Goal: Task Accomplishment & Management: Manage account settings

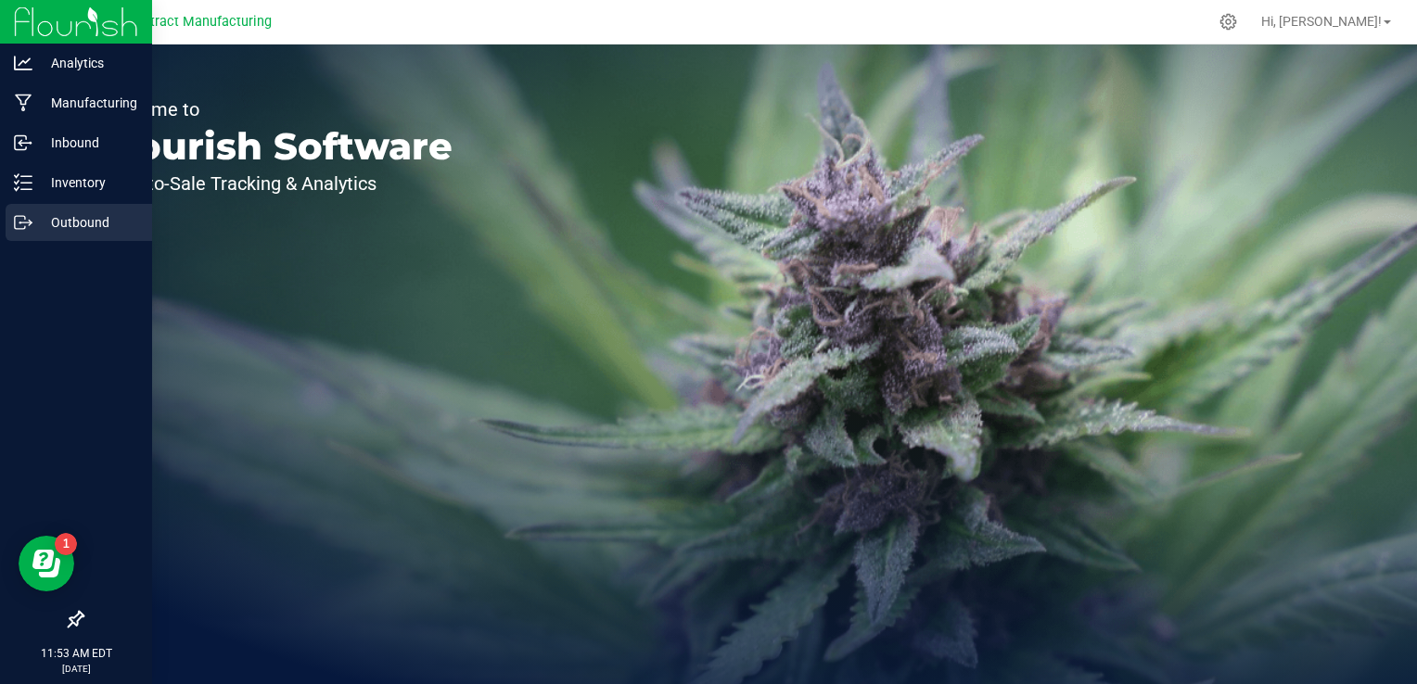
click at [37, 223] on p "Outbound" at bounding box center [87, 222] width 111 height 22
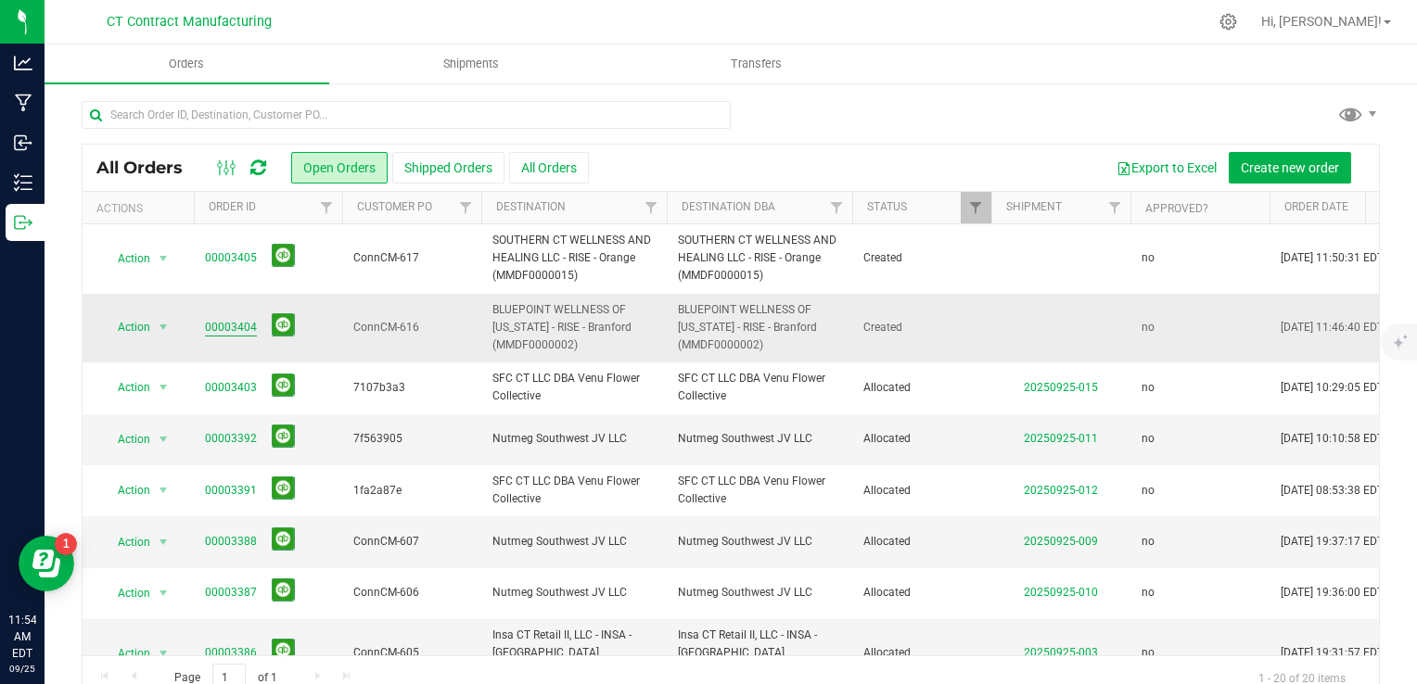
click at [252, 329] on link "00003404" at bounding box center [231, 328] width 52 height 18
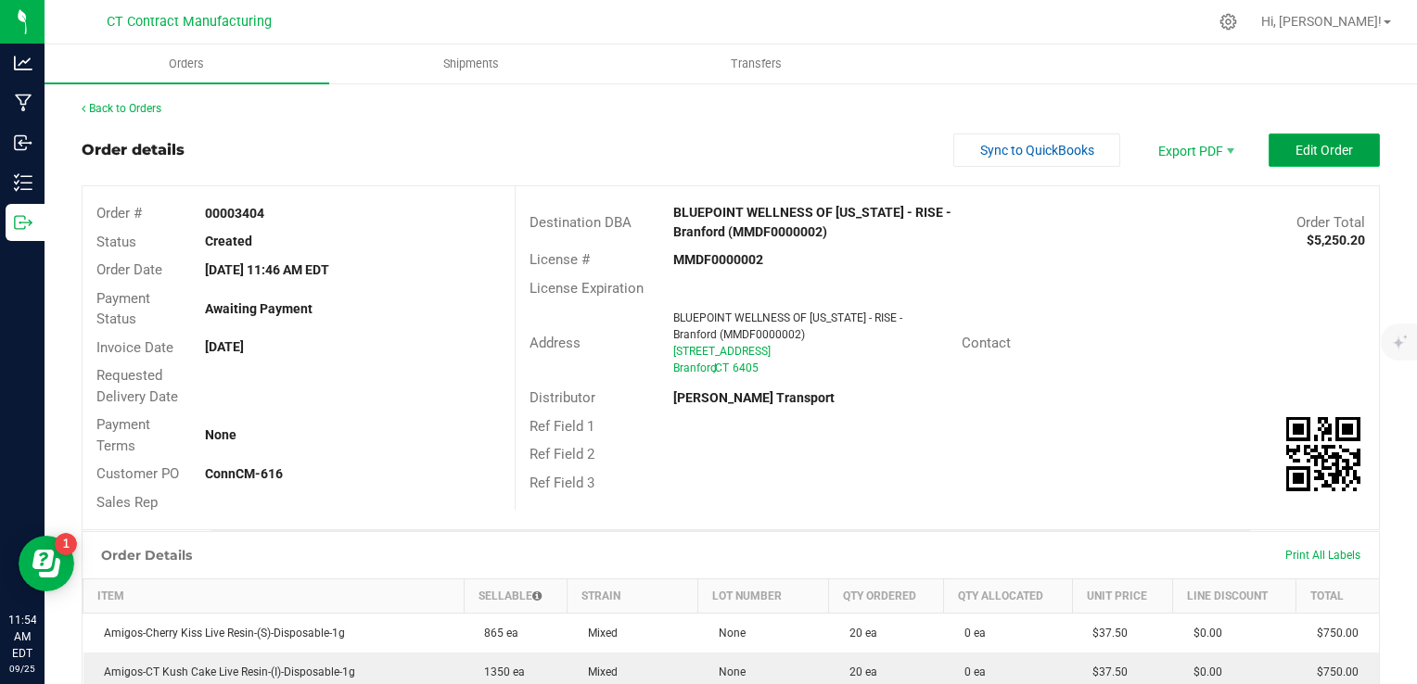
click at [1304, 156] on span "Edit Order" at bounding box center [1325, 150] width 58 height 15
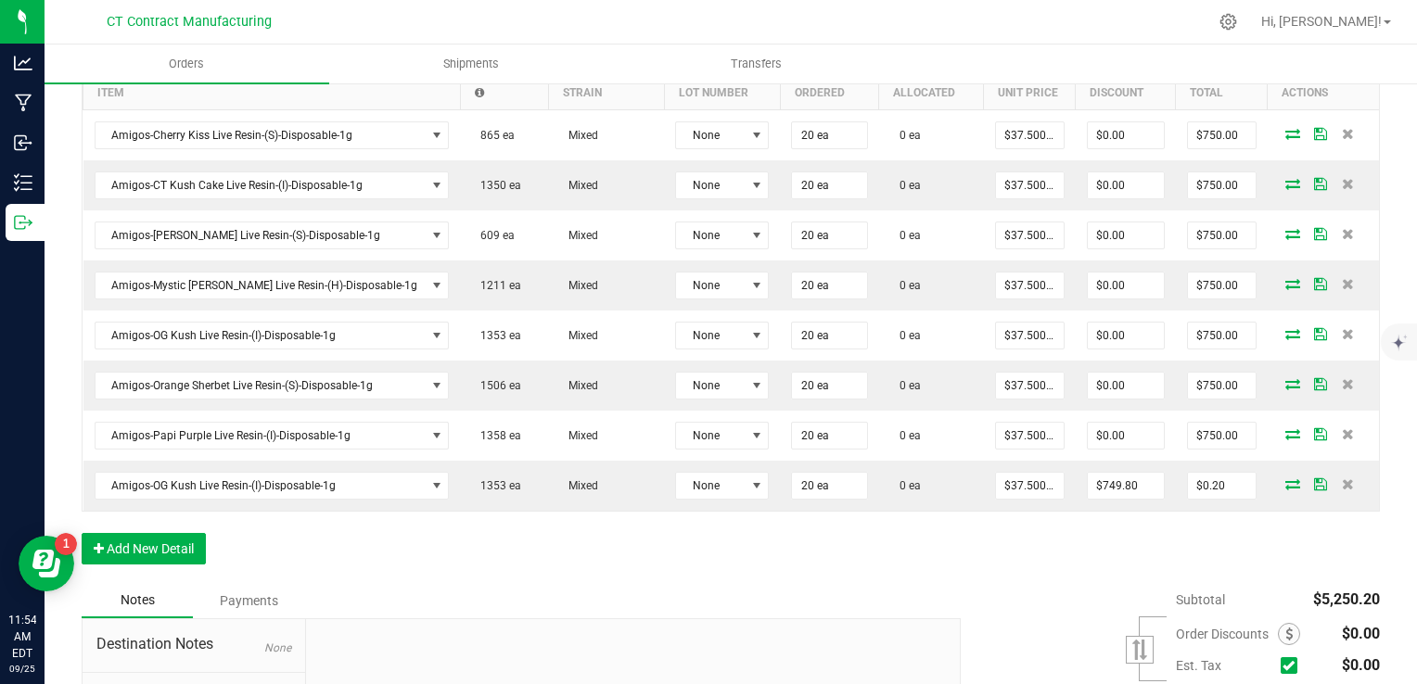
scroll to position [649, 0]
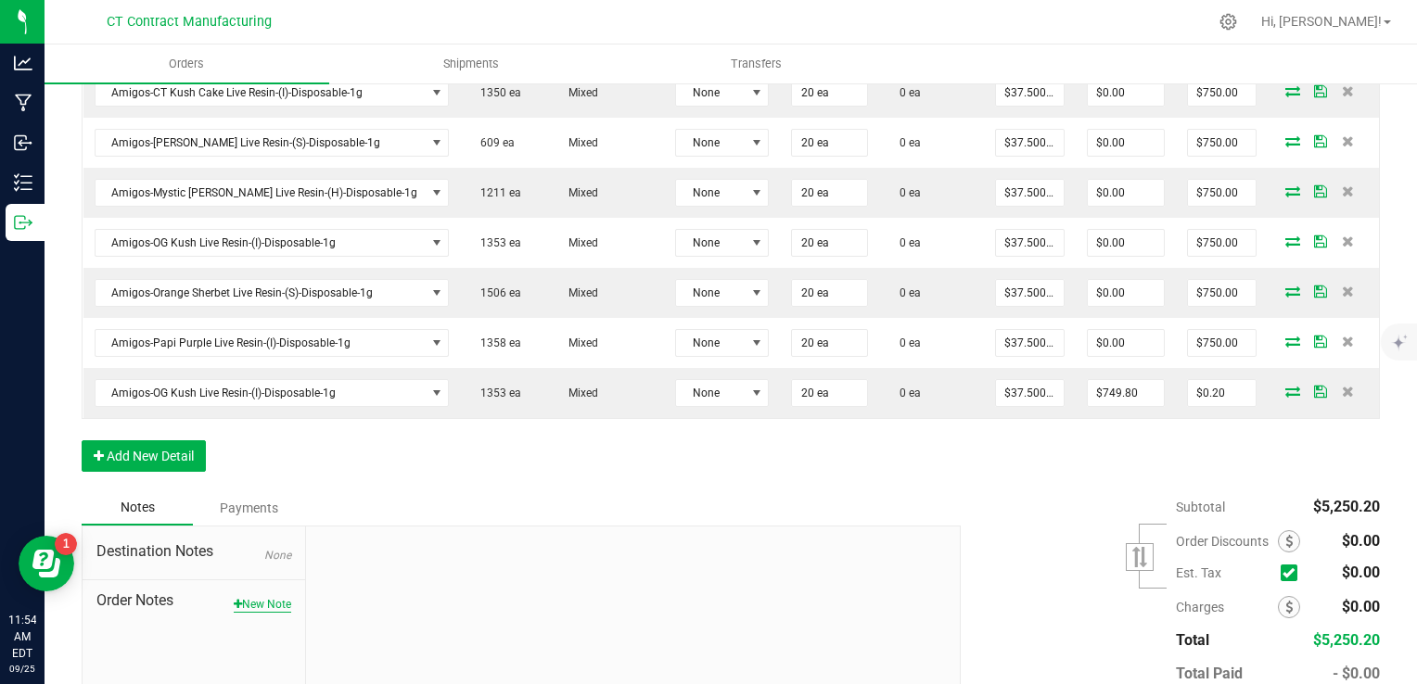
click at [256, 599] on button "New Note" at bounding box center [263, 604] width 58 height 17
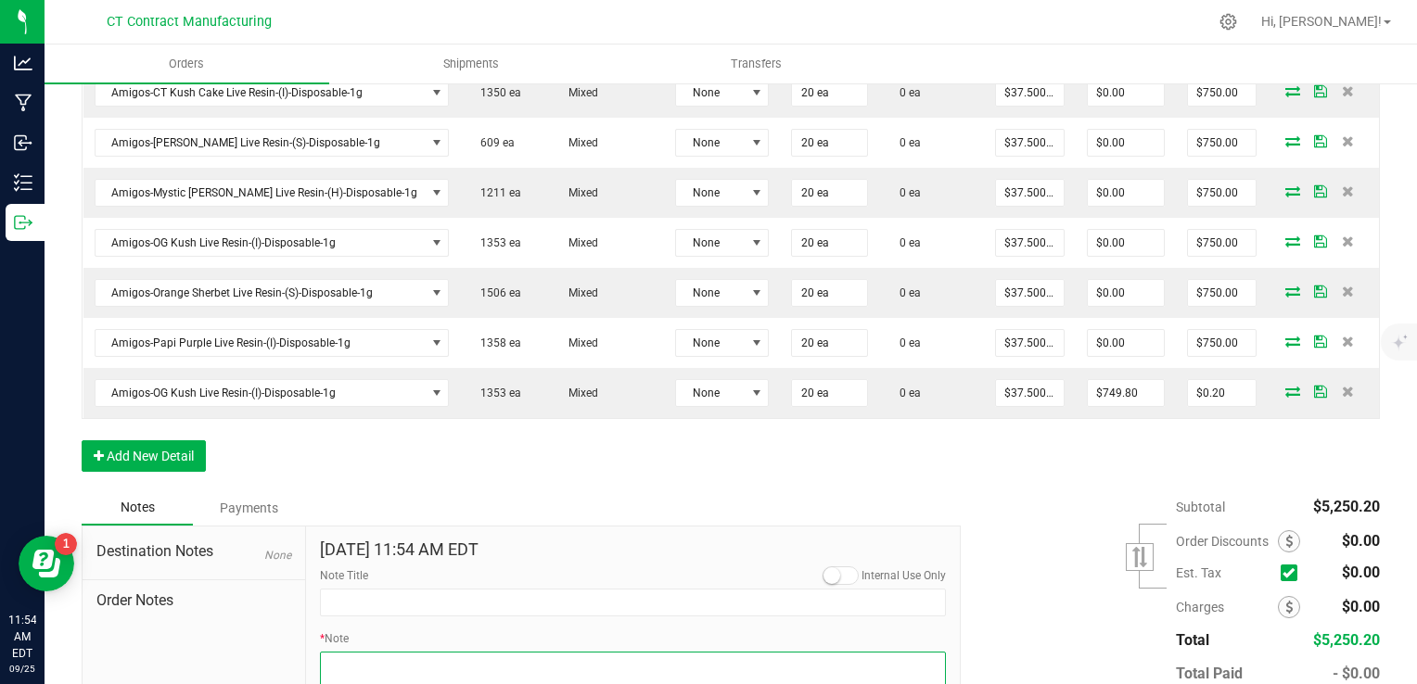
click at [407, 667] on textarea "* Note" at bounding box center [633, 689] width 627 height 74
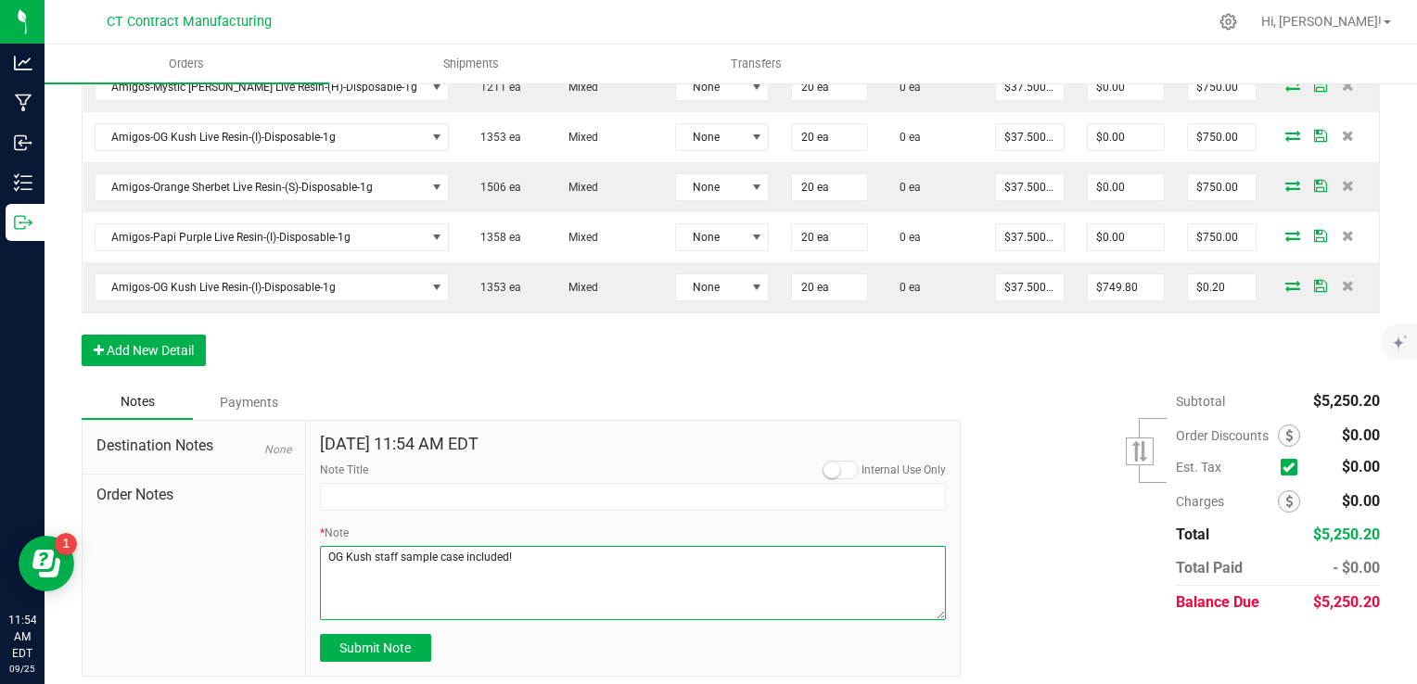
scroll to position [761, 0]
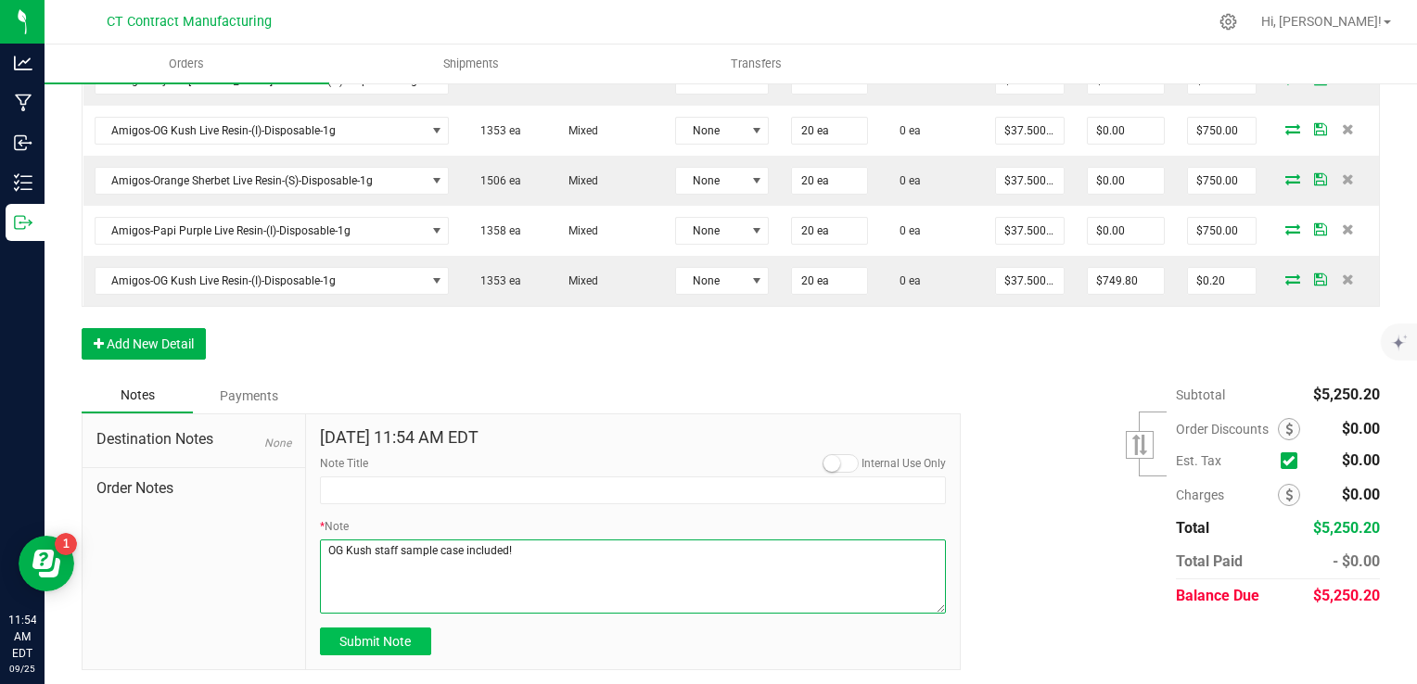
type textarea "OG Kush staff sample case included!"
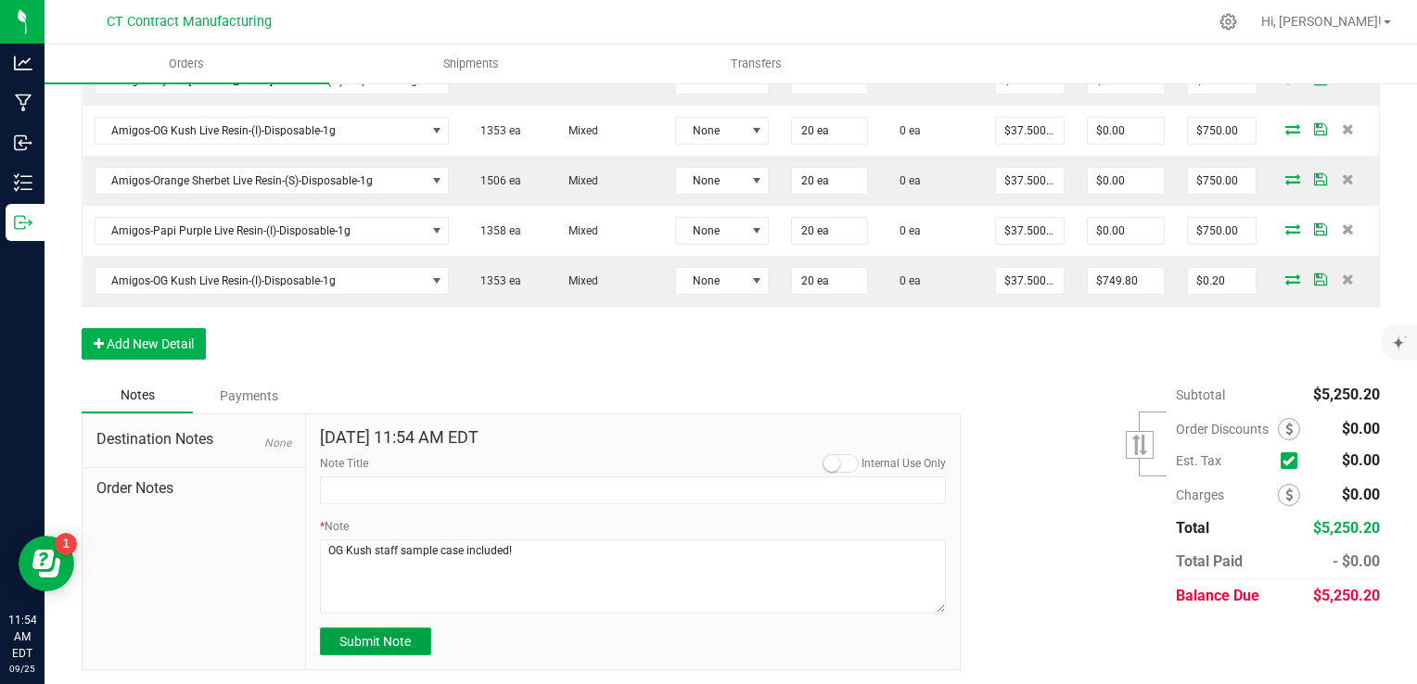
click at [419, 628] on button "Submit Note" at bounding box center [375, 642] width 111 height 28
type input "[DATE] 11:54 AM EDT"
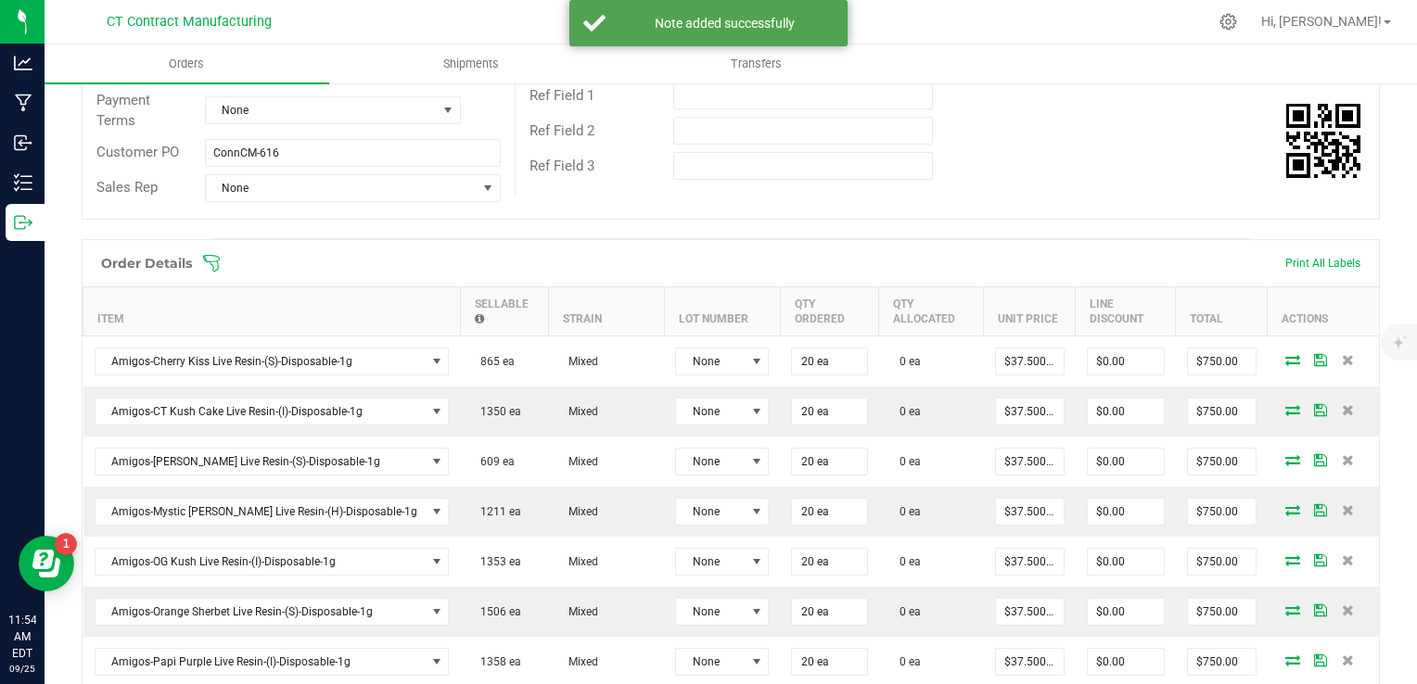
scroll to position [289, 0]
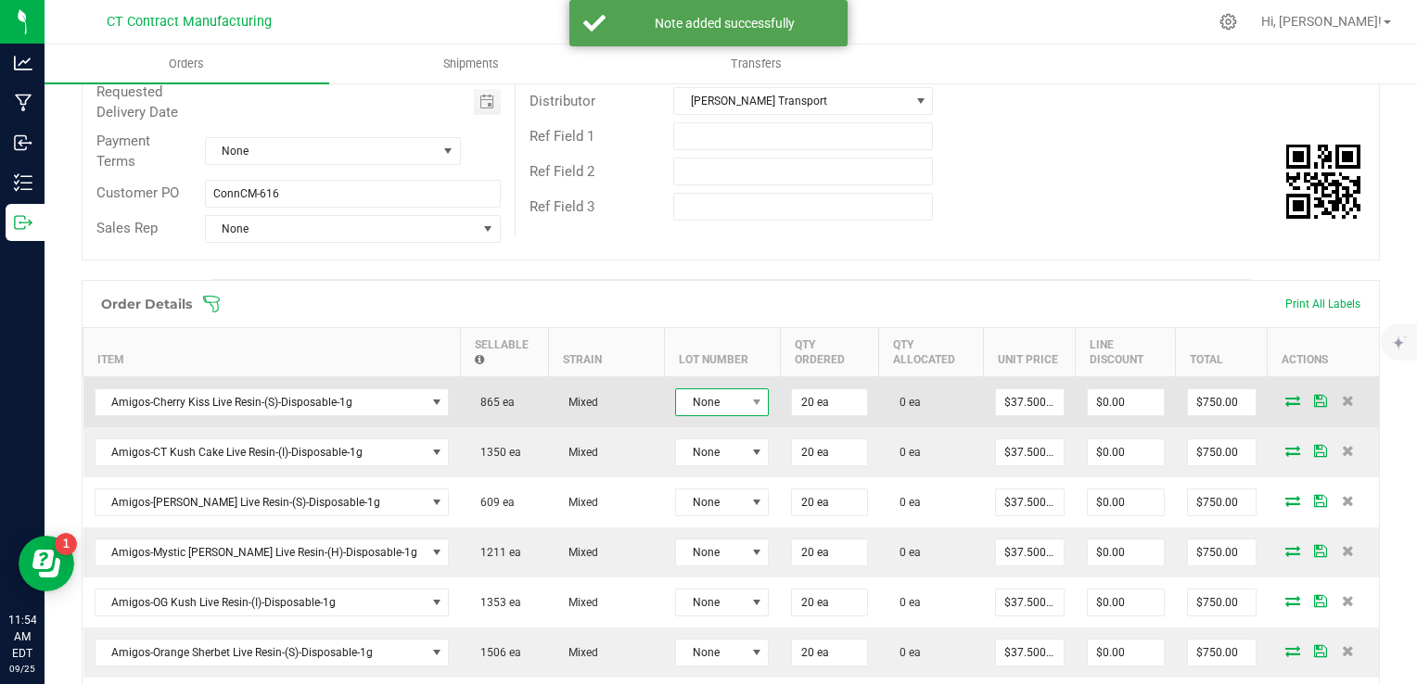
click at [676, 412] on span "None" at bounding box center [710, 403] width 69 height 26
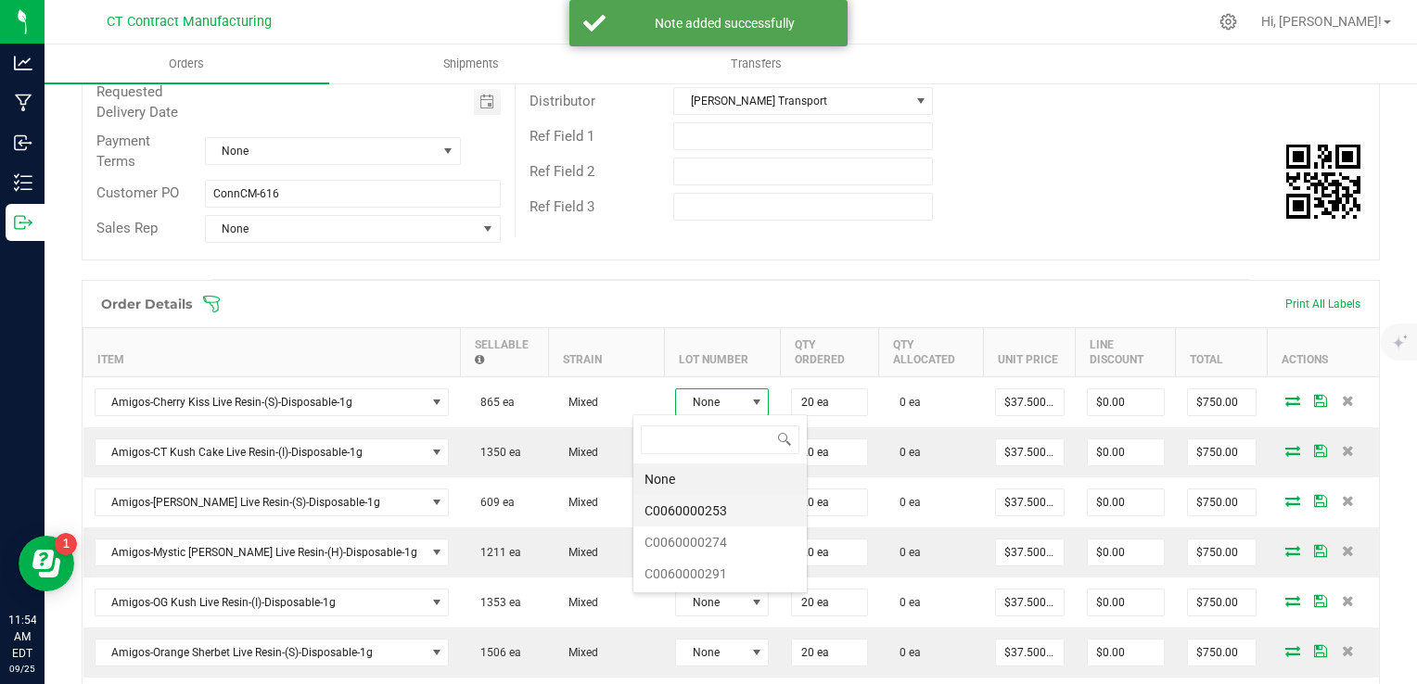
click at [735, 508] on li "C0060000253" at bounding box center [719, 511] width 173 height 32
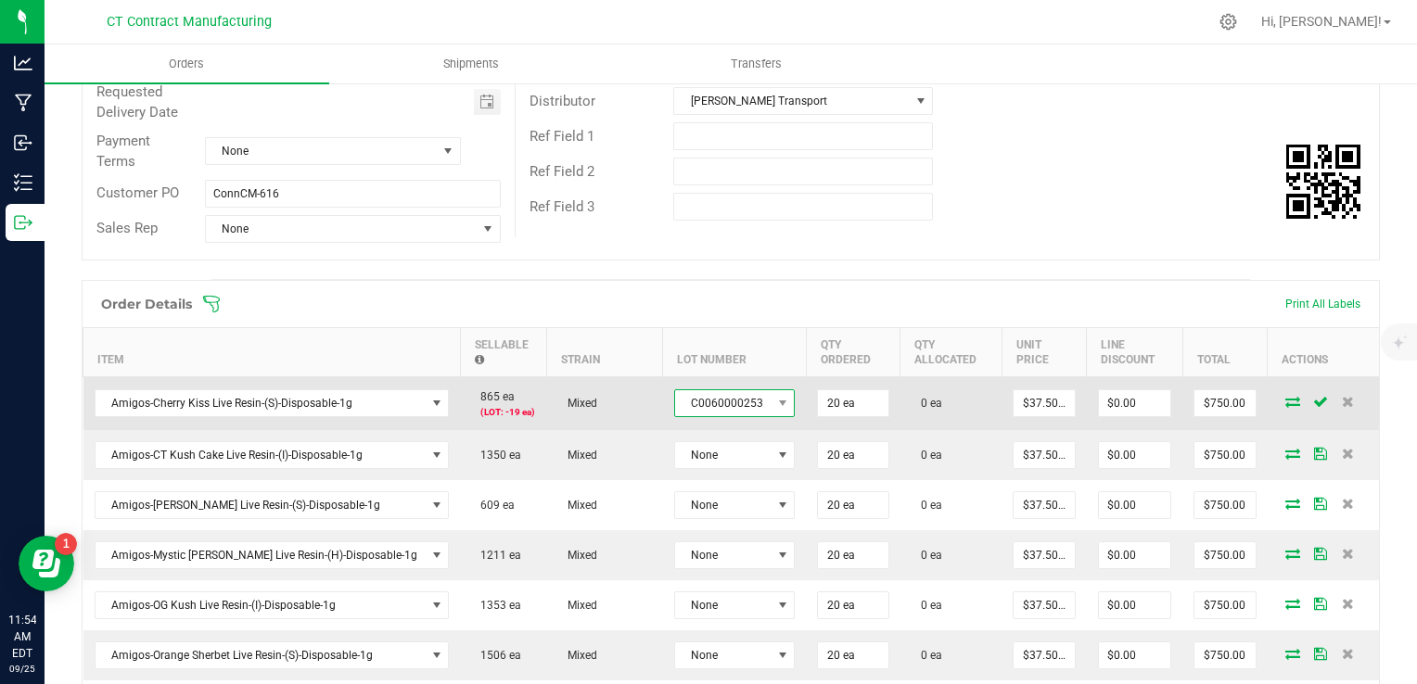
click at [771, 399] on span at bounding box center [782, 403] width 23 height 26
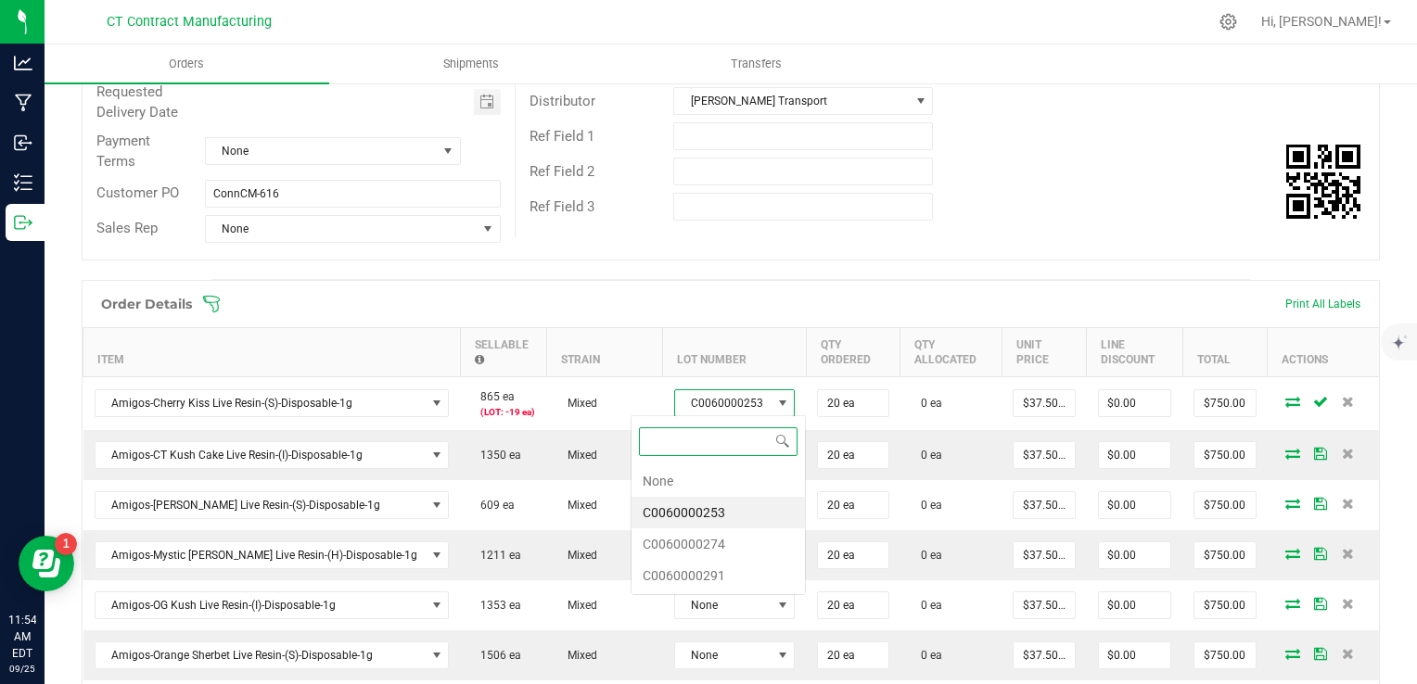
scroll to position [27, 119]
click at [747, 544] on li "C0060000274" at bounding box center [718, 545] width 173 height 32
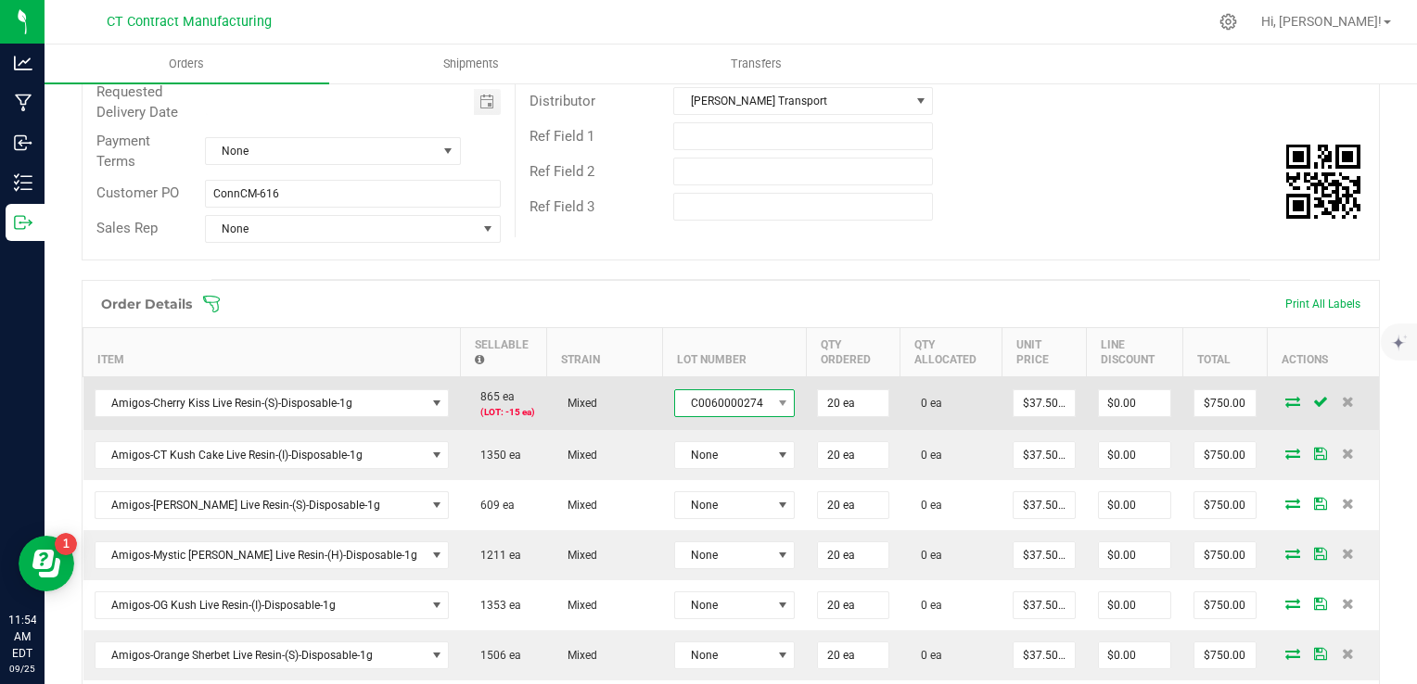
click at [712, 407] on span "C0060000274" at bounding box center [723, 403] width 96 height 26
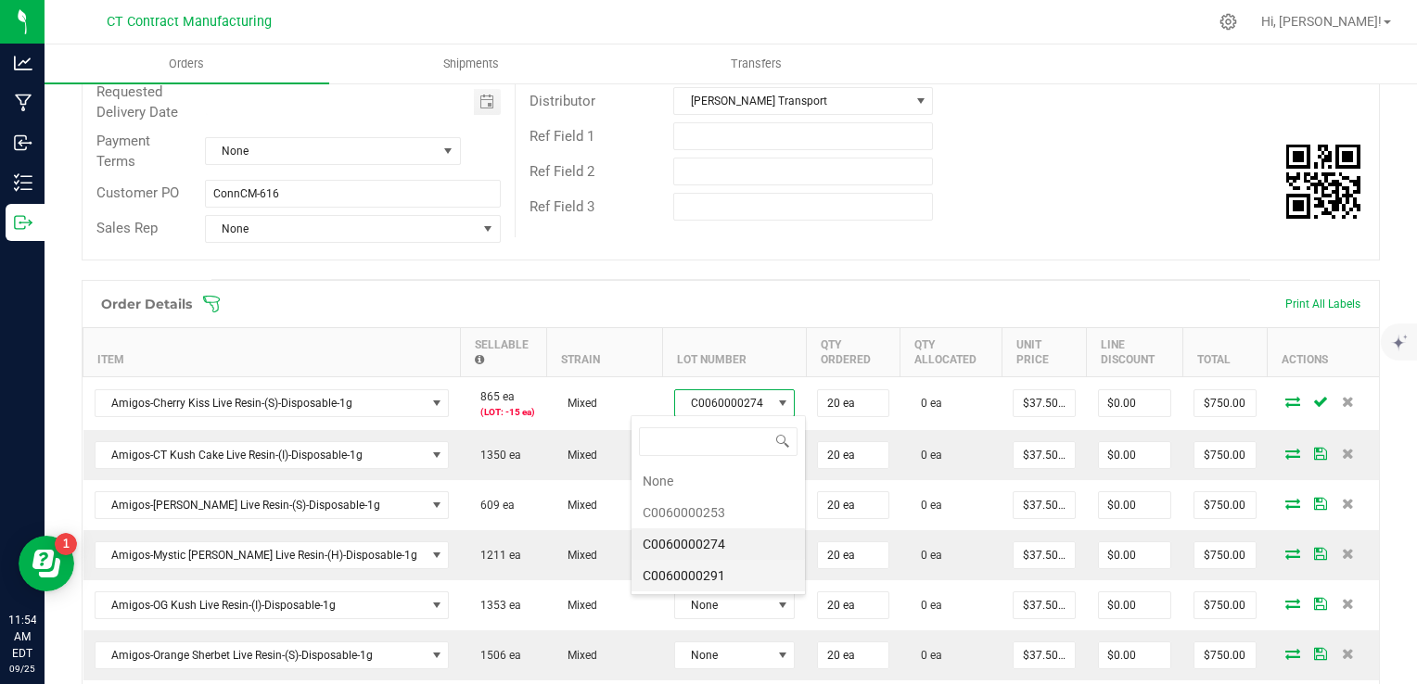
click at [736, 565] on li "C0060000291" at bounding box center [718, 576] width 173 height 32
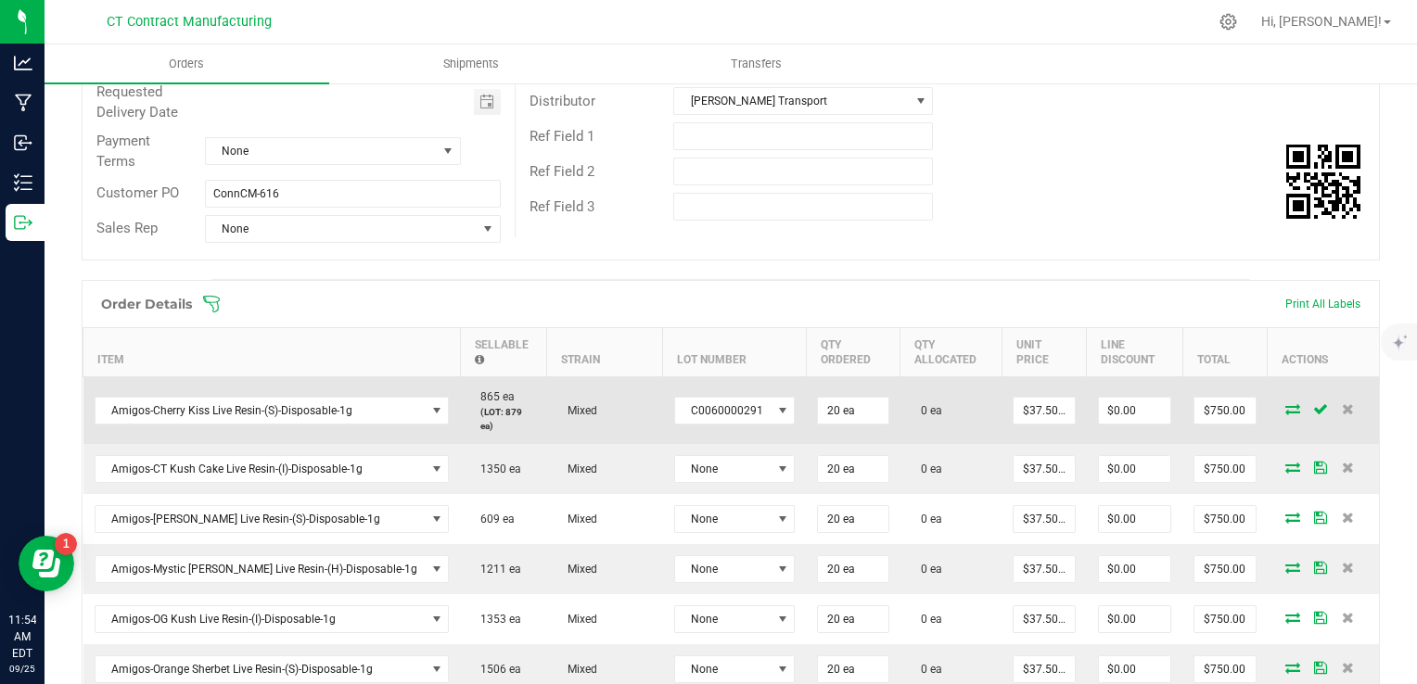
click at [1286, 403] on icon at bounding box center [1293, 408] width 15 height 11
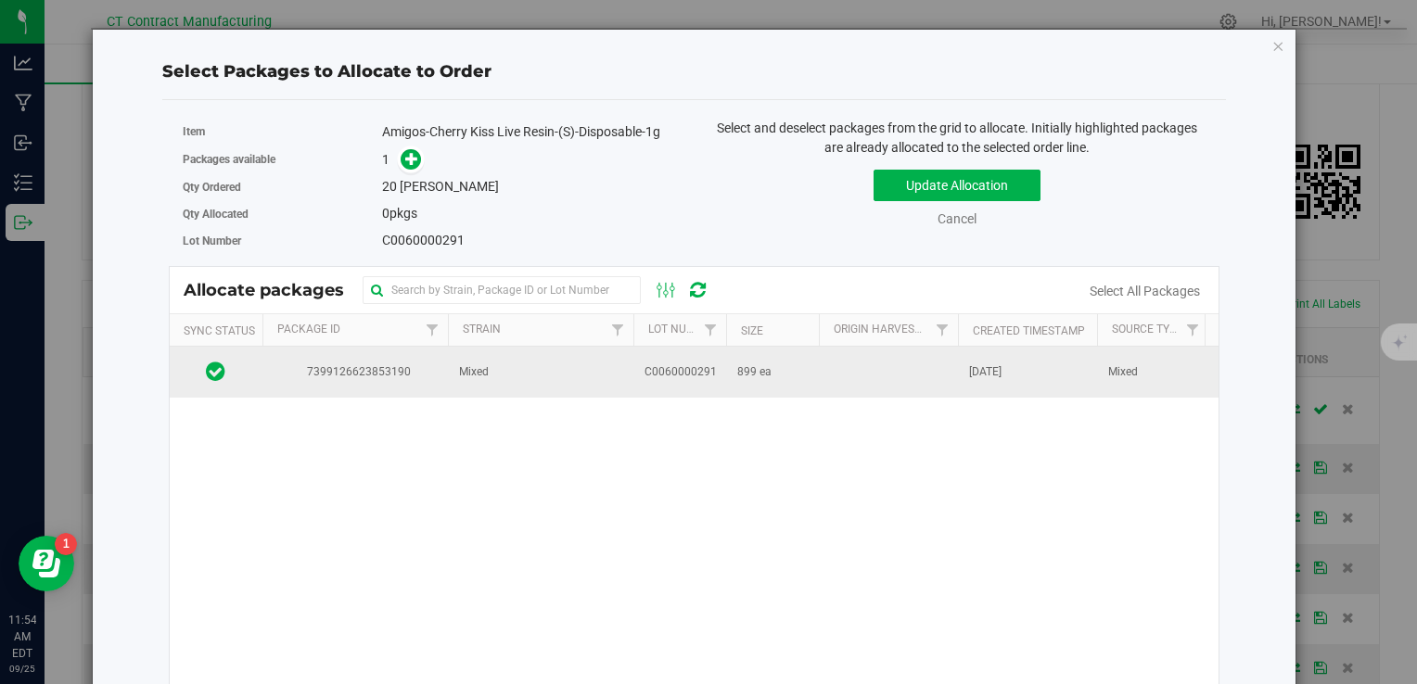
click at [585, 393] on td "Mixed" at bounding box center [541, 372] width 186 height 50
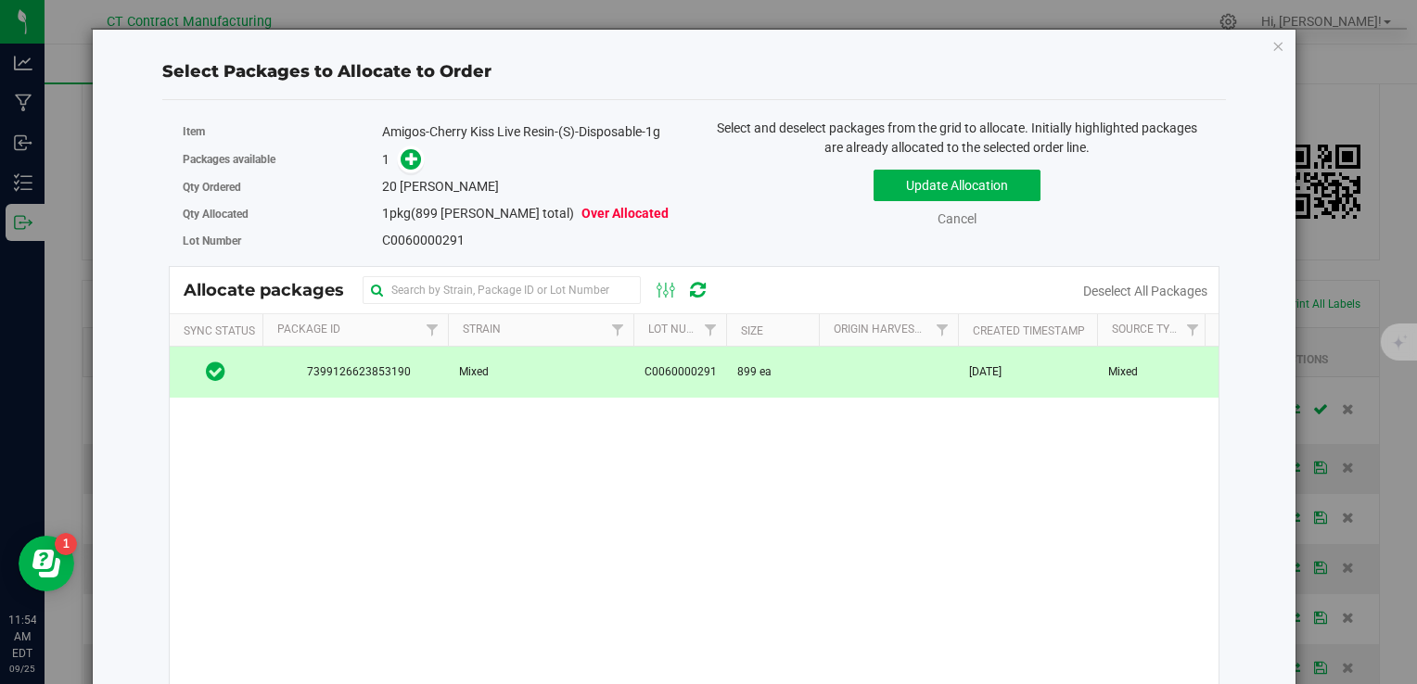
click at [401, 163] on link at bounding box center [411, 159] width 21 height 15
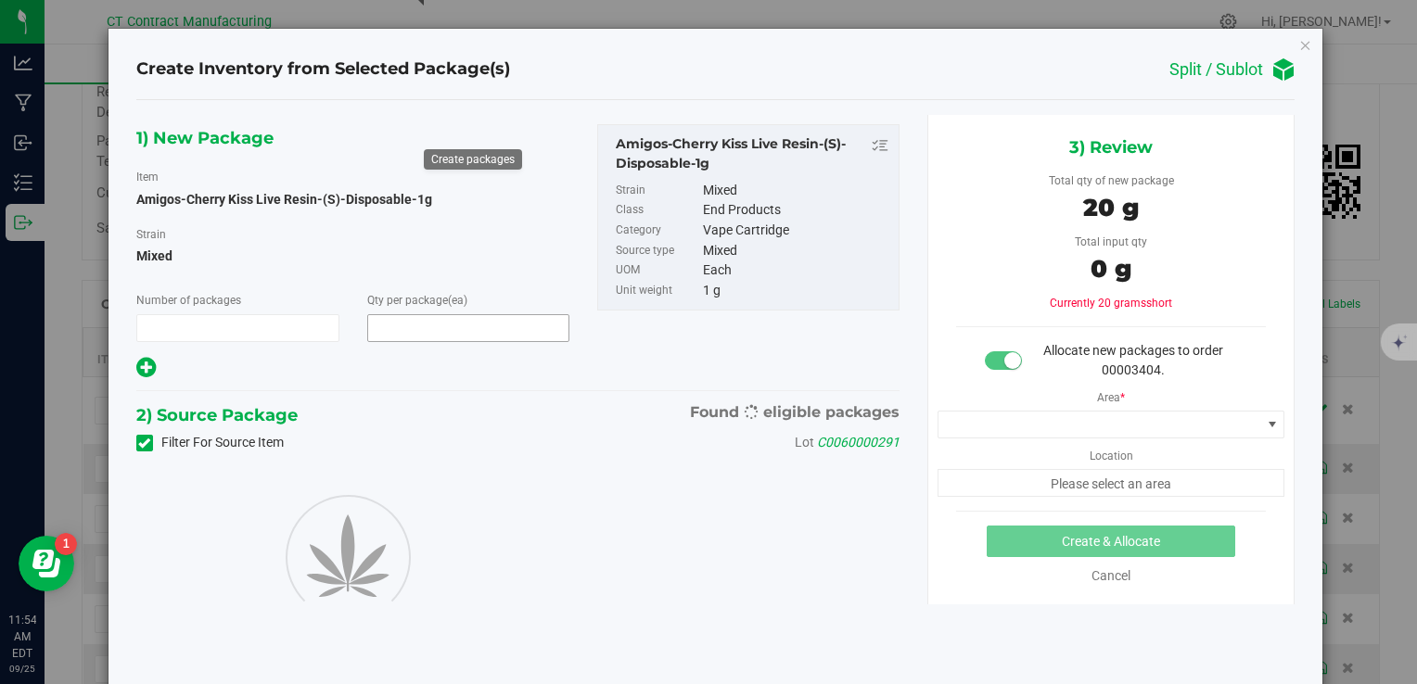
type input "1"
type input "20"
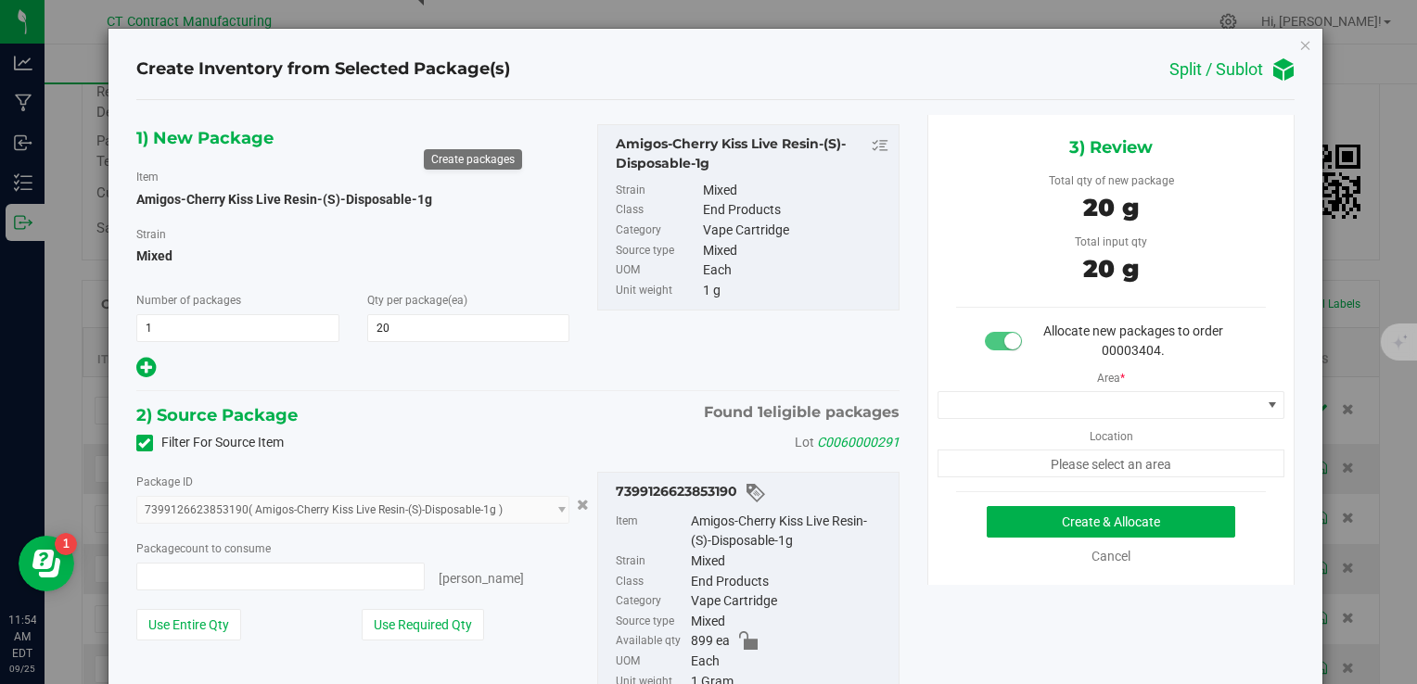
type input "20 ea"
click at [991, 380] on div "Area * Location Please select an area" at bounding box center [1111, 419] width 366 height 117
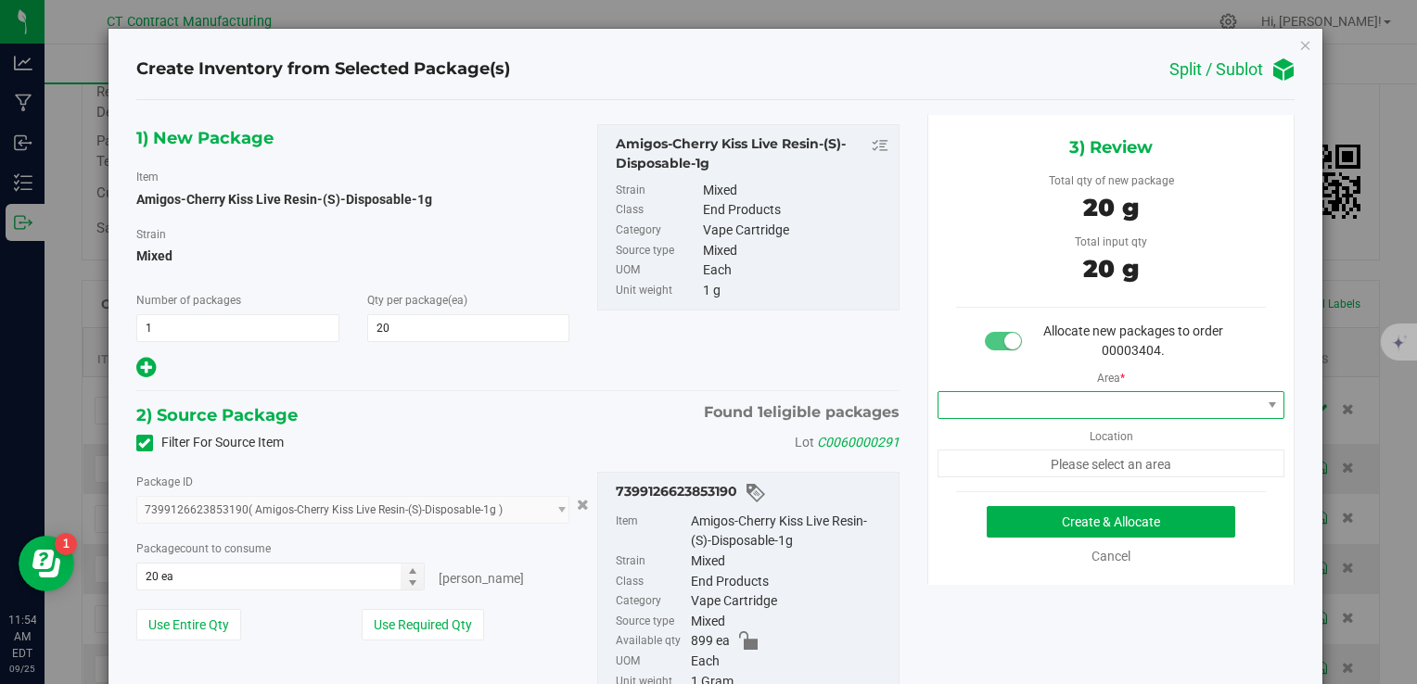
click at [989, 409] on span at bounding box center [1100, 405] width 323 height 26
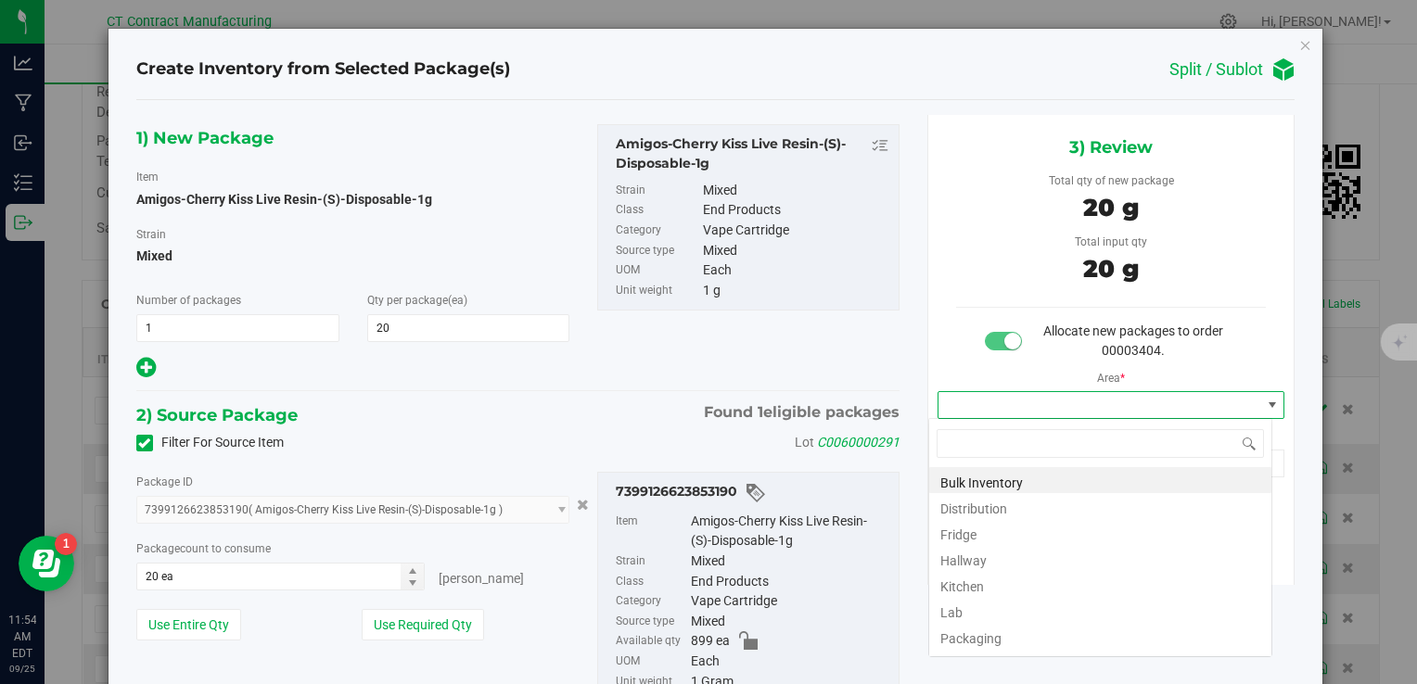
scroll to position [27, 344]
click at [982, 483] on li "Bulk Inventory" at bounding box center [1100, 480] width 342 height 26
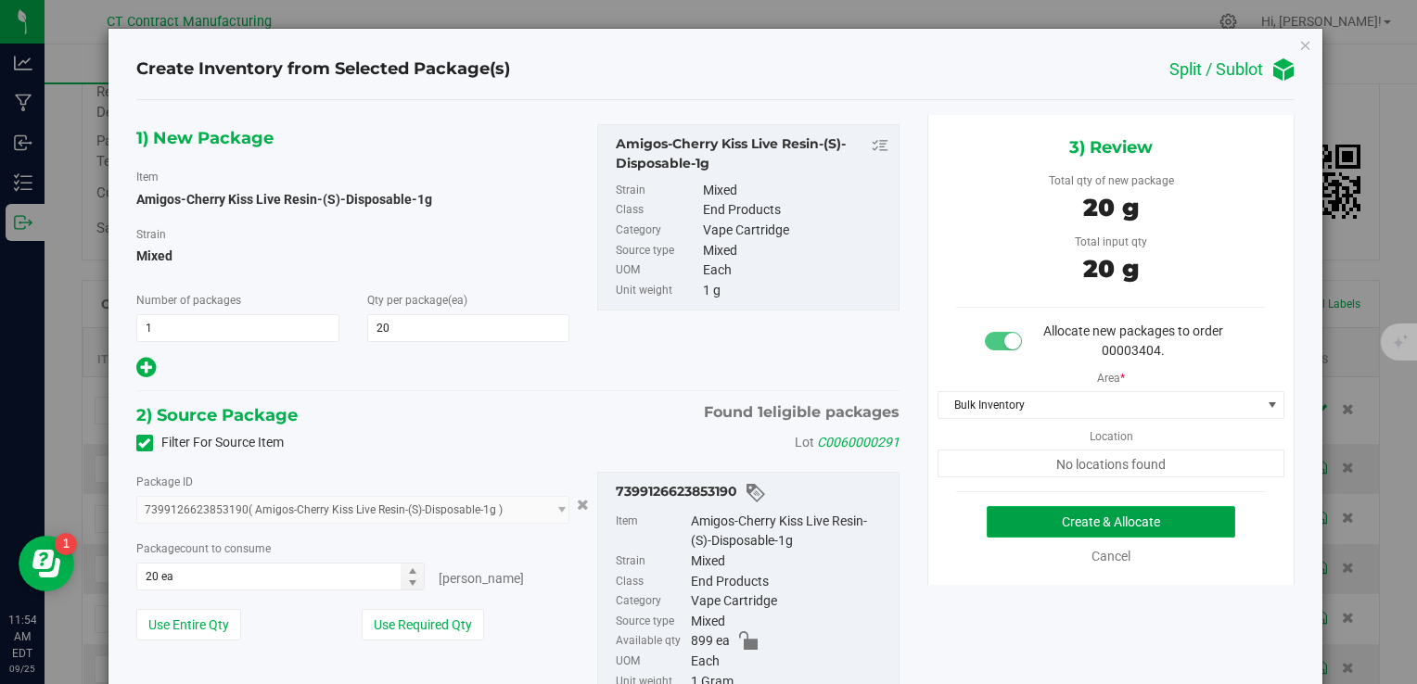
click at [987, 524] on button "Create & Allocate" at bounding box center [1111, 522] width 249 height 32
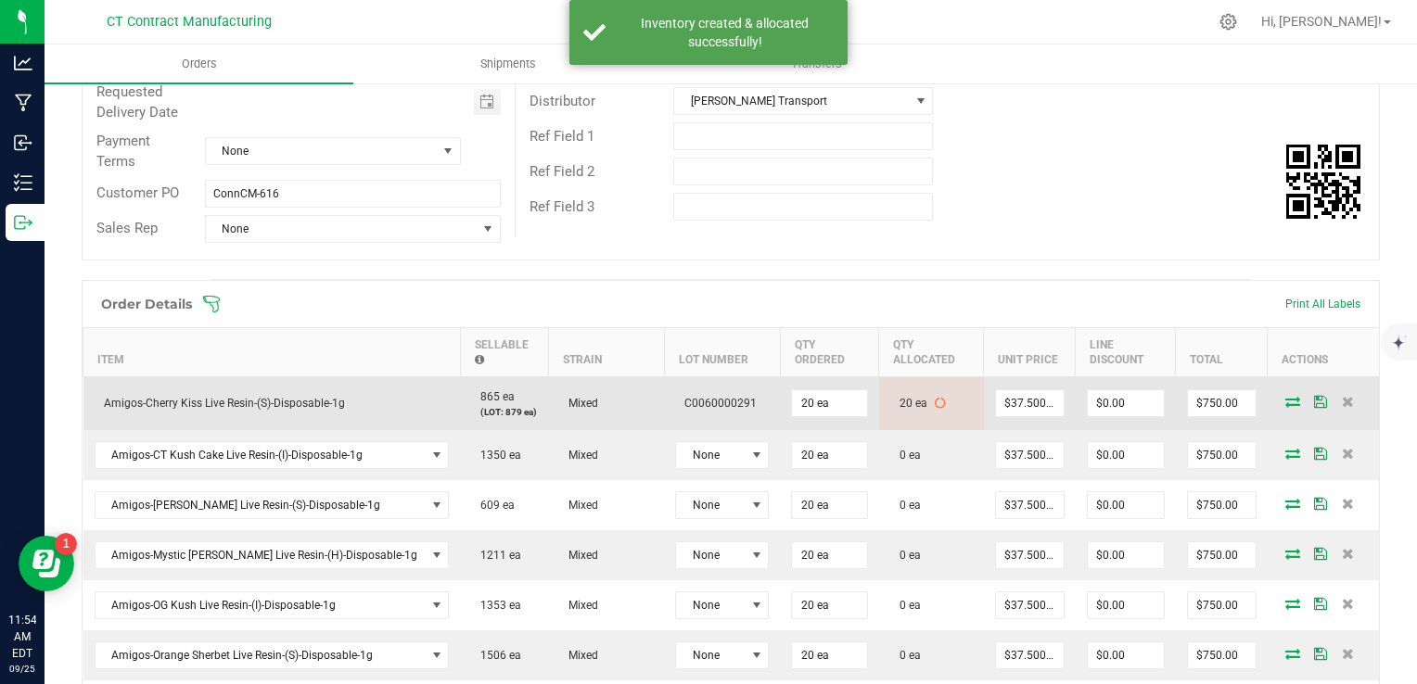
click at [1286, 402] on icon at bounding box center [1293, 401] width 15 height 11
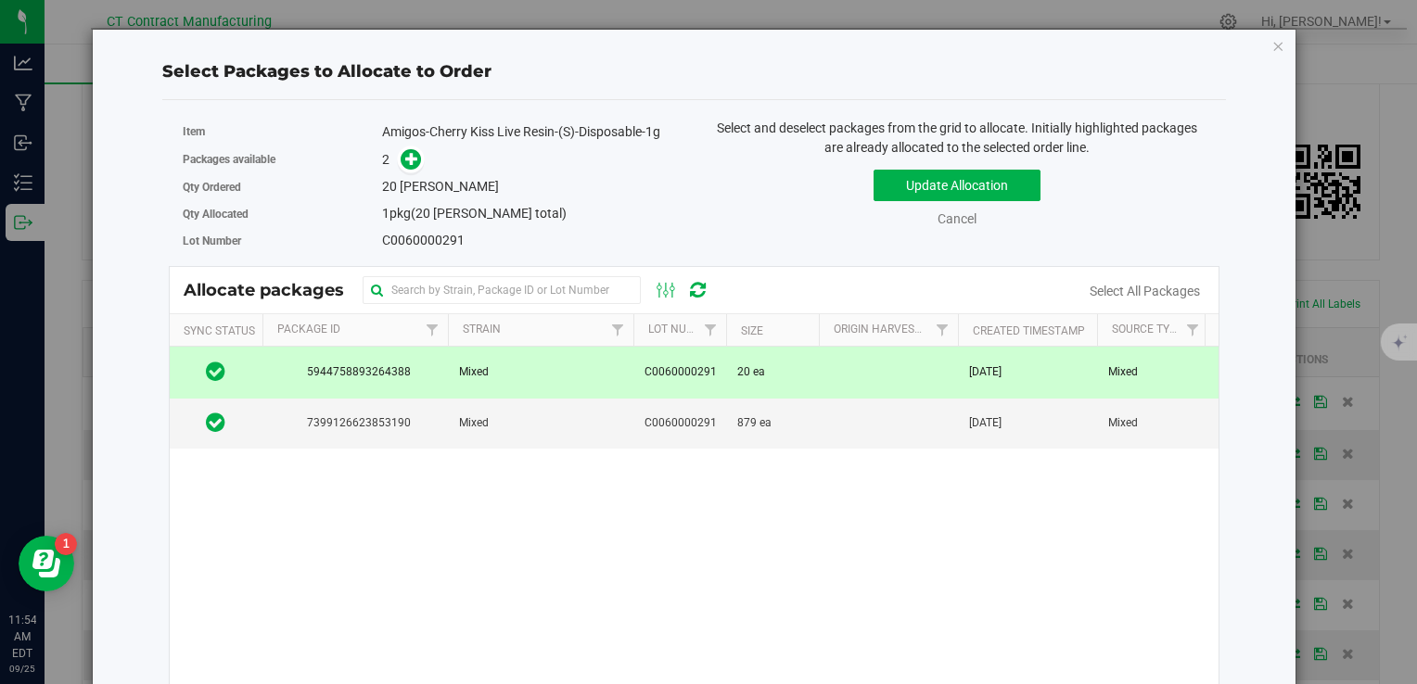
click at [859, 375] on td at bounding box center [888, 372] width 139 height 51
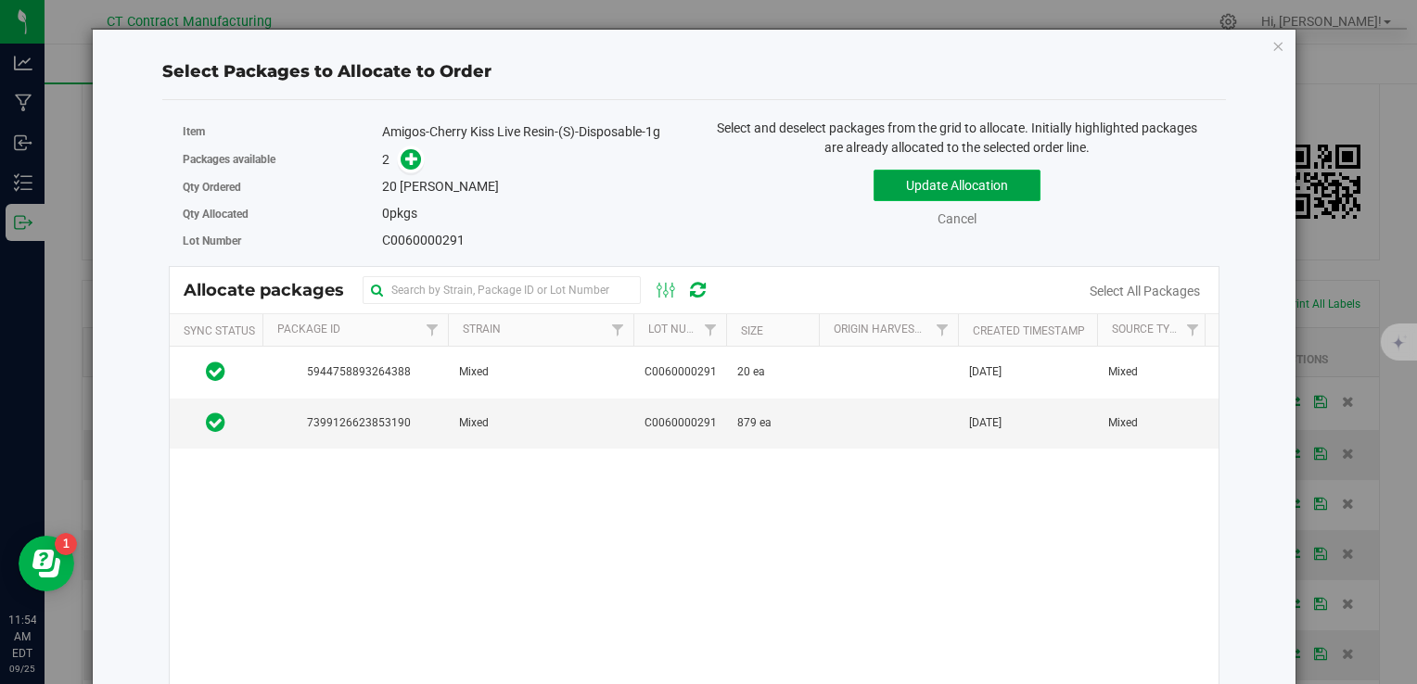
click at [890, 184] on button "Update Allocation" at bounding box center [957, 186] width 167 height 32
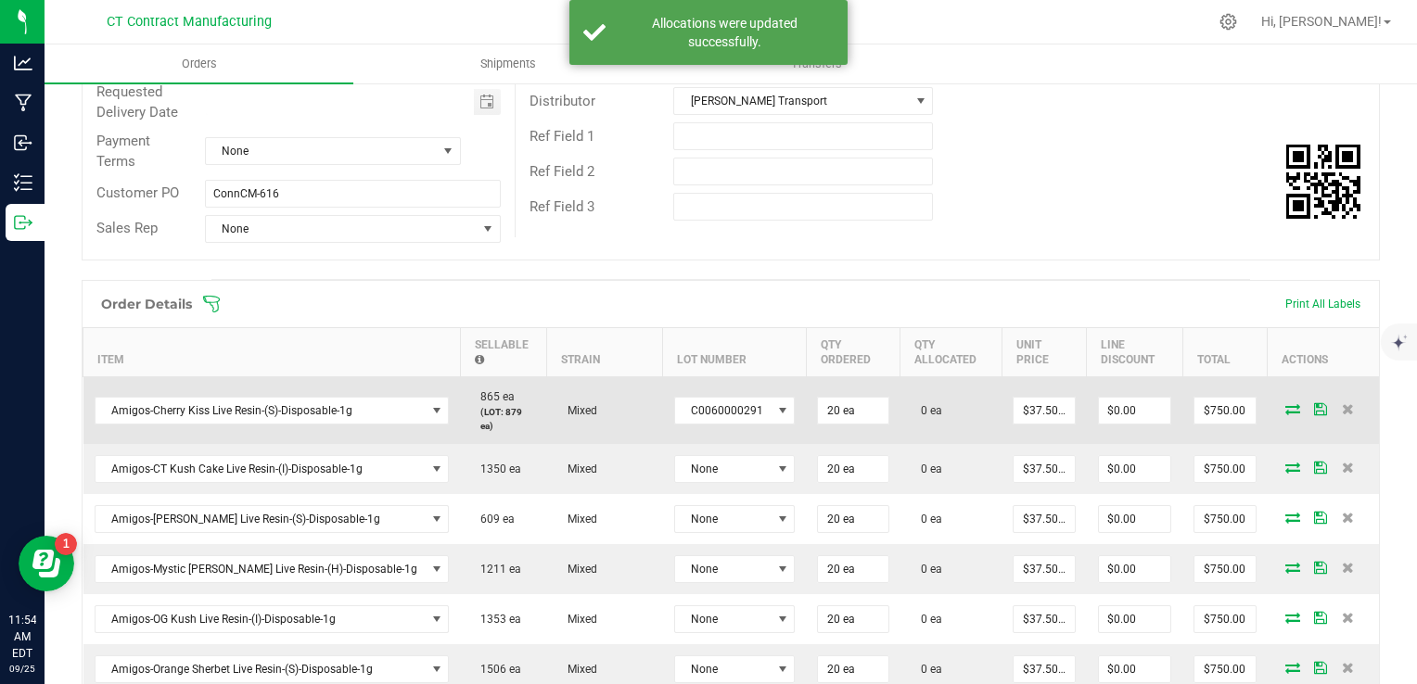
click at [1286, 403] on icon at bounding box center [1293, 408] width 15 height 11
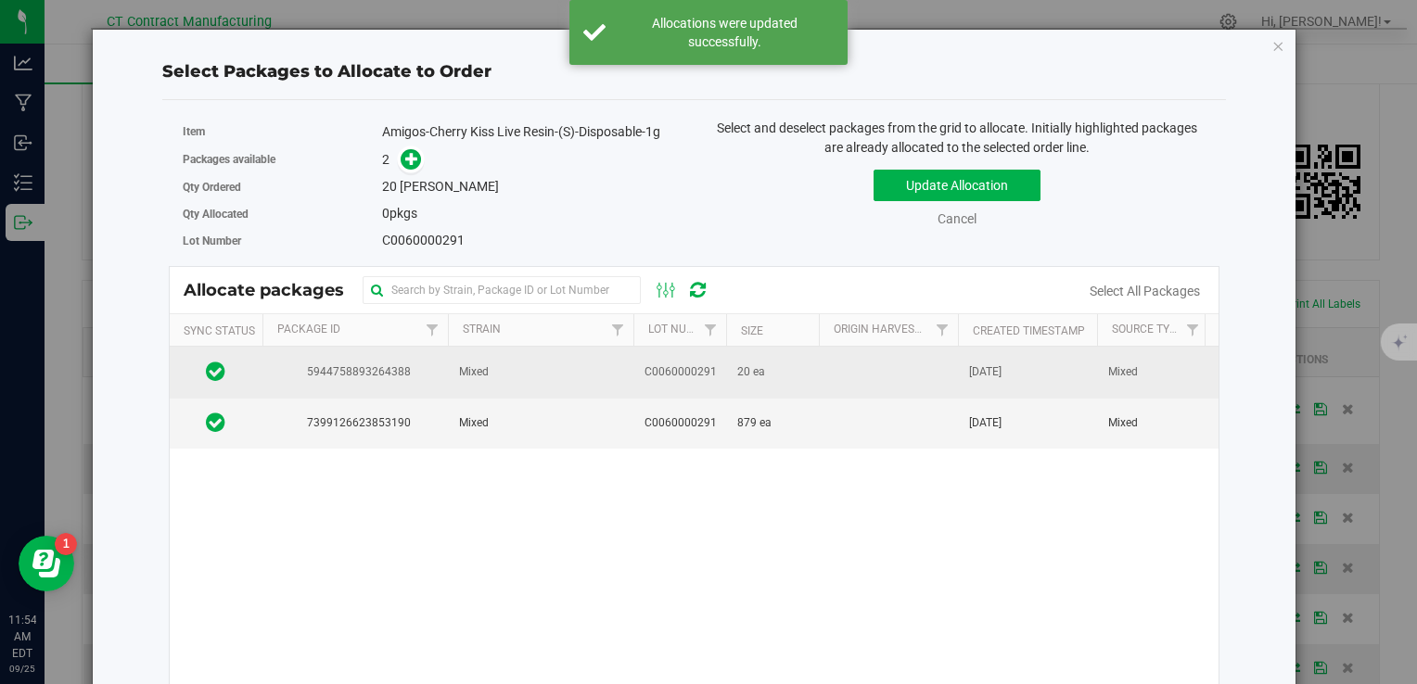
click at [750, 379] on td "20 ea" at bounding box center [772, 372] width 93 height 51
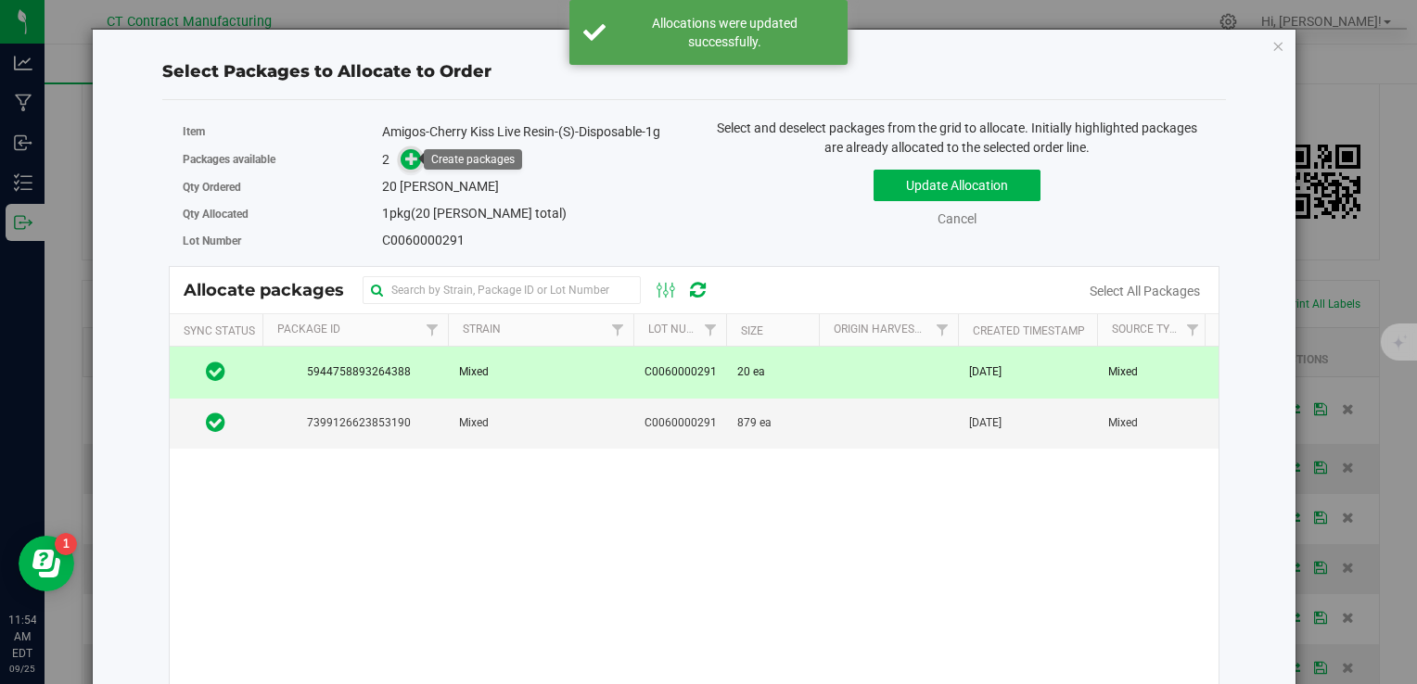
click at [408, 152] on icon at bounding box center [411, 158] width 13 height 13
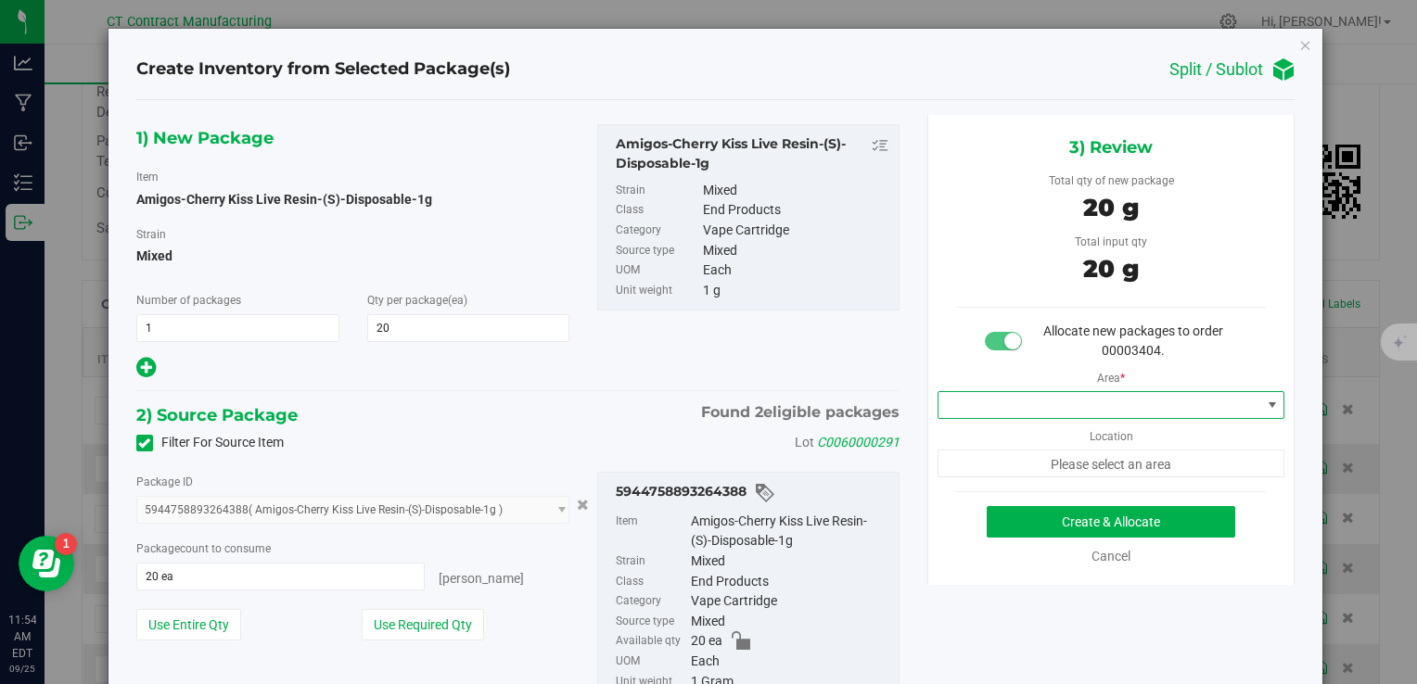
click at [964, 392] on span at bounding box center [1100, 405] width 323 height 26
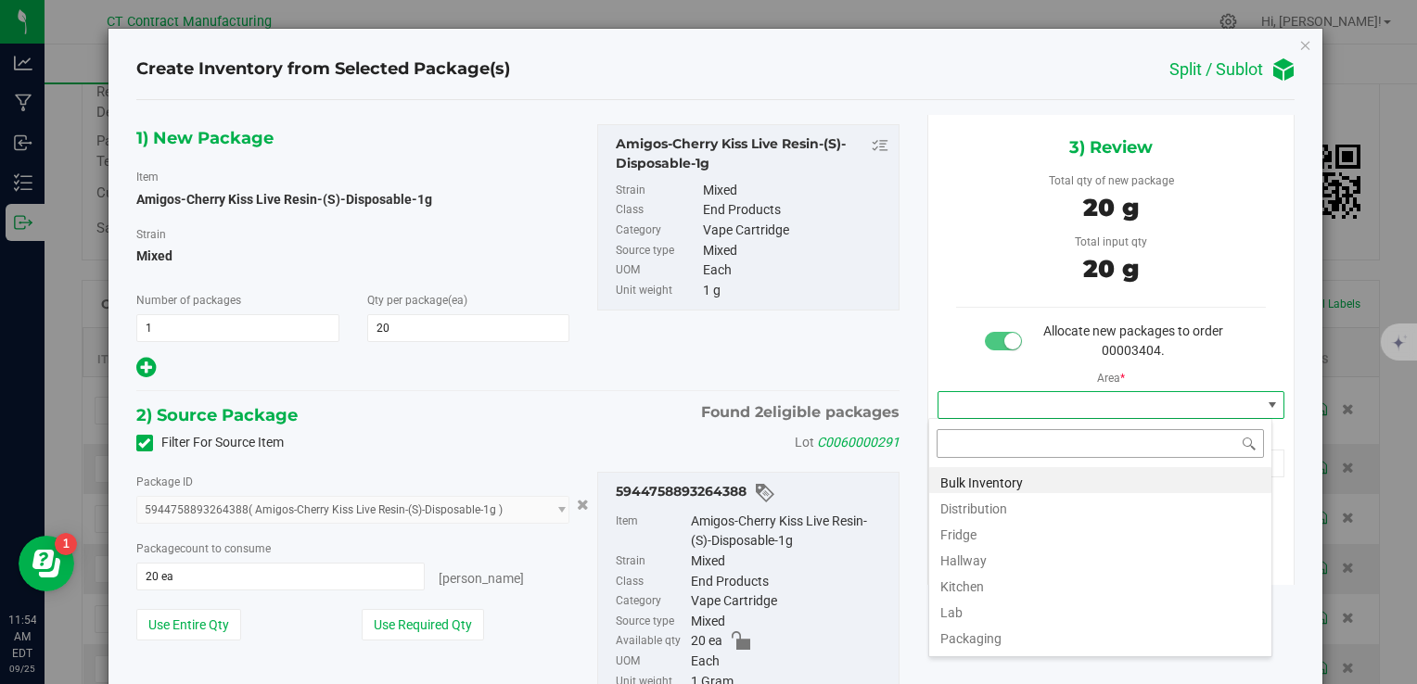
scroll to position [27, 344]
click at [1004, 504] on li "Distribution" at bounding box center [1100, 506] width 342 height 26
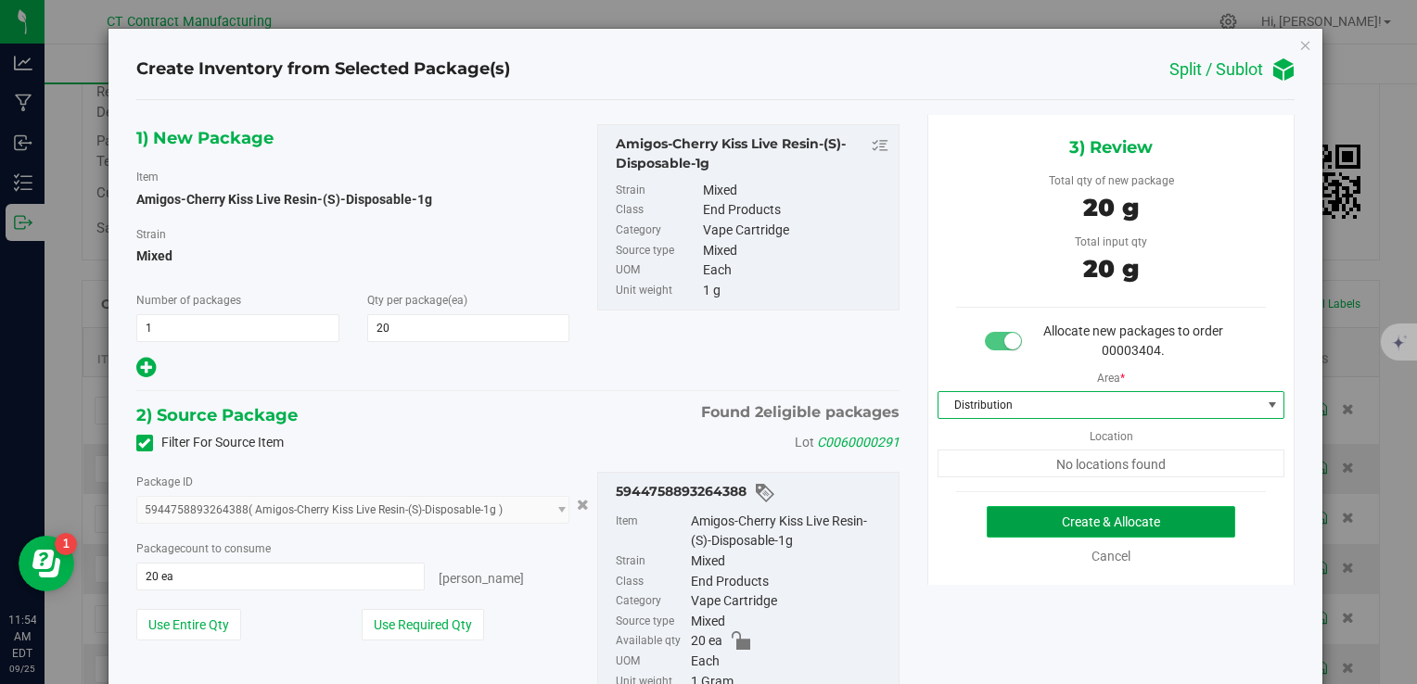
click at [1009, 530] on button "Create & Allocate" at bounding box center [1111, 522] width 249 height 32
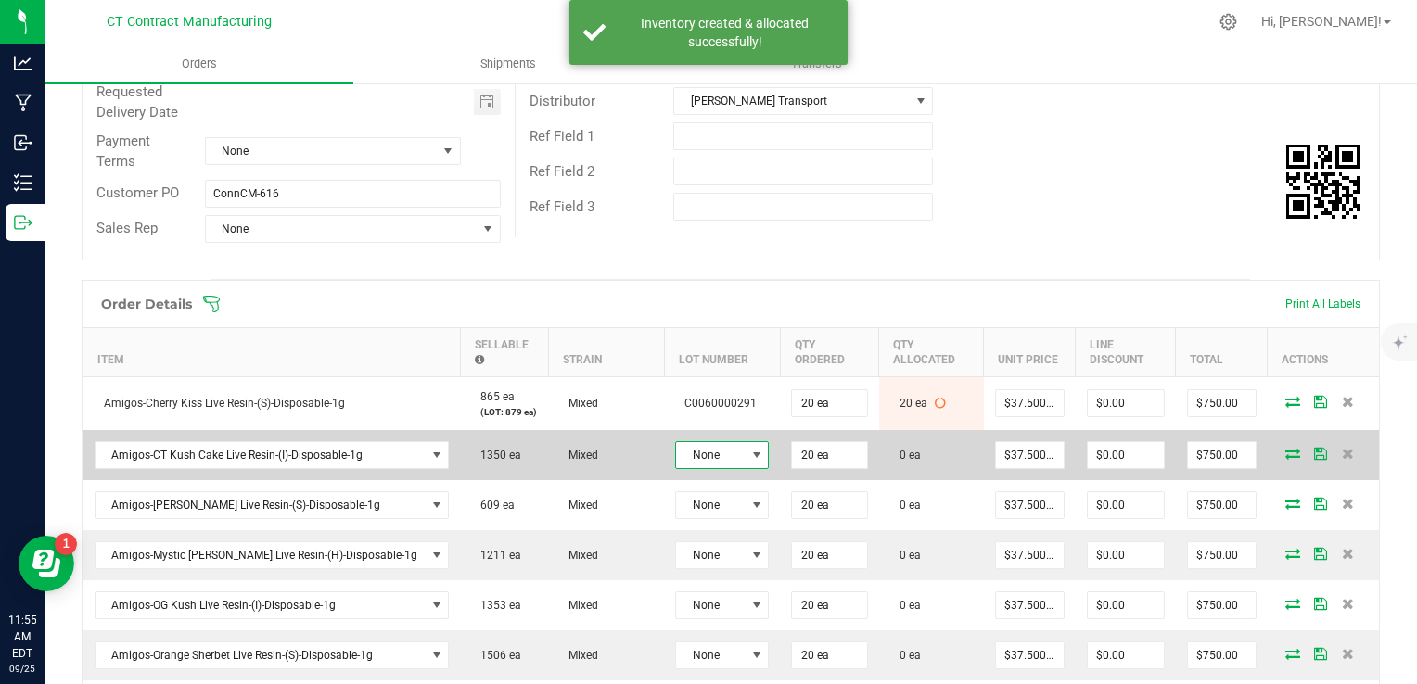
click at [749, 453] on span at bounding box center [756, 455] width 15 height 15
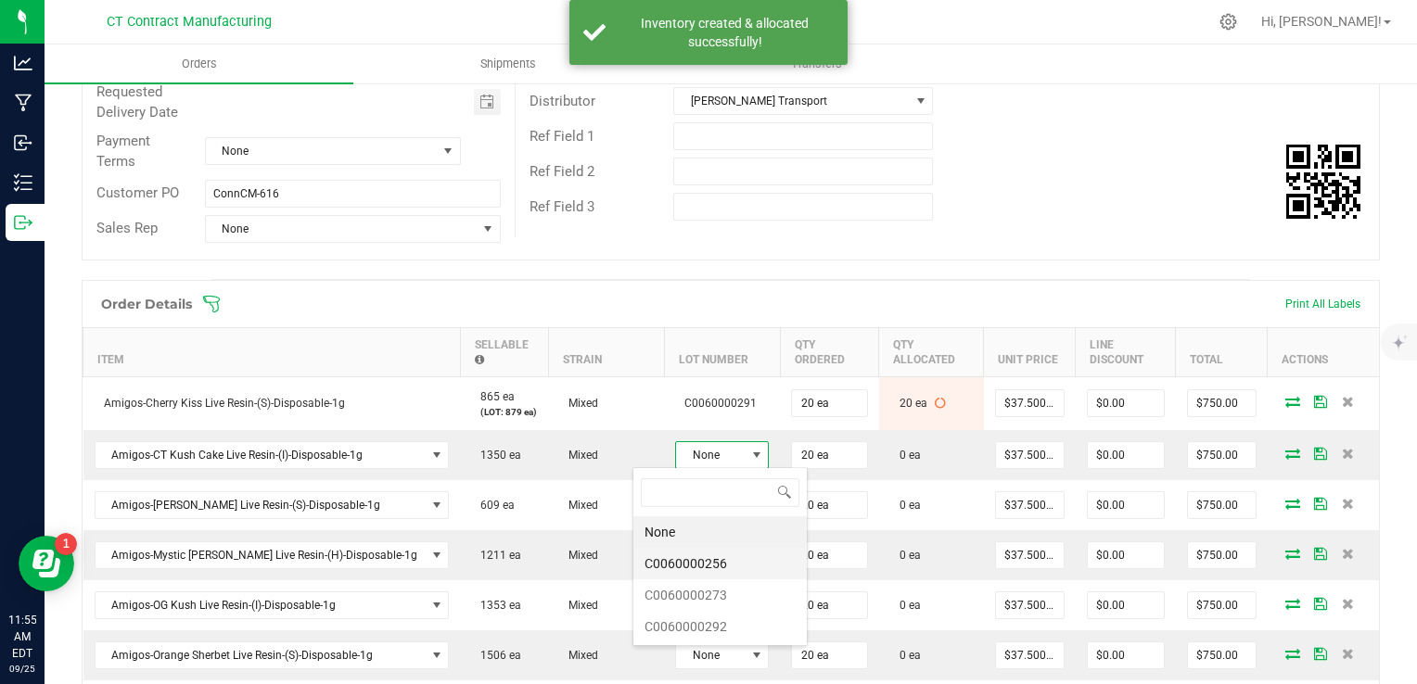
click at [716, 567] on li "C0060000256" at bounding box center [719, 564] width 173 height 32
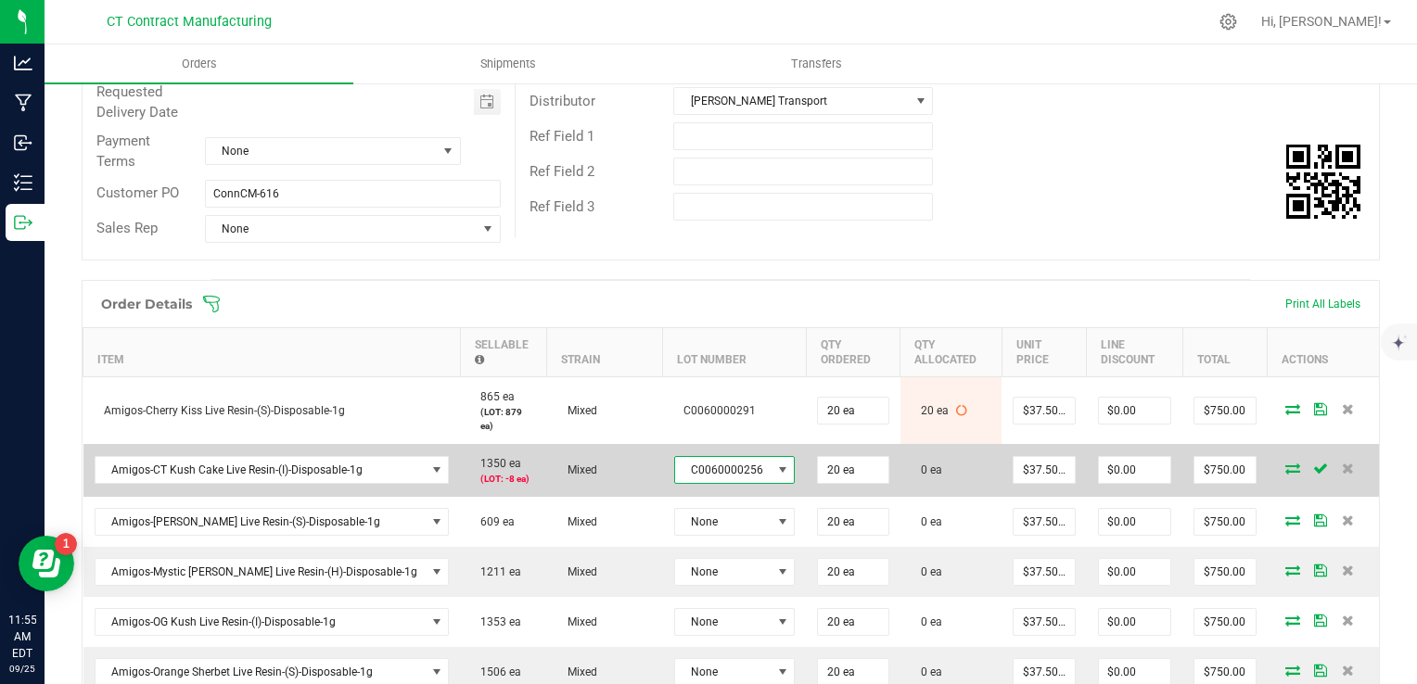
click at [698, 460] on span "C0060000256" at bounding box center [723, 470] width 96 height 26
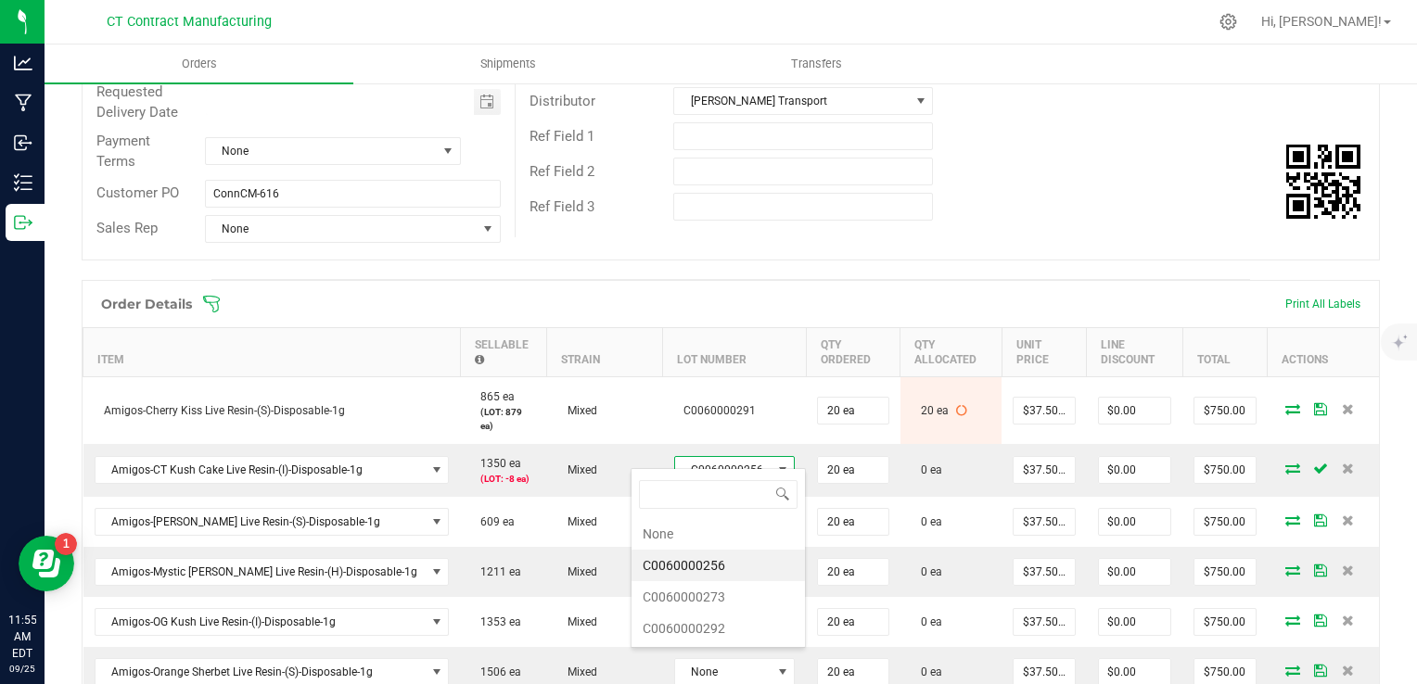
scroll to position [27, 119]
click at [688, 588] on li "C0060000273" at bounding box center [718, 598] width 173 height 32
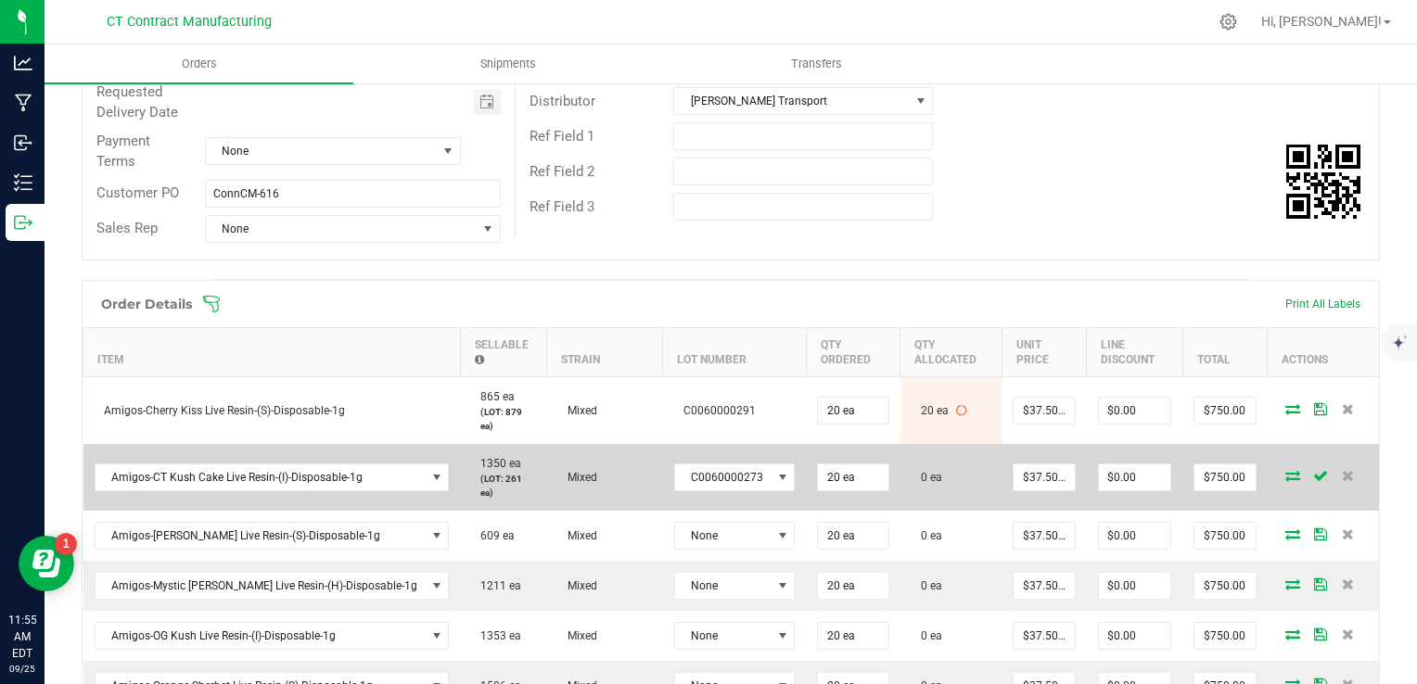
click at [1286, 470] on icon at bounding box center [1293, 475] width 15 height 11
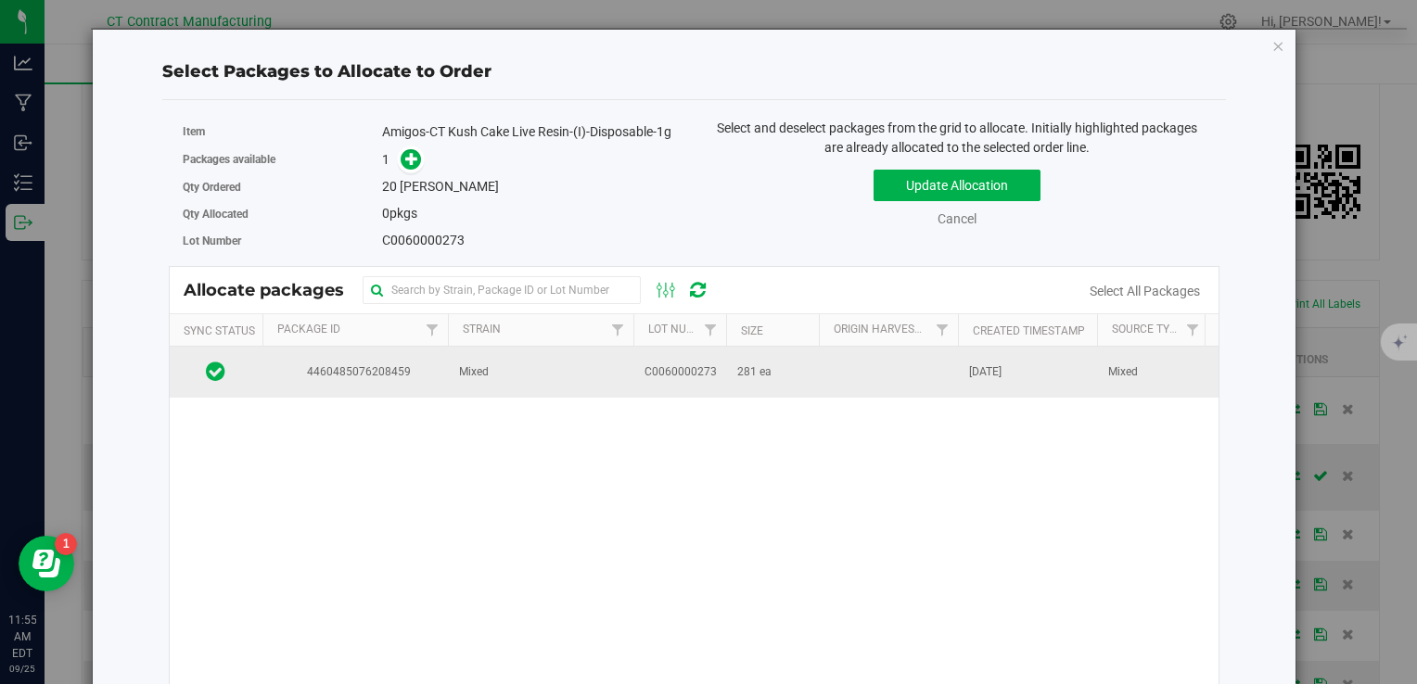
click at [690, 376] on span "C0060000273" at bounding box center [681, 373] width 72 height 18
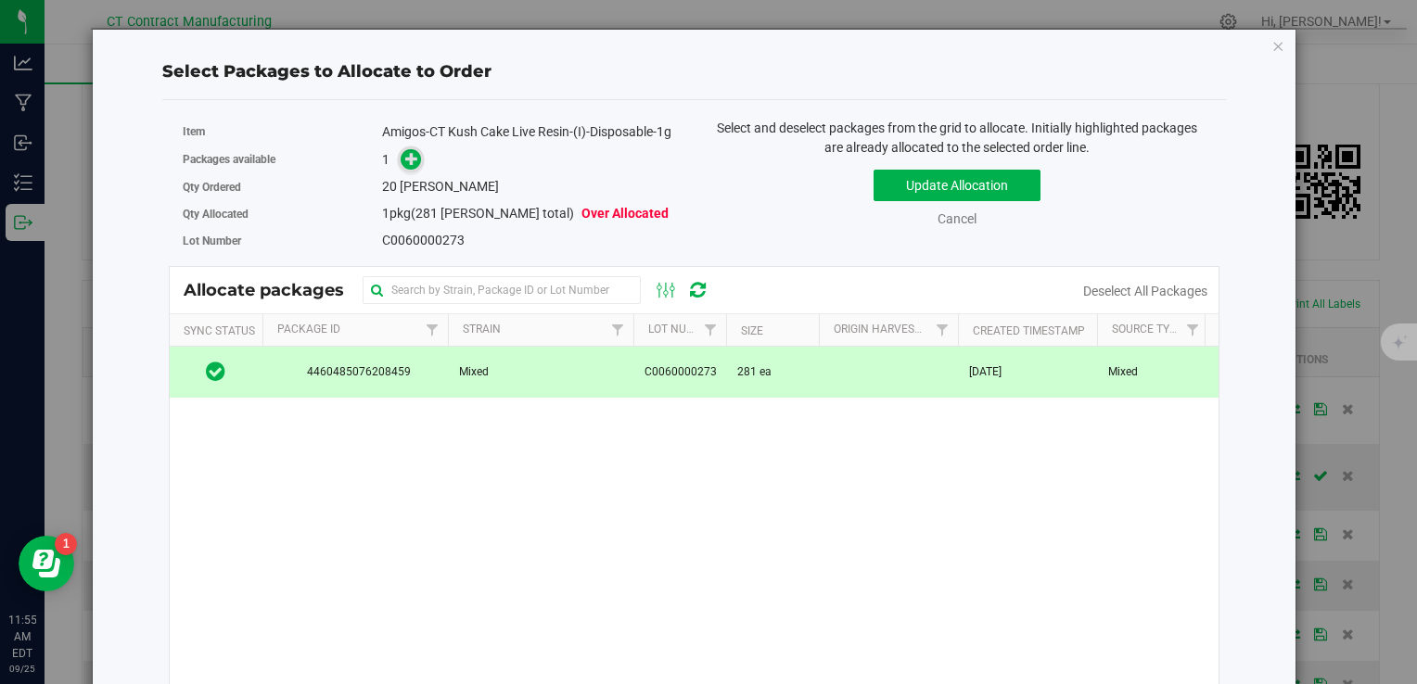
click at [406, 165] on icon at bounding box center [411, 158] width 13 height 13
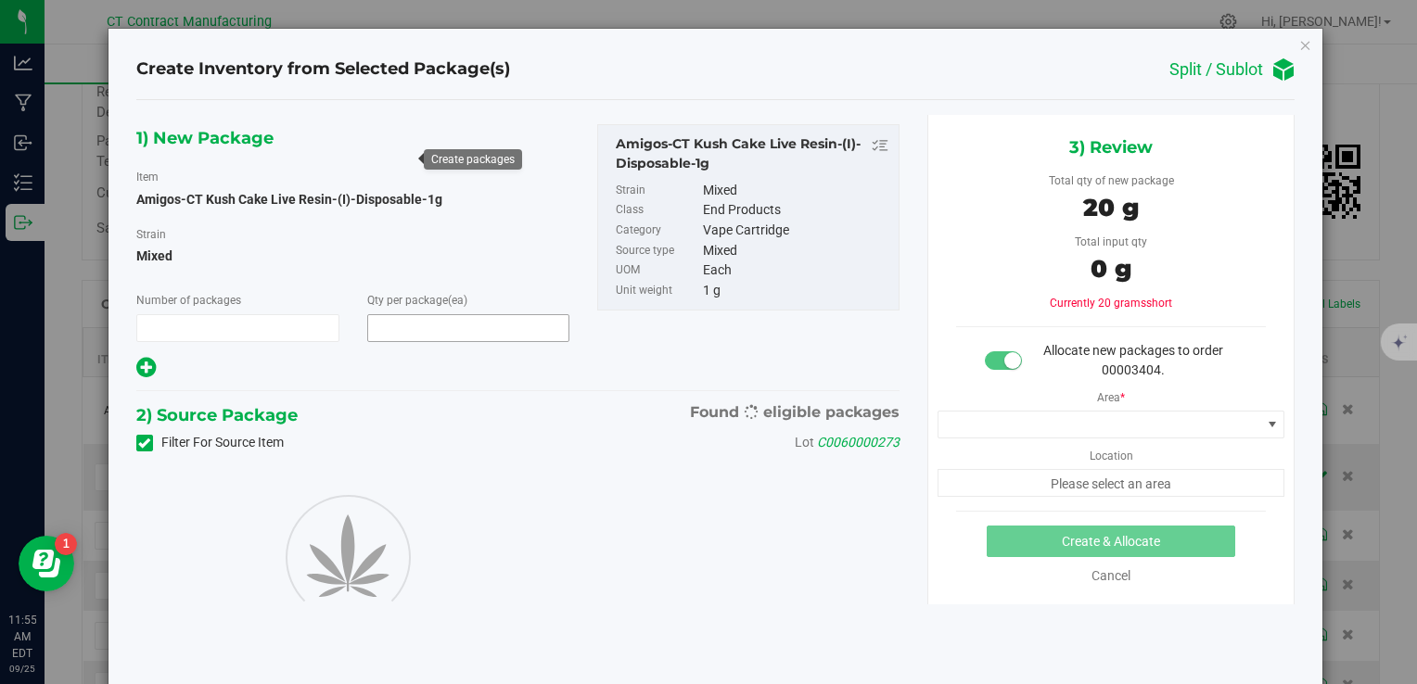
type input "1"
type input "20"
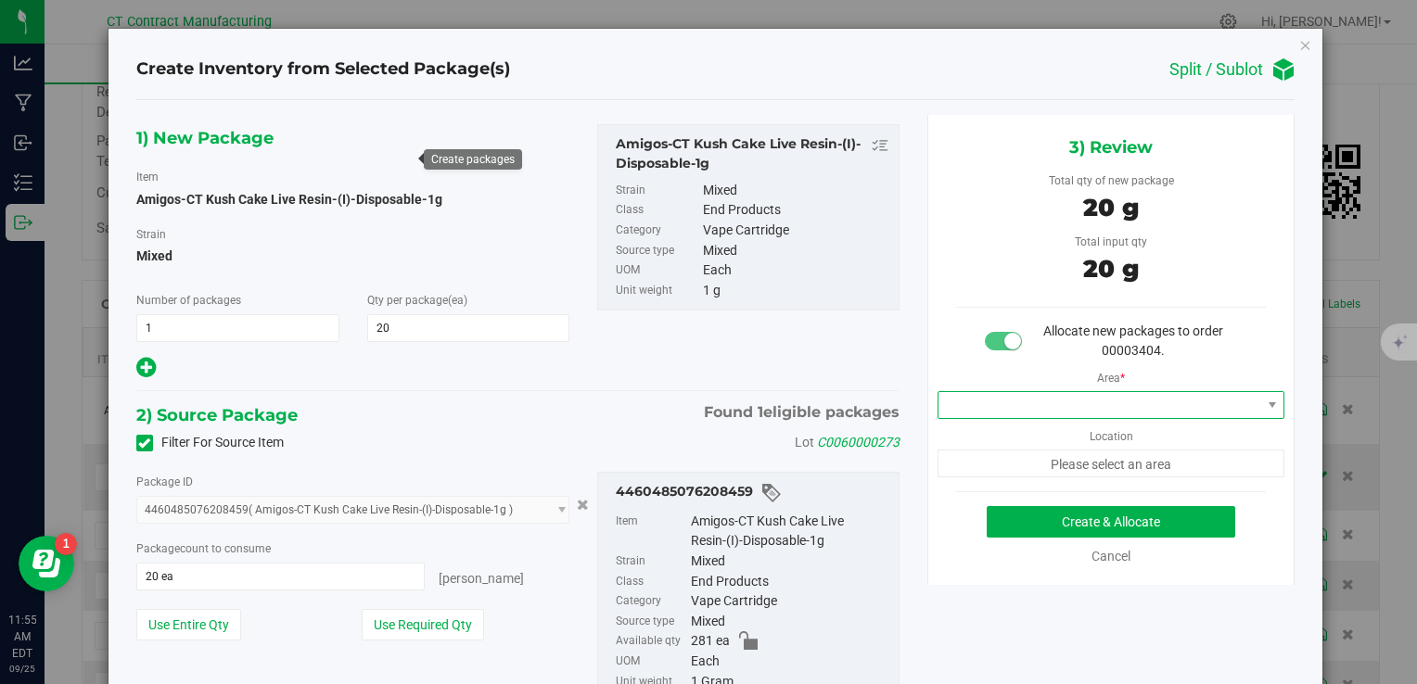
click at [1076, 397] on span at bounding box center [1100, 405] width 323 height 26
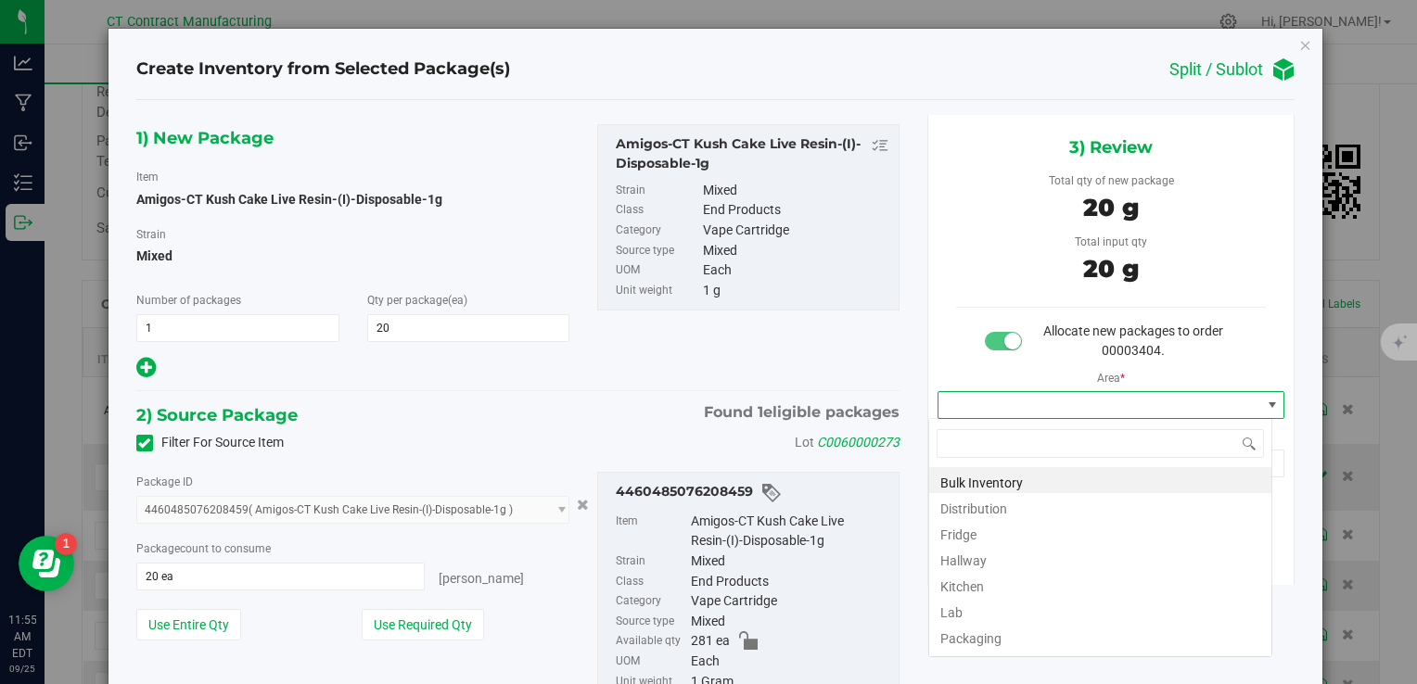
scroll to position [27, 344]
click at [1025, 514] on li "Distribution" at bounding box center [1100, 506] width 342 height 26
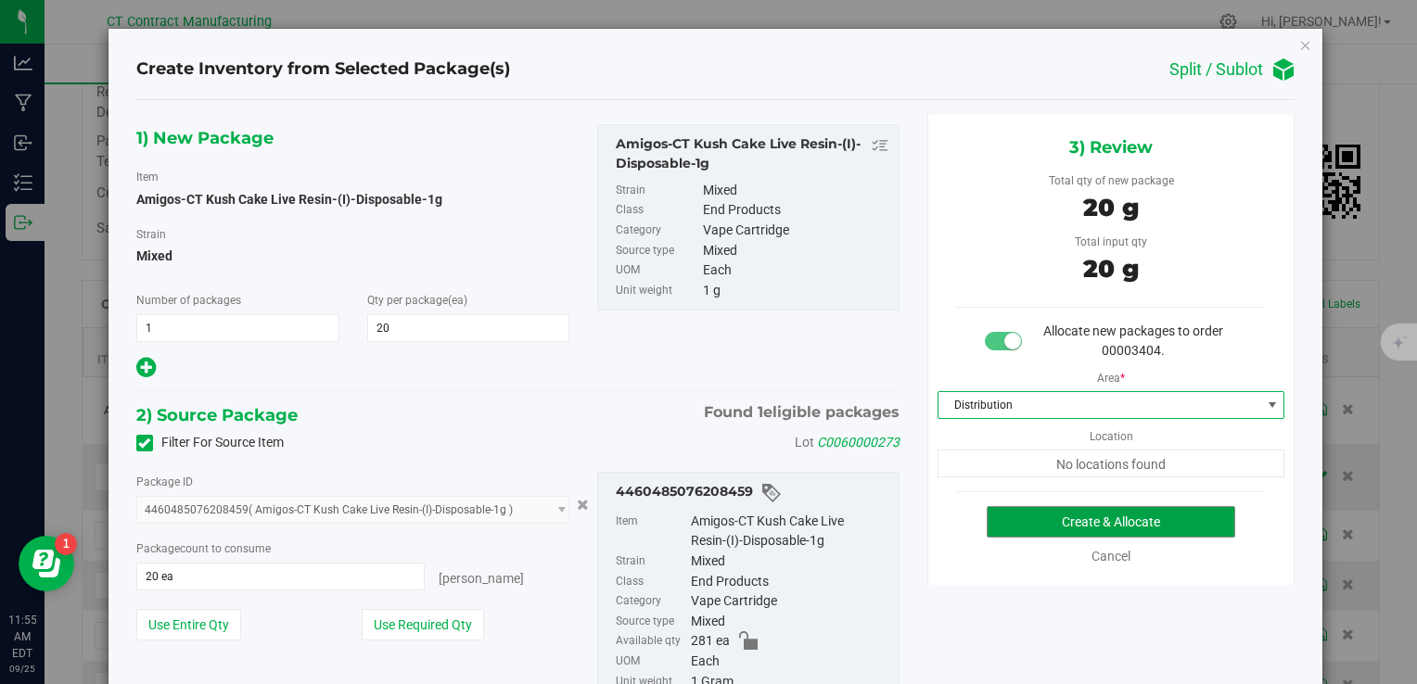
click at [1025, 514] on button "Create & Allocate" at bounding box center [1111, 522] width 249 height 32
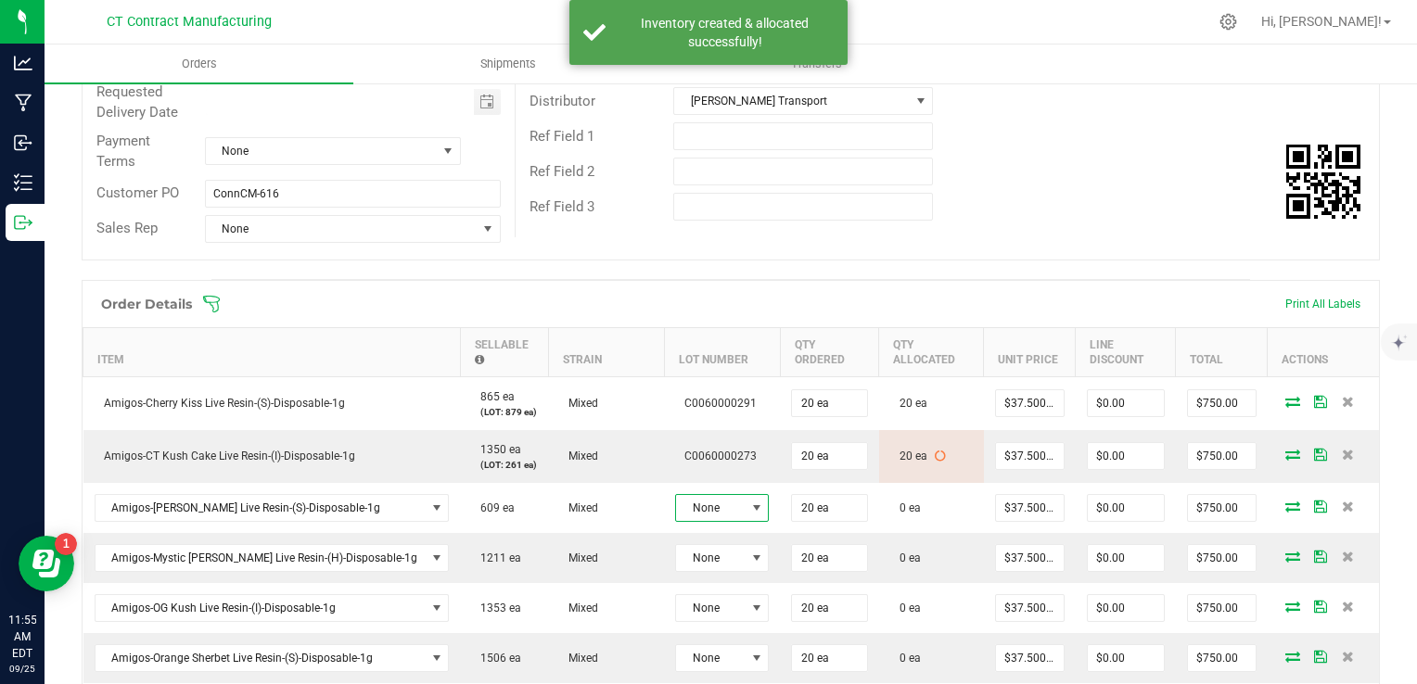
click at [686, 499] on span "None" at bounding box center [710, 508] width 69 height 26
click at [736, 618] on li "C0060000293" at bounding box center [719, 617] width 173 height 32
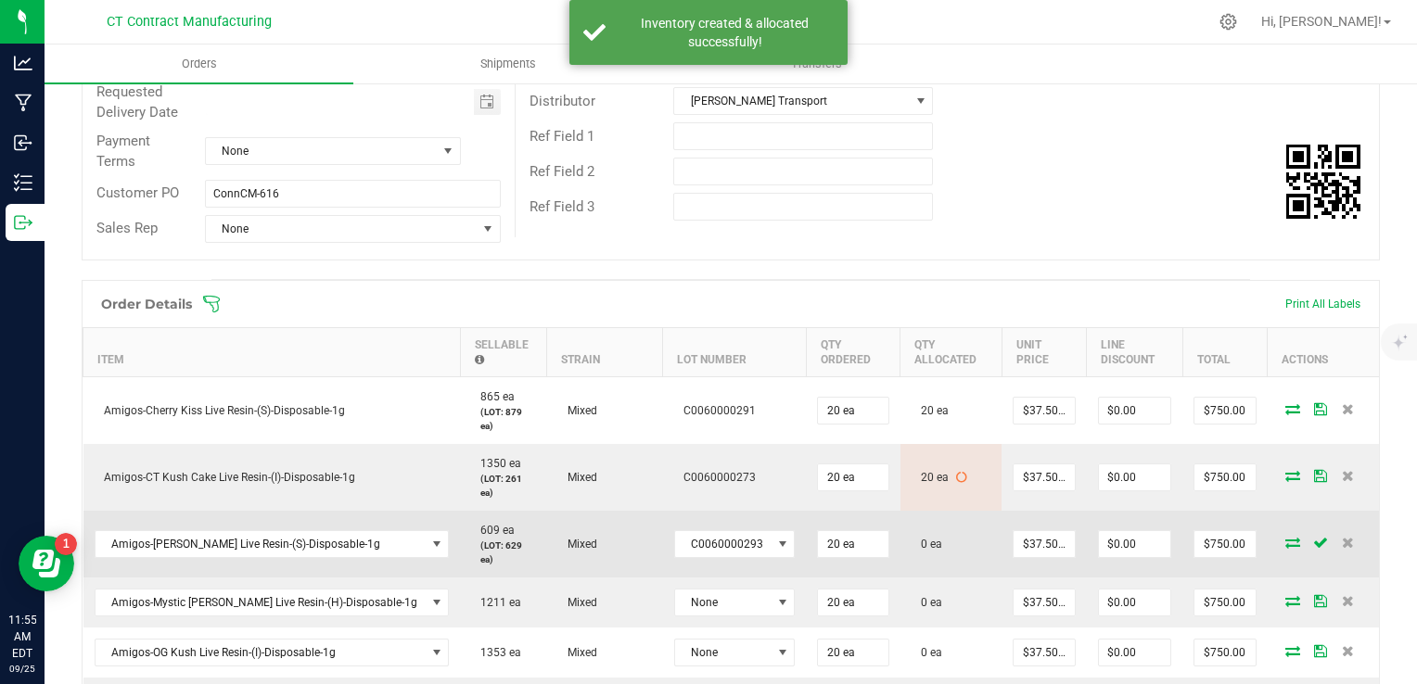
click at [1286, 537] on icon at bounding box center [1293, 542] width 15 height 11
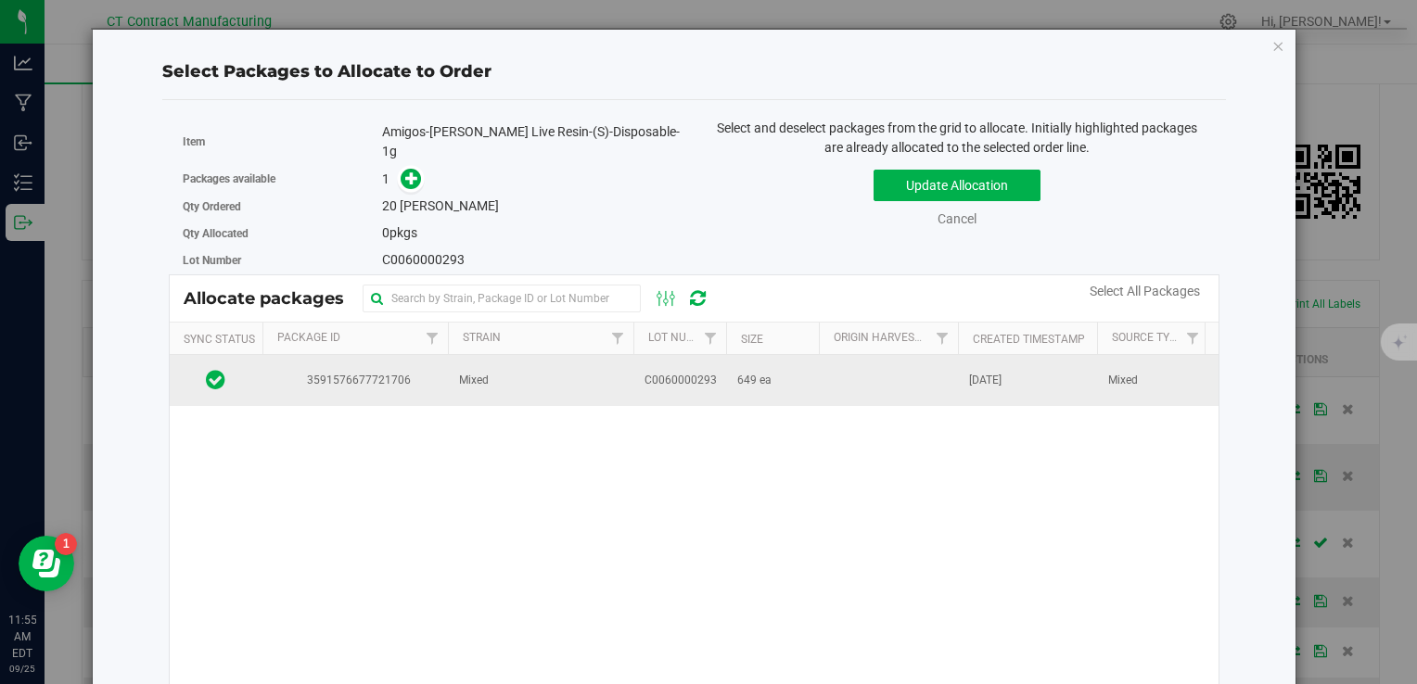
click at [658, 378] on span "C0060000293" at bounding box center [681, 381] width 72 height 18
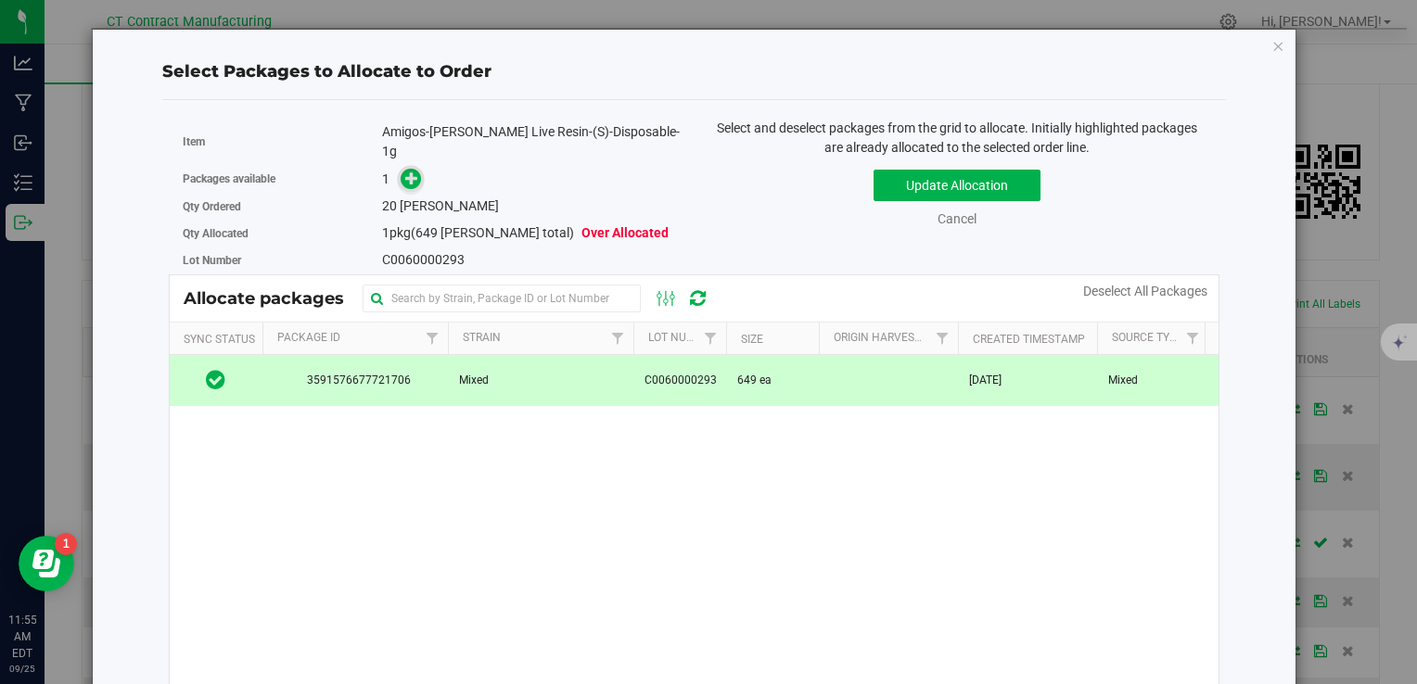
click at [401, 169] on span at bounding box center [411, 179] width 21 height 21
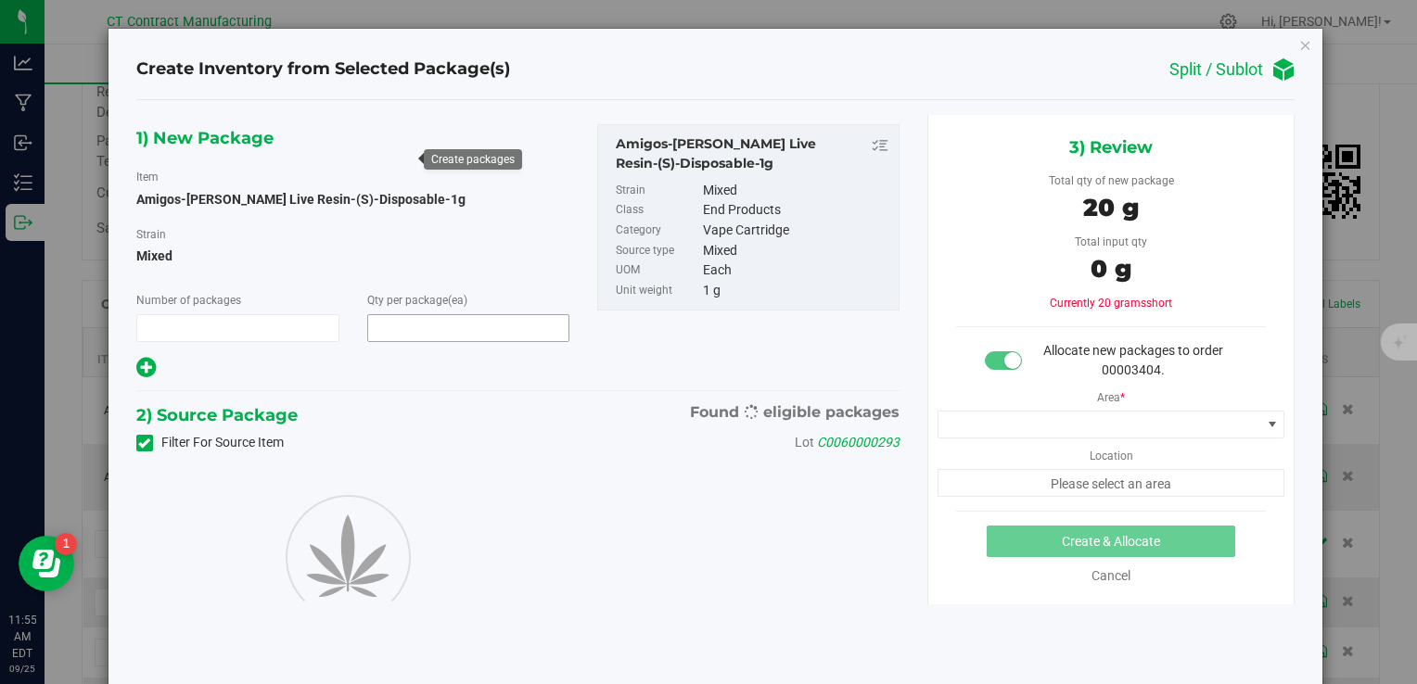
type input "1"
type input "20"
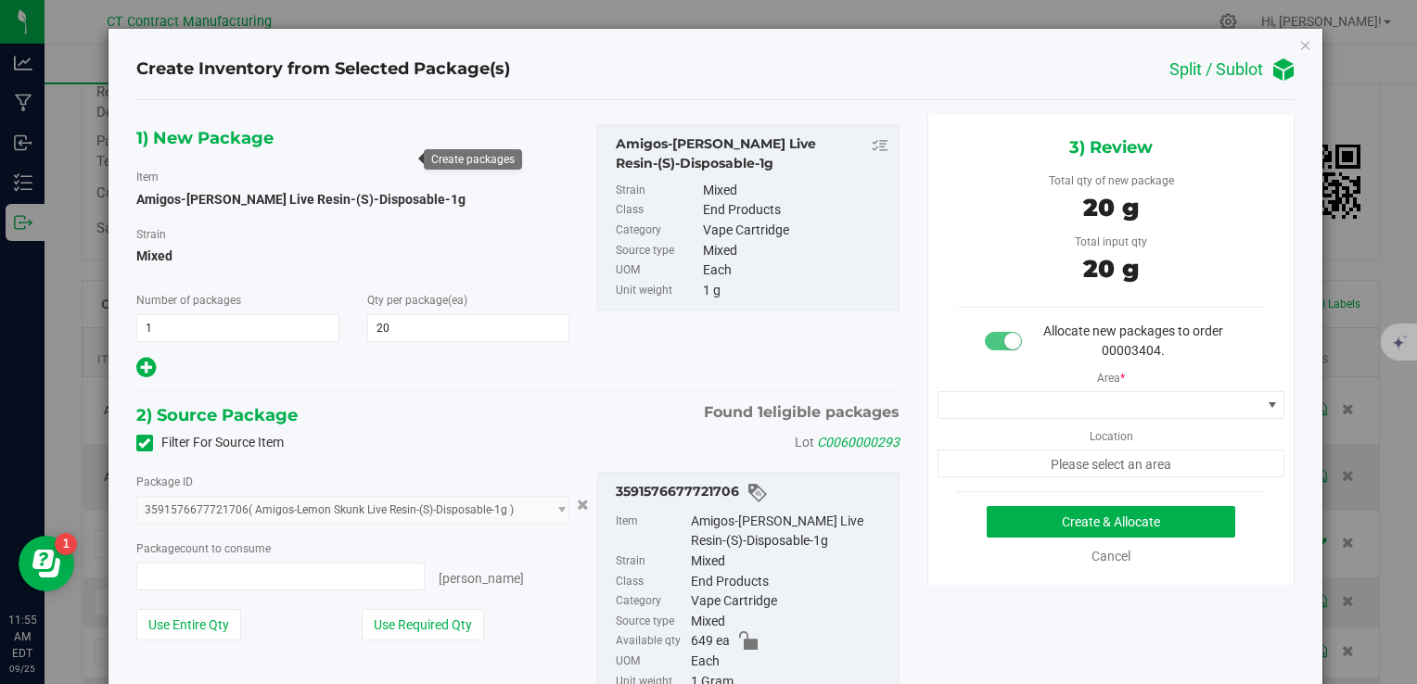
type input "20 ea"
click at [983, 403] on span at bounding box center [1100, 405] width 323 height 26
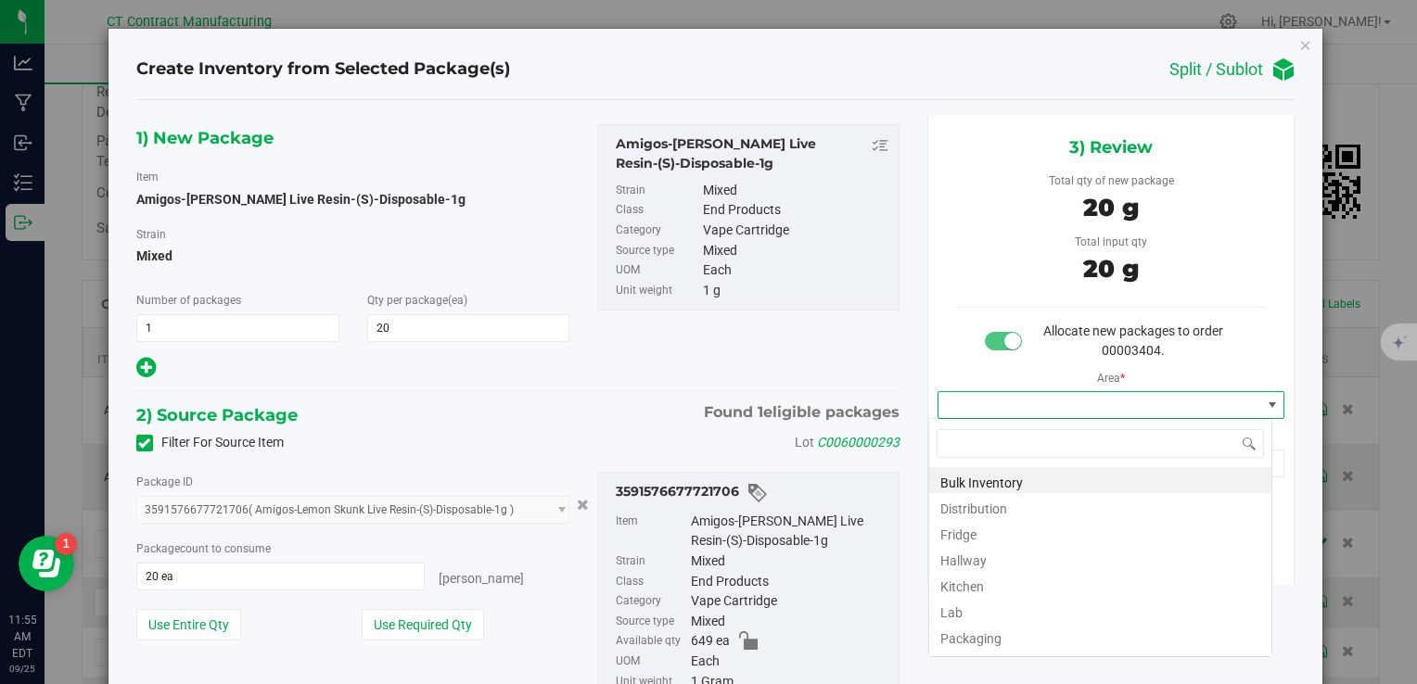
scroll to position [27, 344]
click at [970, 510] on li "Distribution" at bounding box center [1100, 506] width 342 height 26
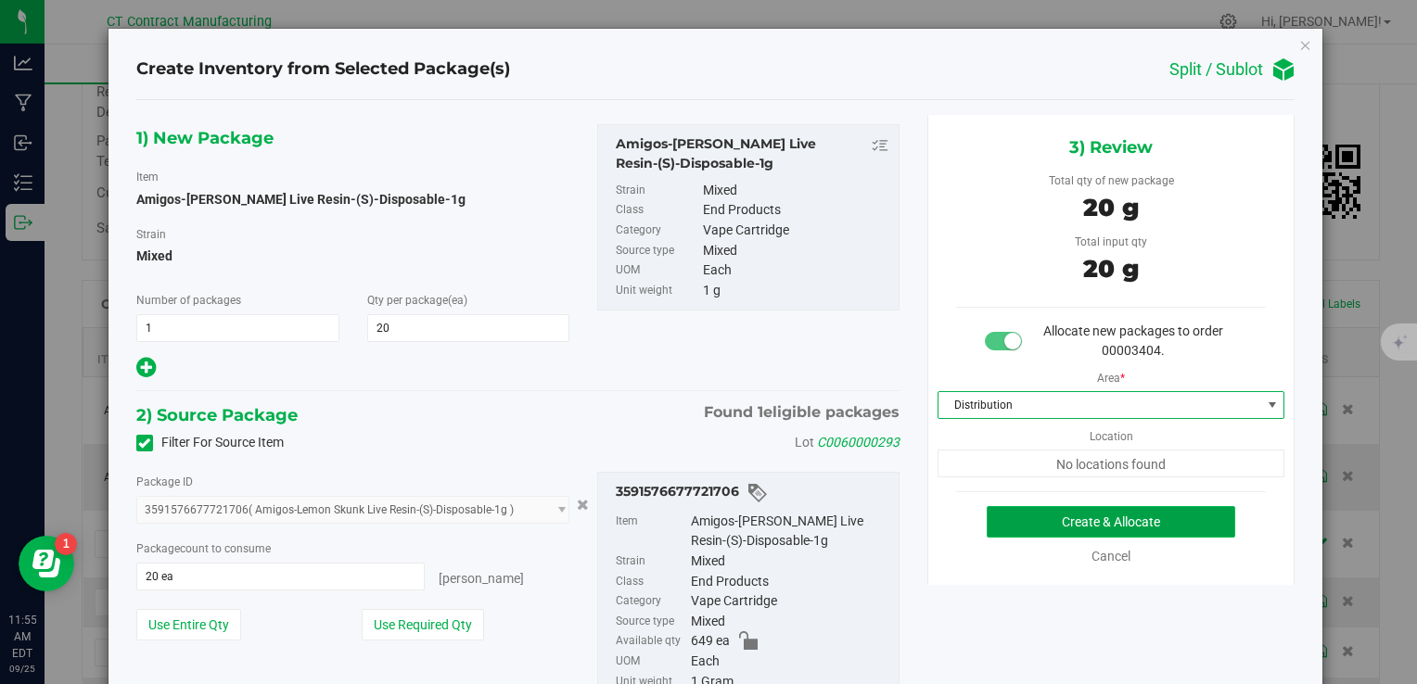
click at [995, 518] on button "Create & Allocate" at bounding box center [1111, 522] width 249 height 32
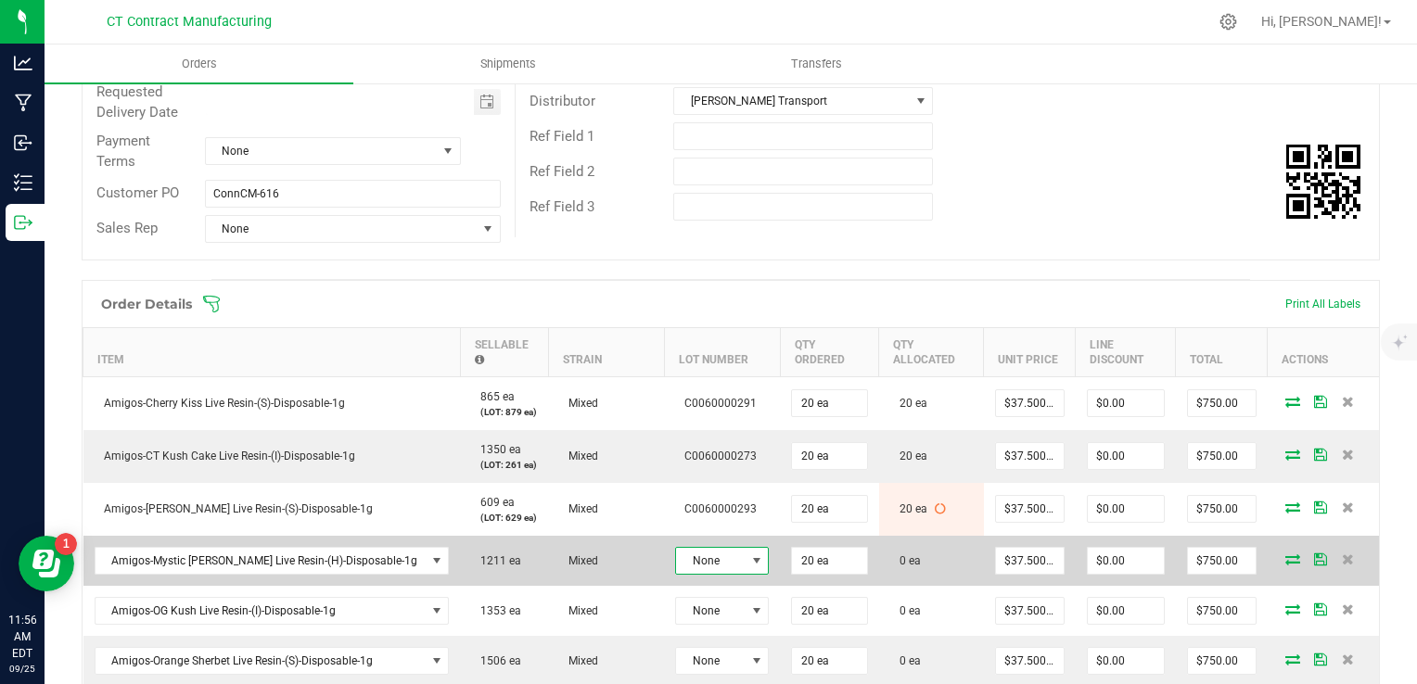
click at [682, 555] on span "None" at bounding box center [710, 561] width 69 height 26
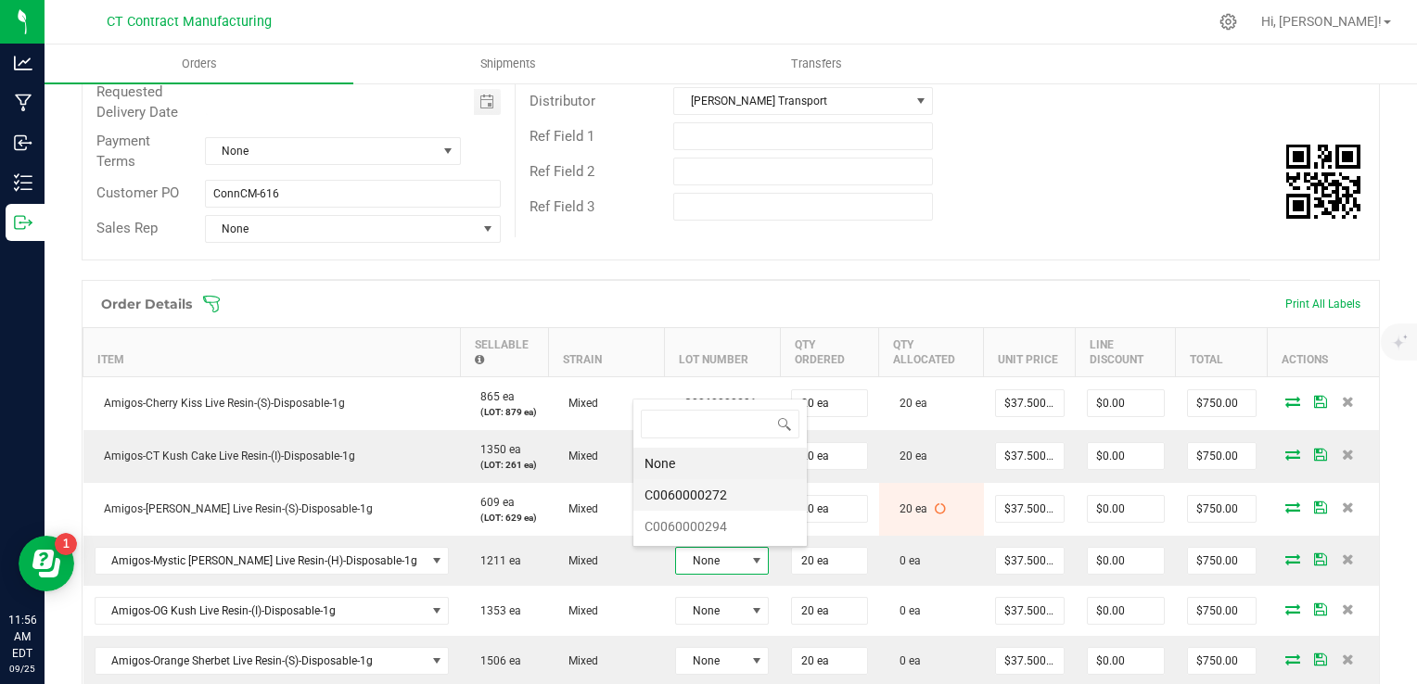
click at [691, 506] on li "C0060000272" at bounding box center [719, 496] width 173 height 32
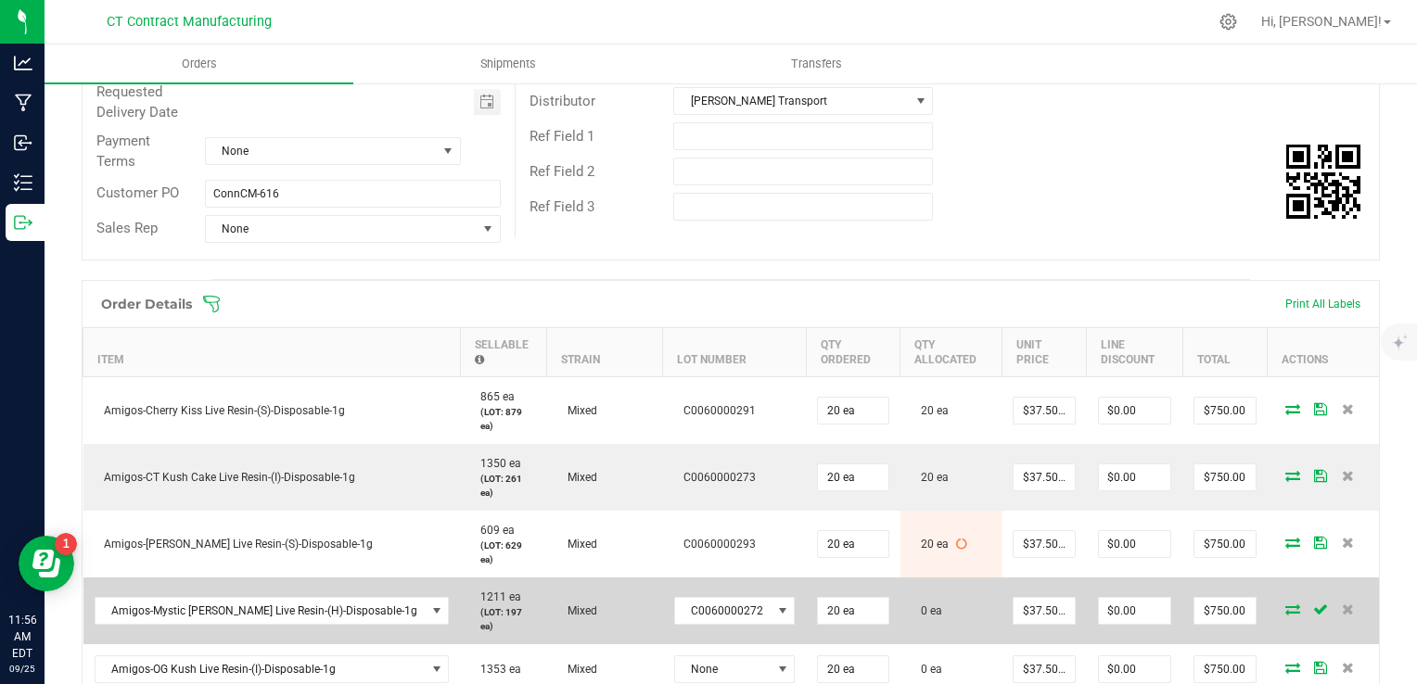
click at [1286, 604] on icon at bounding box center [1293, 609] width 15 height 11
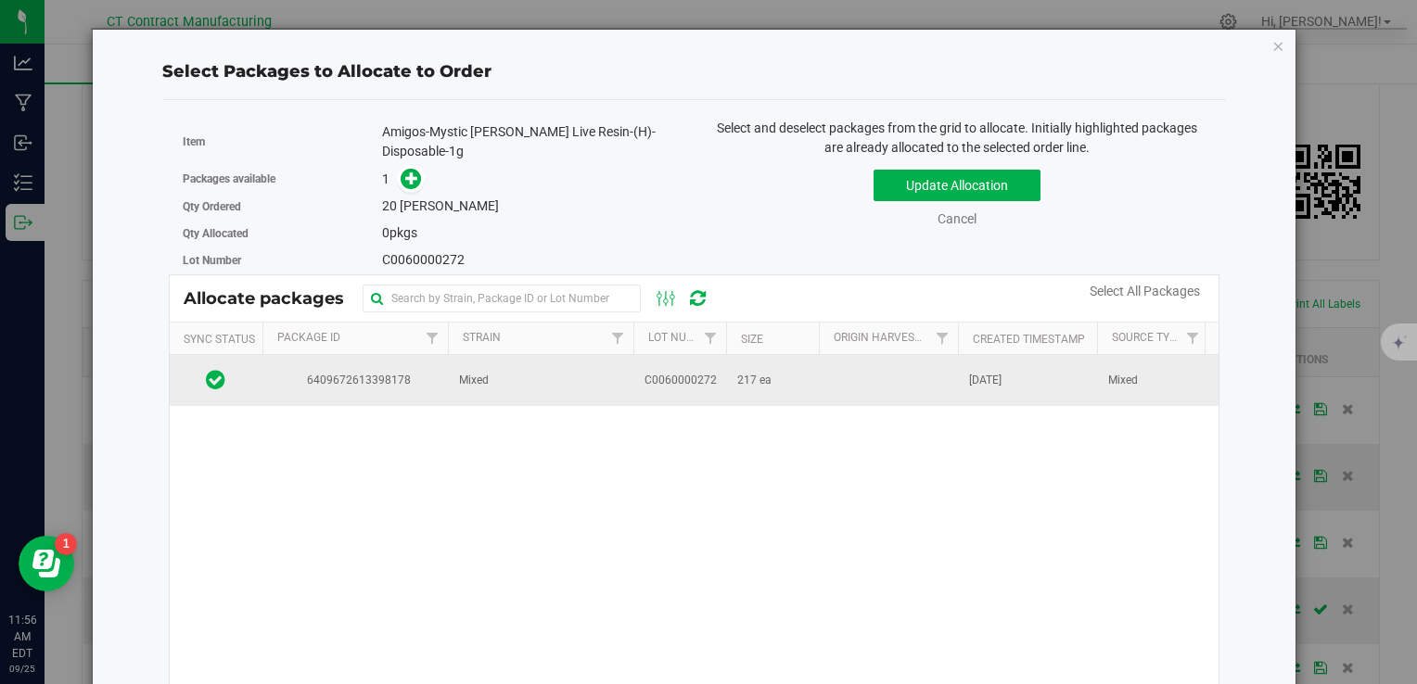
click at [704, 390] on td "C0060000272" at bounding box center [679, 380] width 93 height 50
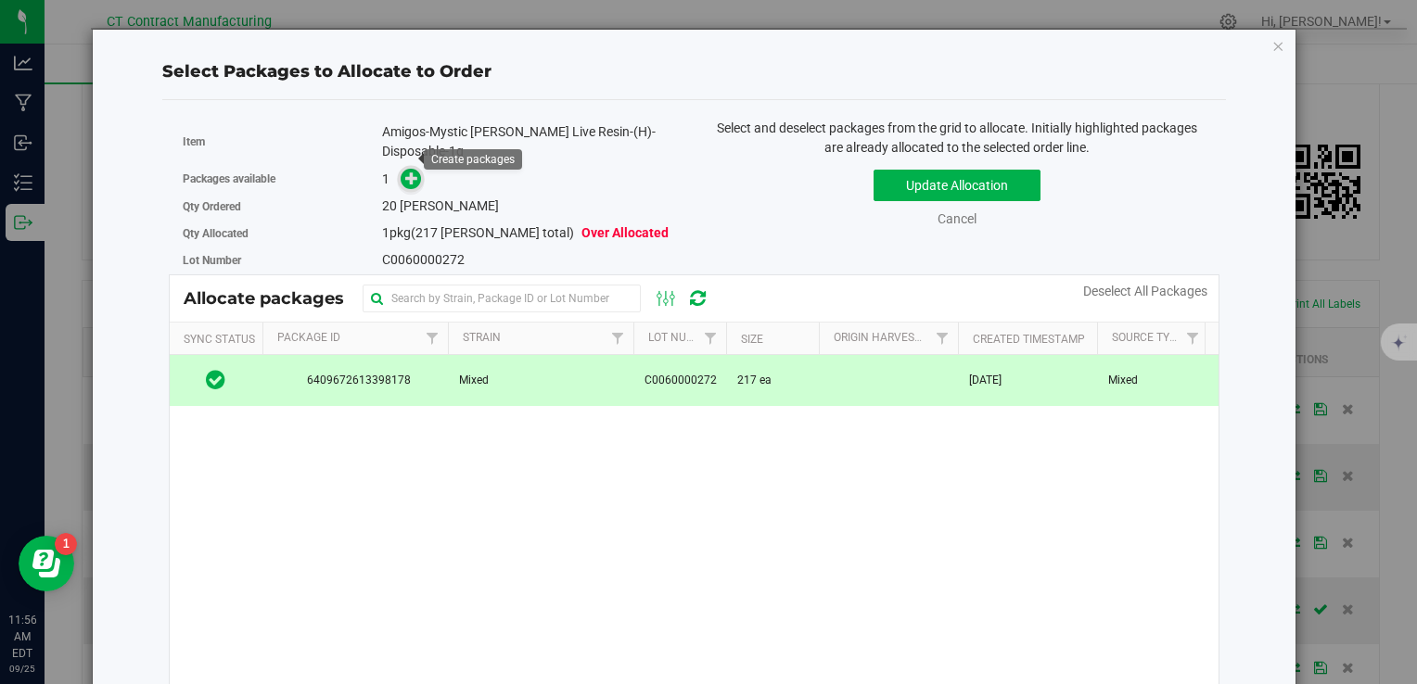
click at [417, 169] on span at bounding box center [411, 179] width 21 height 21
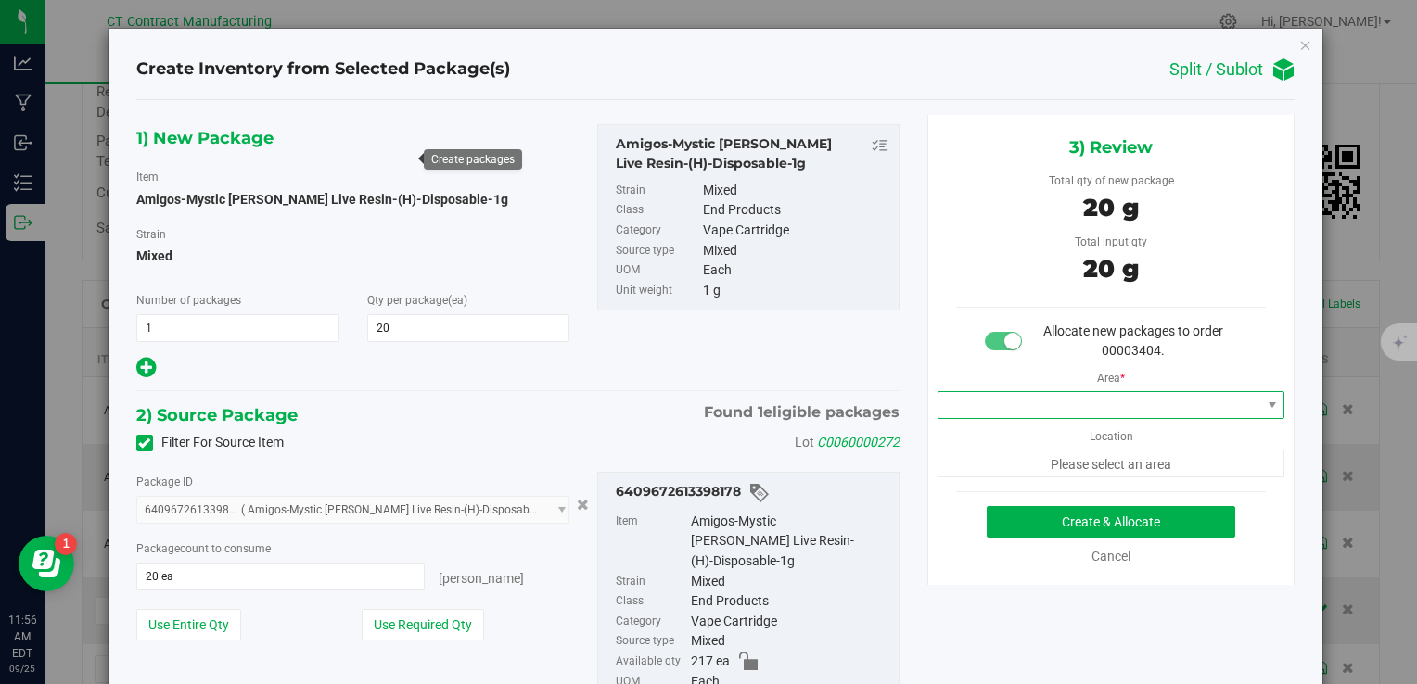
click at [1050, 403] on span at bounding box center [1100, 405] width 323 height 26
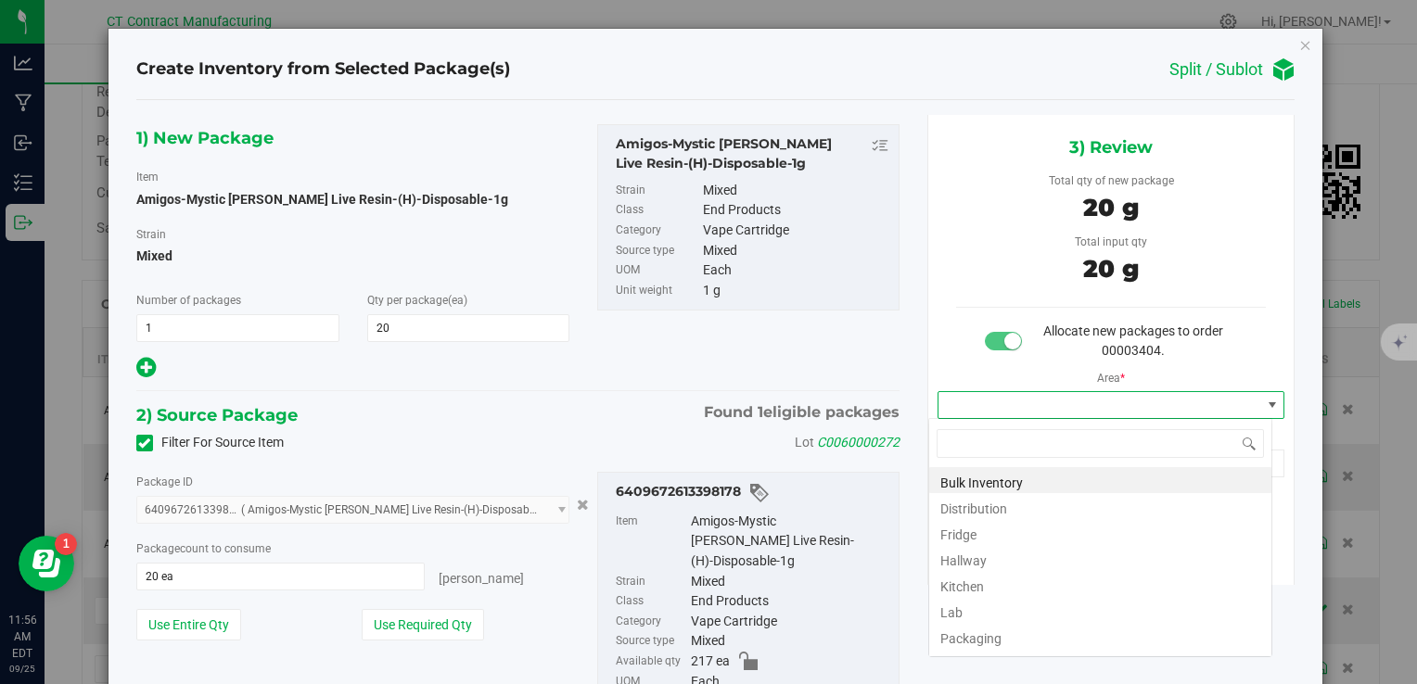
scroll to position [27, 344]
click at [1029, 507] on li "Distribution" at bounding box center [1100, 506] width 342 height 26
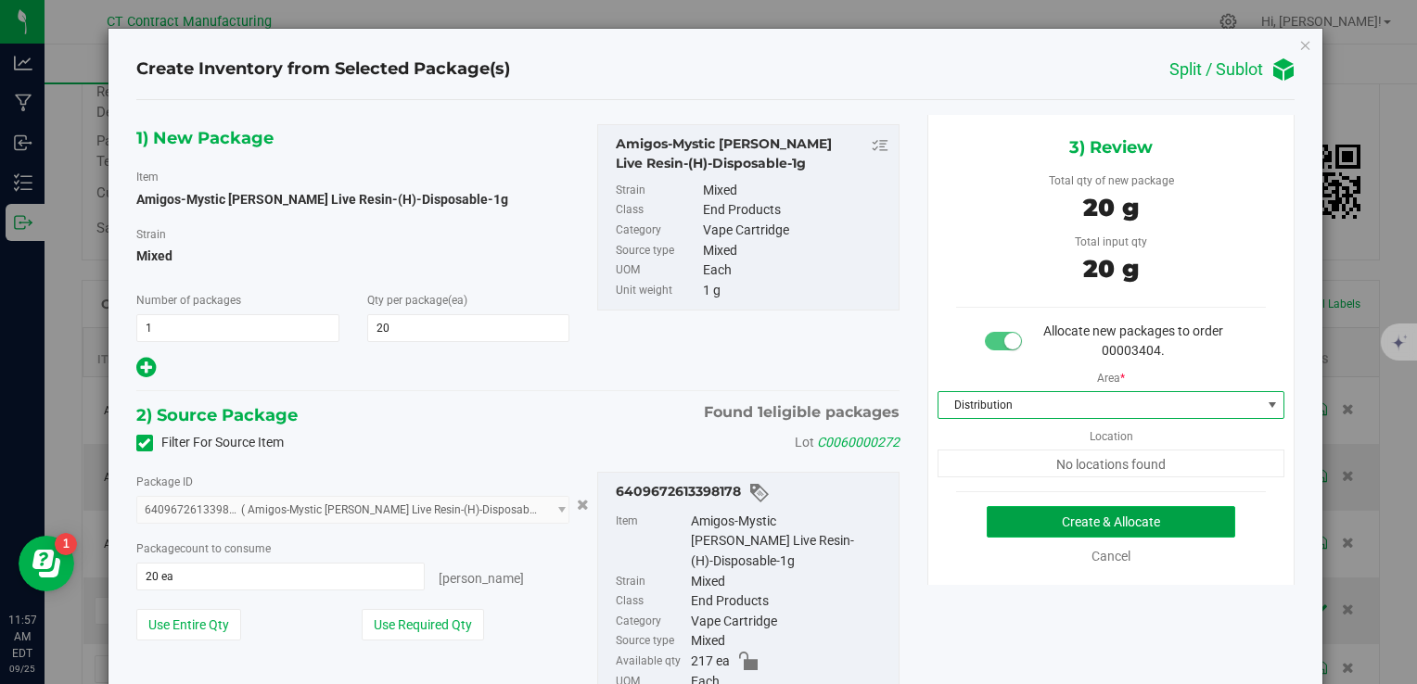
click at [1029, 508] on button "Create & Allocate" at bounding box center [1111, 522] width 249 height 32
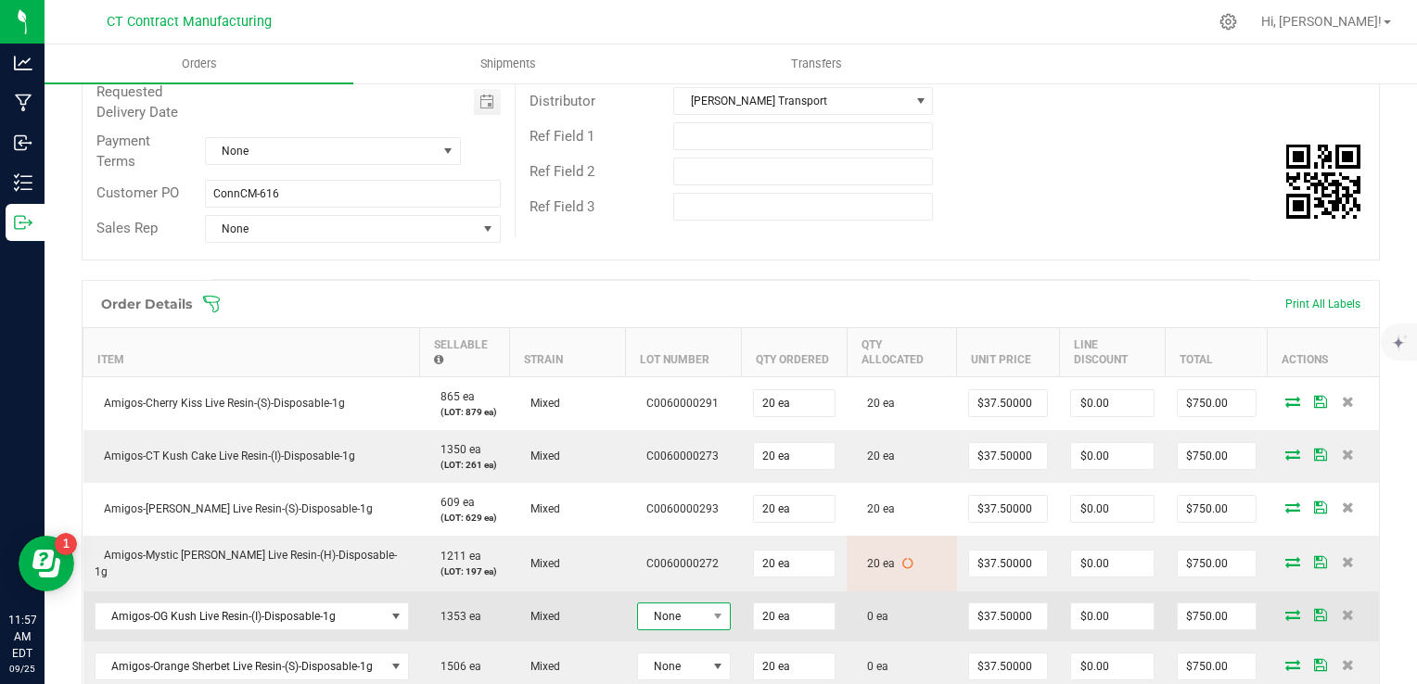
click at [684, 606] on span "None" at bounding box center [672, 617] width 69 height 26
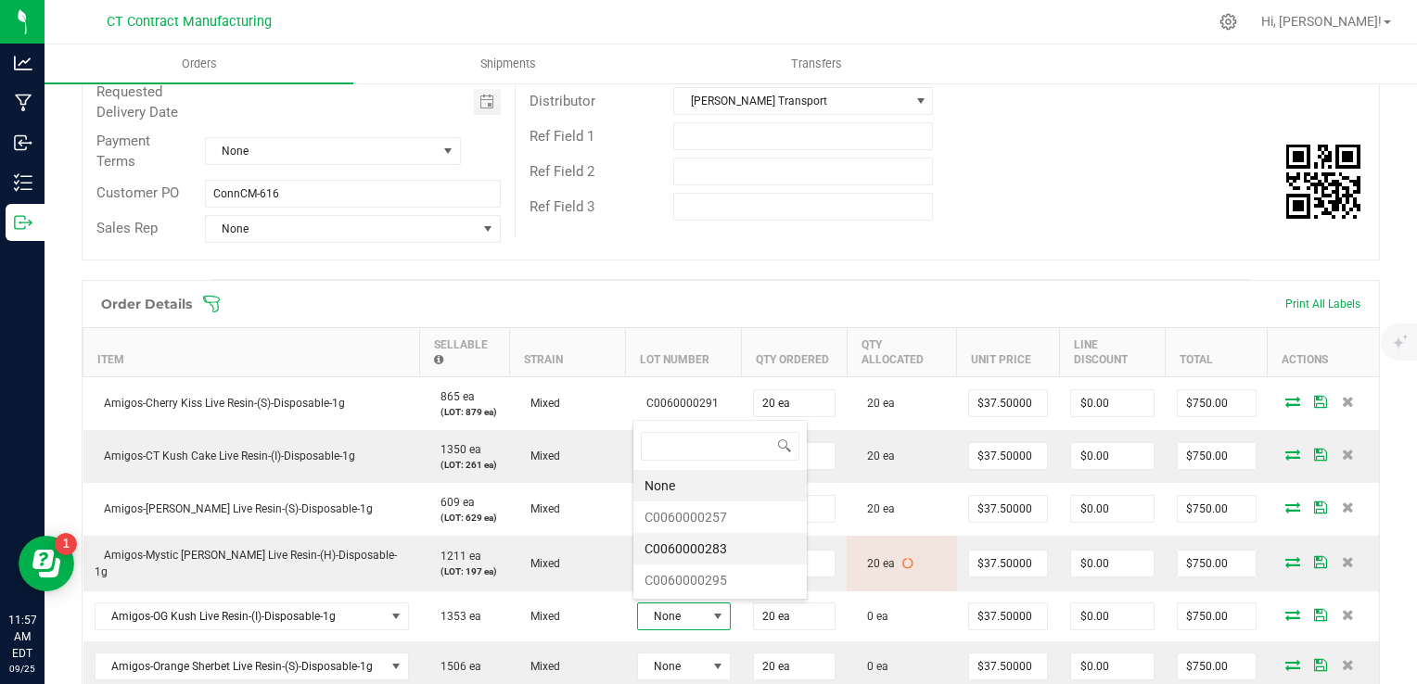
click at [713, 543] on li "C0060000283" at bounding box center [719, 549] width 173 height 32
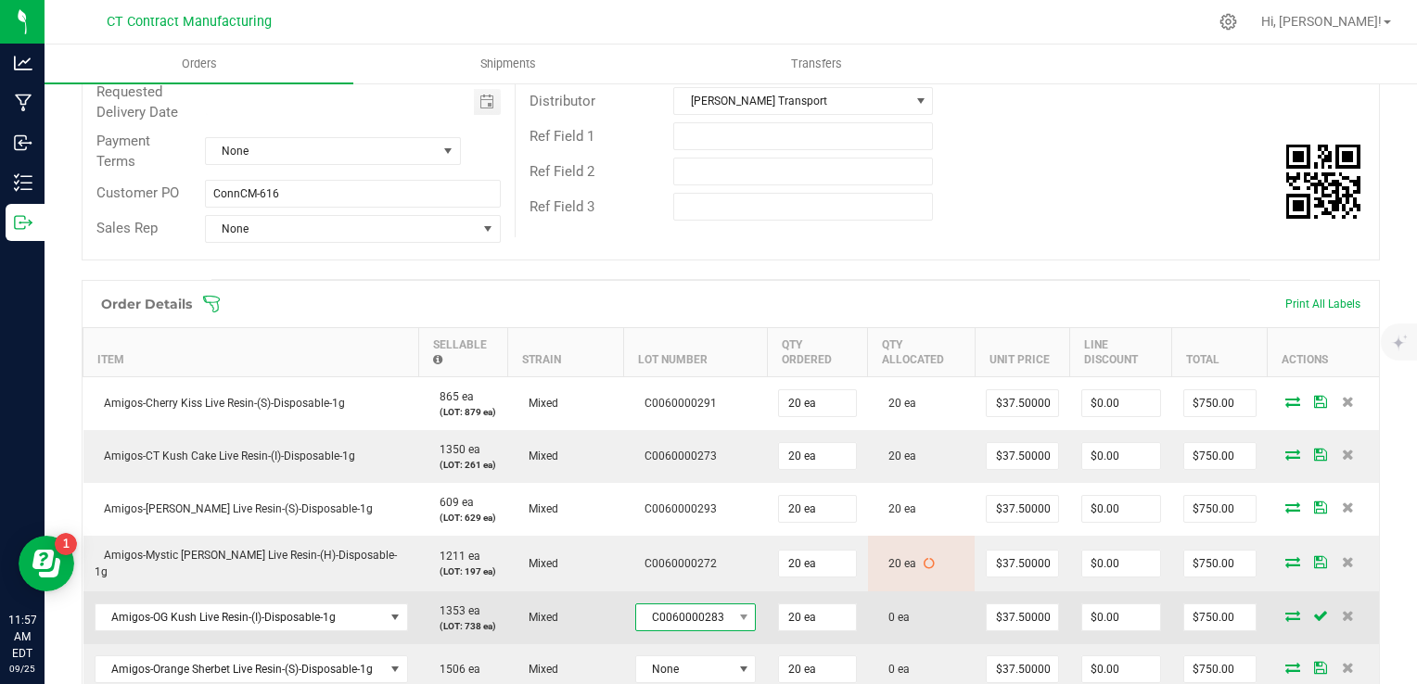
click at [720, 620] on span "C0060000283" at bounding box center [684, 618] width 96 height 26
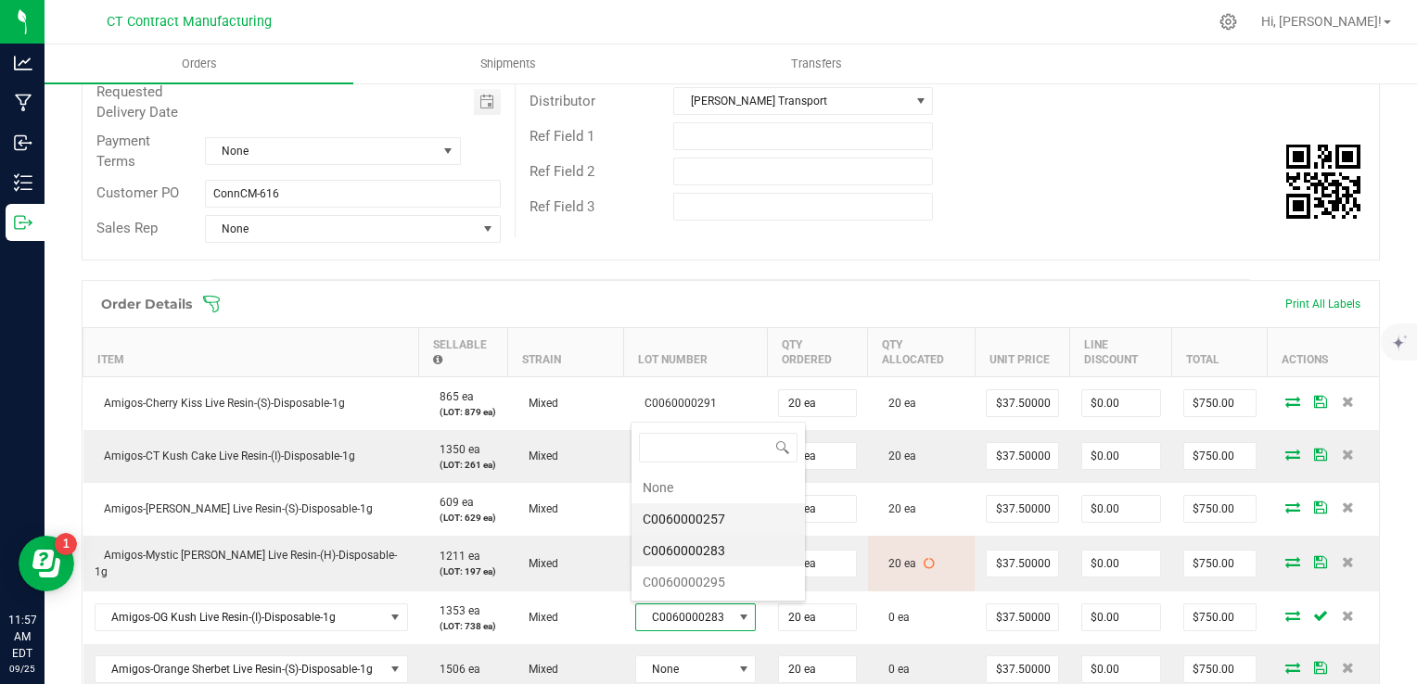
click at [716, 510] on li "C0060000257" at bounding box center [718, 520] width 173 height 32
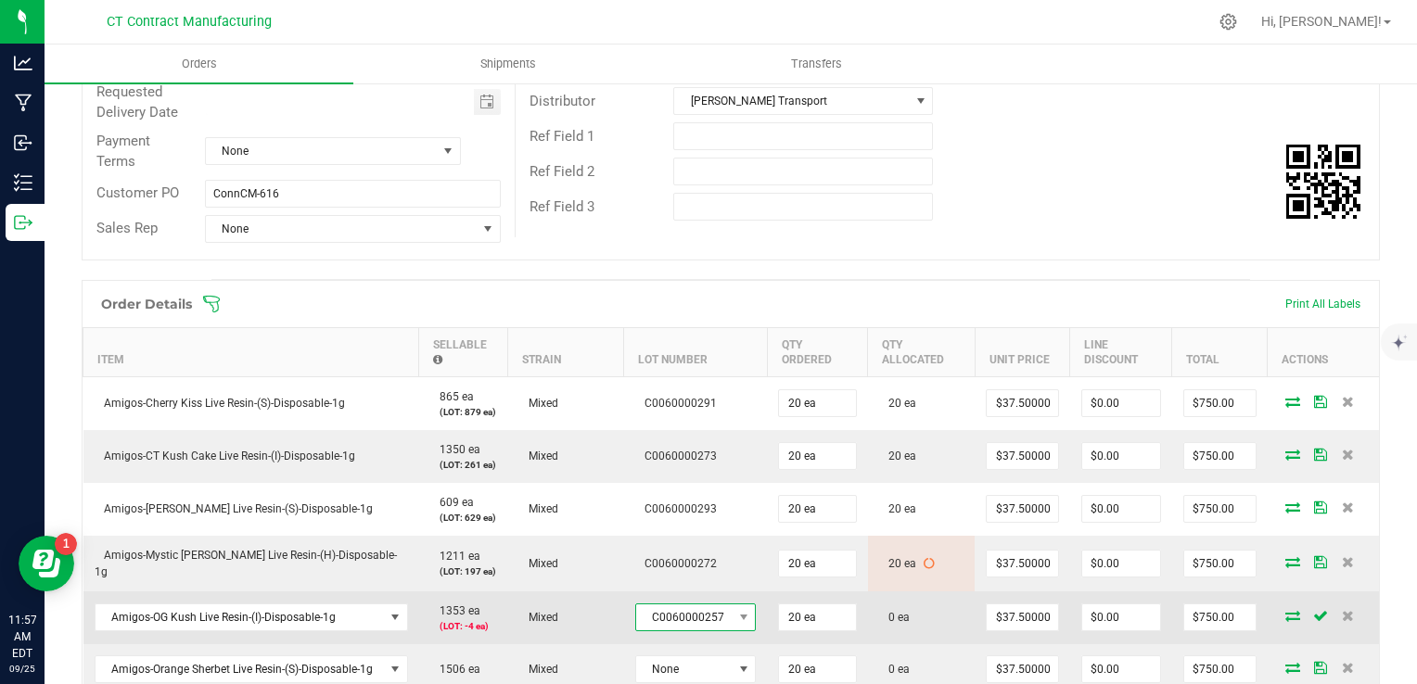
click at [716, 614] on span "C0060000257" at bounding box center [684, 618] width 96 height 26
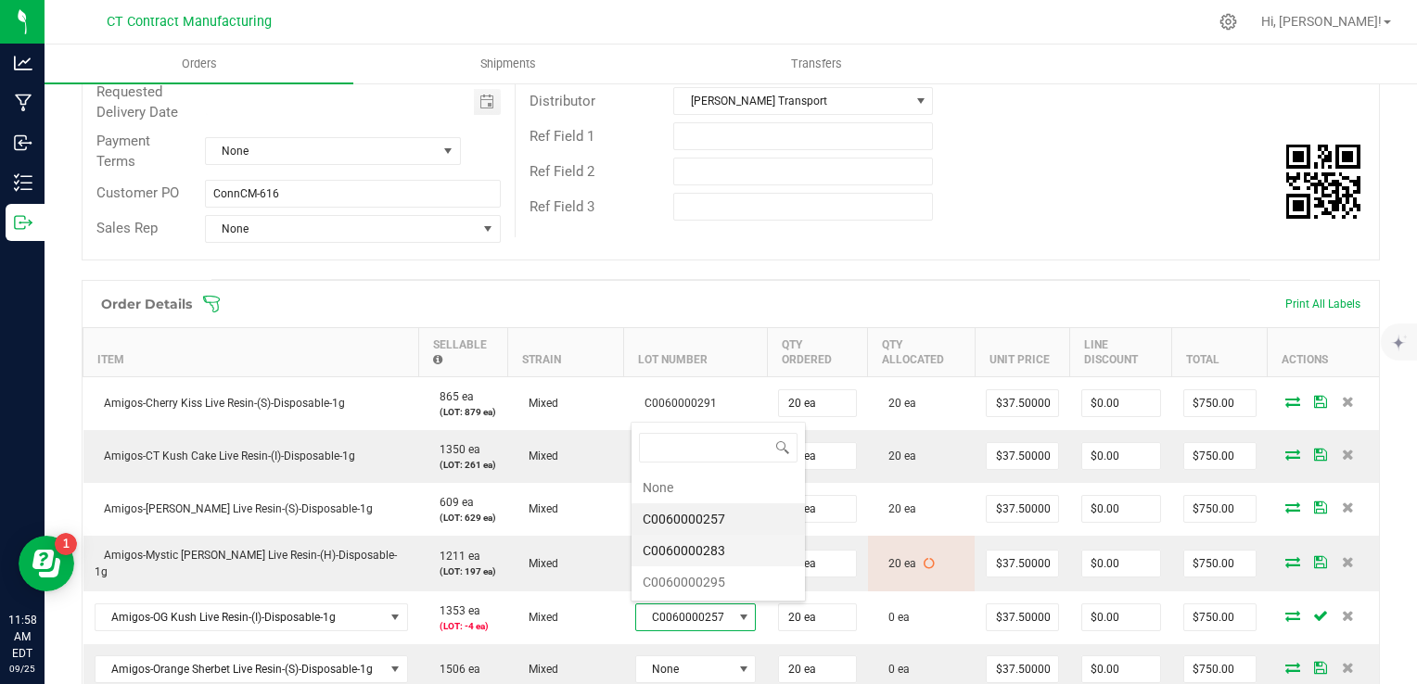
click at [721, 554] on li "C0060000283" at bounding box center [718, 551] width 173 height 32
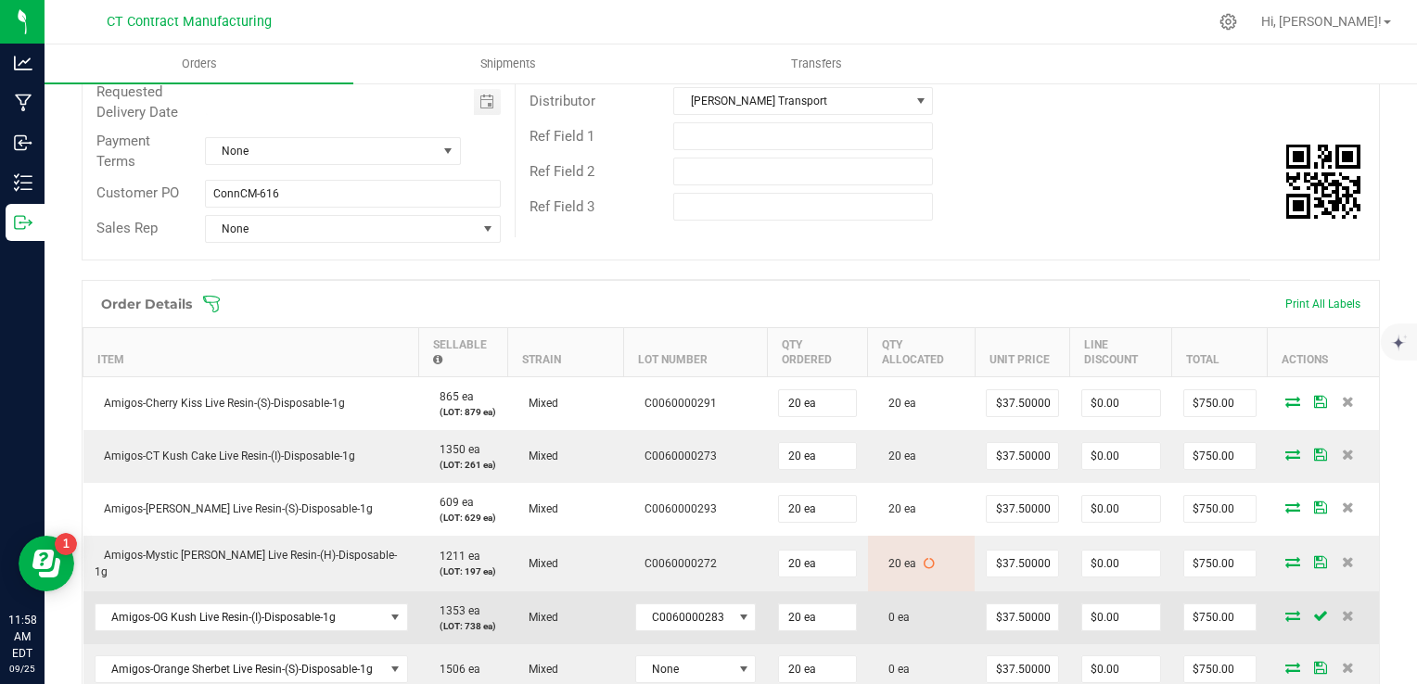
click at [1286, 614] on icon at bounding box center [1293, 615] width 15 height 11
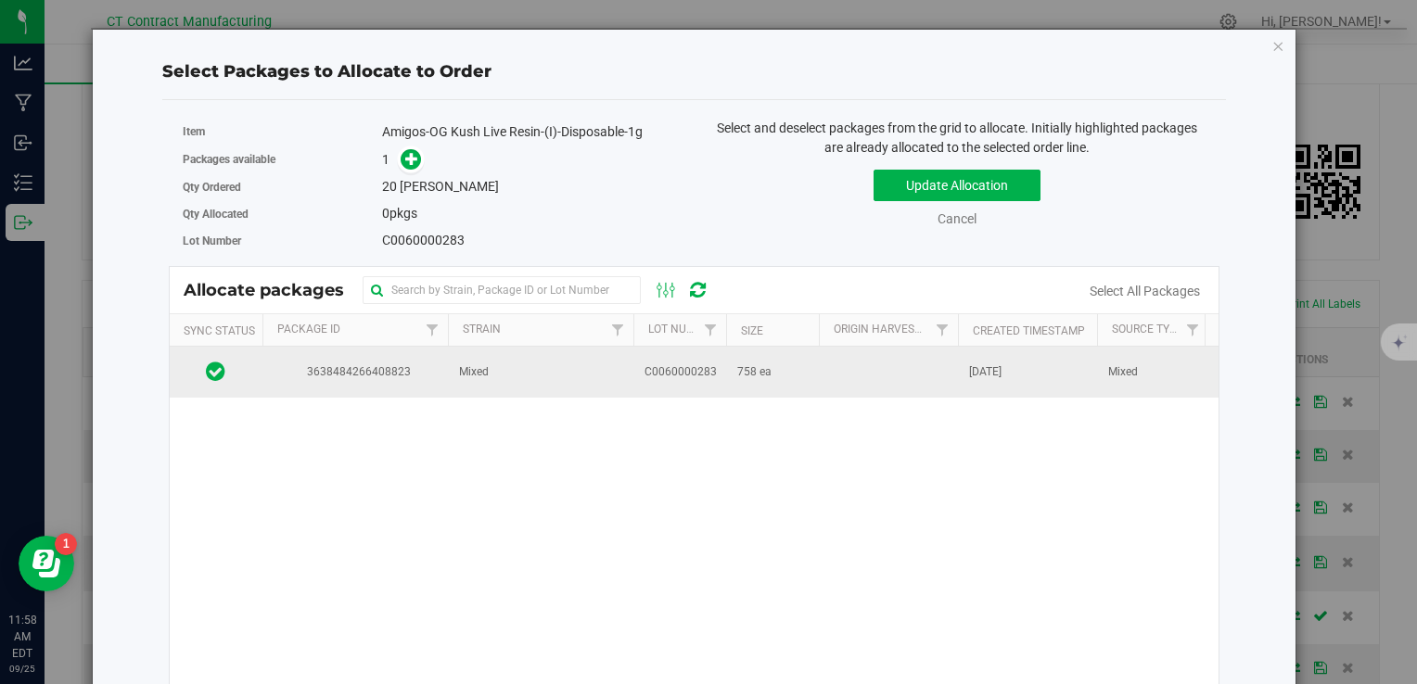
click at [682, 384] on td "C0060000283" at bounding box center [679, 372] width 93 height 50
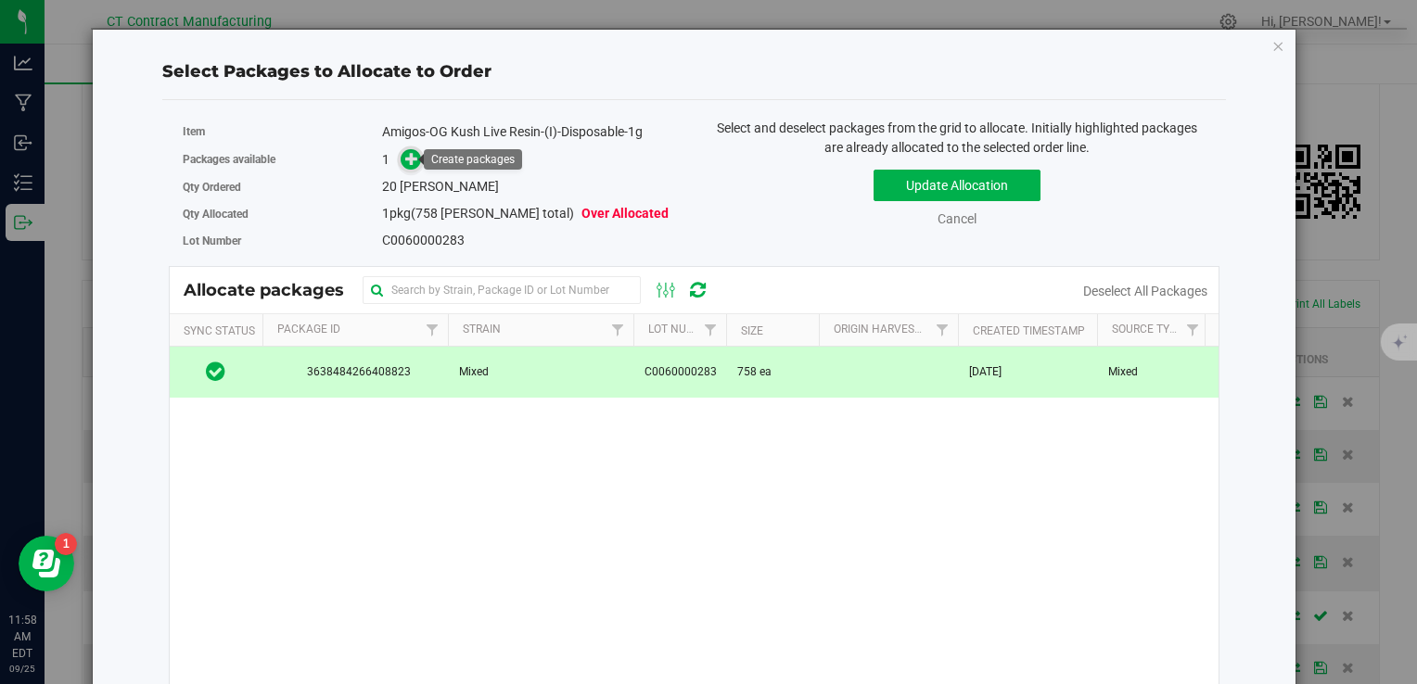
click at [411, 165] on icon at bounding box center [411, 158] width 13 height 13
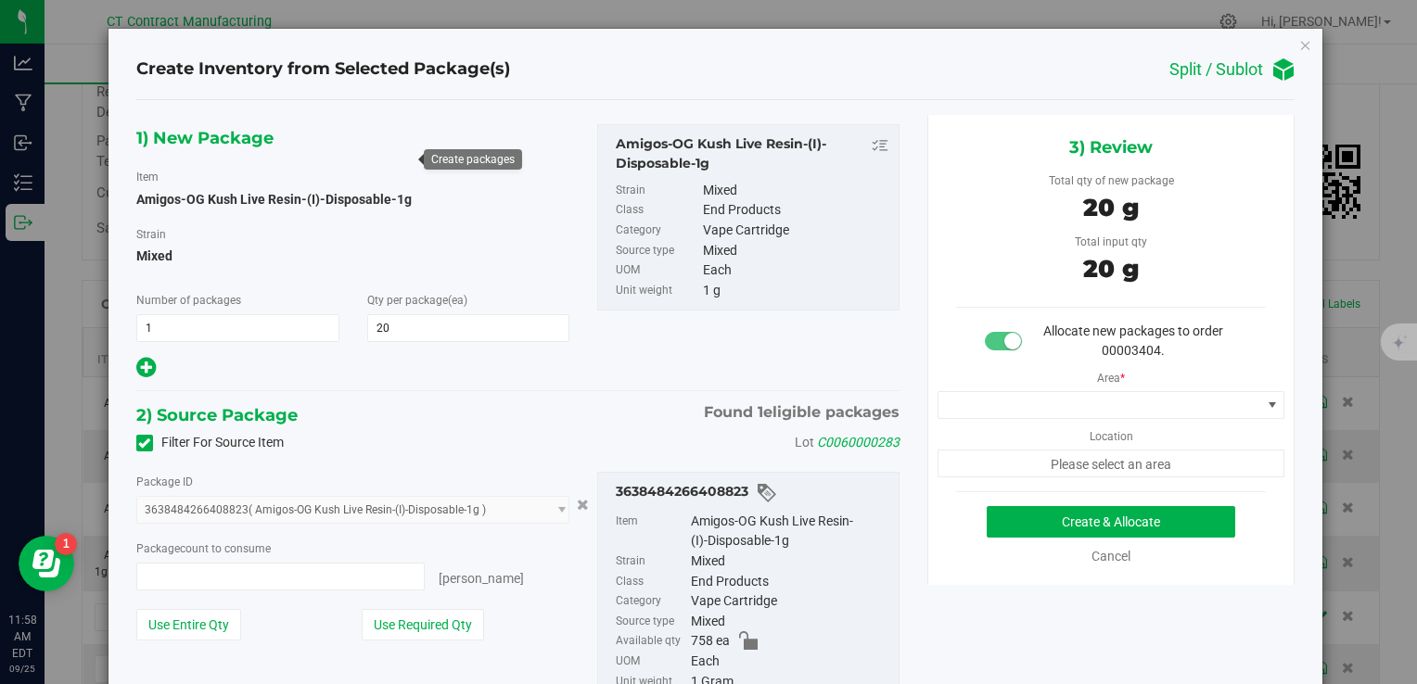
type input "20 ea"
click at [1030, 403] on span at bounding box center [1100, 405] width 323 height 26
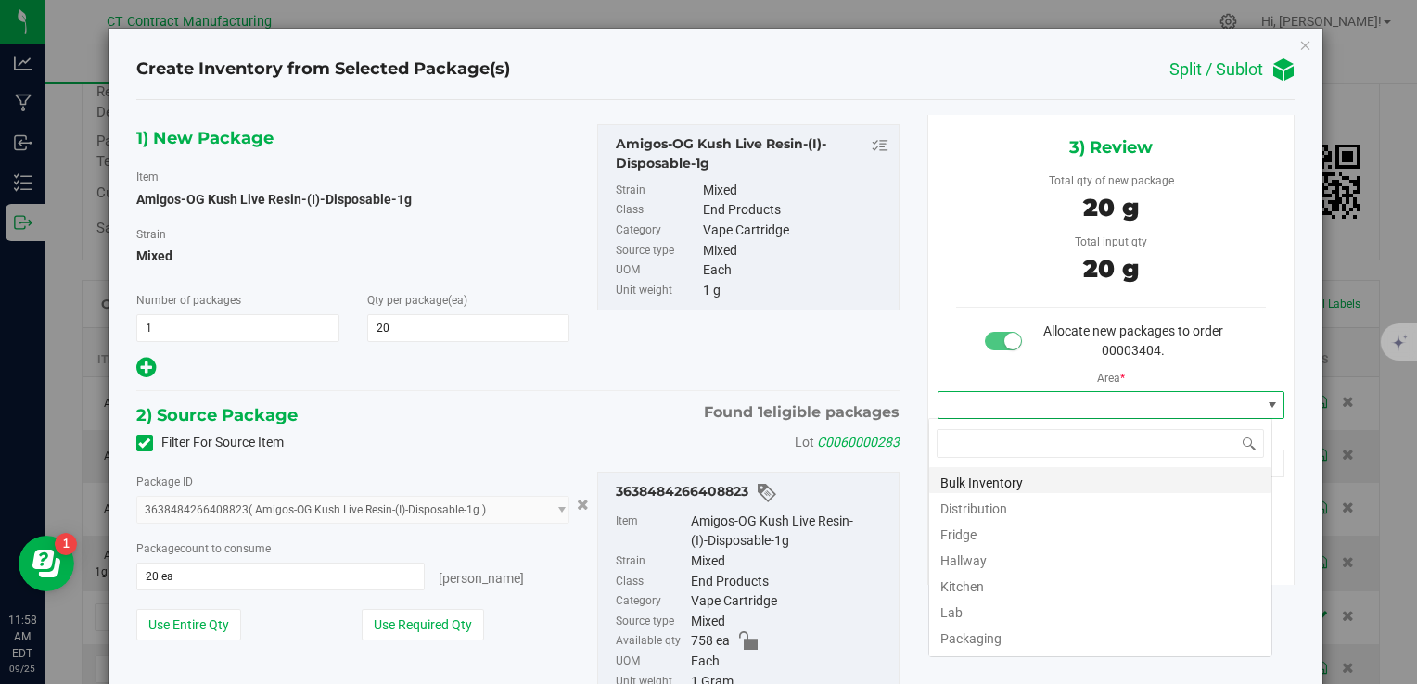
scroll to position [27, 344]
click at [994, 507] on li "Distribution" at bounding box center [1100, 506] width 342 height 26
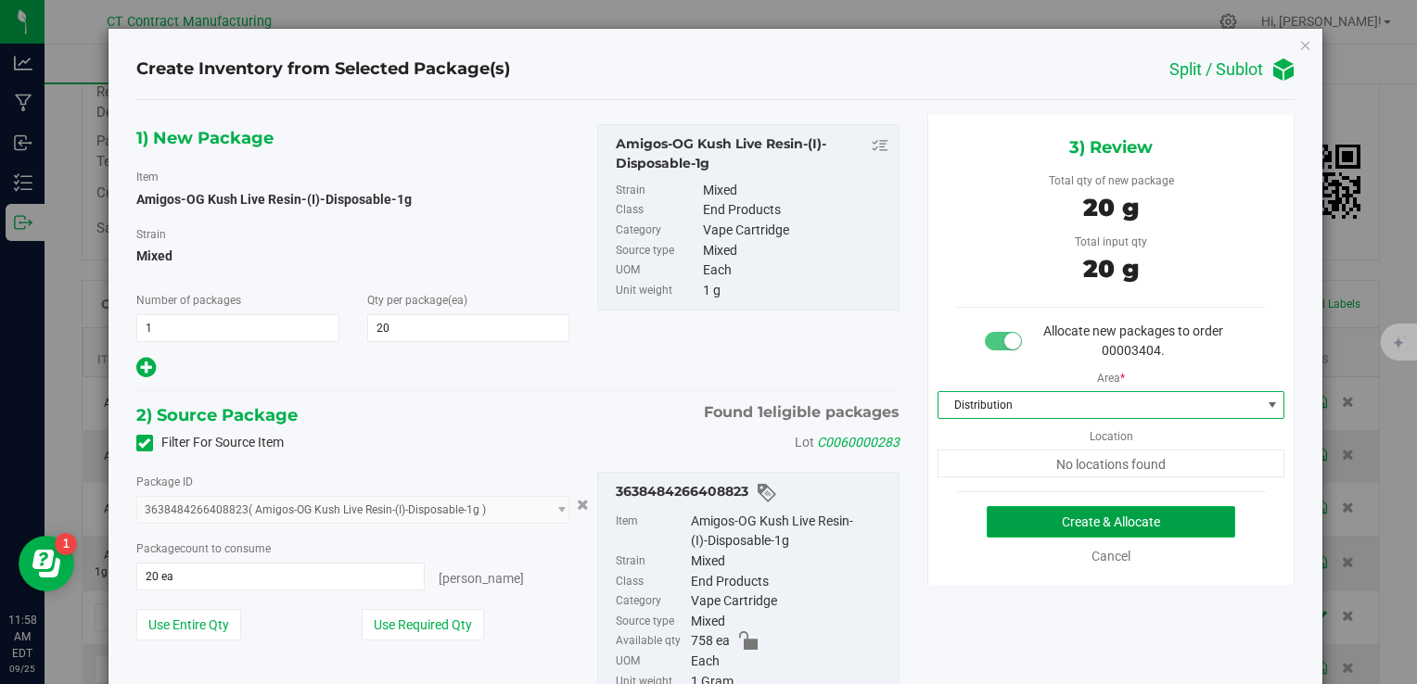
click at [999, 528] on button "Create & Allocate" at bounding box center [1111, 522] width 249 height 32
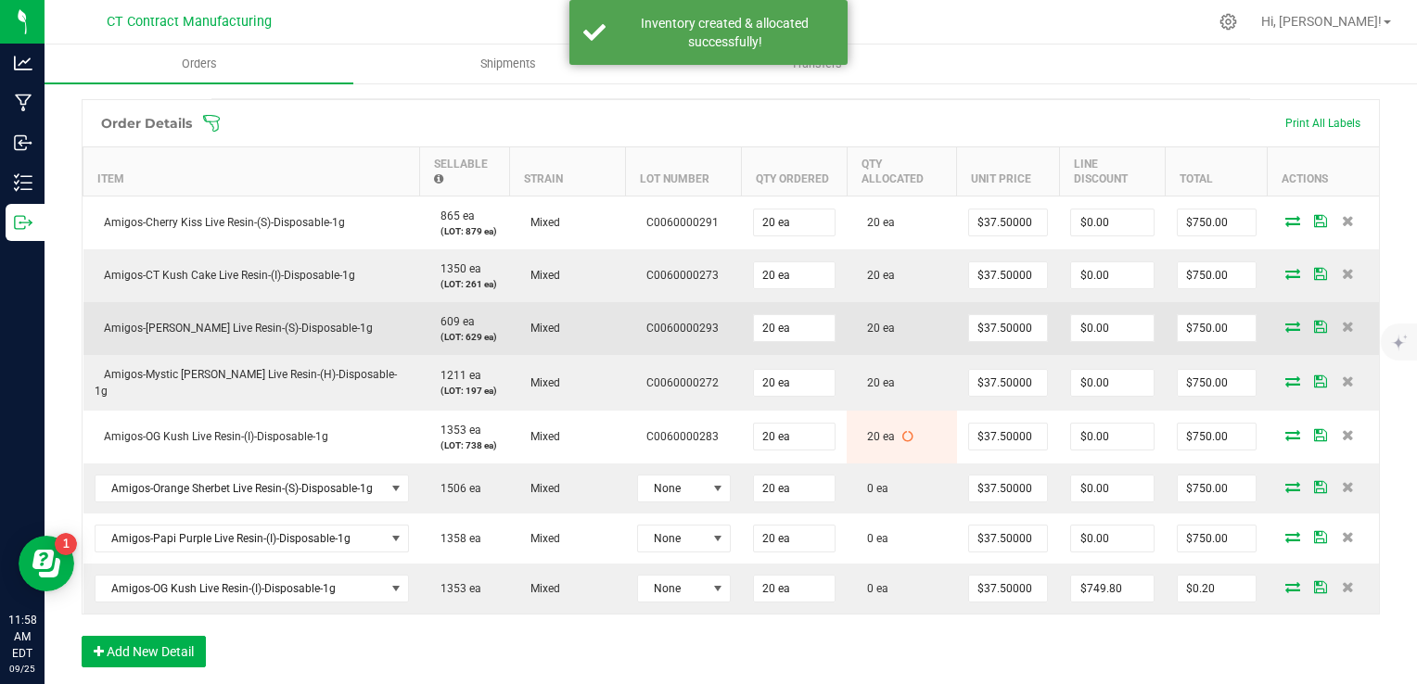
scroll to position [475, 0]
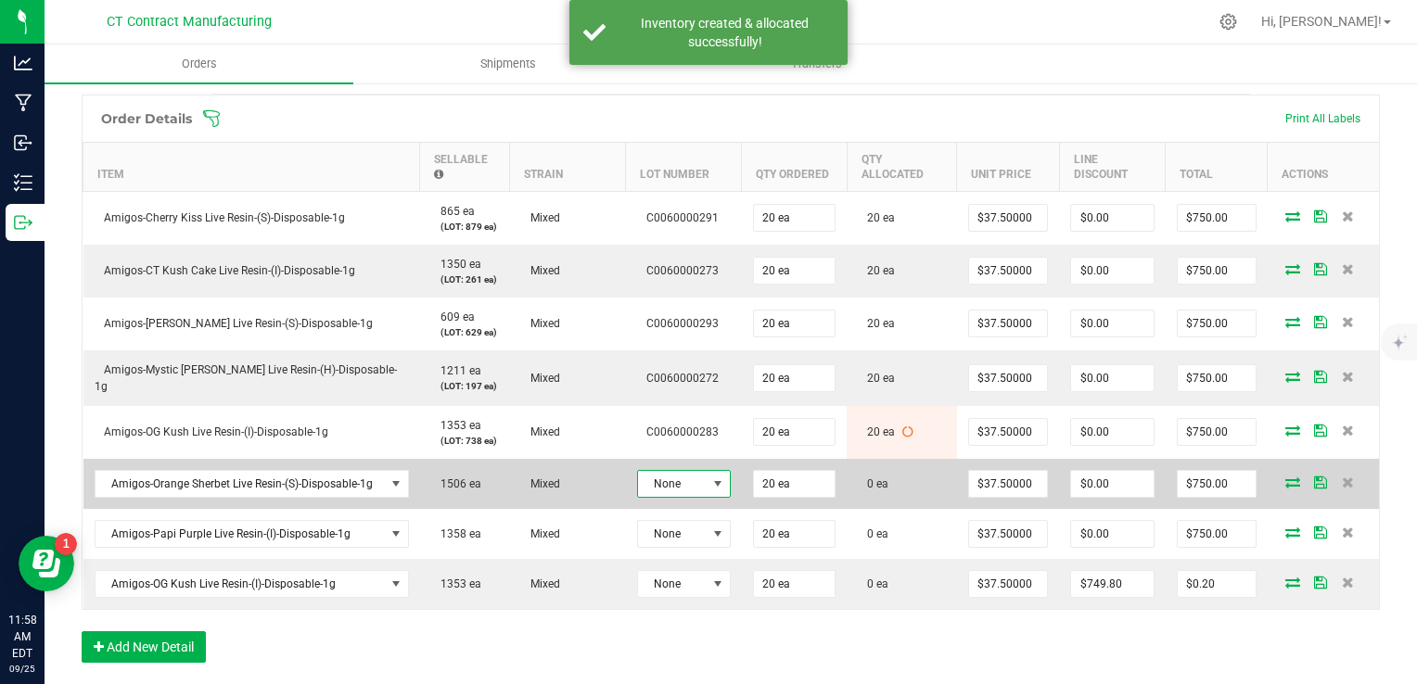
click at [714, 477] on span at bounding box center [717, 484] width 15 height 15
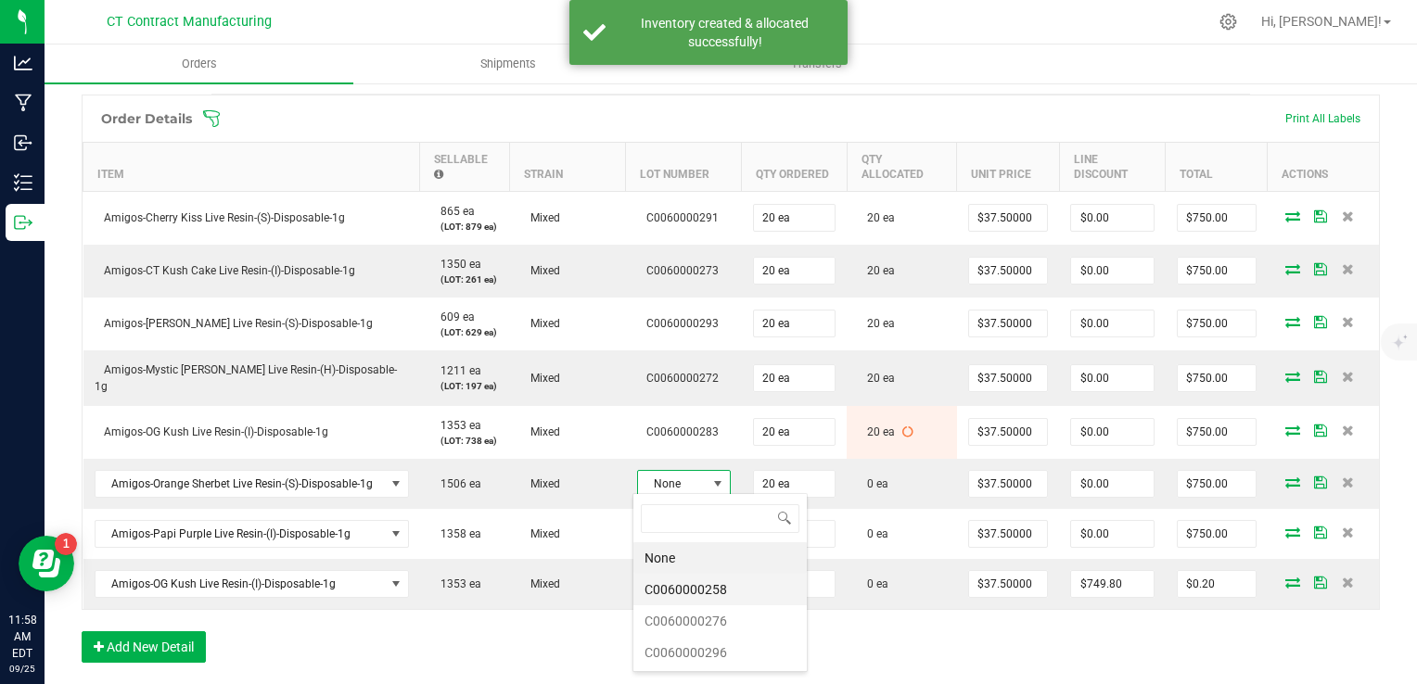
click at [723, 588] on li "C0060000258" at bounding box center [719, 590] width 173 height 32
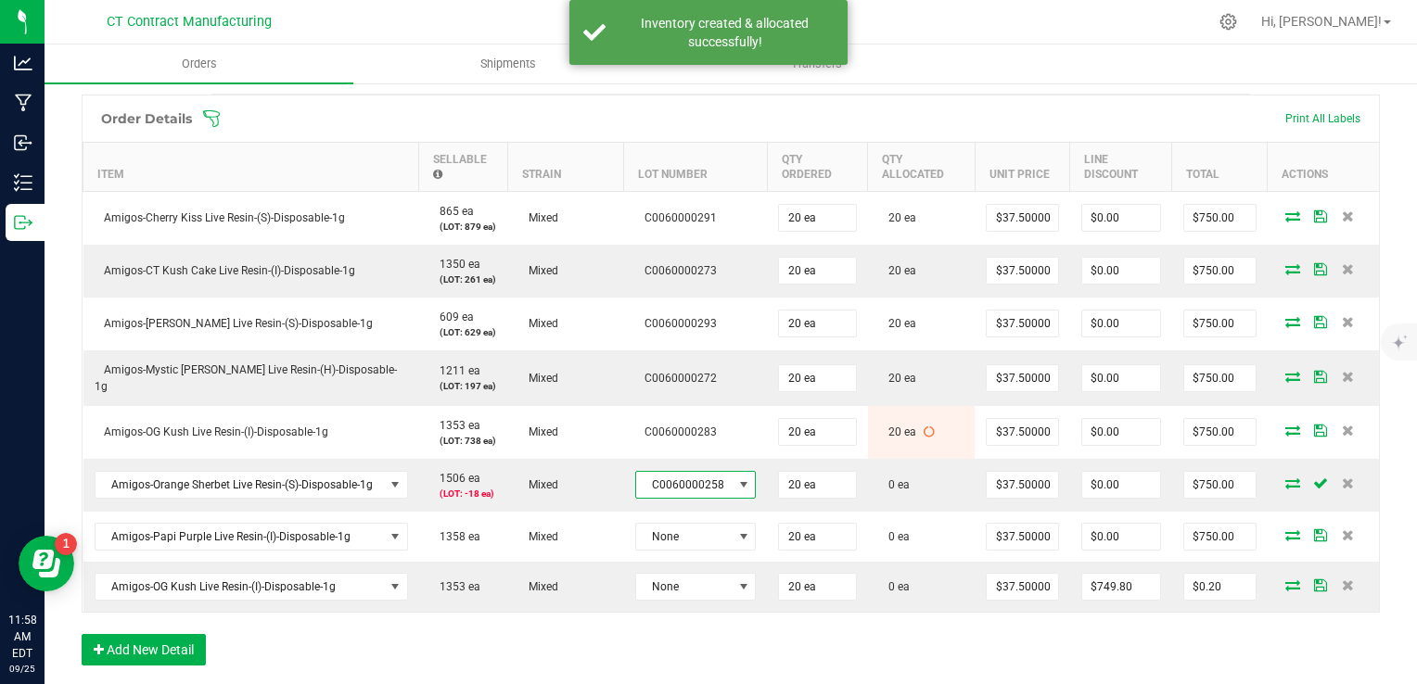
click at [695, 477] on span "C0060000258" at bounding box center [684, 485] width 96 height 26
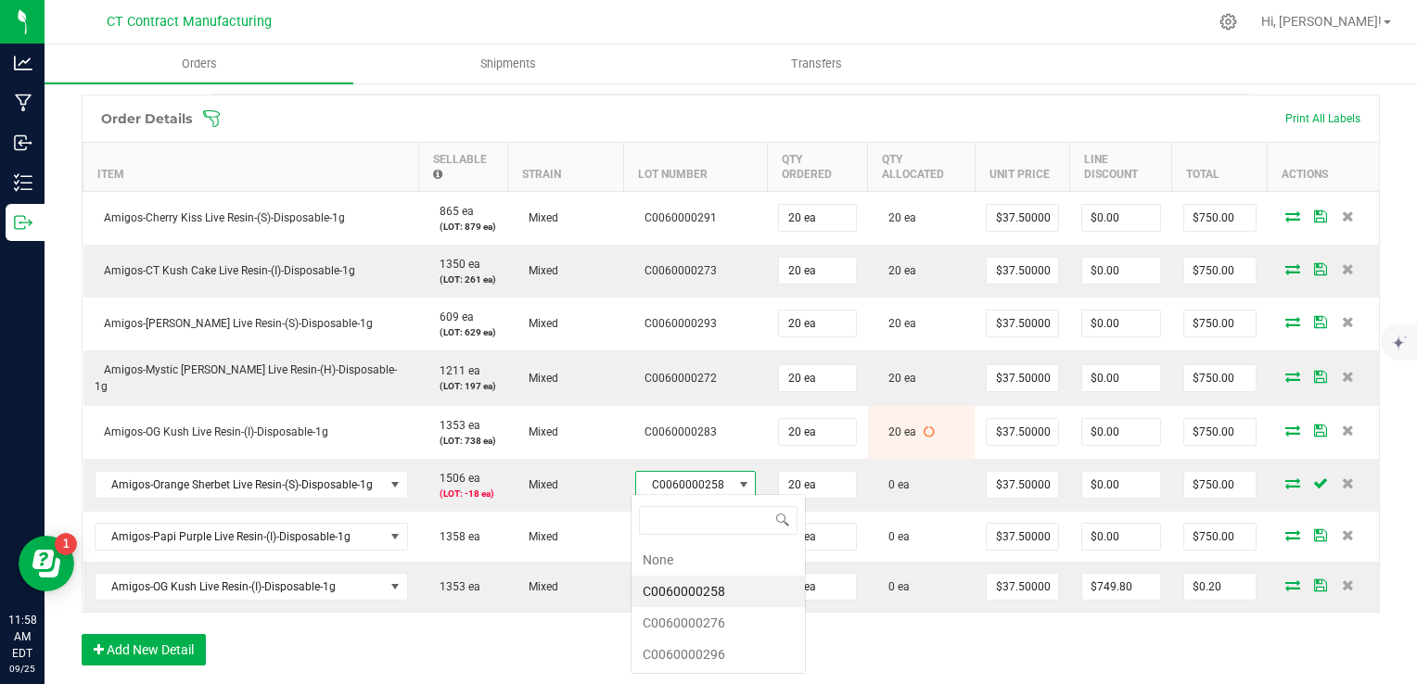
scroll to position [27, 119]
click at [708, 621] on li "C0060000276" at bounding box center [718, 624] width 173 height 32
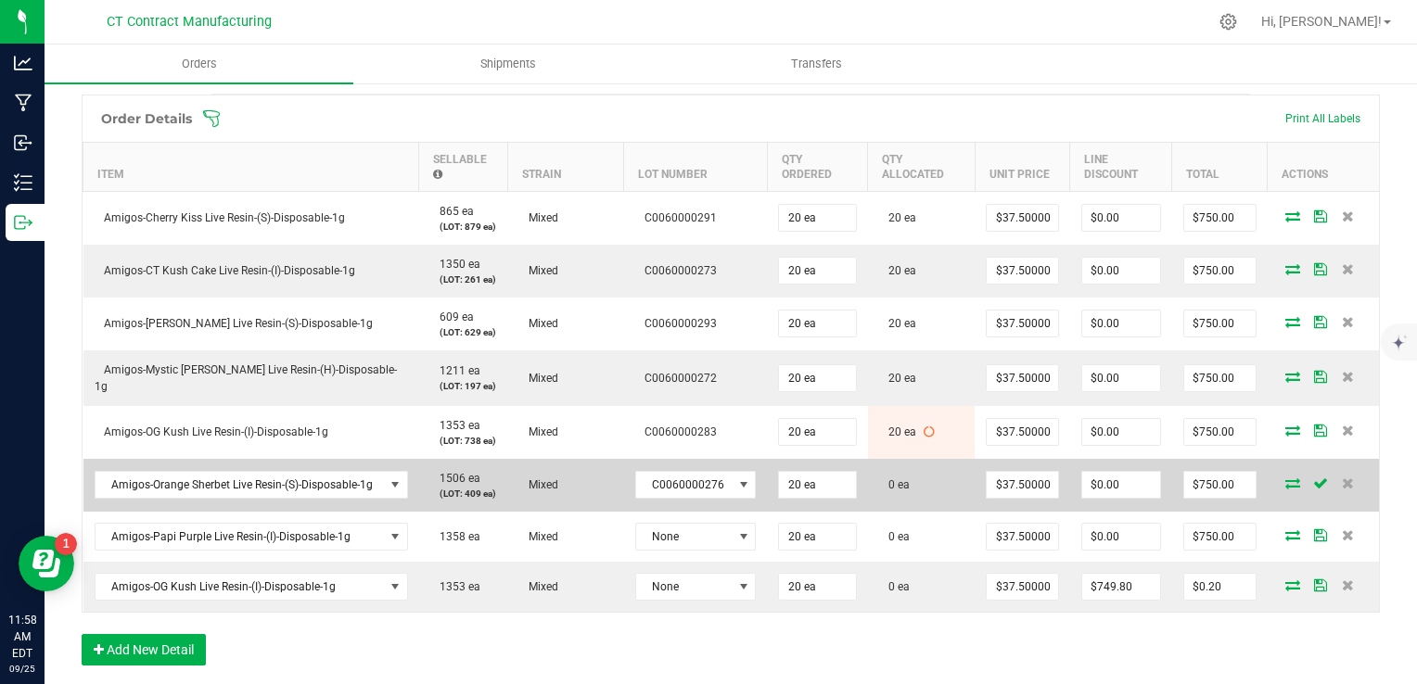
click at [1286, 478] on icon at bounding box center [1293, 483] width 15 height 11
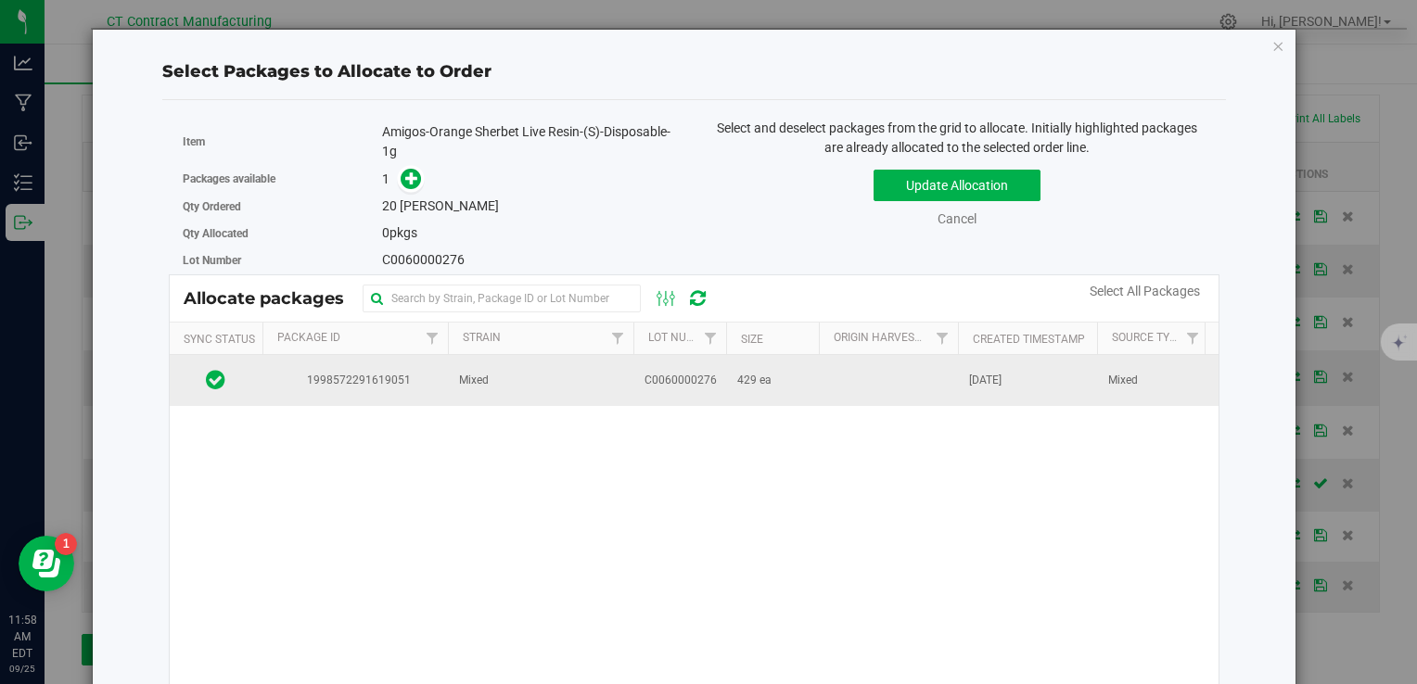
click at [665, 386] on span "C0060000276" at bounding box center [681, 381] width 72 height 18
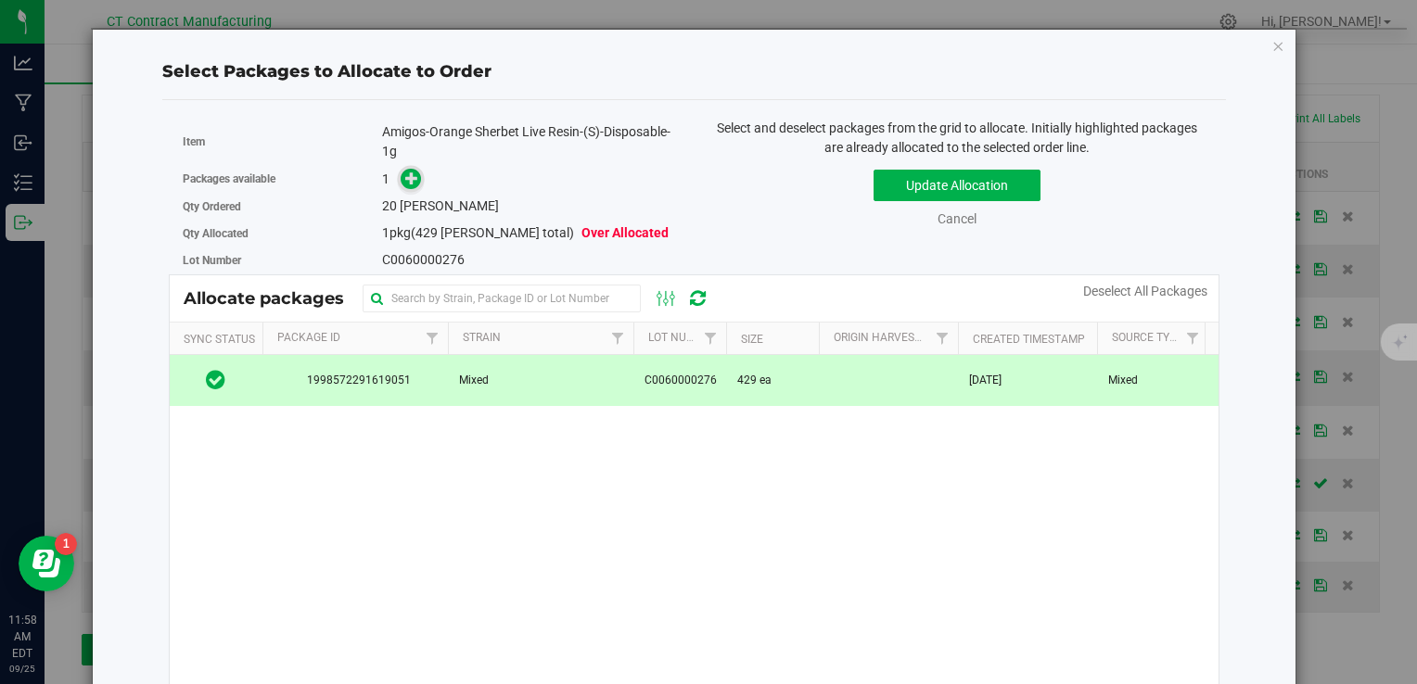
click at [411, 169] on span at bounding box center [407, 179] width 30 height 21
click at [405, 180] on icon at bounding box center [411, 178] width 13 height 13
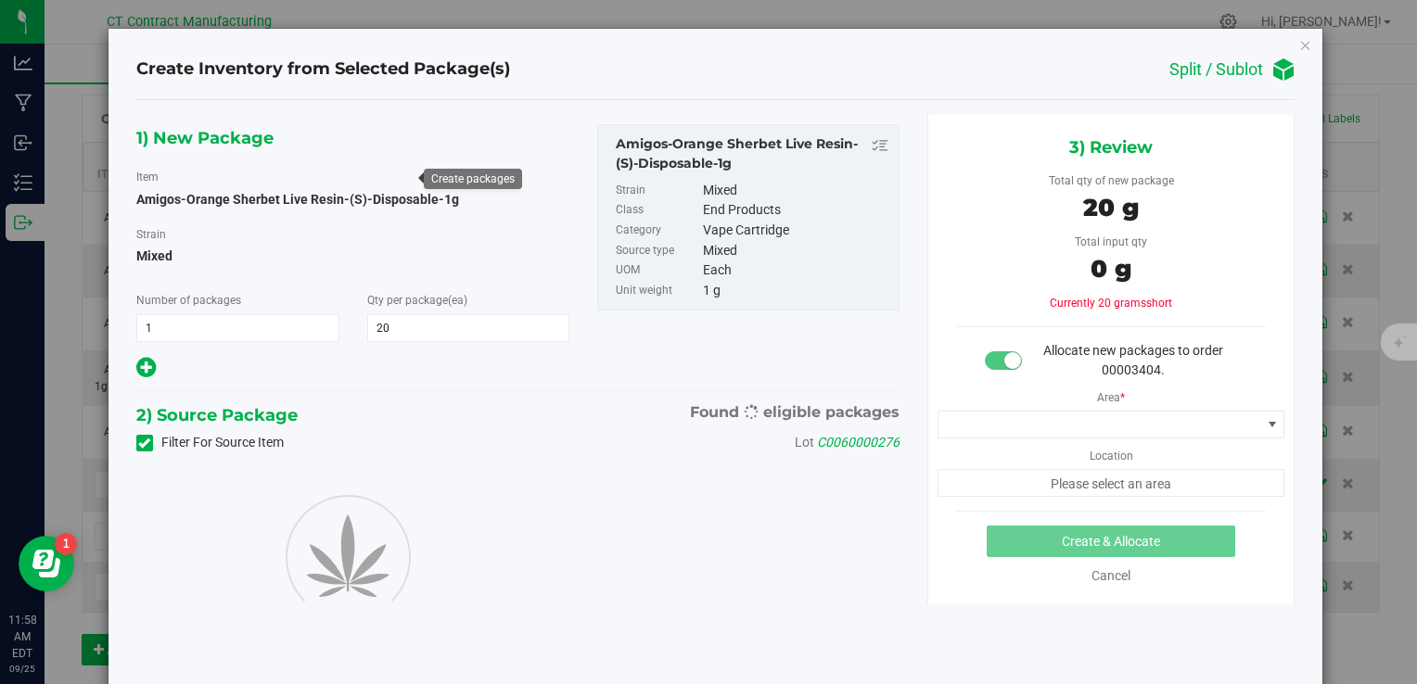
type input "20"
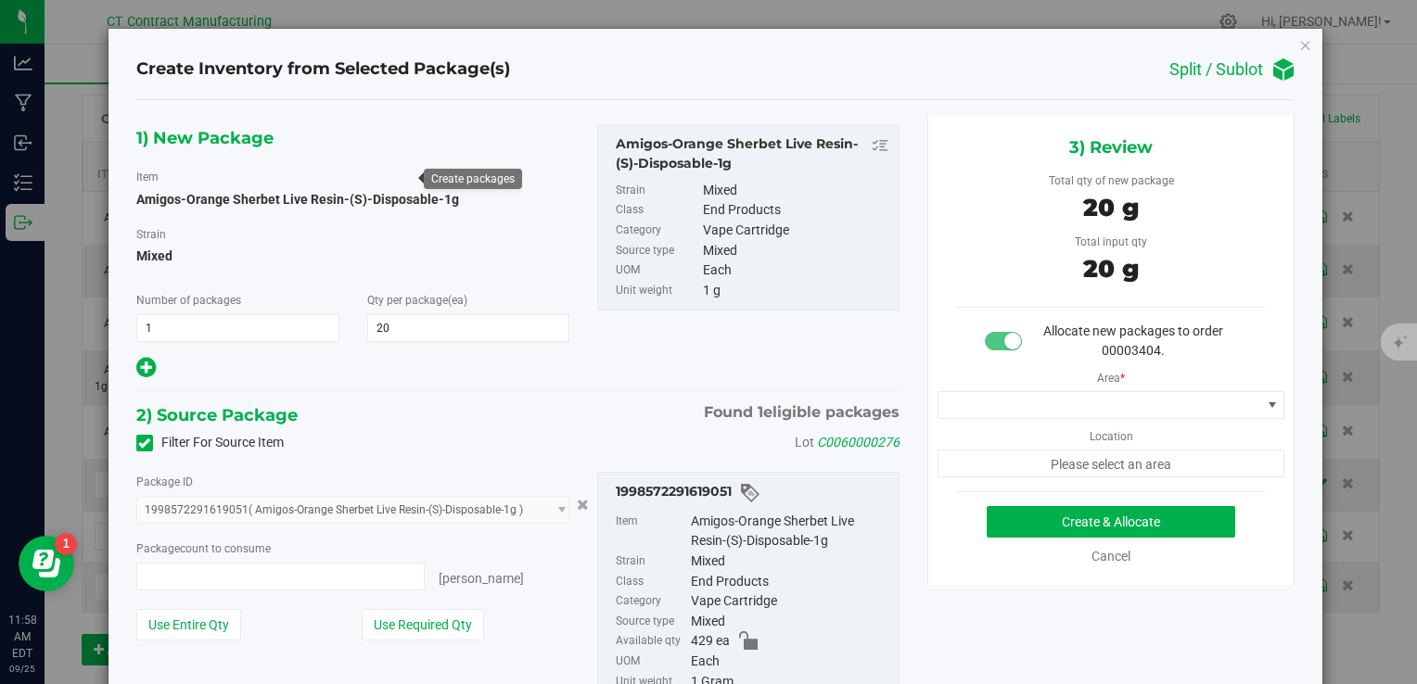
type input "20 ea"
click at [1021, 403] on span at bounding box center [1100, 405] width 323 height 26
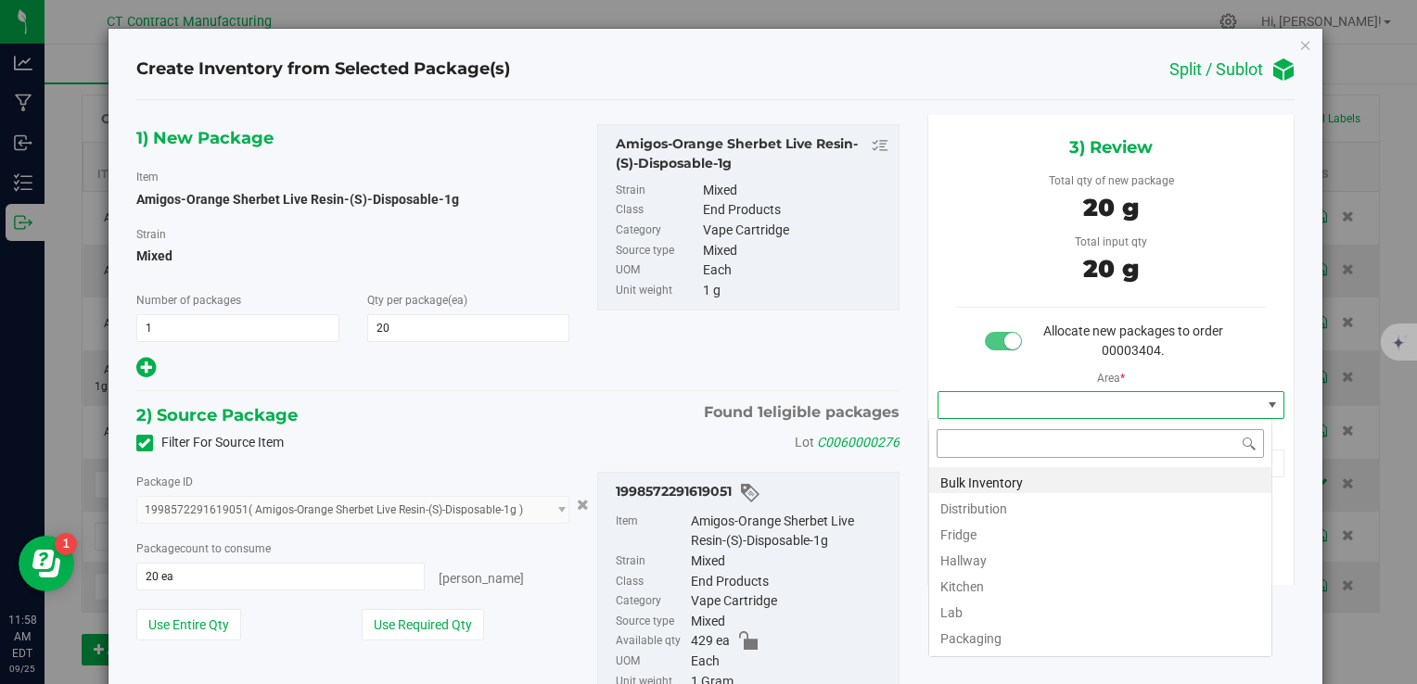
scroll to position [27, 344]
click at [983, 503] on li "Distribution" at bounding box center [1100, 506] width 342 height 26
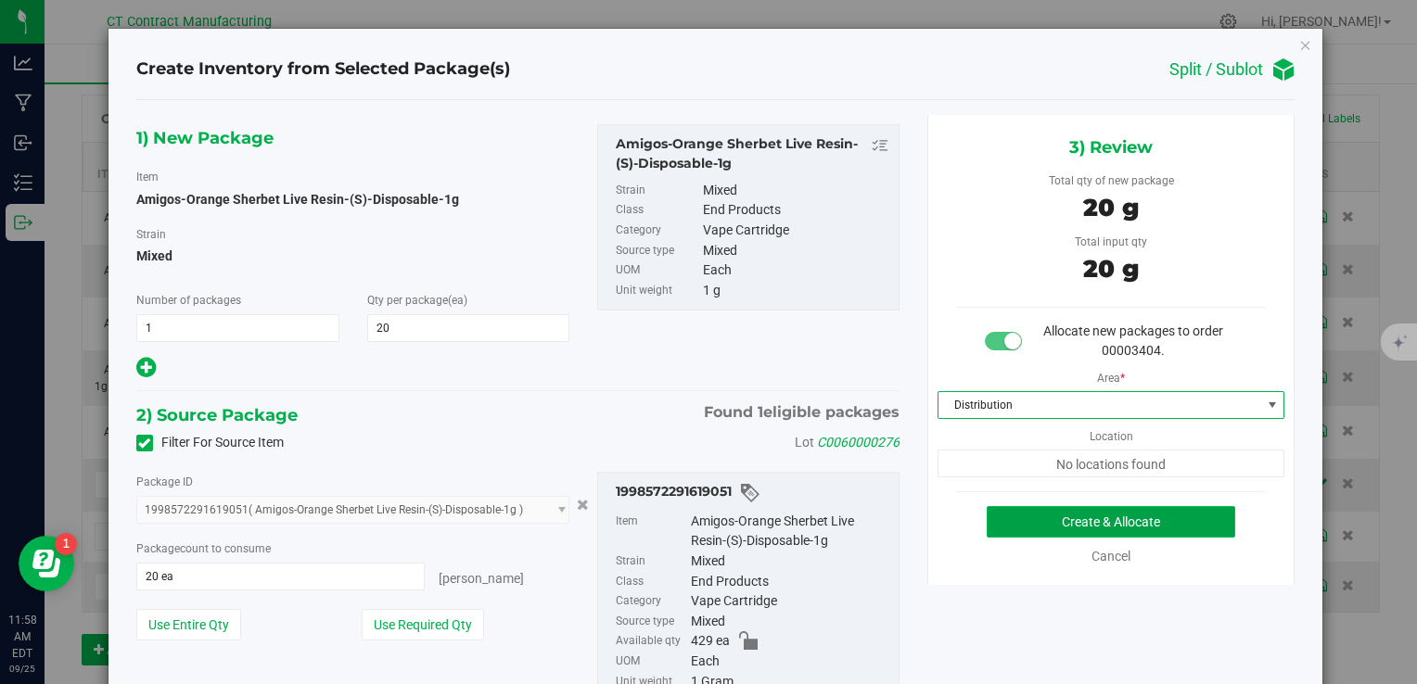
click at [991, 519] on button "Create & Allocate" at bounding box center [1111, 522] width 249 height 32
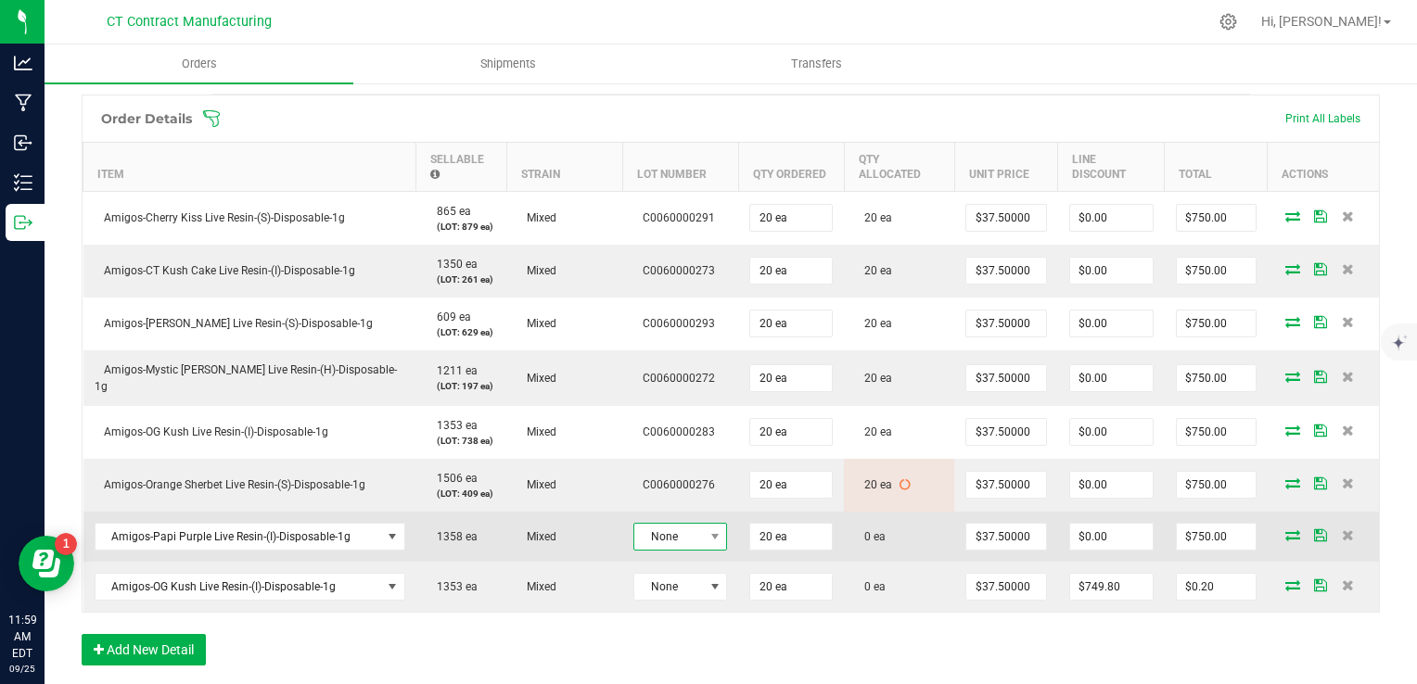
click at [648, 524] on span "None" at bounding box center [668, 537] width 69 height 26
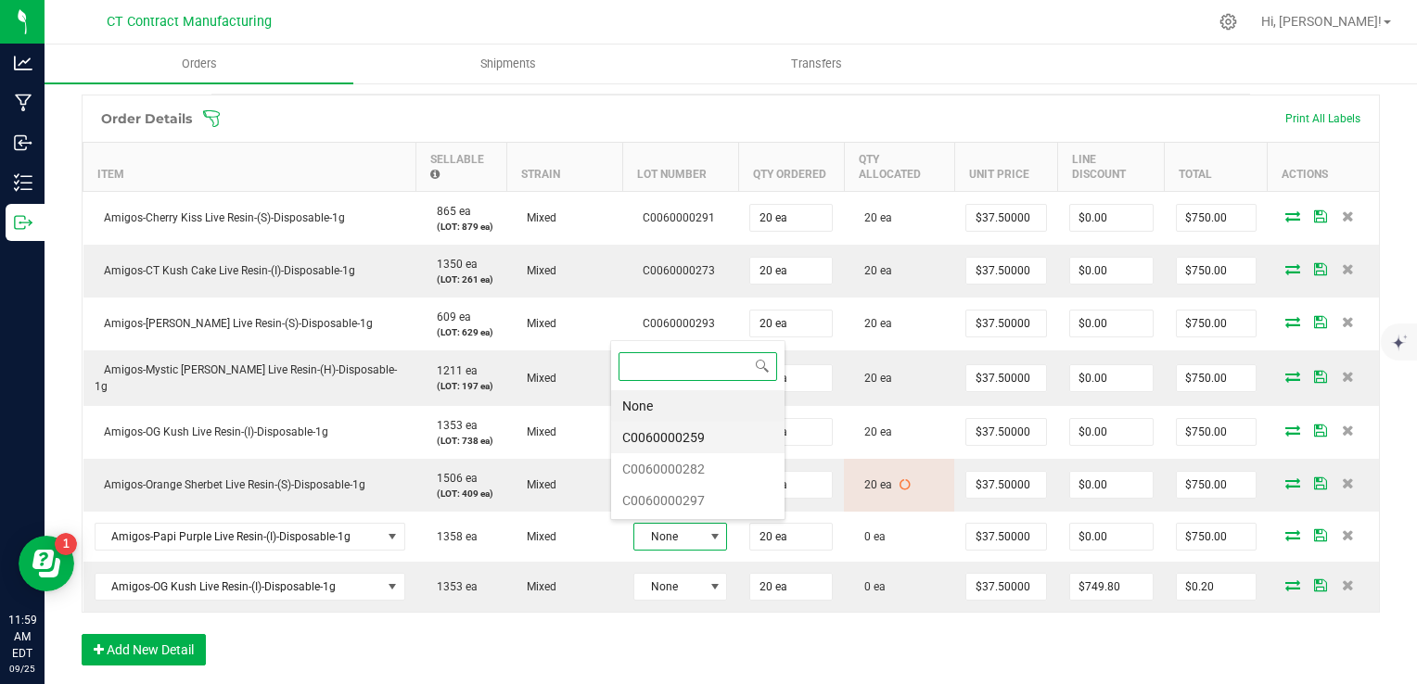
click at [660, 433] on li "C0060000259" at bounding box center [697, 438] width 173 height 32
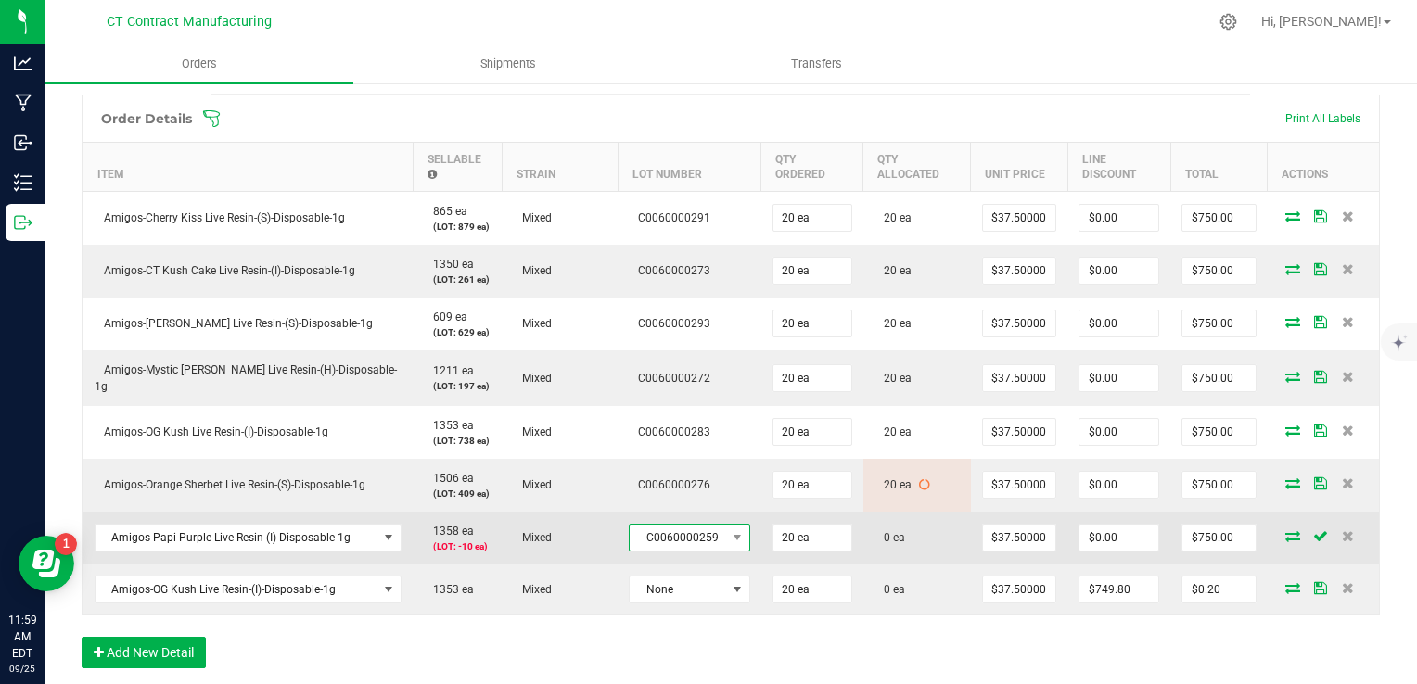
click at [683, 528] on span "C0060000259" at bounding box center [678, 538] width 96 height 26
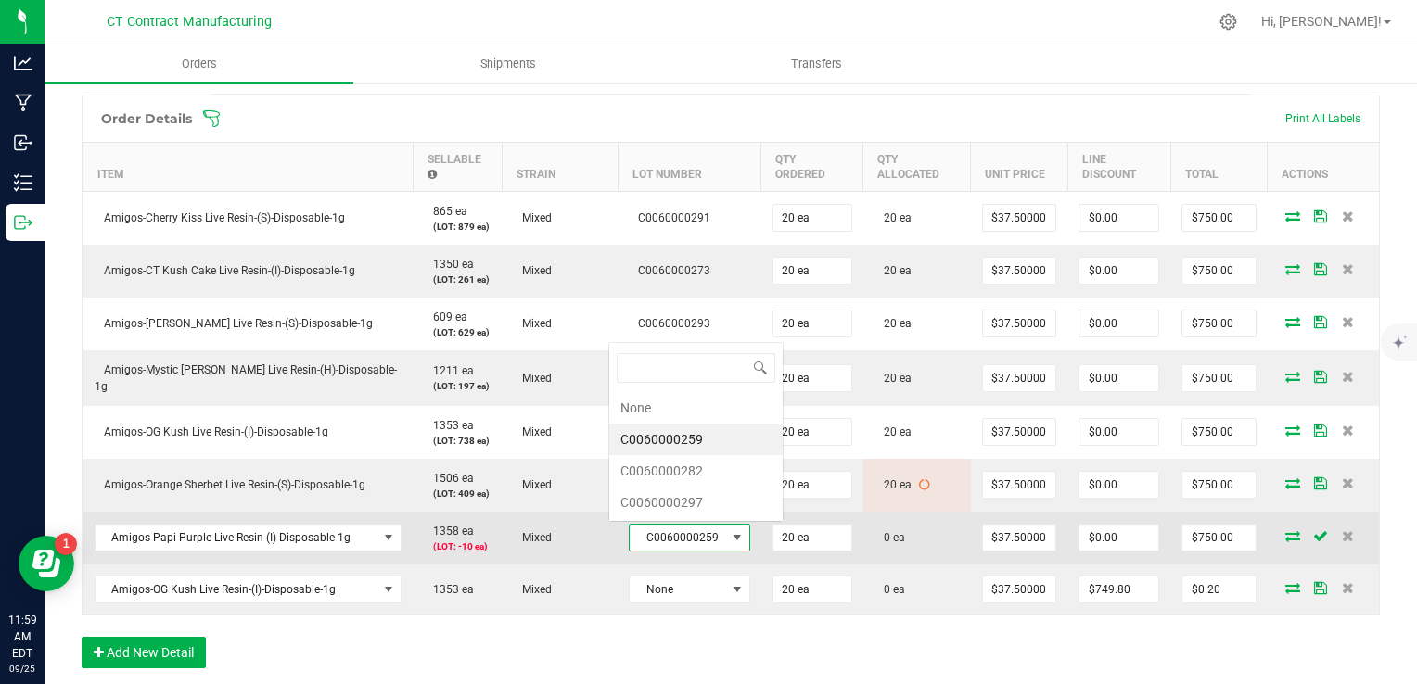
scroll to position [27, 119]
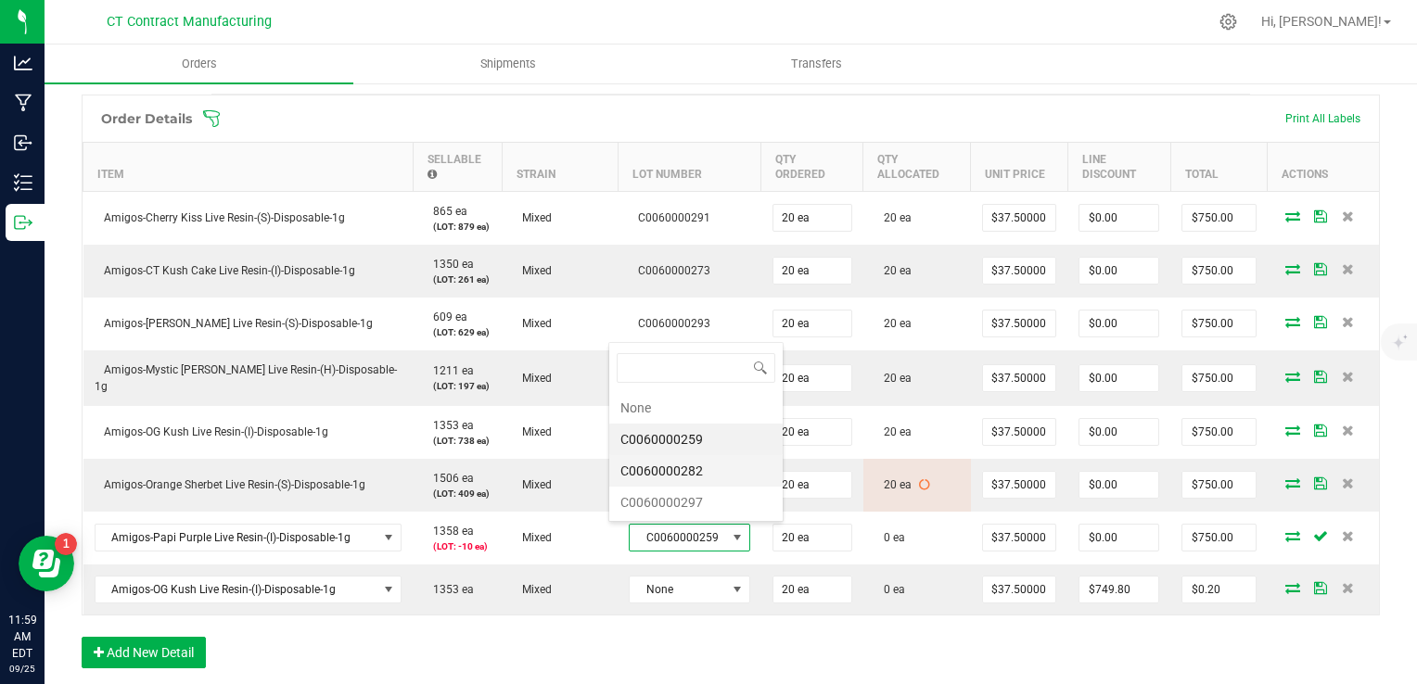
click at [682, 460] on li "C0060000282" at bounding box center [695, 471] width 173 height 32
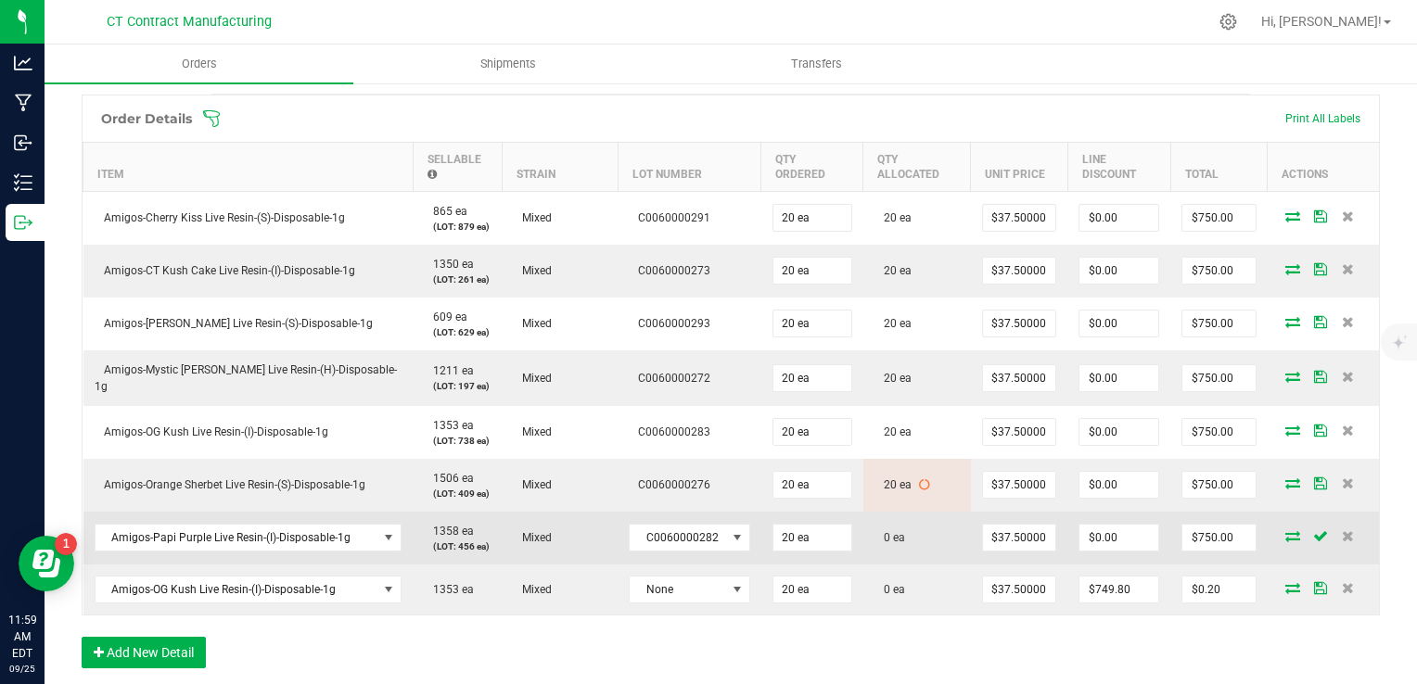
click at [1286, 531] on icon at bounding box center [1293, 536] width 15 height 11
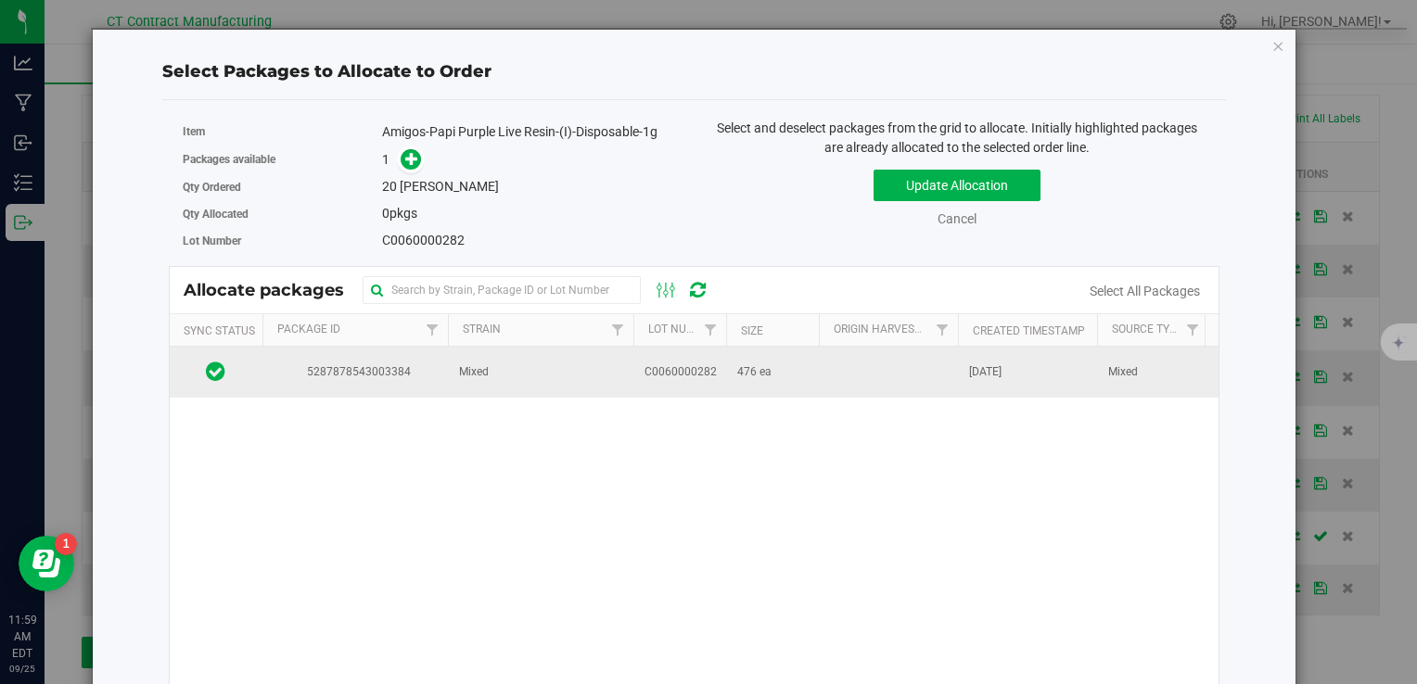
click at [676, 377] on span "C0060000282" at bounding box center [681, 373] width 72 height 18
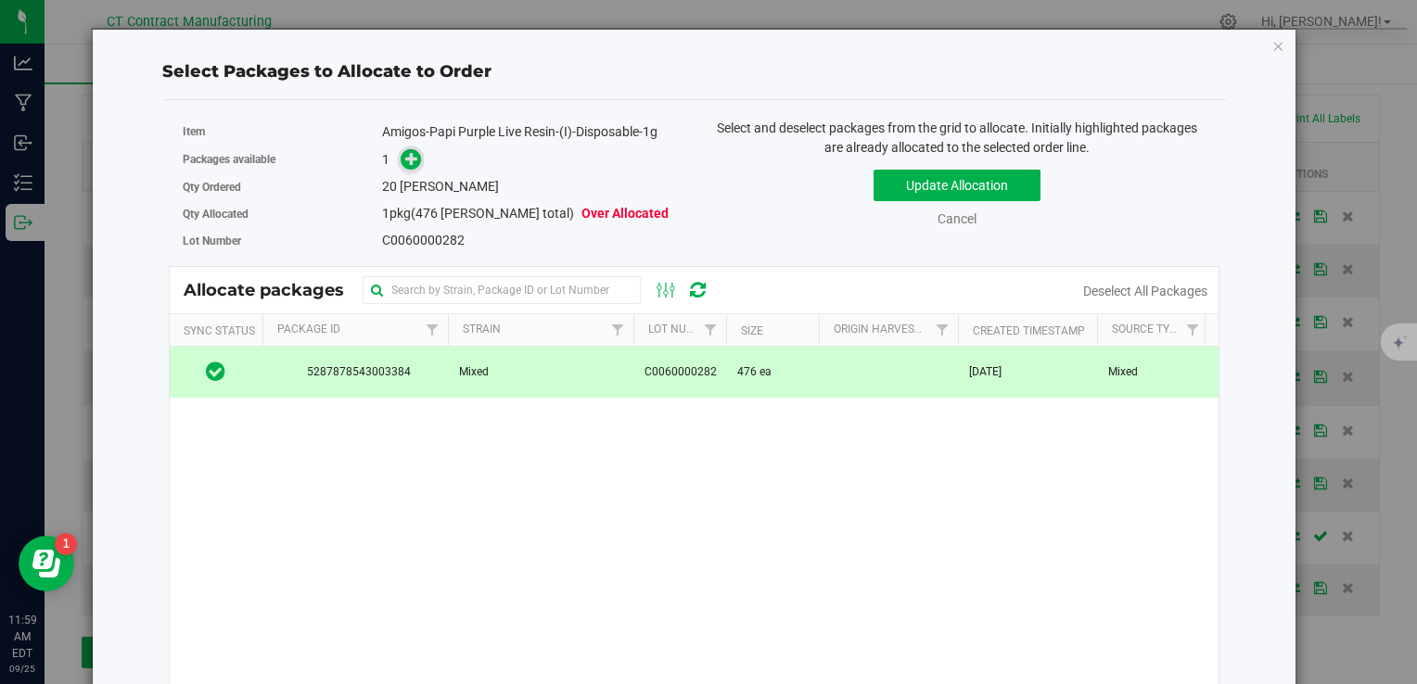
click at [405, 156] on icon at bounding box center [411, 158] width 13 height 13
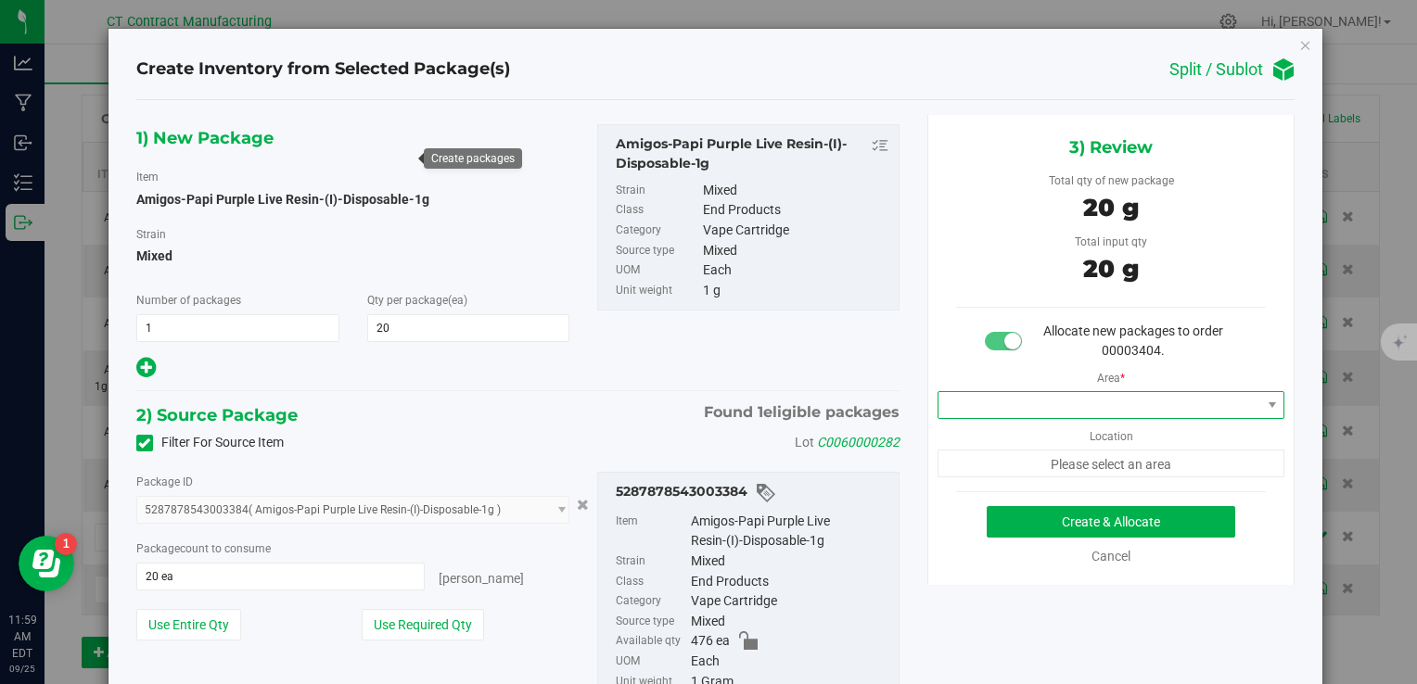
click at [959, 403] on span at bounding box center [1100, 405] width 323 height 26
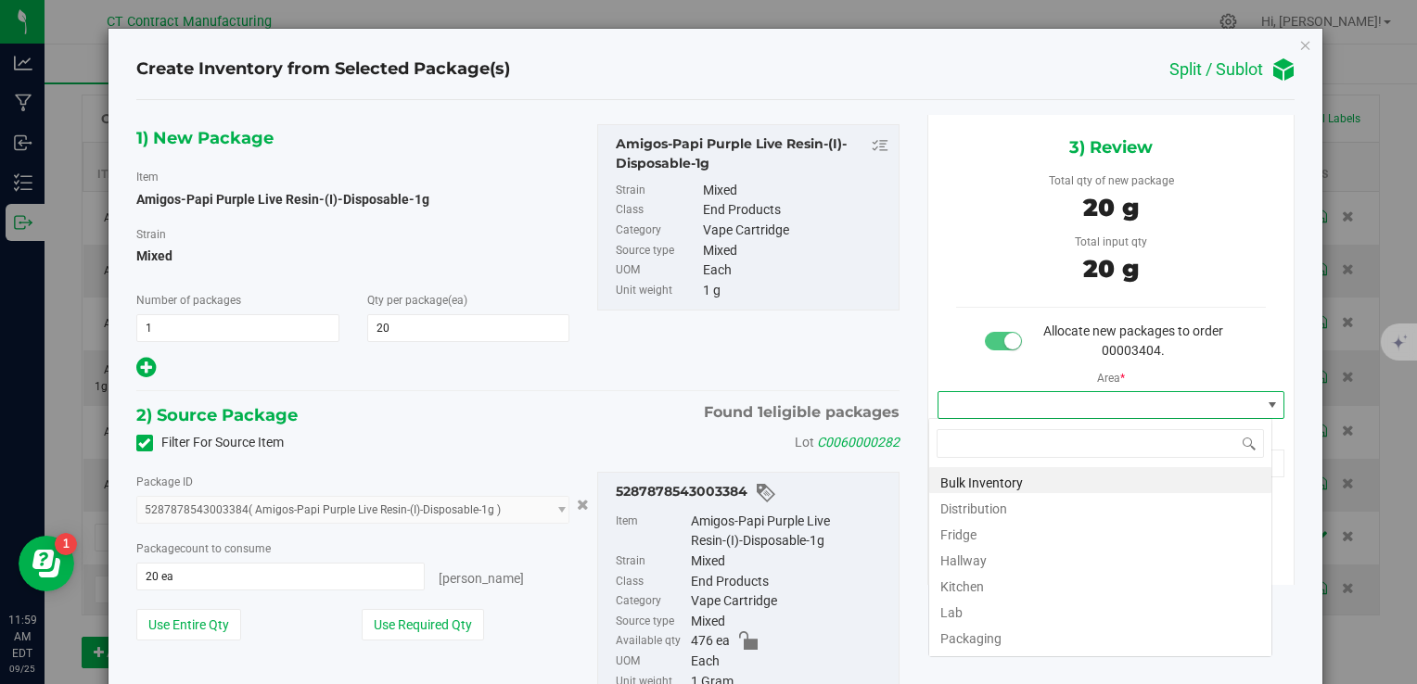
scroll to position [27, 344]
click at [969, 507] on li "Distribution" at bounding box center [1100, 506] width 342 height 26
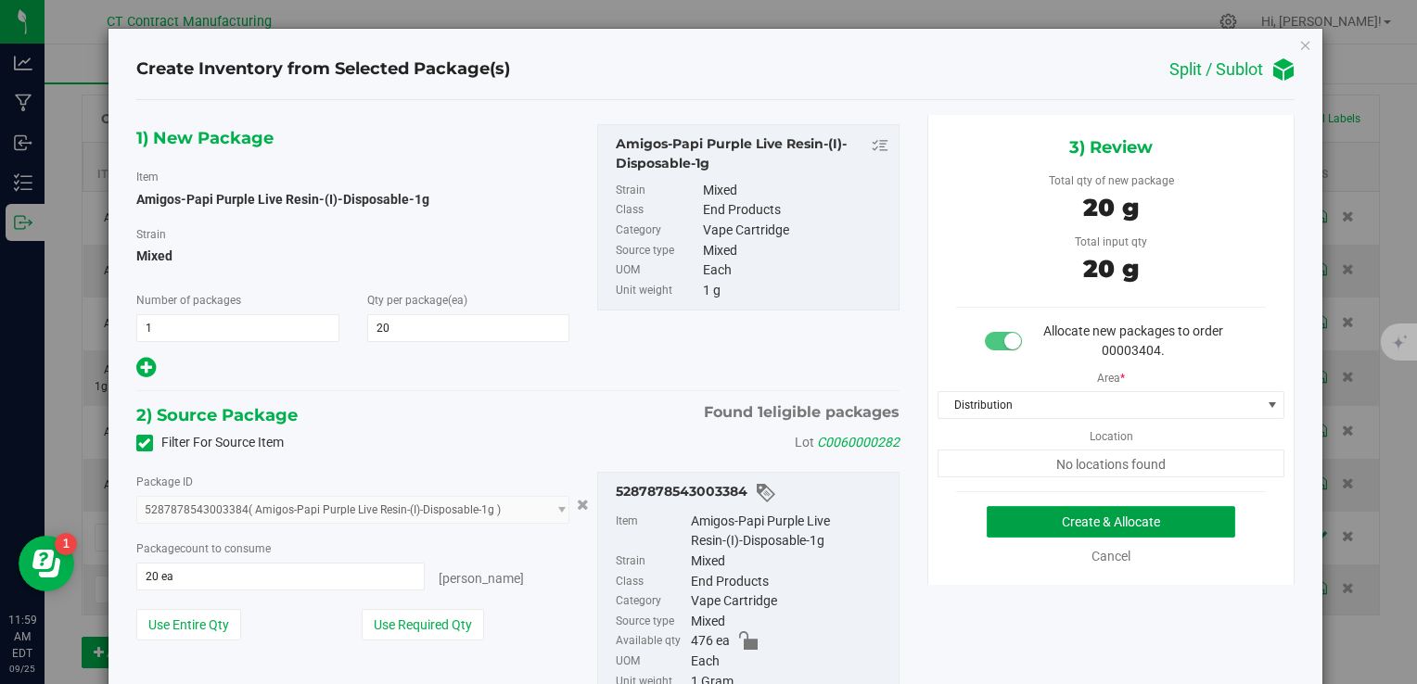
click at [1003, 513] on button "Create & Allocate" at bounding box center [1111, 522] width 249 height 32
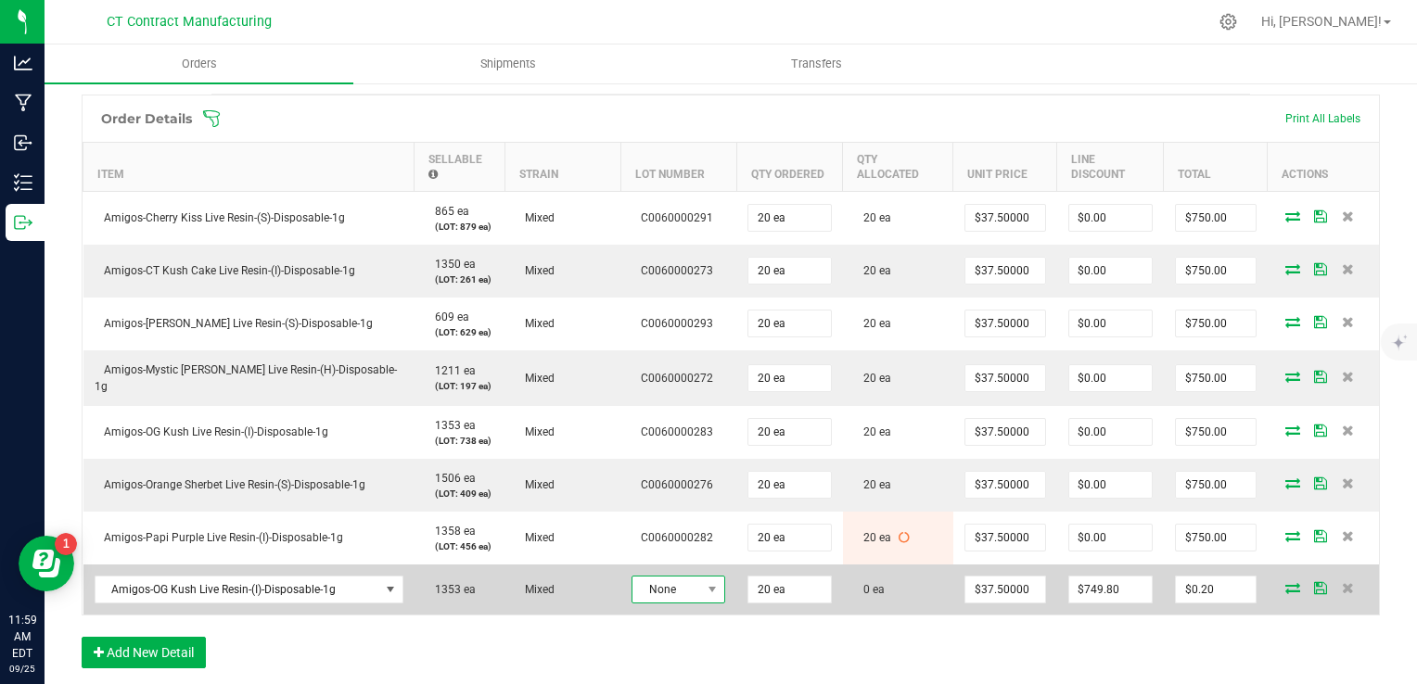
click at [657, 591] on span "None" at bounding box center [667, 590] width 69 height 26
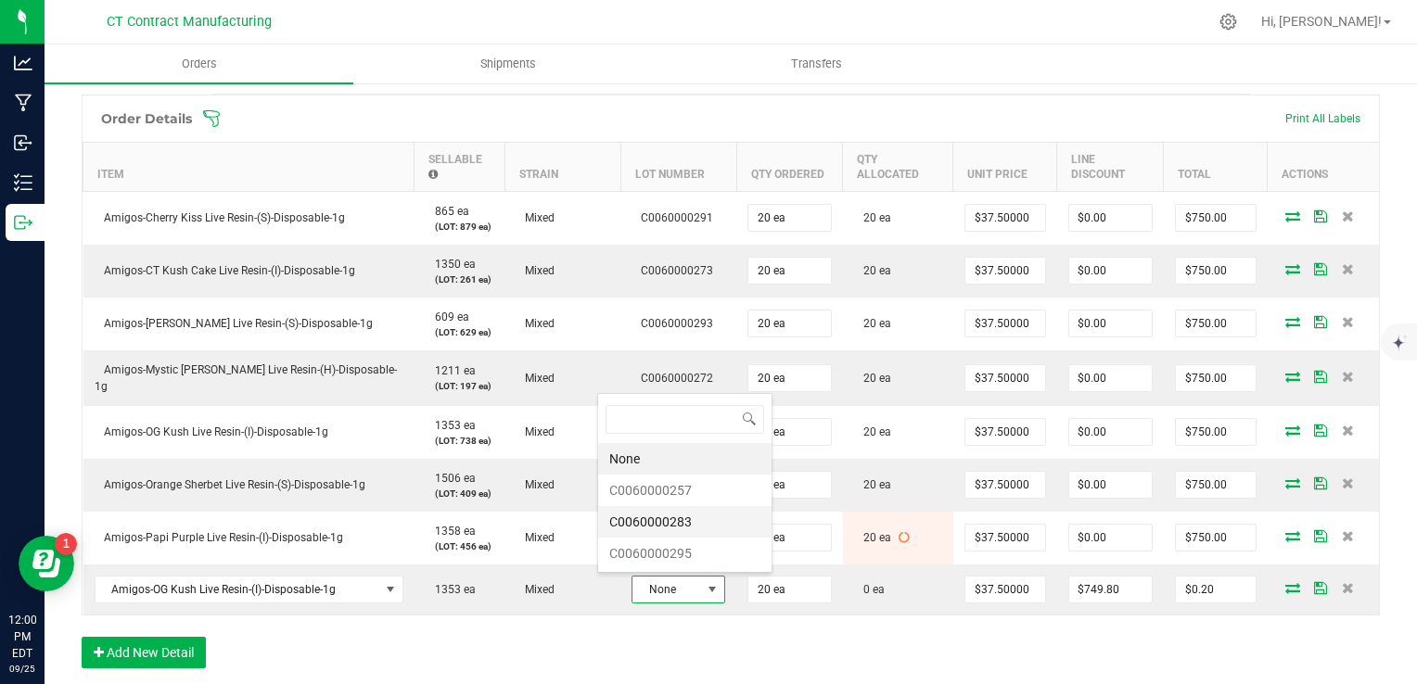
click at [664, 521] on li "C0060000283" at bounding box center [684, 522] width 173 height 32
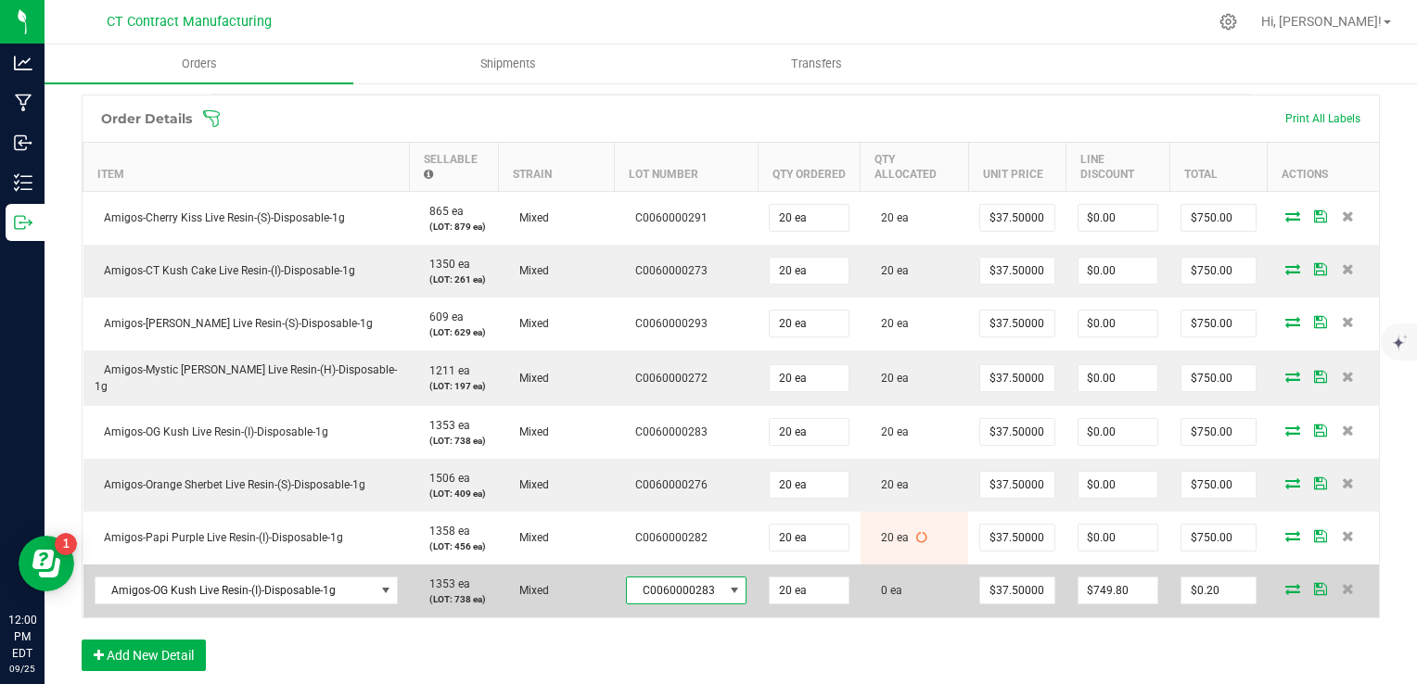
click at [1286, 585] on icon at bounding box center [1293, 588] width 15 height 11
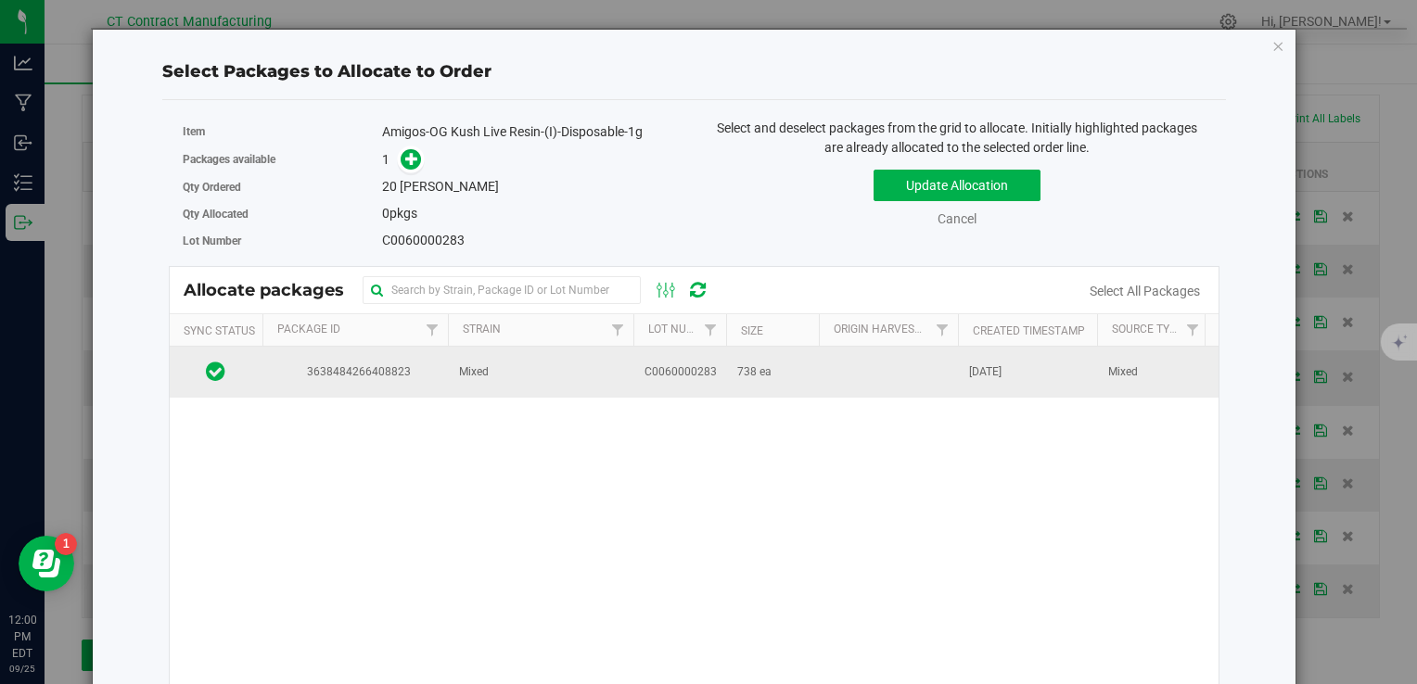
click at [521, 384] on td "Mixed" at bounding box center [541, 372] width 186 height 50
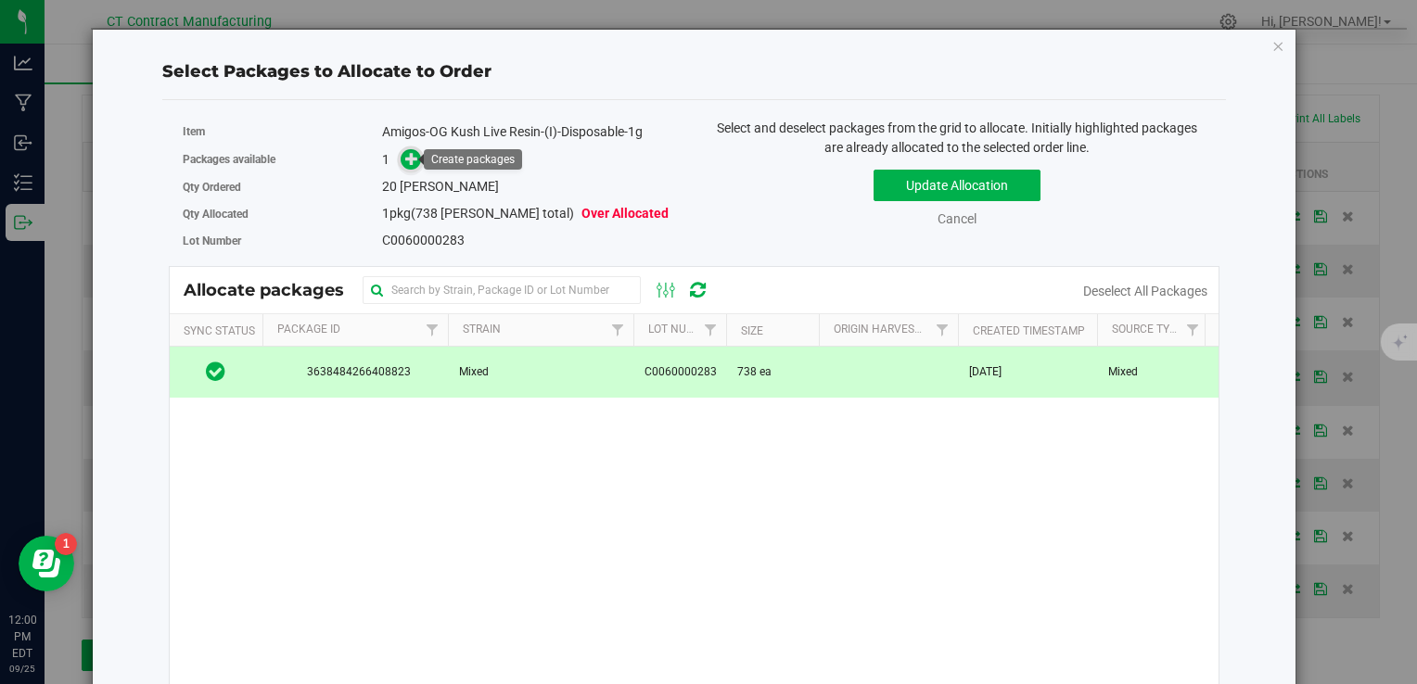
click at [405, 161] on icon at bounding box center [411, 158] width 13 height 13
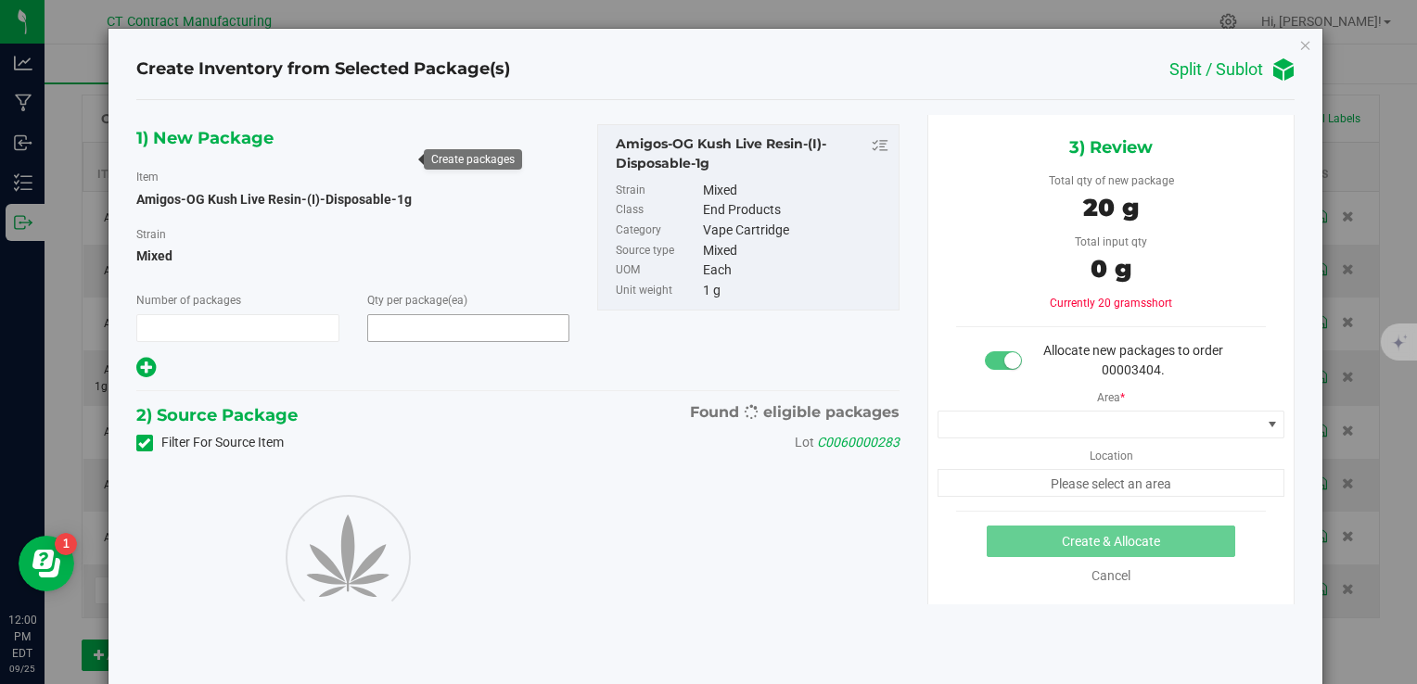
type input "1"
type input "20"
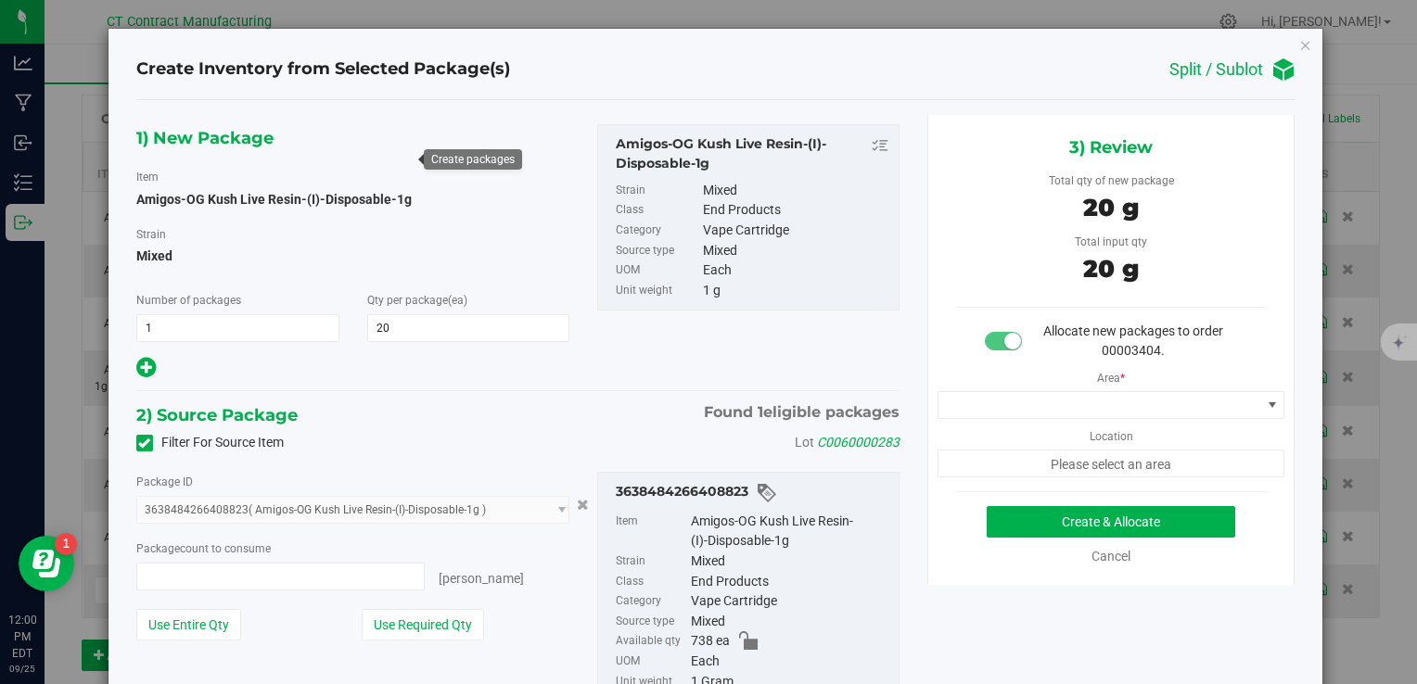
type input "20 ea"
click at [1073, 391] on span at bounding box center [1112, 405] width 348 height 28
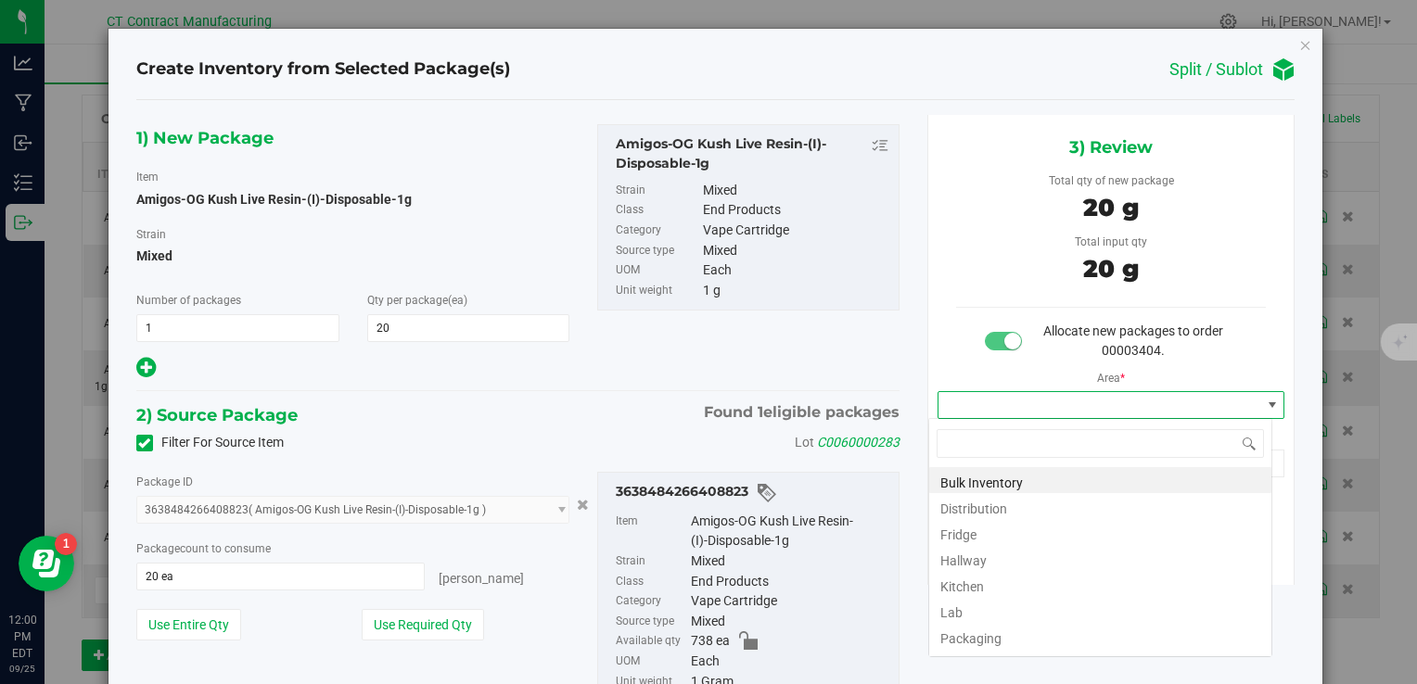
scroll to position [27, 344]
click at [972, 505] on li "Distribution" at bounding box center [1100, 506] width 342 height 26
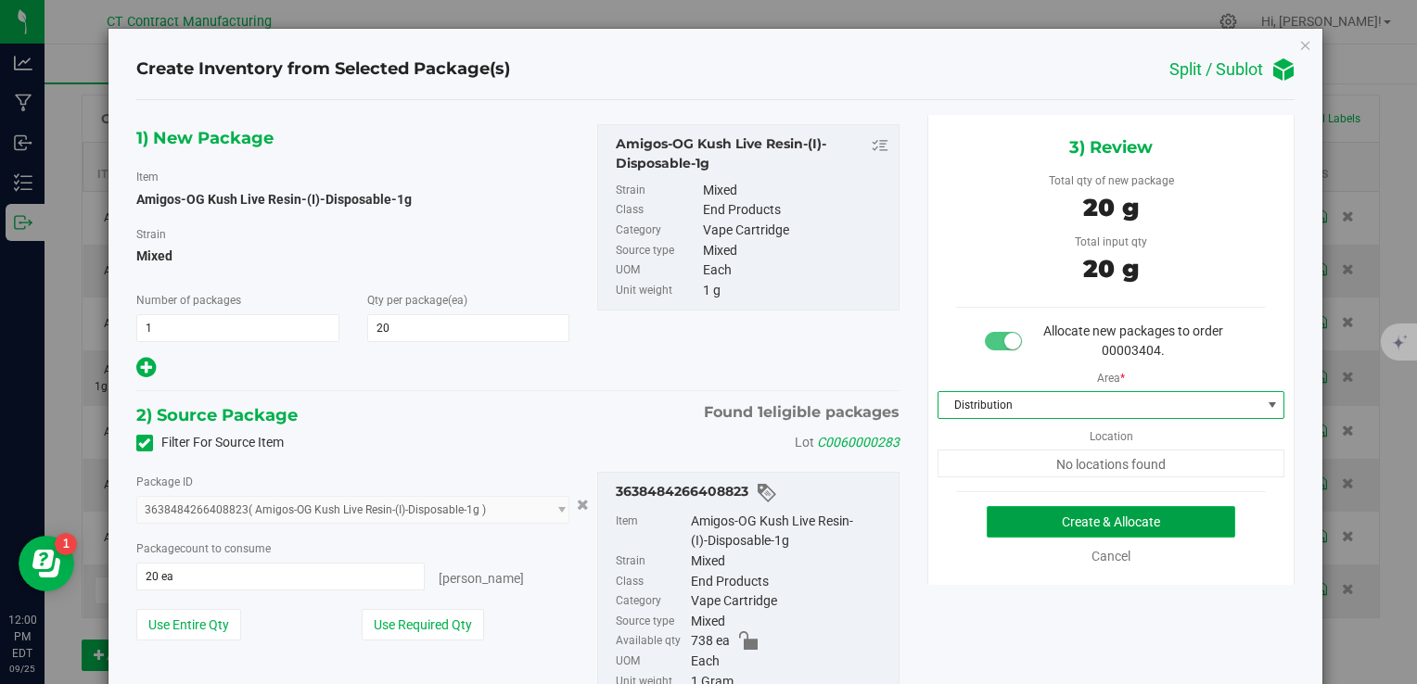
click at [990, 518] on button "Create & Allocate" at bounding box center [1111, 522] width 249 height 32
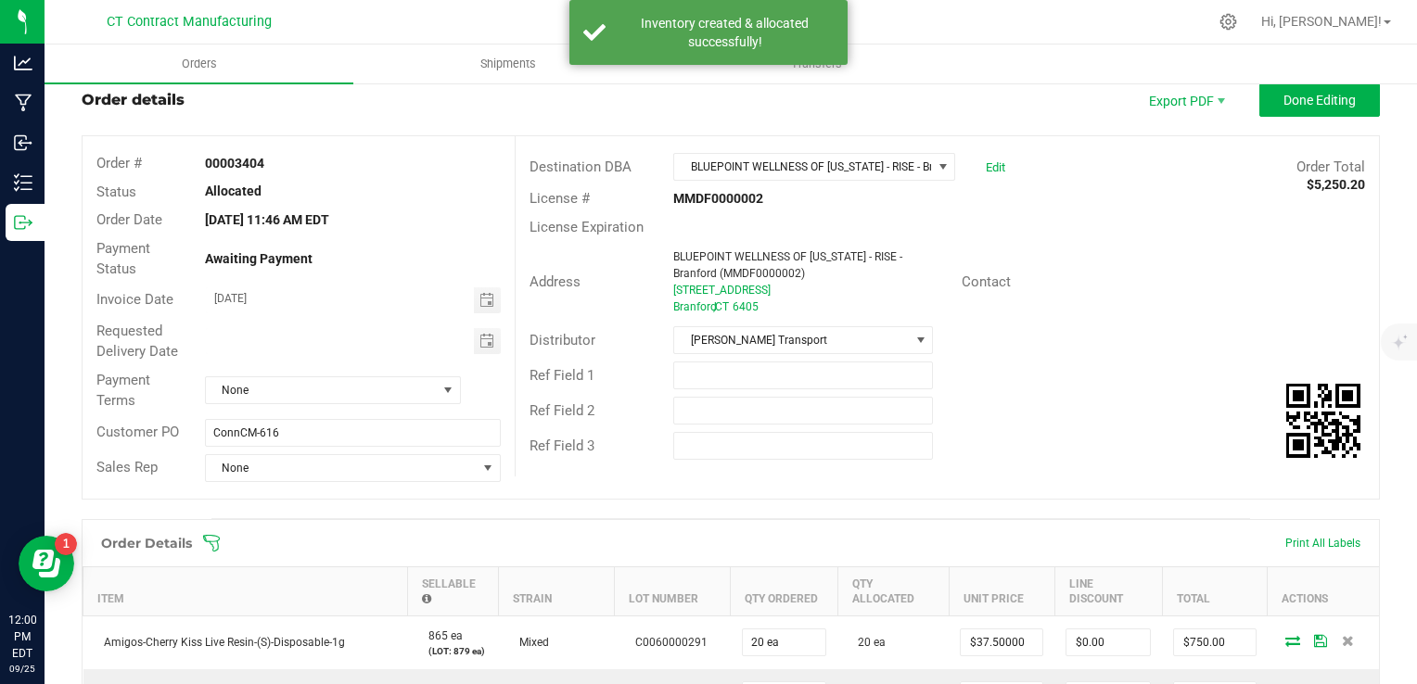
scroll to position [36, 0]
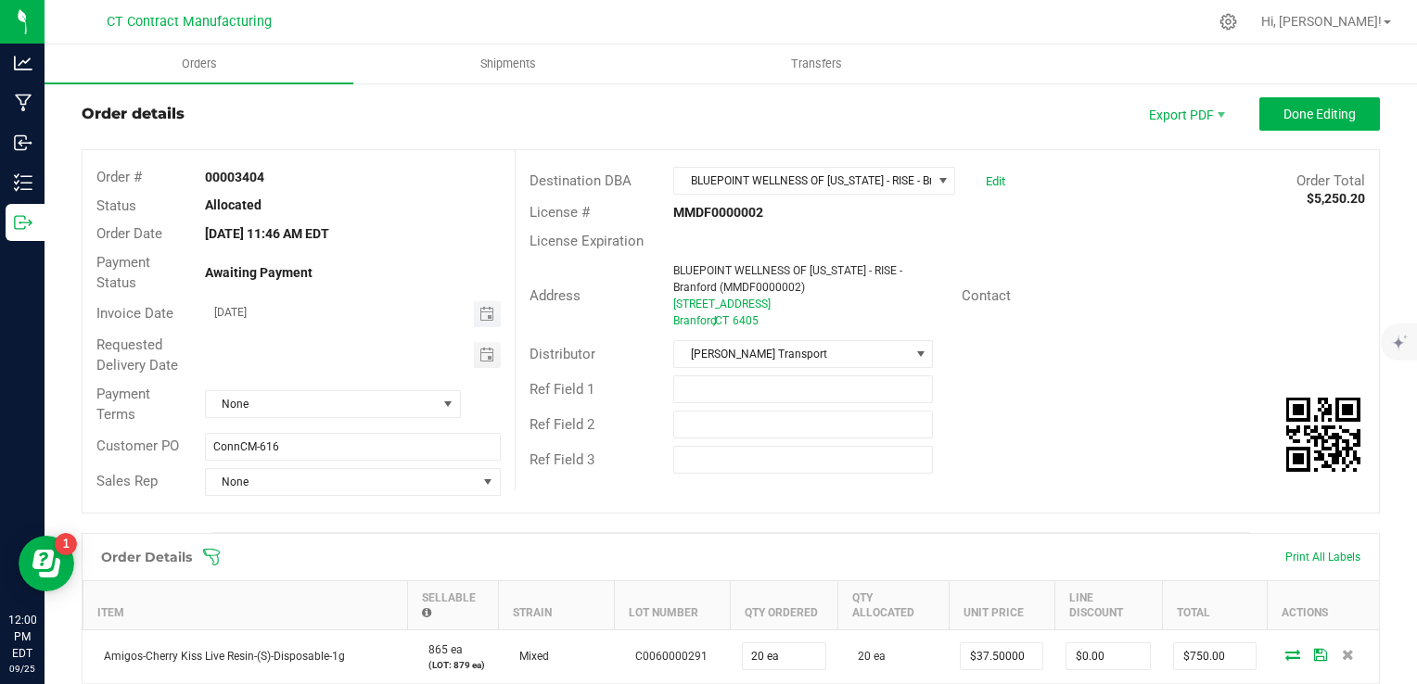
click at [480, 321] on span "Toggle calendar" at bounding box center [487, 314] width 15 height 15
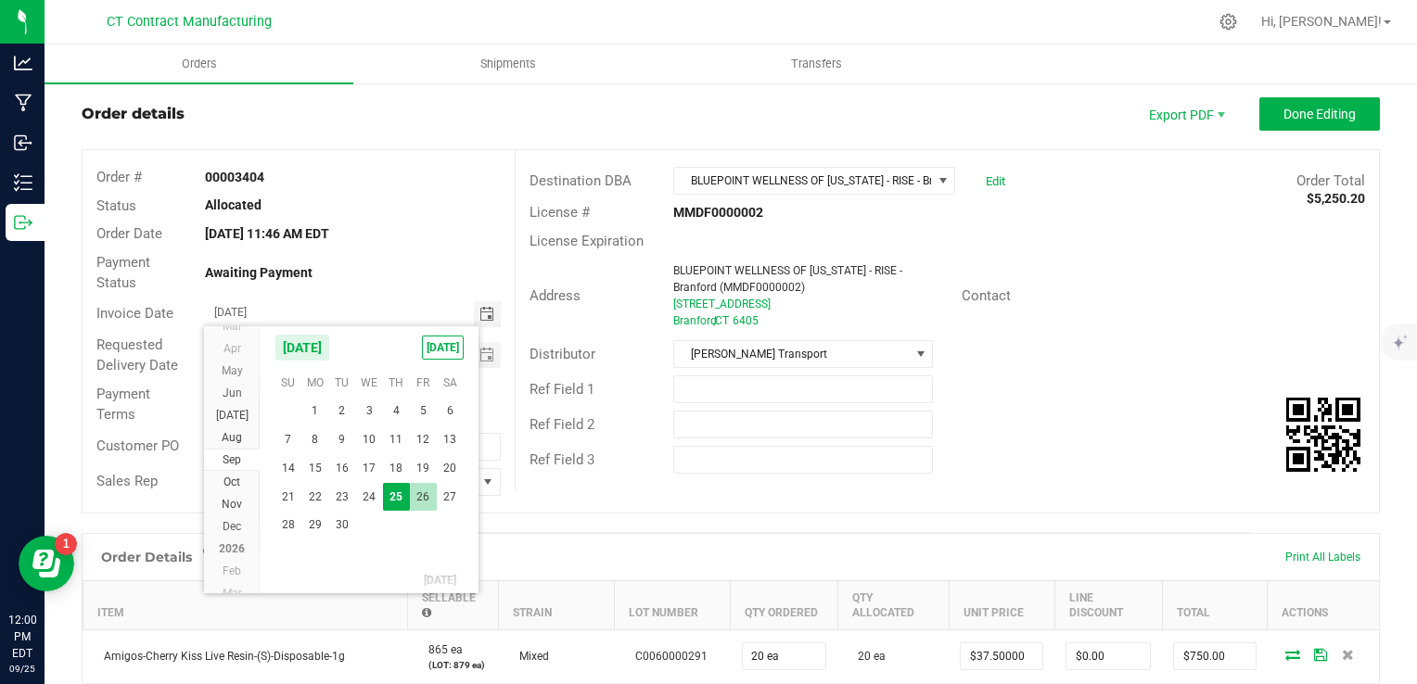
click at [421, 496] on span "26" at bounding box center [423, 497] width 27 height 29
type input "[DATE]"
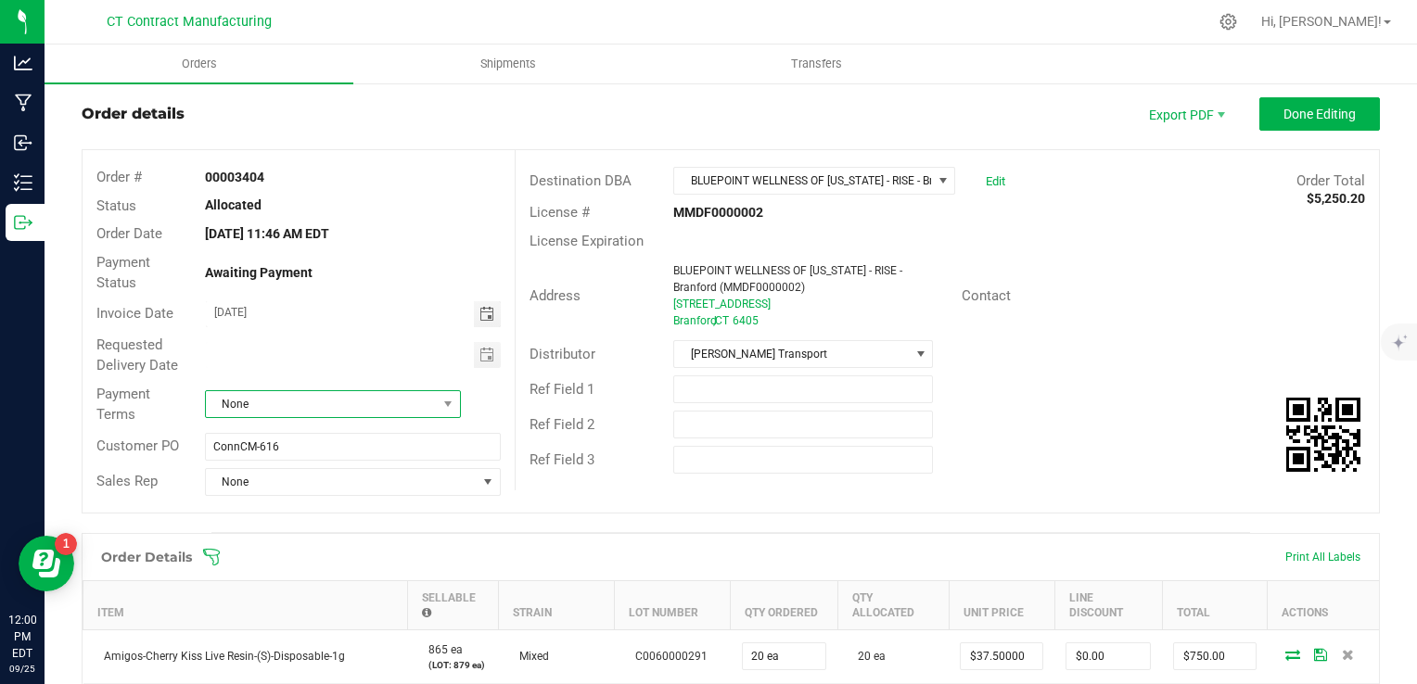
click at [378, 391] on span "None" at bounding box center [321, 404] width 231 height 26
click at [342, 510] on li "Due on Receipt" at bounding box center [329, 513] width 251 height 32
click at [370, 504] on div "Order # 00003404 Status Allocated Order Date [DATE] 11:46 AM EDT Payment Status…" at bounding box center [299, 331] width 432 height 363
click at [1278, 102] on button "Done Editing" at bounding box center [1320, 113] width 121 height 33
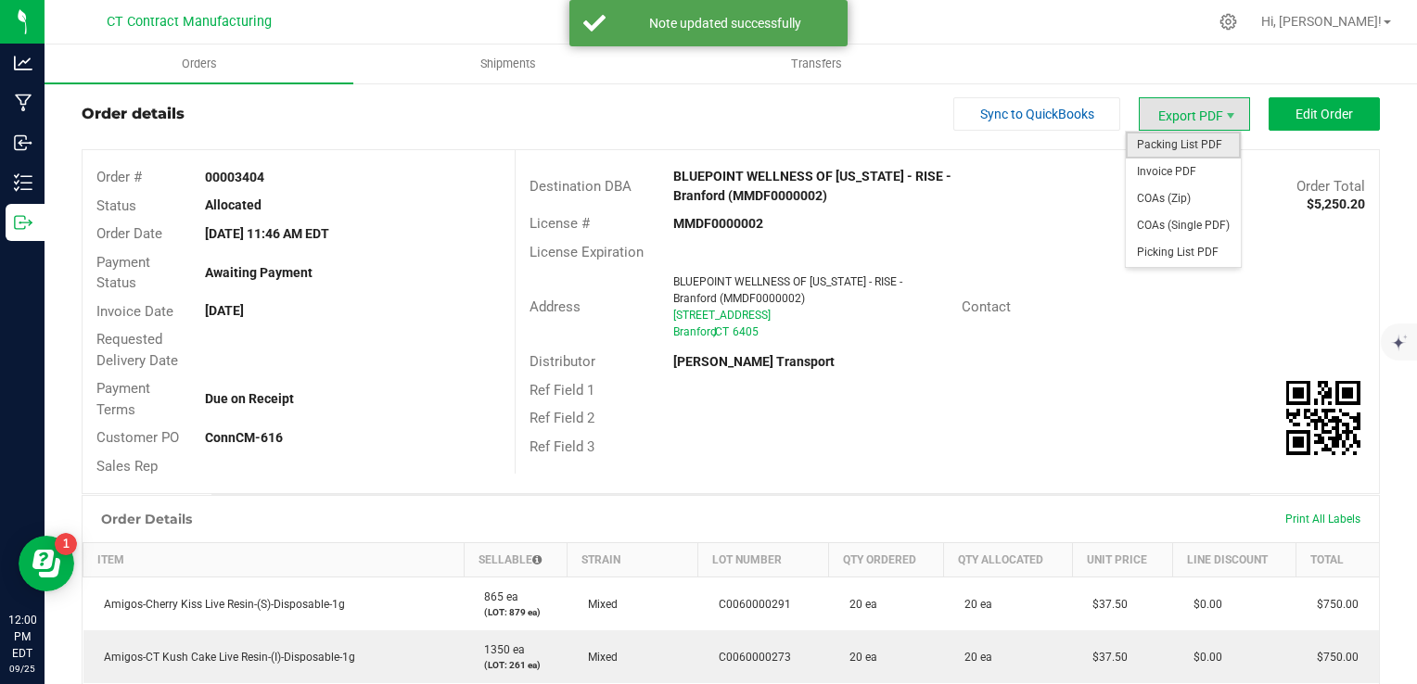
click at [1196, 141] on span "Packing List PDF" at bounding box center [1183, 145] width 115 height 27
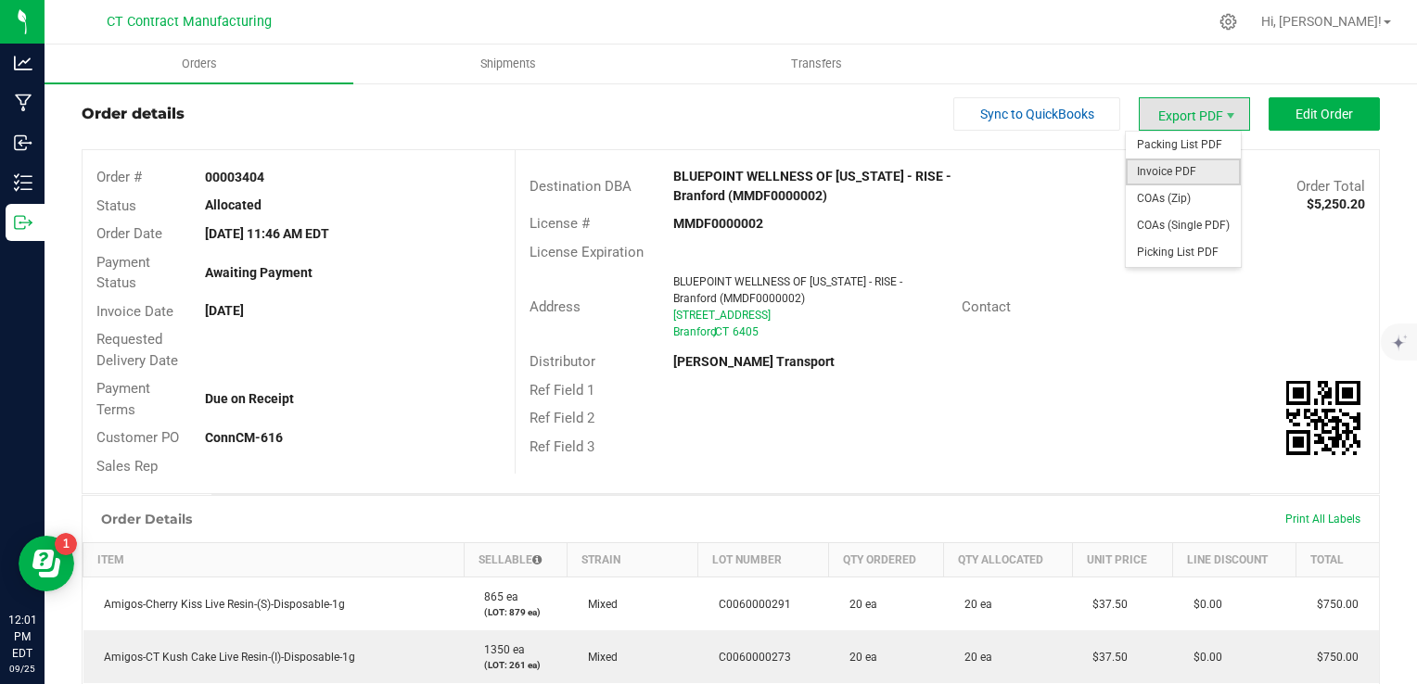
click at [1202, 170] on span "Invoice PDF" at bounding box center [1183, 172] width 115 height 27
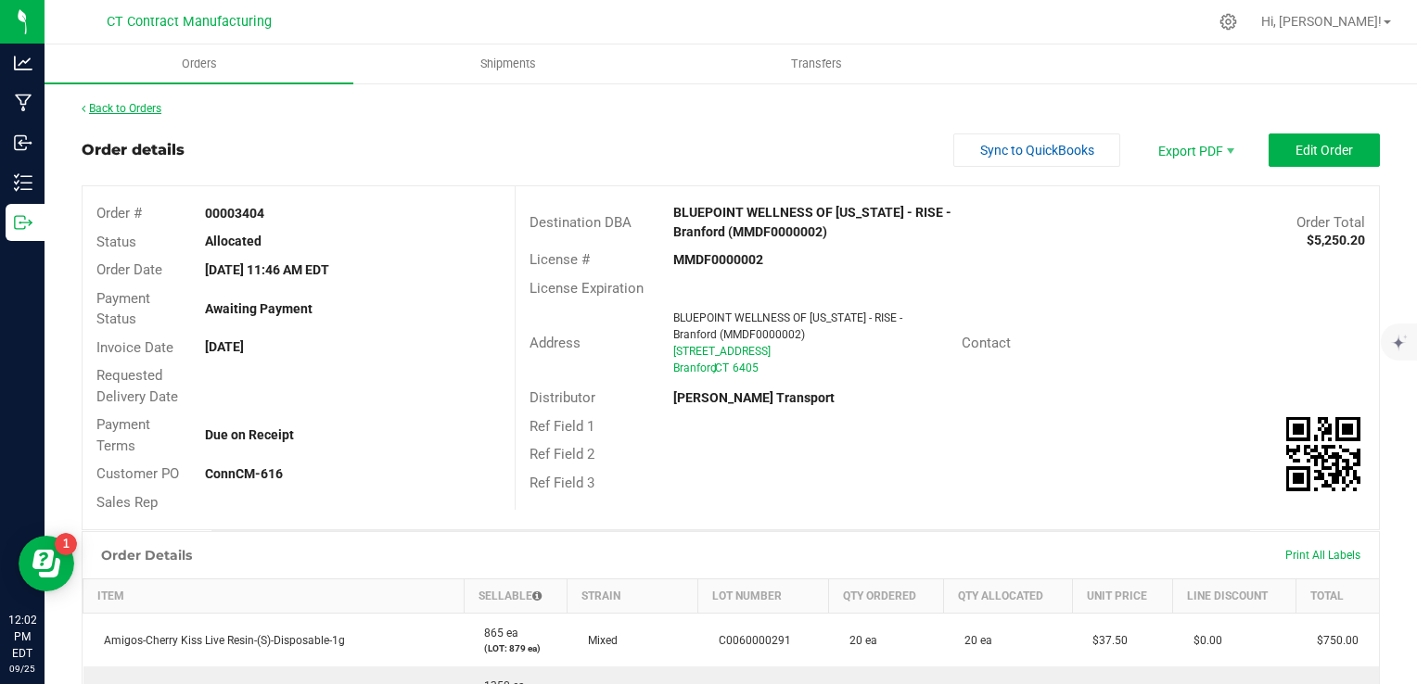
click at [155, 107] on link "Back to Orders" at bounding box center [122, 108] width 80 height 13
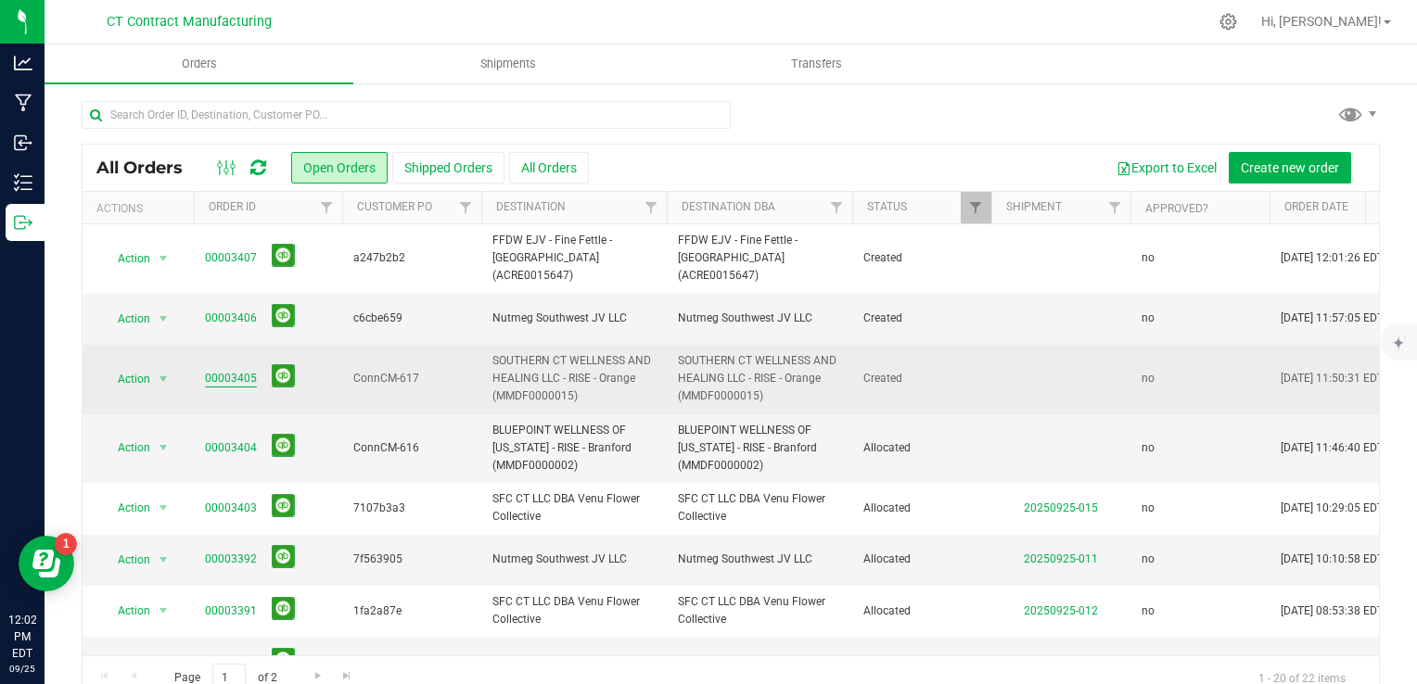
click at [251, 370] on link "00003405" at bounding box center [231, 379] width 52 height 18
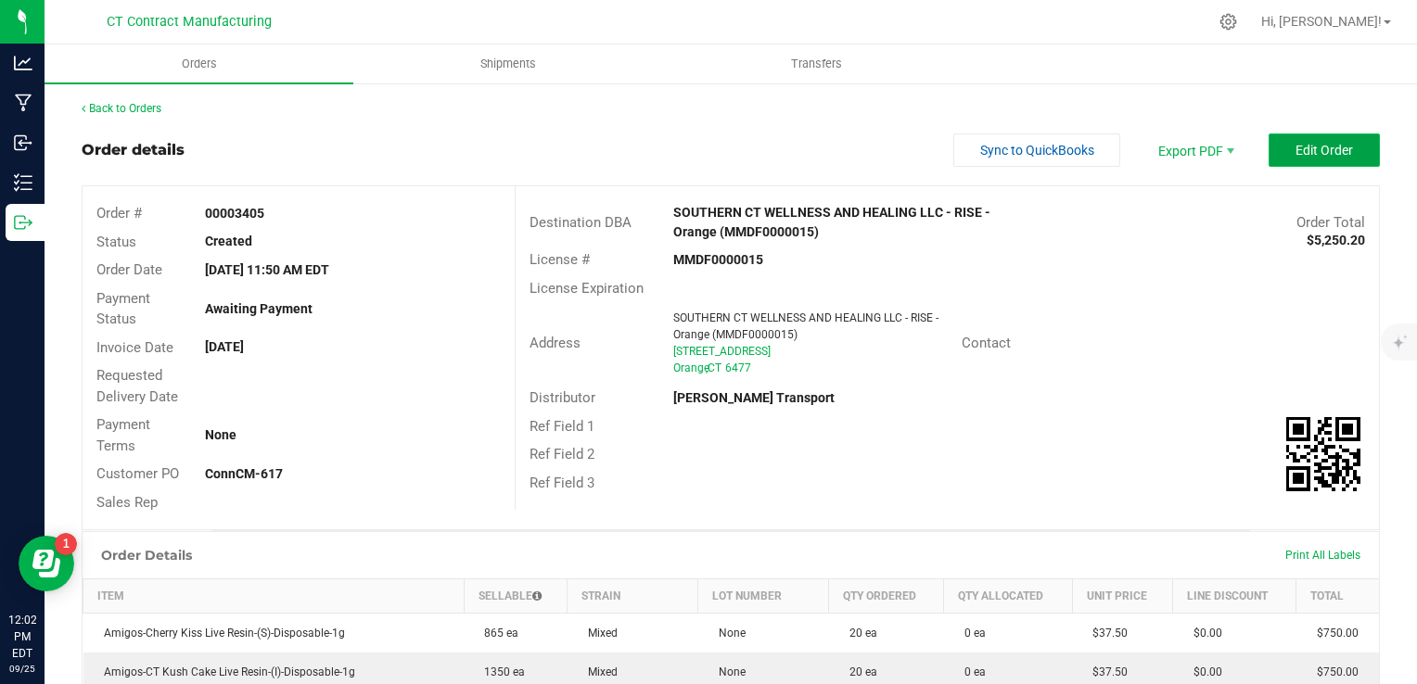
click at [1296, 143] on span "Edit Order" at bounding box center [1325, 150] width 58 height 15
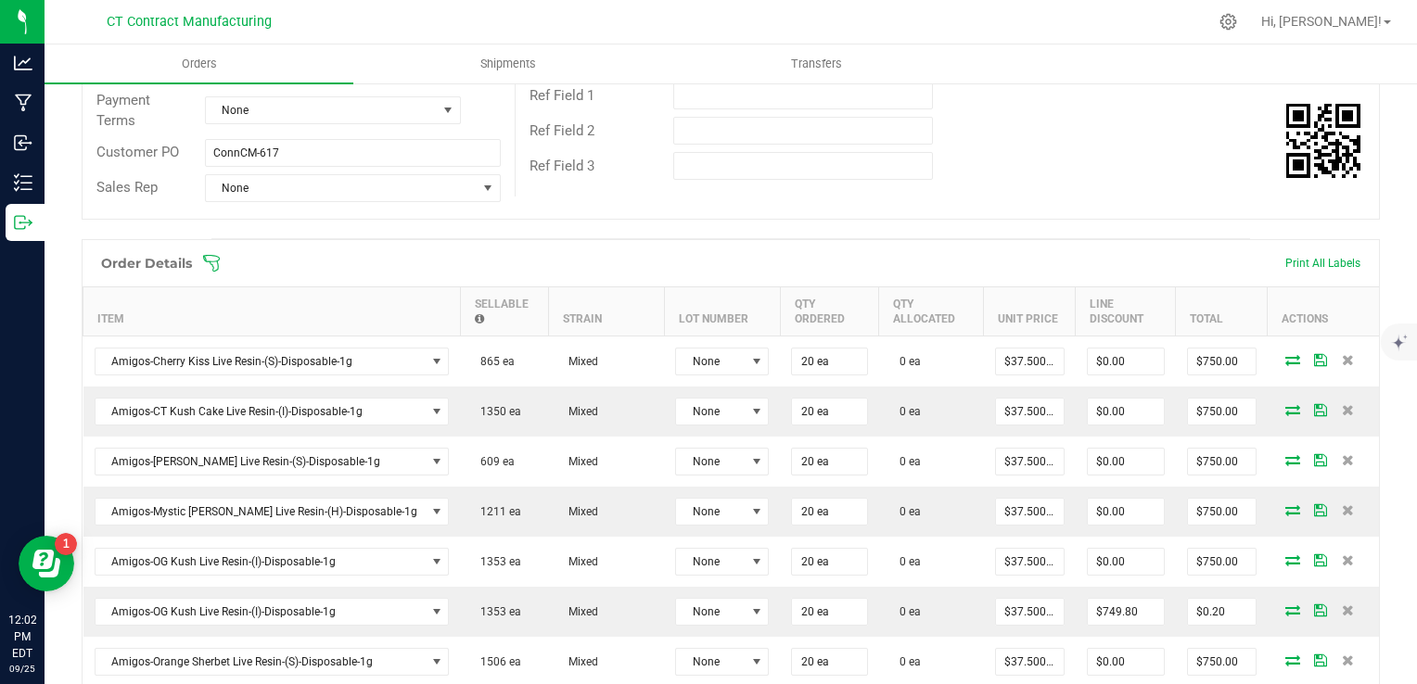
scroll to position [464, 0]
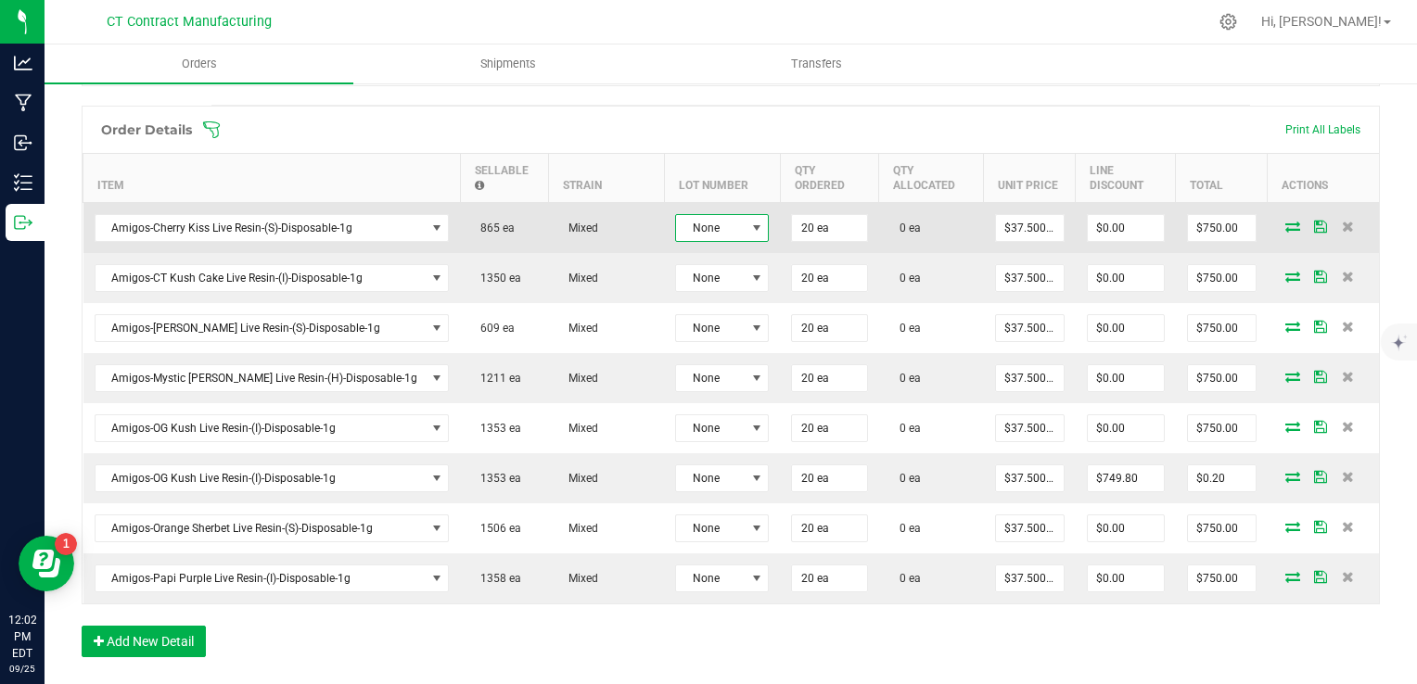
click at [749, 231] on span at bounding box center [756, 228] width 15 height 15
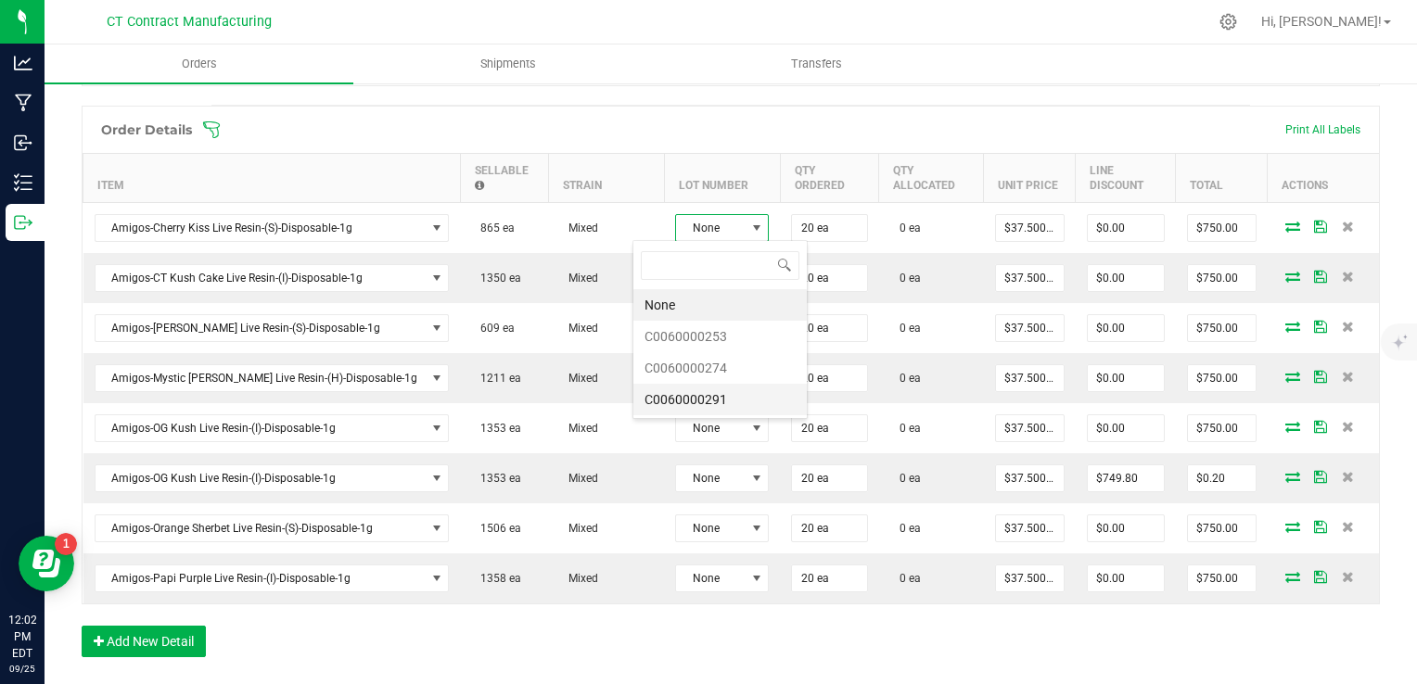
click at [712, 398] on li "C0060000291" at bounding box center [719, 400] width 173 height 32
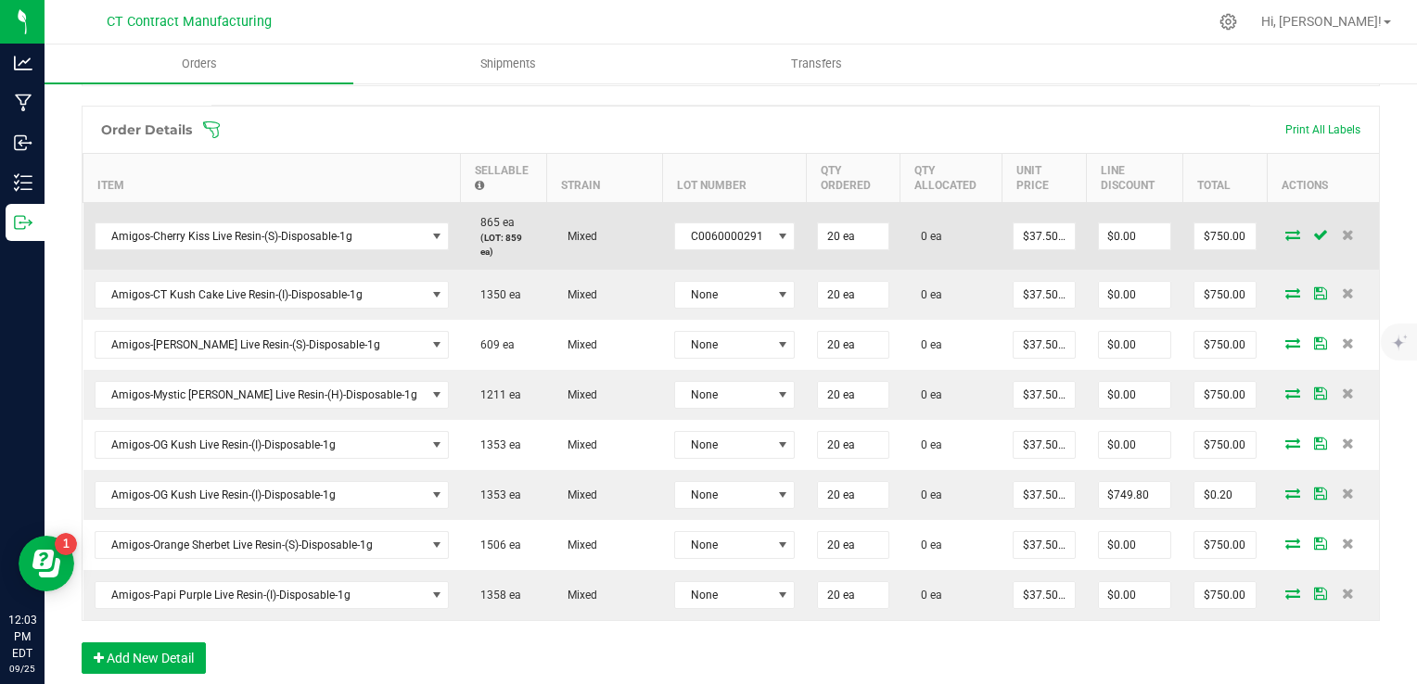
click at [1286, 229] on icon at bounding box center [1293, 234] width 15 height 11
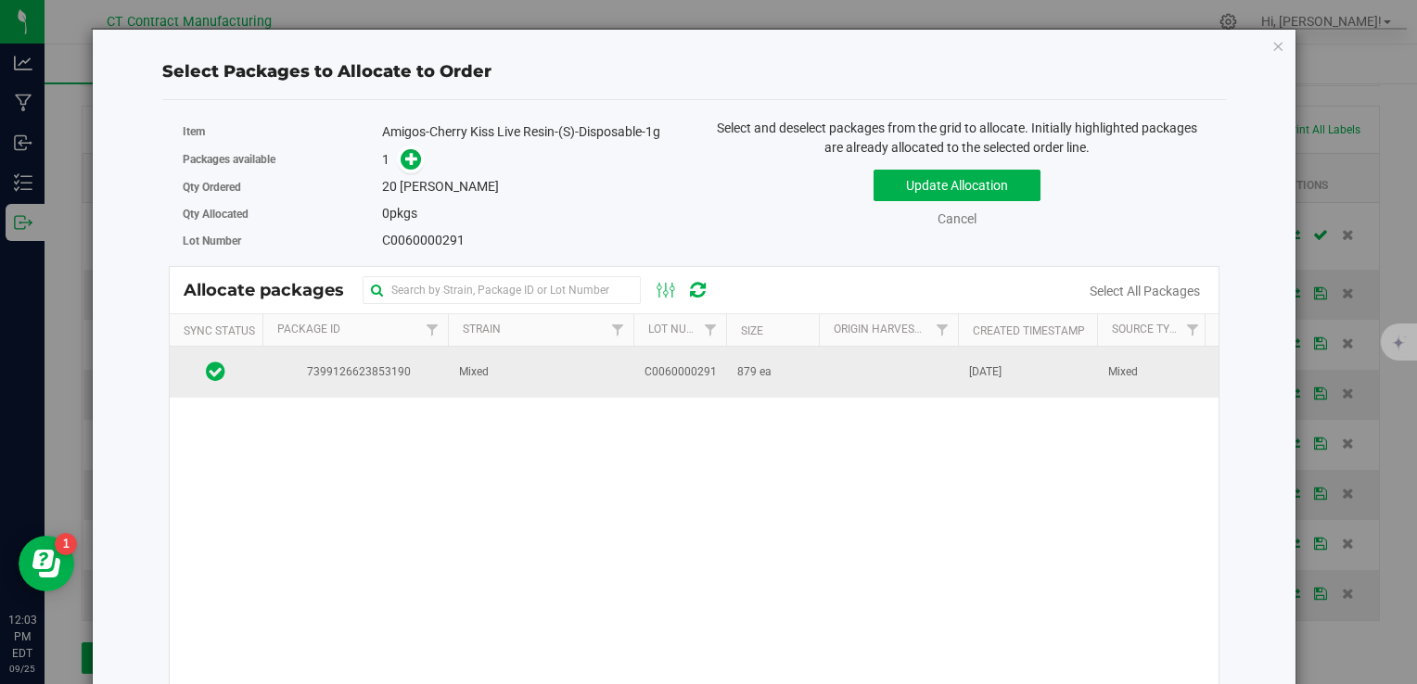
click at [778, 369] on td "879 ea" at bounding box center [772, 372] width 93 height 50
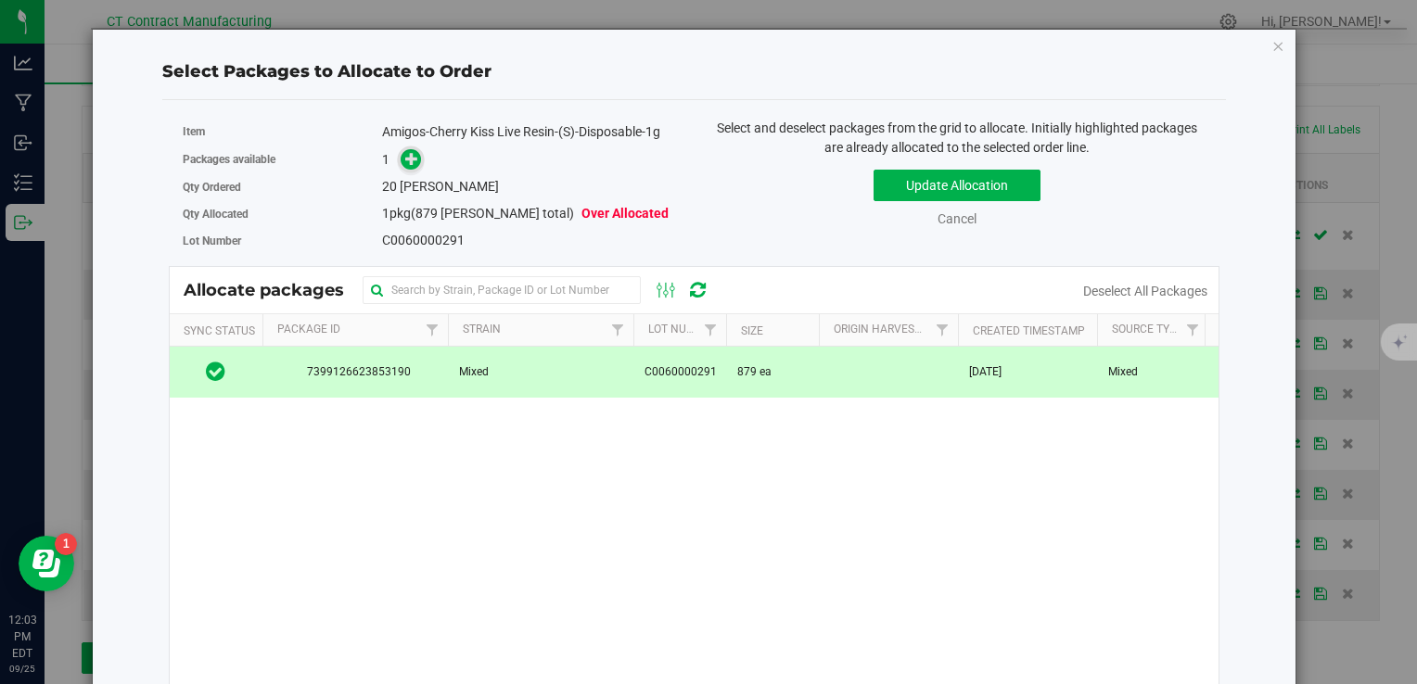
click at [409, 158] on icon at bounding box center [411, 158] width 13 height 13
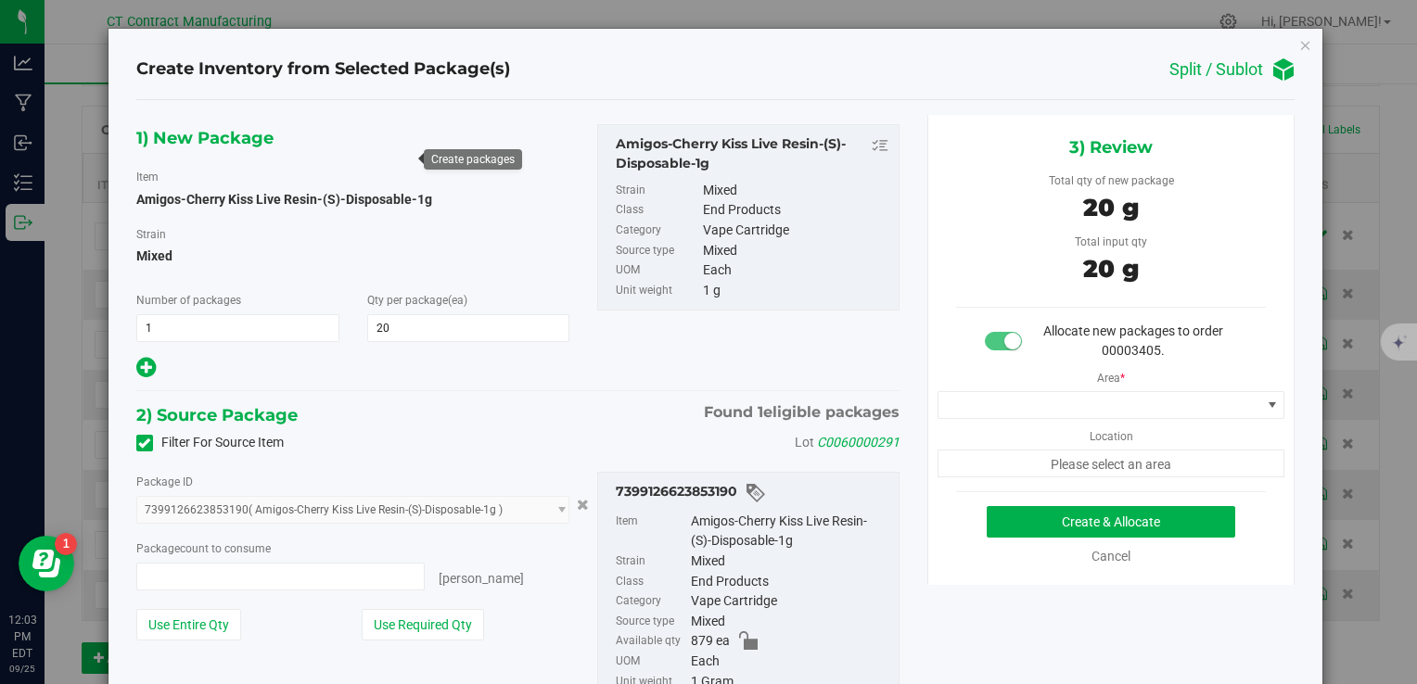
type input "20 ea"
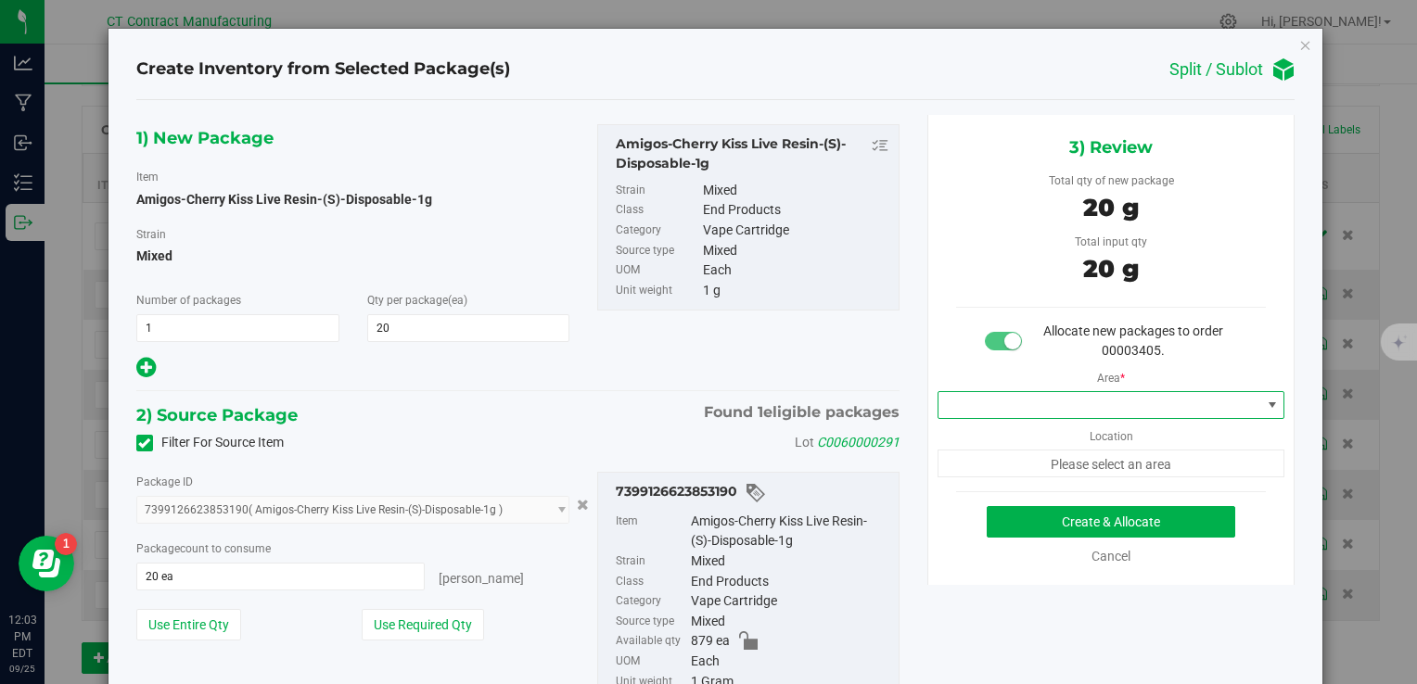
click at [1079, 403] on span at bounding box center [1100, 405] width 323 height 26
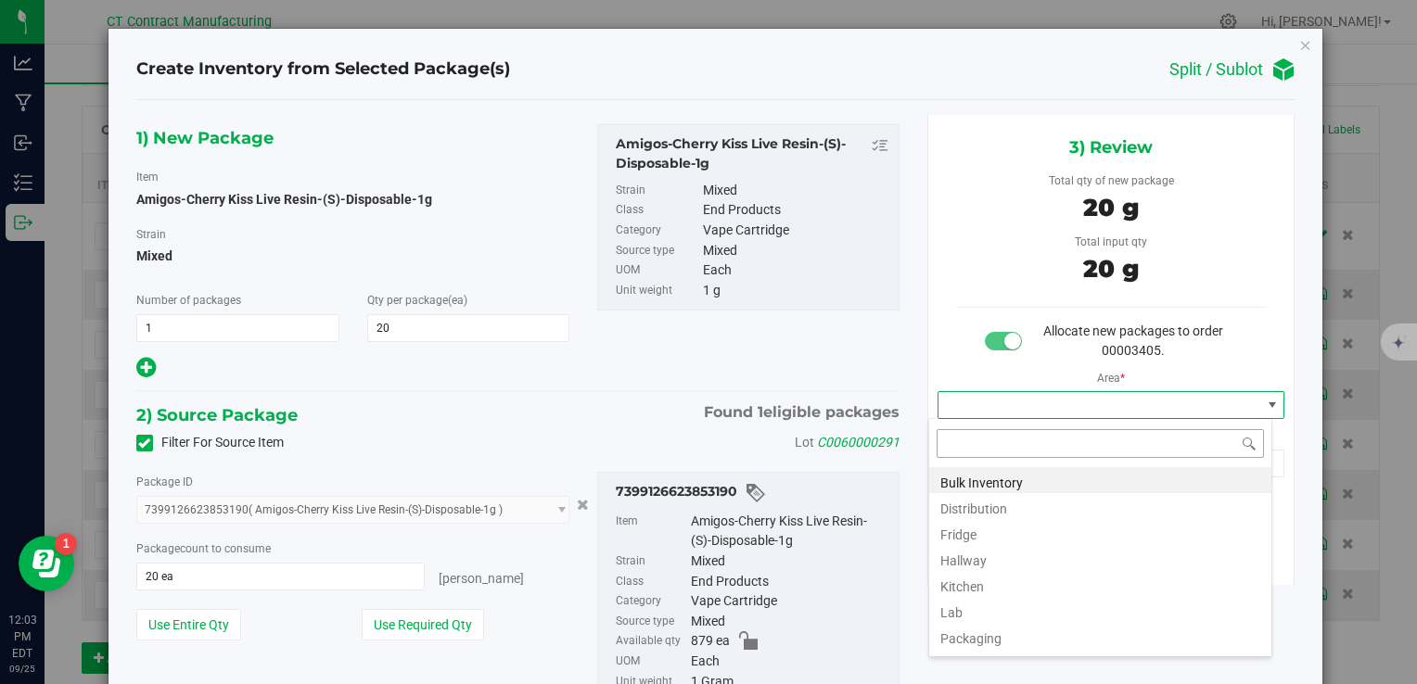
scroll to position [27, 344]
click at [1001, 511] on li "Distribution" at bounding box center [1100, 506] width 342 height 26
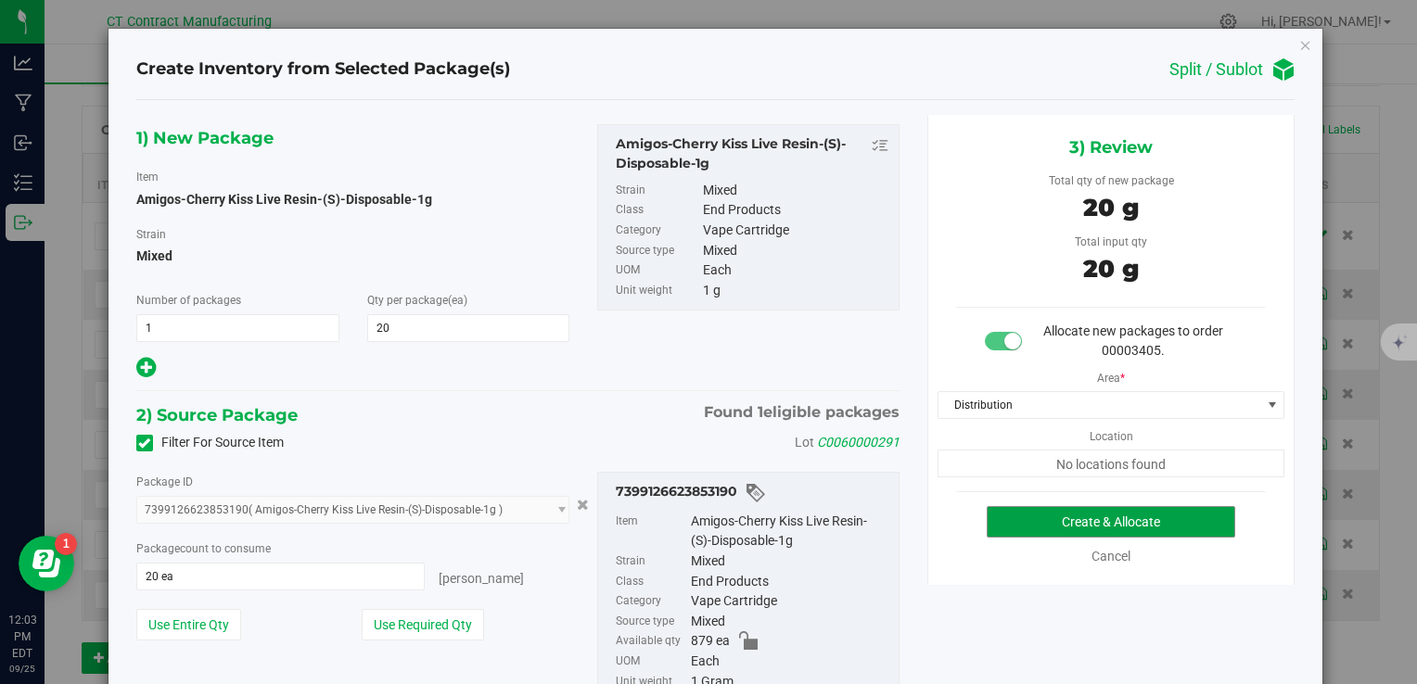
click at [1001, 511] on button "Create & Allocate" at bounding box center [1111, 522] width 249 height 32
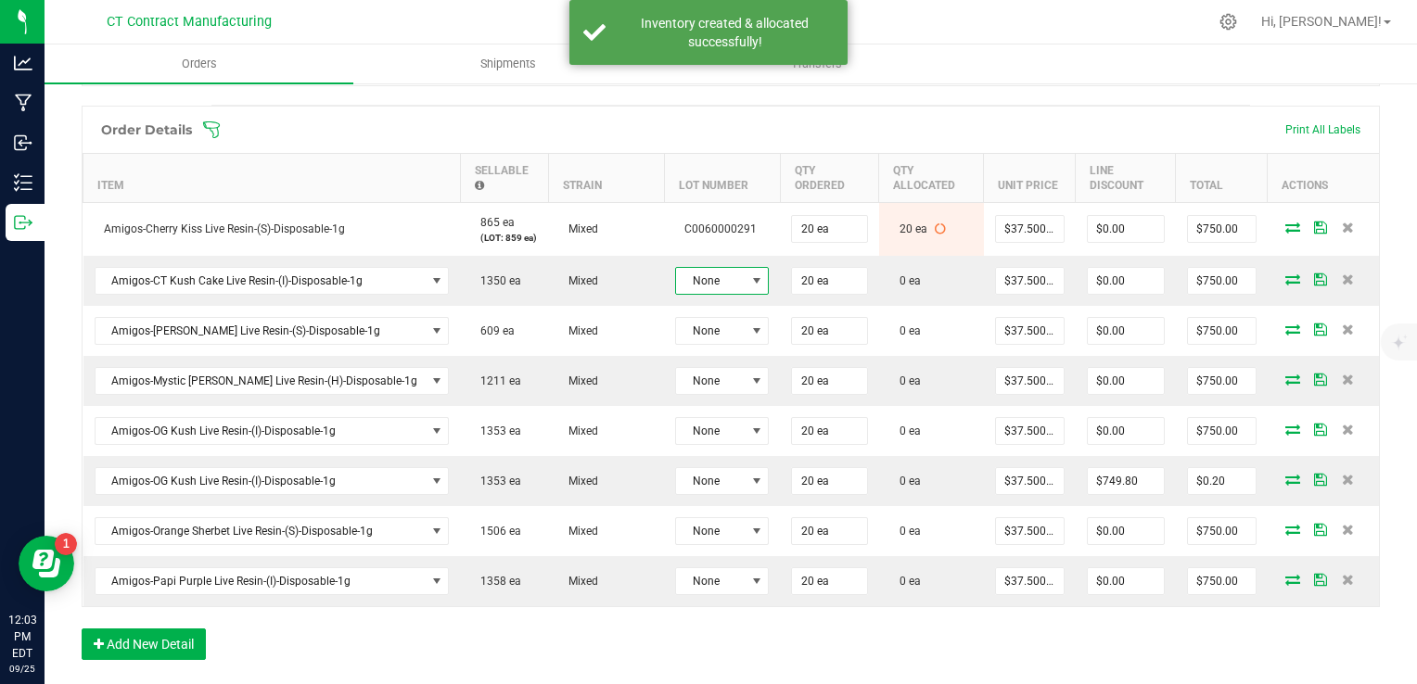
click at [749, 276] on span at bounding box center [756, 281] width 15 height 15
click at [737, 407] on li "C0060000273" at bounding box center [719, 421] width 173 height 32
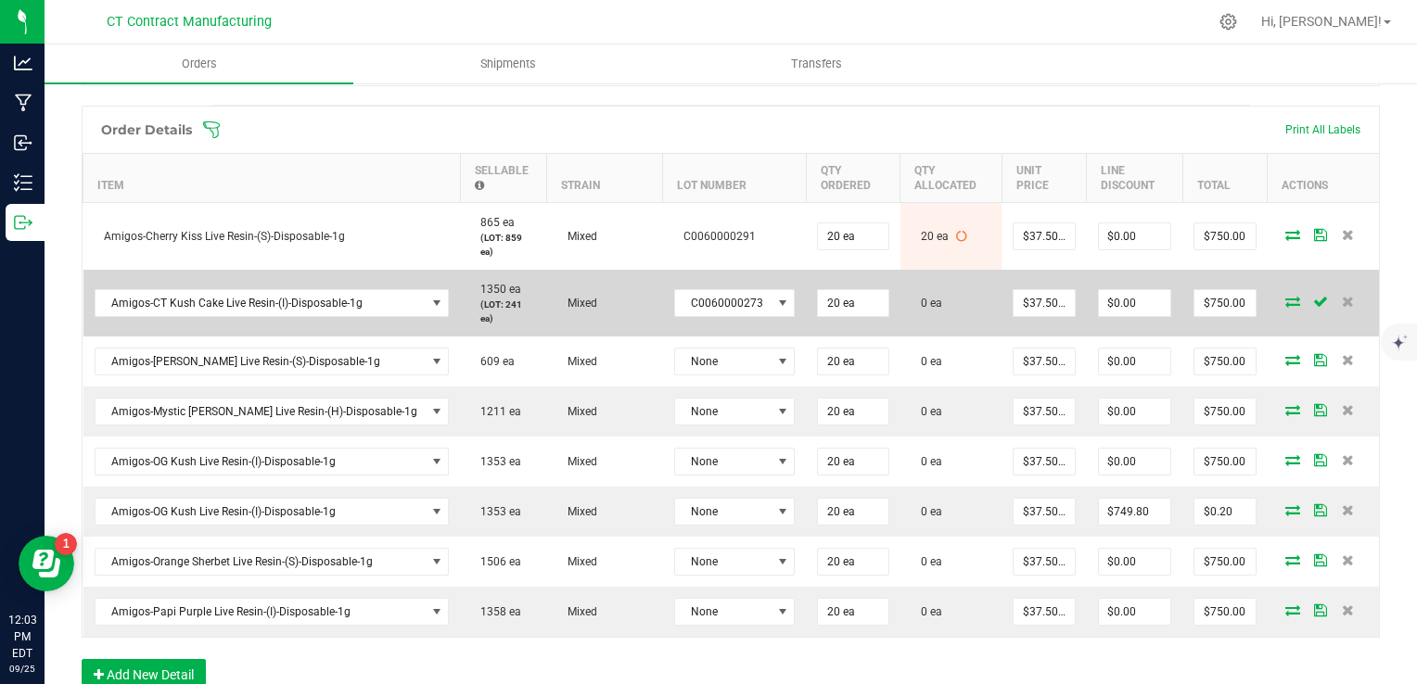
click at [1286, 296] on icon at bounding box center [1293, 301] width 15 height 11
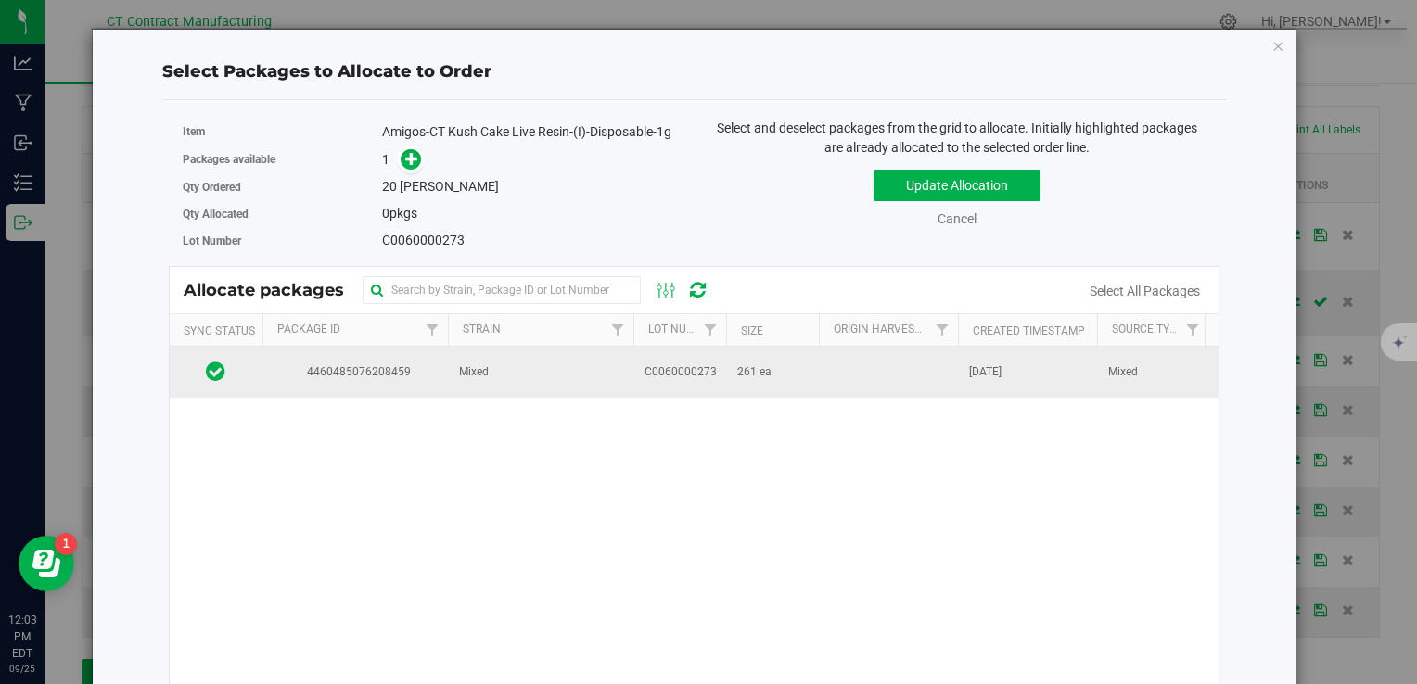
click at [703, 368] on span "C0060000273" at bounding box center [681, 373] width 72 height 18
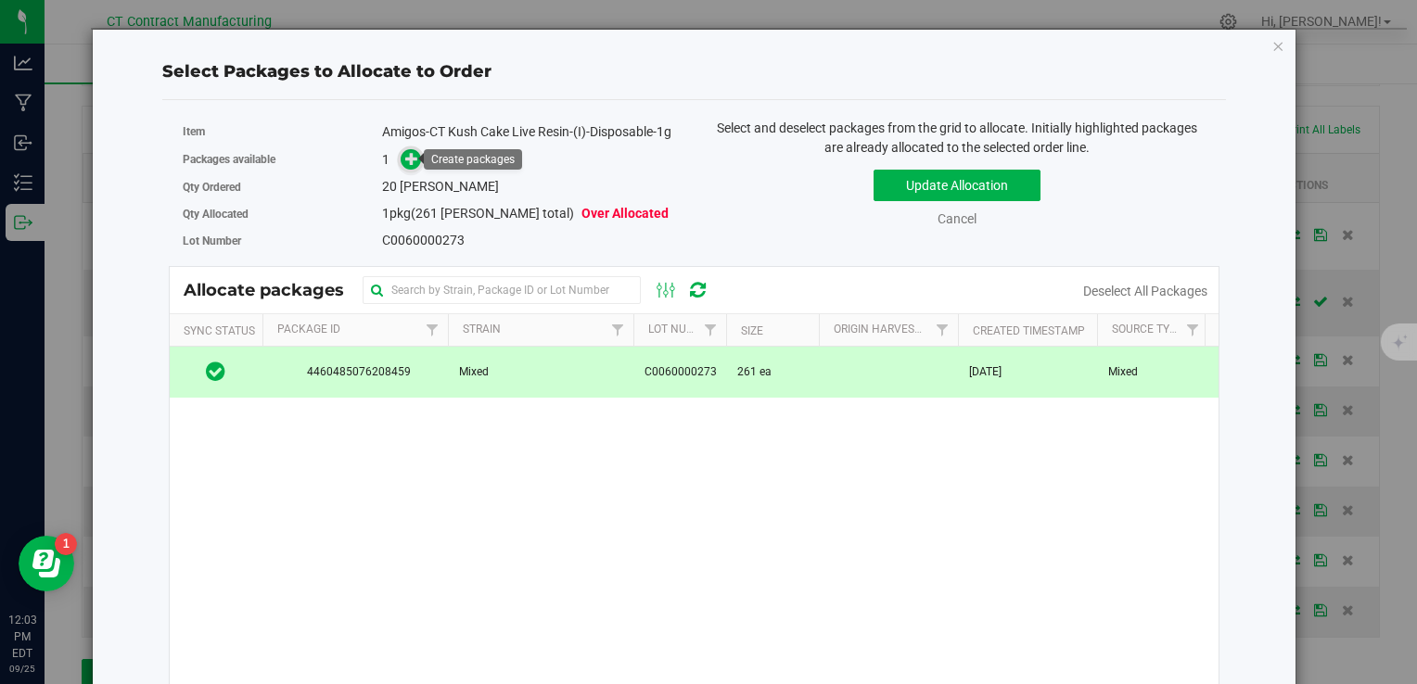
click at [416, 156] on icon at bounding box center [411, 158] width 13 height 13
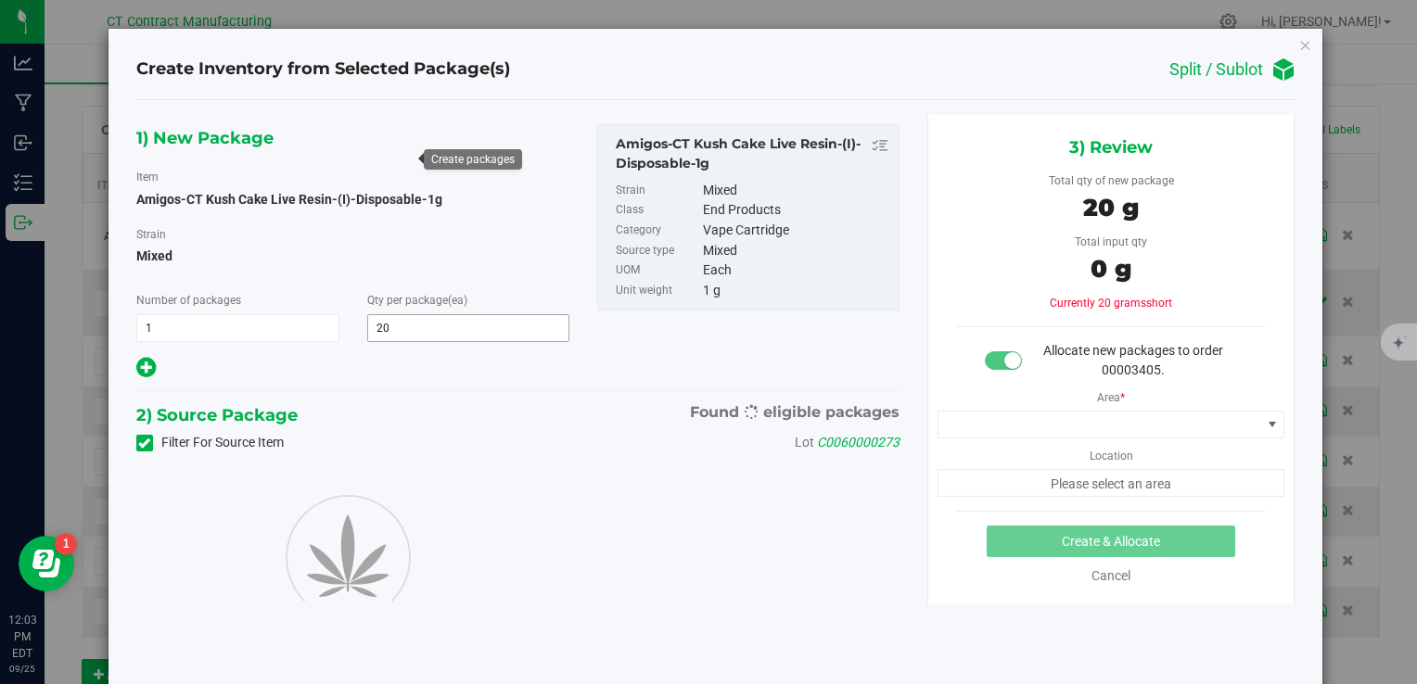
type input "20"
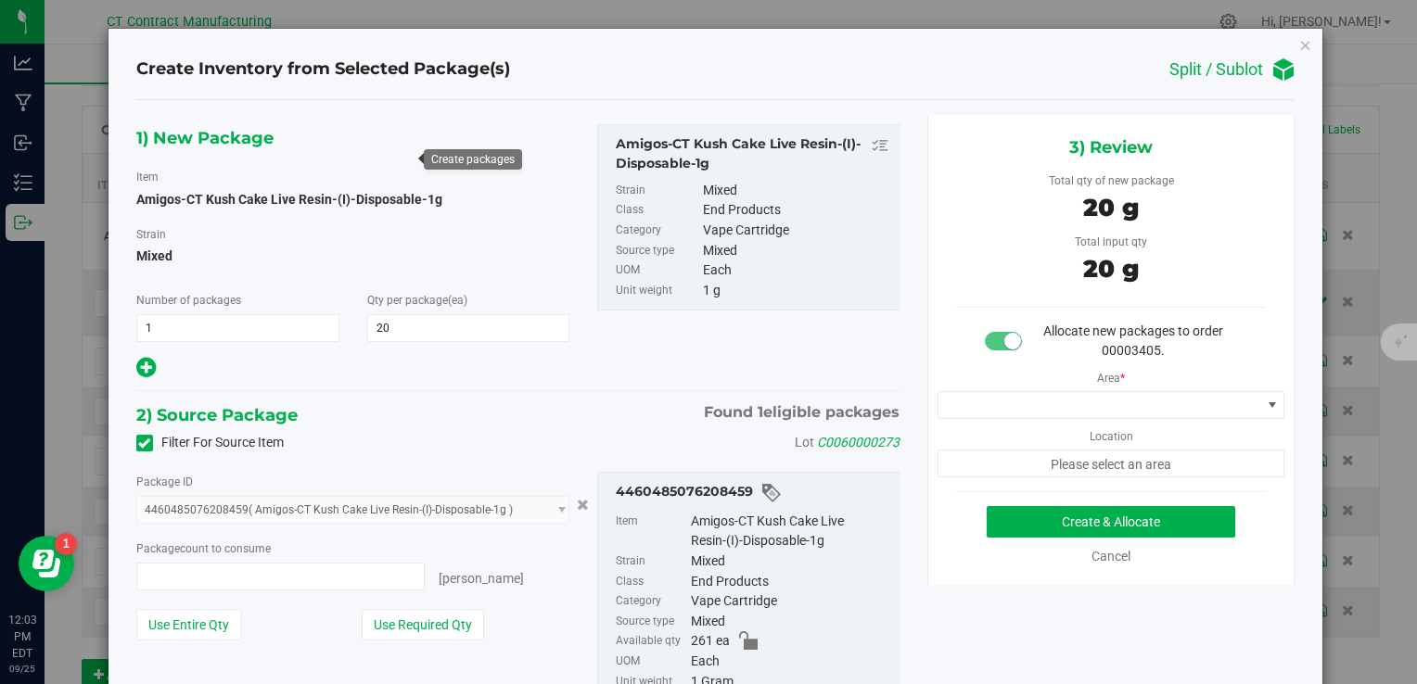
type input "20 ea"
click at [979, 408] on span at bounding box center [1100, 405] width 323 height 26
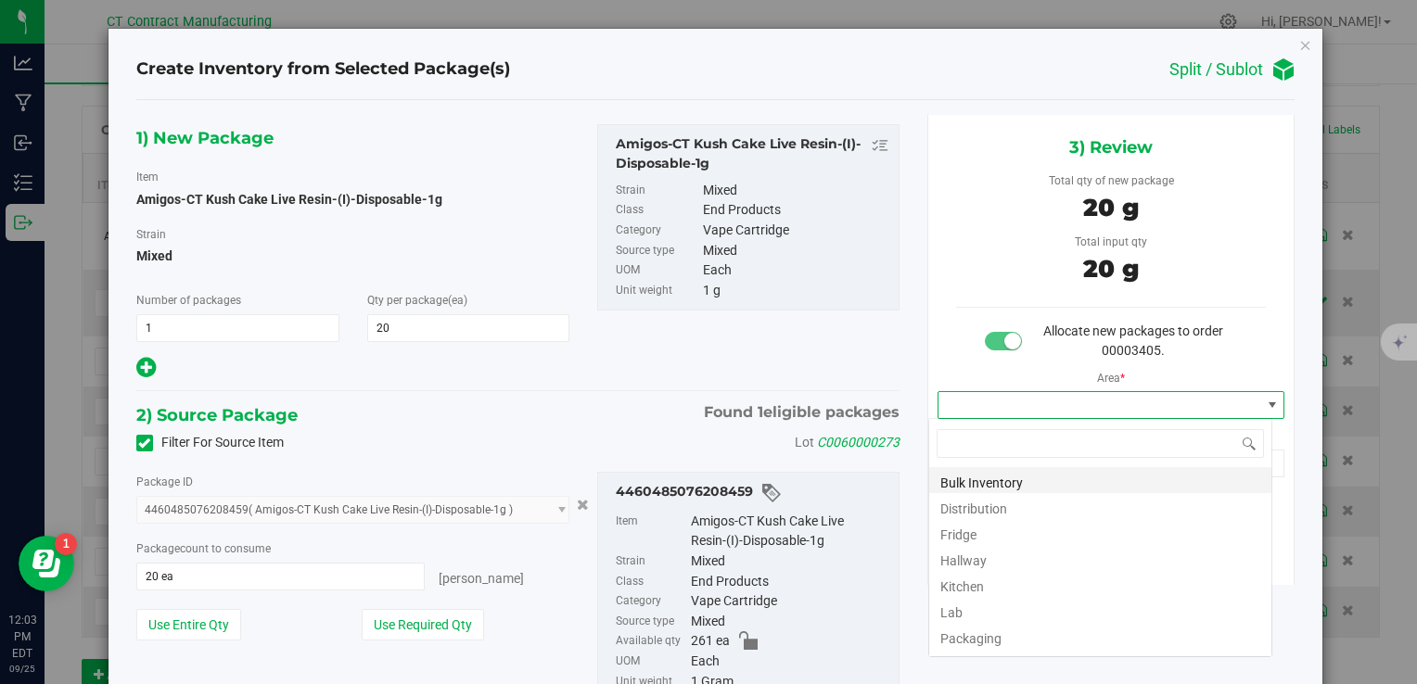
scroll to position [27, 344]
click at [989, 505] on li "Distribution" at bounding box center [1100, 506] width 342 height 26
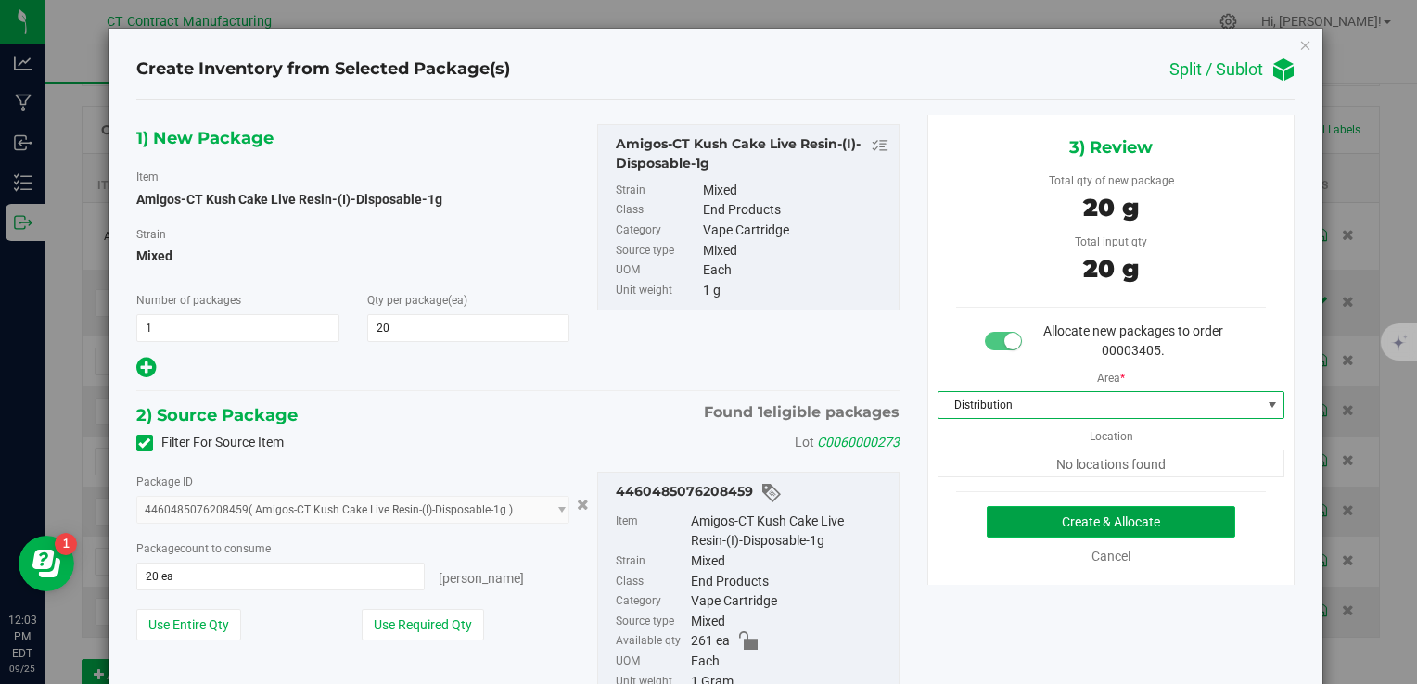
click at [1001, 514] on button "Create & Allocate" at bounding box center [1111, 522] width 249 height 32
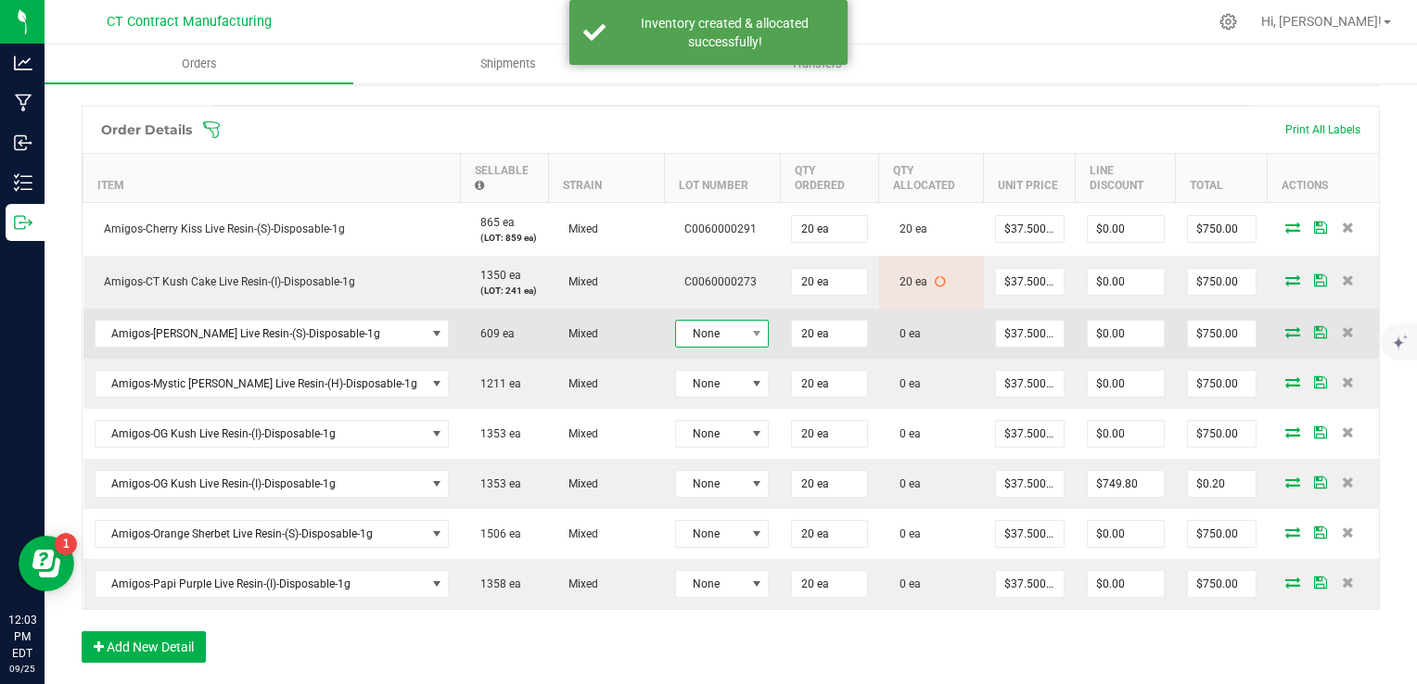
click at [676, 338] on span "None" at bounding box center [710, 334] width 69 height 26
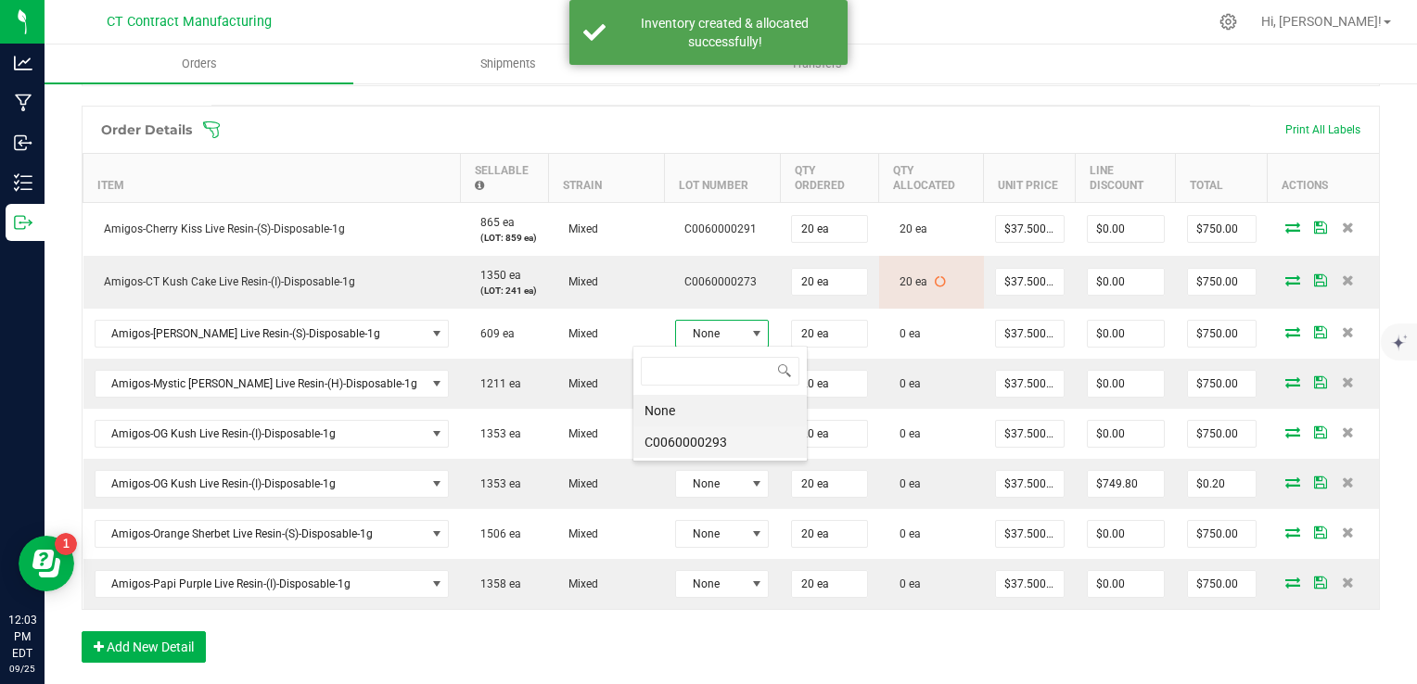
click at [726, 444] on li "C0060000293" at bounding box center [719, 443] width 173 height 32
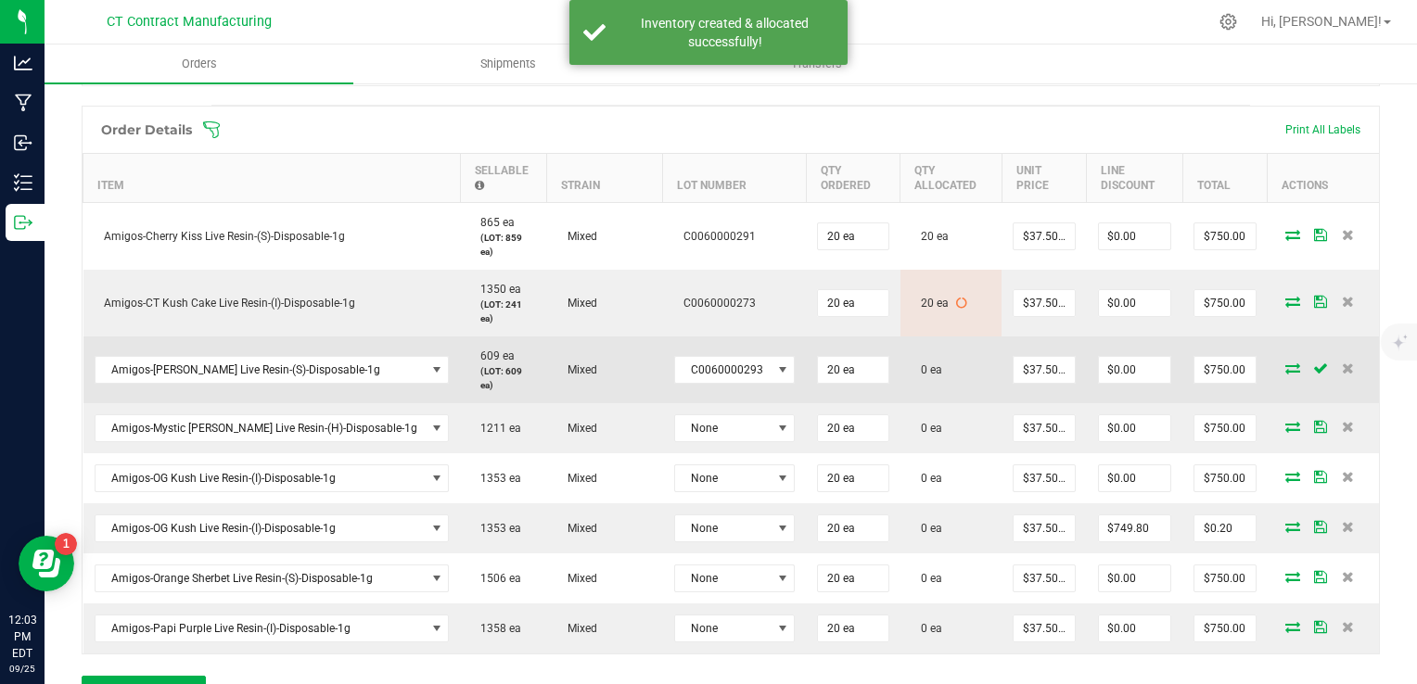
click at [1286, 363] on icon at bounding box center [1293, 368] width 15 height 11
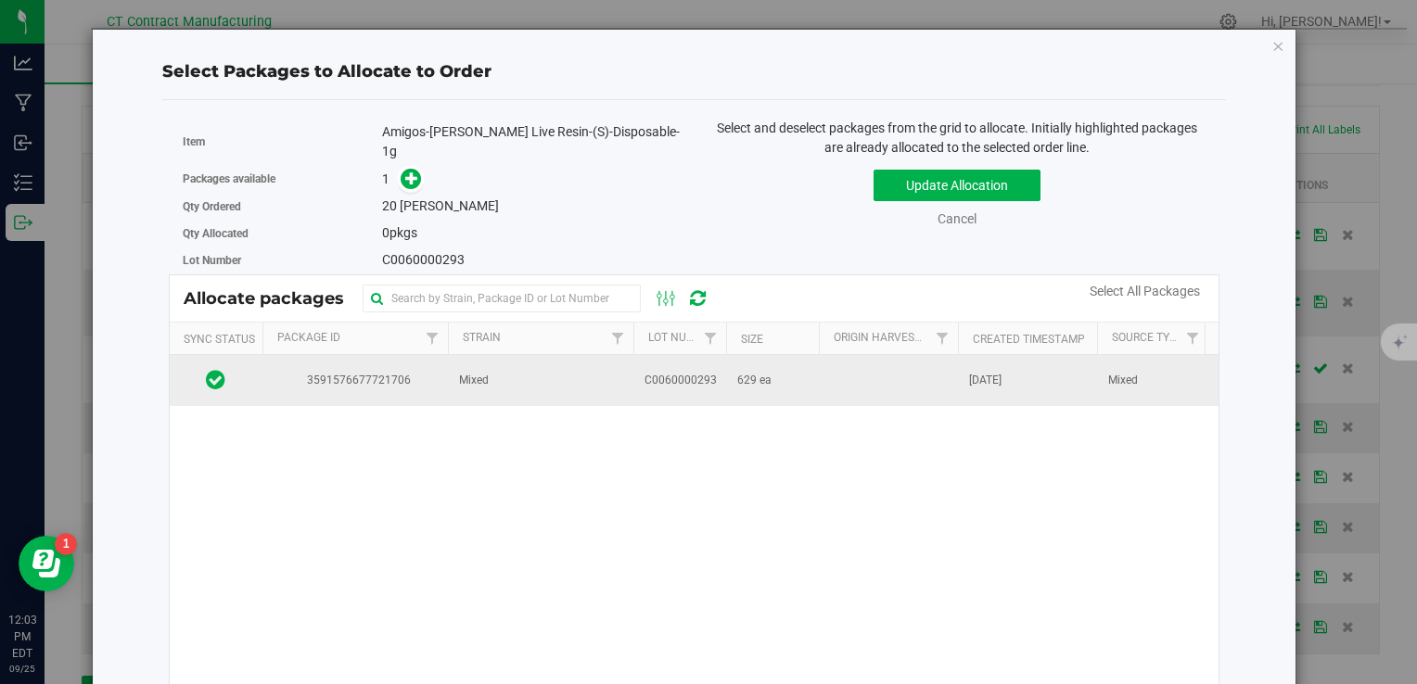
click at [690, 355] on td "C0060000293" at bounding box center [679, 380] width 93 height 50
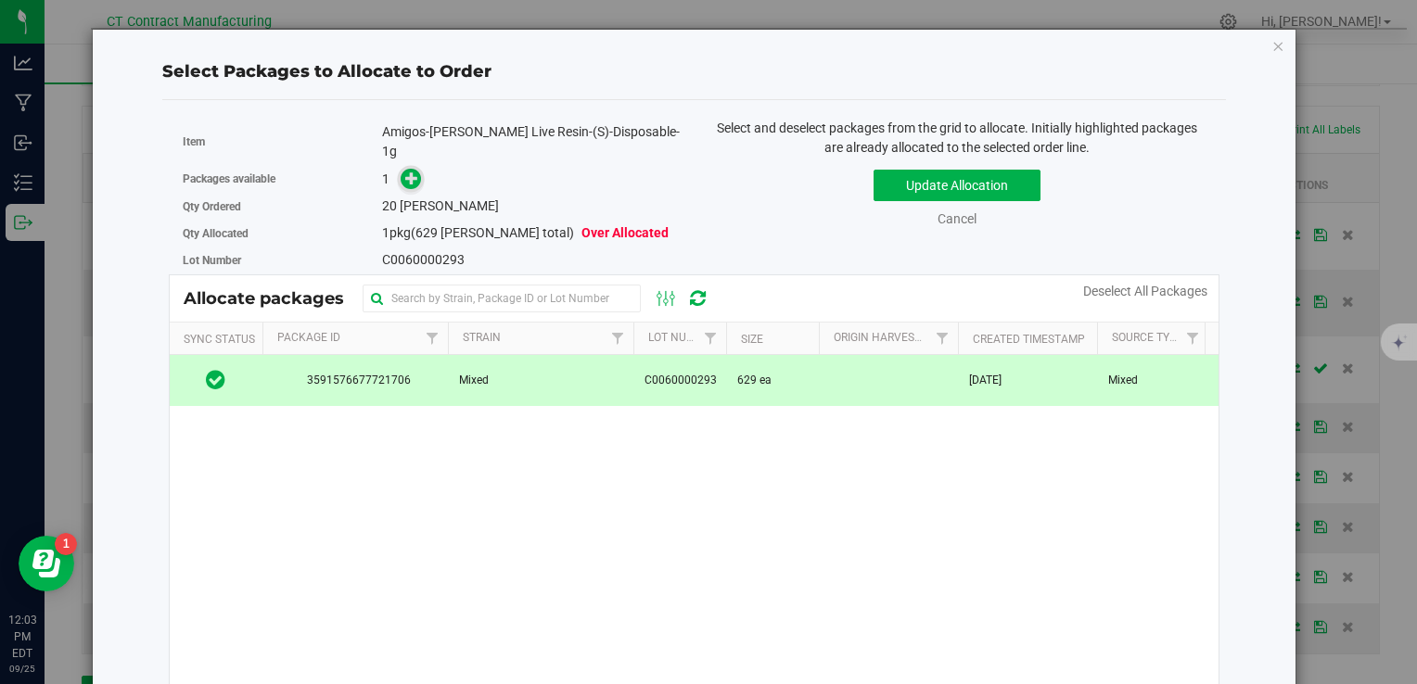
click at [405, 172] on icon at bounding box center [411, 178] width 13 height 13
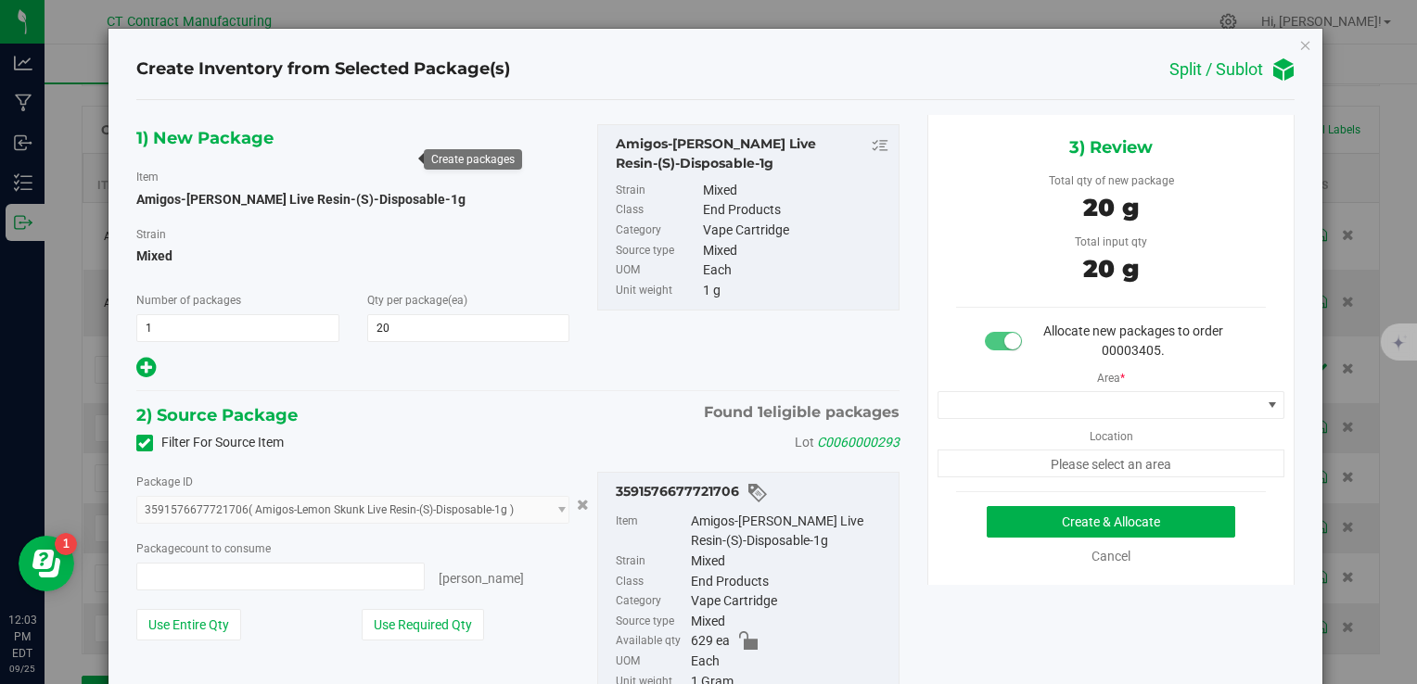
type input "20 ea"
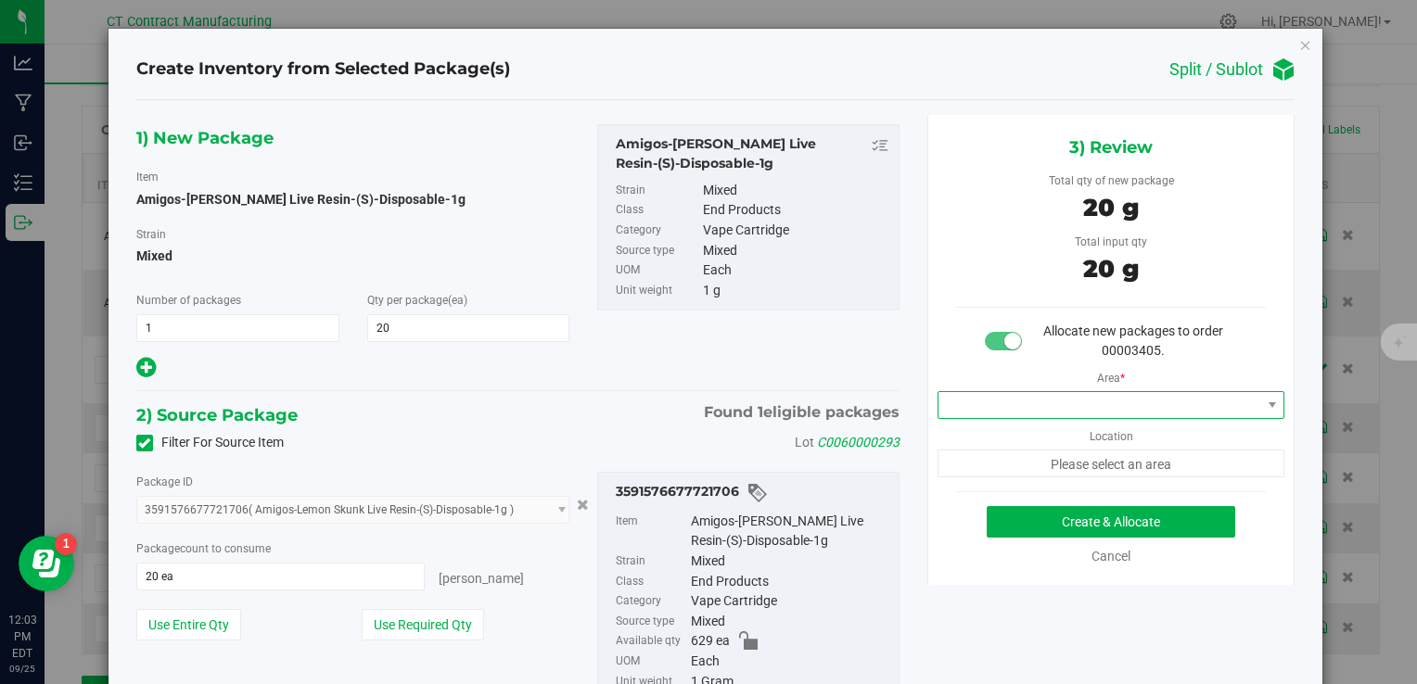
click at [1013, 400] on span at bounding box center [1100, 405] width 323 height 26
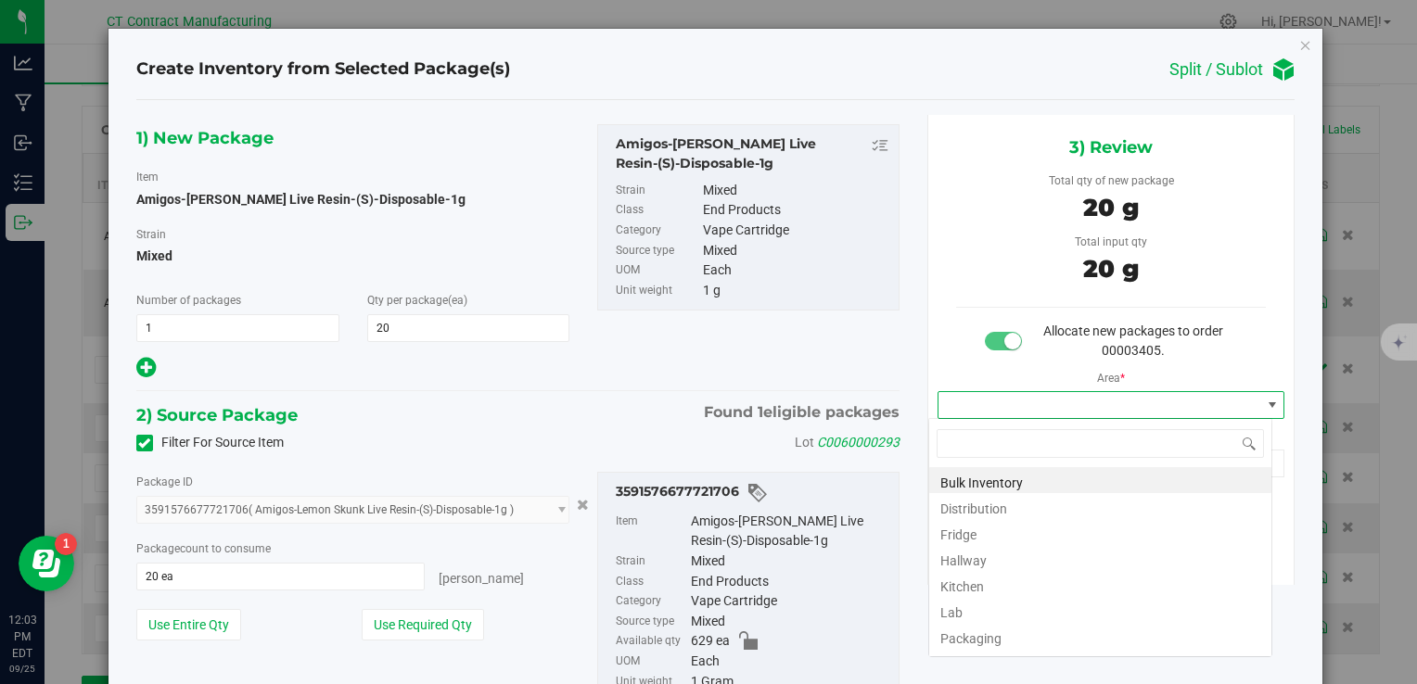
scroll to position [27, 344]
click at [1025, 510] on li "Distribution" at bounding box center [1100, 506] width 342 height 26
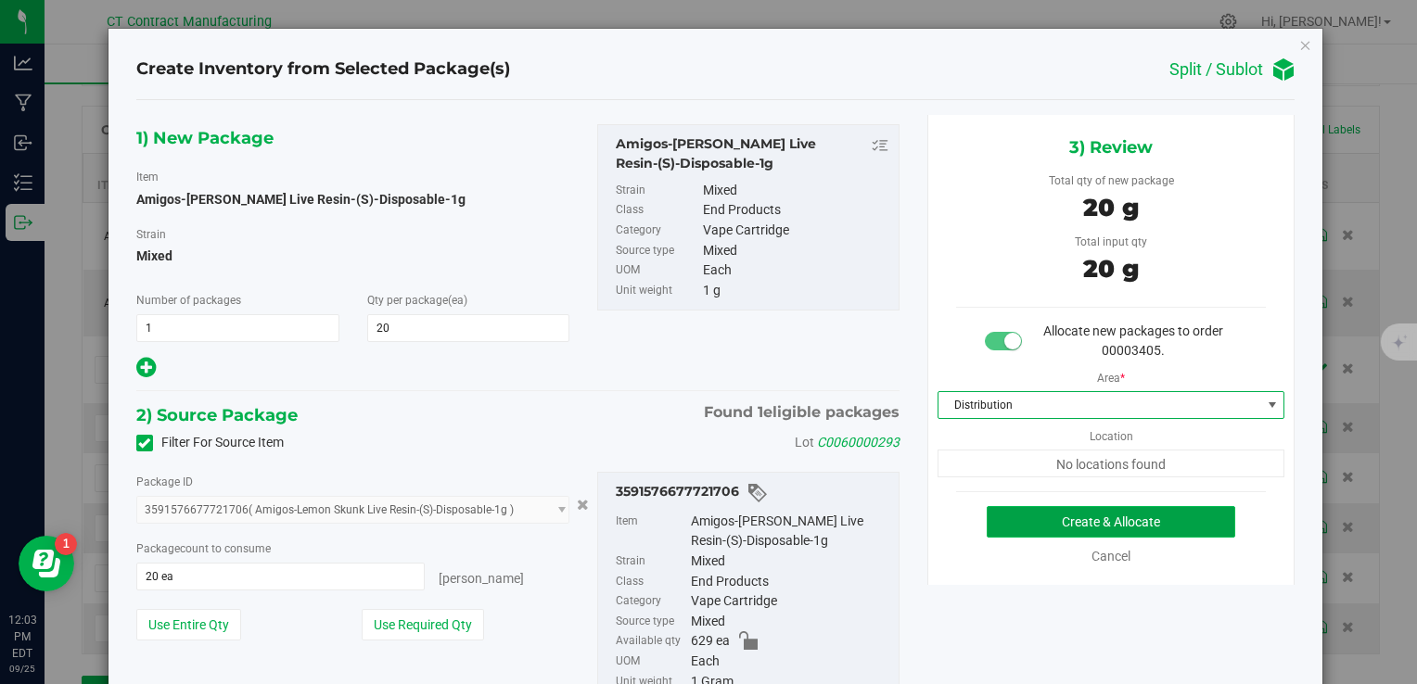
click at [1024, 521] on button "Create & Allocate" at bounding box center [1111, 522] width 249 height 32
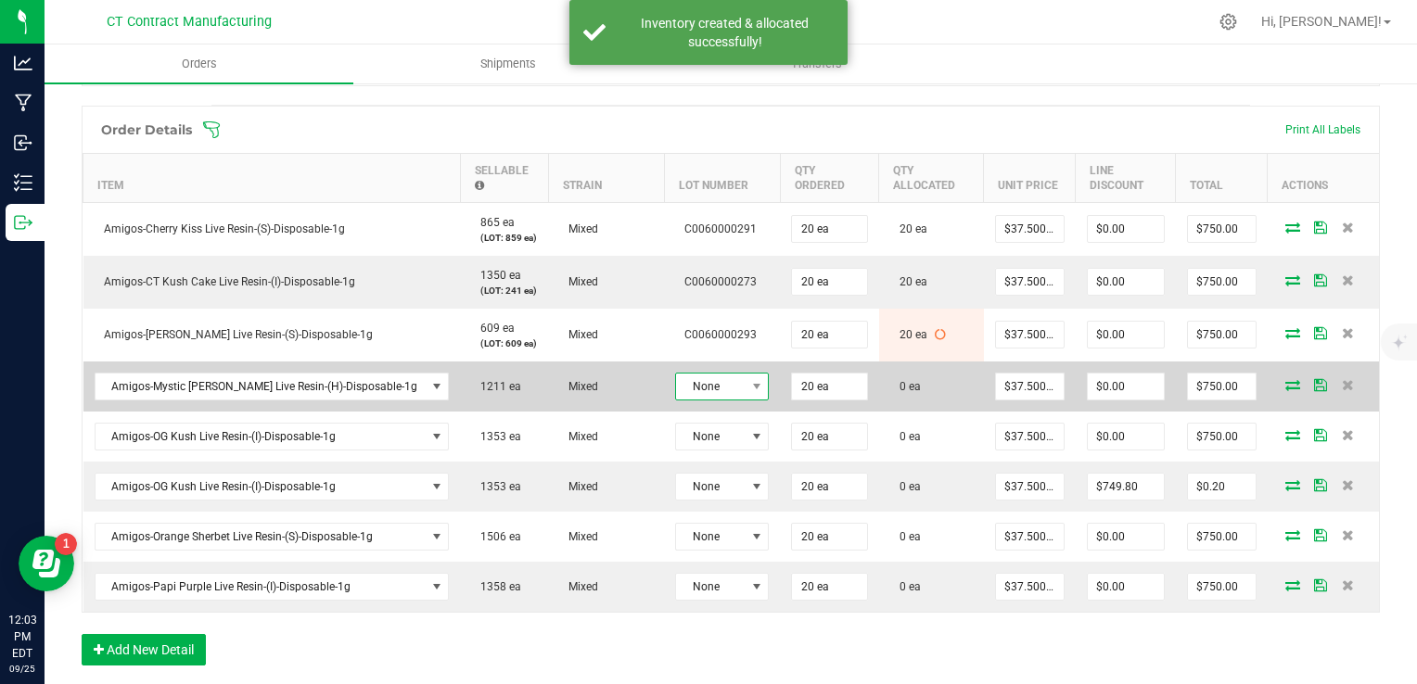
click at [676, 384] on span "None" at bounding box center [710, 387] width 69 height 26
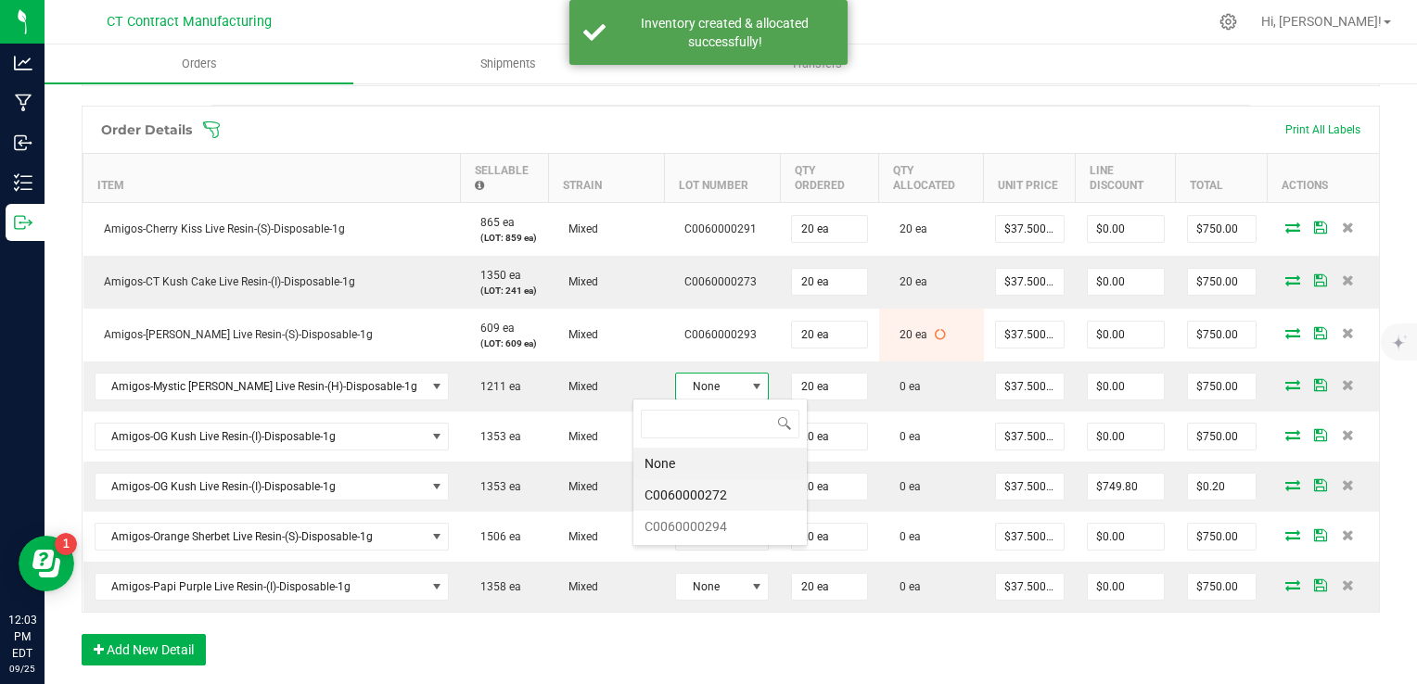
click at [711, 496] on li "C0060000272" at bounding box center [719, 496] width 173 height 32
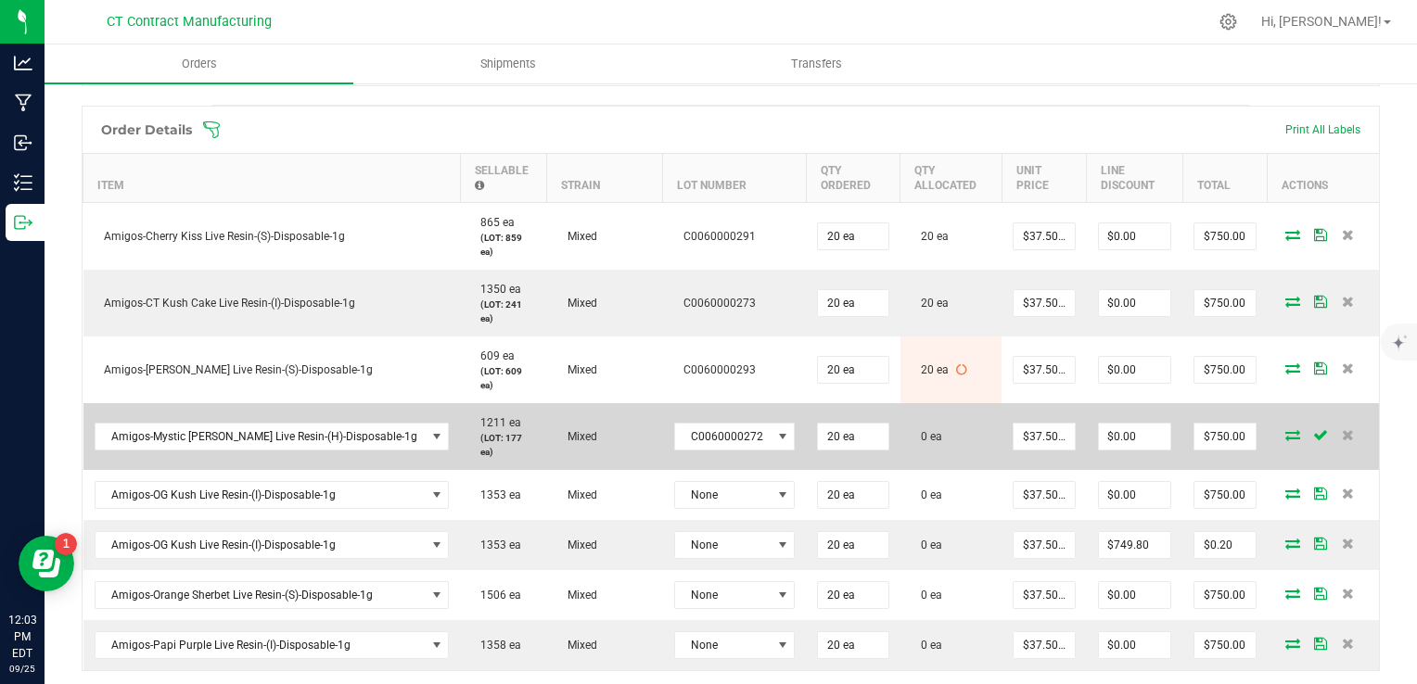
click at [1286, 429] on icon at bounding box center [1293, 434] width 15 height 11
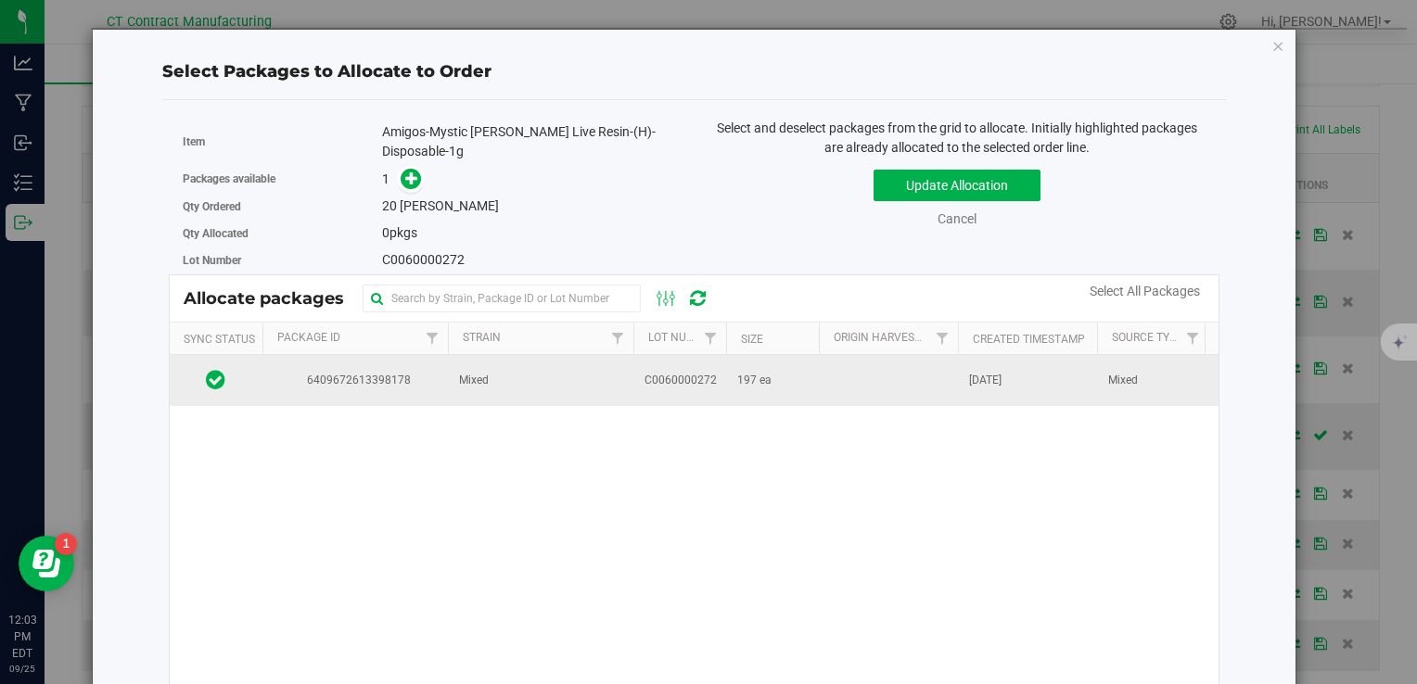
click at [790, 367] on td "197 ea" at bounding box center [772, 380] width 93 height 50
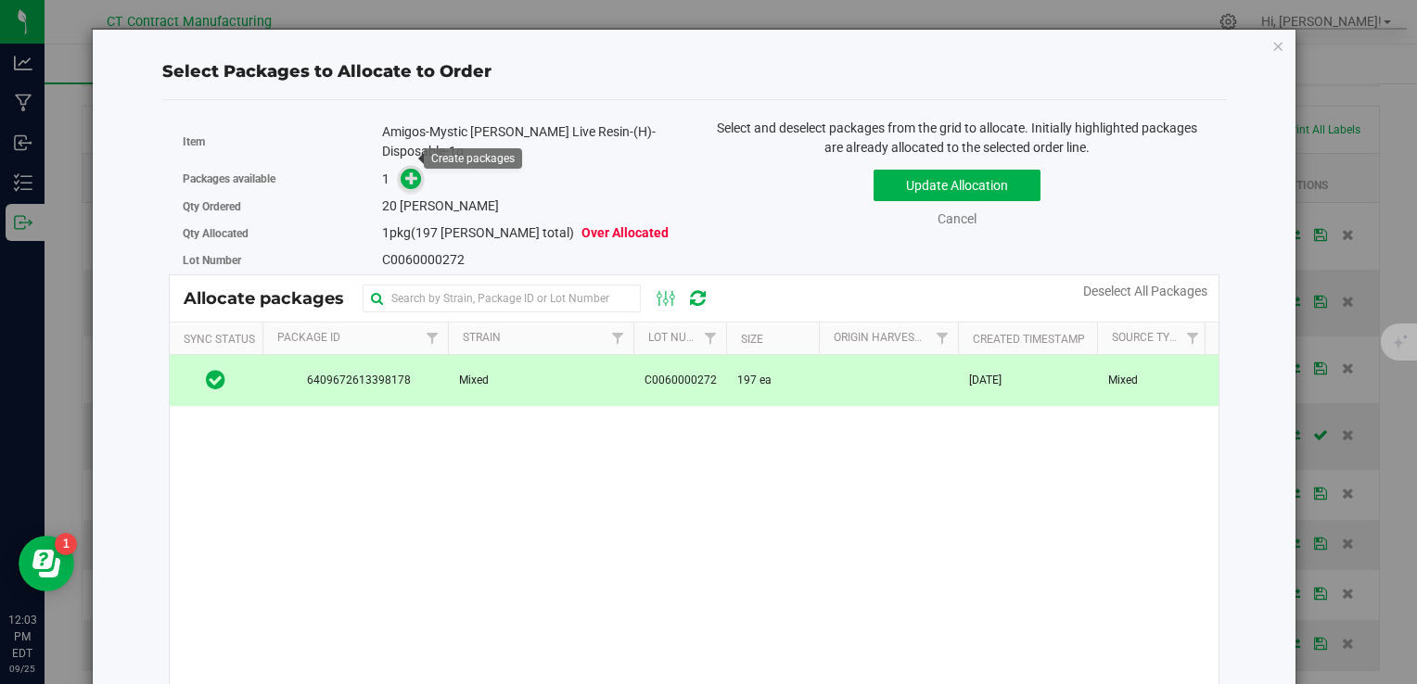
click at [412, 172] on icon at bounding box center [411, 178] width 13 height 13
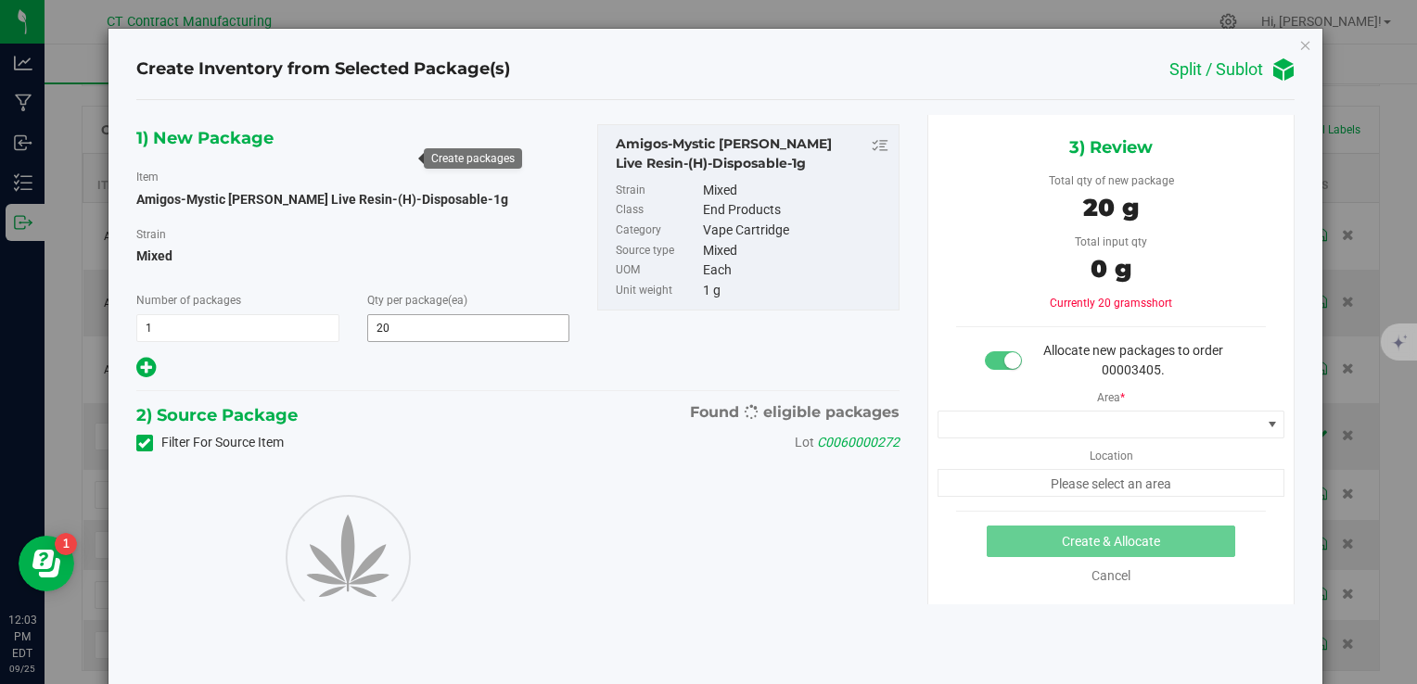
type input "20"
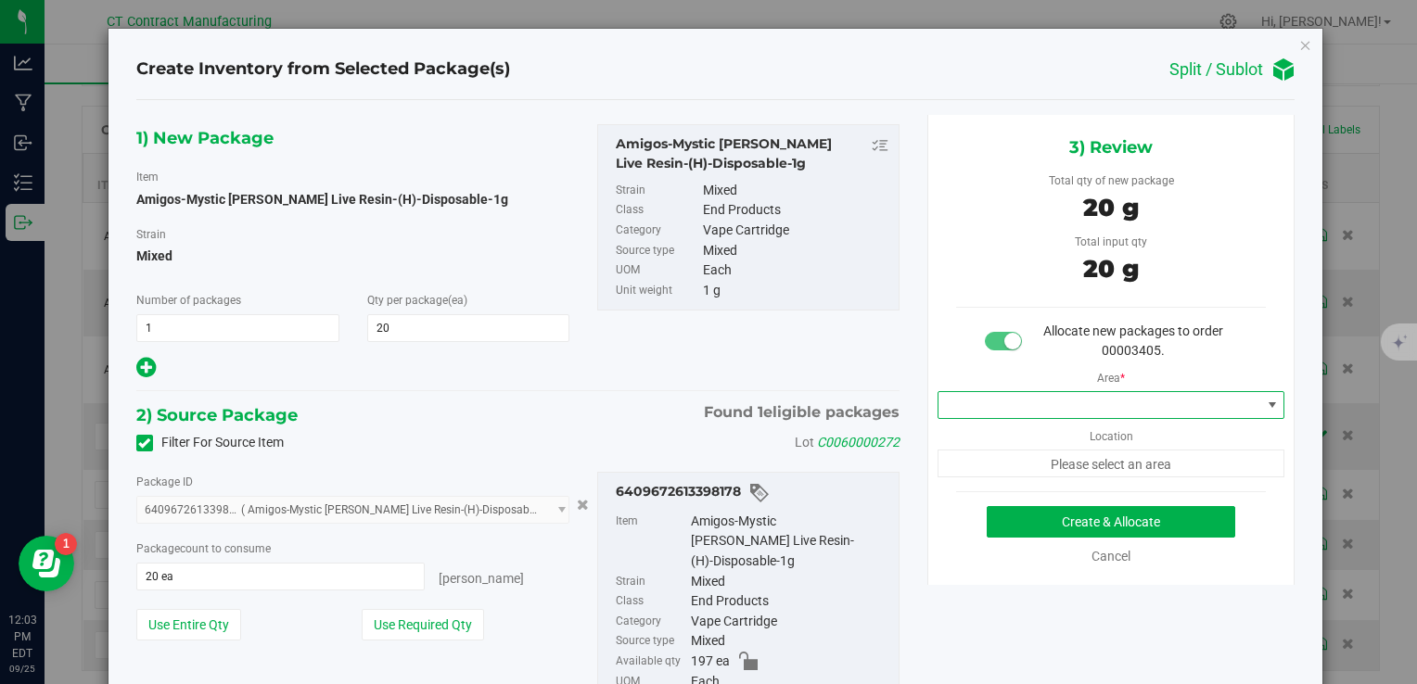
click at [1039, 396] on span at bounding box center [1100, 405] width 323 height 26
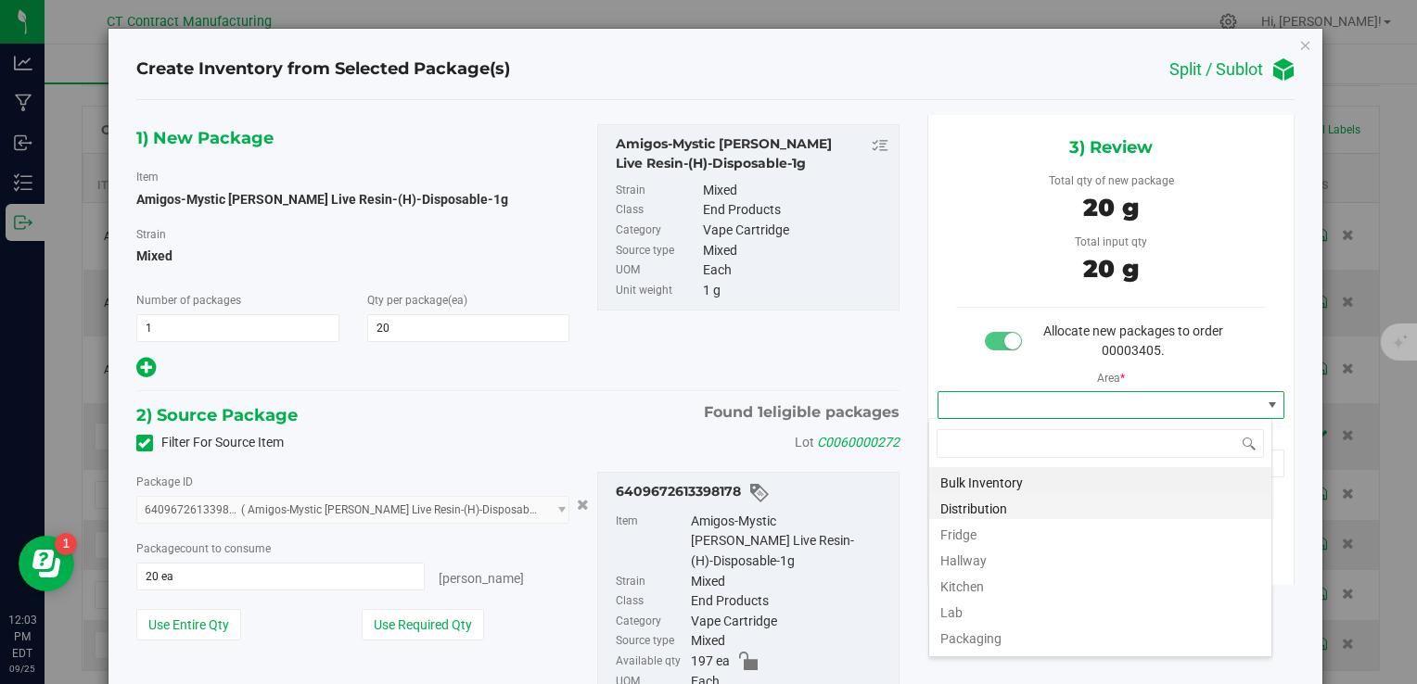
scroll to position [27, 344]
click at [998, 510] on li "Distribution" at bounding box center [1100, 506] width 342 height 26
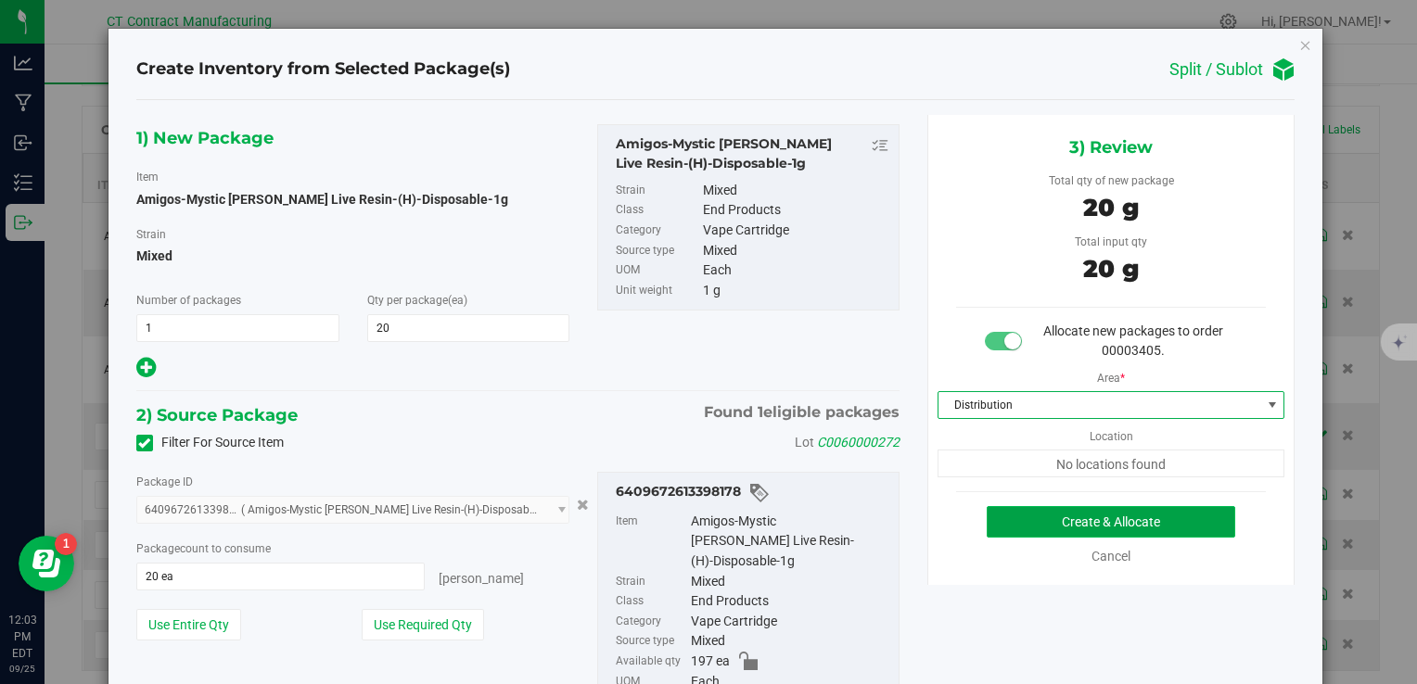
click at [1001, 511] on button "Create & Allocate" at bounding box center [1111, 522] width 249 height 32
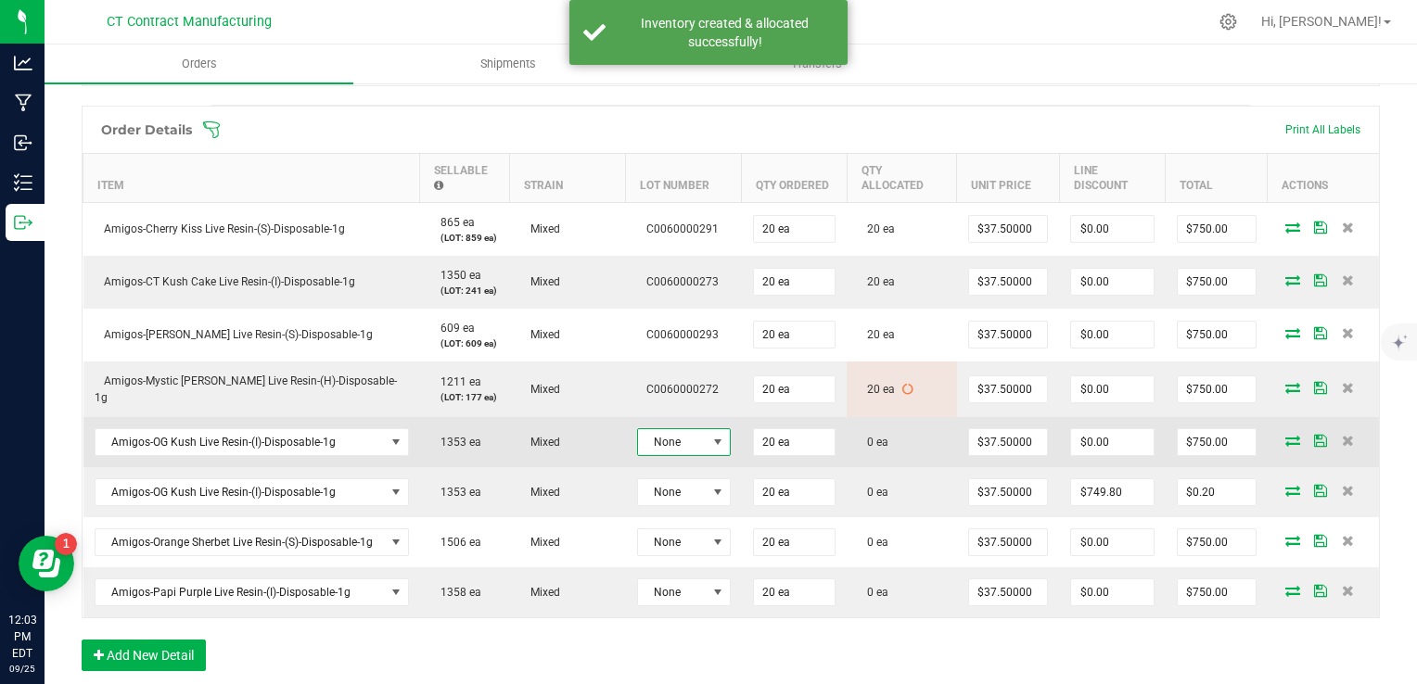
click at [712, 447] on span at bounding box center [718, 442] width 23 height 26
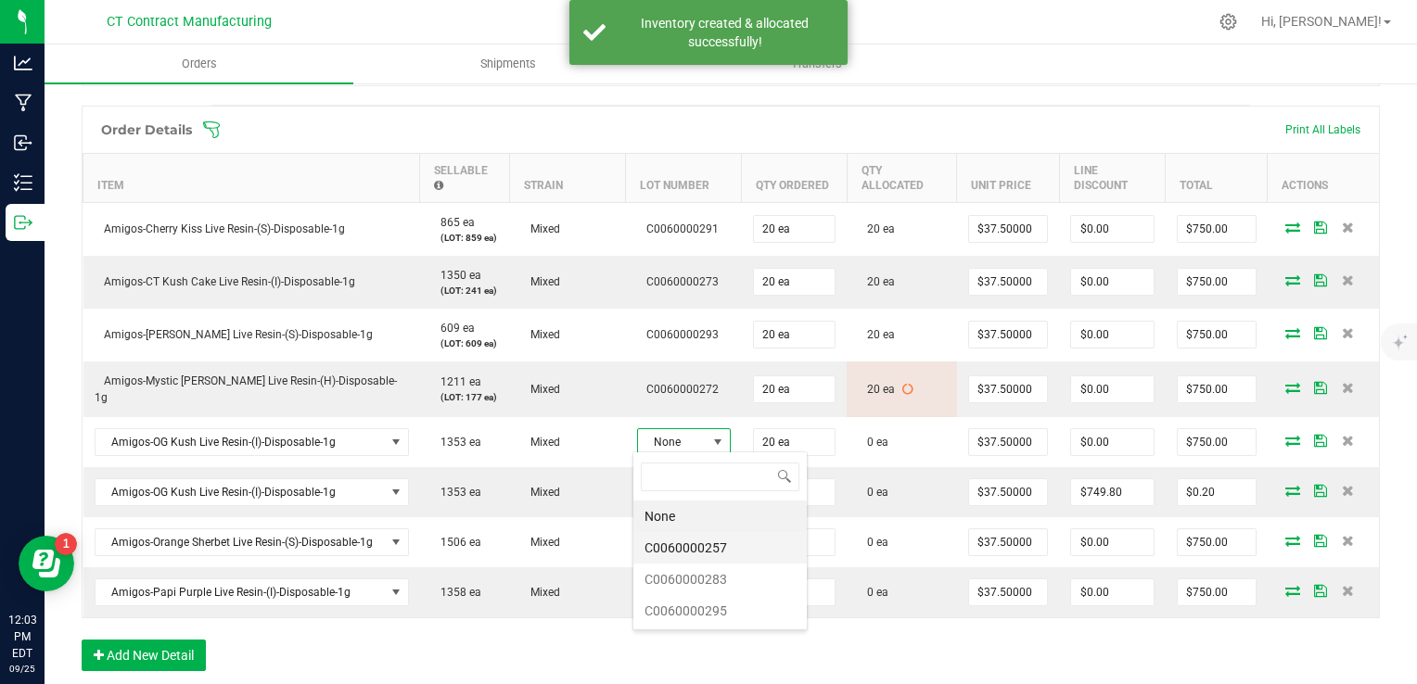
click at [728, 542] on li "C0060000257" at bounding box center [719, 548] width 173 height 32
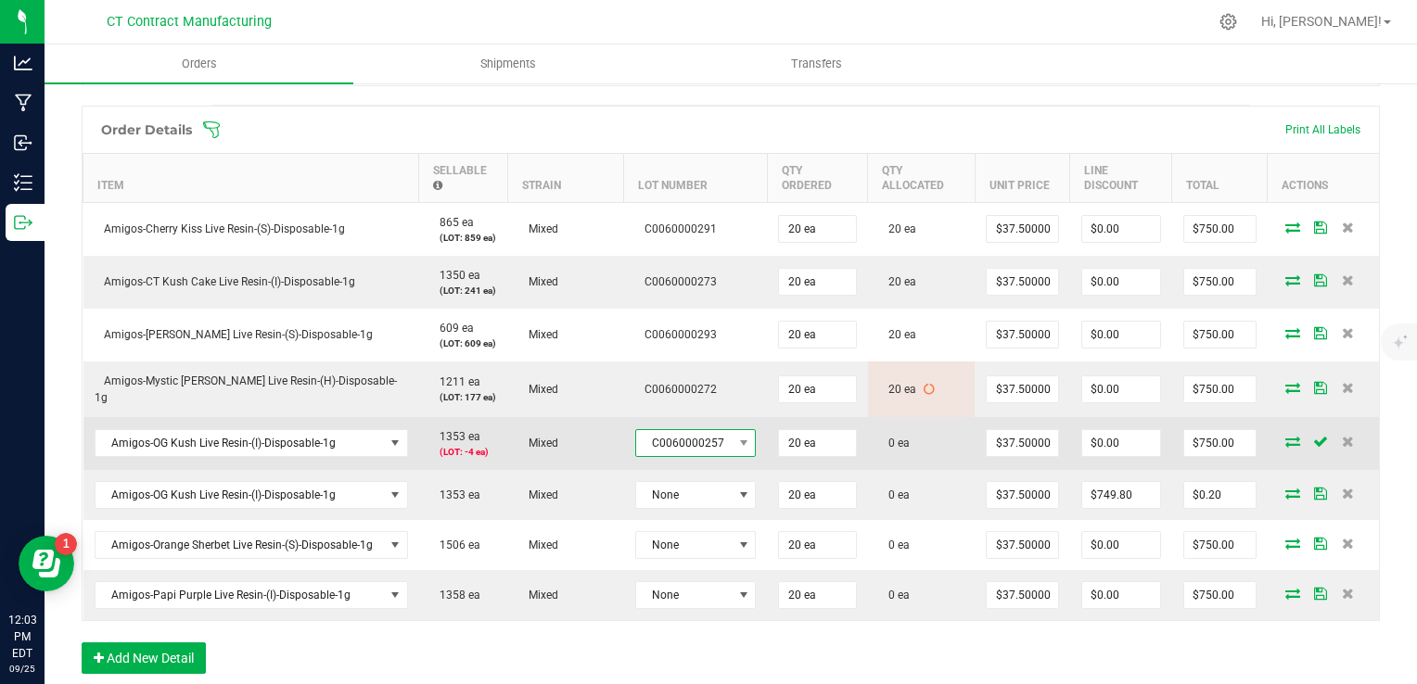
click at [710, 440] on span "C0060000257" at bounding box center [684, 443] width 96 height 26
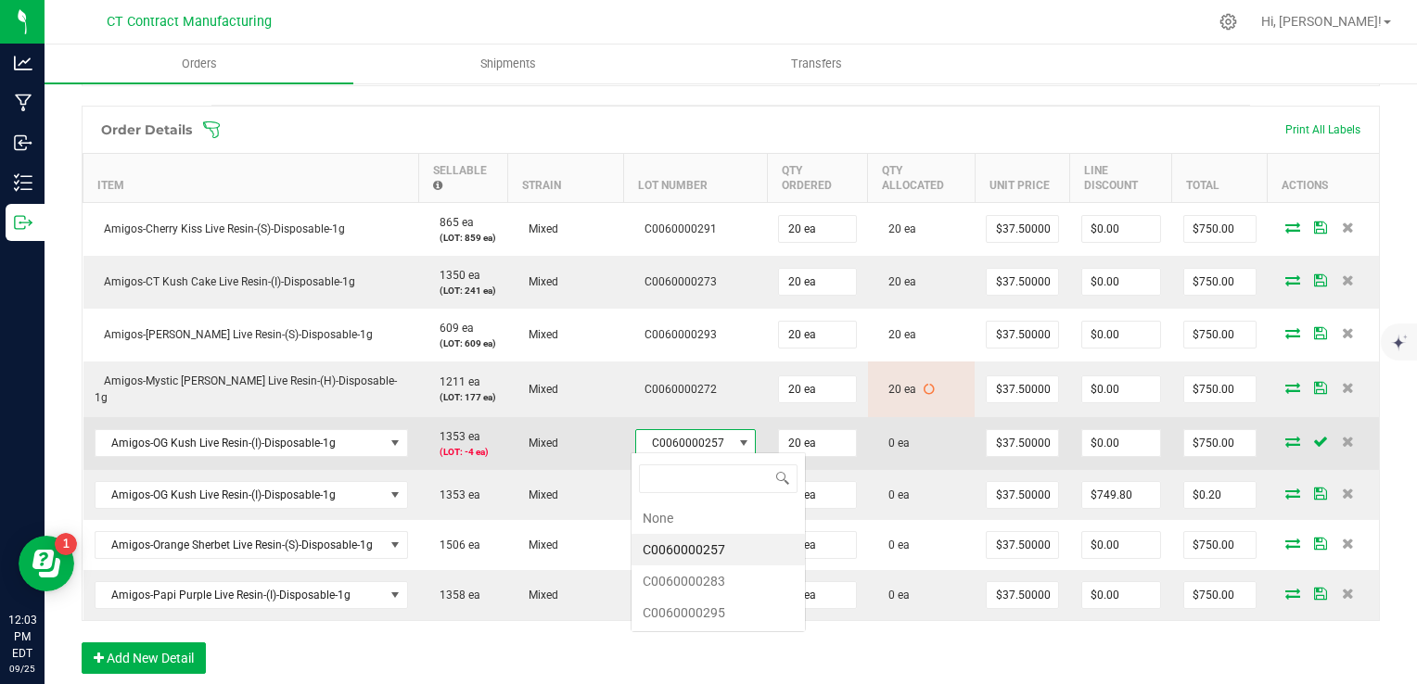
scroll to position [27, 119]
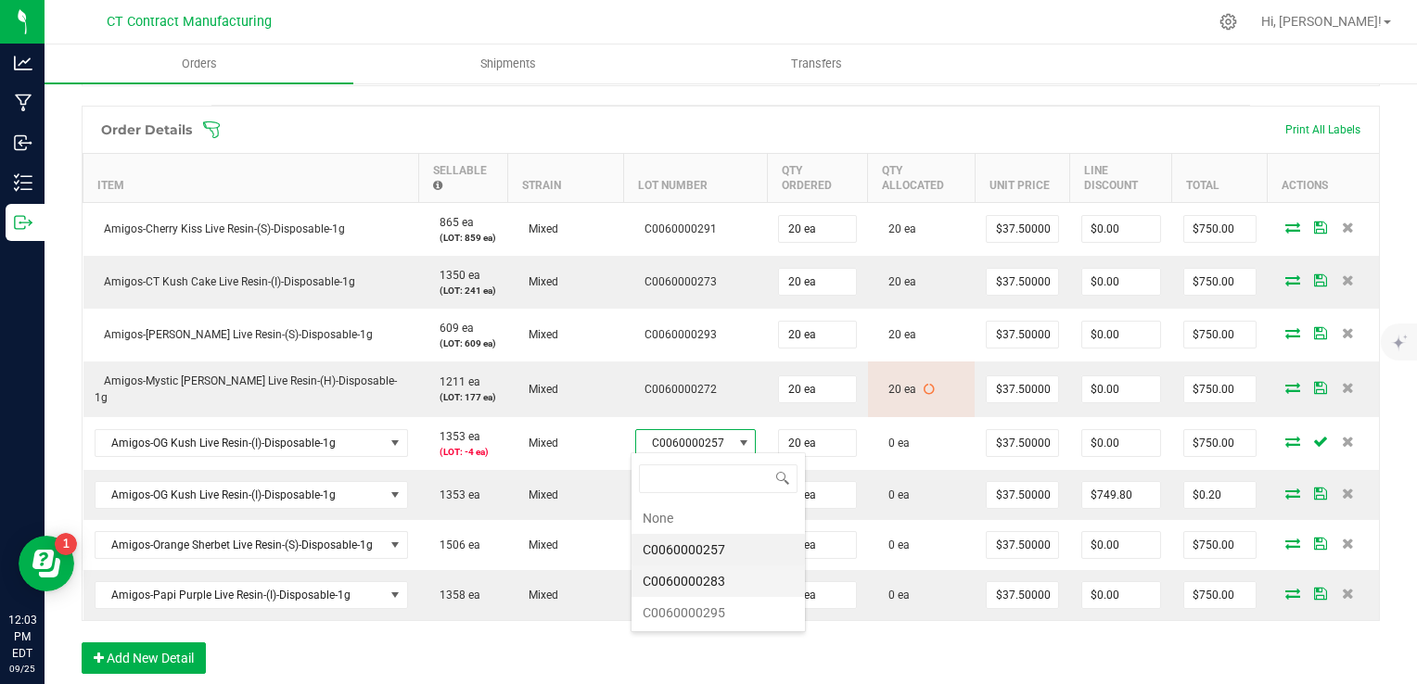
click at [722, 578] on li "C0060000283" at bounding box center [718, 582] width 173 height 32
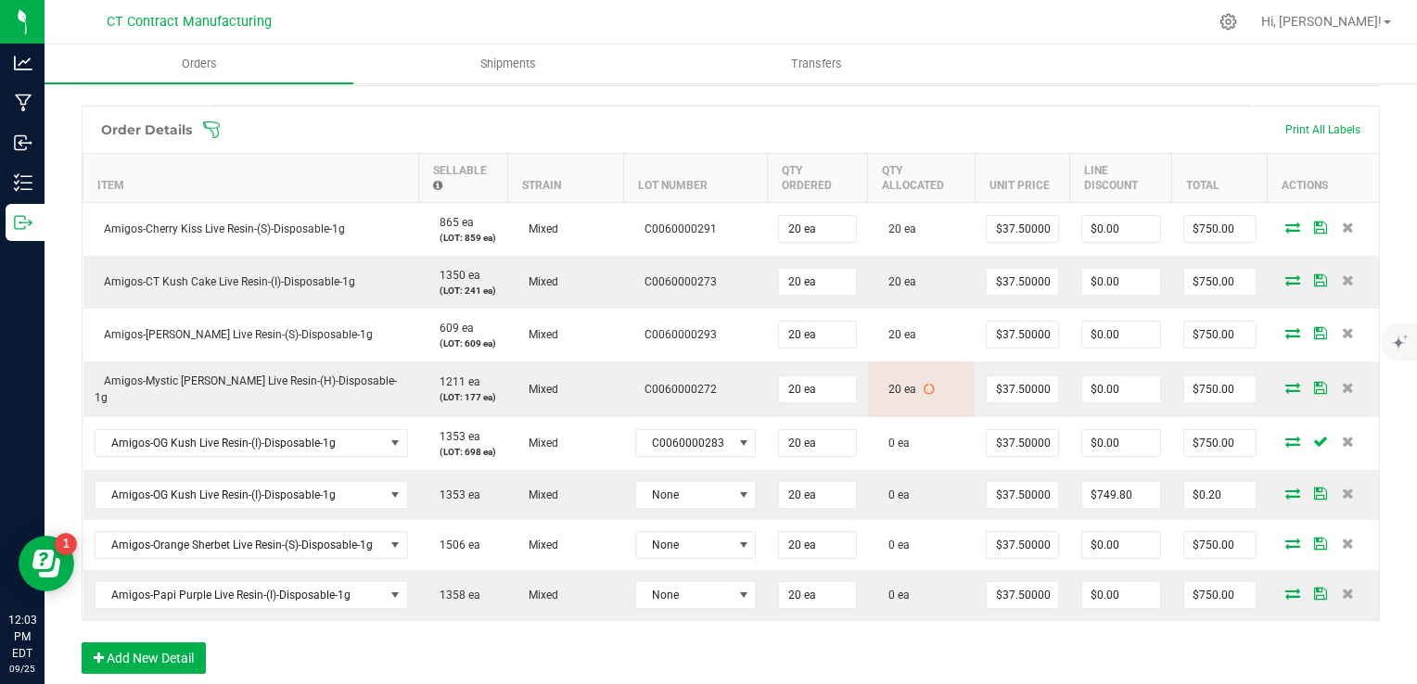
click at [1286, 439] on icon at bounding box center [1293, 441] width 15 height 11
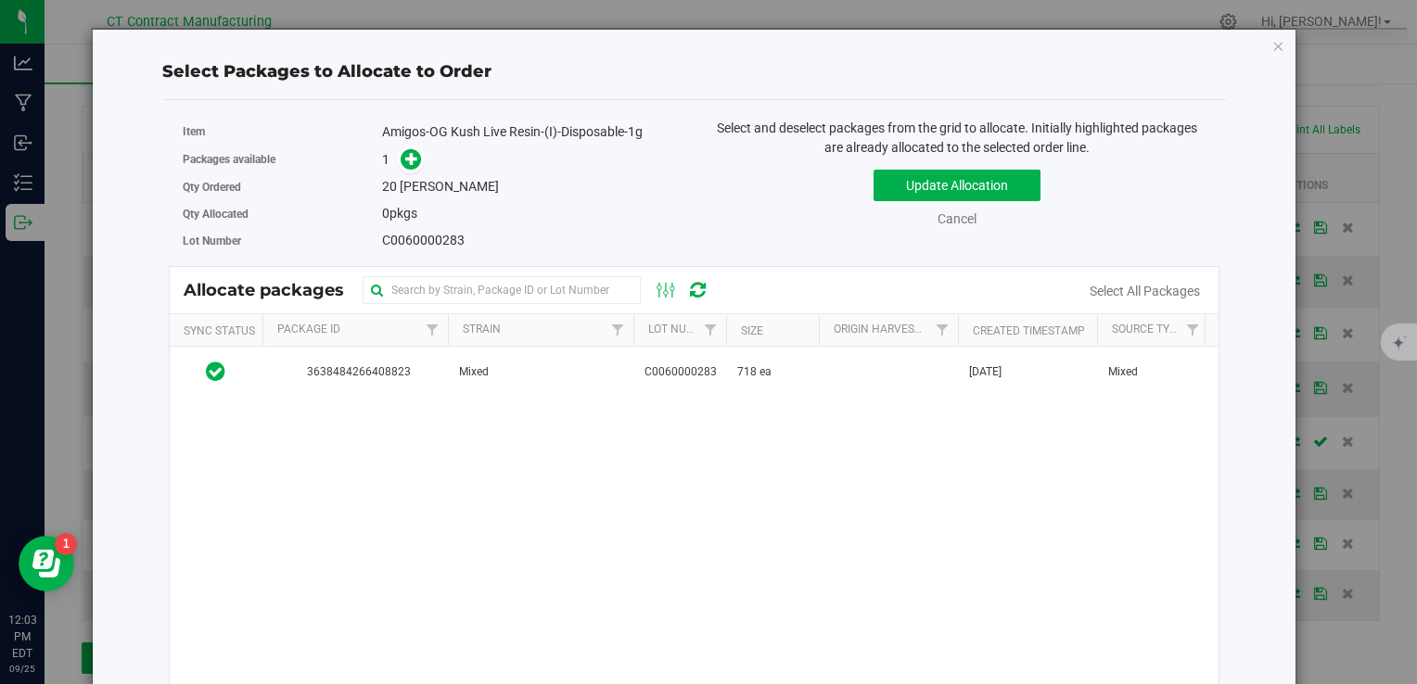
click at [653, 403] on div "3638484266408823 Mixed C0060000283 718 ea [DATE] Mixed 25-0905-AGO-OGK-1G Vault…" at bounding box center [694, 579] width 1049 height 464
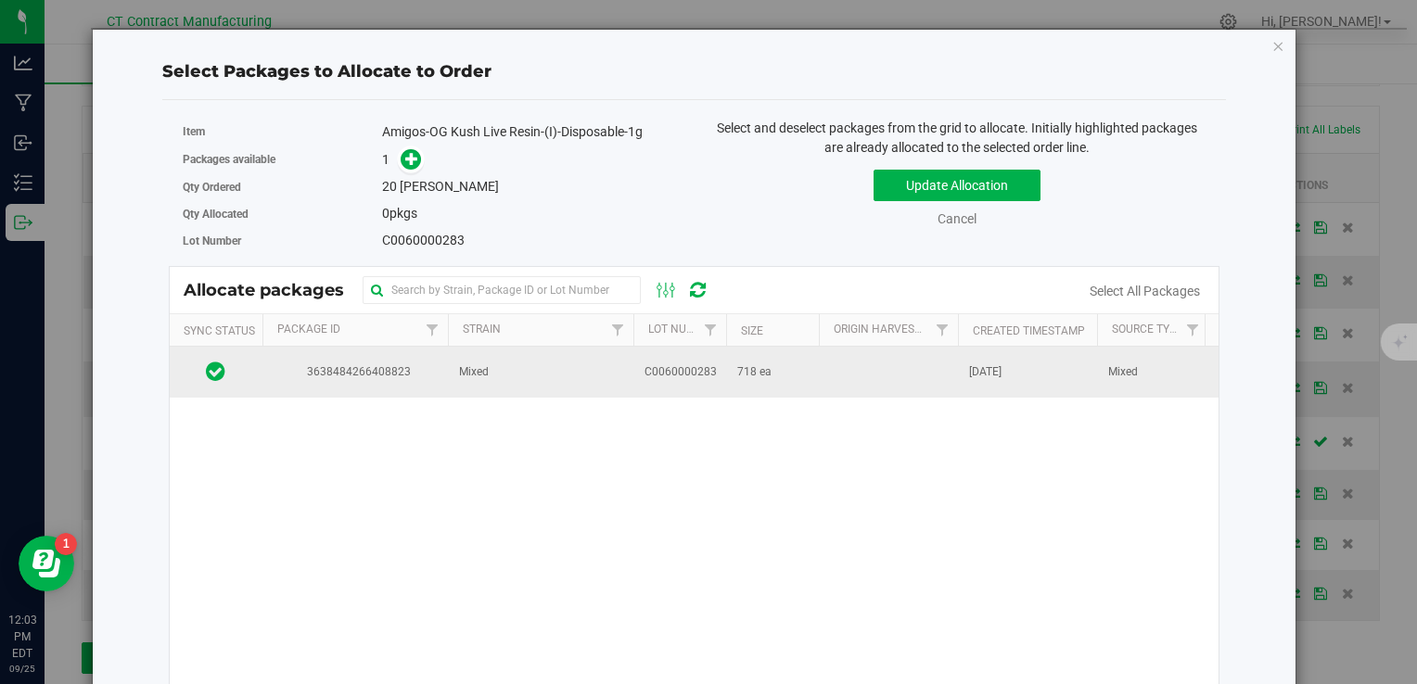
click at [653, 377] on span "C0060000283" at bounding box center [681, 373] width 72 height 18
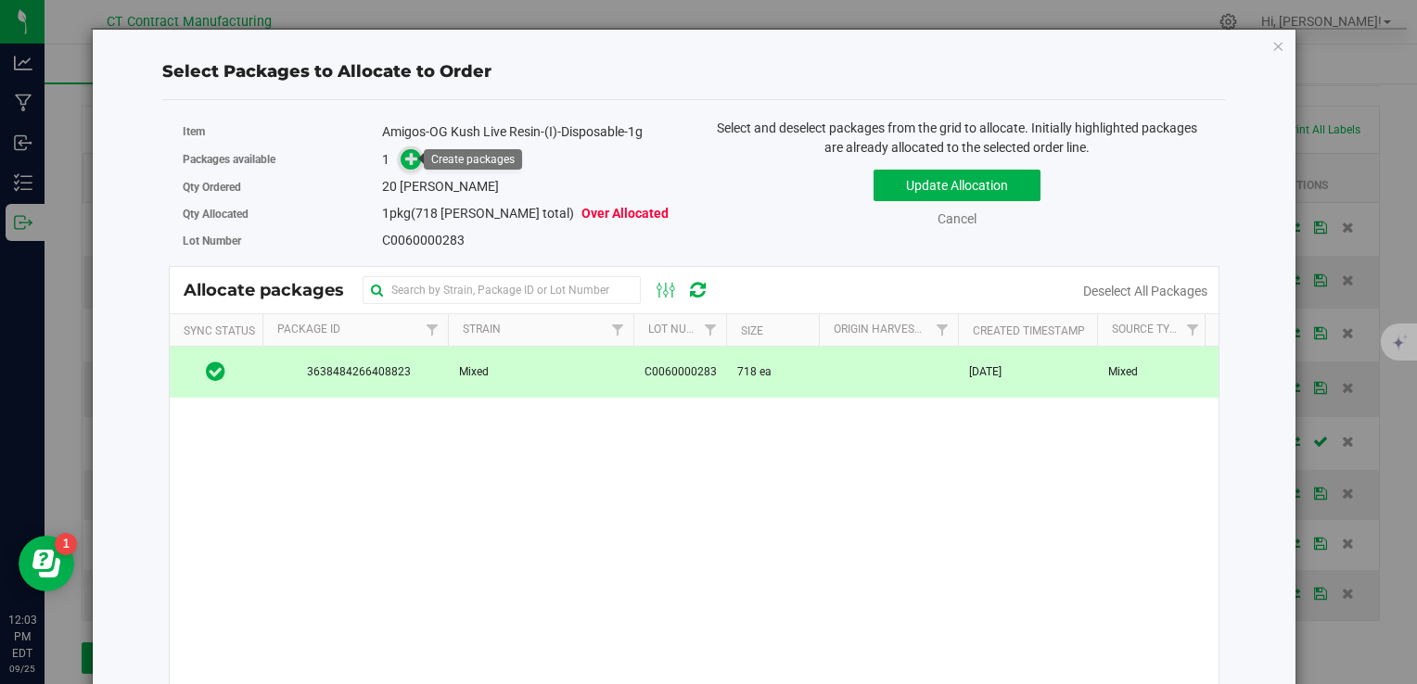
click at [412, 167] on span at bounding box center [411, 159] width 21 height 21
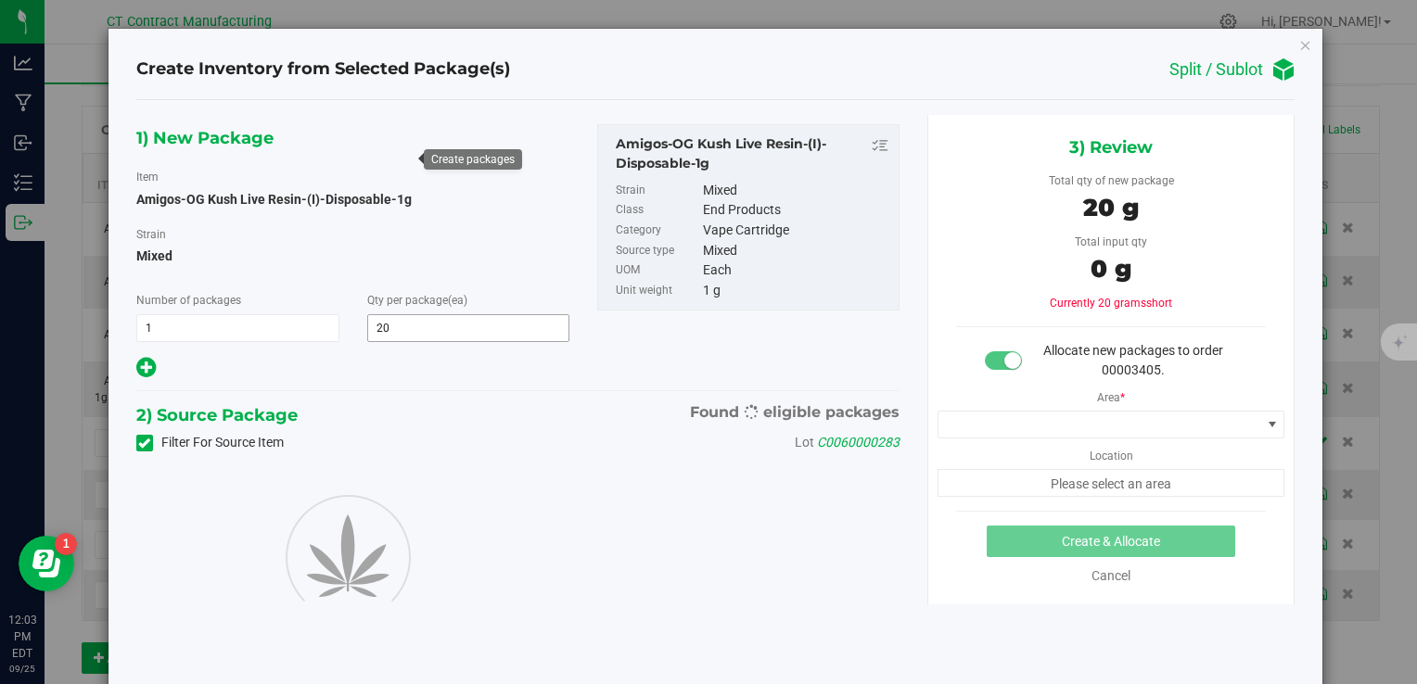
type input "20"
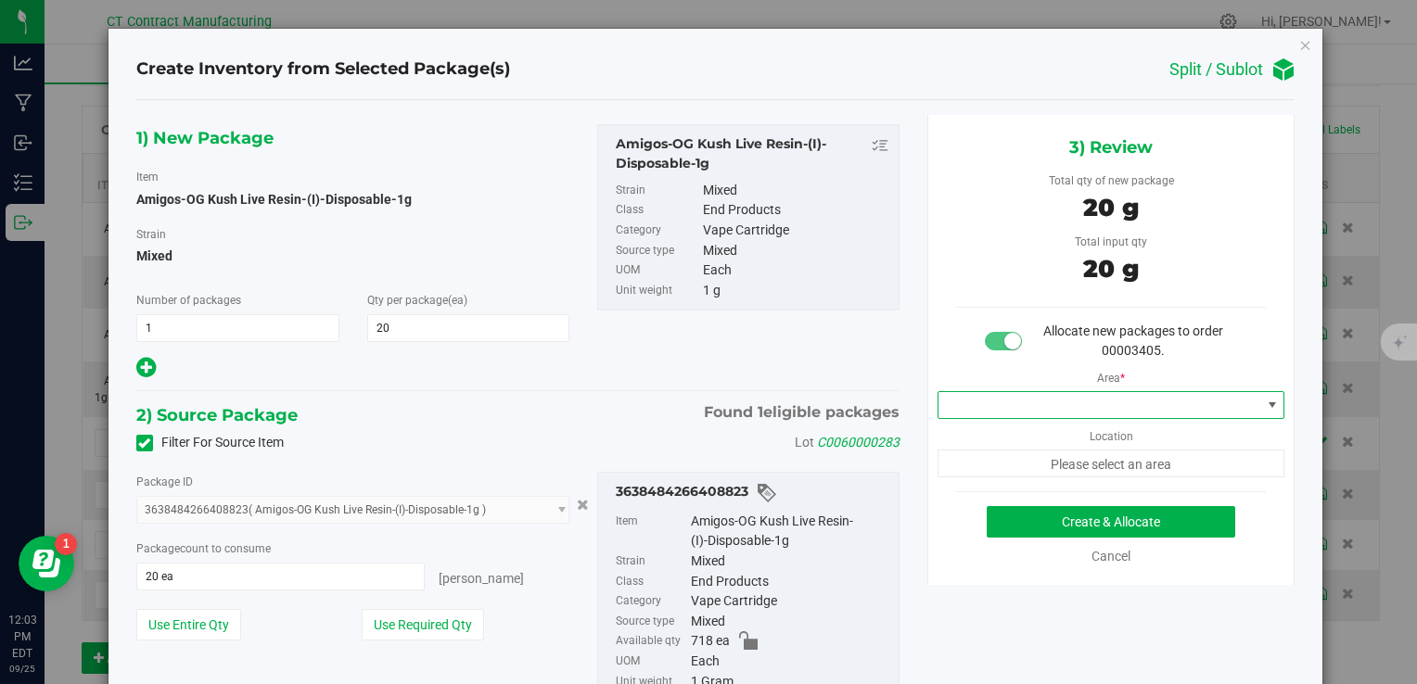
click at [1017, 404] on span at bounding box center [1100, 405] width 323 height 26
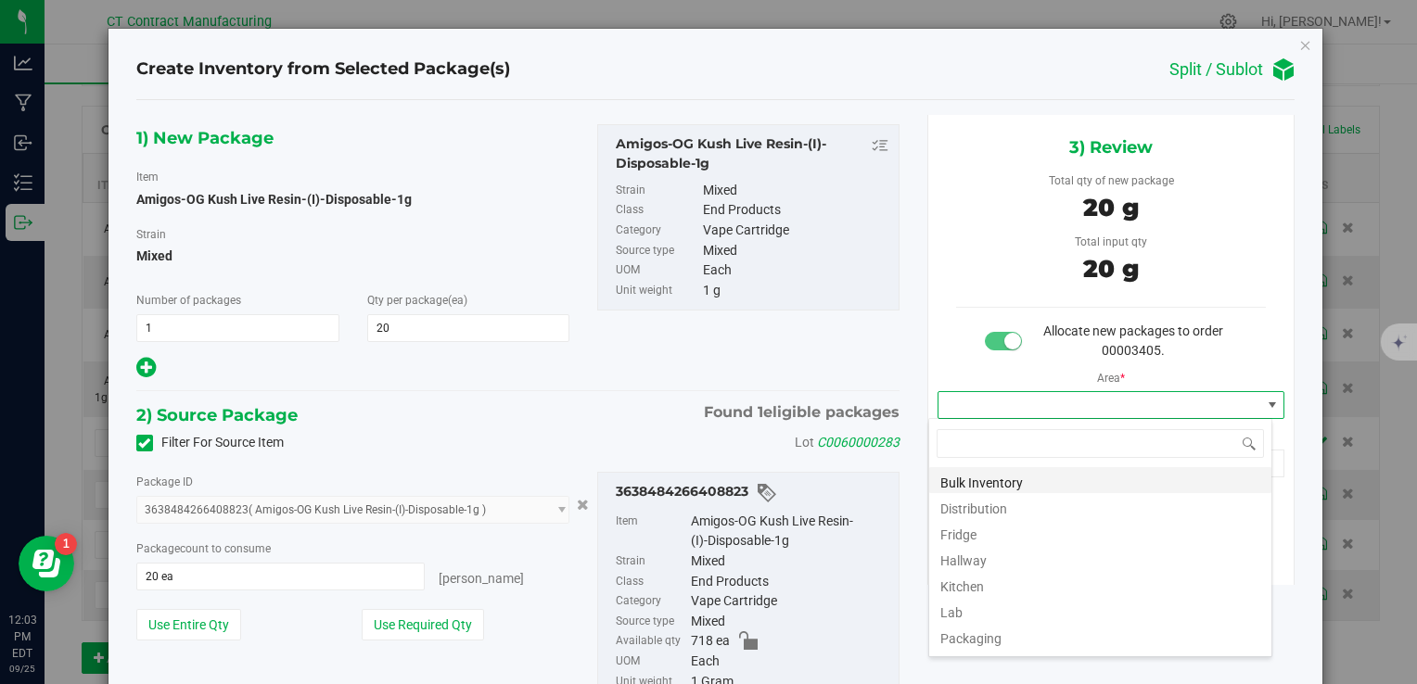
scroll to position [27, 344]
click at [962, 510] on li "Distribution" at bounding box center [1100, 506] width 342 height 26
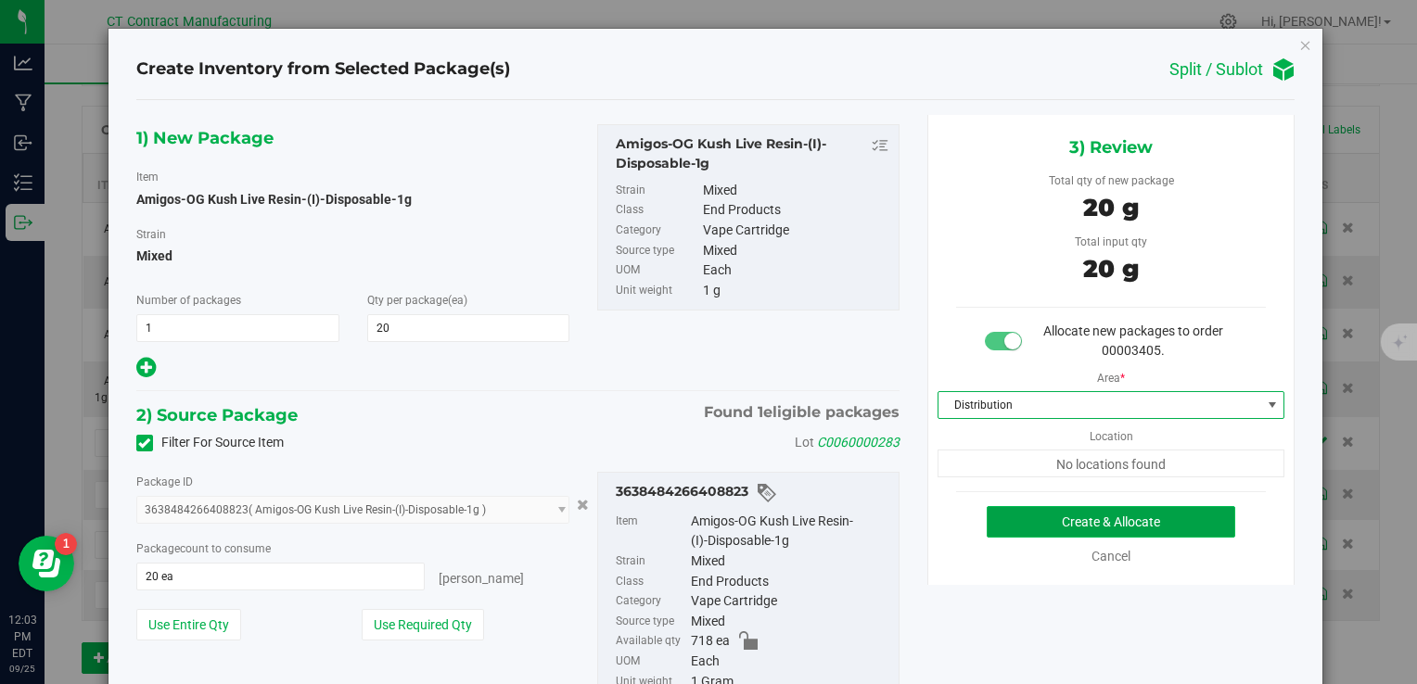
click at [997, 521] on button "Create & Allocate" at bounding box center [1111, 522] width 249 height 32
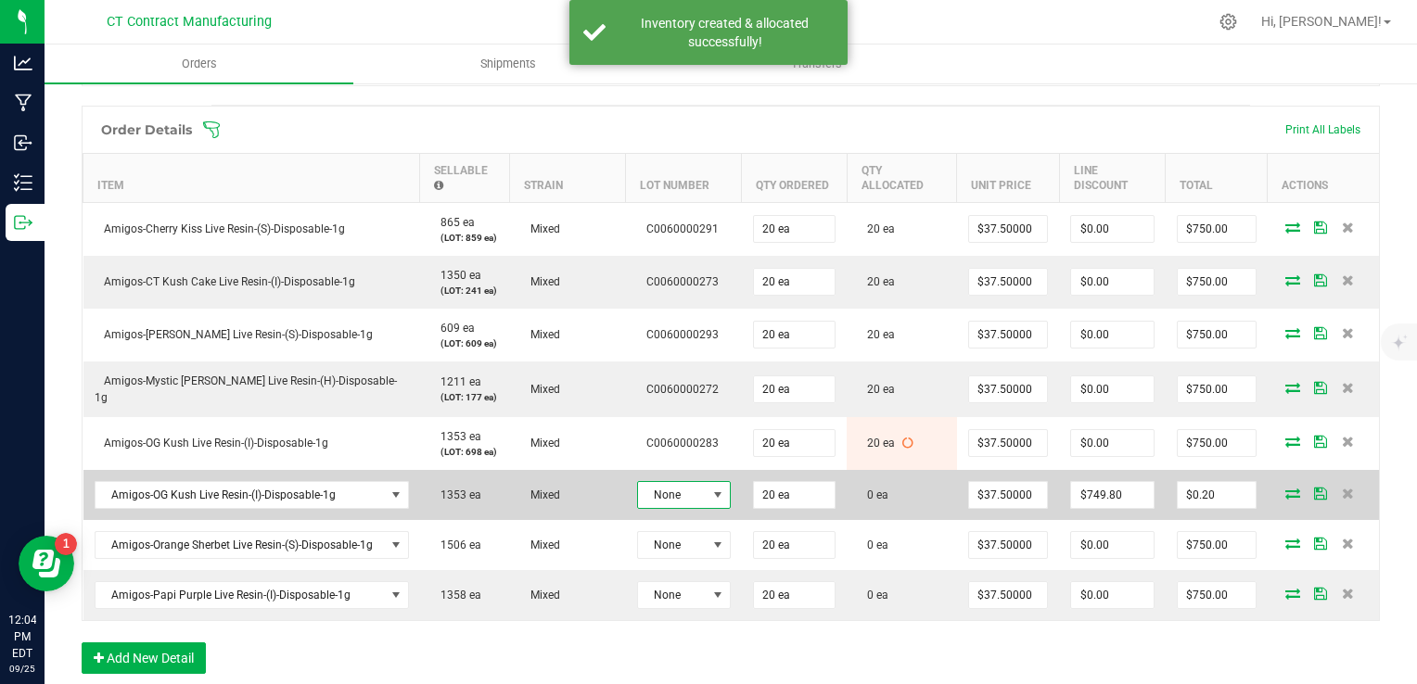
click at [707, 498] on span at bounding box center [718, 495] width 23 height 26
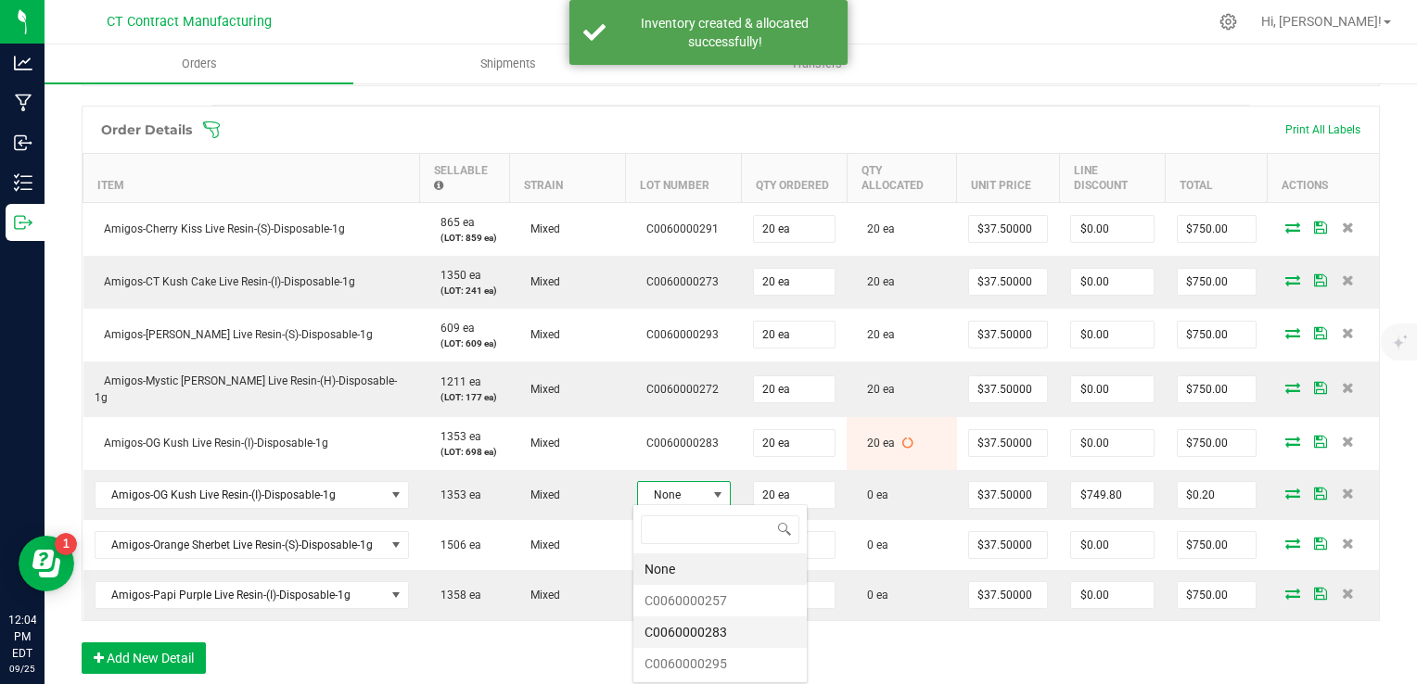
click at [735, 633] on li "C0060000283" at bounding box center [719, 633] width 173 height 32
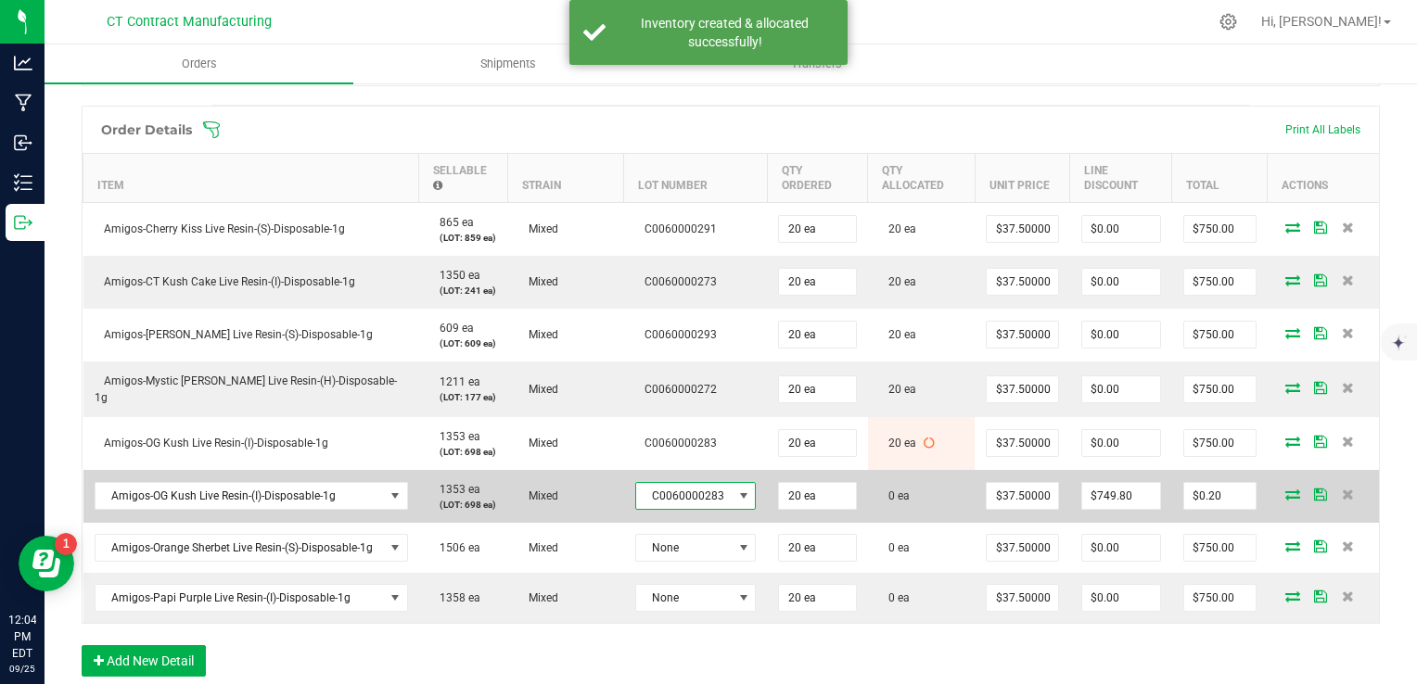
click at [1286, 495] on icon at bounding box center [1293, 494] width 15 height 11
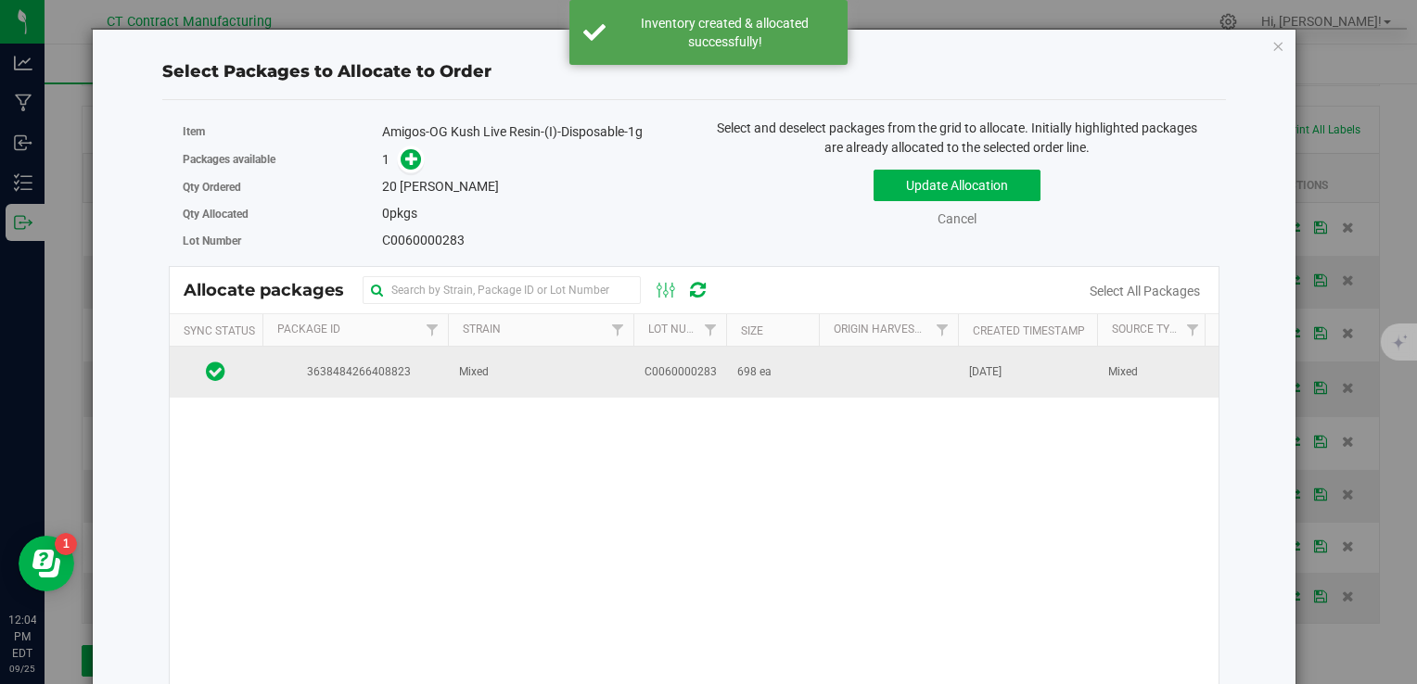
click at [603, 383] on td "Mixed" at bounding box center [541, 372] width 186 height 50
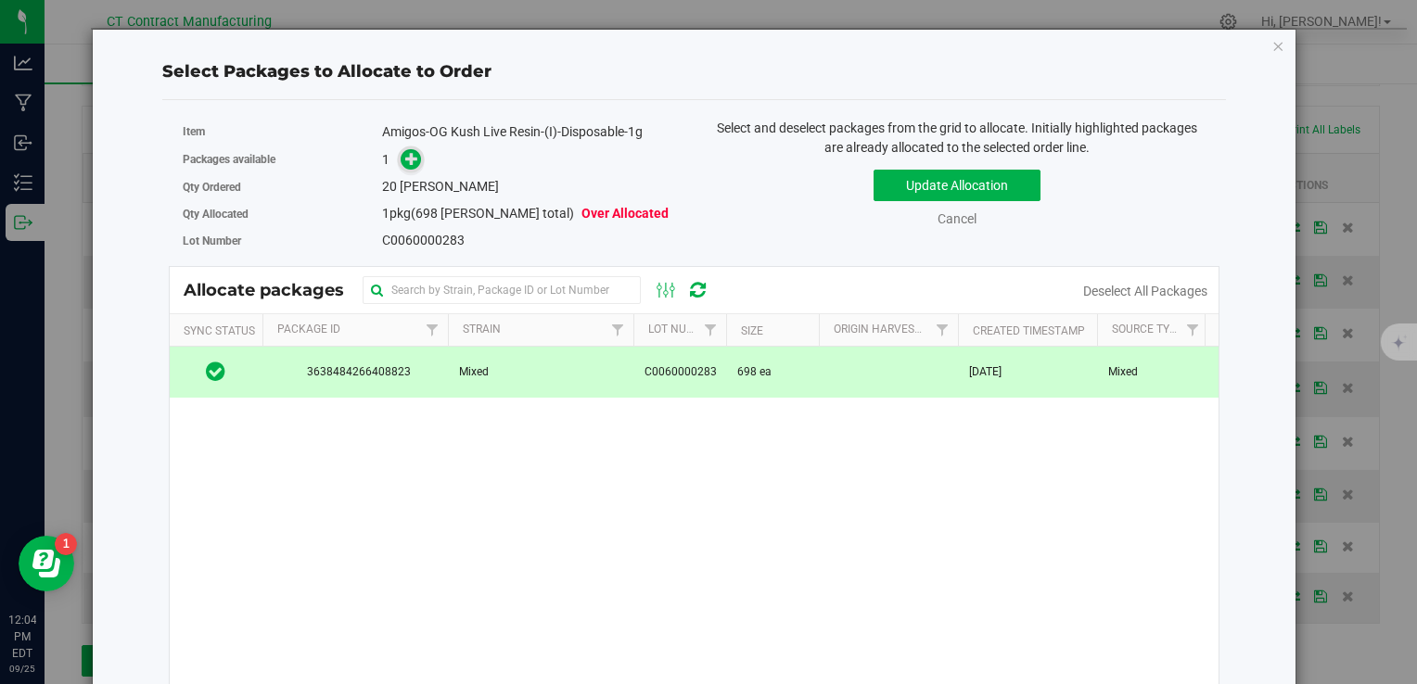
click at [412, 159] on icon at bounding box center [411, 158] width 13 height 13
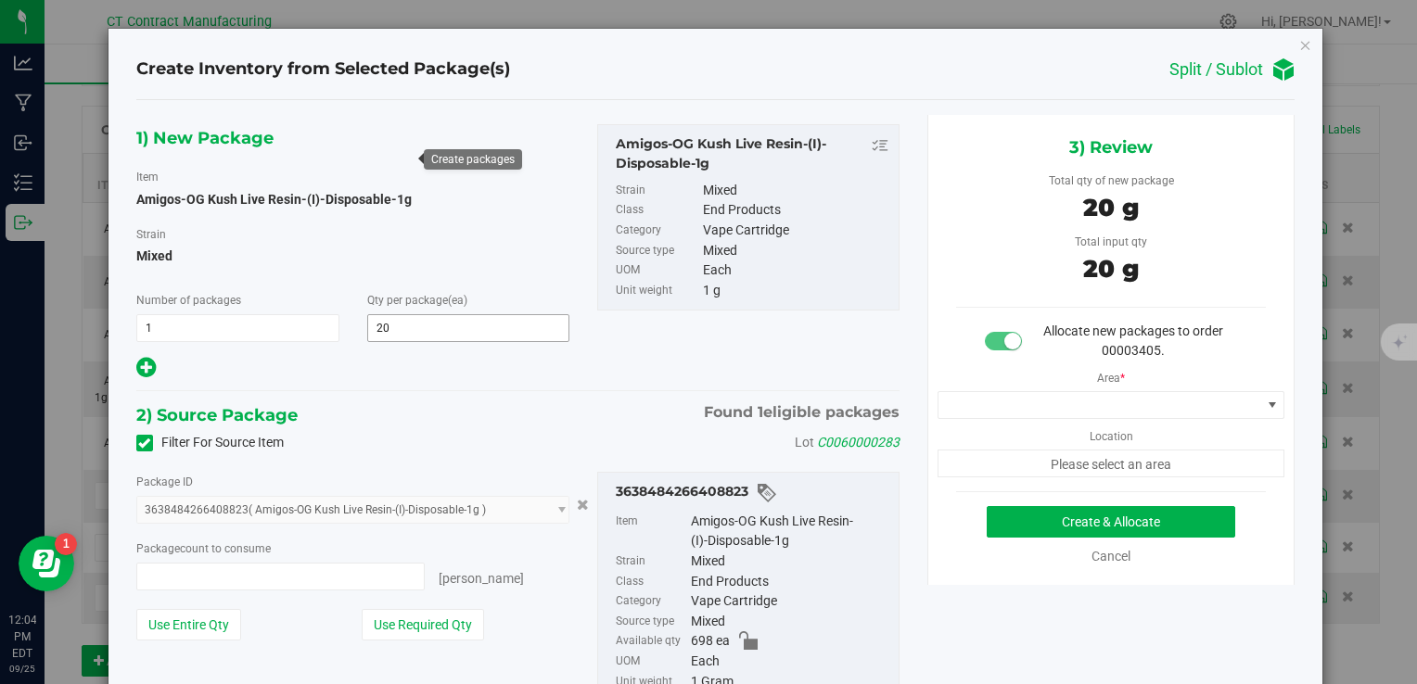
type input "20 ea"
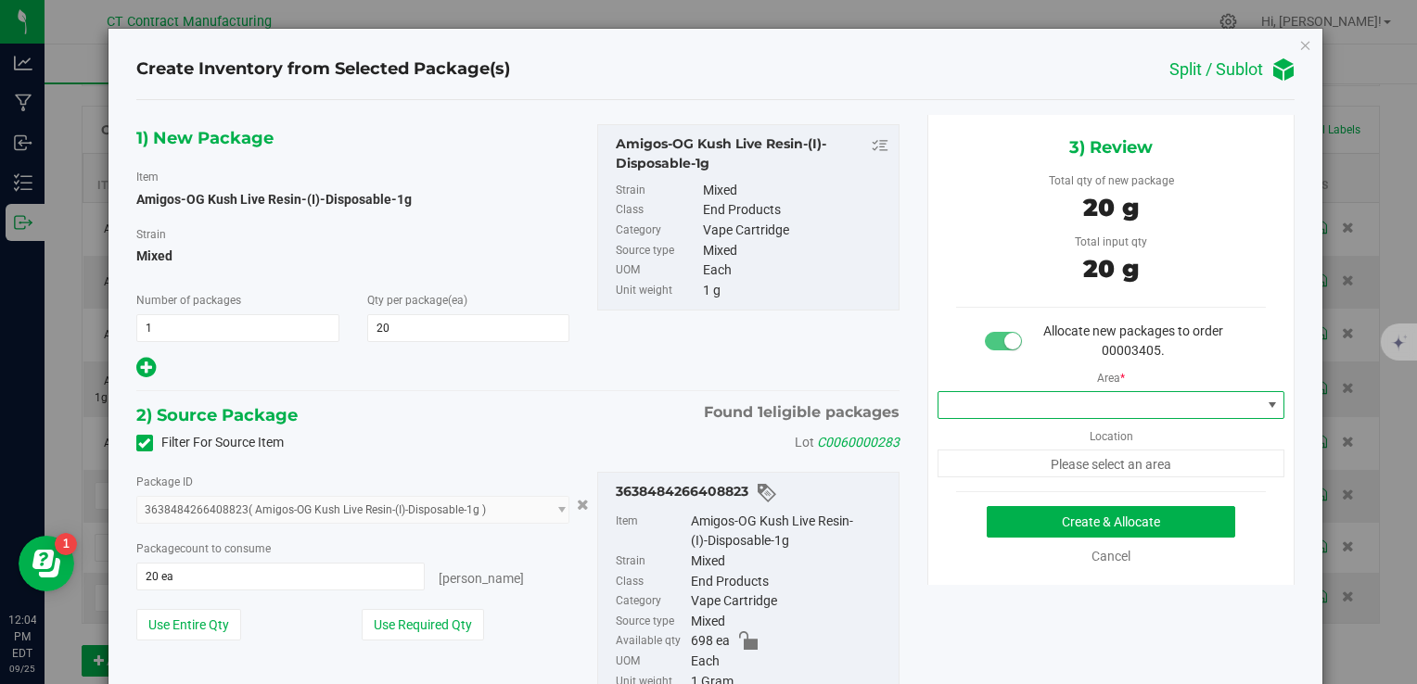
click at [1051, 417] on span at bounding box center [1112, 405] width 348 height 28
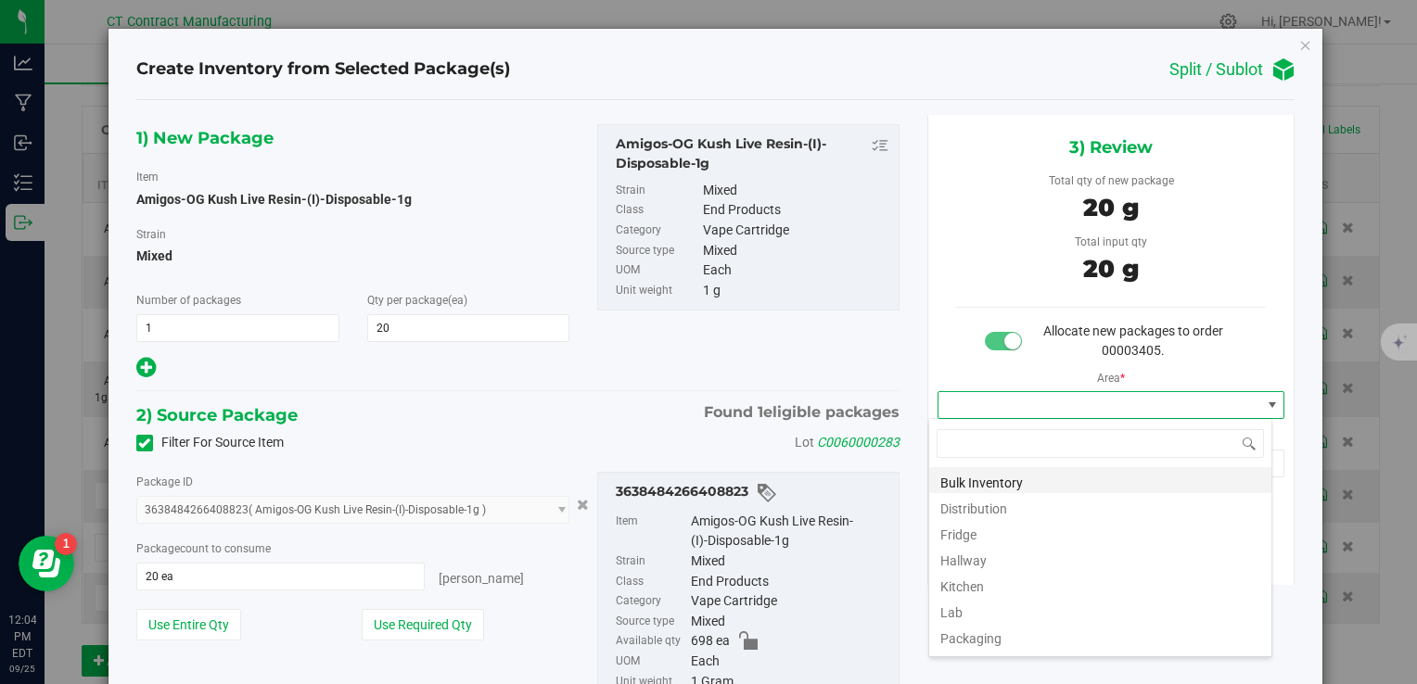
scroll to position [27, 344]
click at [986, 510] on li "Distribution" at bounding box center [1100, 506] width 342 height 26
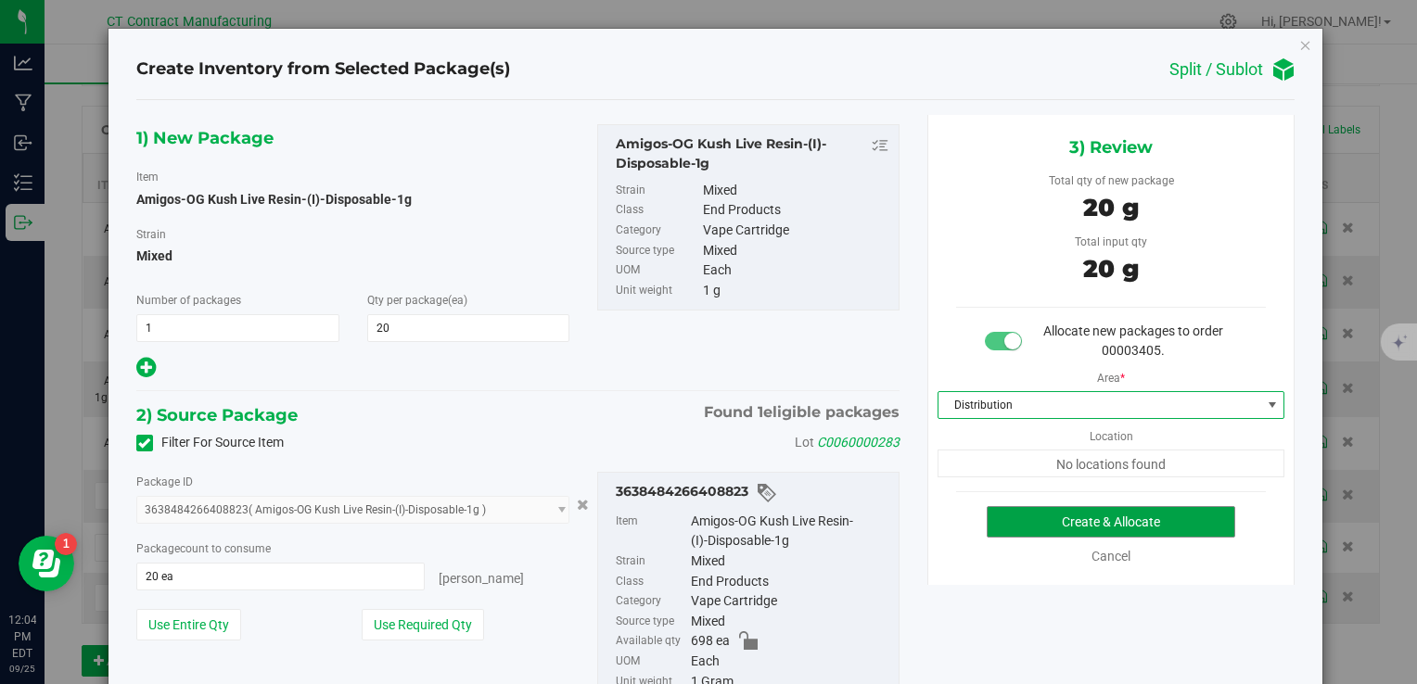
click at [987, 510] on button "Create & Allocate" at bounding box center [1111, 522] width 249 height 32
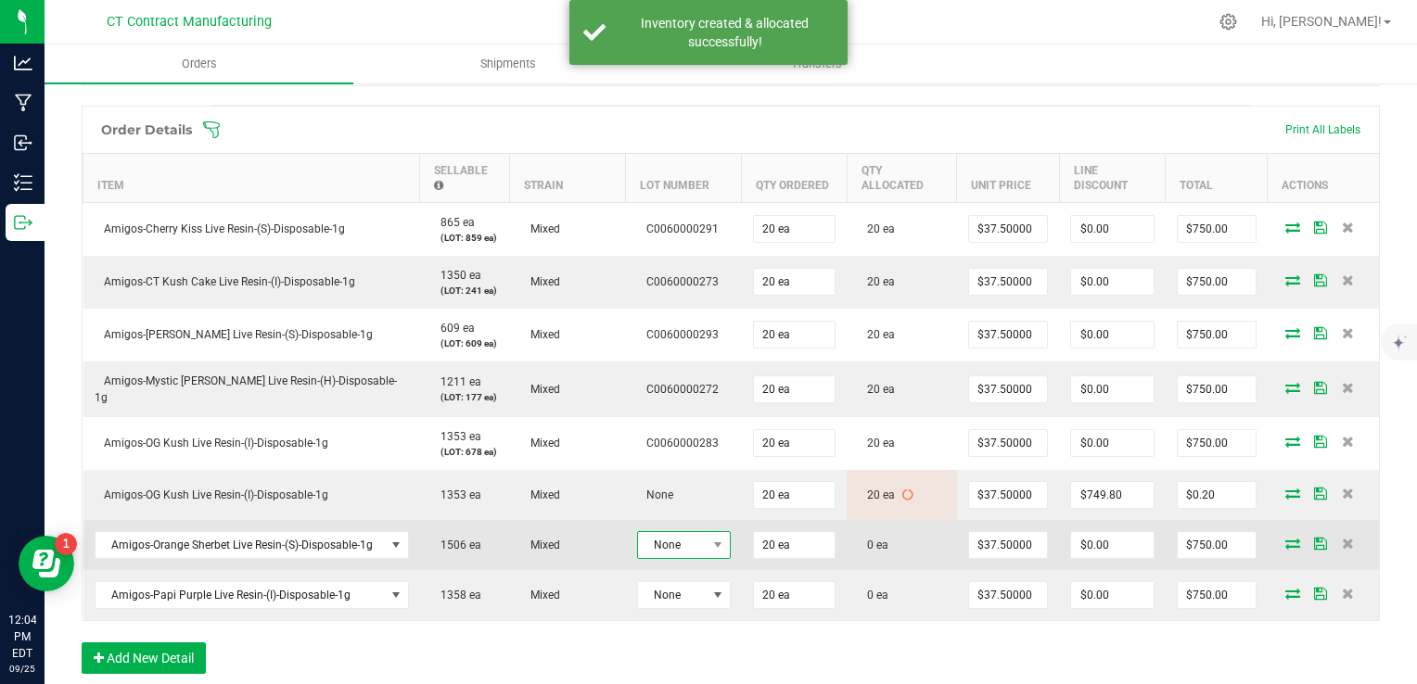
click at [690, 536] on span "None" at bounding box center [672, 545] width 69 height 26
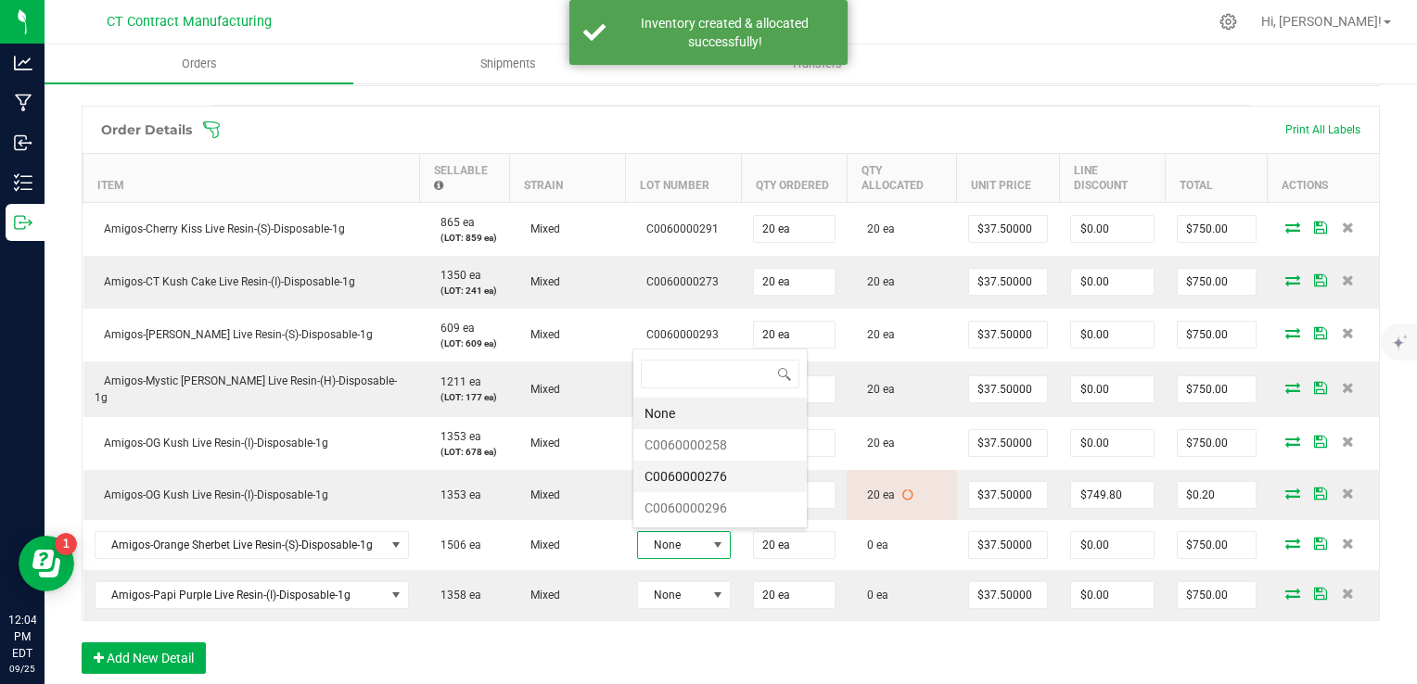
click at [691, 473] on li "C0060000276" at bounding box center [719, 477] width 173 height 32
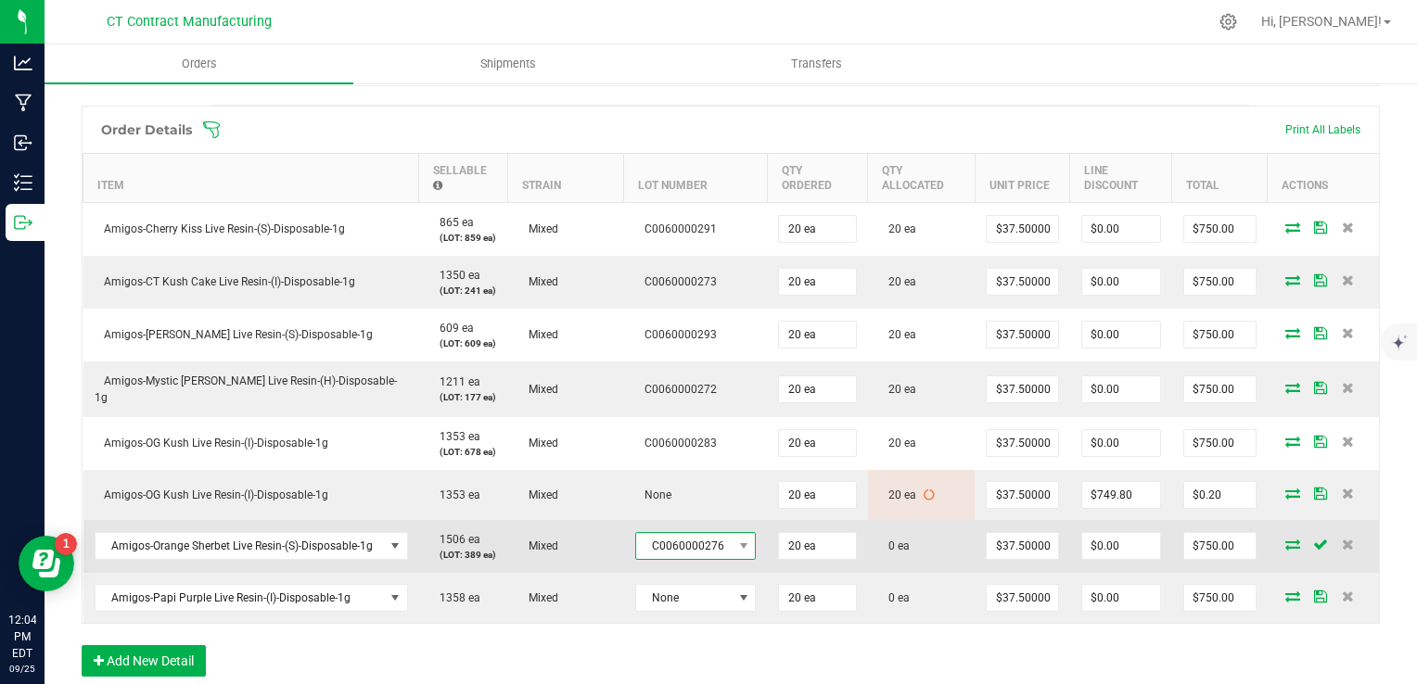
click at [709, 543] on span "C0060000276" at bounding box center [684, 546] width 96 height 26
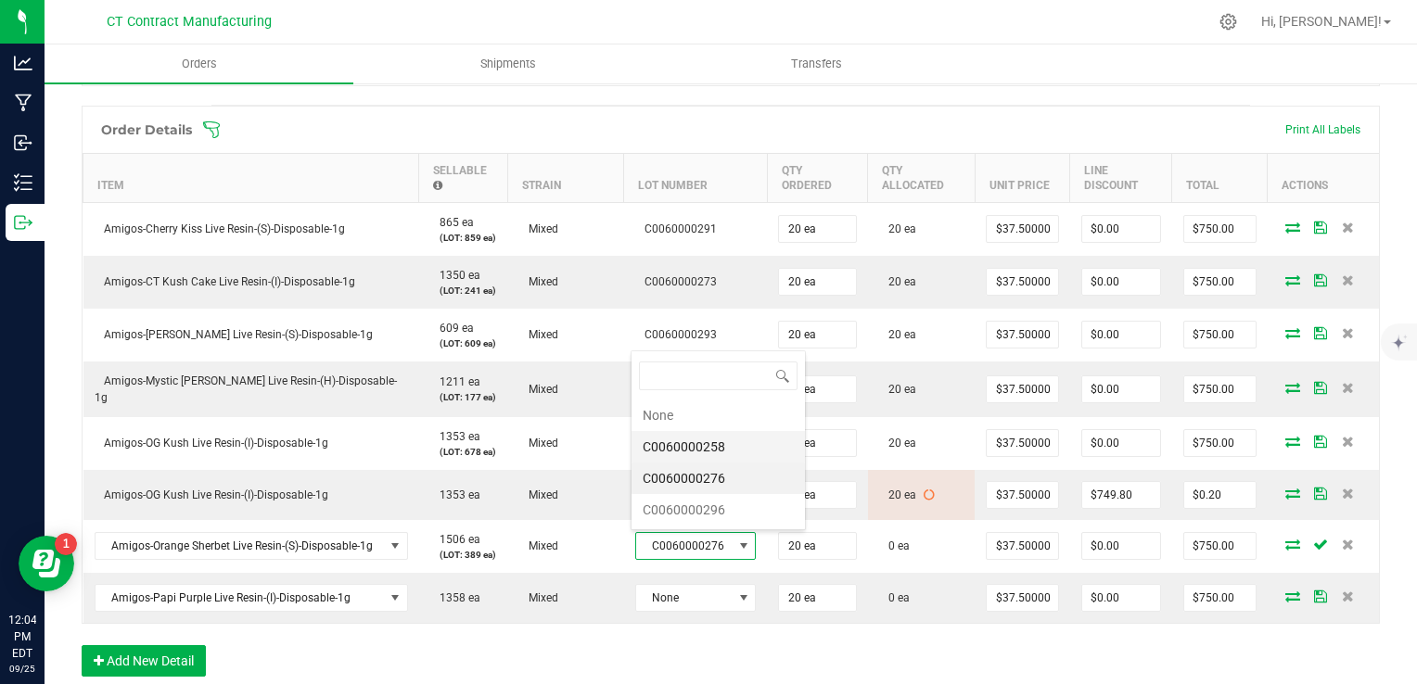
click at [698, 457] on li "C0060000258" at bounding box center [718, 447] width 173 height 32
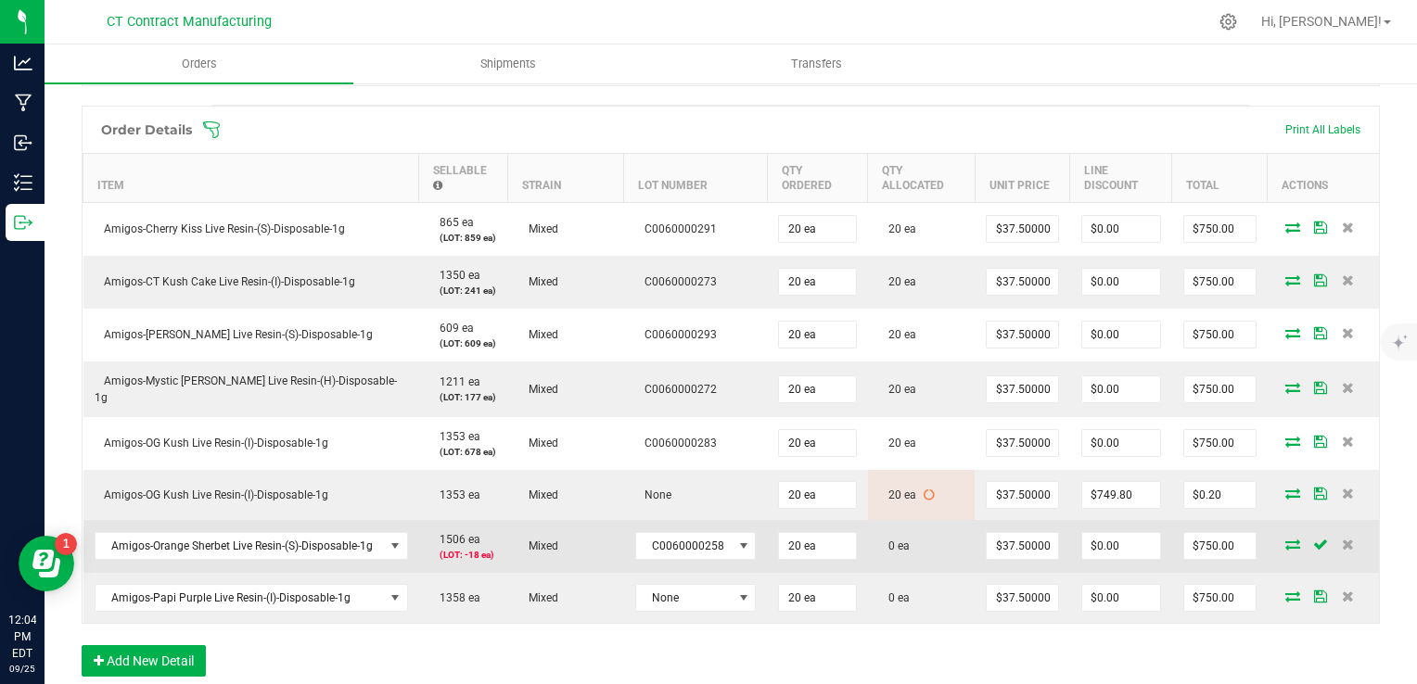
click at [704, 557] on td "C0060000258" at bounding box center [696, 546] width 144 height 53
click at [705, 541] on span "C0060000258" at bounding box center [684, 546] width 96 height 26
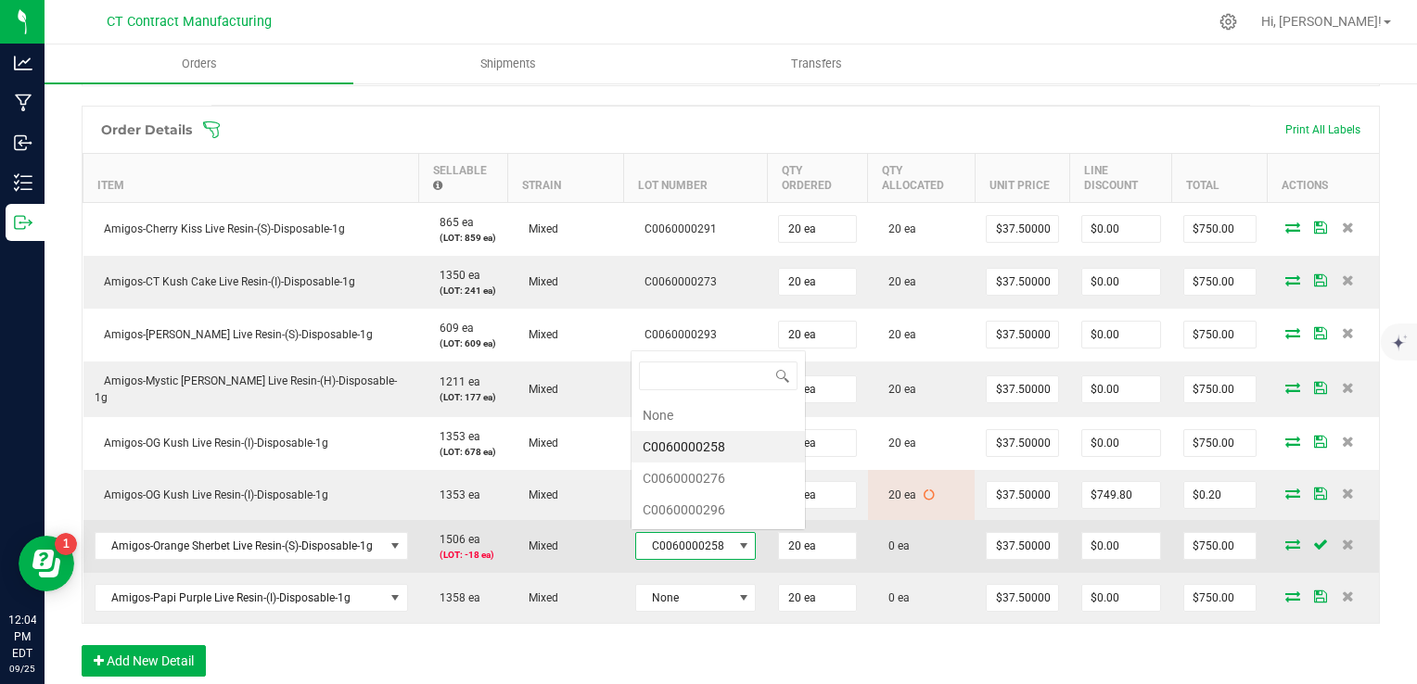
scroll to position [27, 119]
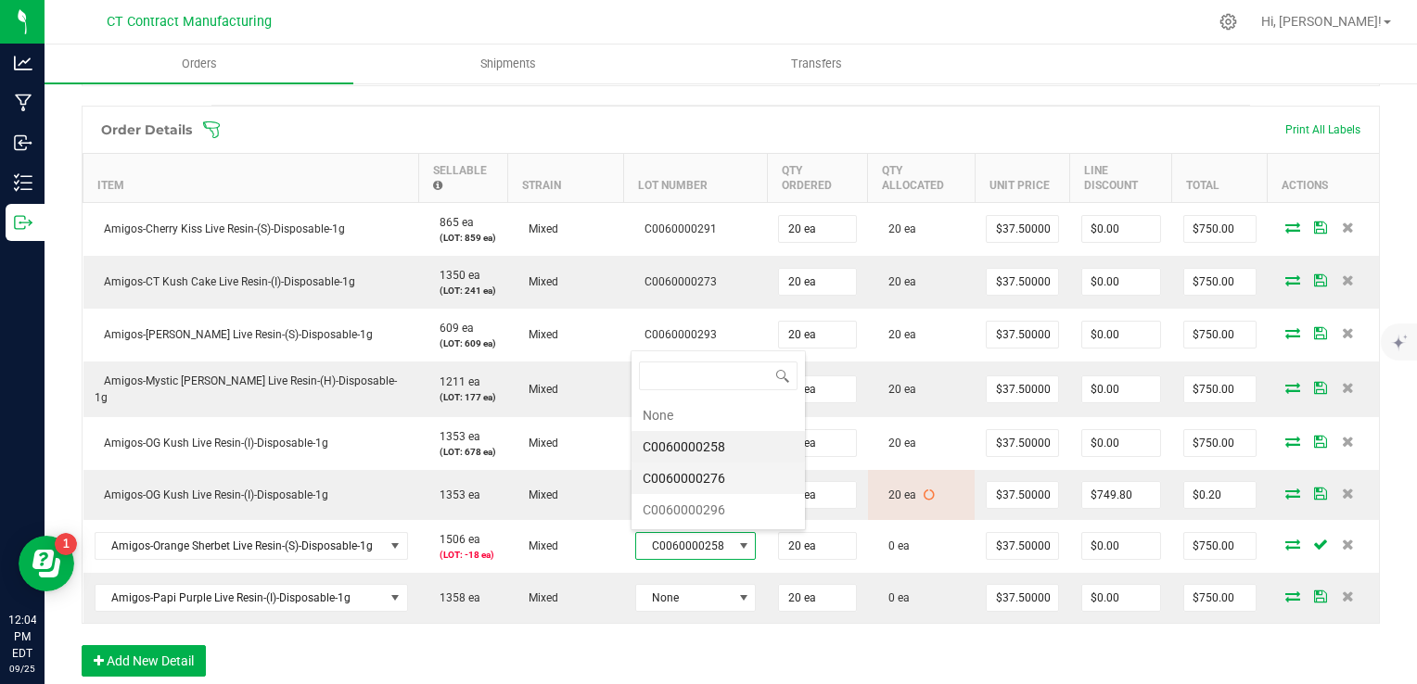
click at [723, 478] on li "C0060000276" at bounding box center [718, 479] width 173 height 32
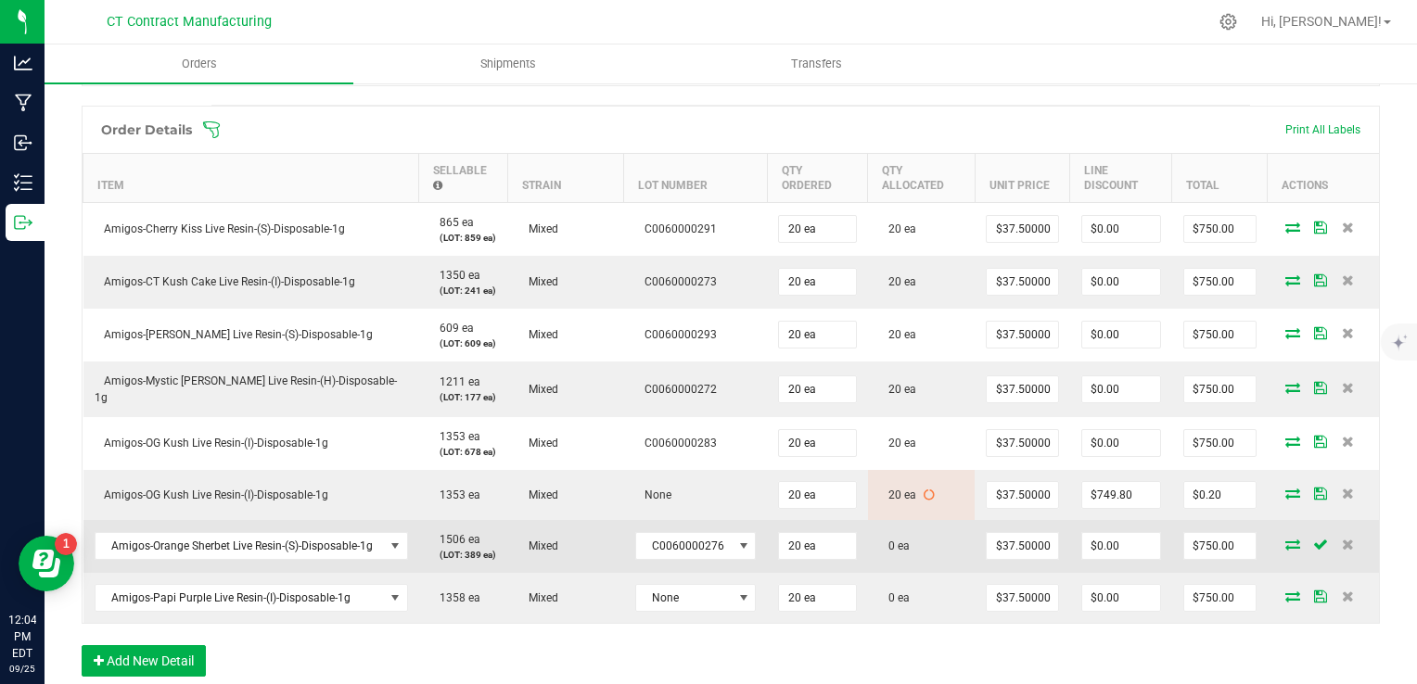
click at [1286, 544] on icon at bounding box center [1293, 544] width 15 height 11
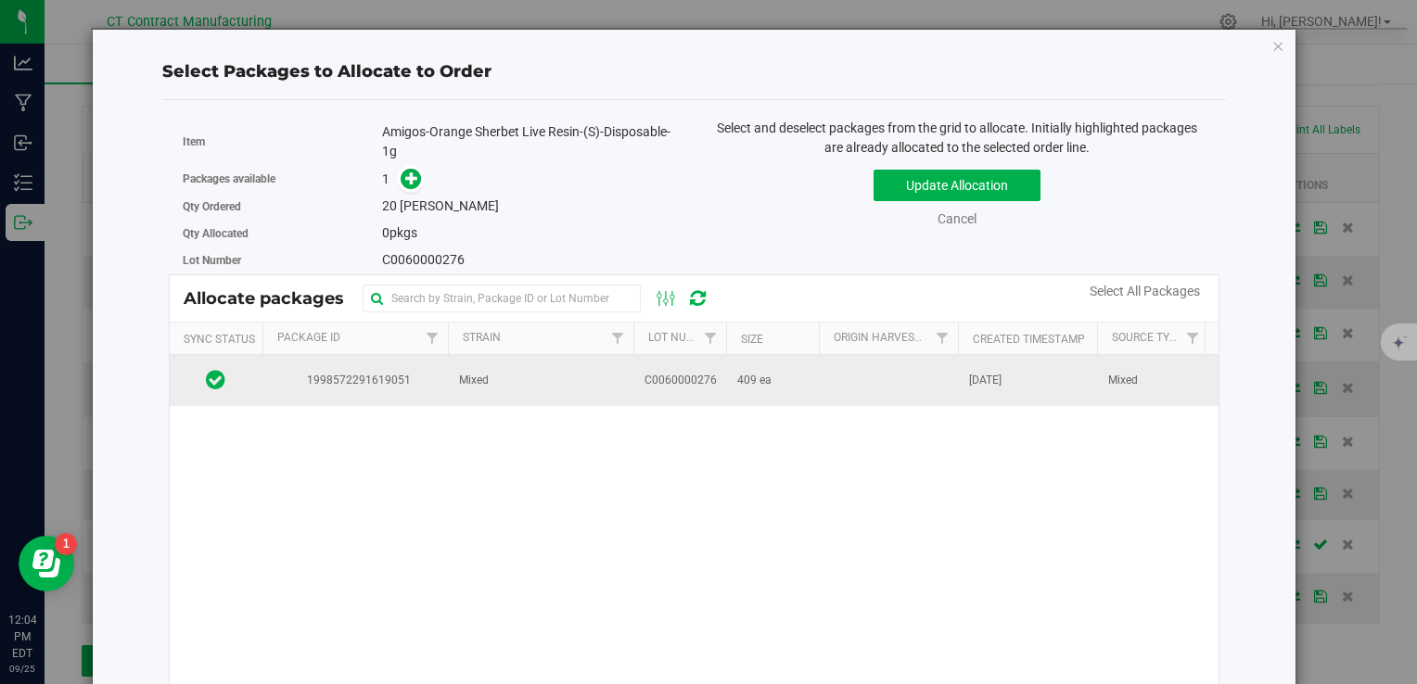
click at [671, 396] on td "C0060000276" at bounding box center [679, 380] width 93 height 50
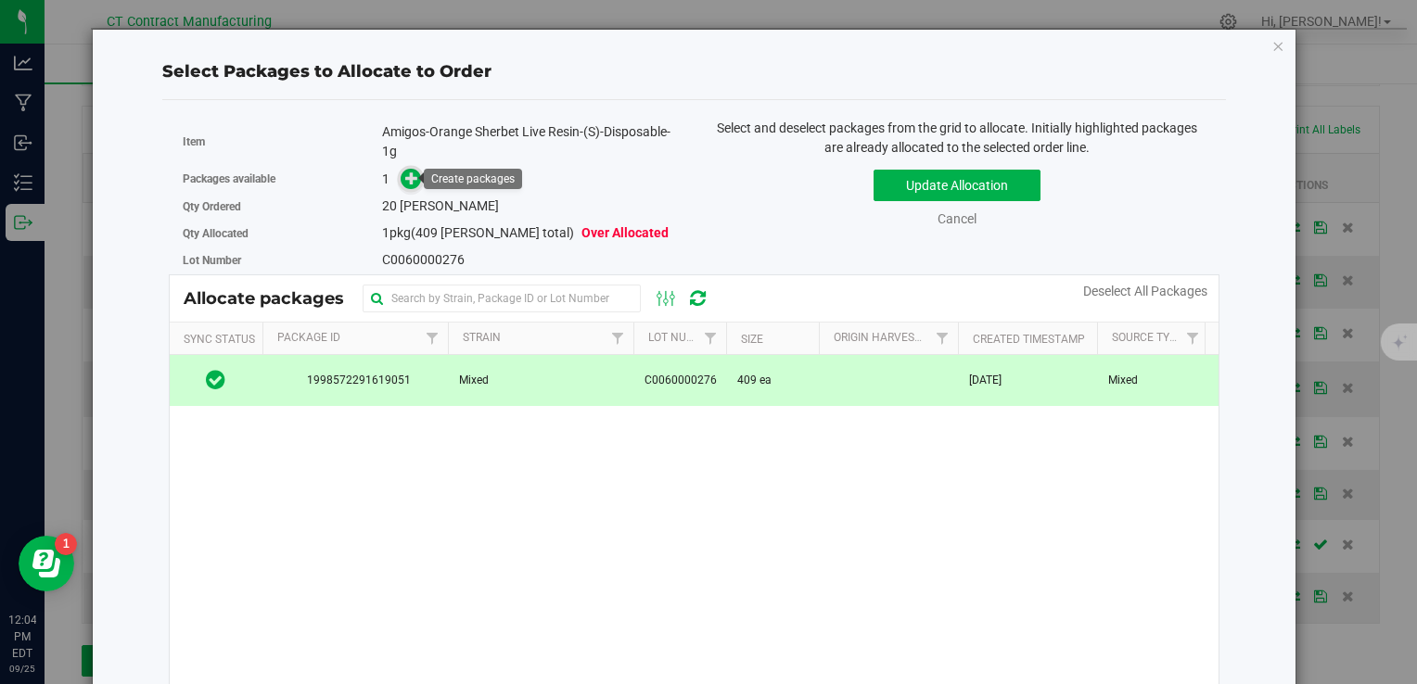
click at [405, 185] on icon at bounding box center [411, 178] width 13 height 13
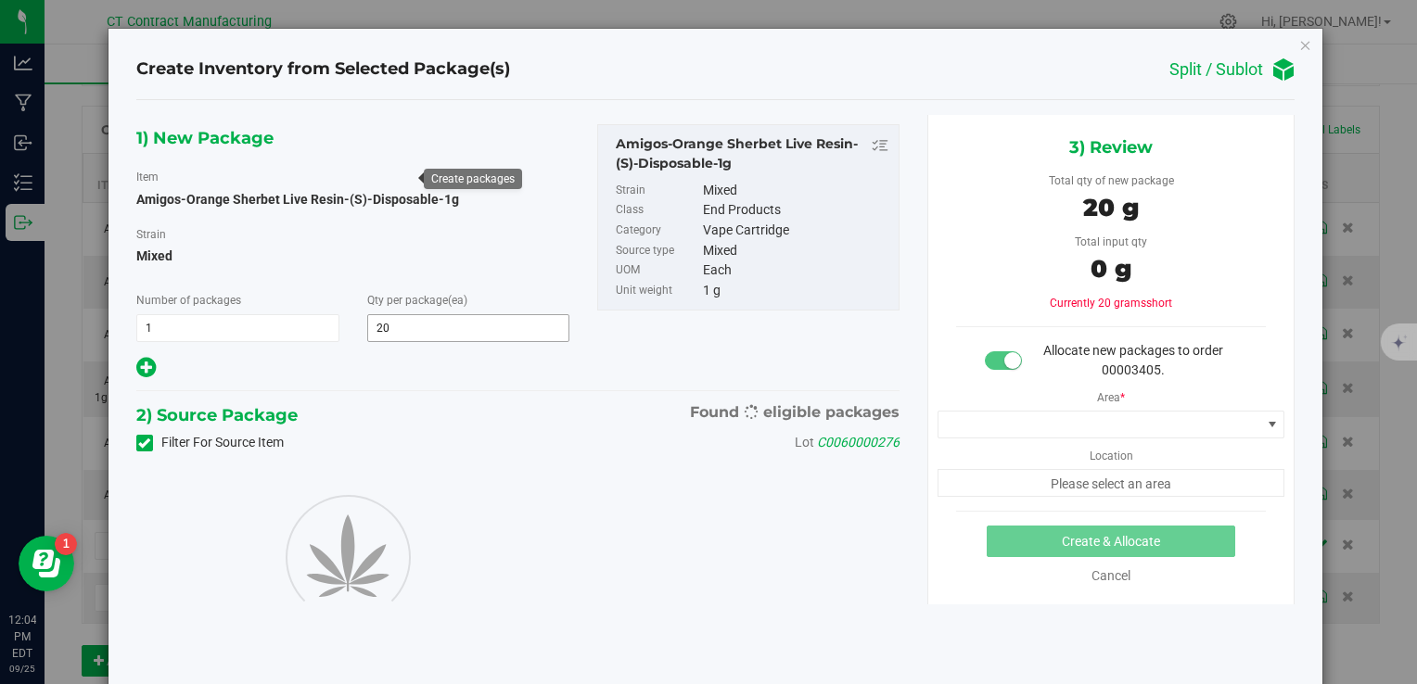
type input "20"
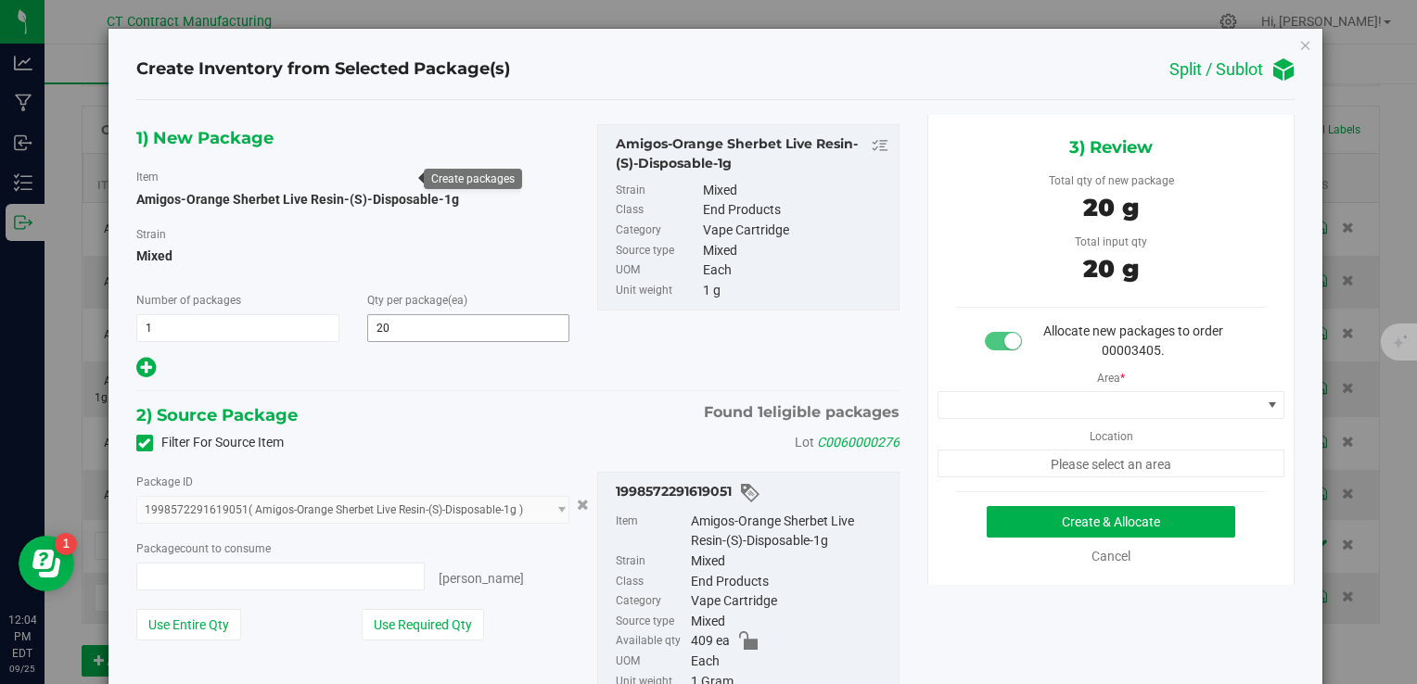
type input "20 ea"
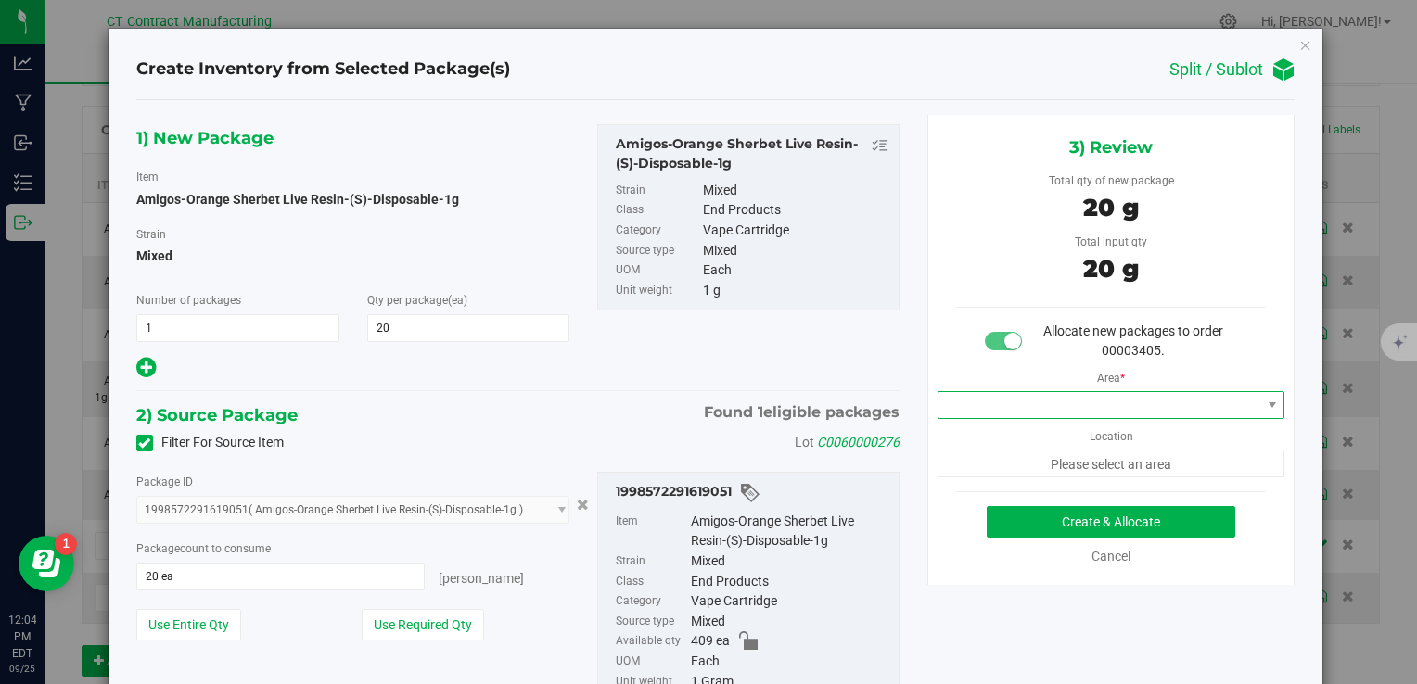
click at [1040, 397] on span at bounding box center [1100, 405] width 323 height 26
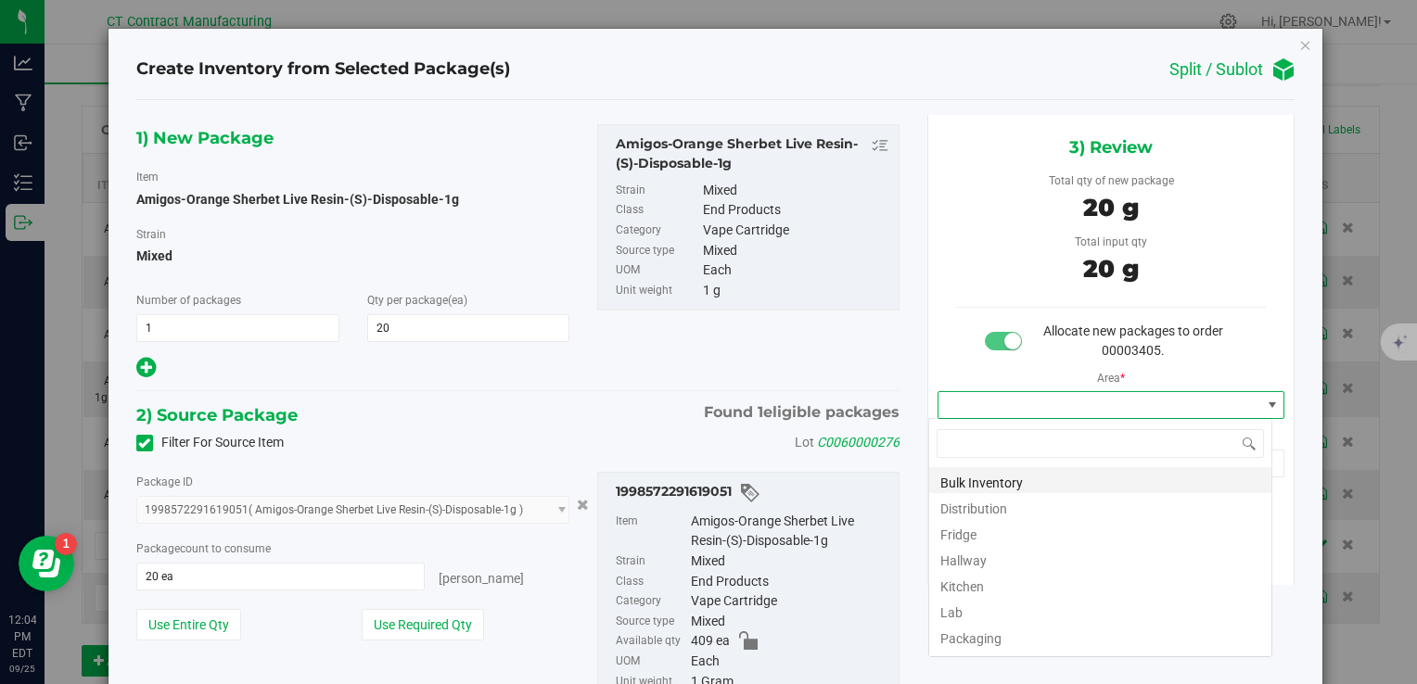
scroll to position [27, 344]
click at [976, 506] on li "Distribution" at bounding box center [1100, 506] width 342 height 26
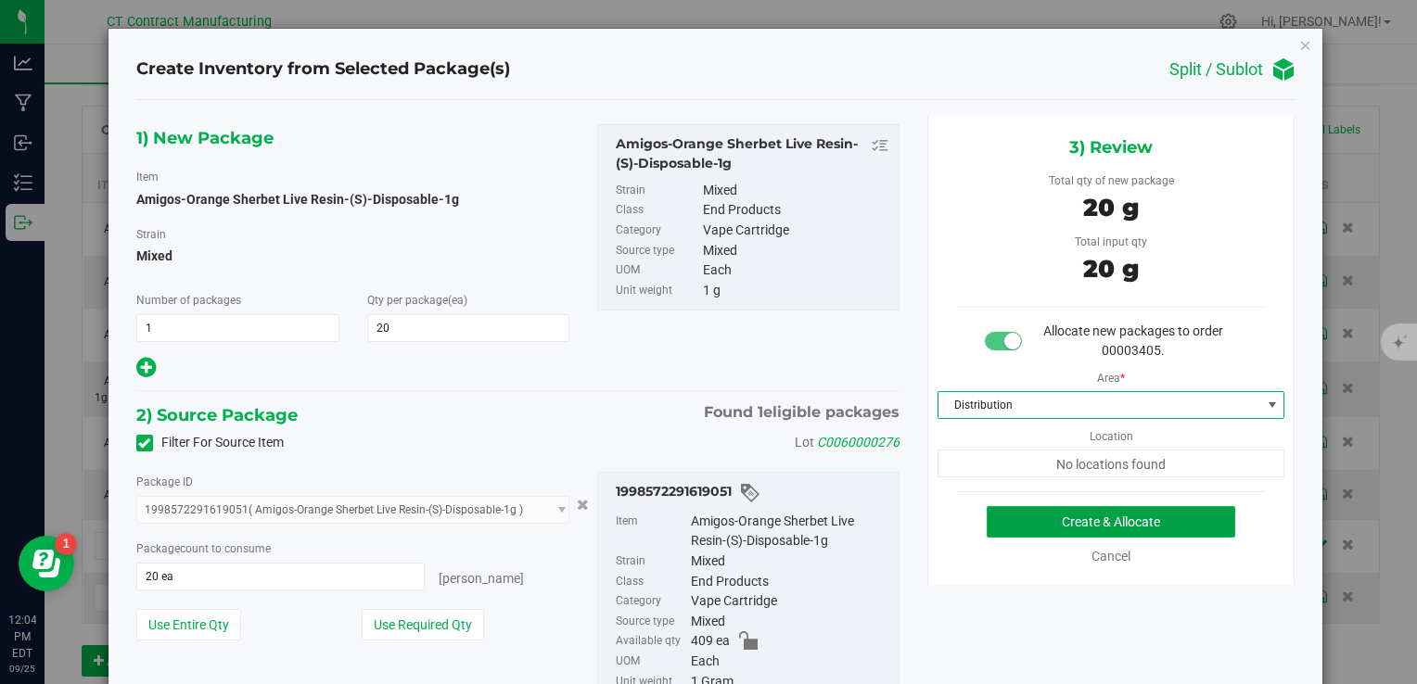
click at [1005, 524] on button "Create & Allocate" at bounding box center [1111, 522] width 249 height 32
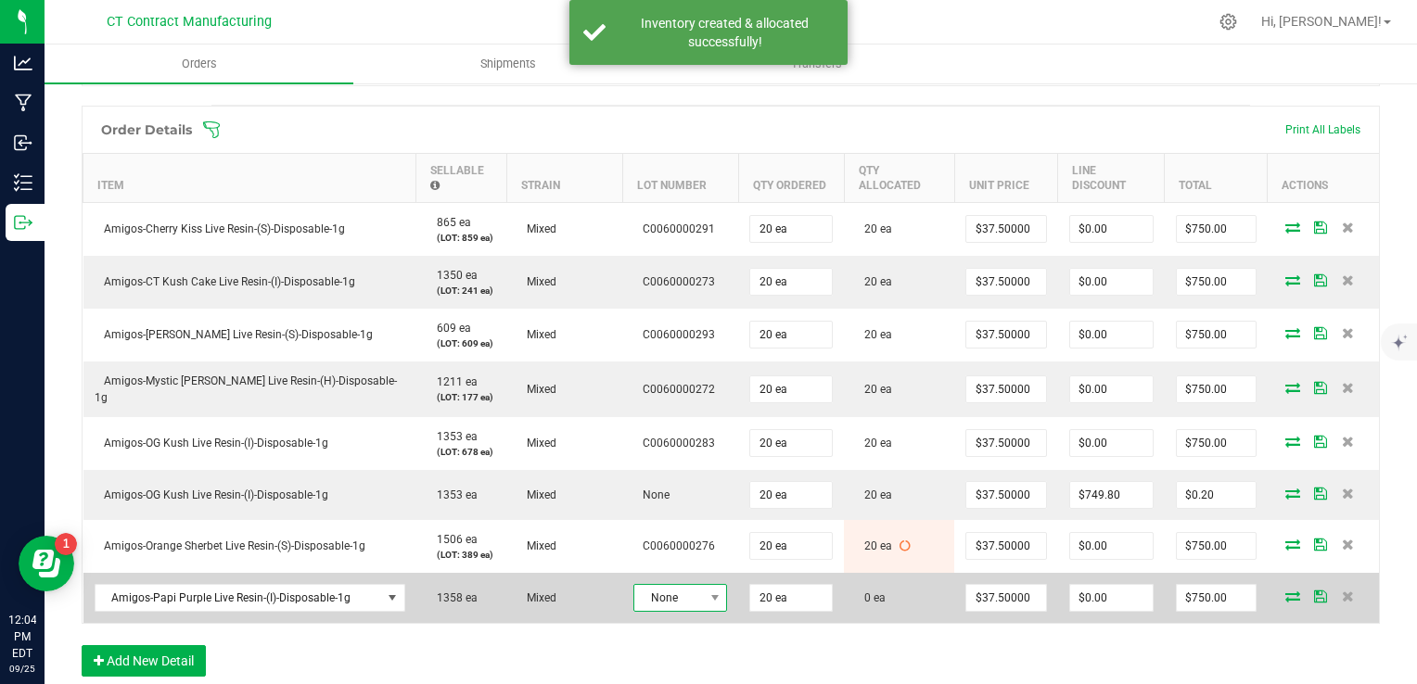
click at [672, 593] on span "None" at bounding box center [668, 598] width 69 height 26
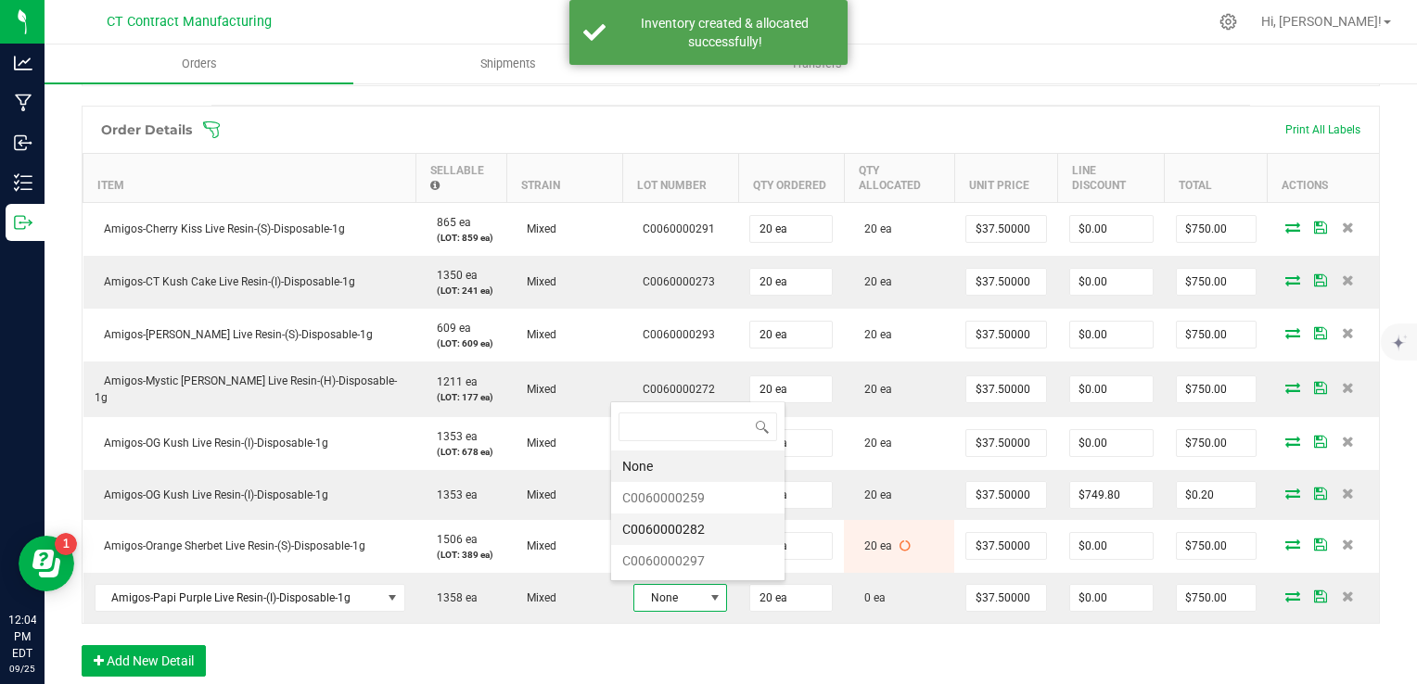
click at [683, 531] on li "C0060000282" at bounding box center [697, 530] width 173 height 32
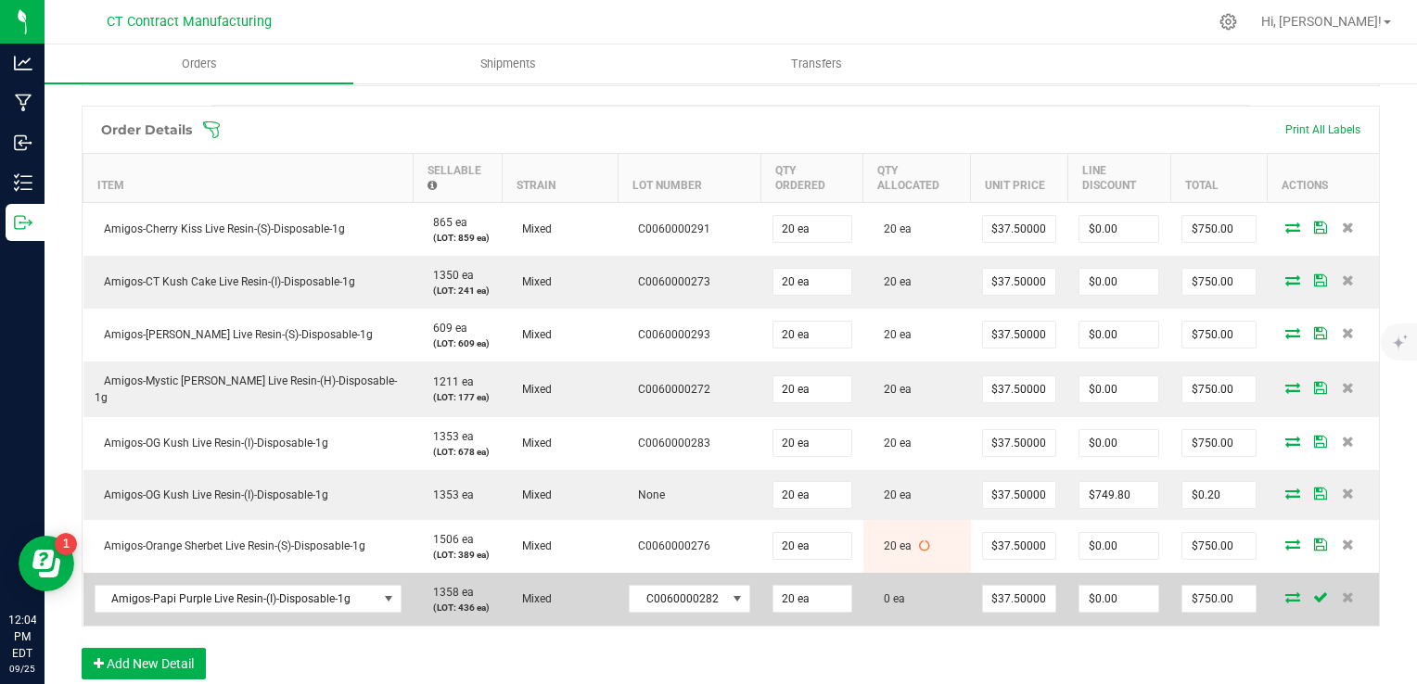
click at [1286, 595] on icon at bounding box center [1293, 597] width 15 height 11
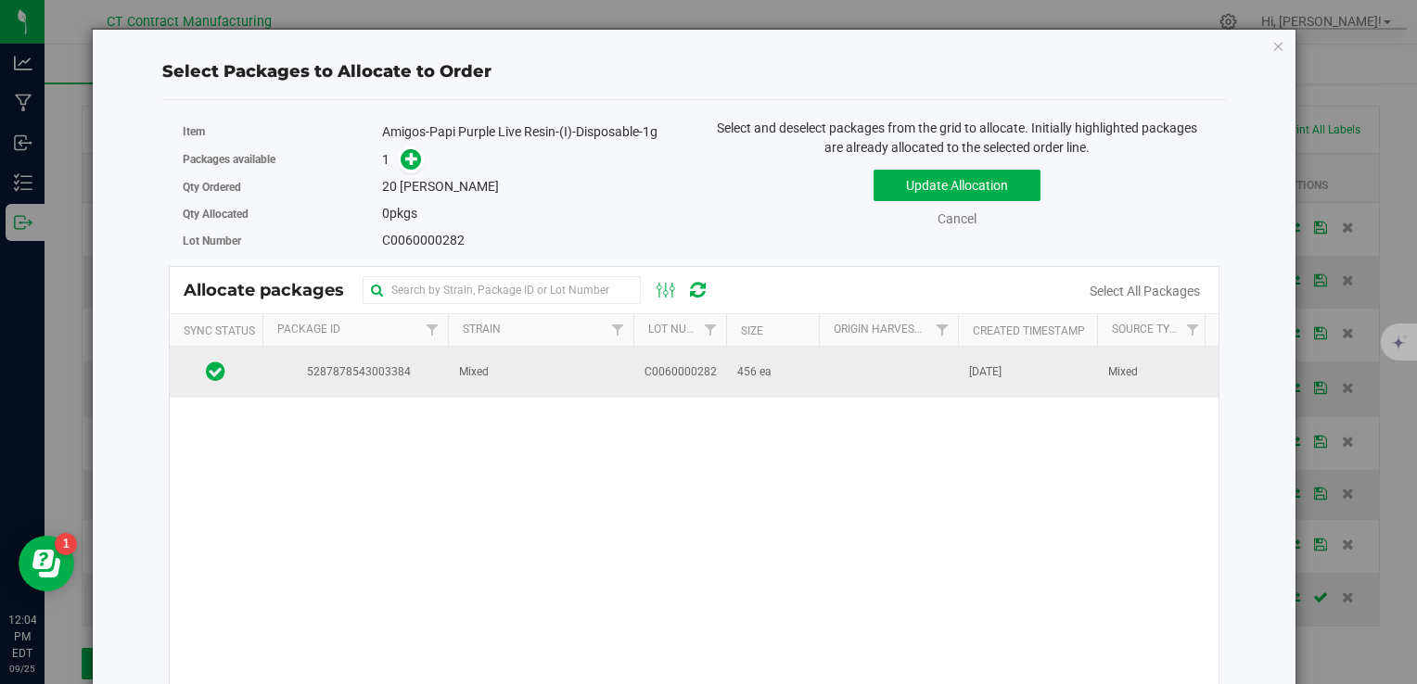
click at [635, 376] on td "C0060000282" at bounding box center [679, 372] width 93 height 50
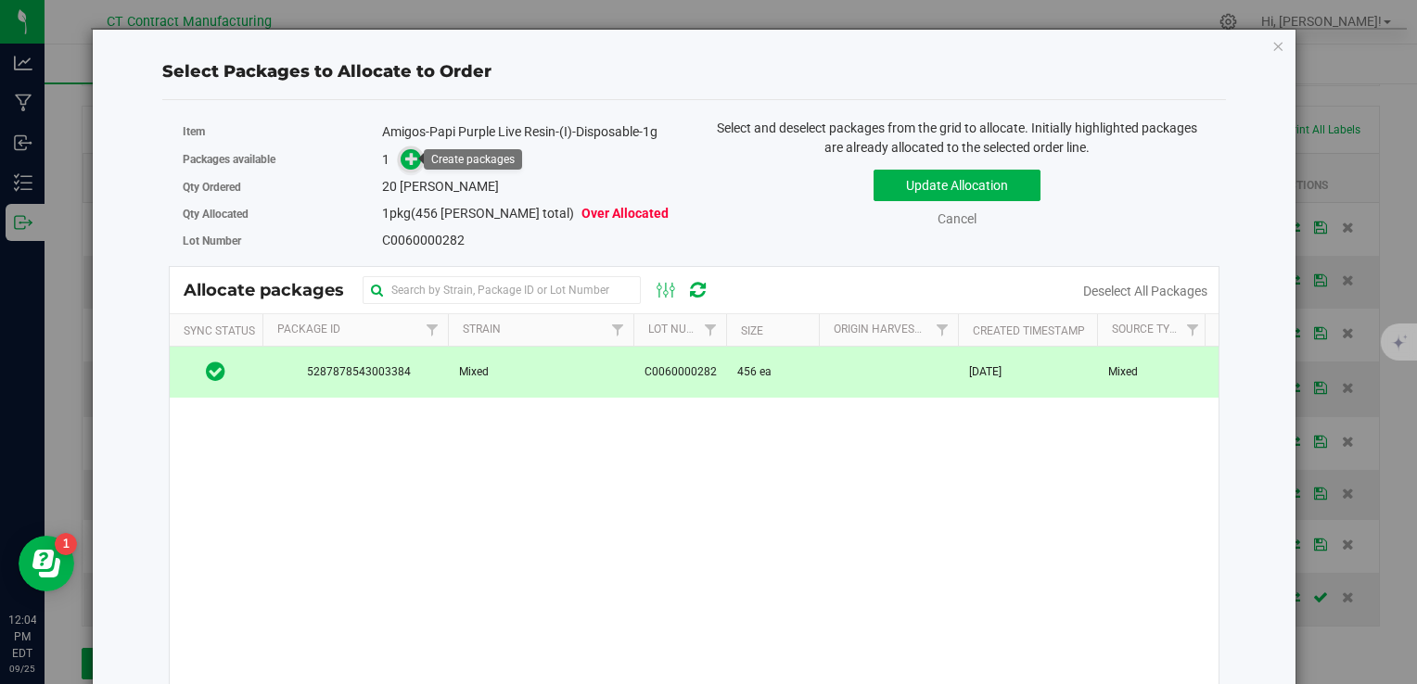
click at [405, 158] on icon at bounding box center [411, 158] width 13 height 13
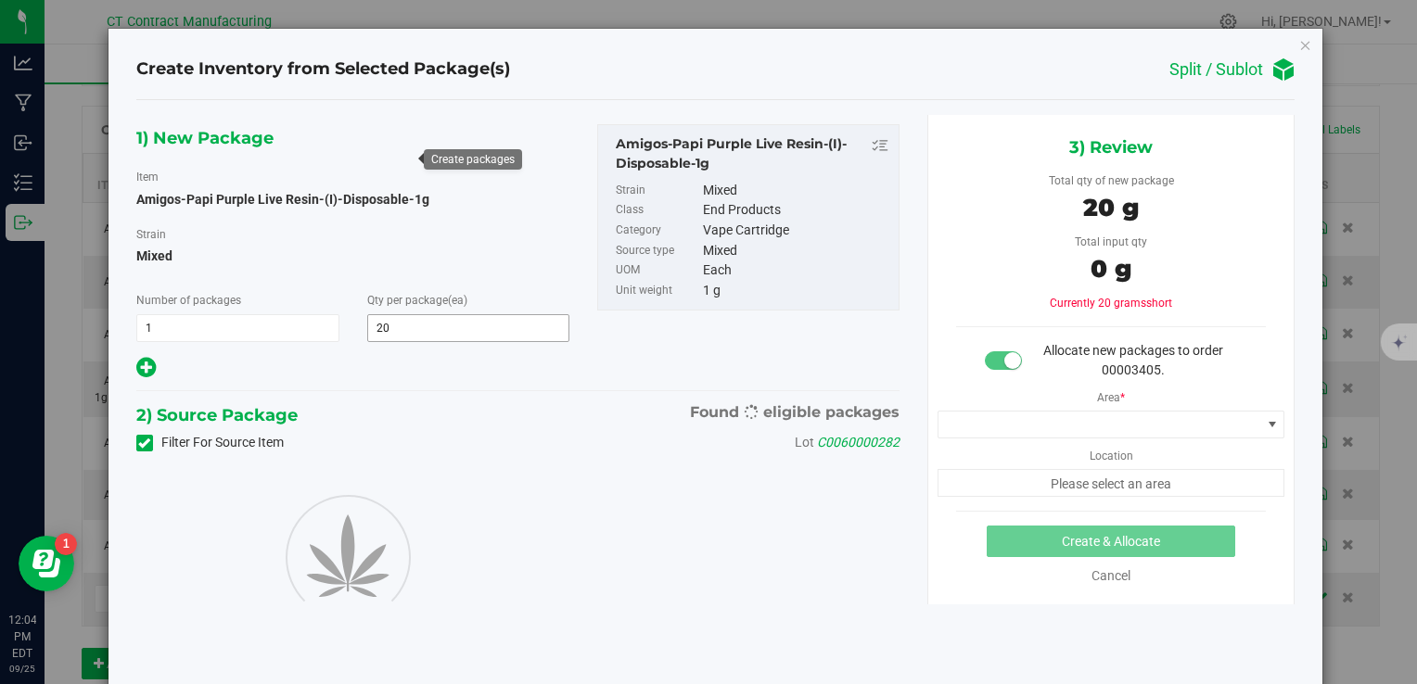
type input "20"
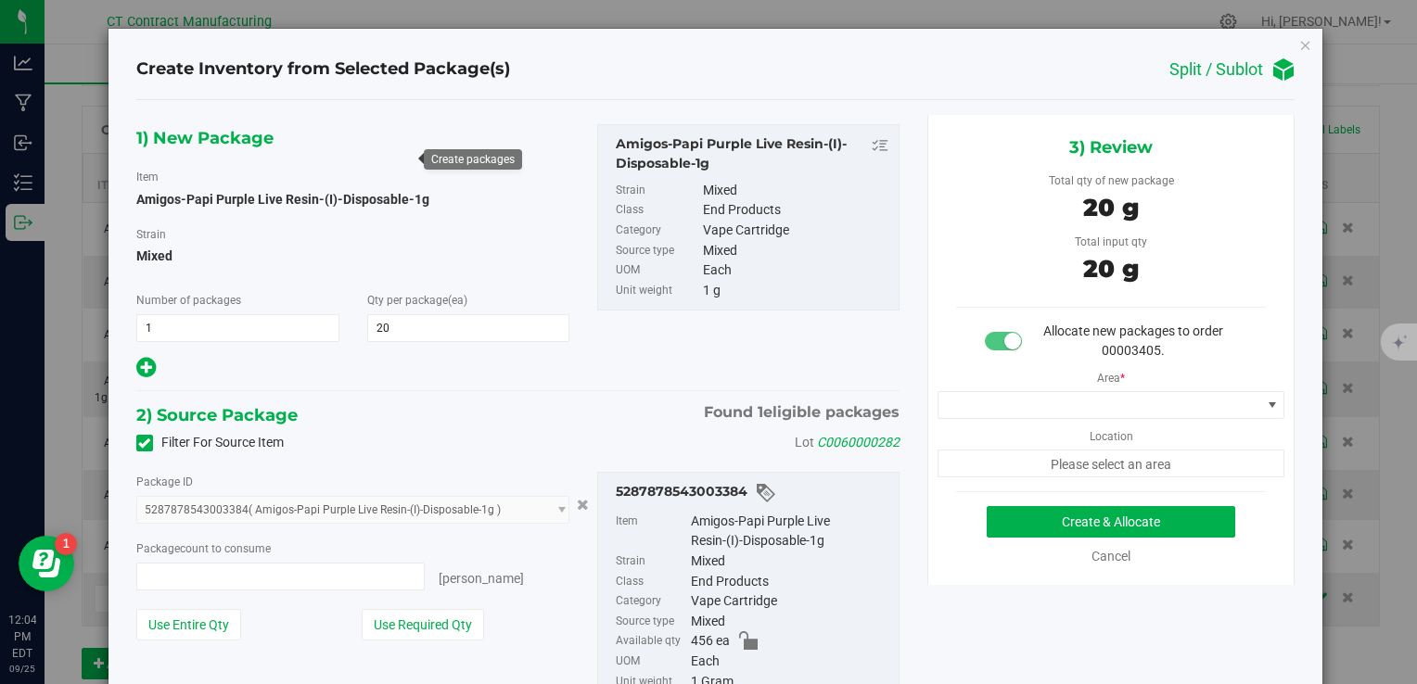
type input "20 ea"
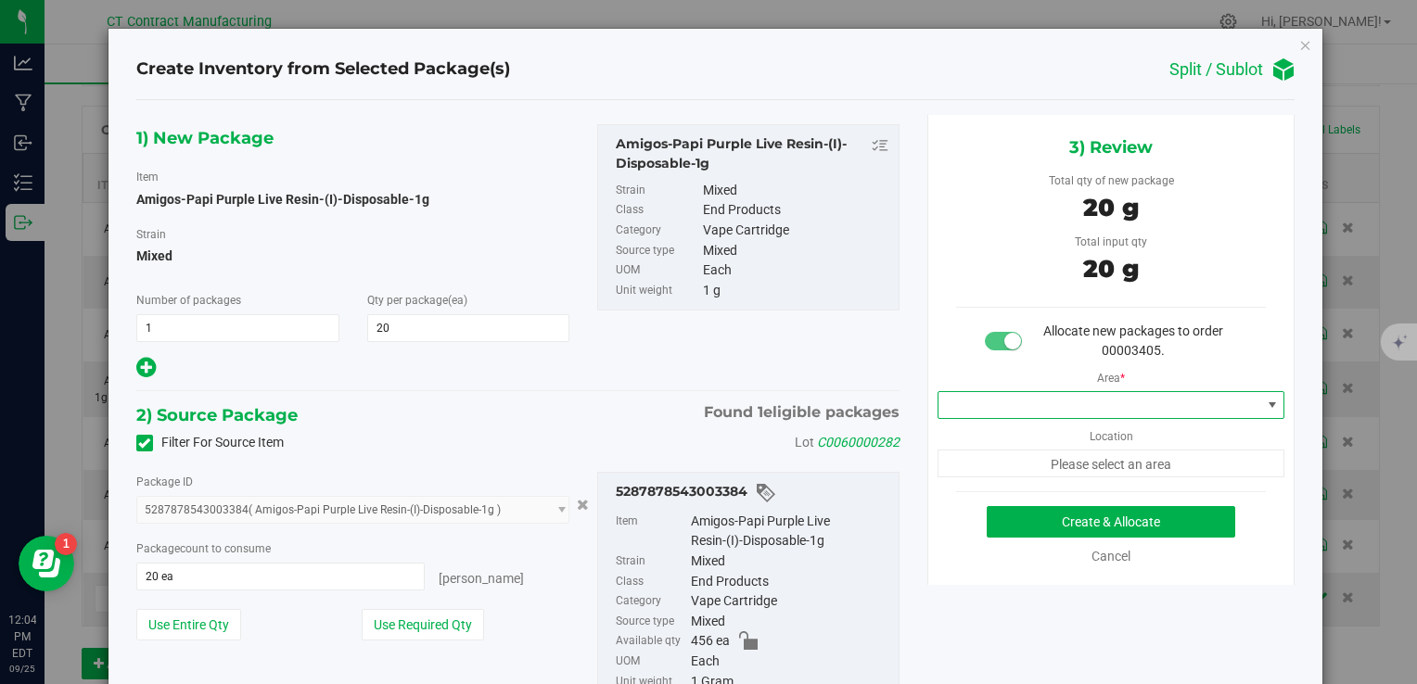
click at [963, 412] on span at bounding box center [1100, 405] width 323 height 26
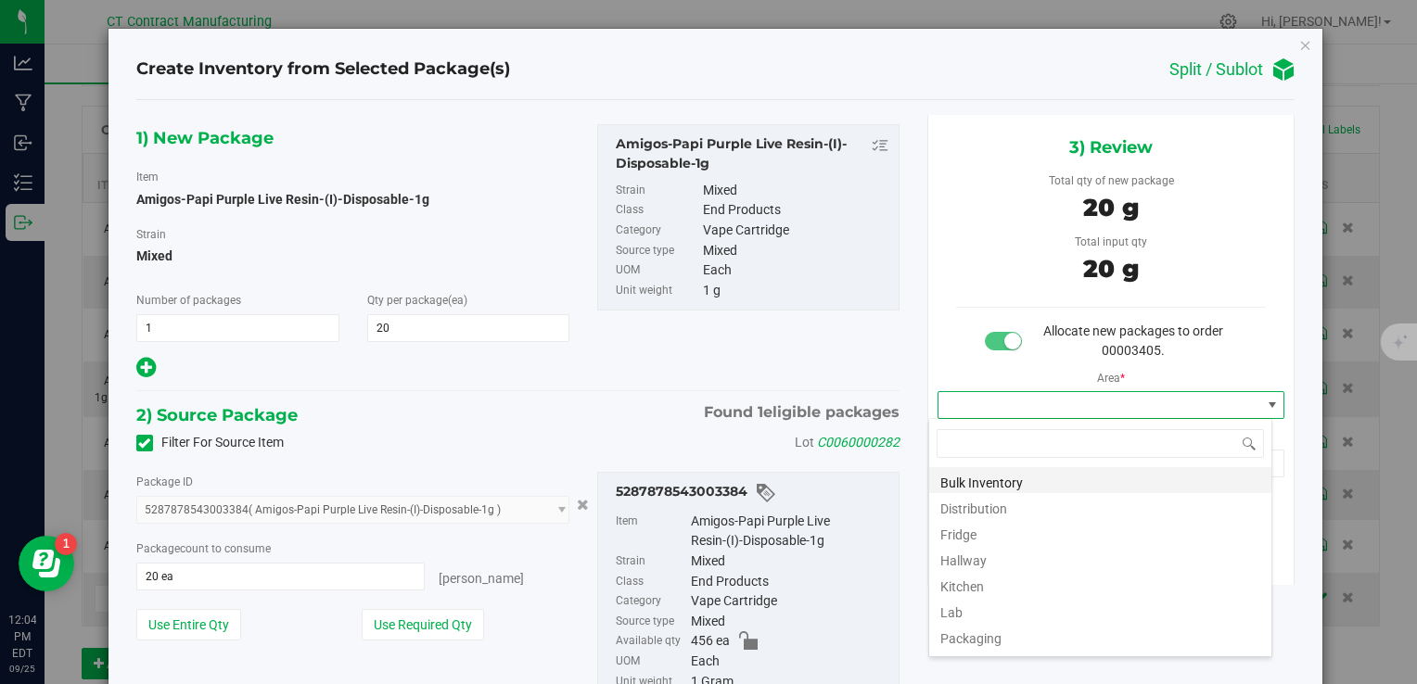
scroll to position [27, 344]
click at [987, 510] on li "Distribution" at bounding box center [1100, 506] width 342 height 26
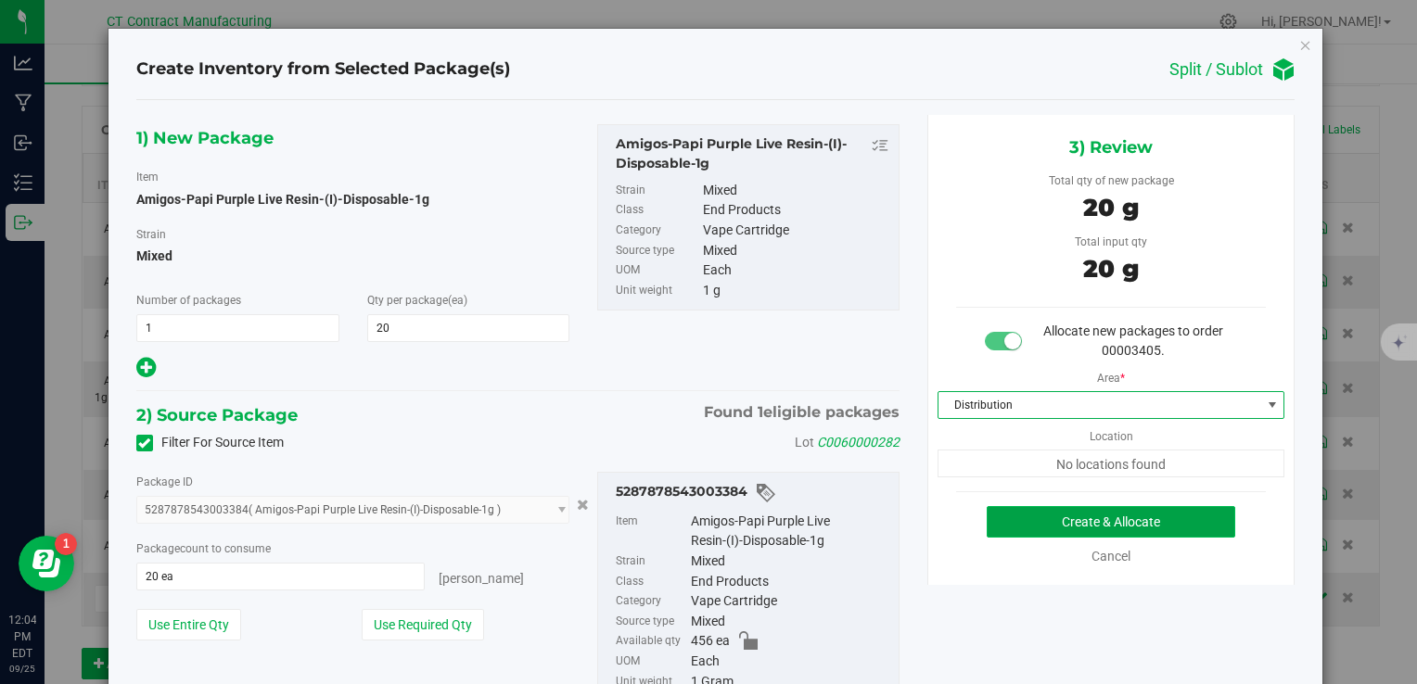
click at [997, 518] on button "Create & Allocate" at bounding box center [1111, 522] width 249 height 32
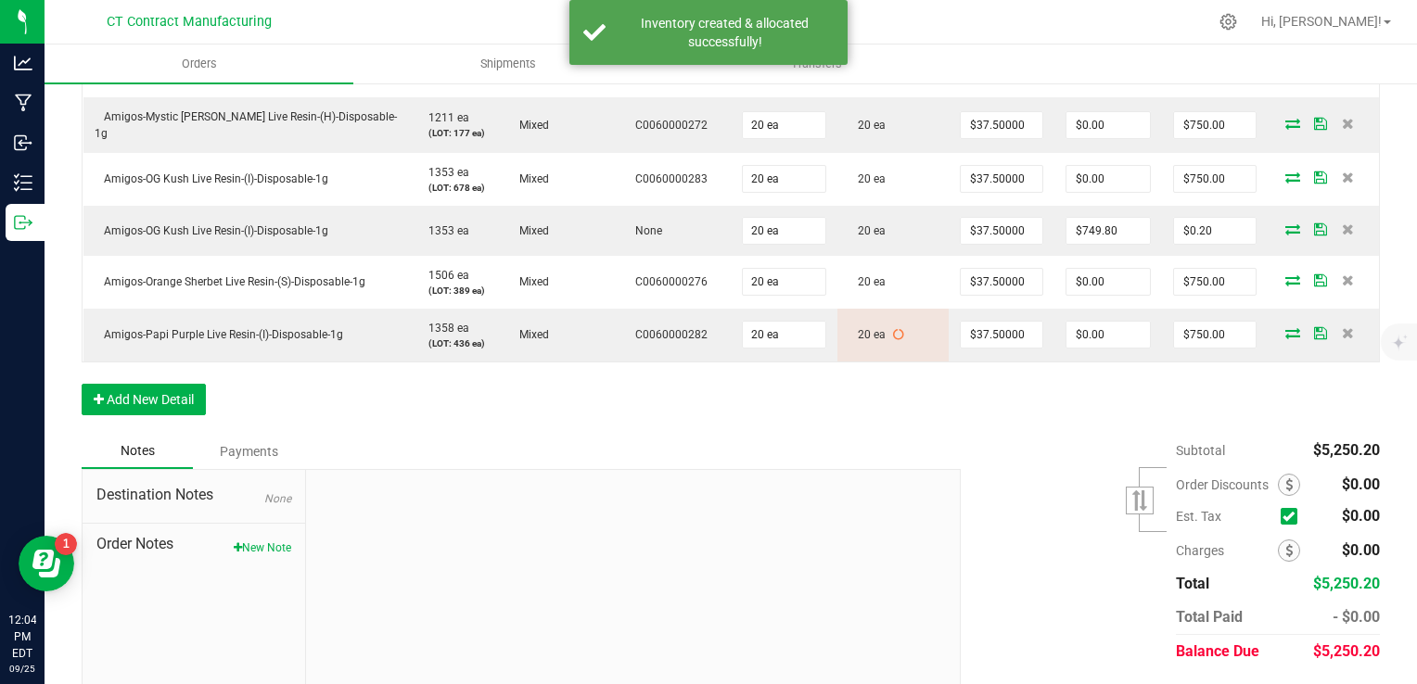
scroll to position [742, 0]
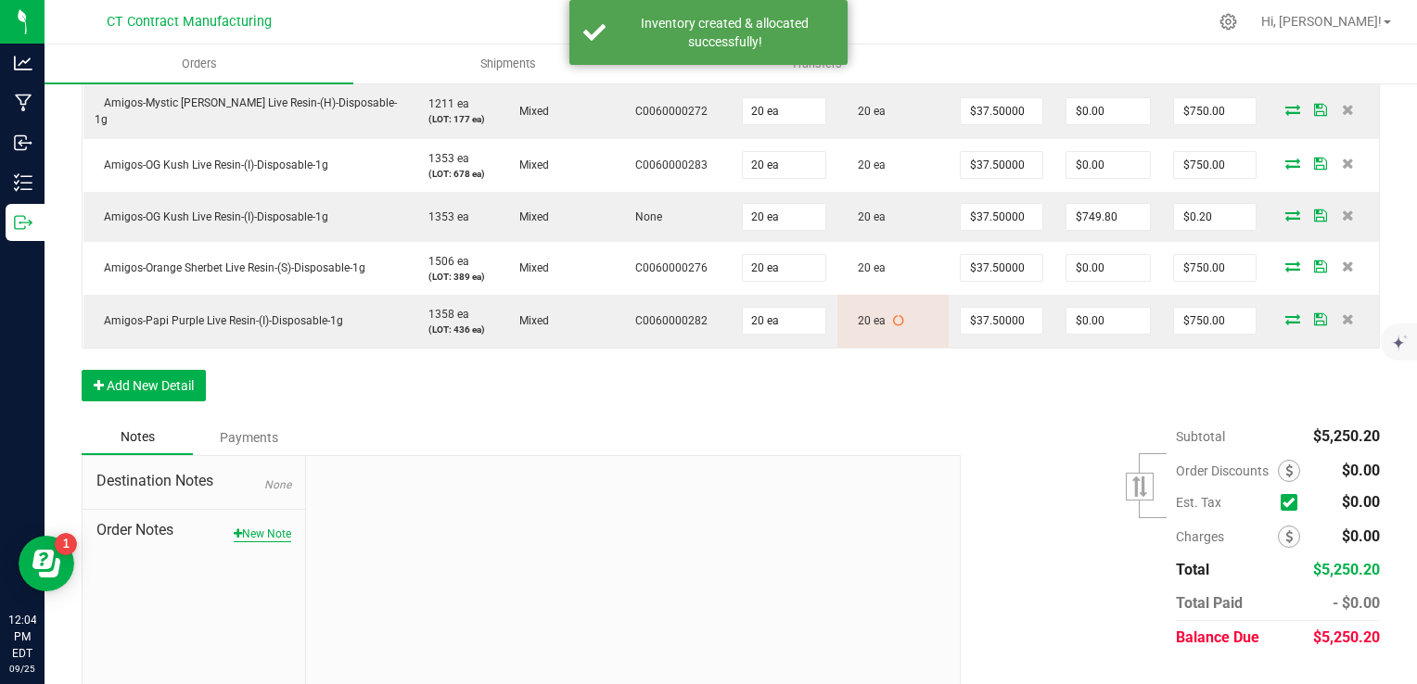
click at [246, 530] on button "New Note" at bounding box center [263, 534] width 58 height 17
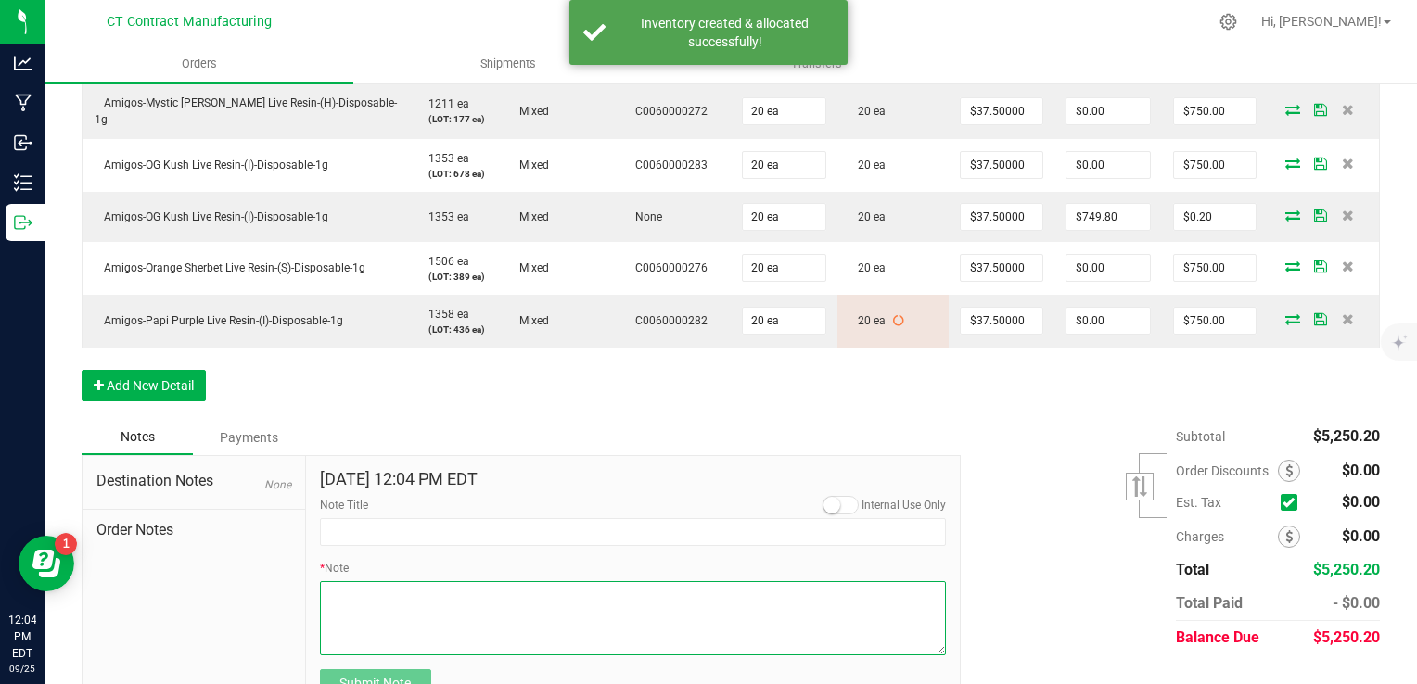
click at [422, 605] on textarea "* Note" at bounding box center [633, 619] width 627 height 74
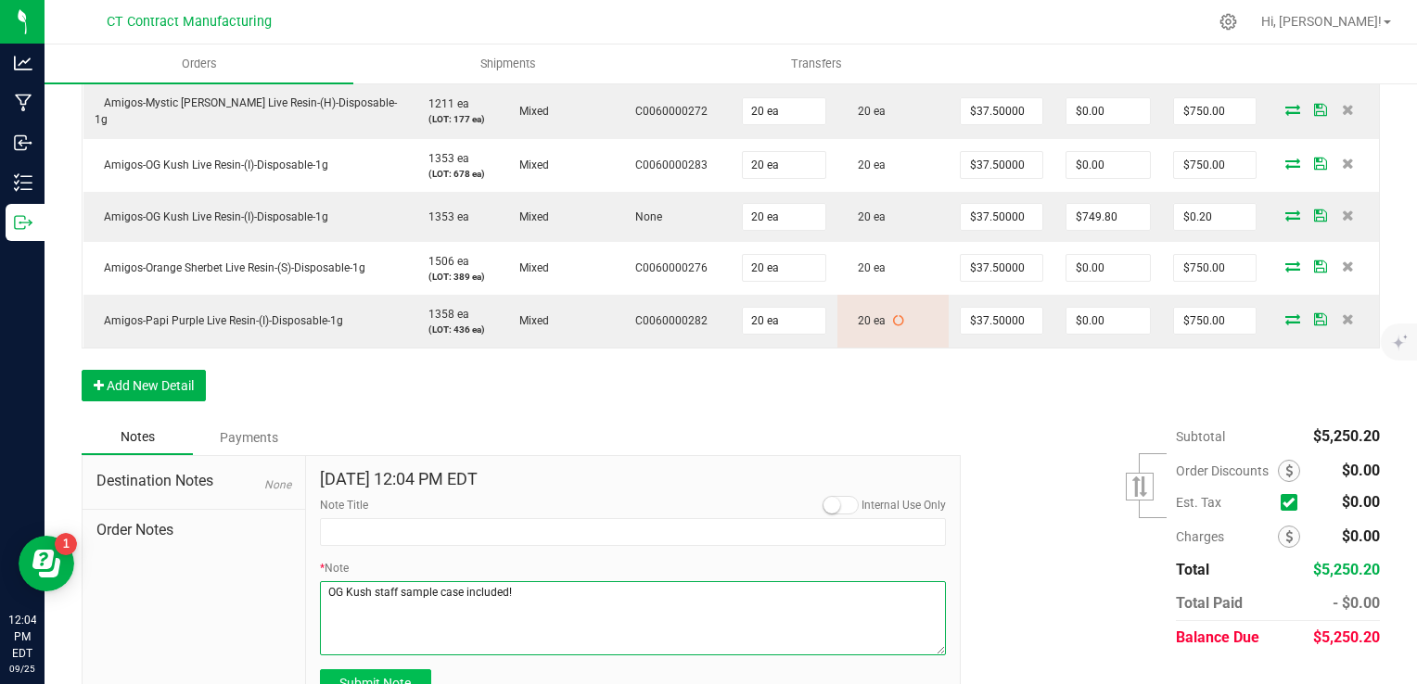
type textarea "OG Kush staff sample case included!"
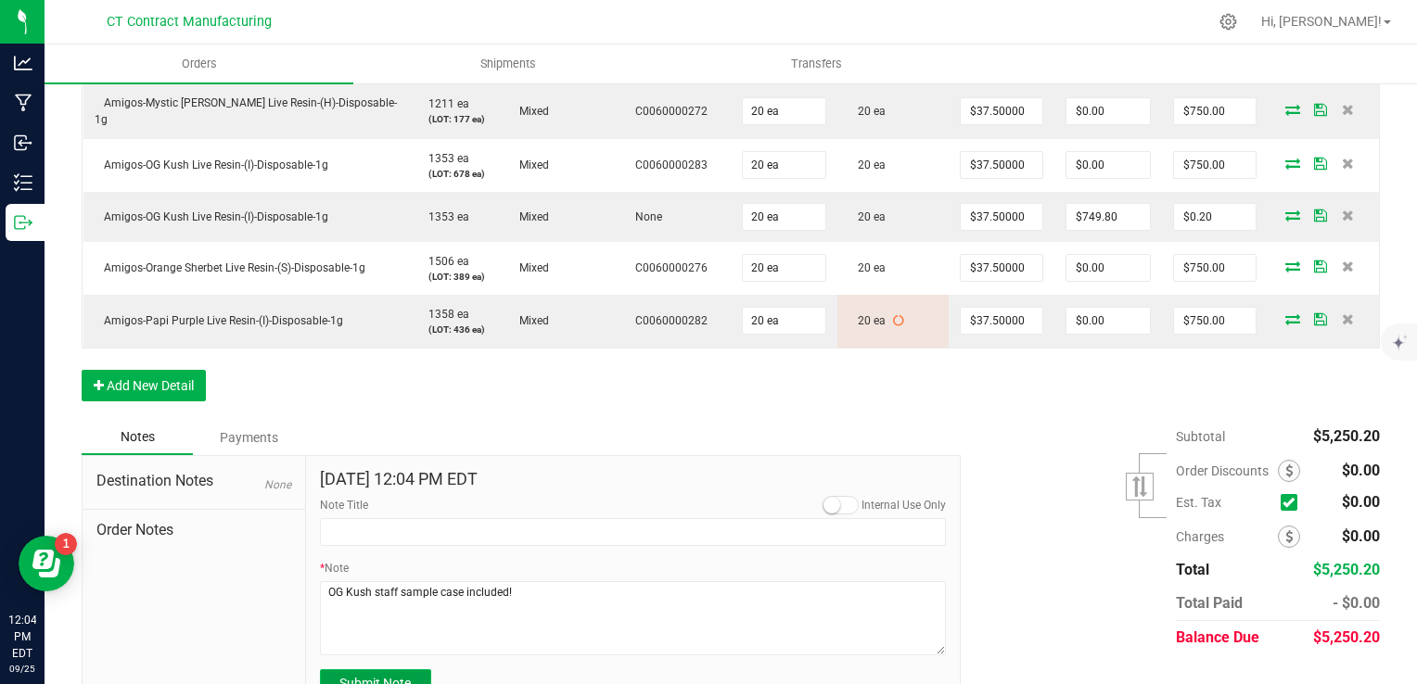
click at [359, 676] on span "Submit Note" at bounding box center [374, 683] width 71 height 15
type input "[DATE] 12:04 PM EDT"
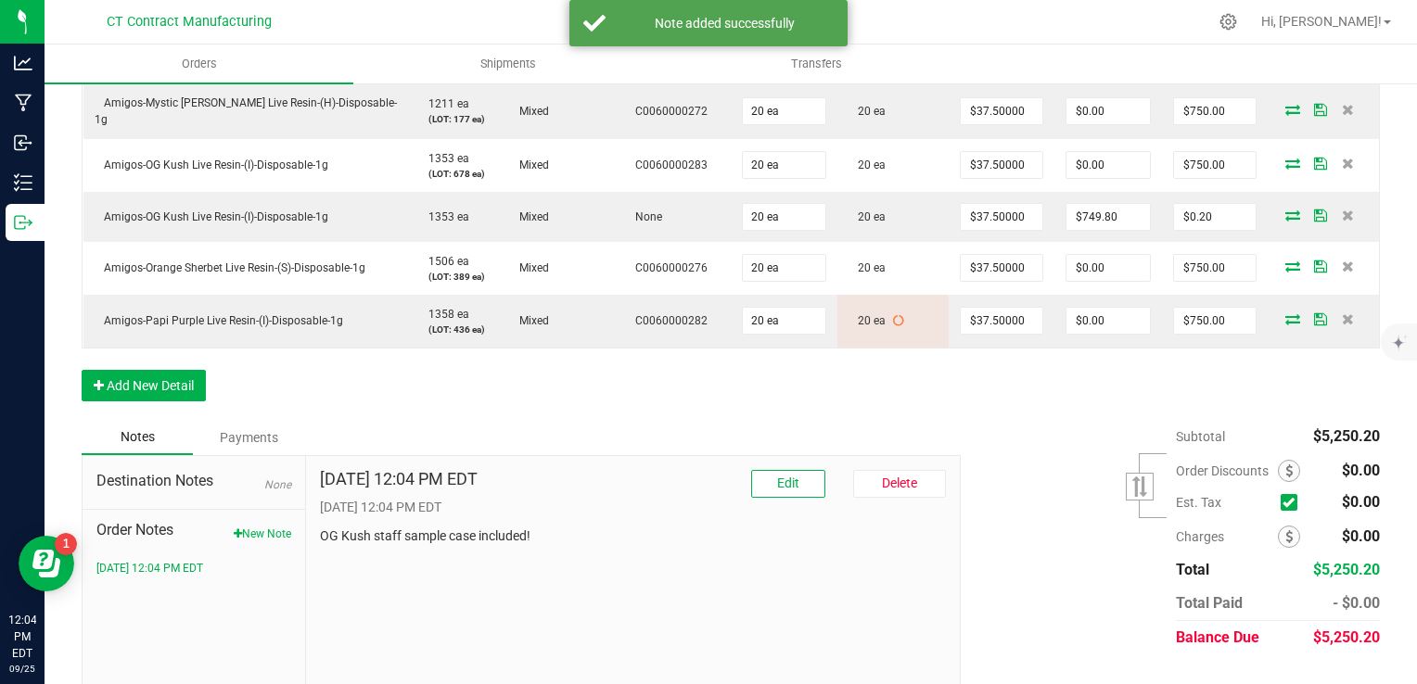
click at [1050, 543] on div "Subtotal $5,250.20 Est. Tax" at bounding box center [1163, 537] width 433 height 235
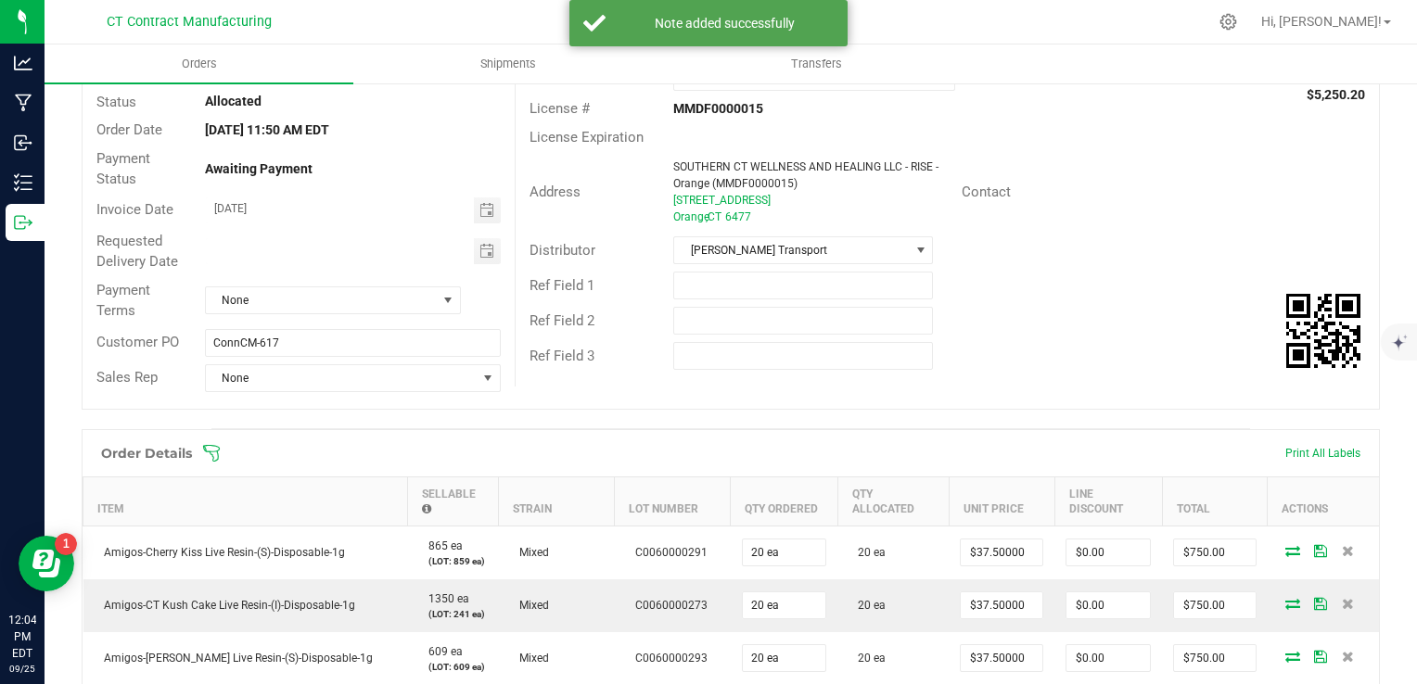
scroll to position [0, 0]
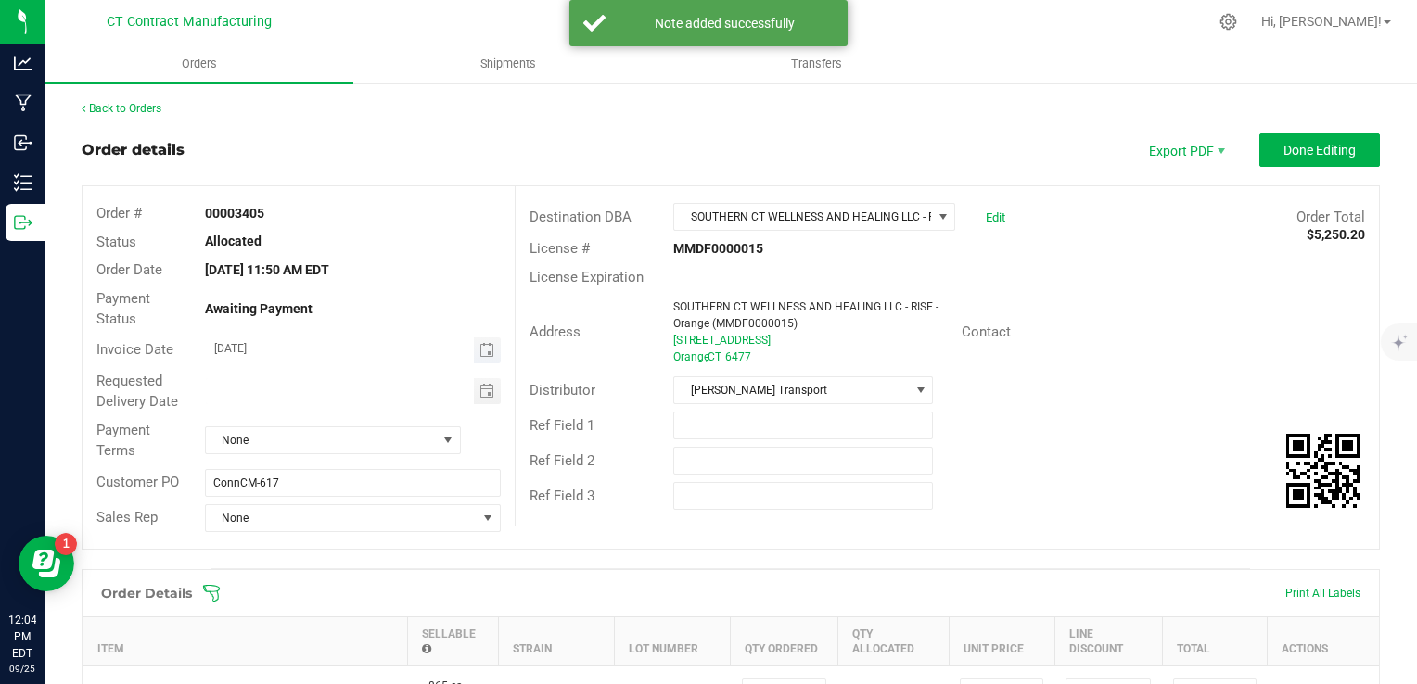
click at [493, 357] on span "Toggle calendar" at bounding box center [487, 351] width 27 height 26
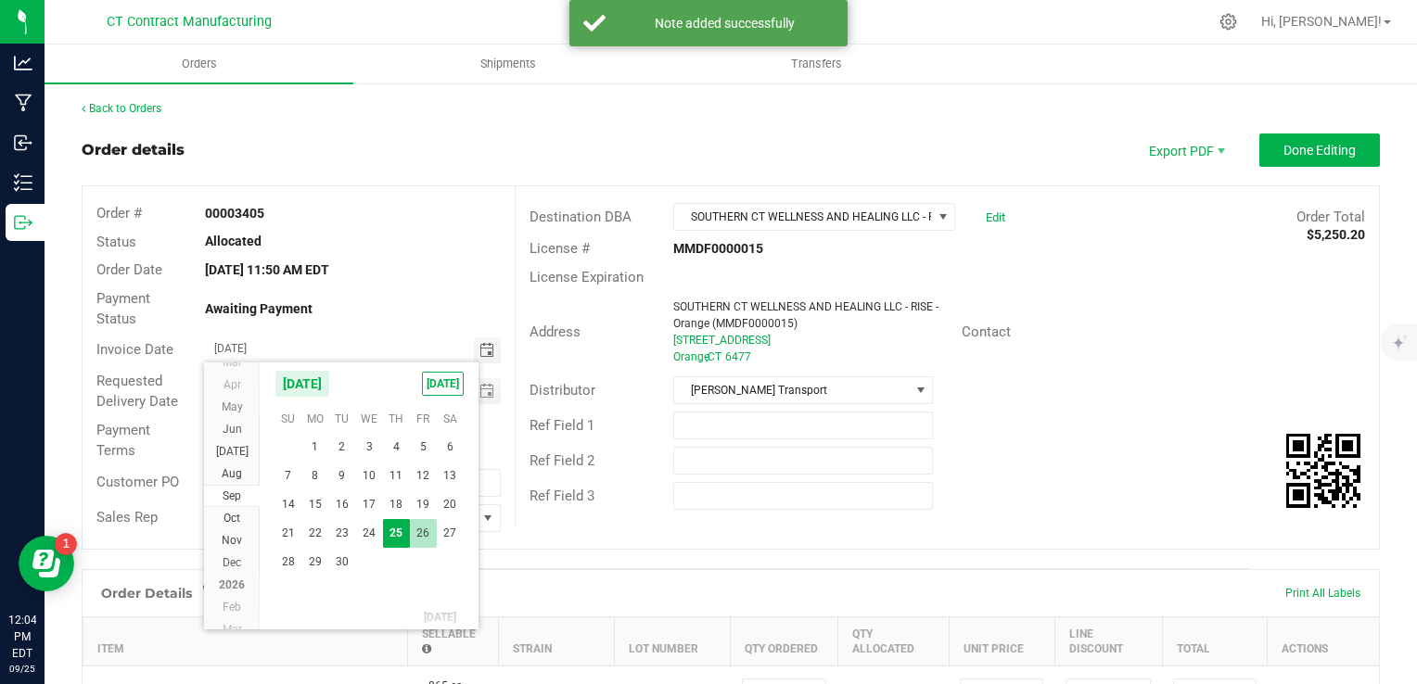
click at [411, 519] on span "26" at bounding box center [423, 533] width 27 height 29
type input "[DATE]"
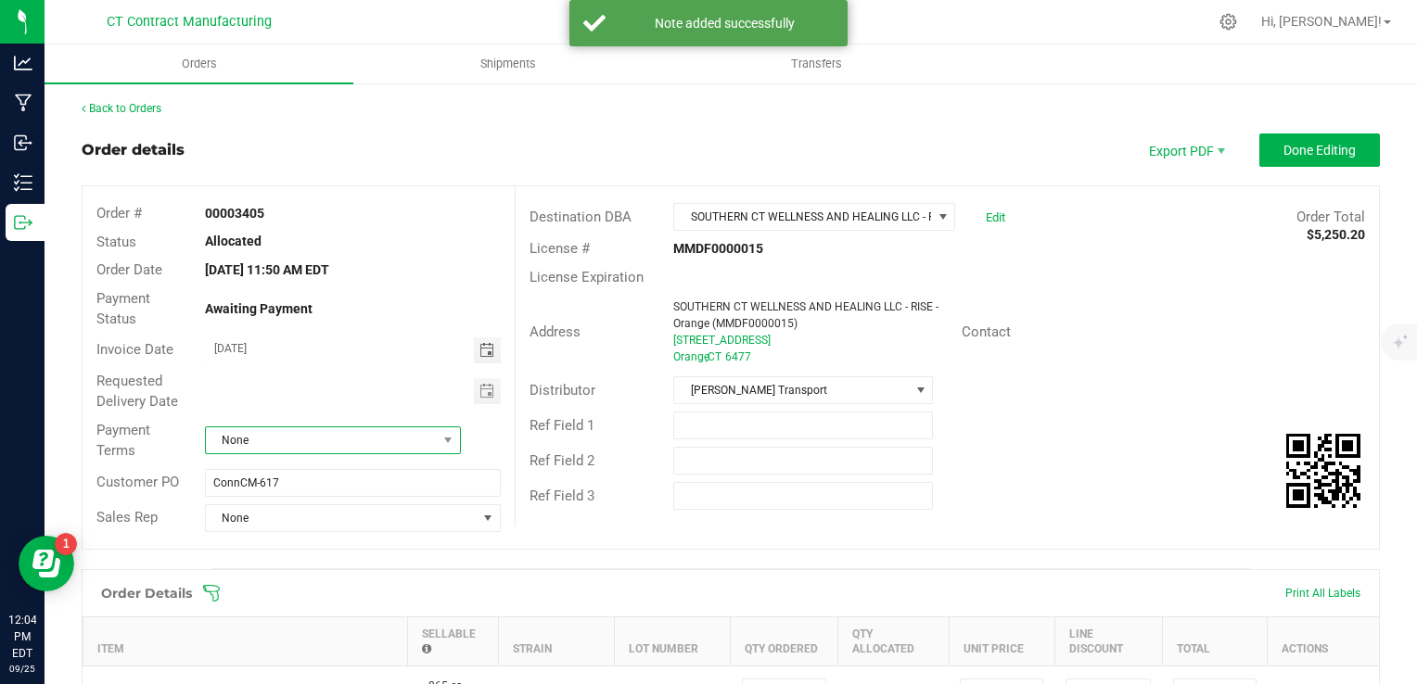
click at [397, 446] on span "None" at bounding box center [321, 441] width 231 height 26
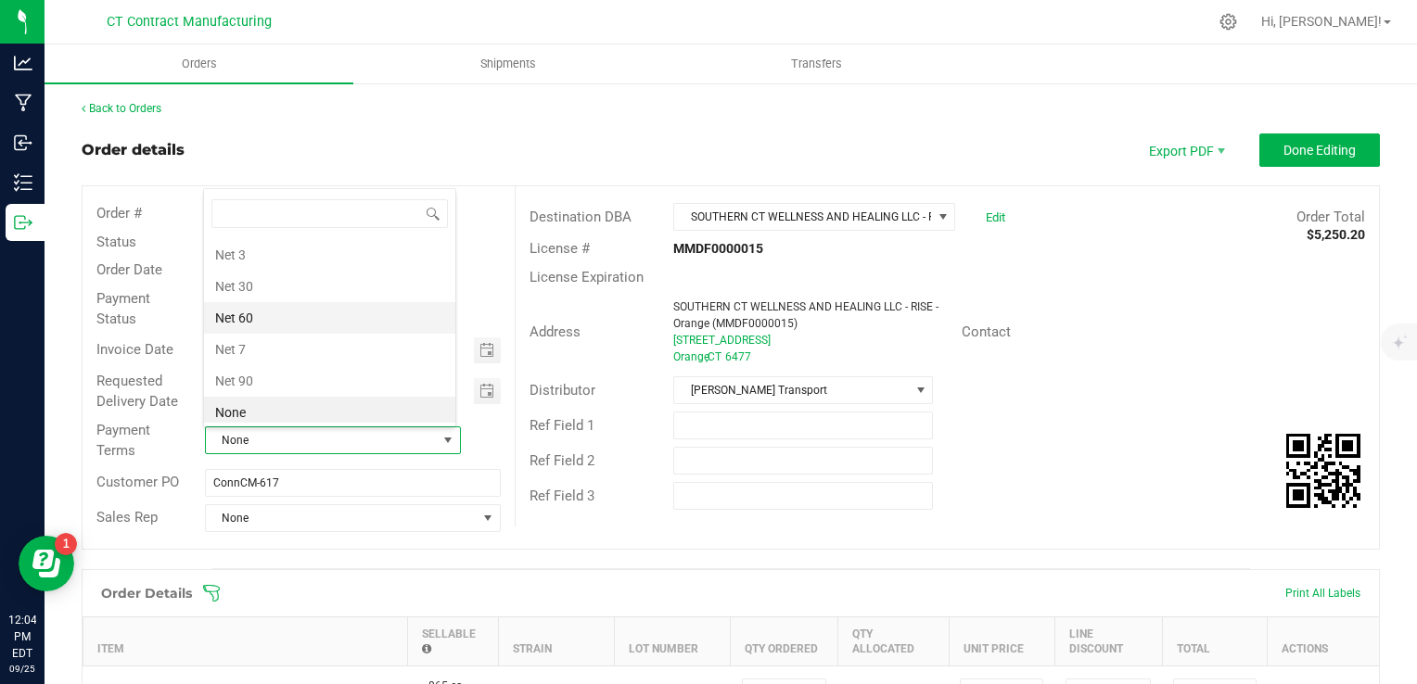
scroll to position [0, 0]
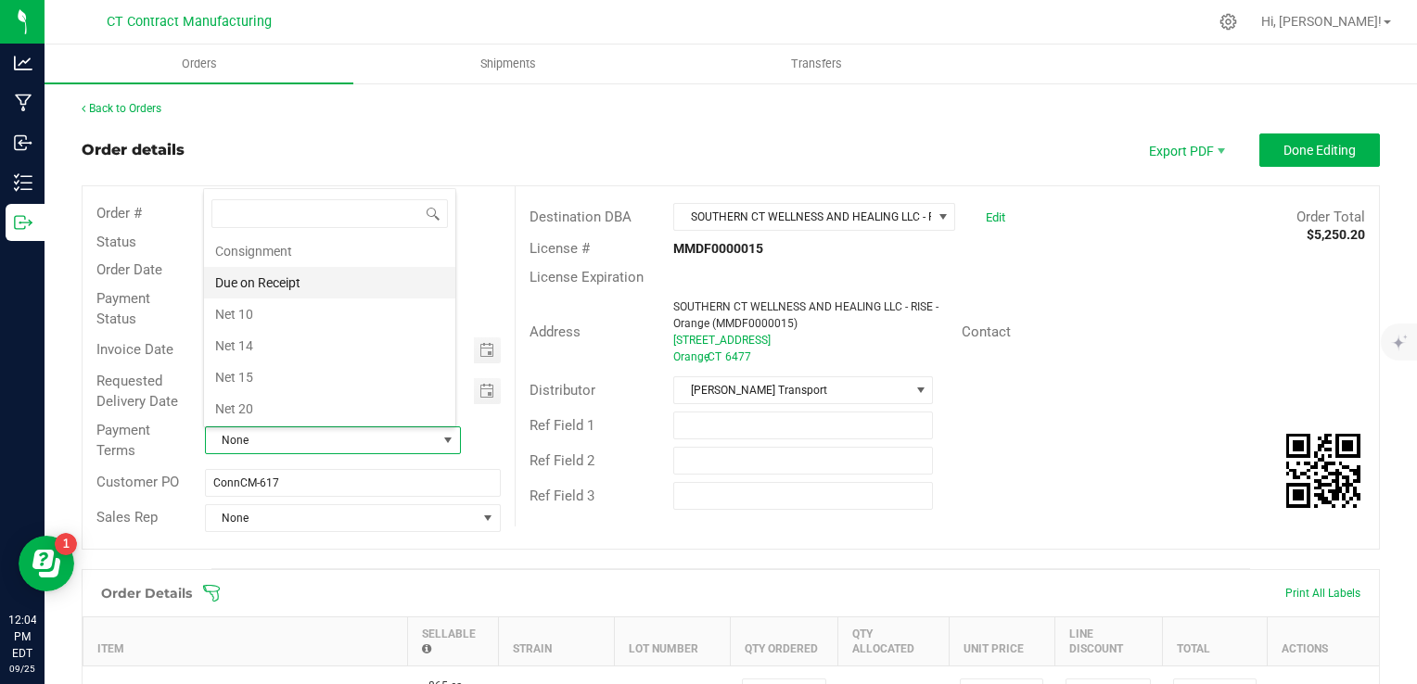
click at [353, 285] on li "Due on Receipt" at bounding box center [329, 283] width 251 height 32
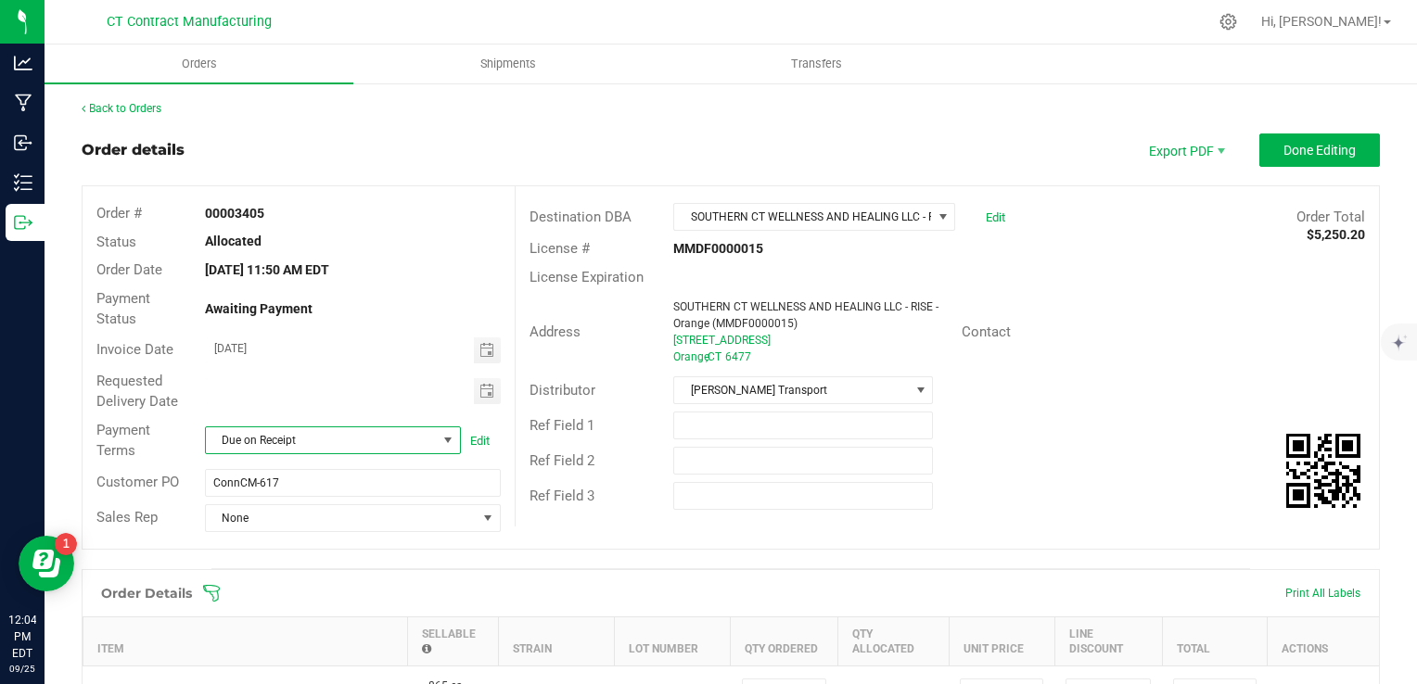
click at [1309, 143] on span "Done Editing" at bounding box center [1320, 150] width 72 height 15
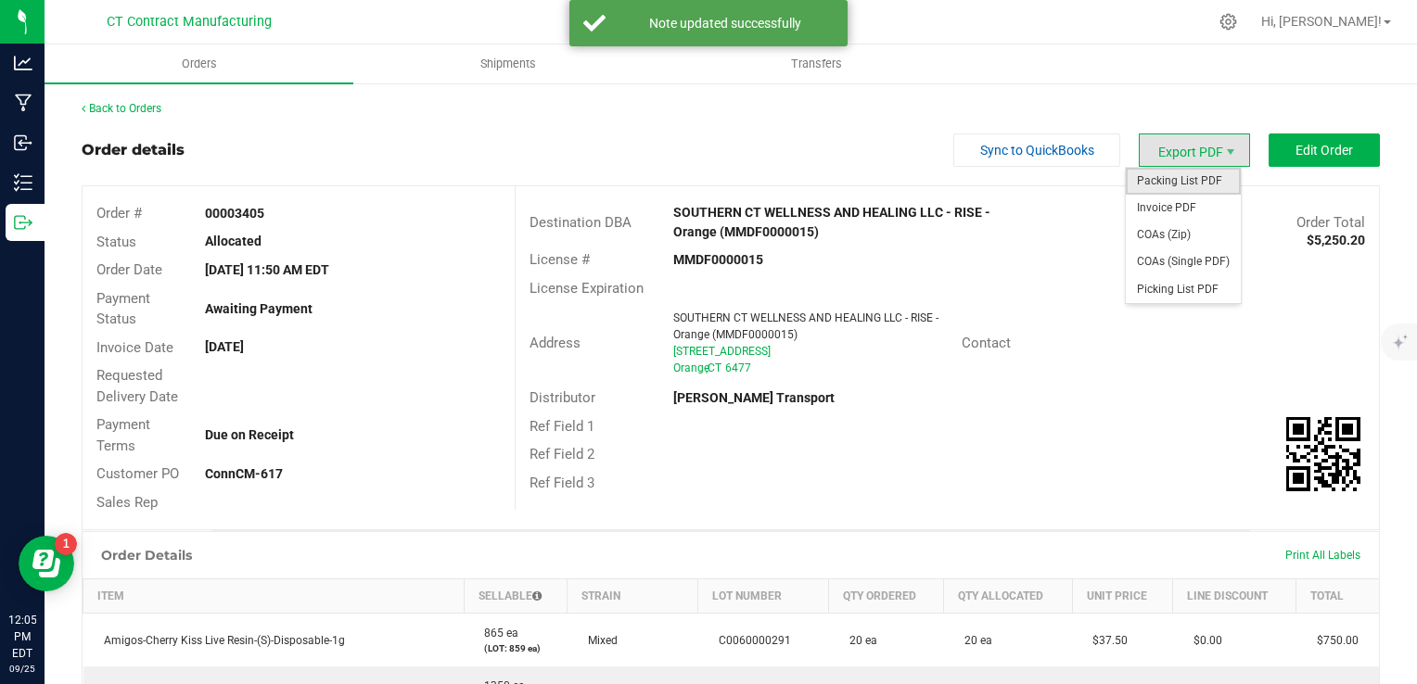
click at [1184, 180] on span "Packing List PDF" at bounding box center [1183, 181] width 115 height 27
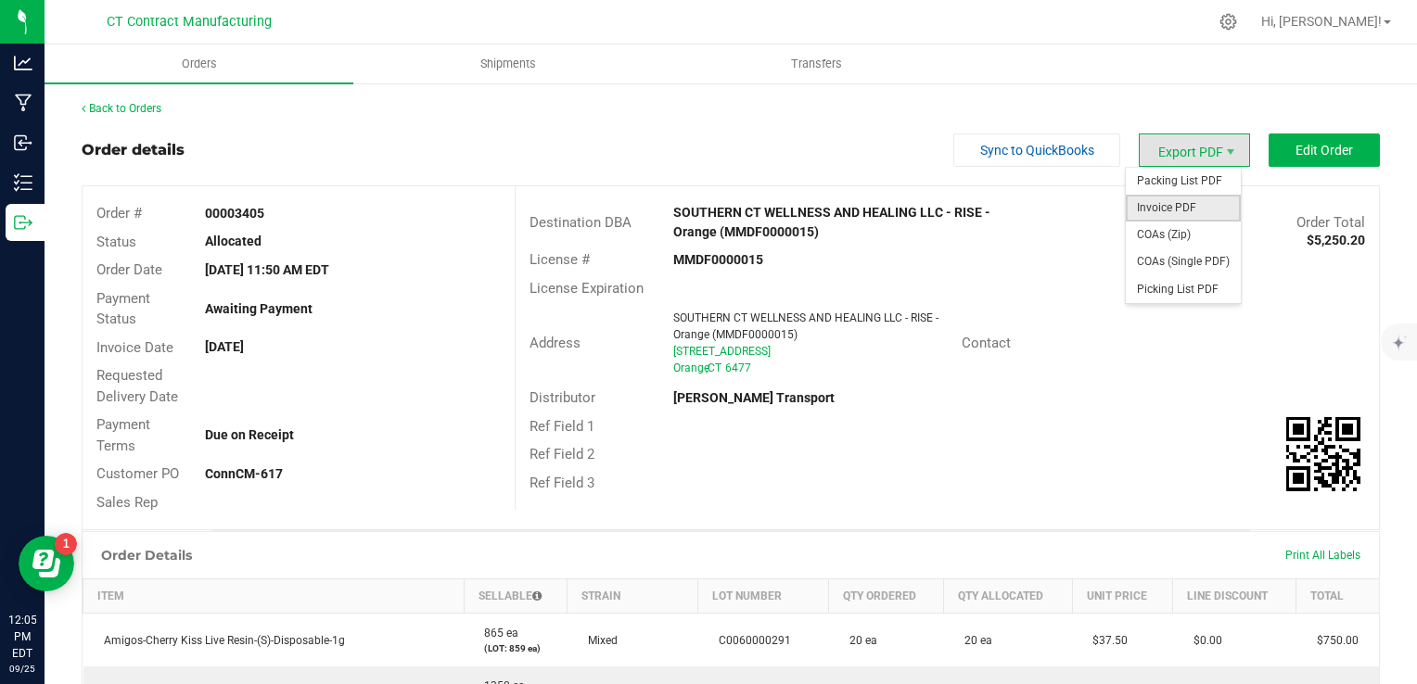
click at [1201, 200] on span "Invoice PDF" at bounding box center [1183, 208] width 115 height 27
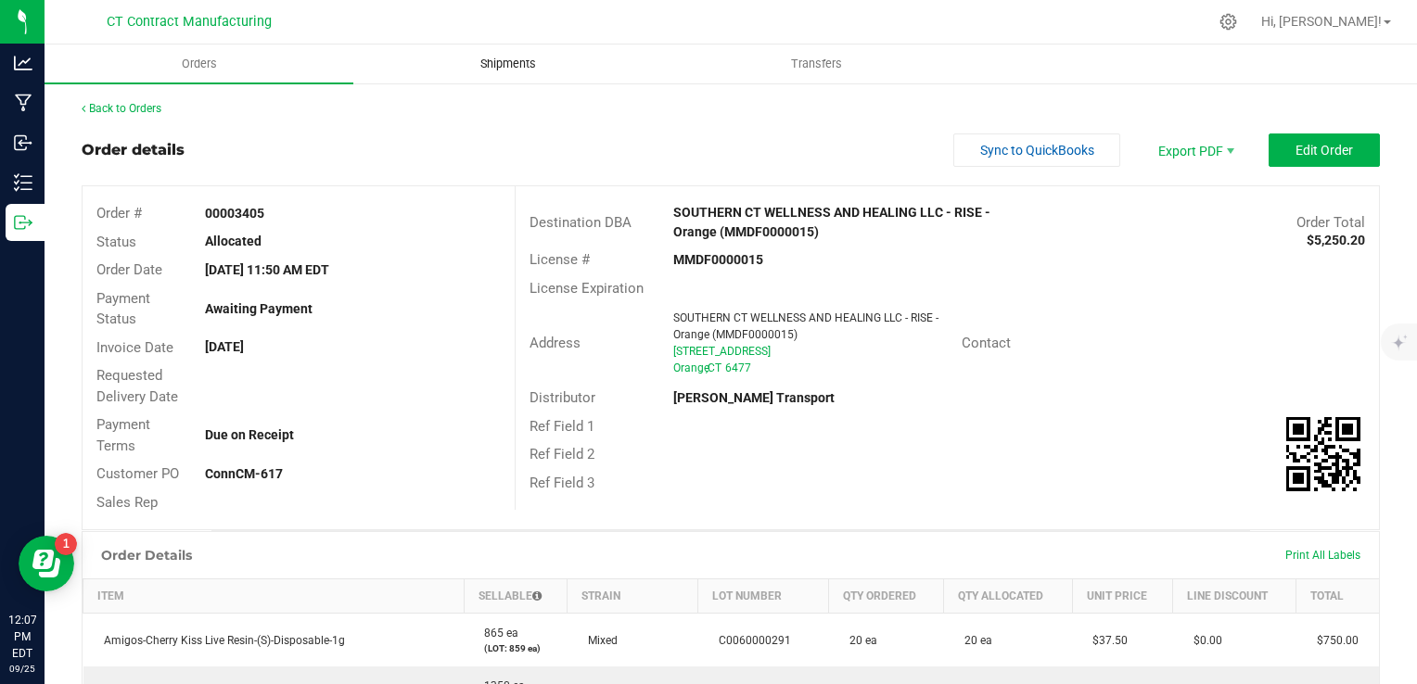
click at [513, 66] on span "Shipments" at bounding box center [508, 64] width 106 height 17
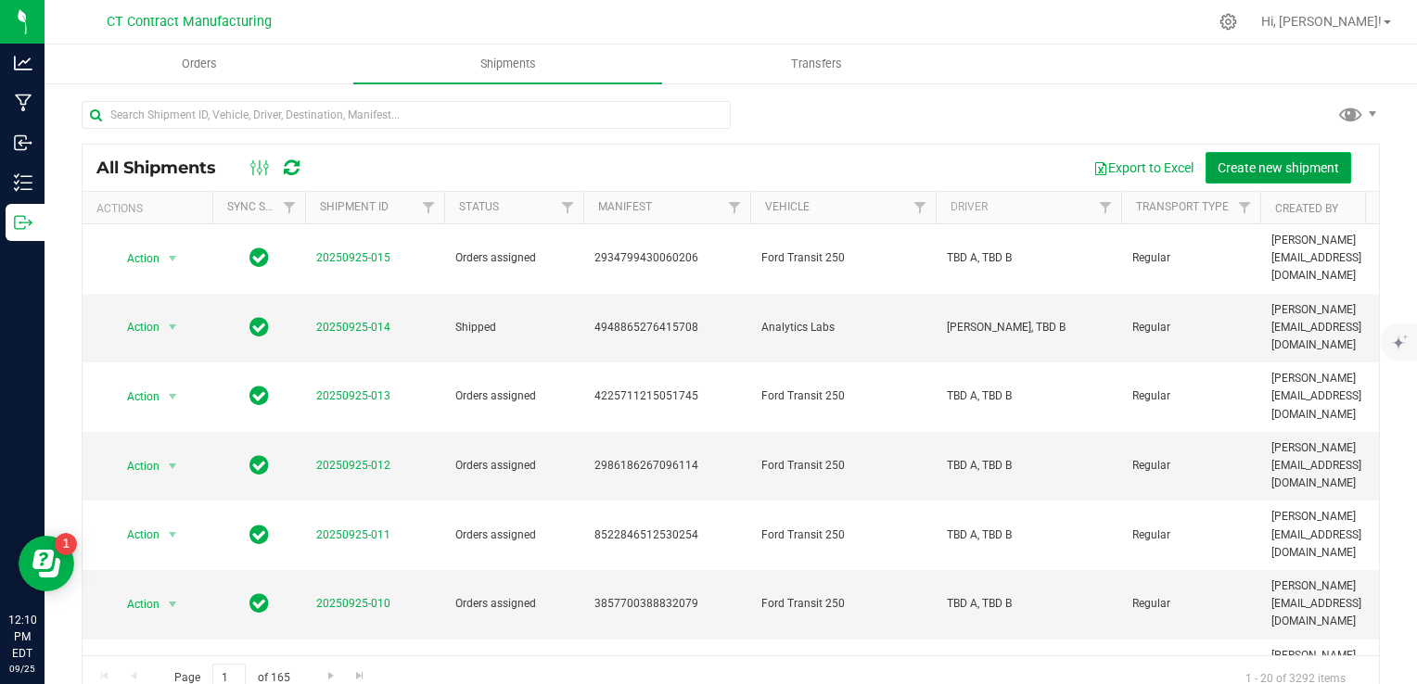
click at [1279, 163] on span "Create new shipment" at bounding box center [1279, 167] width 122 height 15
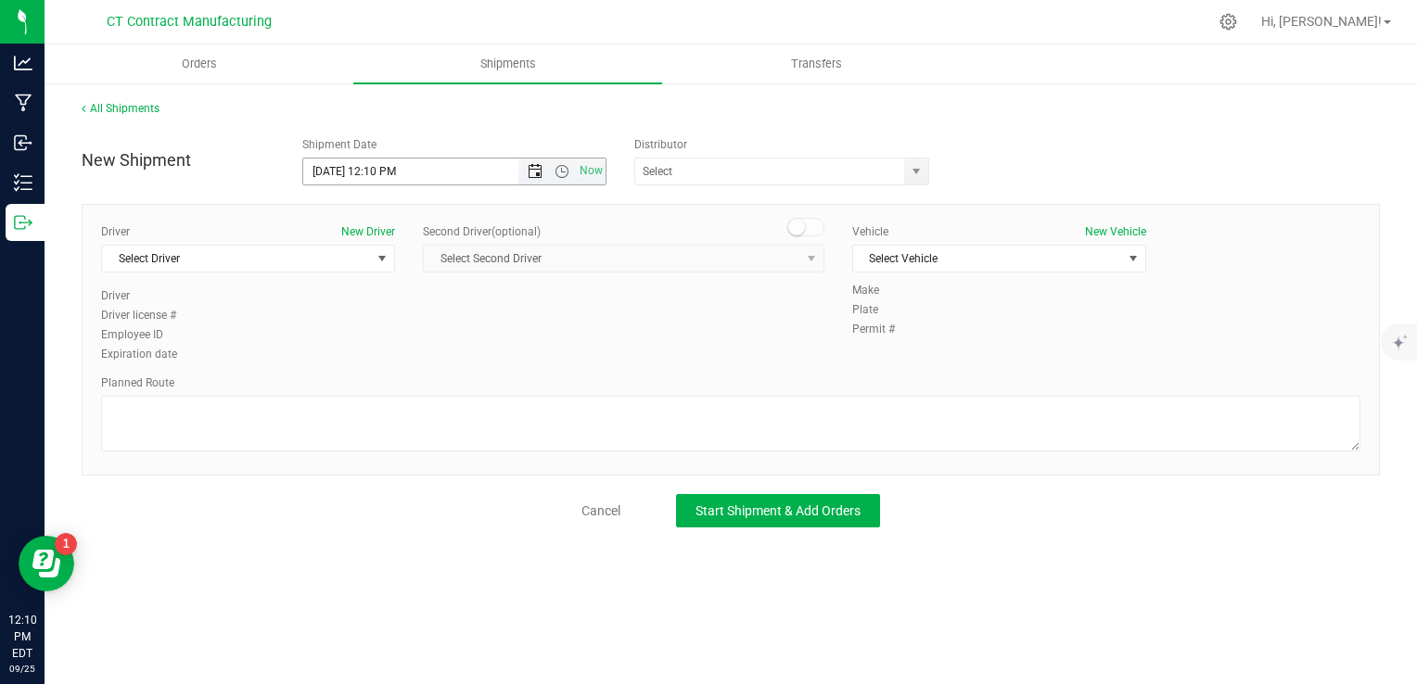
click at [540, 174] on span "Open the date view" at bounding box center [535, 171] width 15 height 15
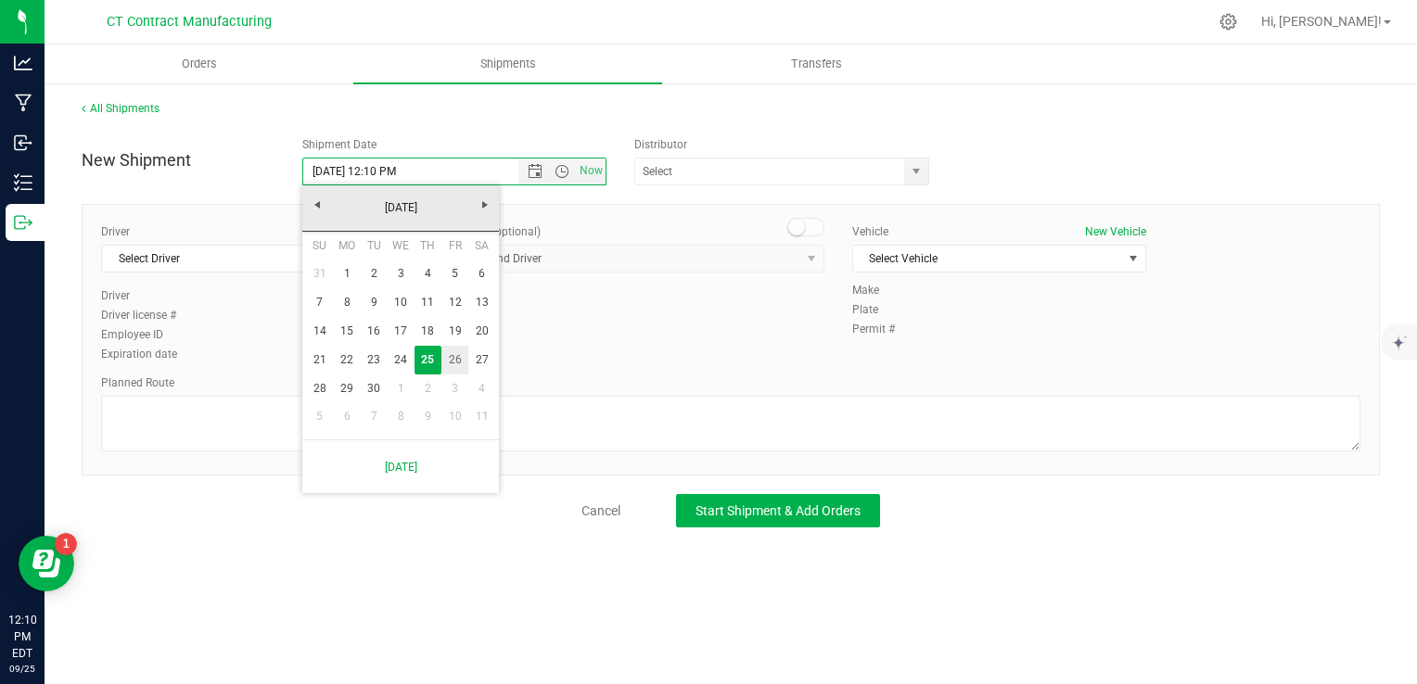
click at [452, 358] on link "26" at bounding box center [454, 360] width 27 height 29
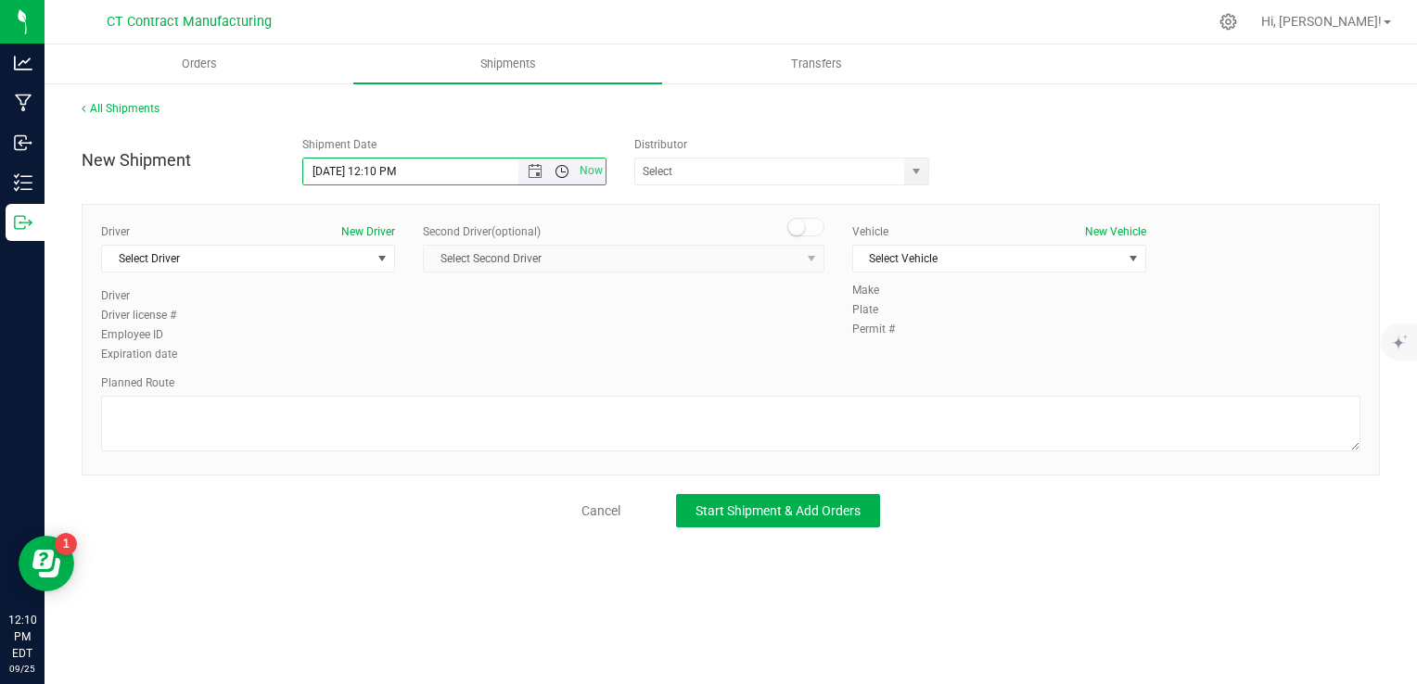
click at [567, 164] on span "Open the time view" at bounding box center [562, 171] width 15 height 15
click at [459, 213] on li "8:00 AM" at bounding box center [453, 212] width 301 height 24
type input "[DATE] 8:00 AM"
click at [928, 171] on span "select" at bounding box center [915, 172] width 23 height 26
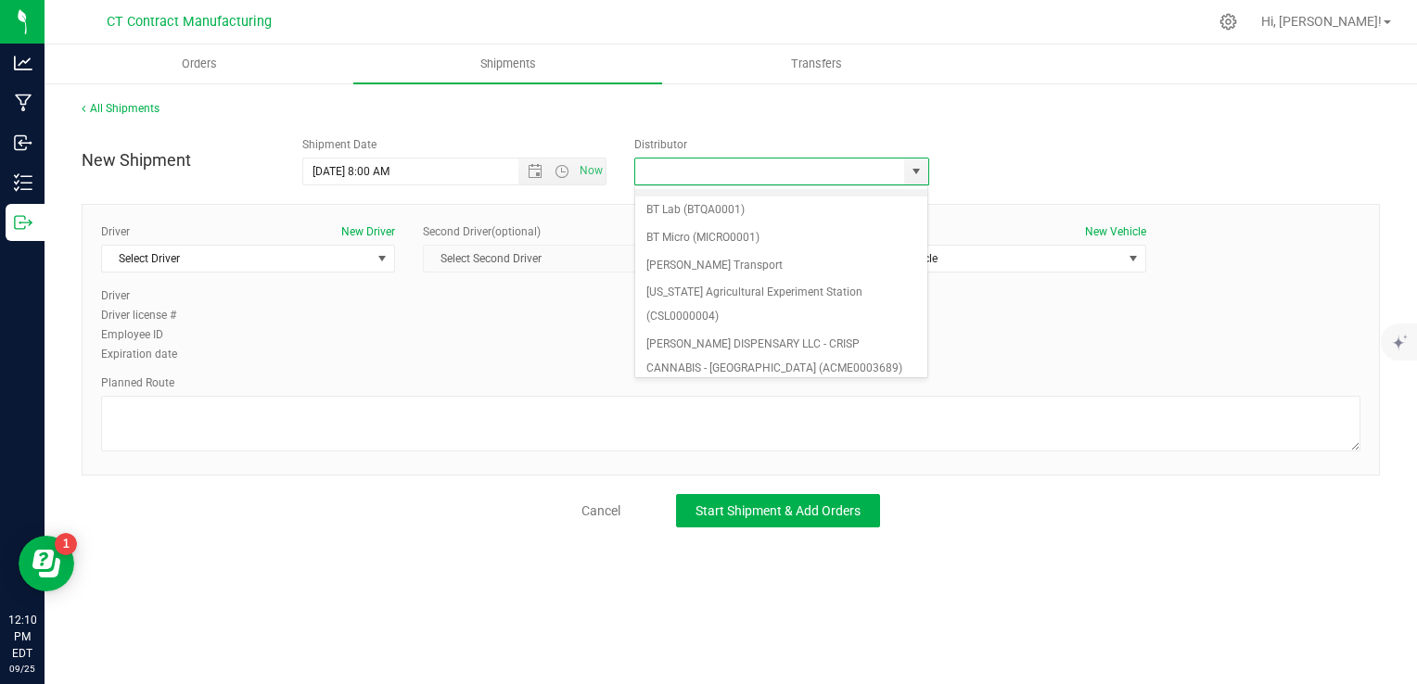
scroll to position [186, 0]
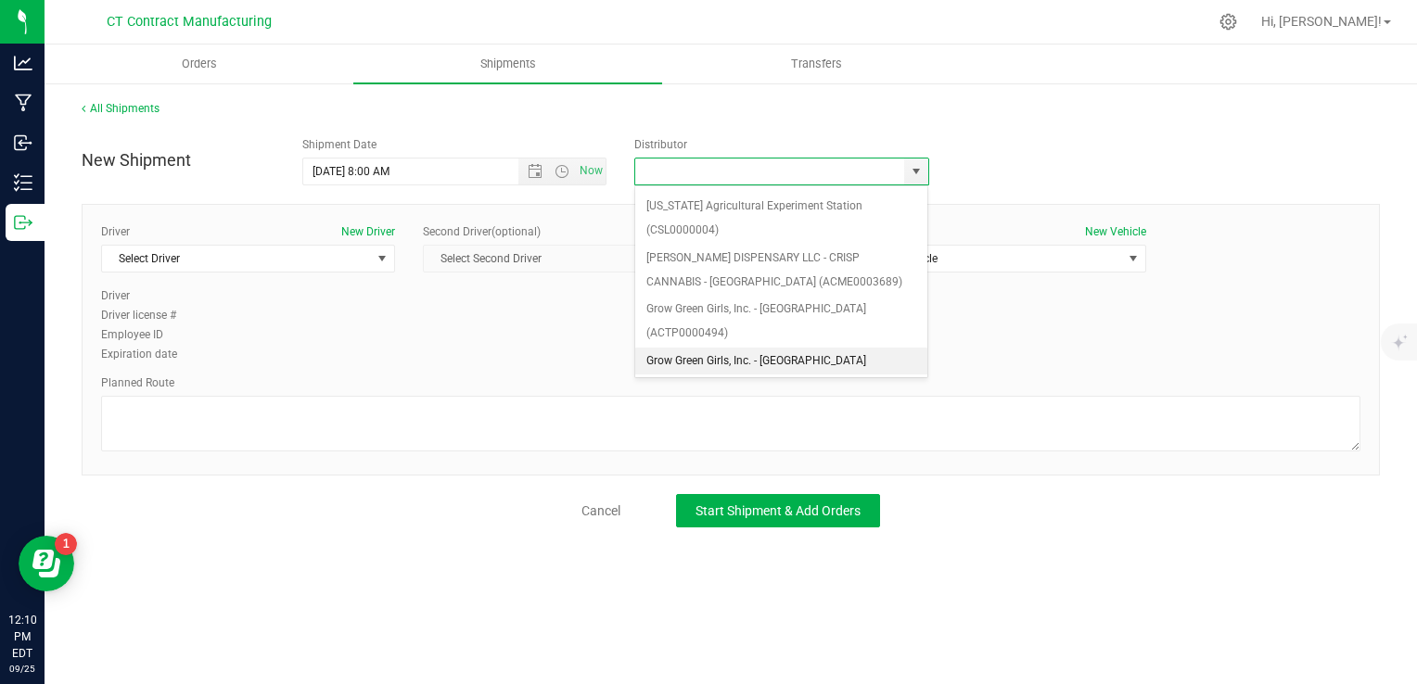
click at [838, 348] on li "Grow Green Girls, Inc. - [GEOGRAPHIC_DATA] (ACTP0000443)" at bounding box center [781, 373] width 293 height 51
type input "Grow Green Girls, Inc. - [GEOGRAPHIC_DATA] (ACTP0000443)"
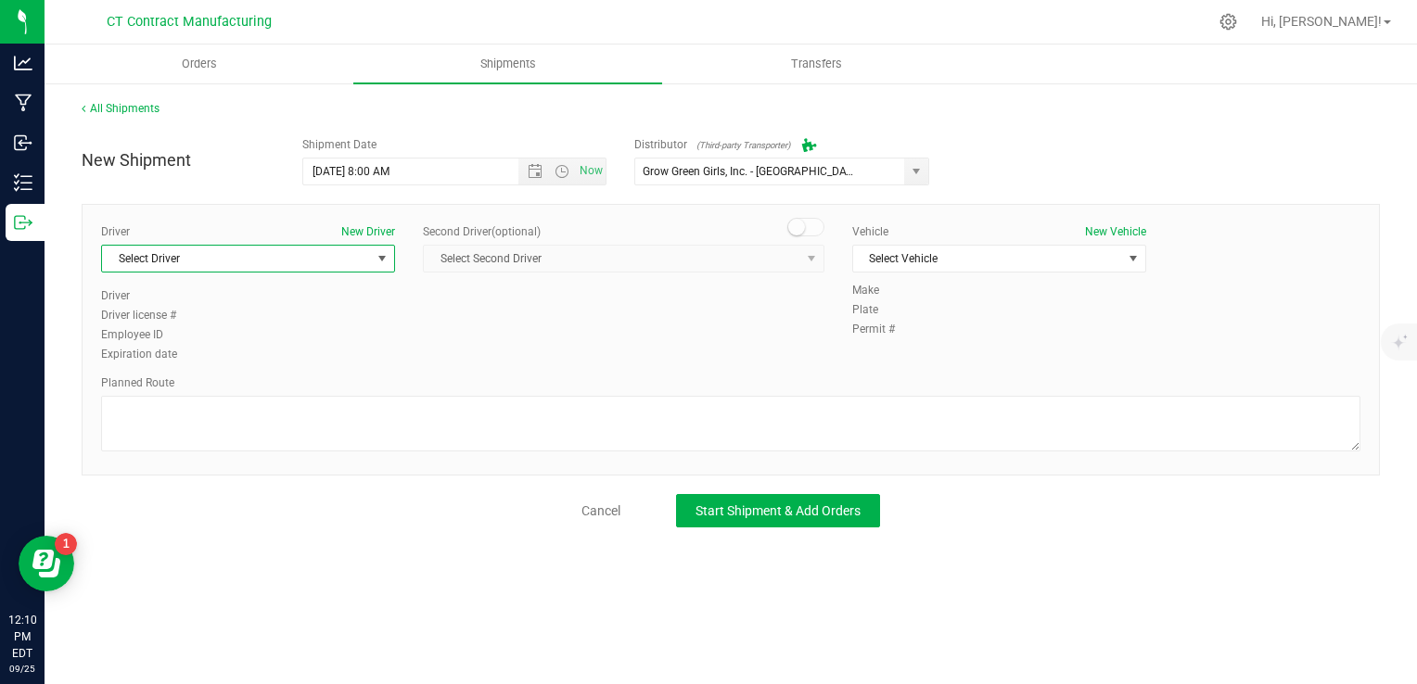
click at [334, 249] on span "Select Driver" at bounding box center [236, 259] width 269 height 26
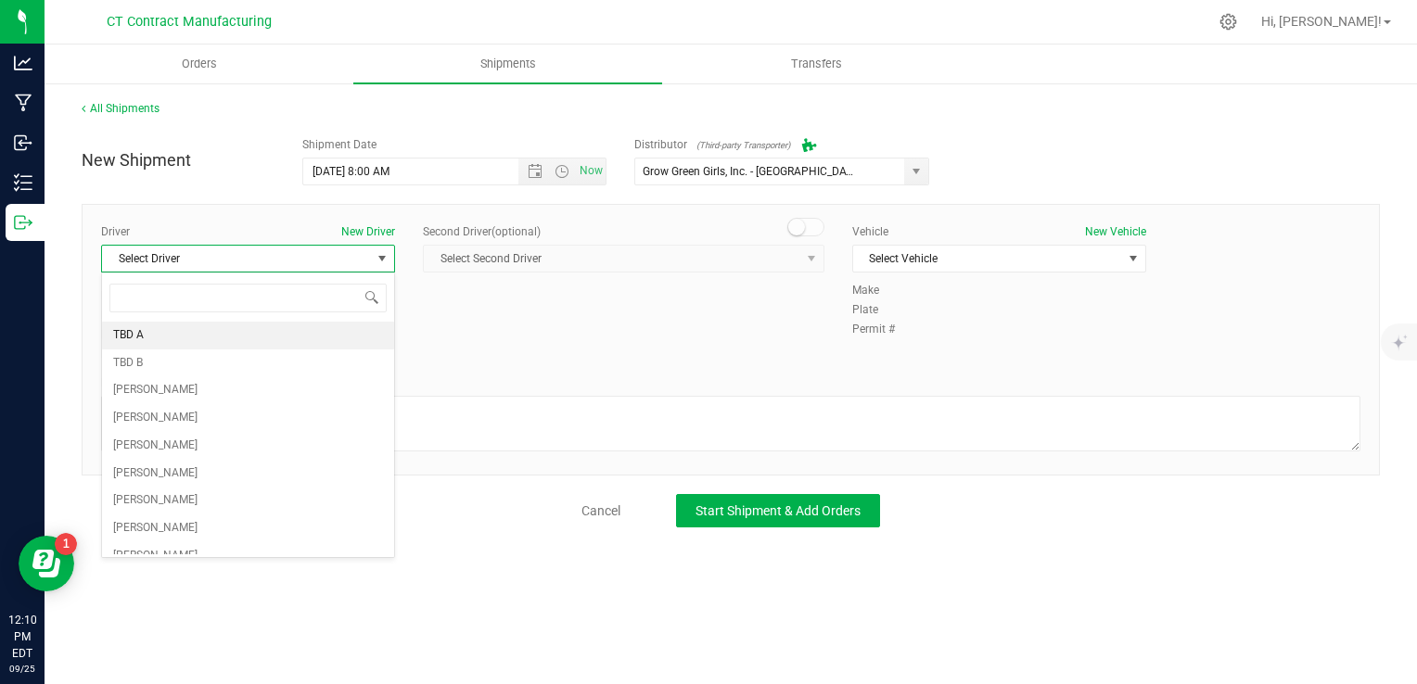
click at [264, 339] on li "TBD A" at bounding box center [248, 336] width 292 height 28
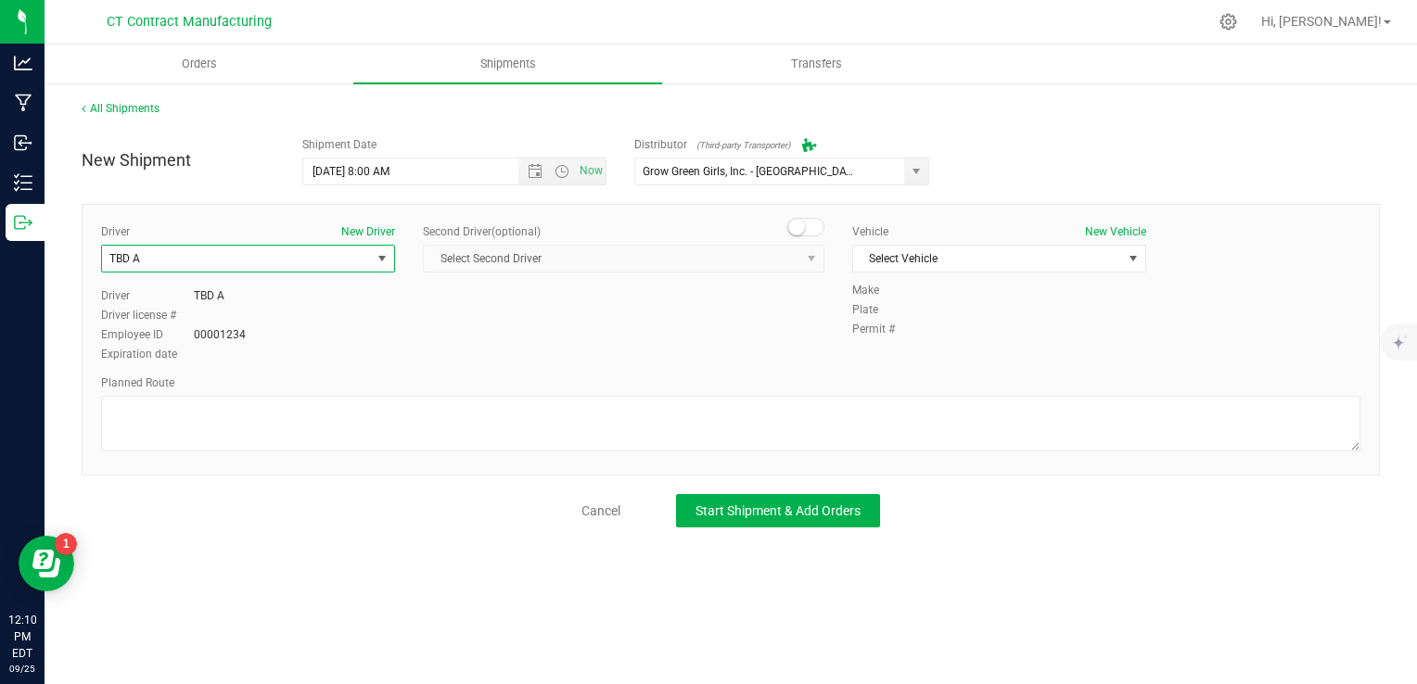
click at [816, 228] on span at bounding box center [805, 227] width 37 height 19
click at [787, 251] on span "Select Second Driver" at bounding box center [612, 259] width 377 height 26
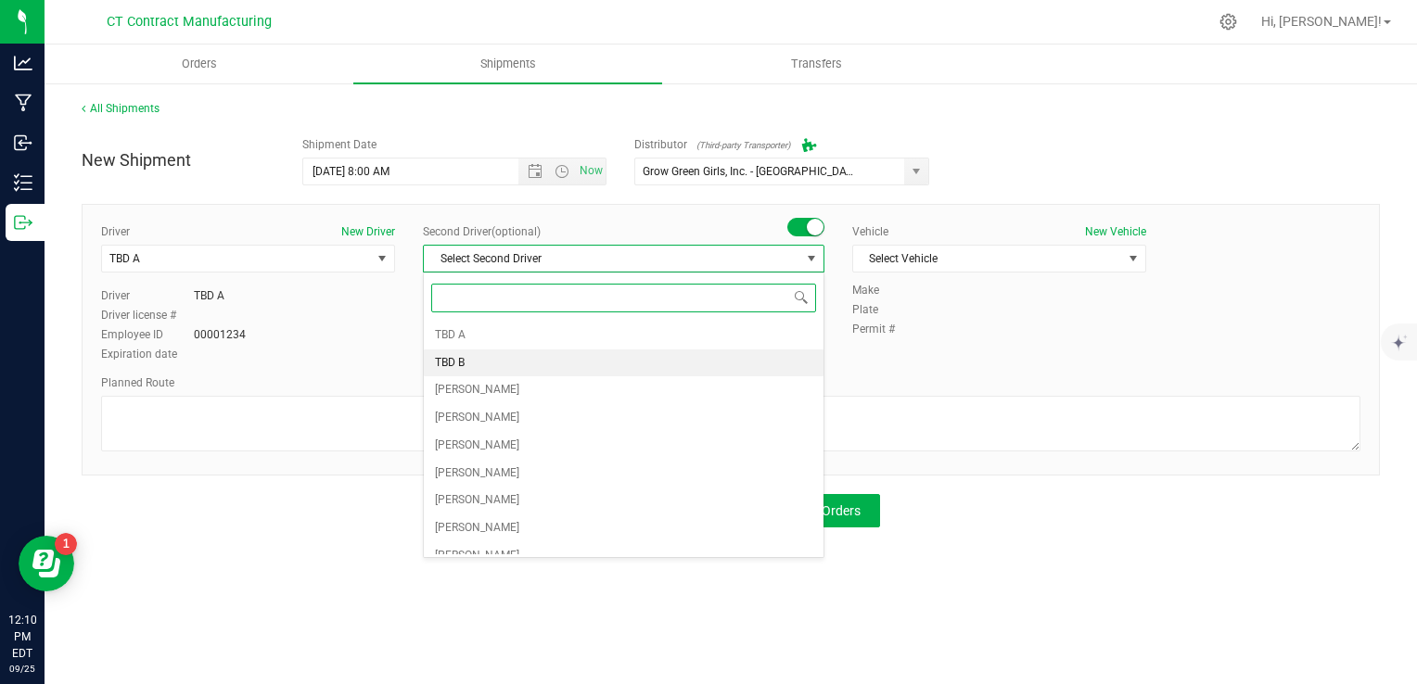
click at [633, 356] on li "TBD B" at bounding box center [624, 364] width 400 height 28
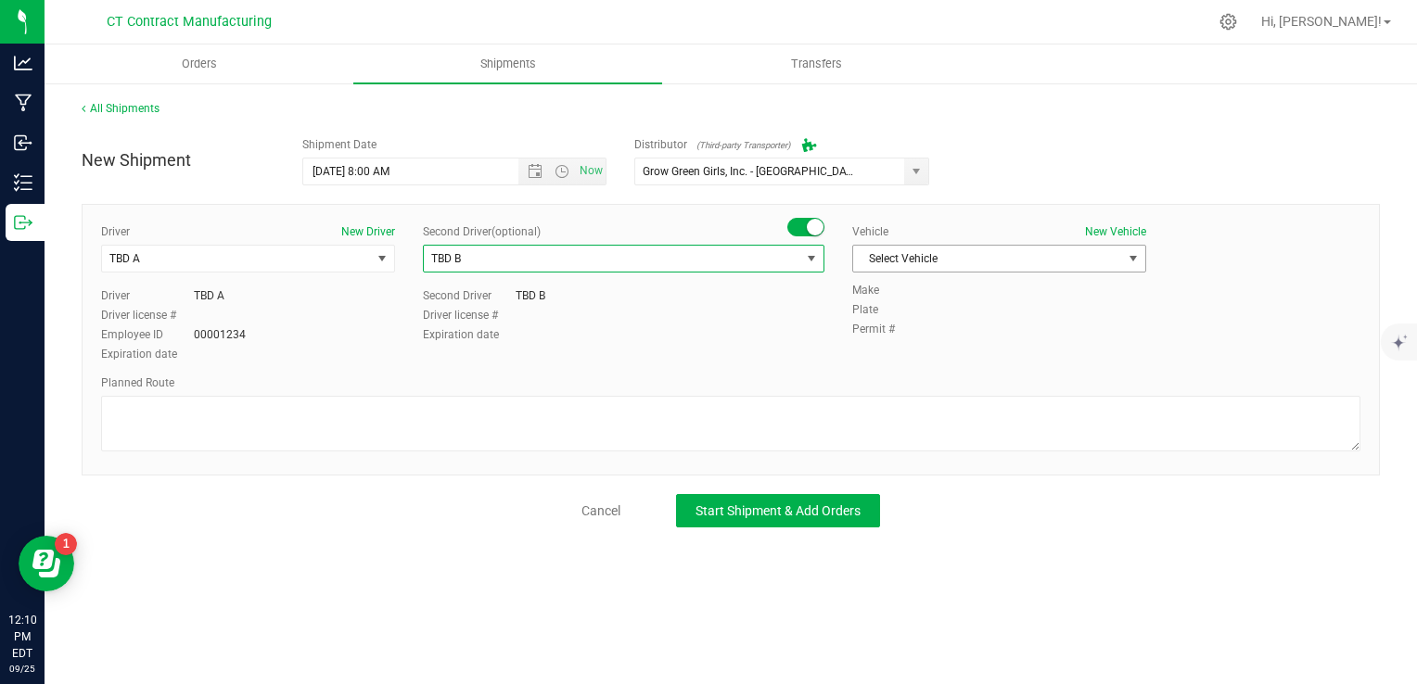
click at [966, 255] on span "Select Vehicle" at bounding box center [987, 259] width 269 height 26
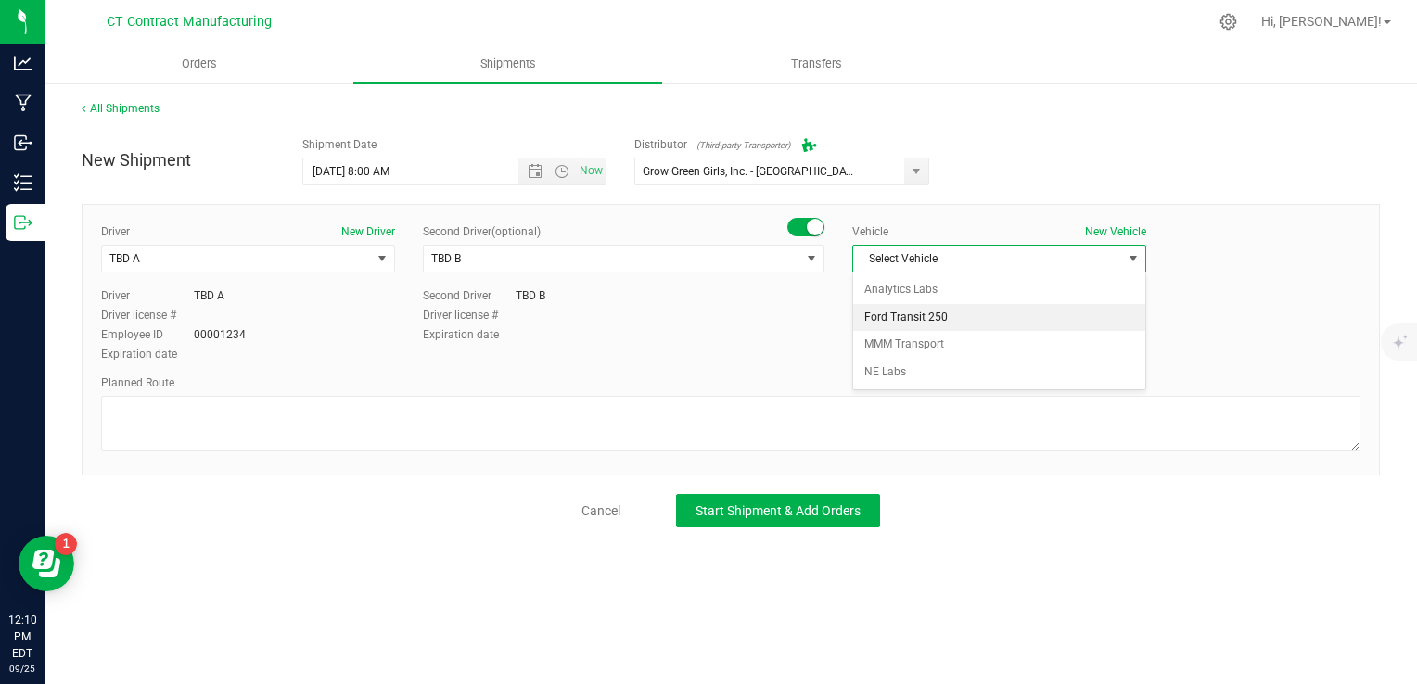
click at [958, 322] on li "Ford Transit 250" at bounding box center [999, 318] width 292 height 28
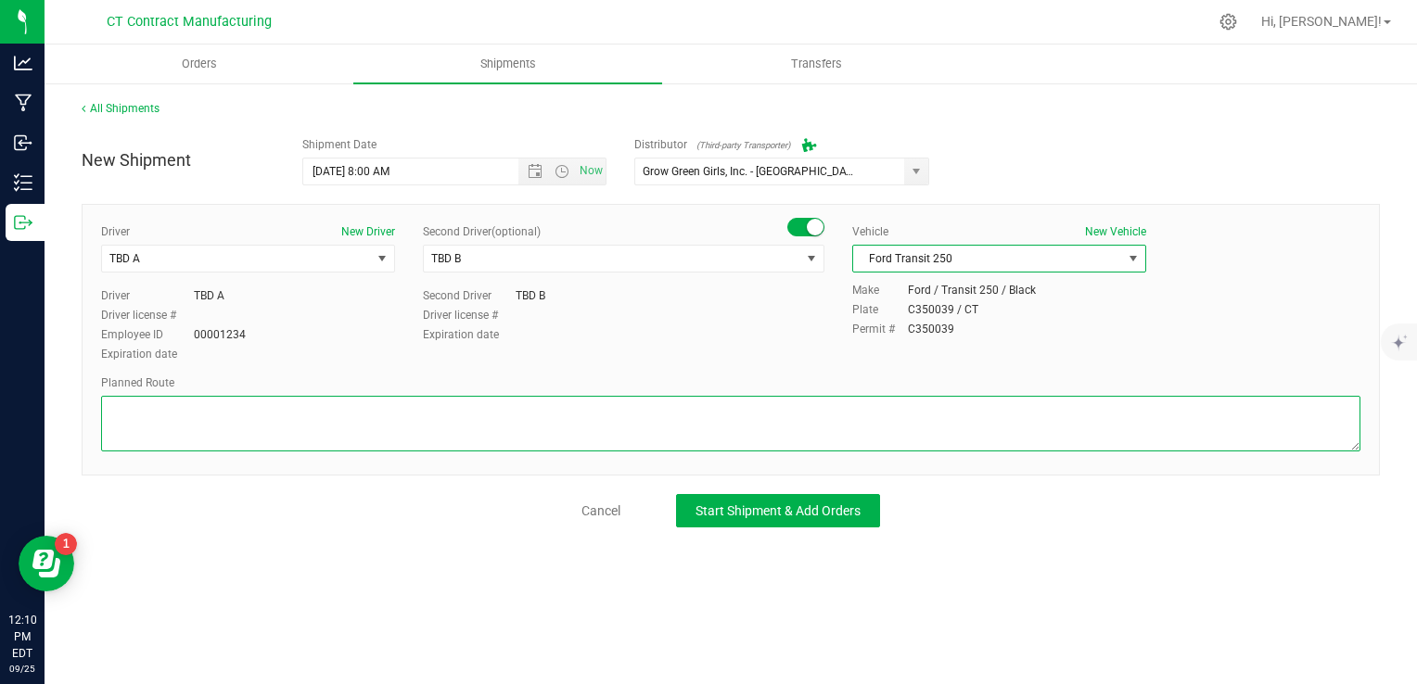
click at [867, 396] on textarea at bounding box center [731, 424] width 1260 height 56
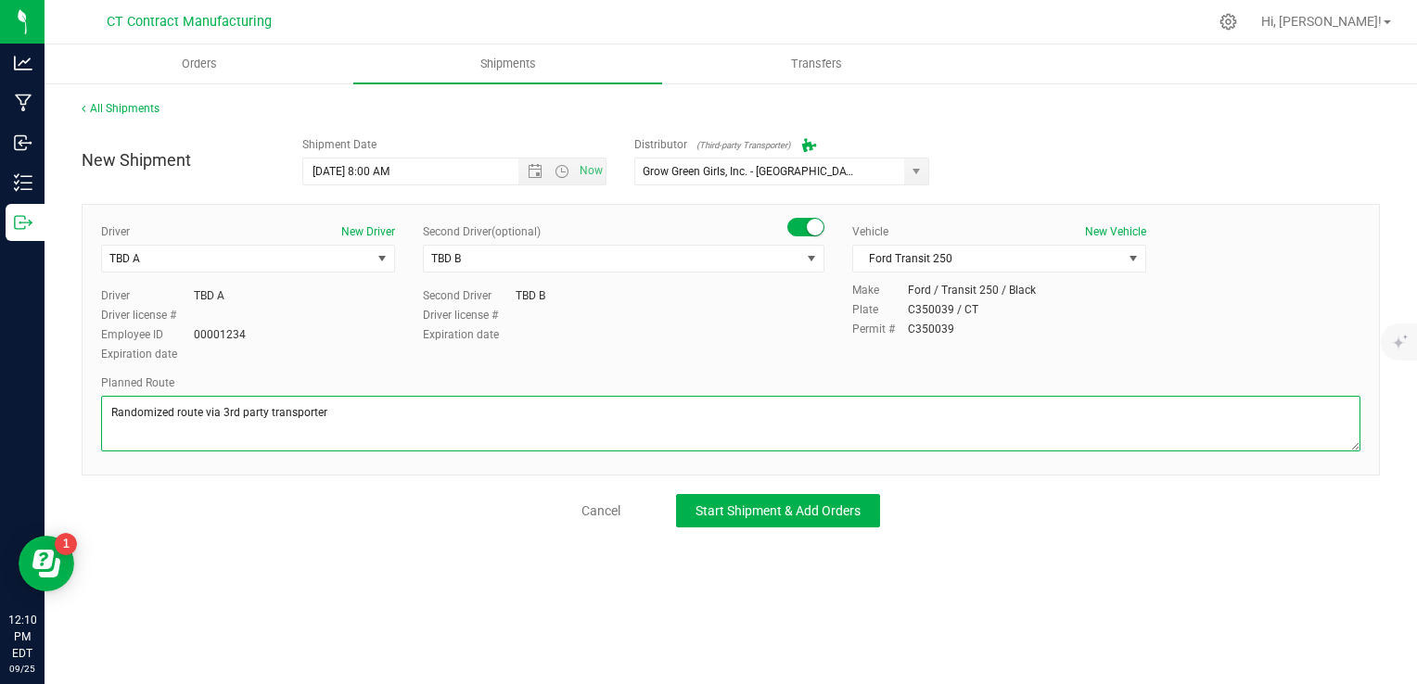
click at [851, 409] on textarea at bounding box center [731, 424] width 1260 height 56
type textarea "Randomized route via 3rd party transporter"
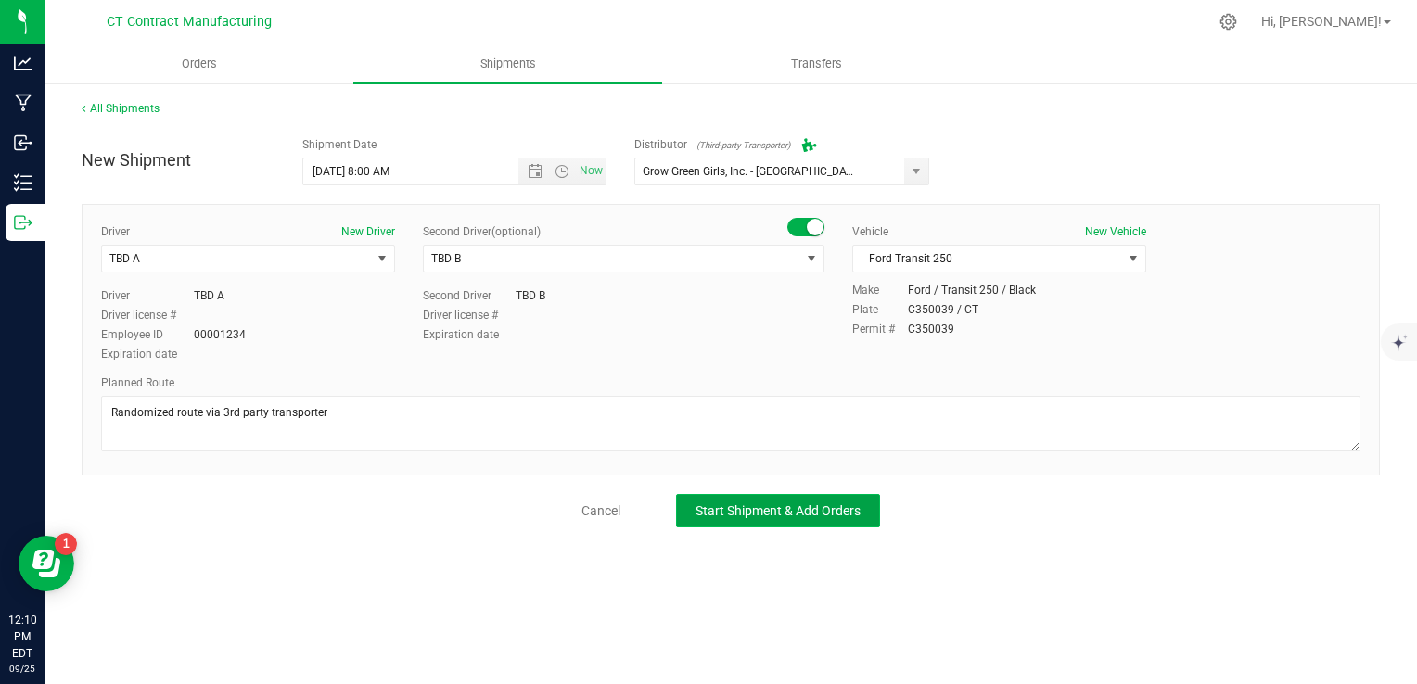
click at [828, 505] on span "Start Shipment & Add Orders" at bounding box center [778, 511] width 165 height 15
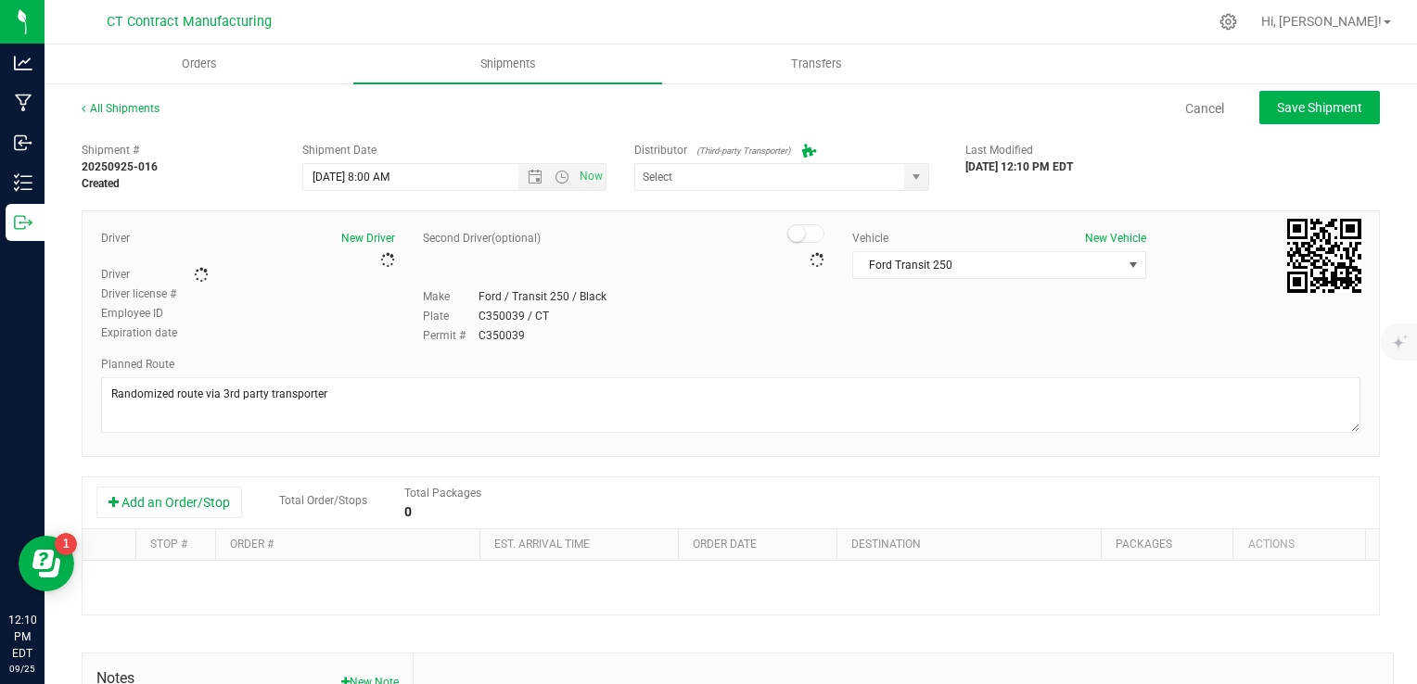
type input "Grow Green Girls, Inc. - [GEOGRAPHIC_DATA] (ACTP0000443)"
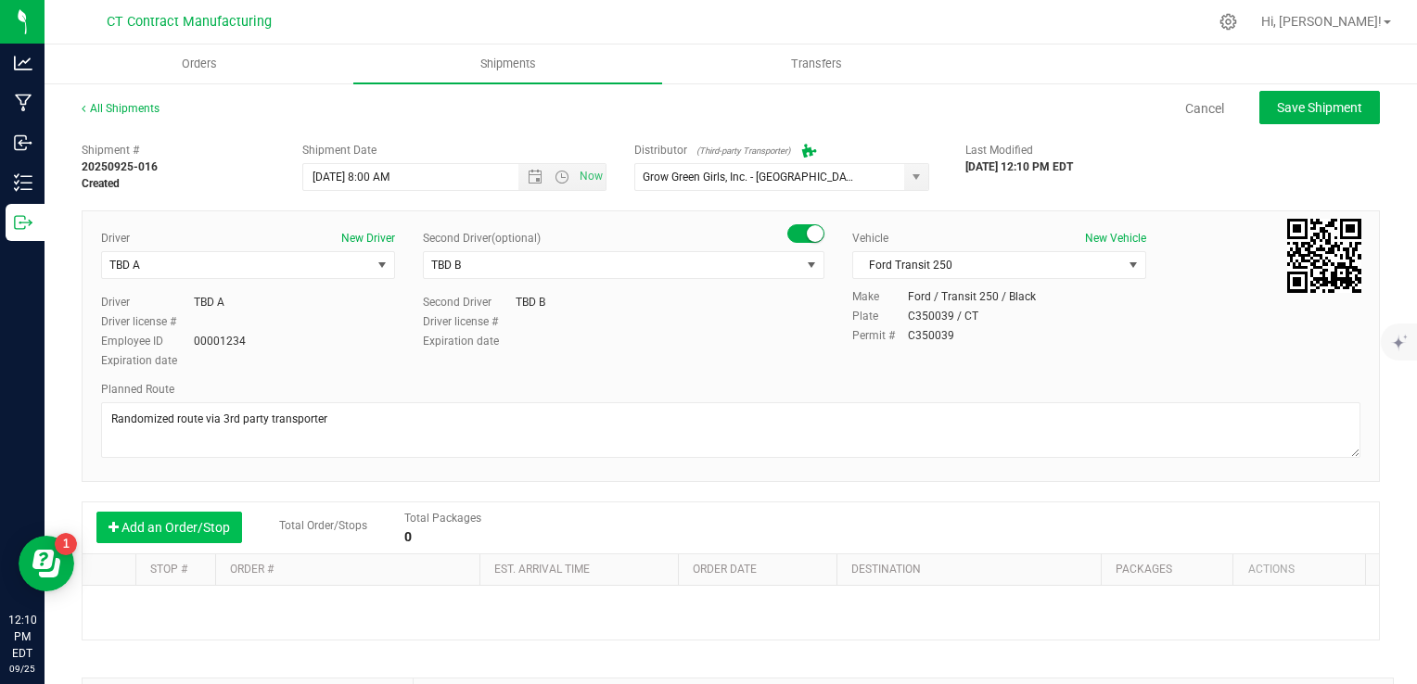
click at [180, 529] on button "Add an Order/Stop" at bounding box center [169, 528] width 146 height 32
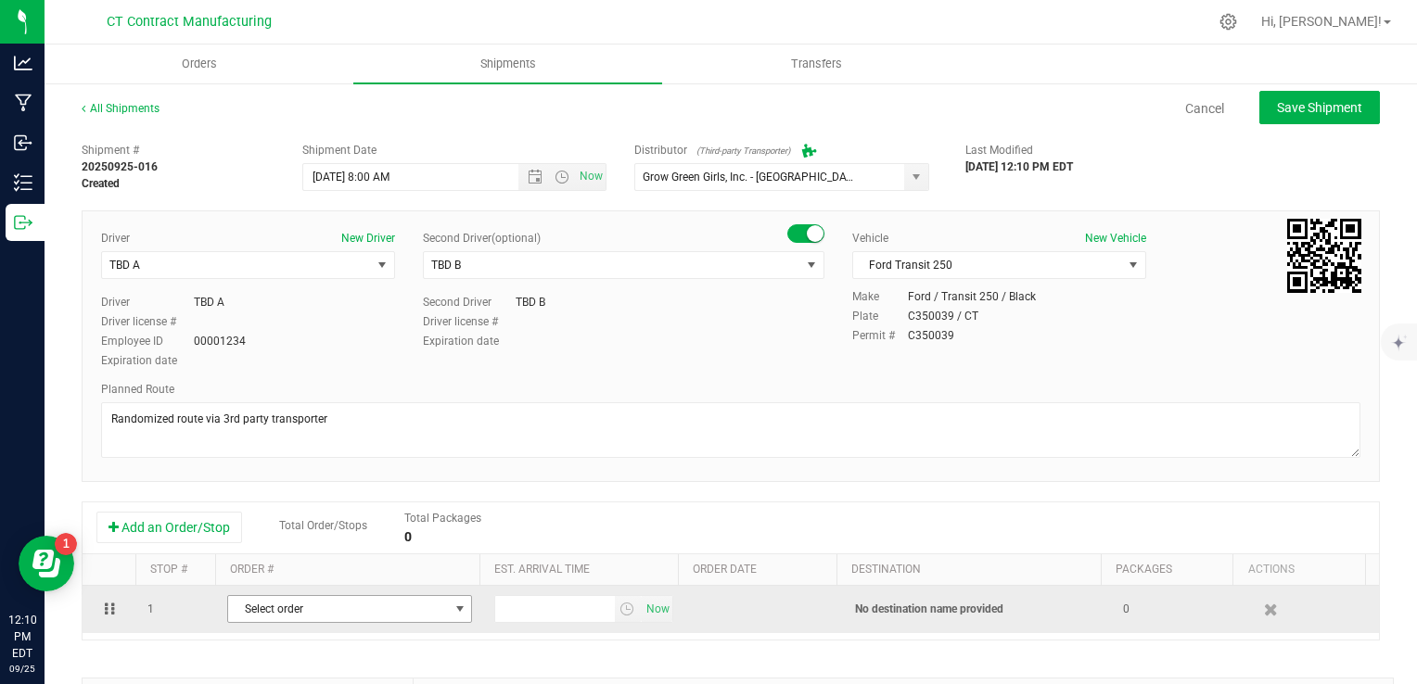
click at [287, 614] on span "Select order" at bounding box center [338, 609] width 220 height 26
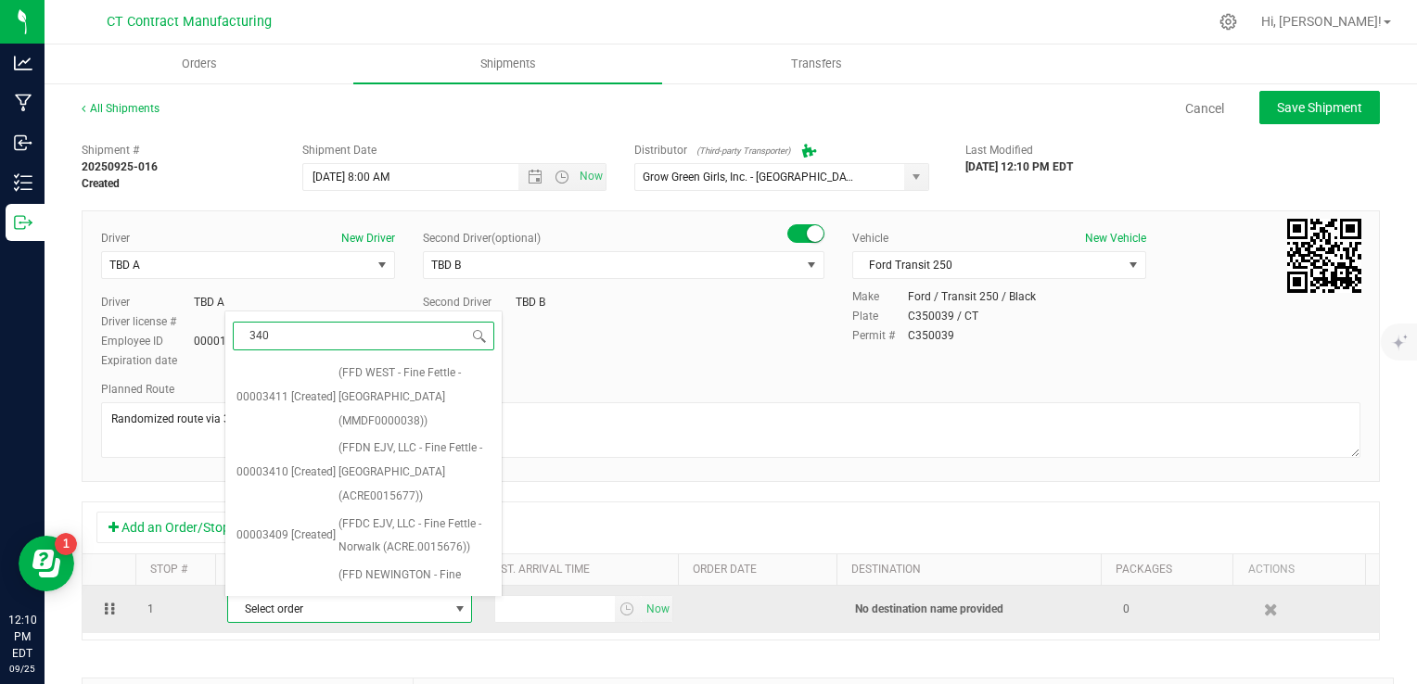
type input "3404"
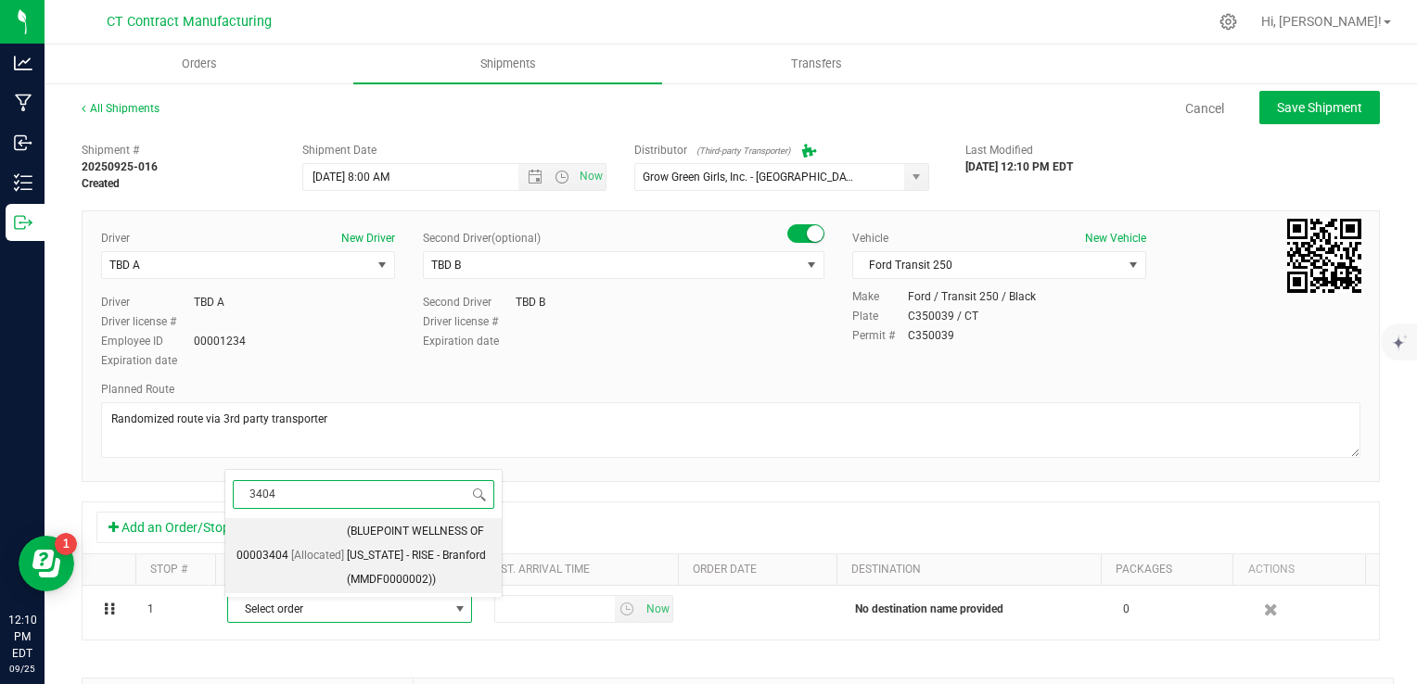
click at [325, 569] on li "00003404 [Allocated] (BLUEPOINT WELLNESS OF [US_STATE] - RISE - Branford (MMDF0…" at bounding box center [363, 555] width 276 height 75
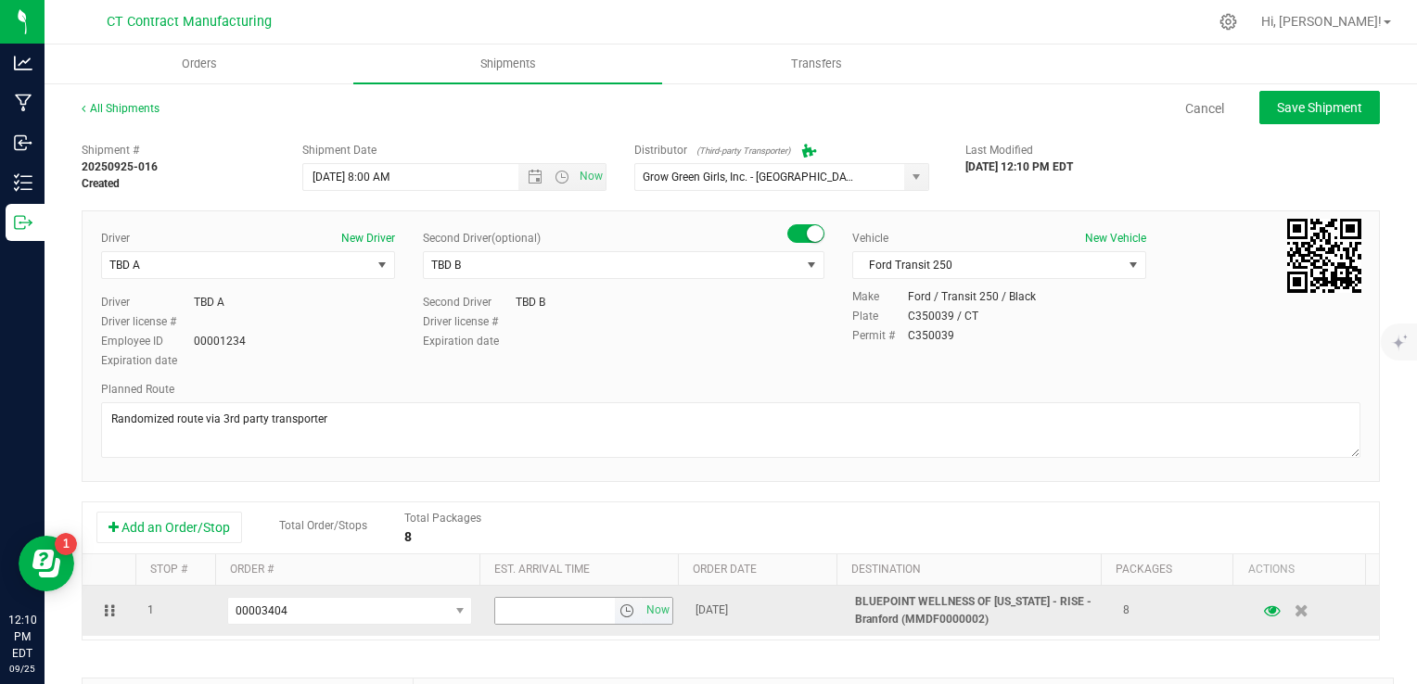
click at [620, 610] on span "select" at bounding box center [627, 611] width 15 height 15
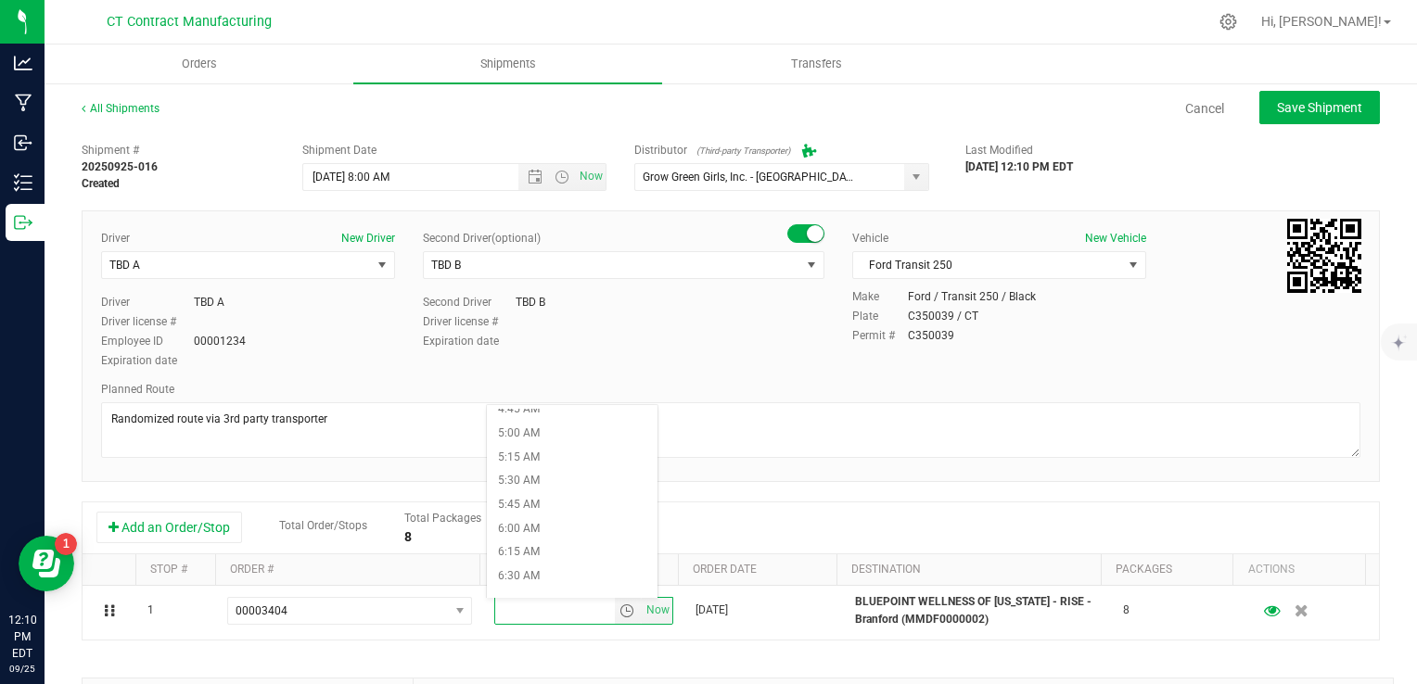
scroll to position [742, 0]
click at [590, 487] on li "8:30 AM" at bounding box center [572, 490] width 171 height 24
click at [725, 518] on div "Add an Order/Stop Total Order/Stops Total Packages 8" at bounding box center [730, 528] width 1269 height 32
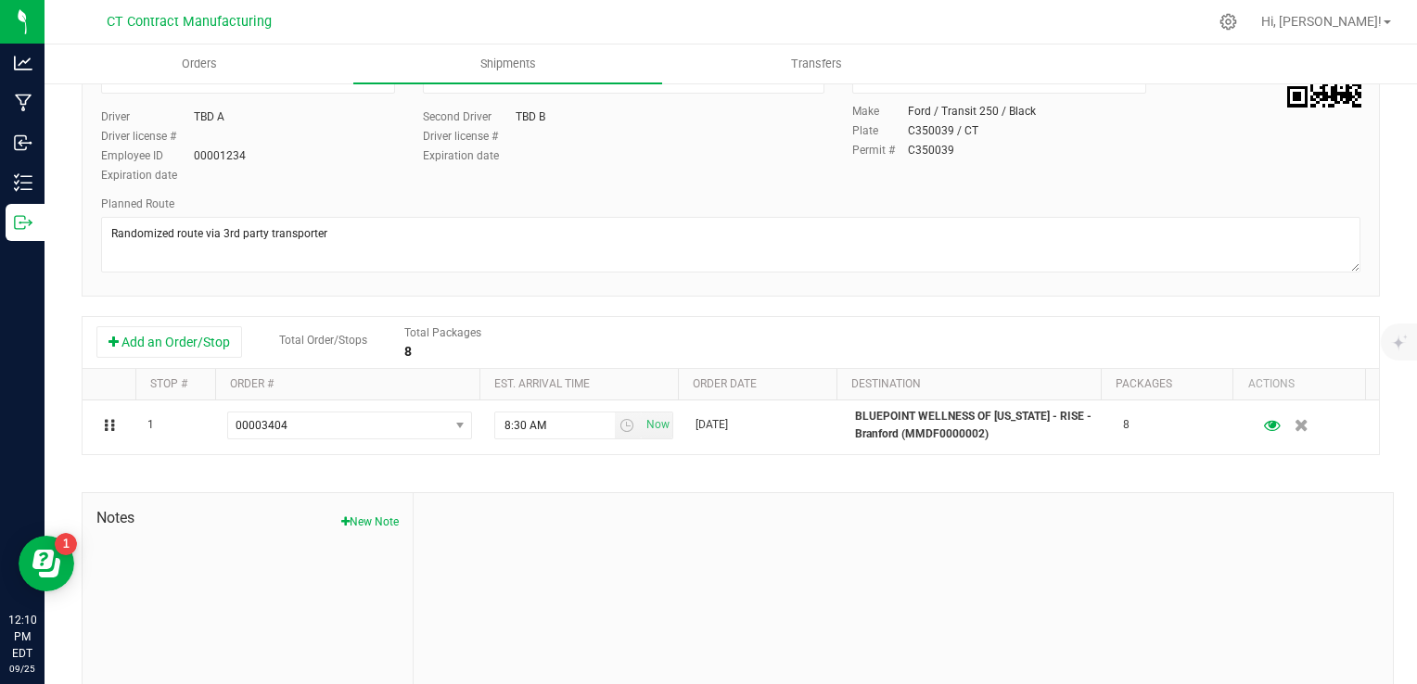
scroll to position [0, 0]
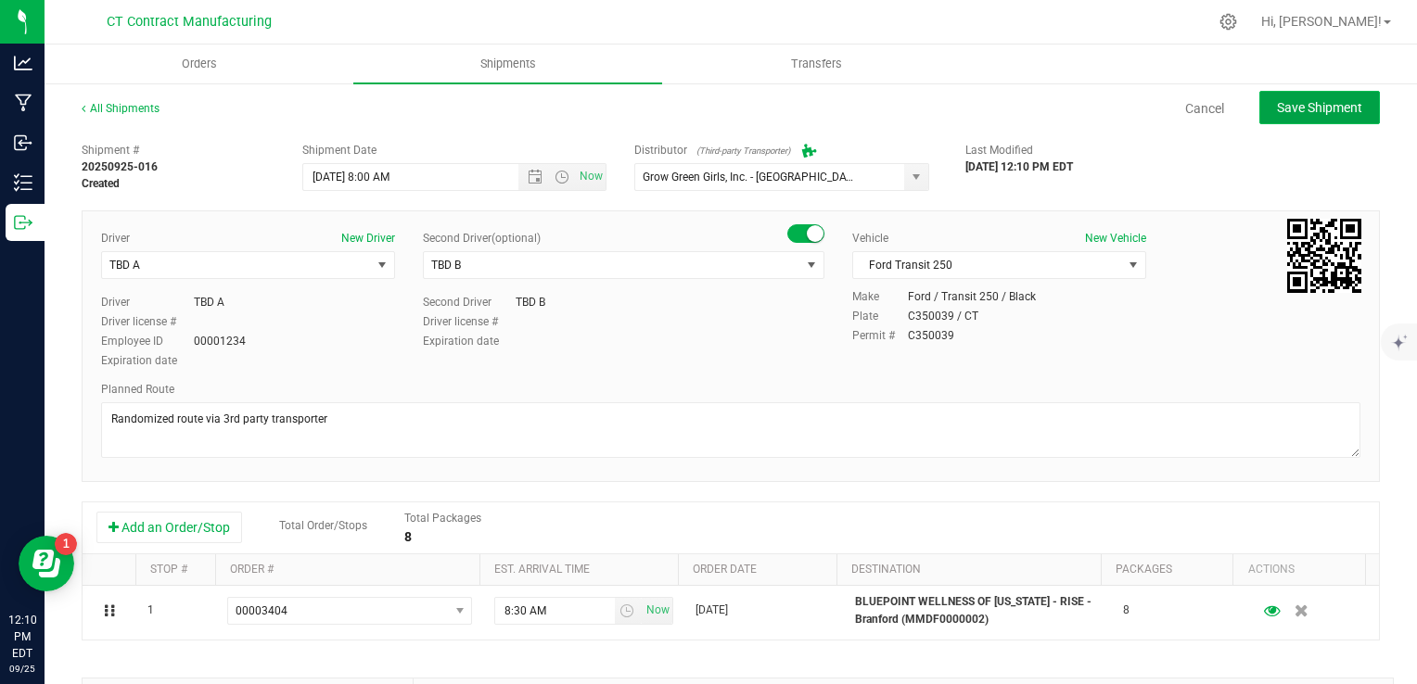
click at [1291, 102] on span "Save Shipment" at bounding box center [1319, 107] width 85 height 15
type input "[DATE] 12:00 PM"
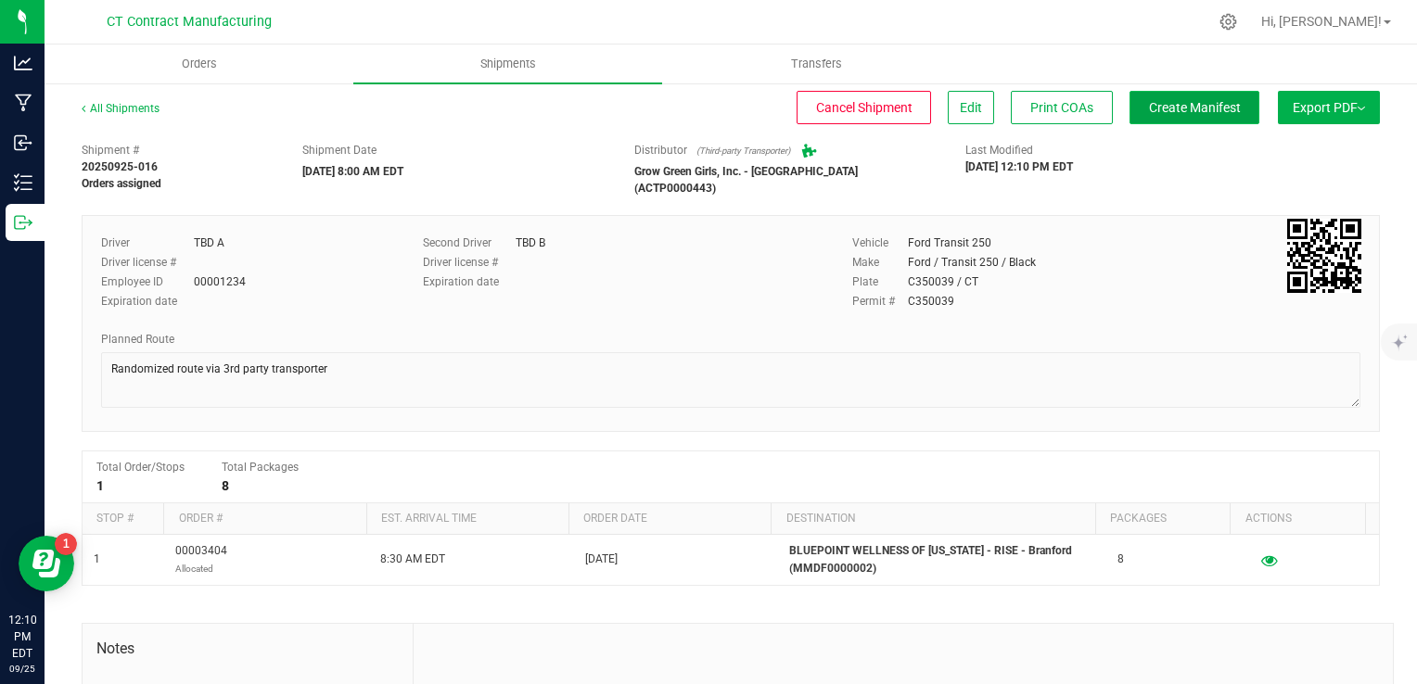
click at [1159, 102] on span "Create Manifest" at bounding box center [1195, 107] width 92 height 15
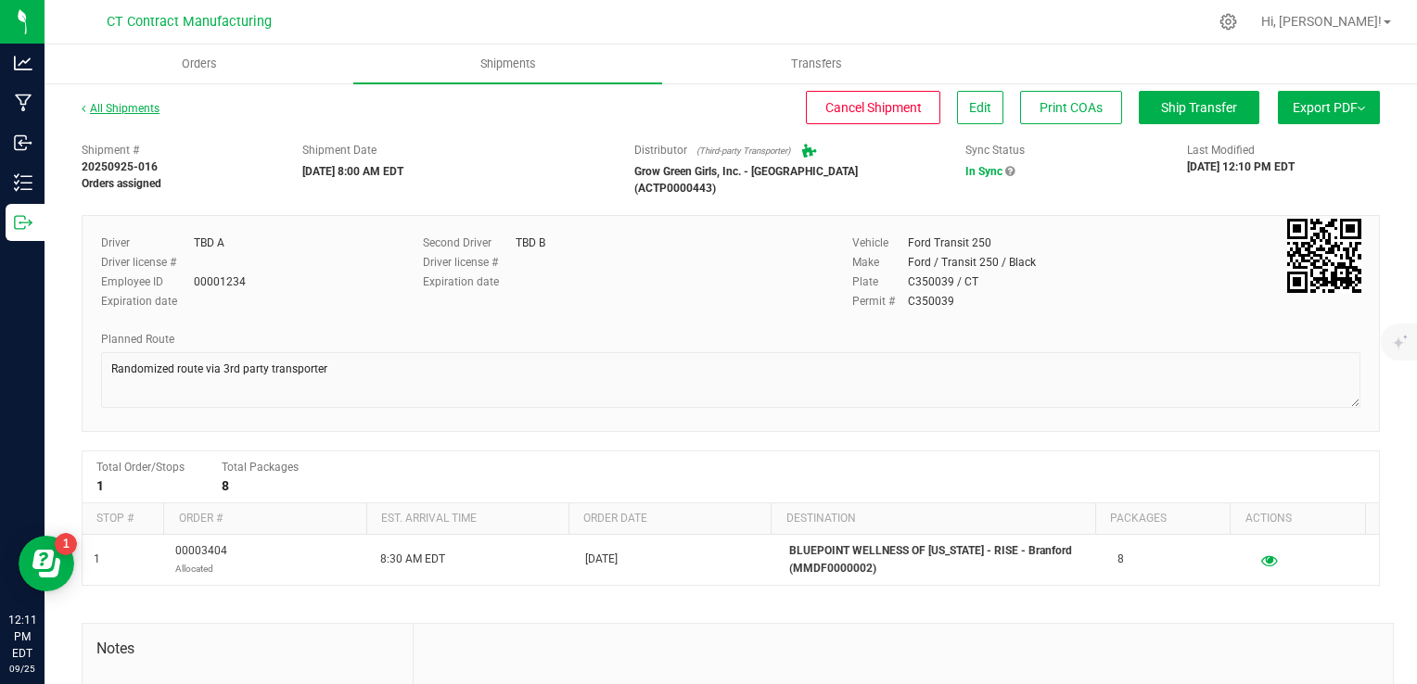
click at [123, 102] on link "All Shipments" at bounding box center [121, 108] width 78 height 13
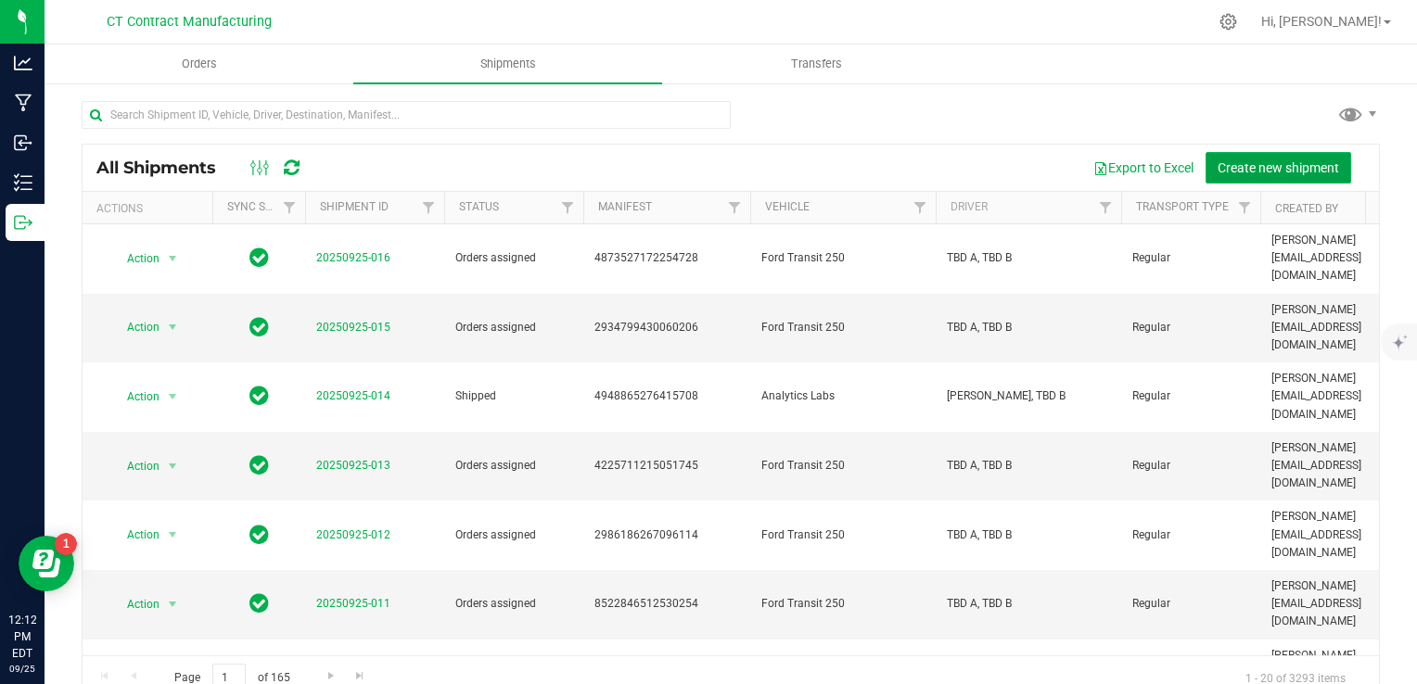
click at [1263, 169] on span "Create new shipment" at bounding box center [1279, 167] width 122 height 15
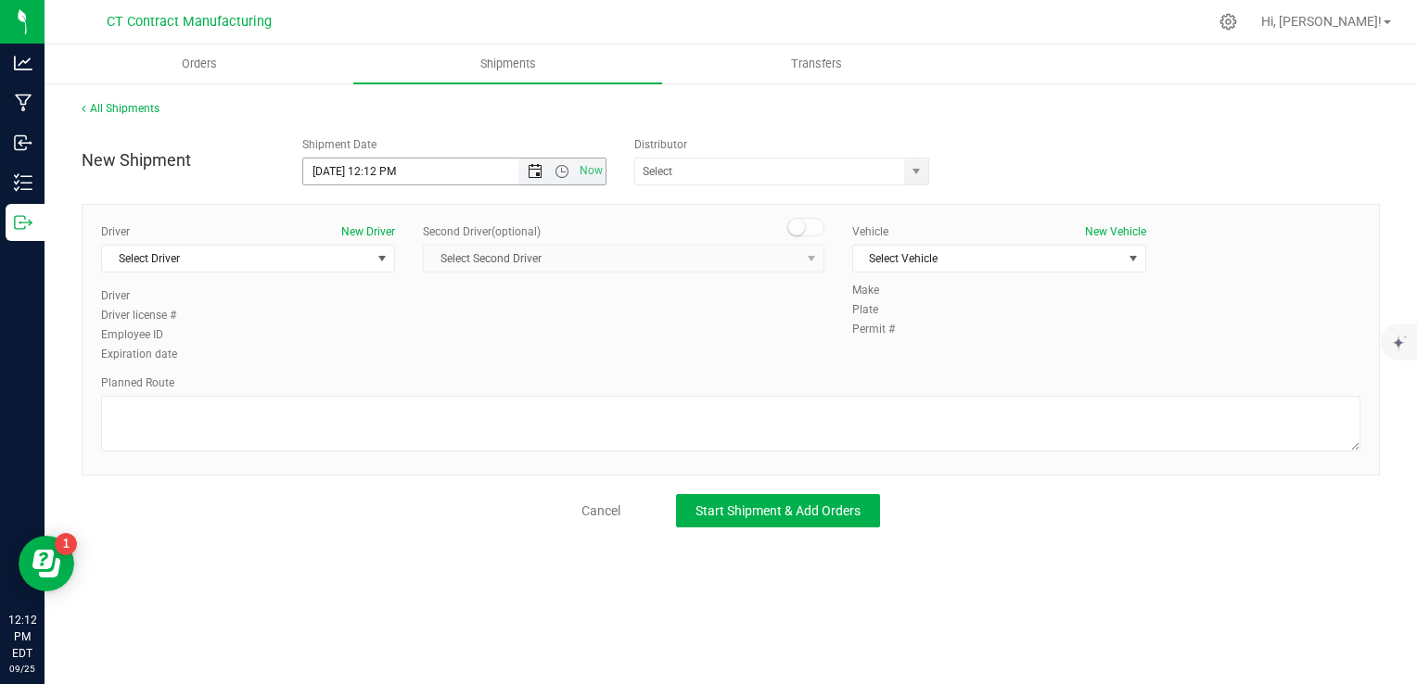
click at [536, 172] on span "Open the date view" at bounding box center [535, 171] width 15 height 15
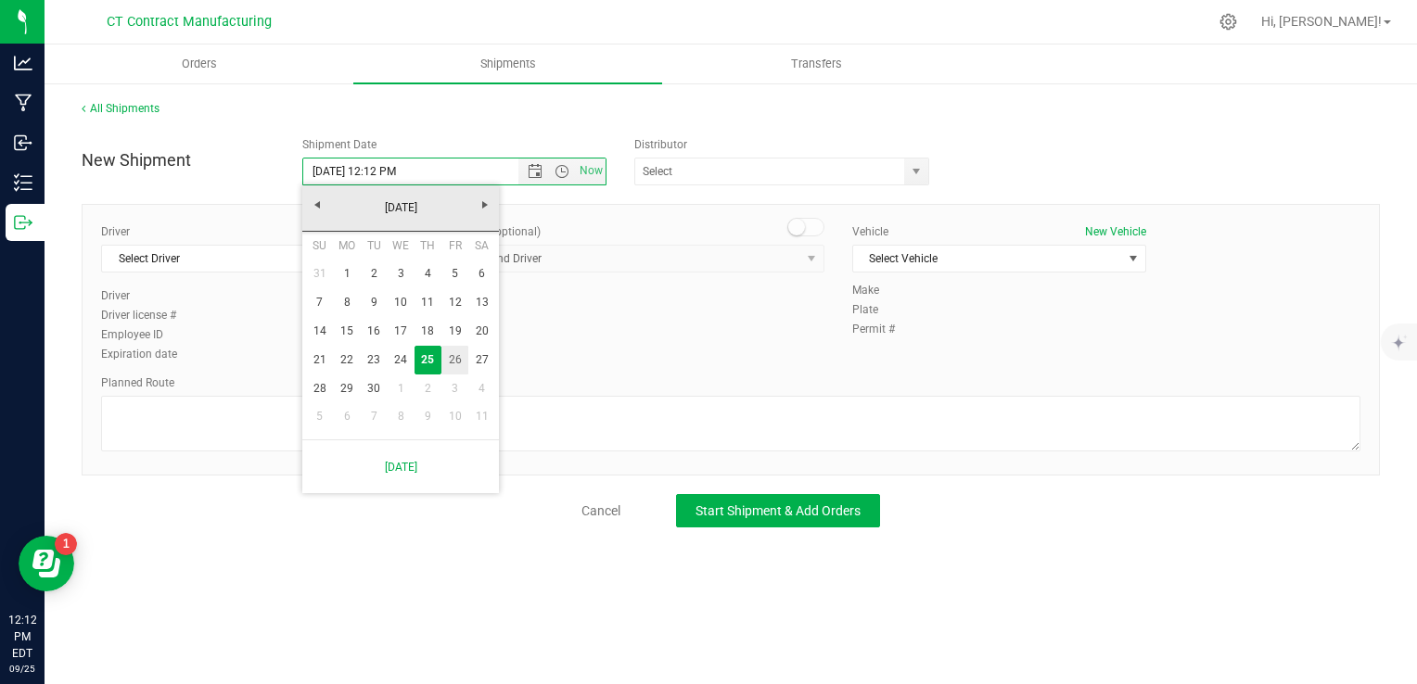
click at [460, 352] on link "26" at bounding box center [454, 360] width 27 height 29
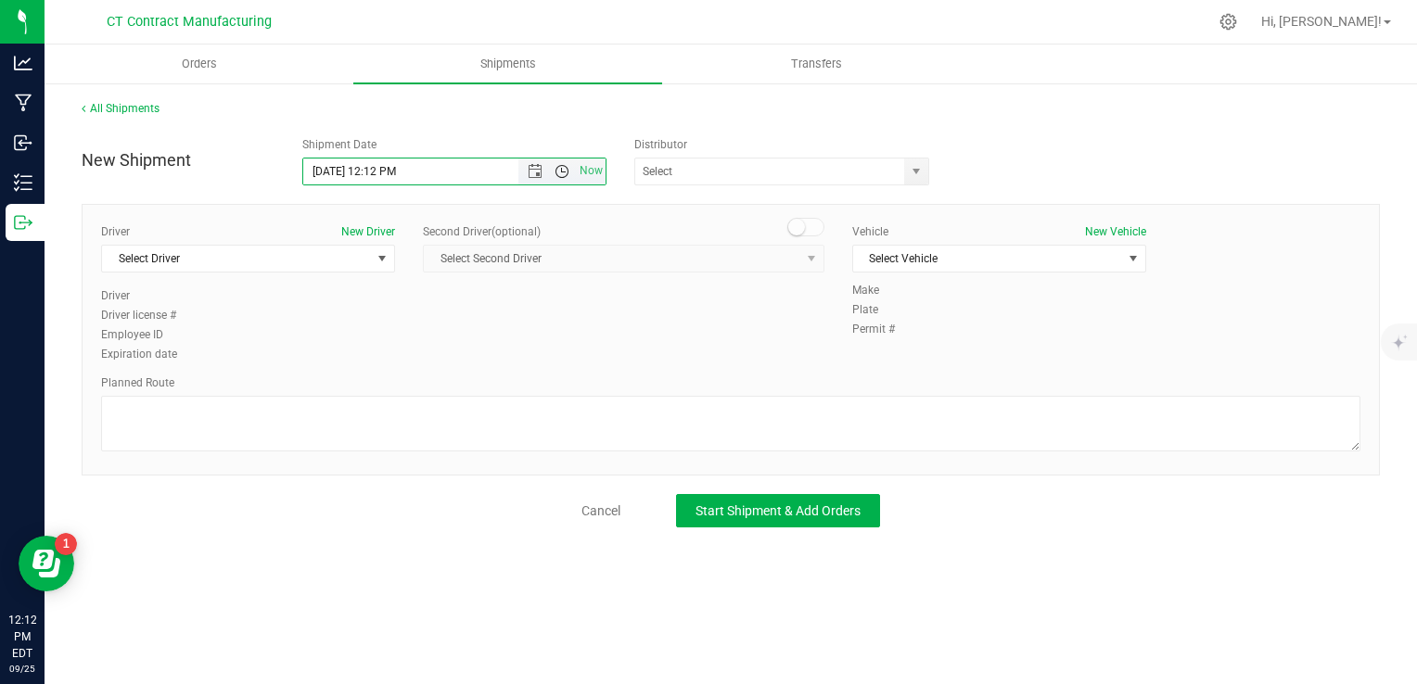
click at [562, 170] on span "Open the time view" at bounding box center [562, 171] width 15 height 15
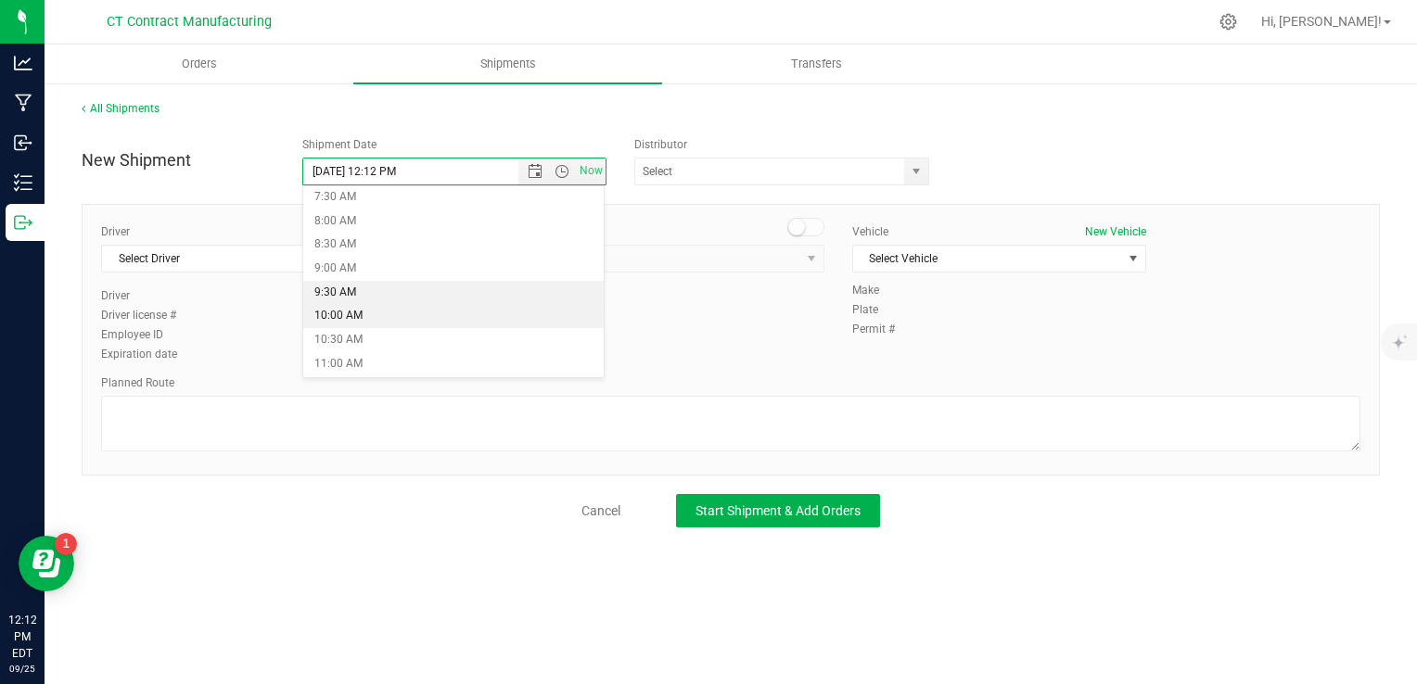
scroll to position [371, 0]
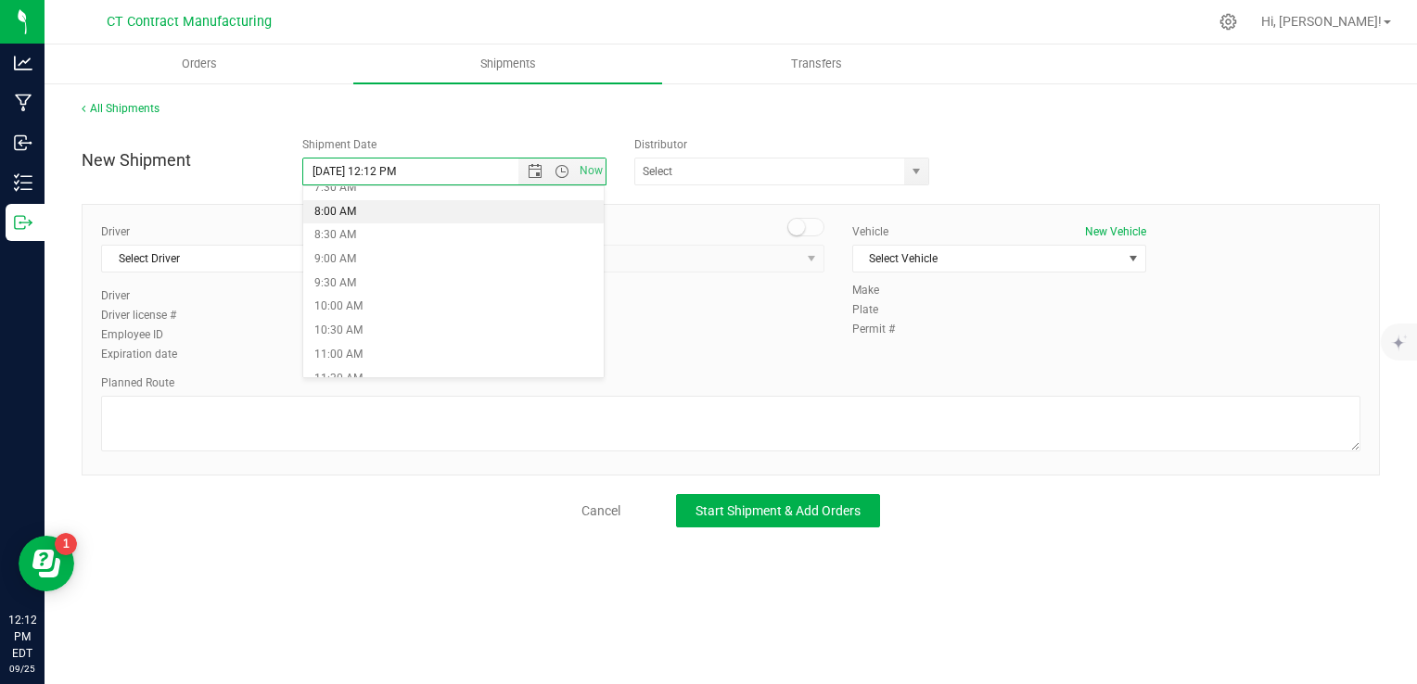
click at [381, 212] on li "8:00 AM" at bounding box center [453, 212] width 301 height 24
type input "[DATE] 8:00 AM"
click at [915, 161] on span "select" at bounding box center [915, 172] width 23 height 26
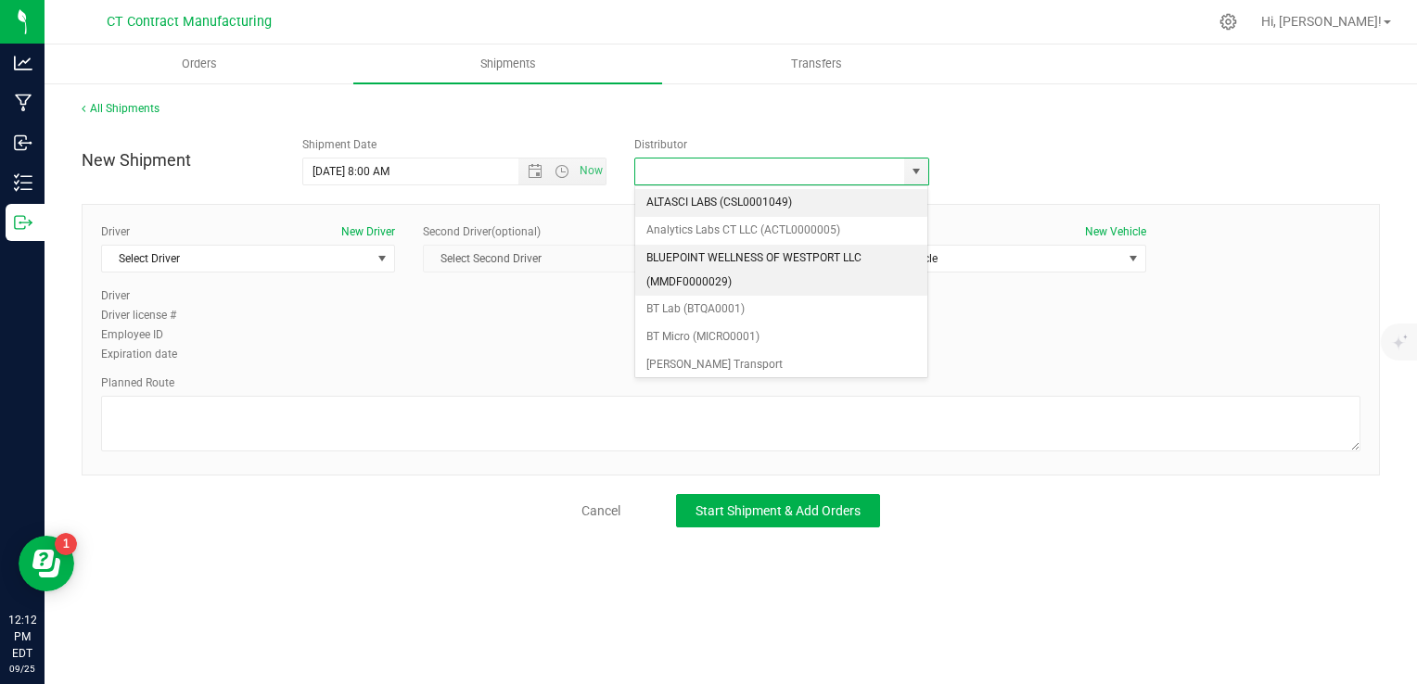
scroll to position [186, 0]
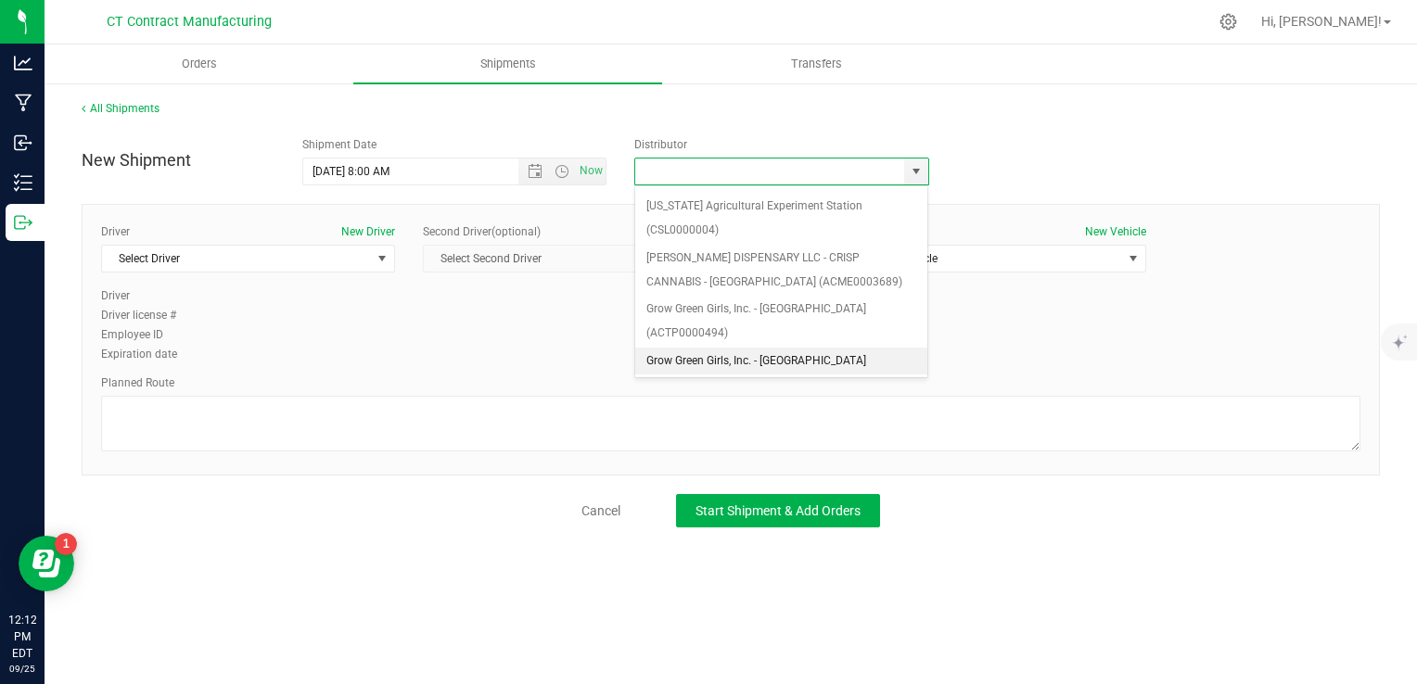
click at [832, 348] on li "Grow Green Girls, Inc. - [GEOGRAPHIC_DATA] (ACTP0000443)" at bounding box center [781, 373] width 293 height 51
type input "Grow Green Girls, Inc. - [GEOGRAPHIC_DATA] (ACTP0000443)"
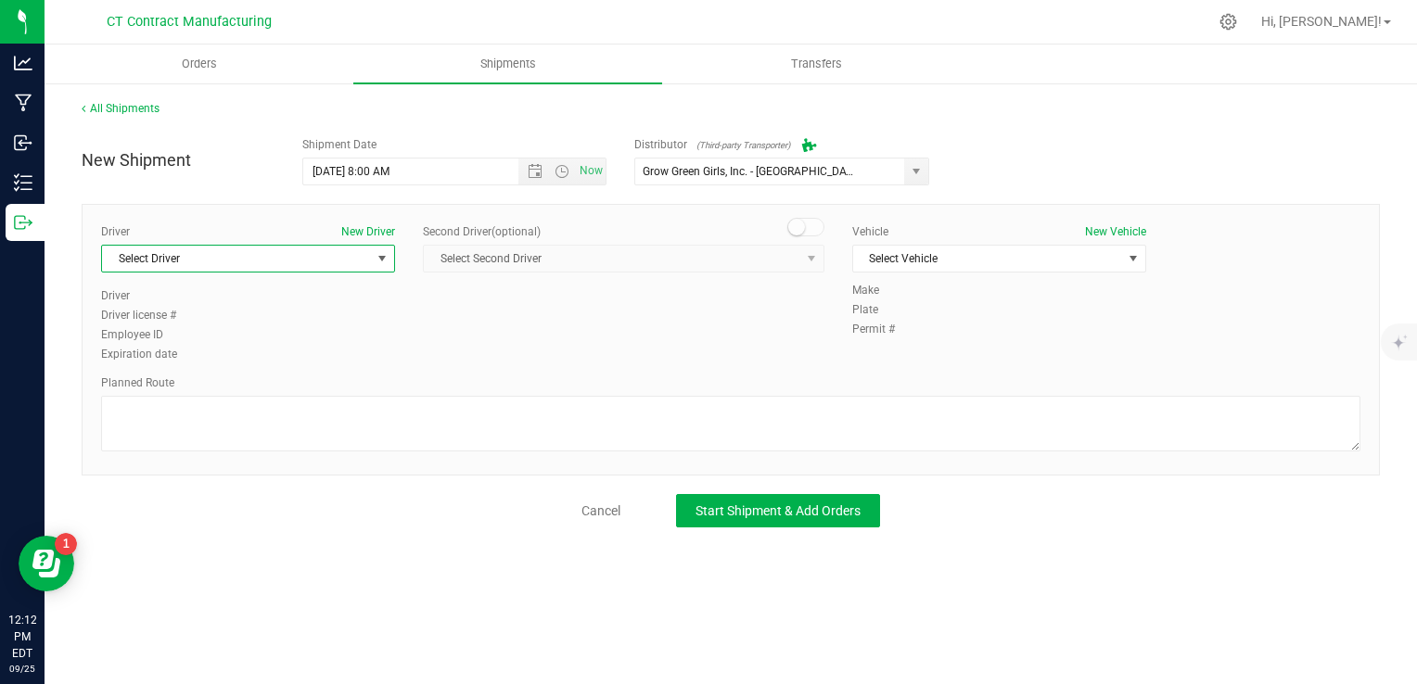
click at [293, 254] on span "Select Driver" at bounding box center [236, 259] width 269 height 26
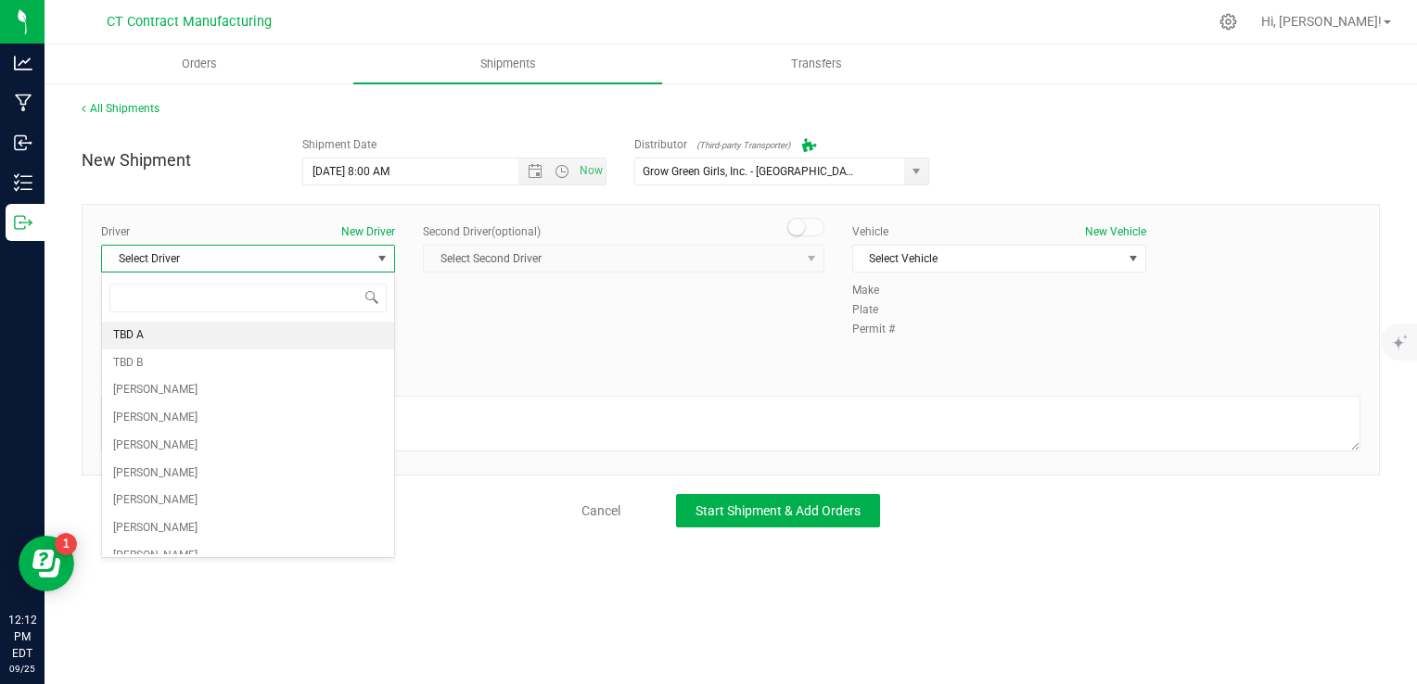
click at [161, 322] on li "TBD A" at bounding box center [248, 336] width 292 height 28
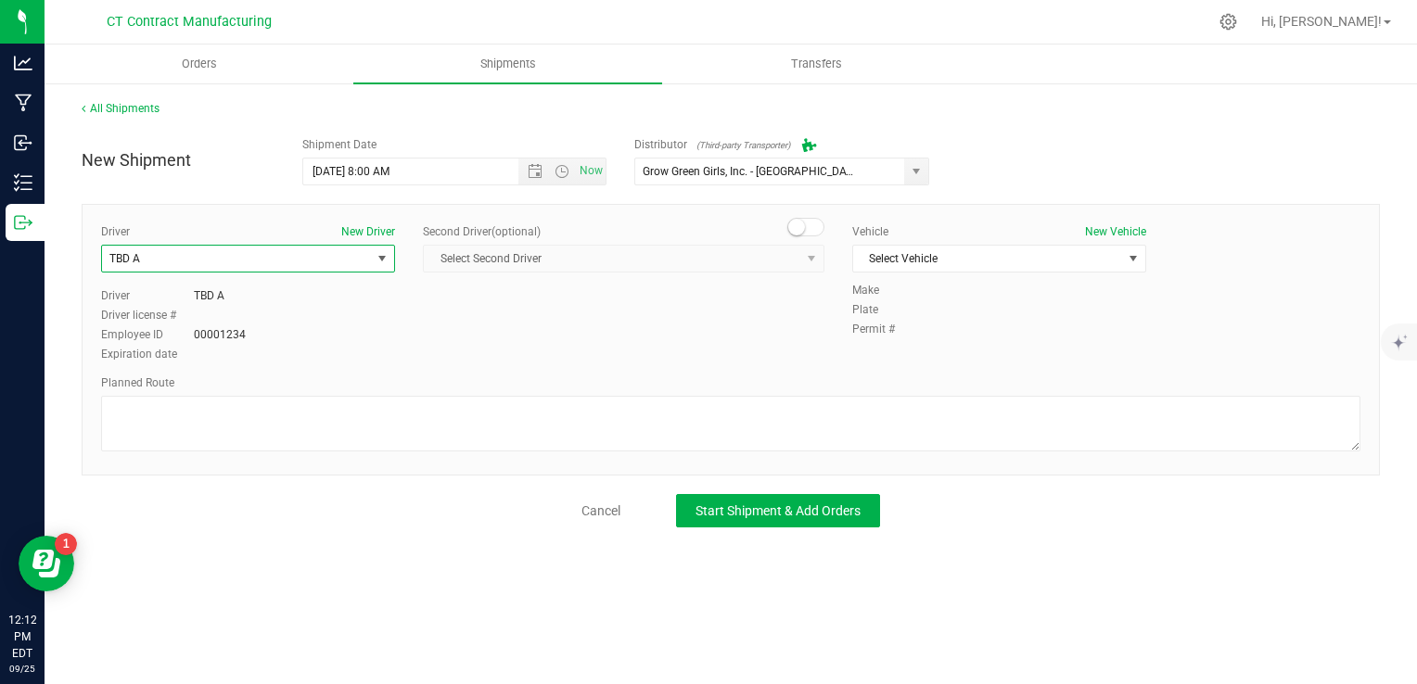
click at [801, 221] on small at bounding box center [796, 227] width 17 height 17
click at [782, 257] on span "Select Second Driver" at bounding box center [612, 259] width 377 height 26
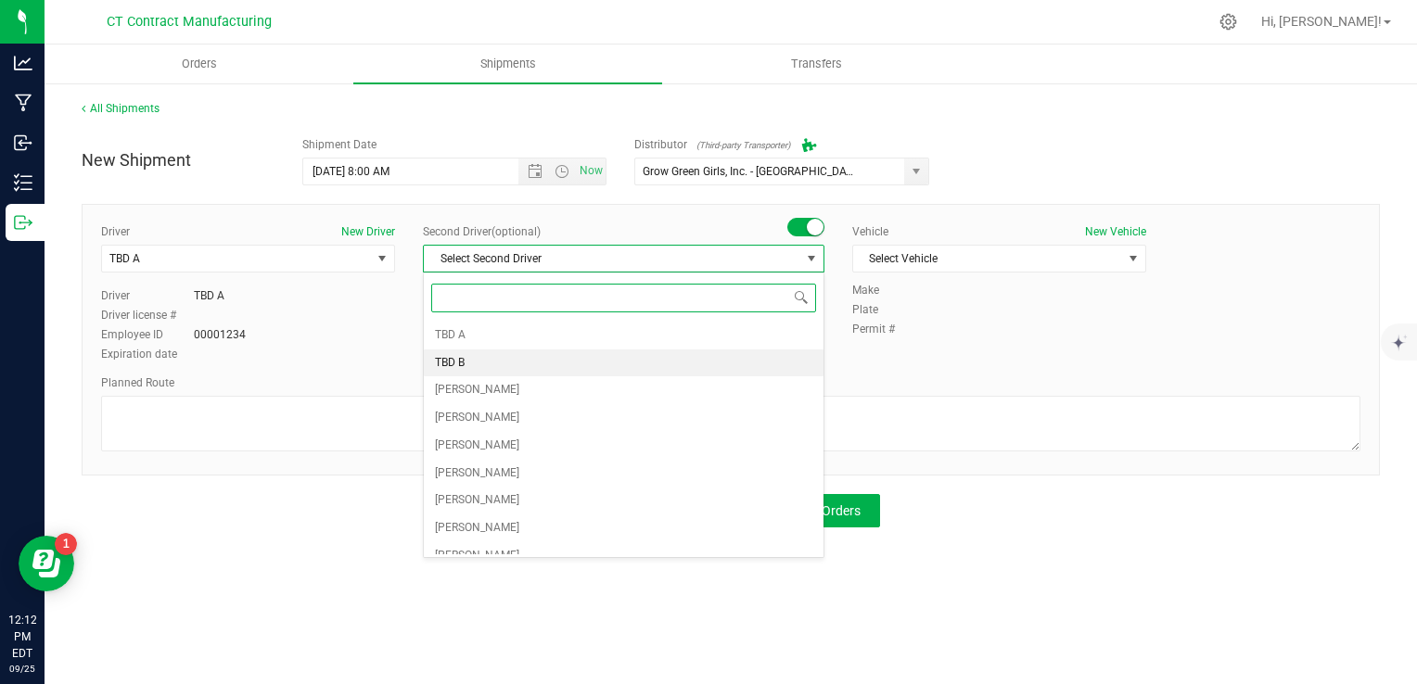
click at [647, 366] on li "TBD B" at bounding box center [624, 364] width 400 height 28
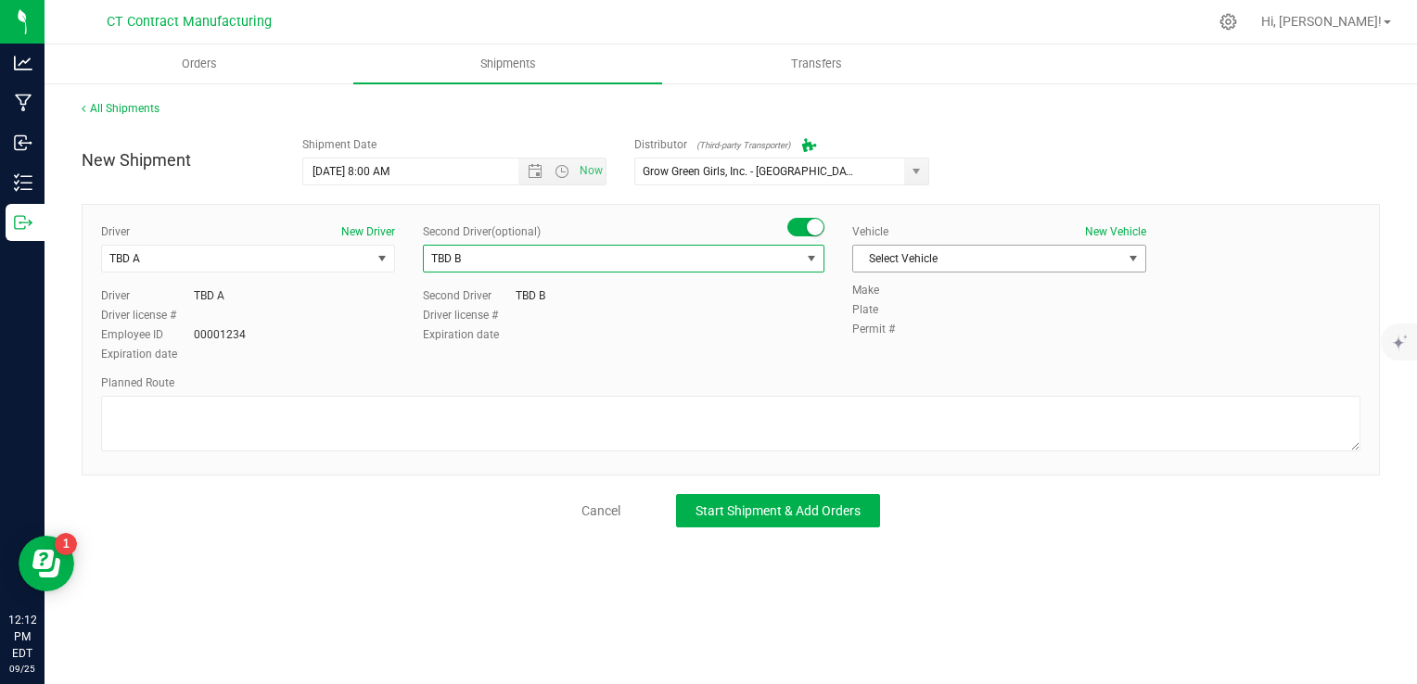
click at [970, 254] on span "Select Vehicle" at bounding box center [987, 259] width 269 height 26
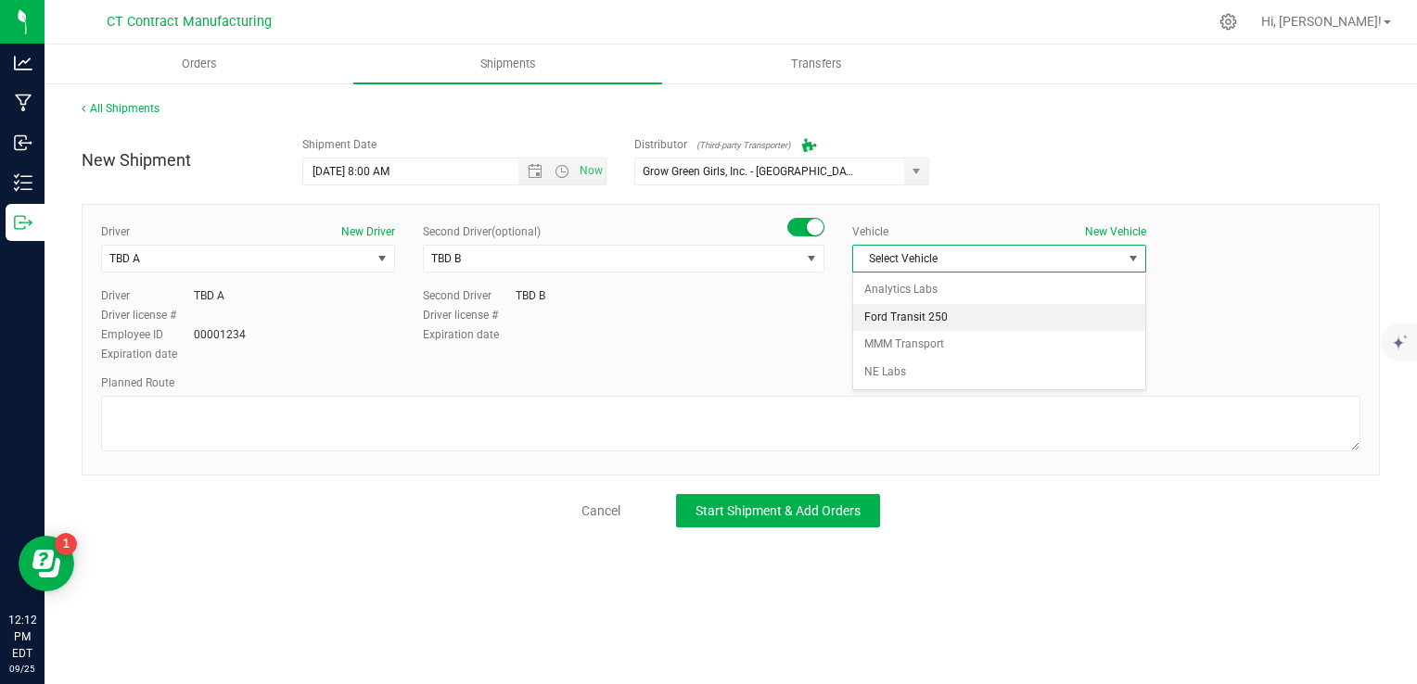
click at [972, 316] on li "Ford Transit 250" at bounding box center [999, 318] width 292 height 28
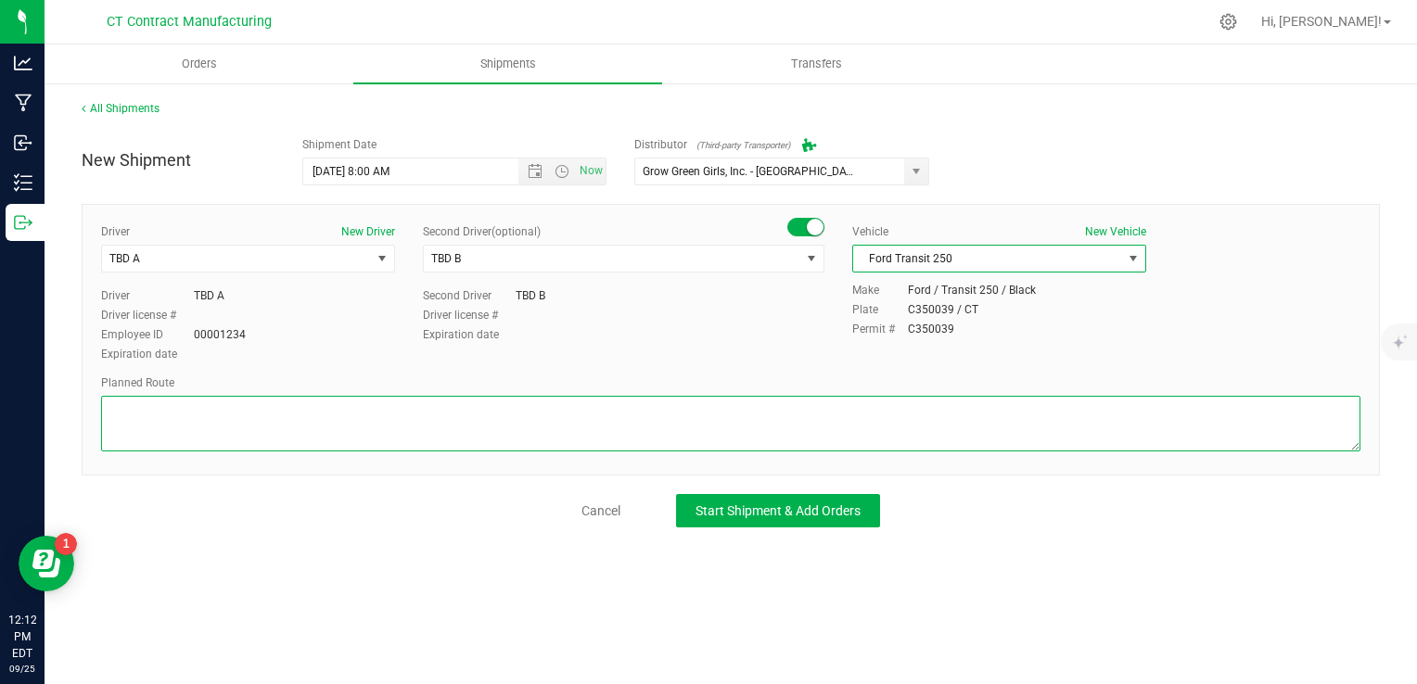
click at [876, 406] on textarea at bounding box center [731, 424] width 1260 height 56
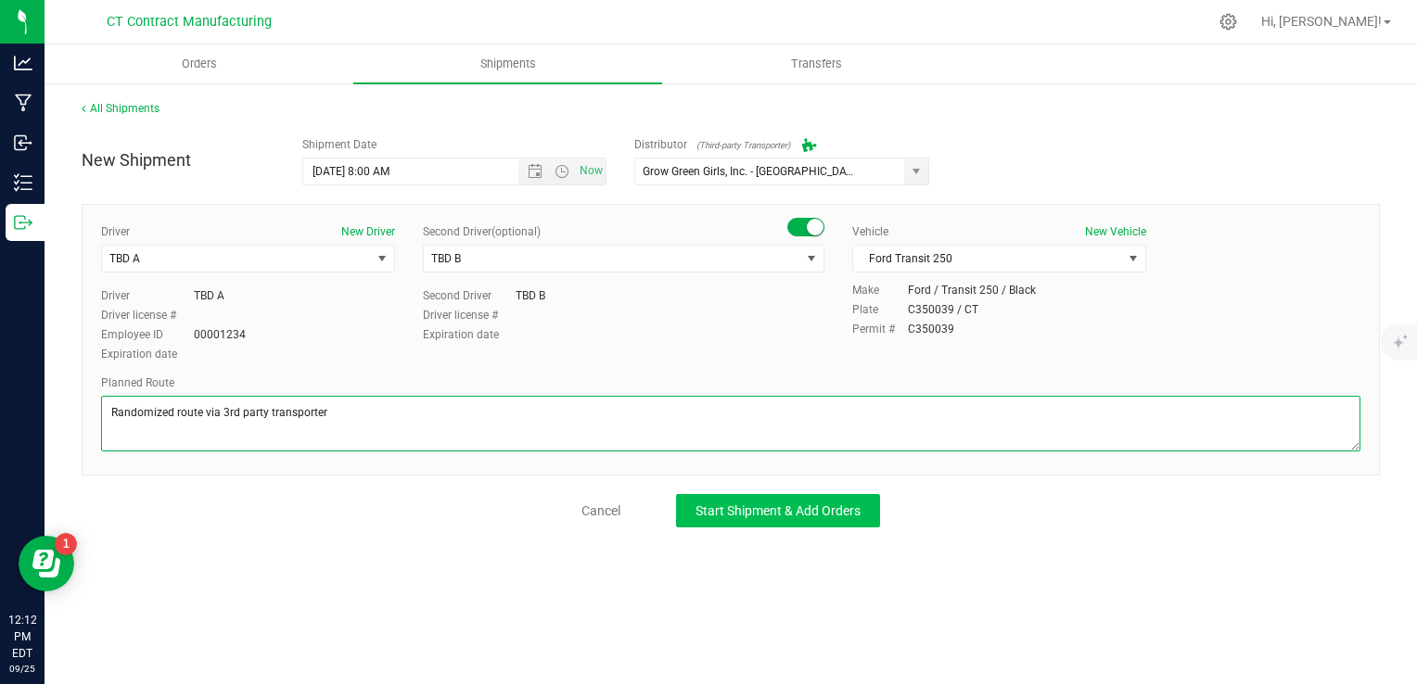
type textarea "Randomized route via 3rd party transporter"
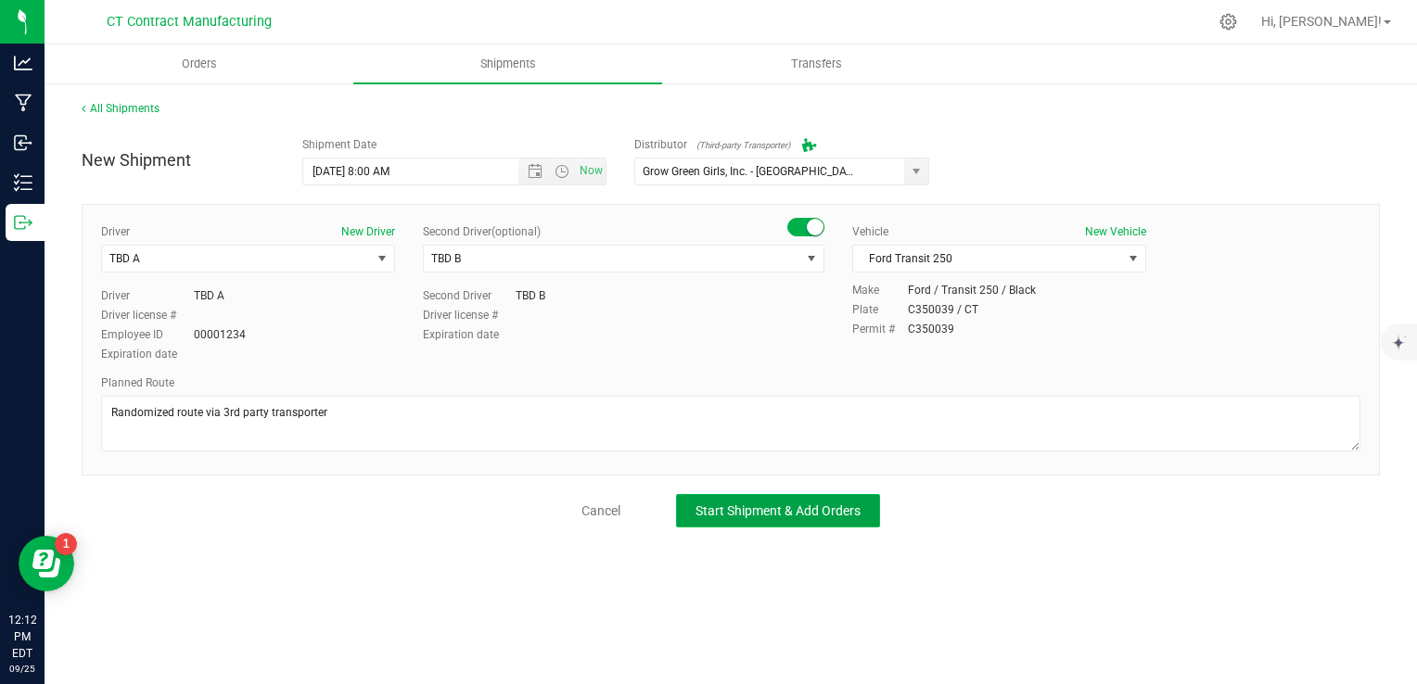
click at [848, 510] on span "Start Shipment & Add Orders" at bounding box center [778, 511] width 165 height 15
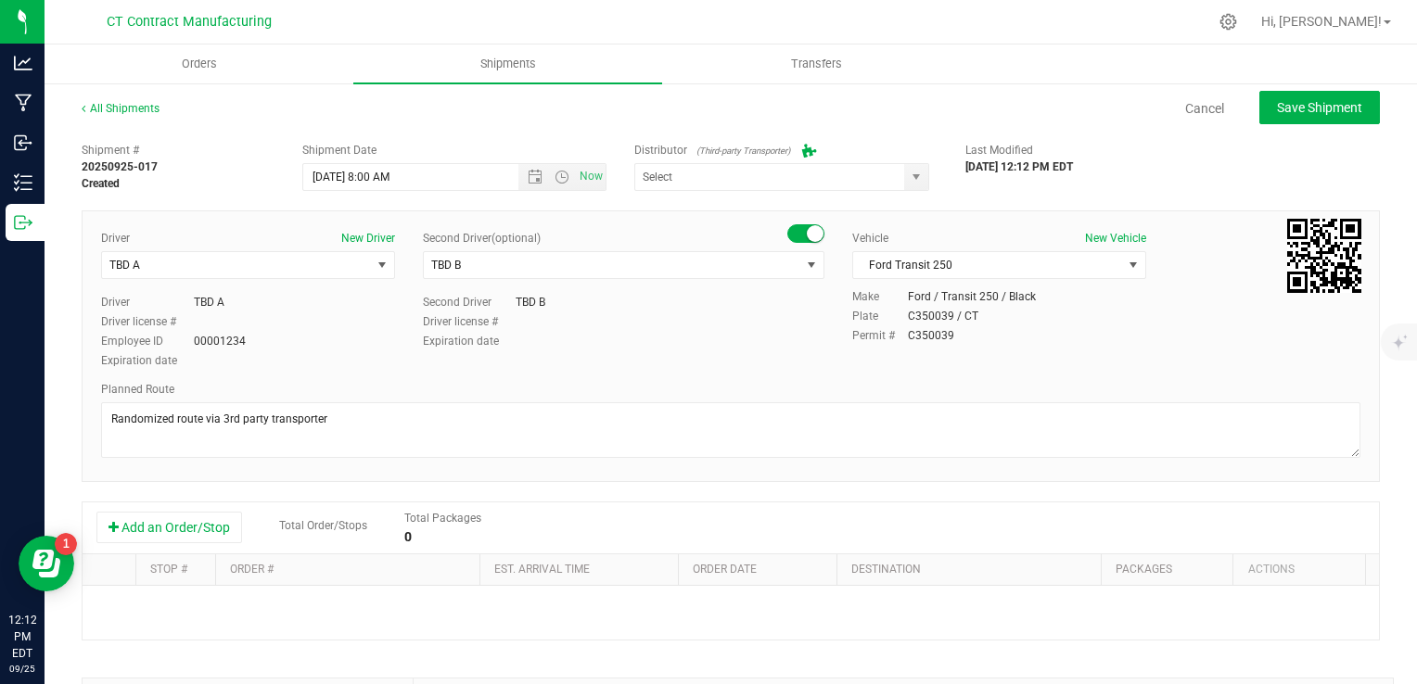
type input "Grow Green Girls, Inc. - [GEOGRAPHIC_DATA] (ACTP0000443)"
click at [183, 525] on button "Add an Order/Stop" at bounding box center [169, 528] width 146 height 32
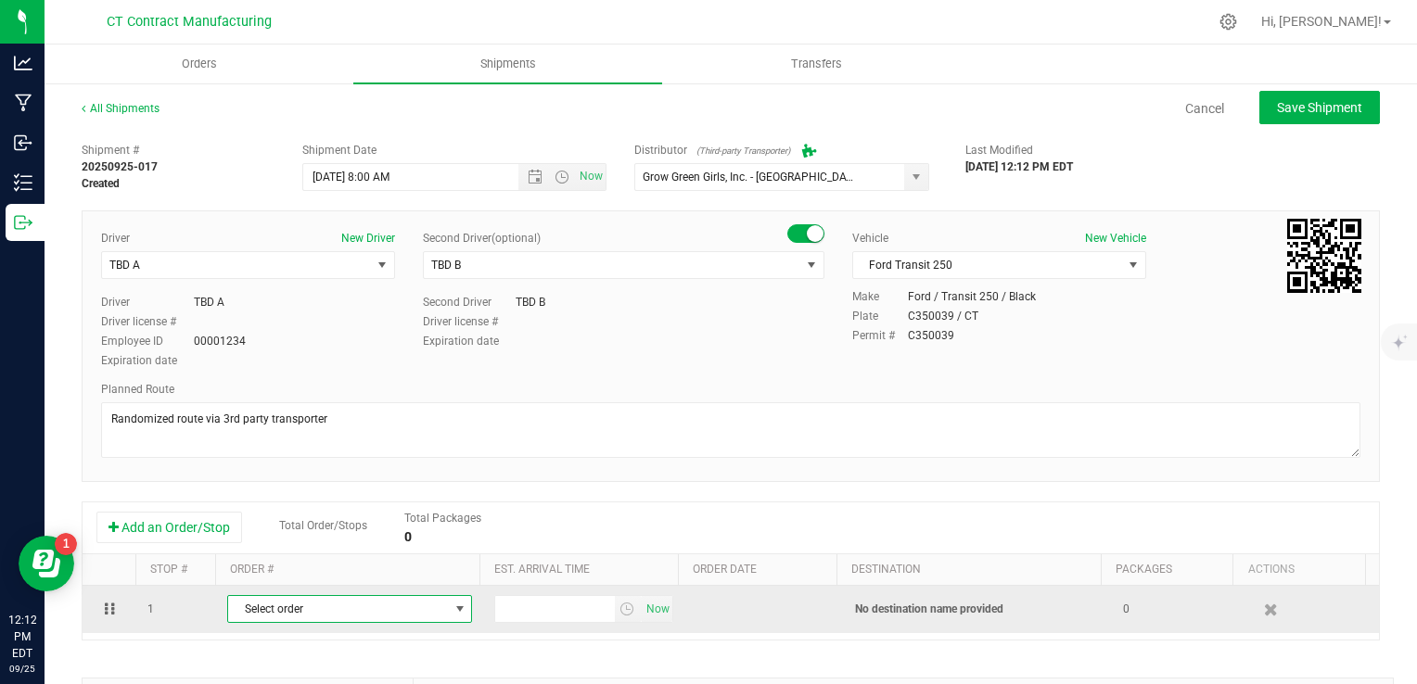
click at [322, 600] on span "Select order" at bounding box center [338, 609] width 220 height 26
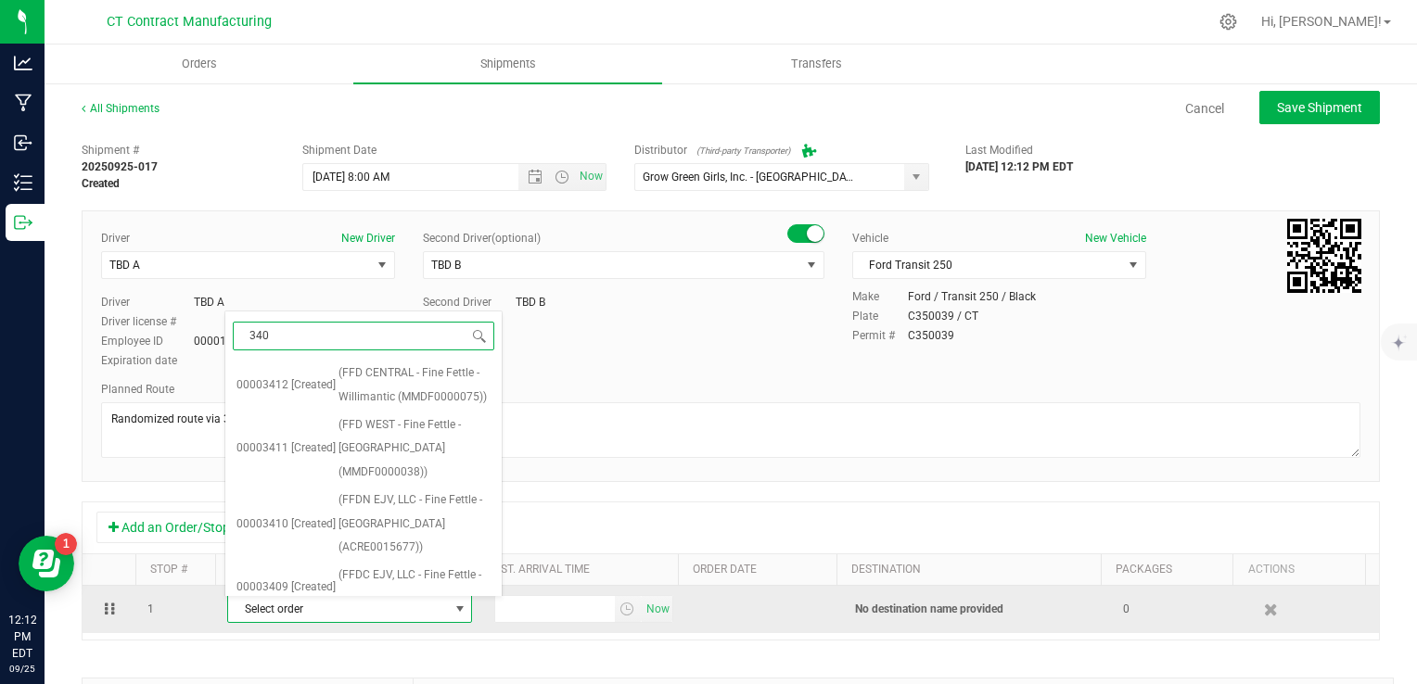
type input "3405"
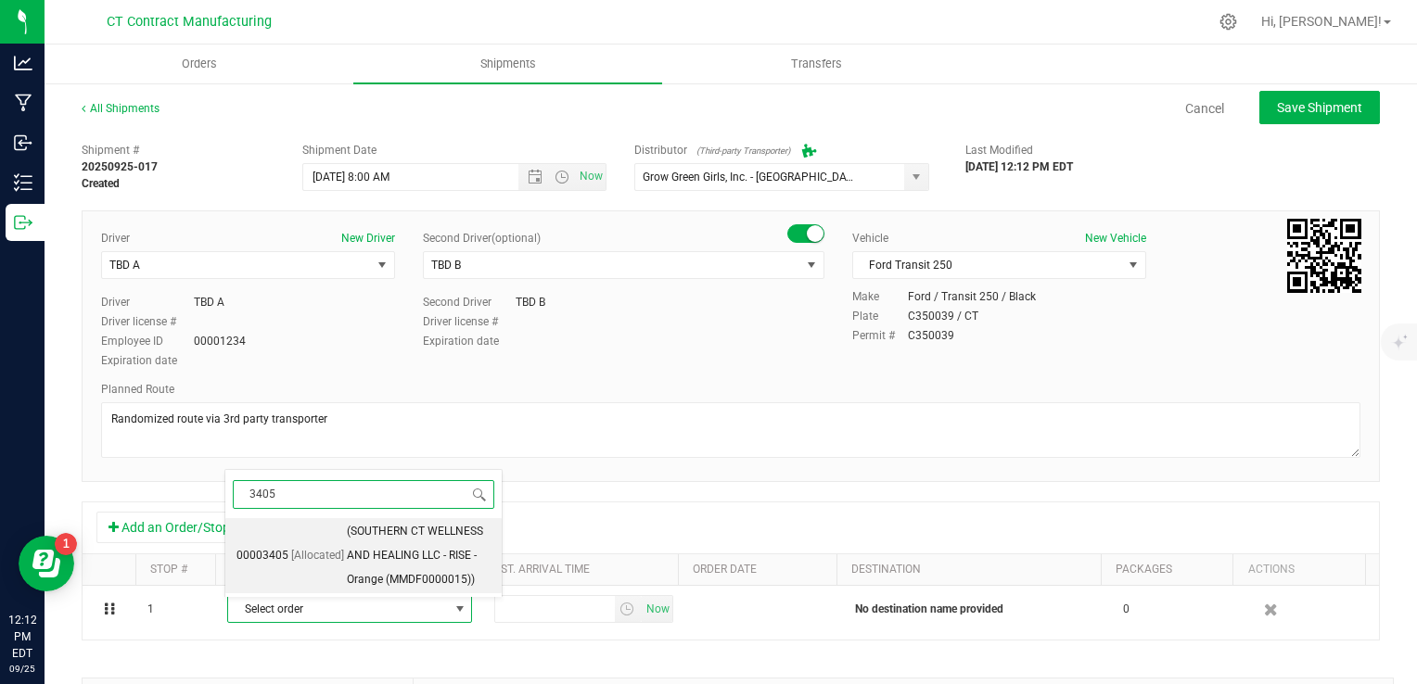
click at [351, 566] on span "(SOUTHERN CT WELLNESS AND HEALING LLC - RISE - Orange (MMDF0000015))" at bounding box center [419, 555] width 144 height 71
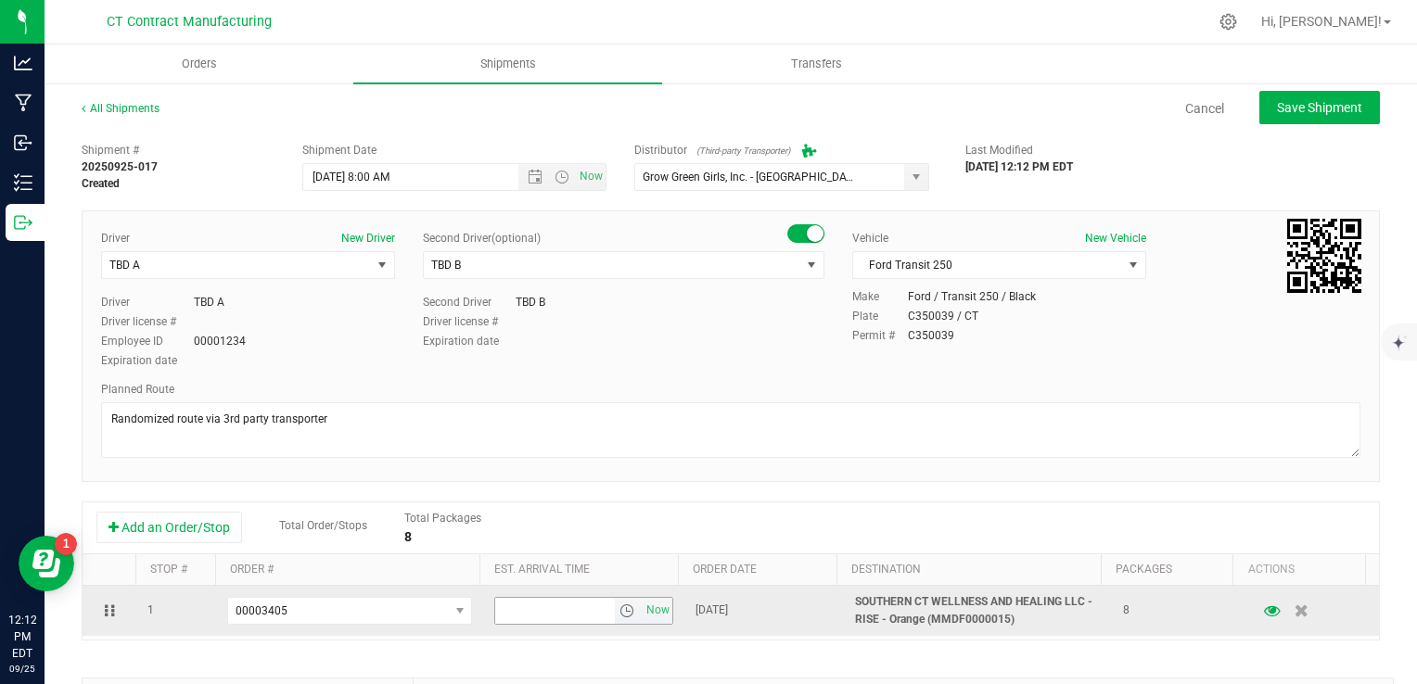
click at [620, 613] on span "select" at bounding box center [627, 611] width 15 height 15
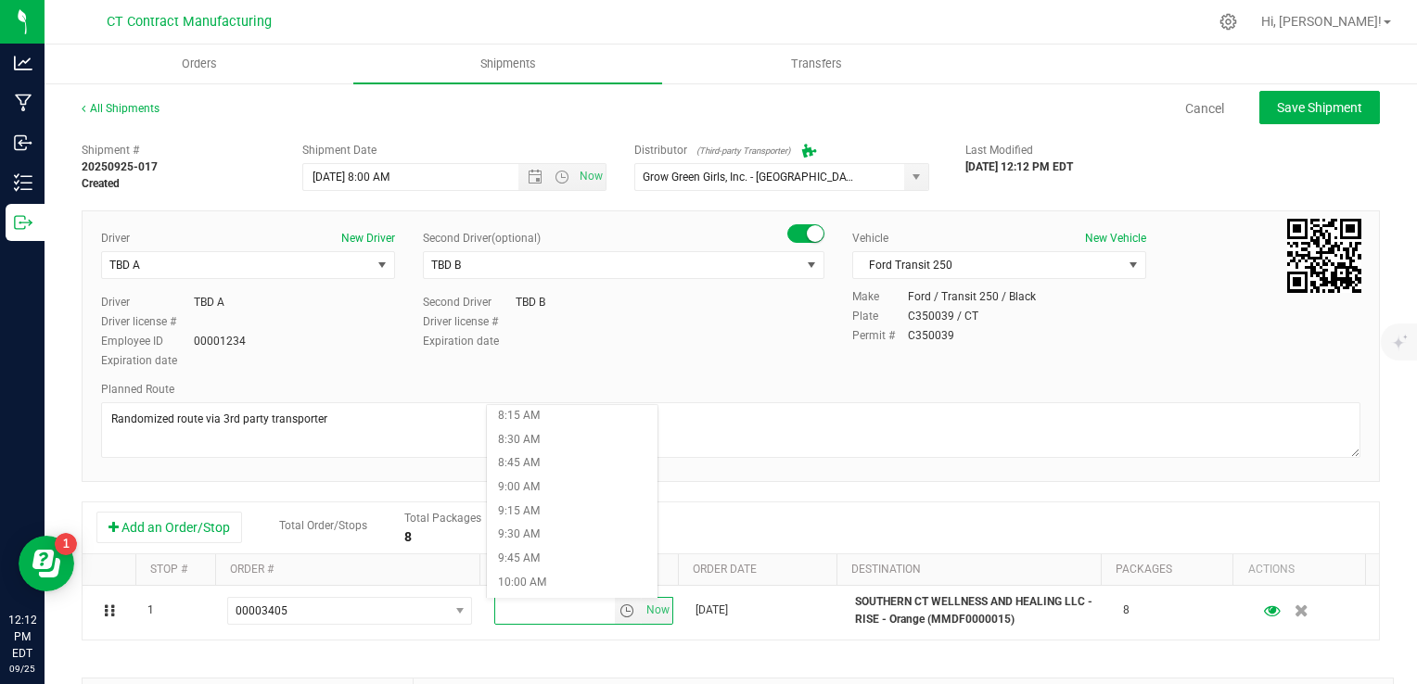
scroll to position [928, 0]
click at [564, 451] on li "10:00 AM" at bounding box center [572, 447] width 171 height 24
click at [728, 522] on div "Add an Order/Stop Total Order/Stops Total Packages 8" at bounding box center [730, 528] width 1269 height 32
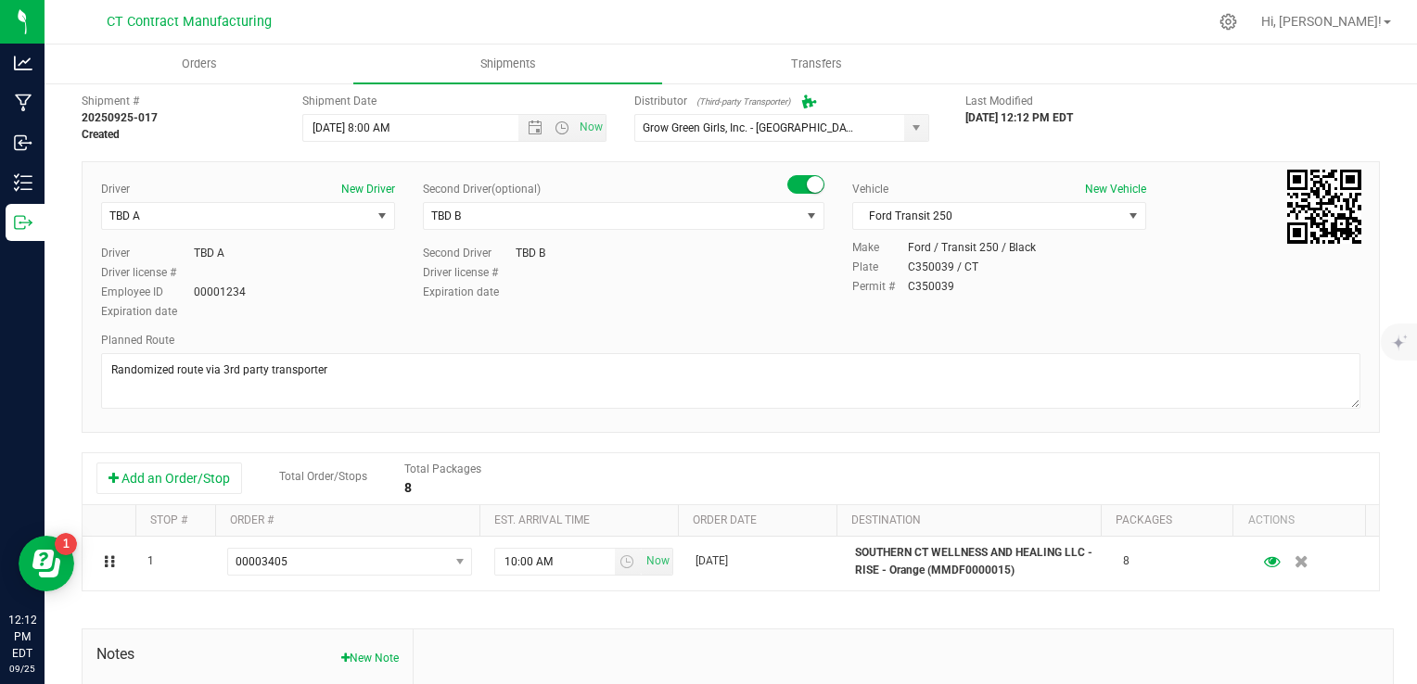
scroll to position [0, 0]
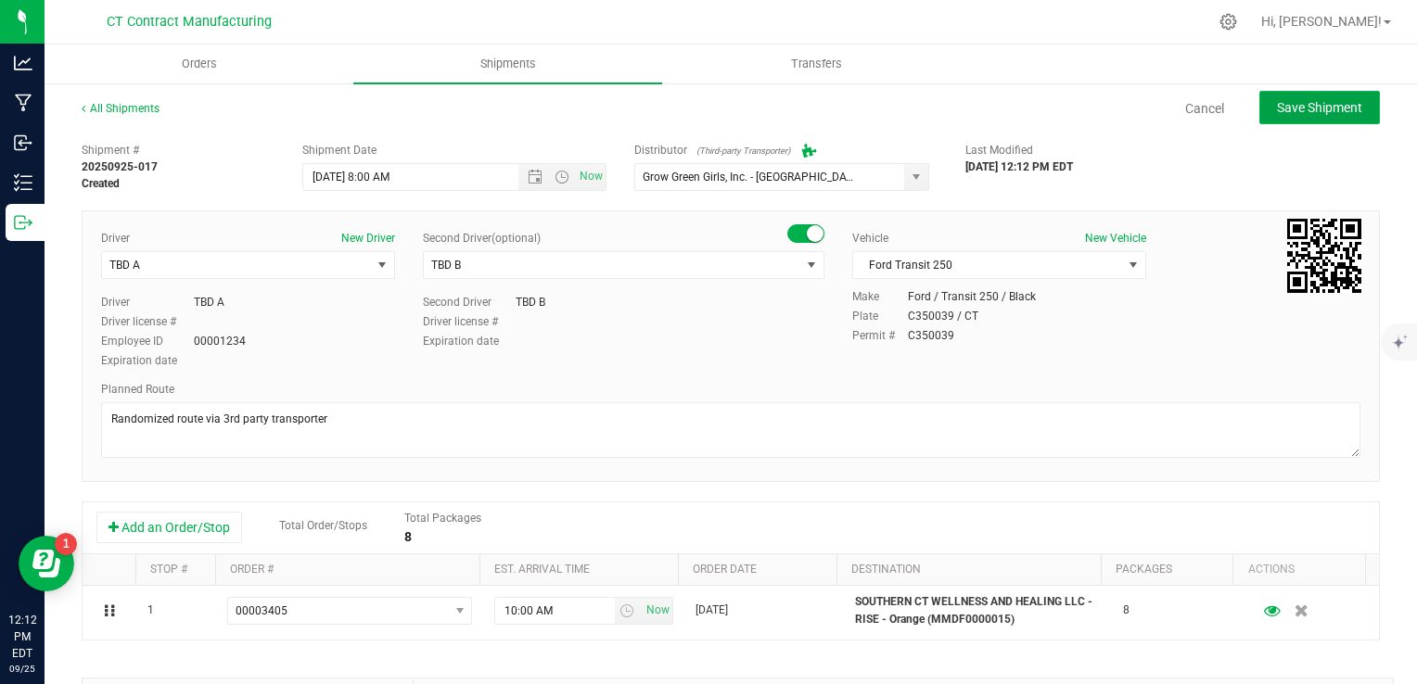
click at [1299, 109] on span "Save Shipment" at bounding box center [1319, 107] width 85 height 15
type input "[DATE] 12:00 PM"
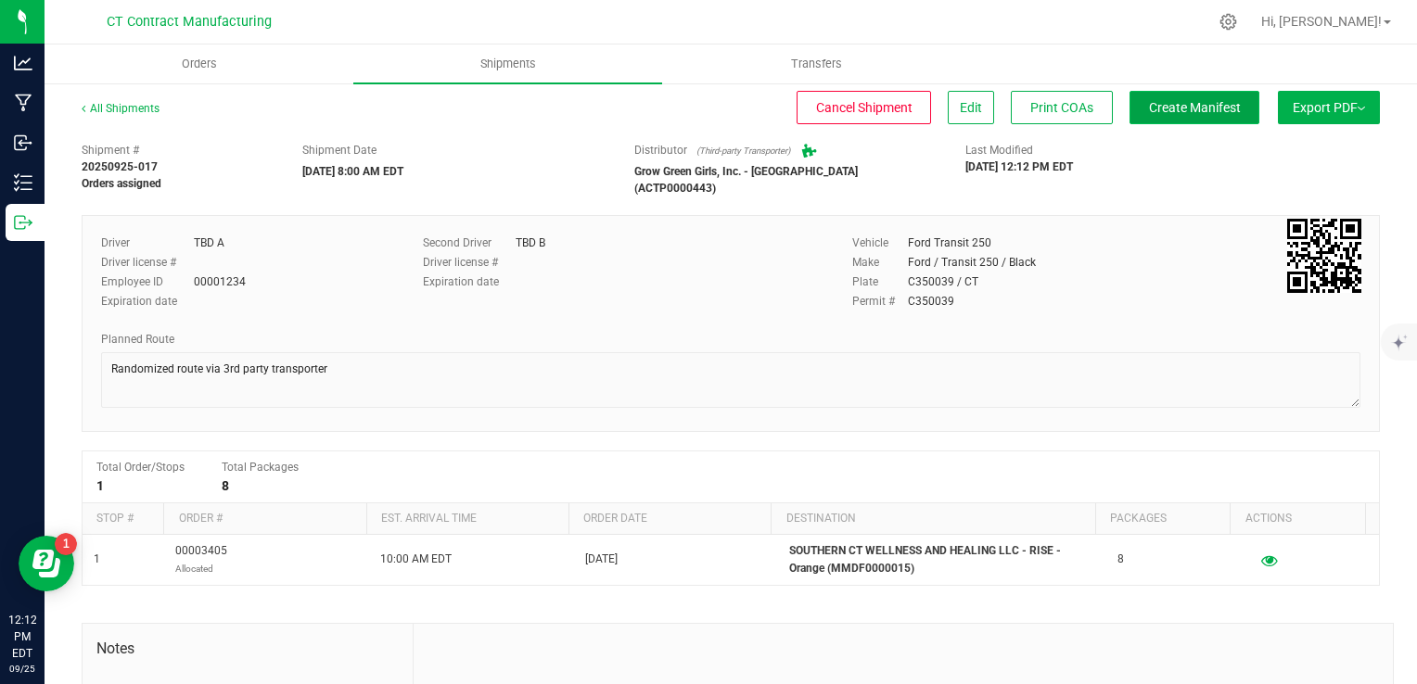
click at [1149, 112] on span "Create Manifest" at bounding box center [1195, 107] width 92 height 15
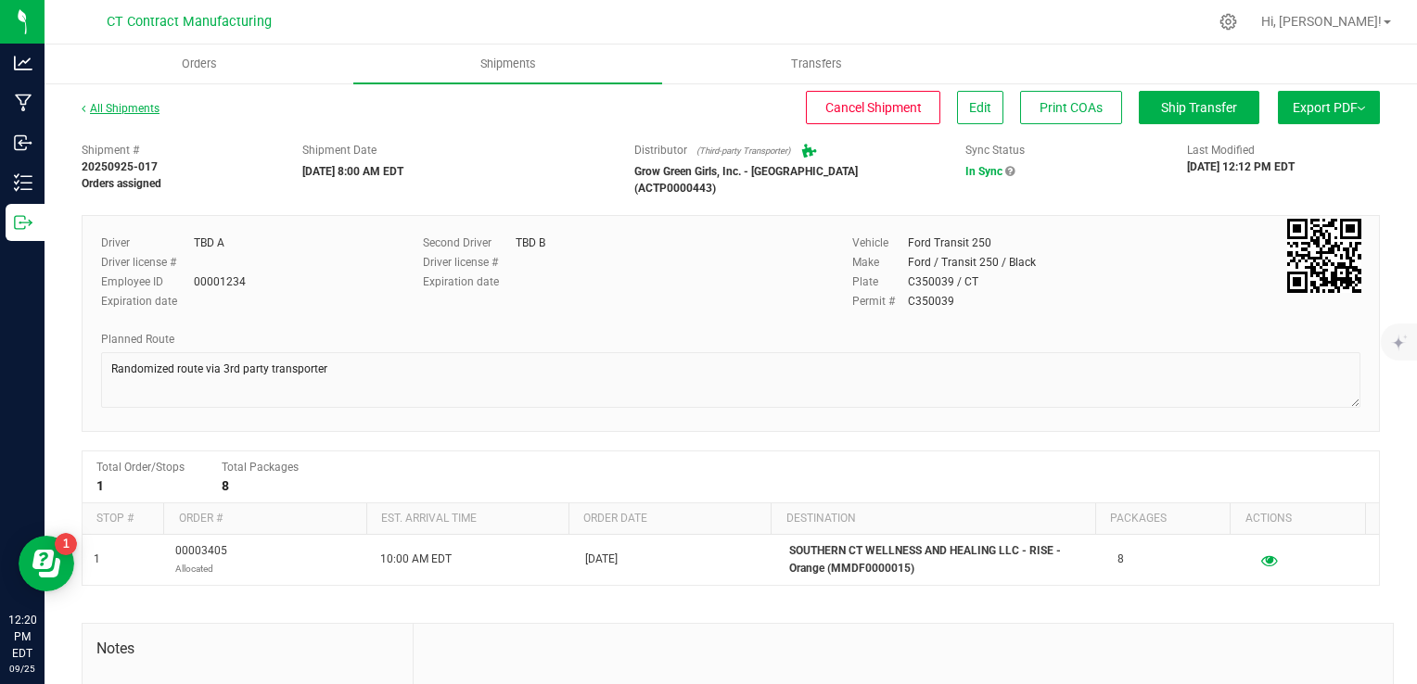
click at [146, 105] on link "All Shipments" at bounding box center [121, 108] width 78 height 13
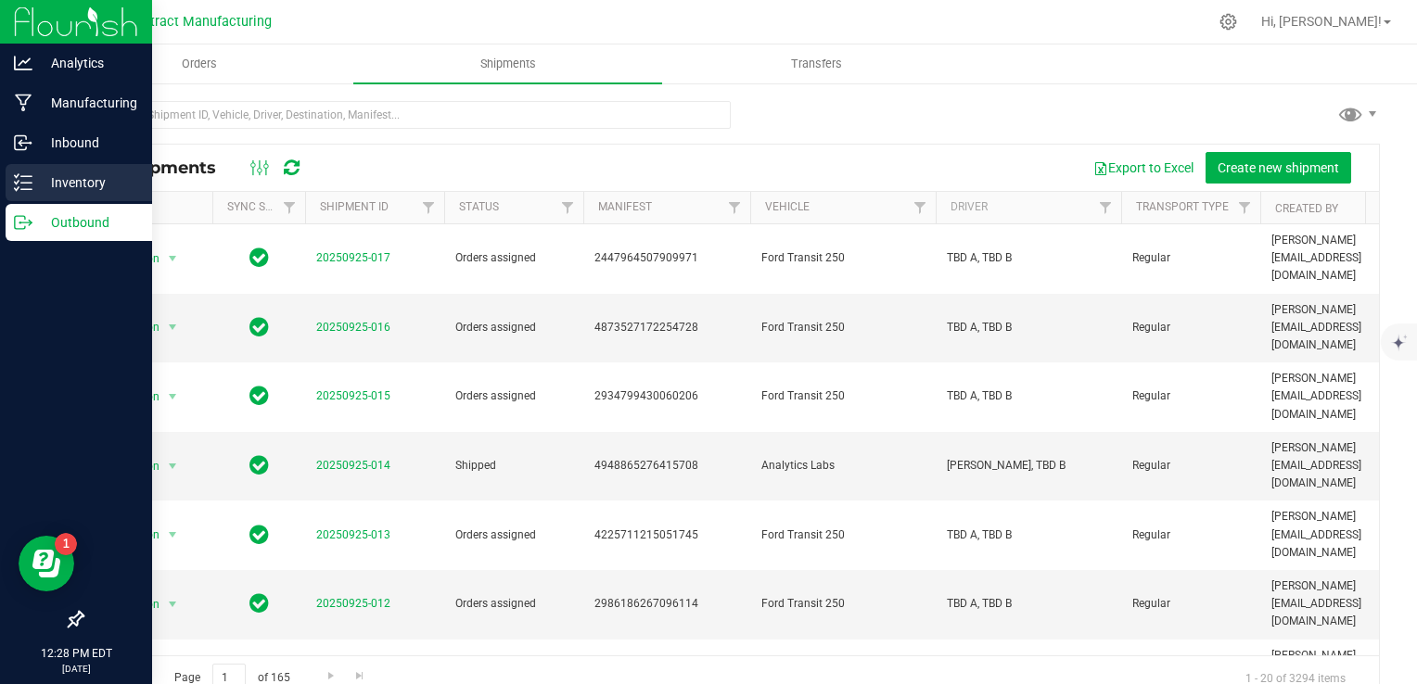
click at [34, 186] on p "Inventory" at bounding box center [87, 183] width 111 height 22
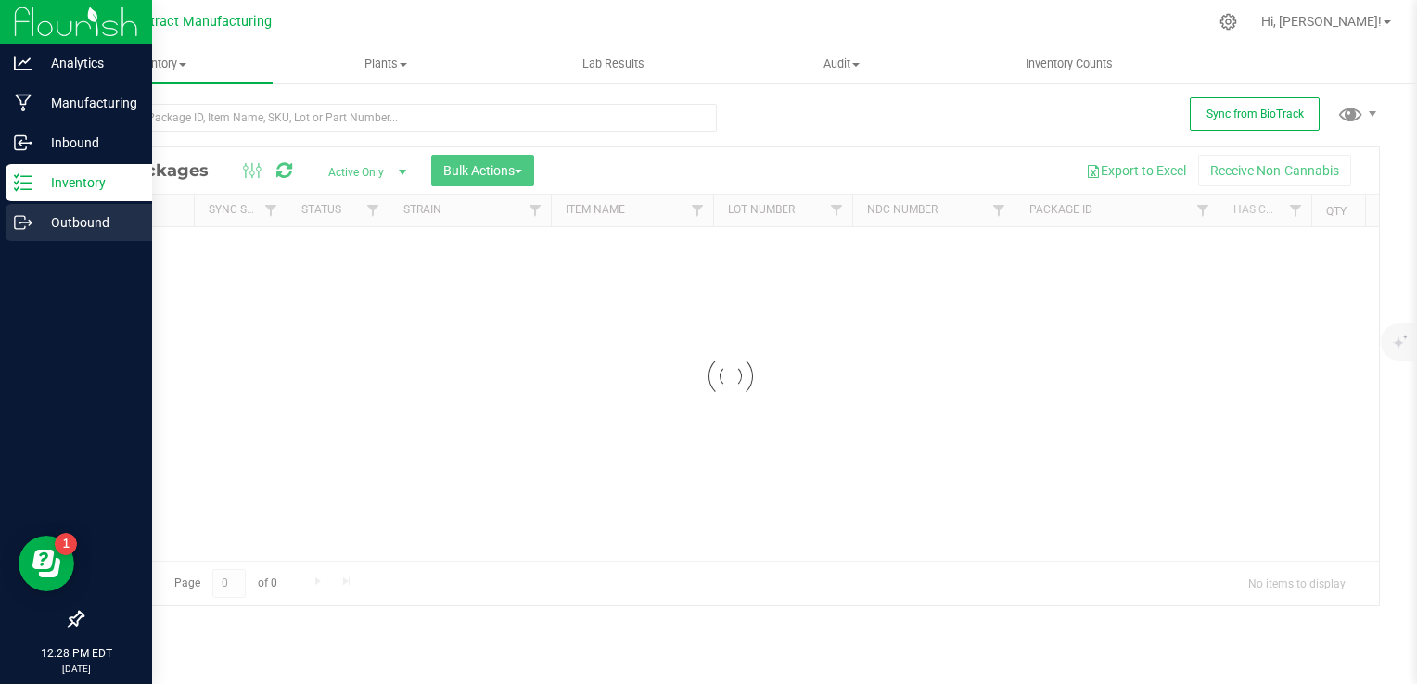
click at [57, 224] on p "Outbound" at bounding box center [87, 222] width 111 height 22
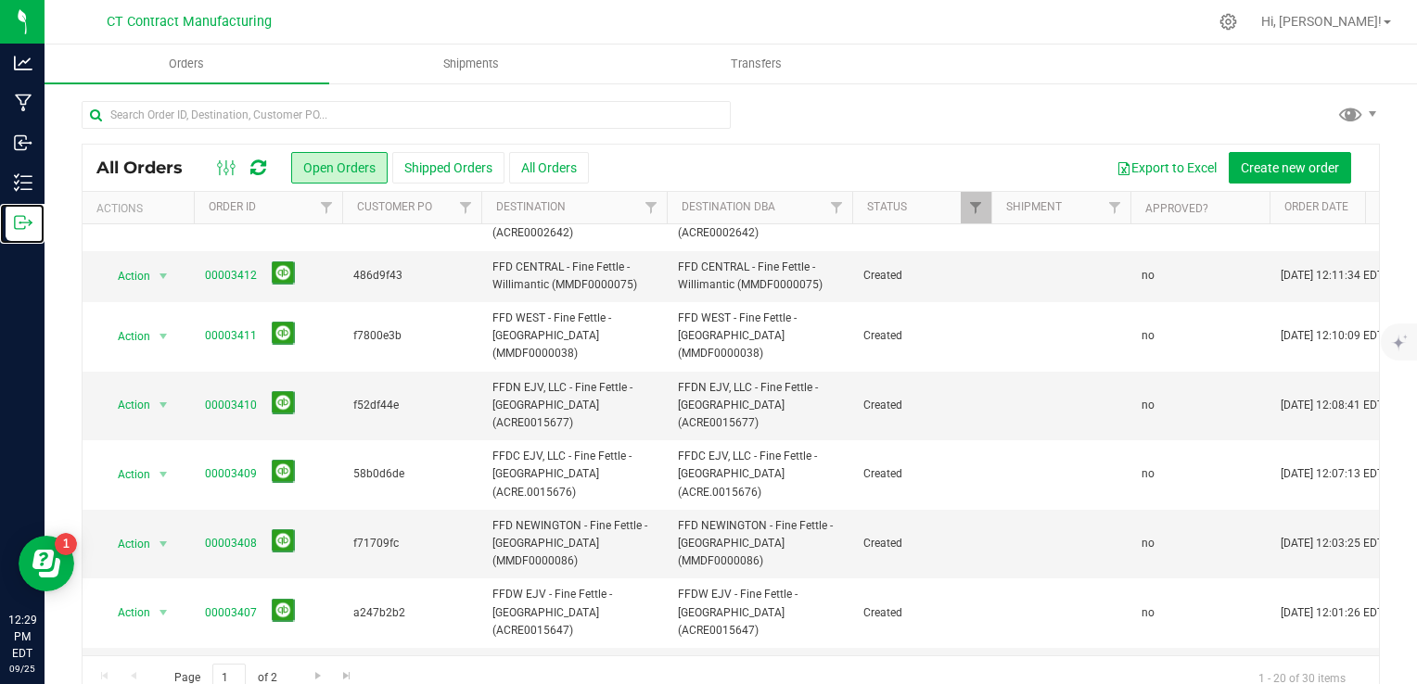
scroll to position [186, 0]
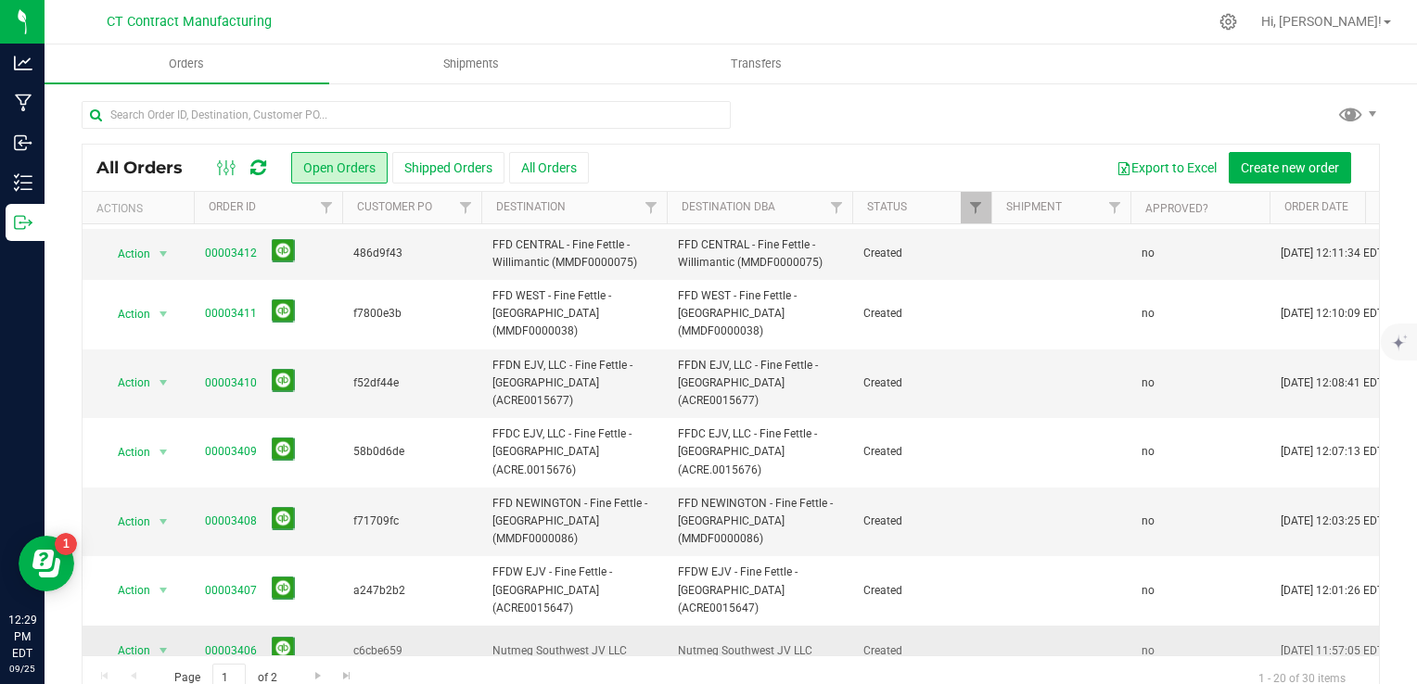
click at [234, 643] on link "00003406" at bounding box center [231, 652] width 52 height 18
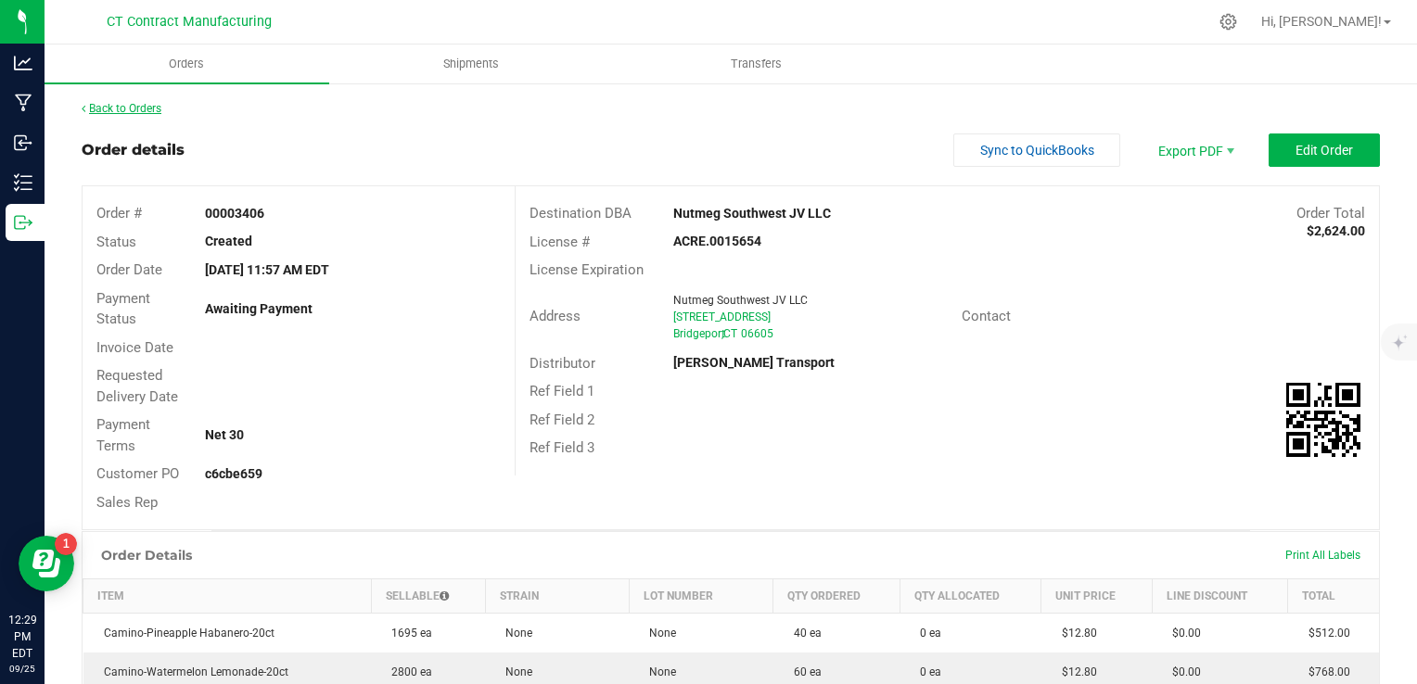
click at [109, 113] on link "Back to Orders" at bounding box center [122, 108] width 80 height 13
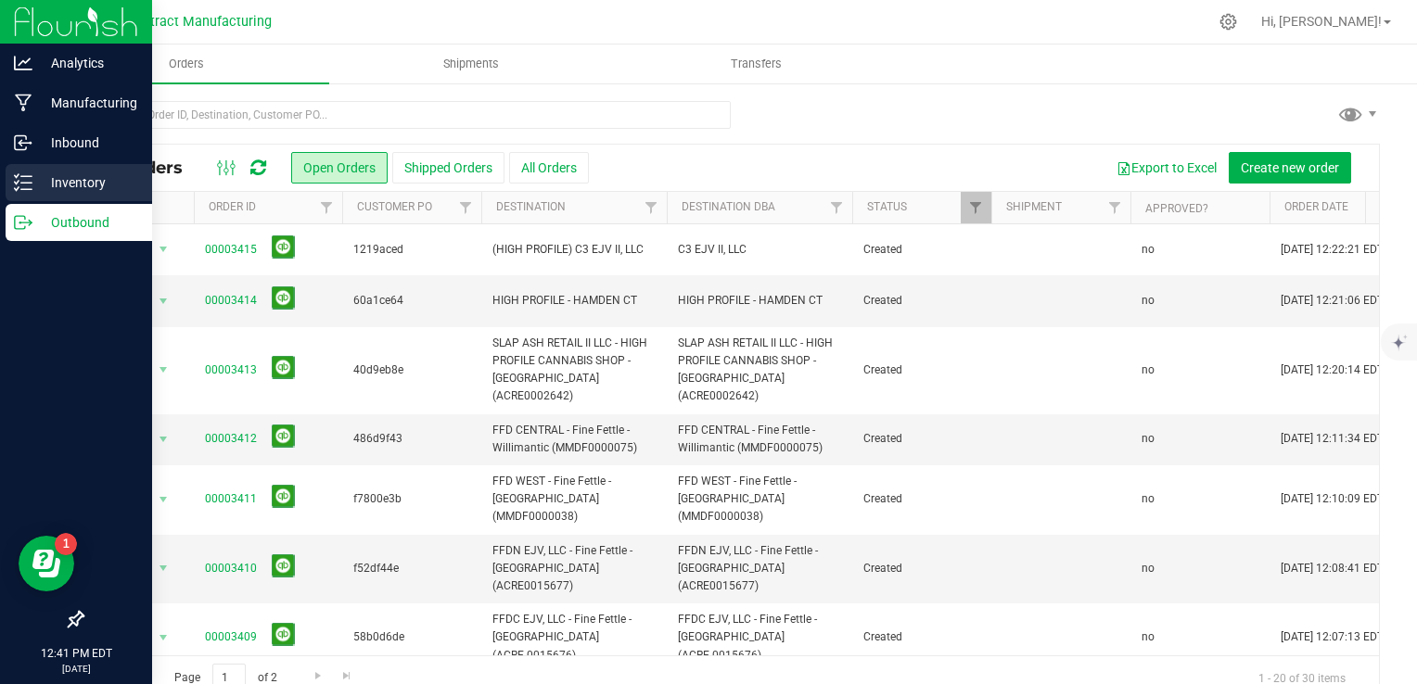
click at [33, 189] on p "Inventory" at bounding box center [87, 183] width 111 height 22
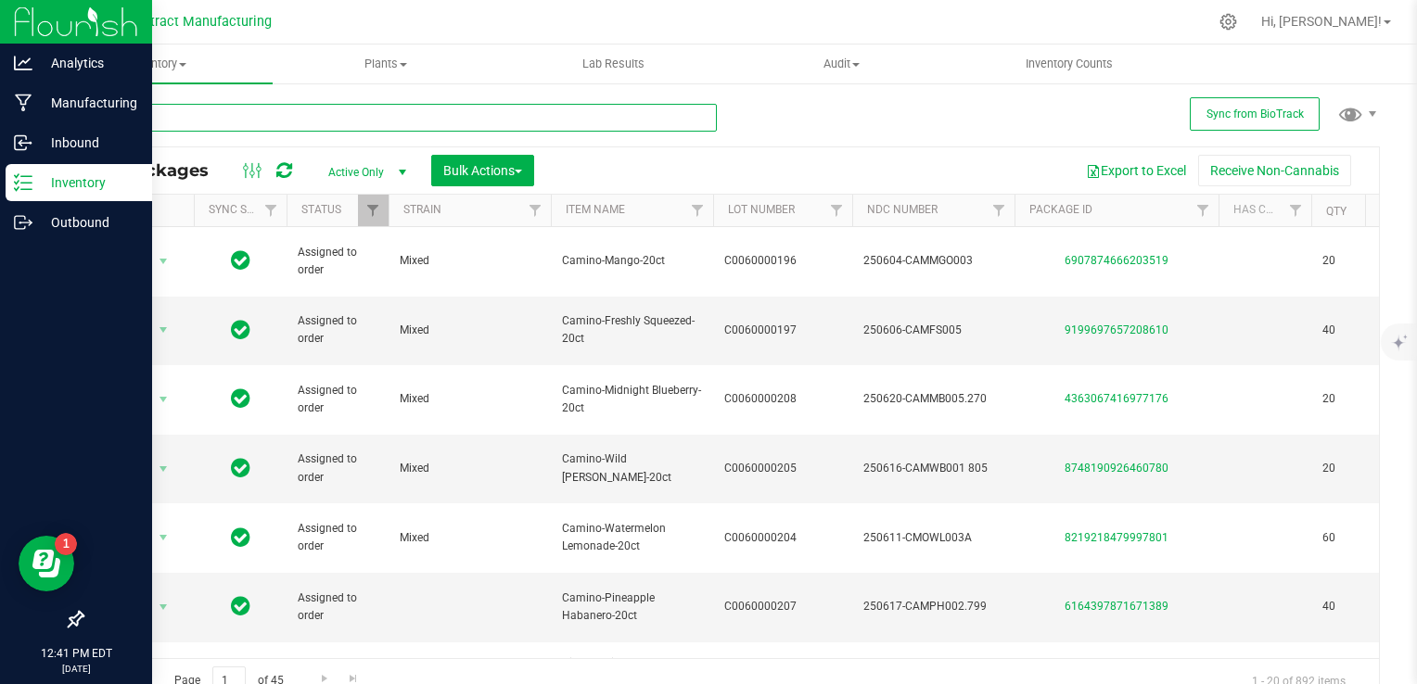
click at [318, 114] on input "text" at bounding box center [399, 118] width 635 height 28
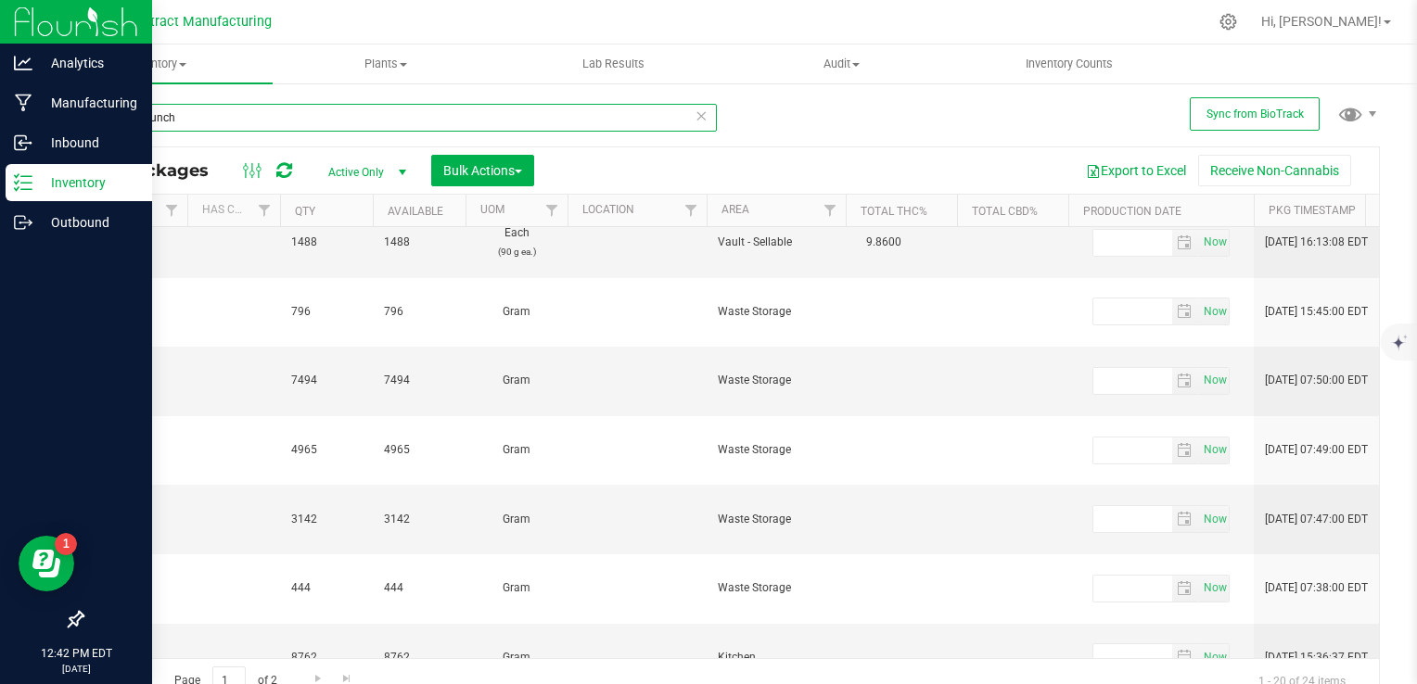
scroll to position [557, 1033]
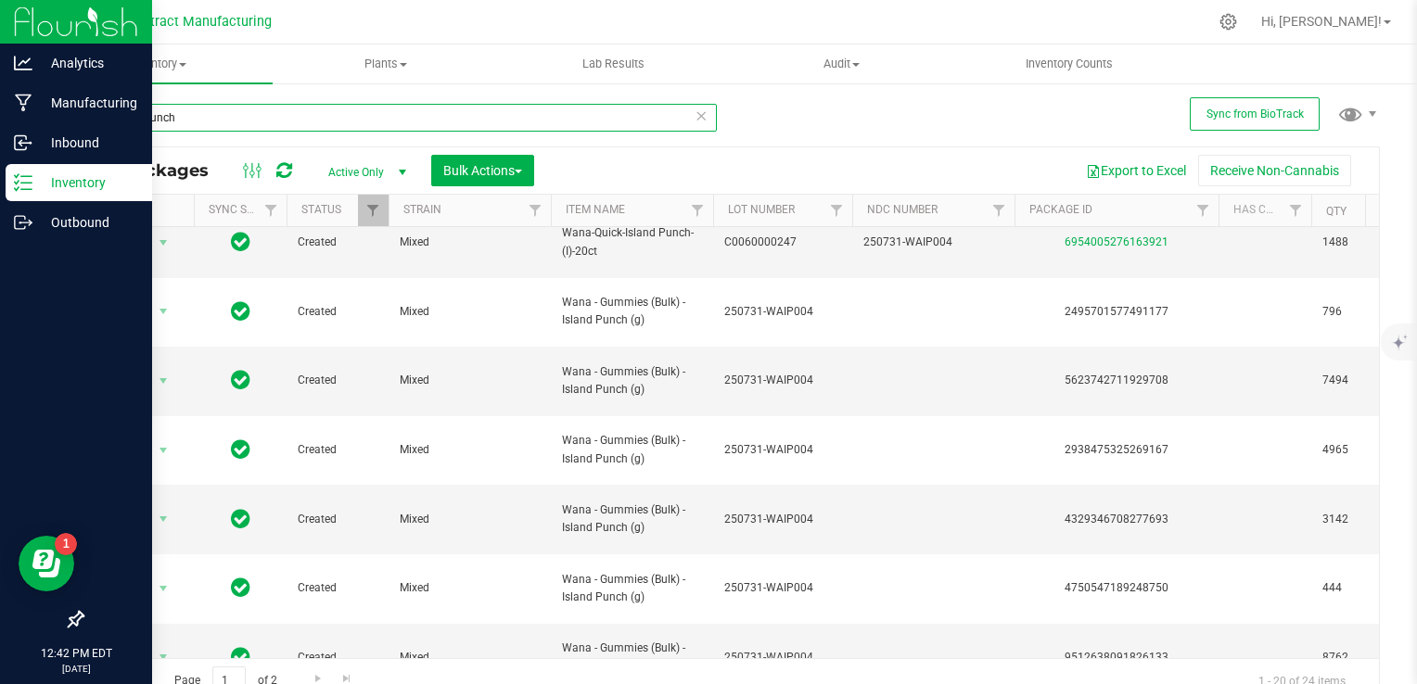
type input "island punch"
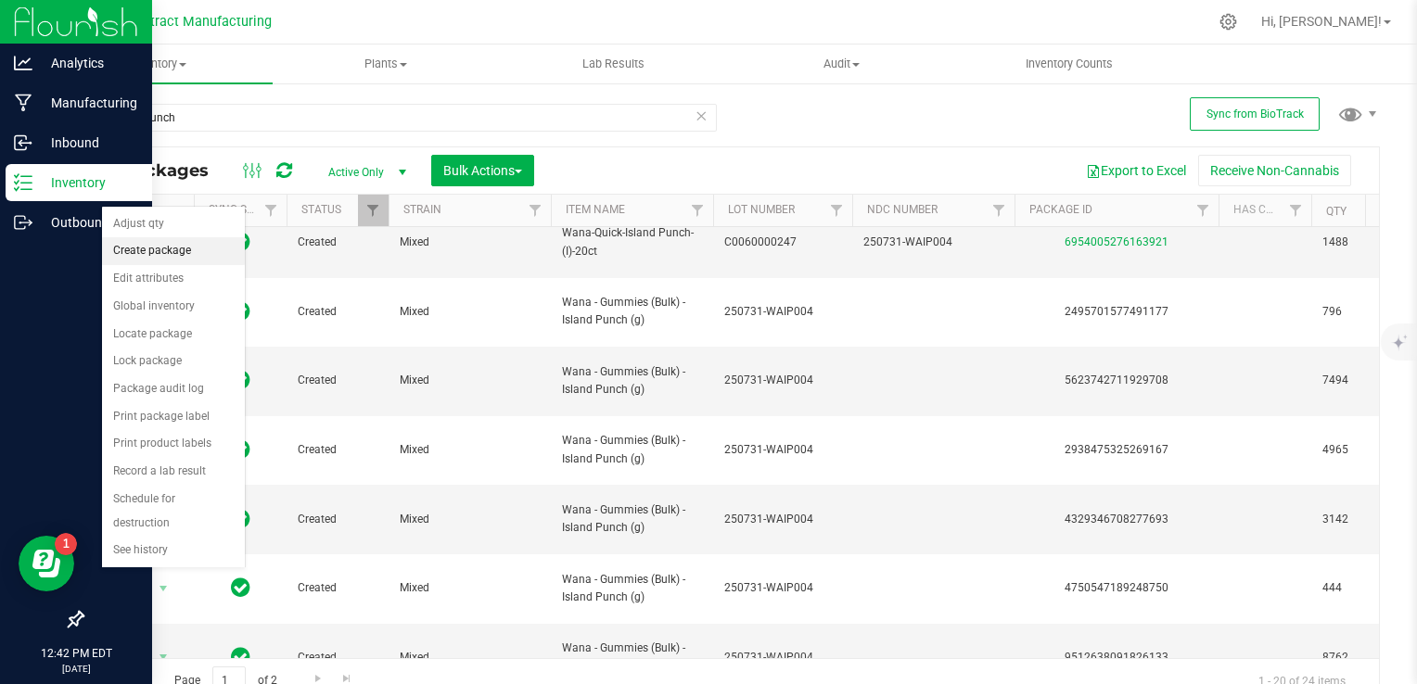
click at [188, 252] on li "Create package" at bounding box center [173, 251] width 143 height 28
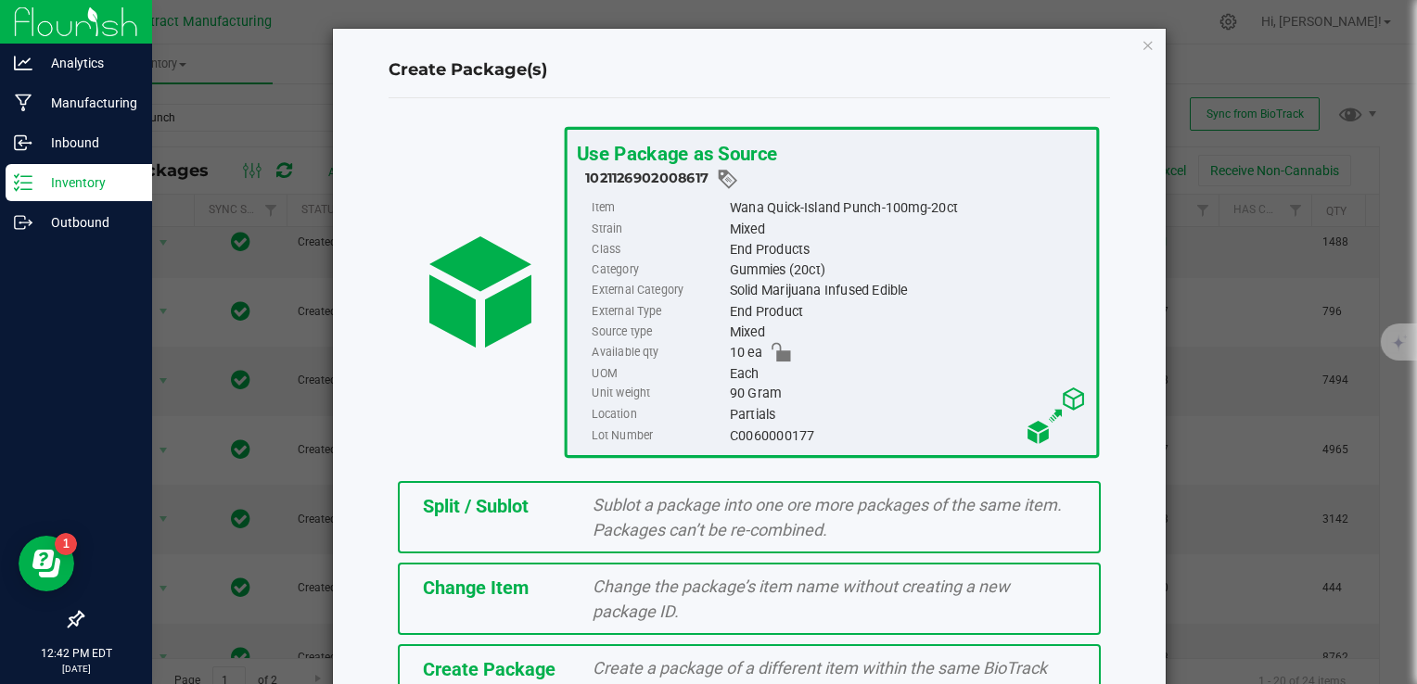
click at [608, 607] on span "Change the package’s item name without creating a new package ID." at bounding box center [801, 599] width 417 height 45
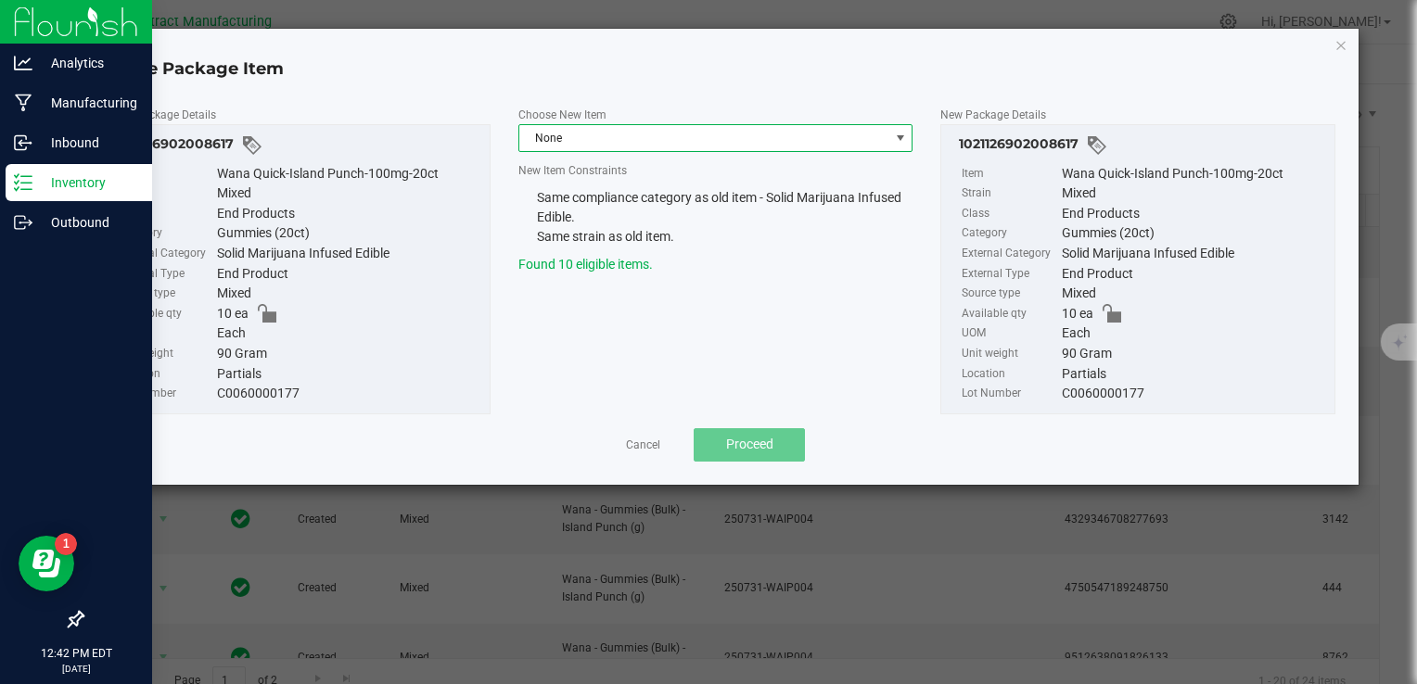
click at [684, 138] on span "None" at bounding box center [704, 138] width 370 height 26
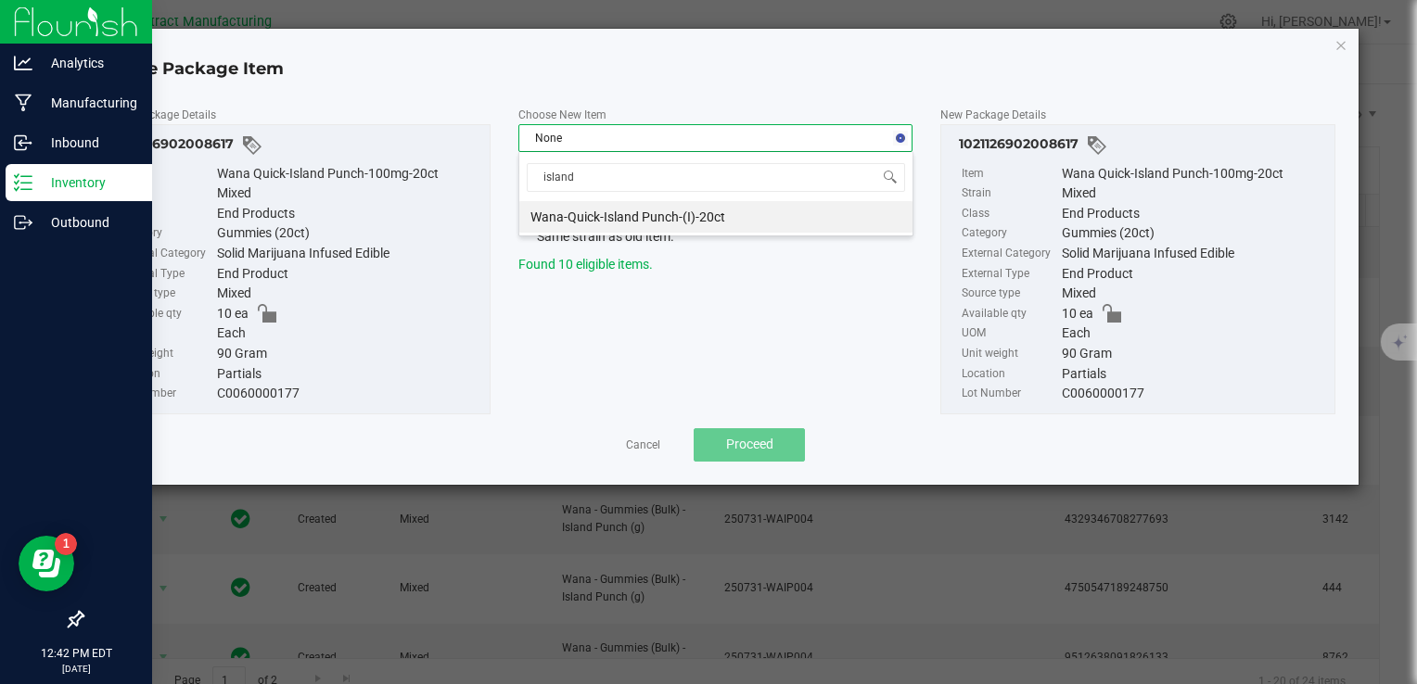
type input "island"
click at [683, 225] on li "Wana-Quick-Island Punch-(I)-20ct" at bounding box center [715, 217] width 393 height 32
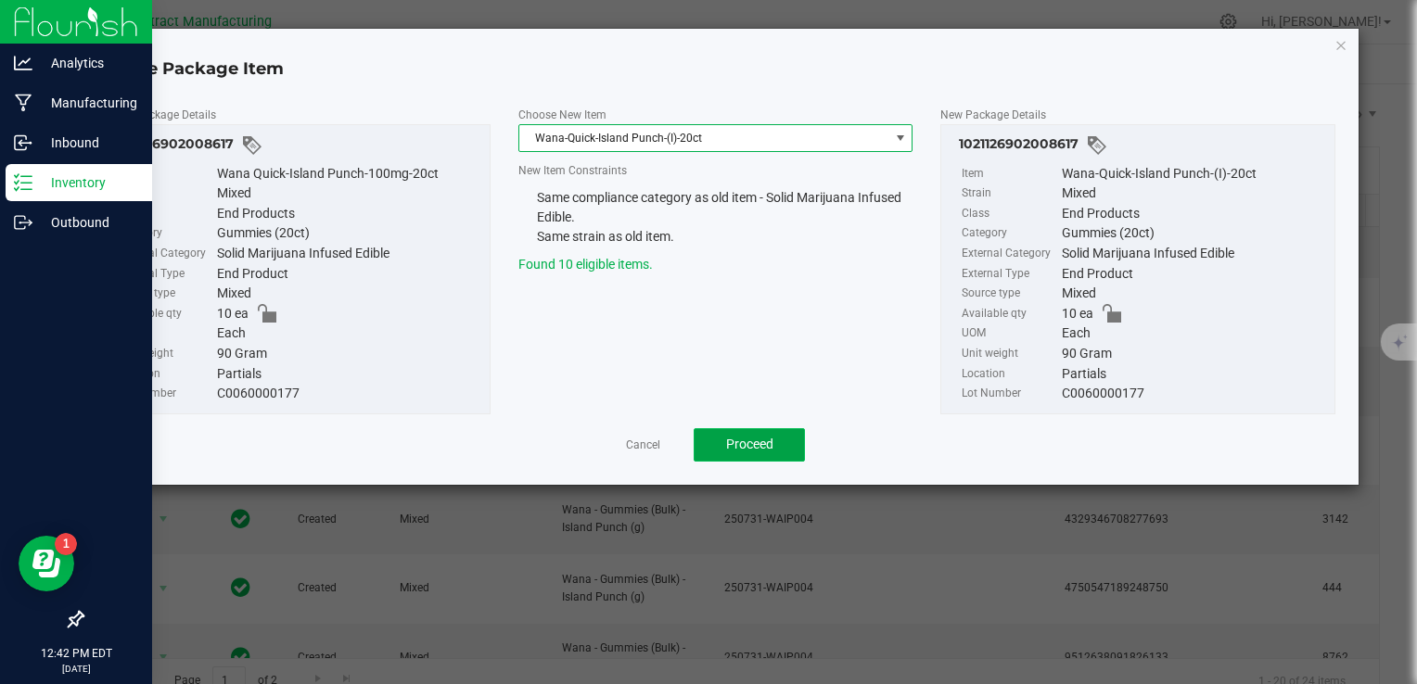
click at [761, 449] on span "Proceed" at bounding box center [749, 444] width 47 height 15
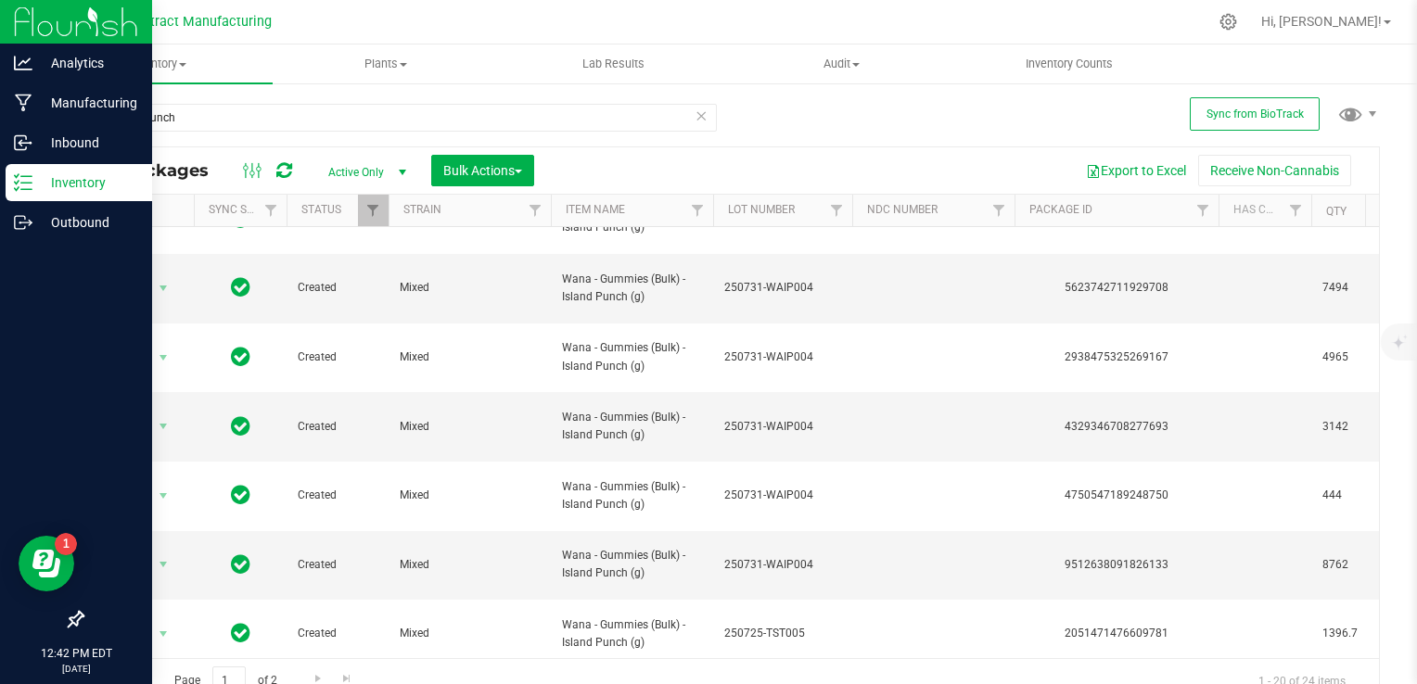
click at [282, 170] on icon at bounding box center [284, 170] width 16 height 19
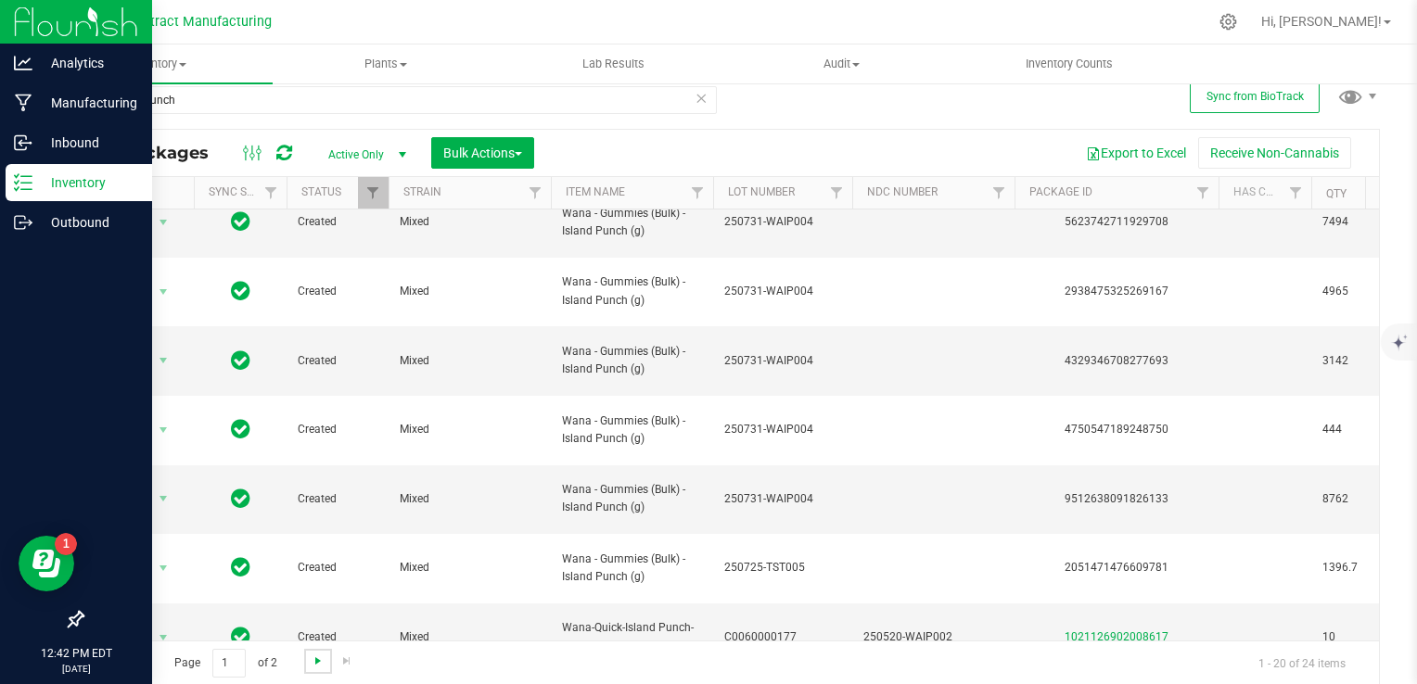
click at [318, 662] on span "Go to the next page" at bounding box center [318, 661] width 15 height 15
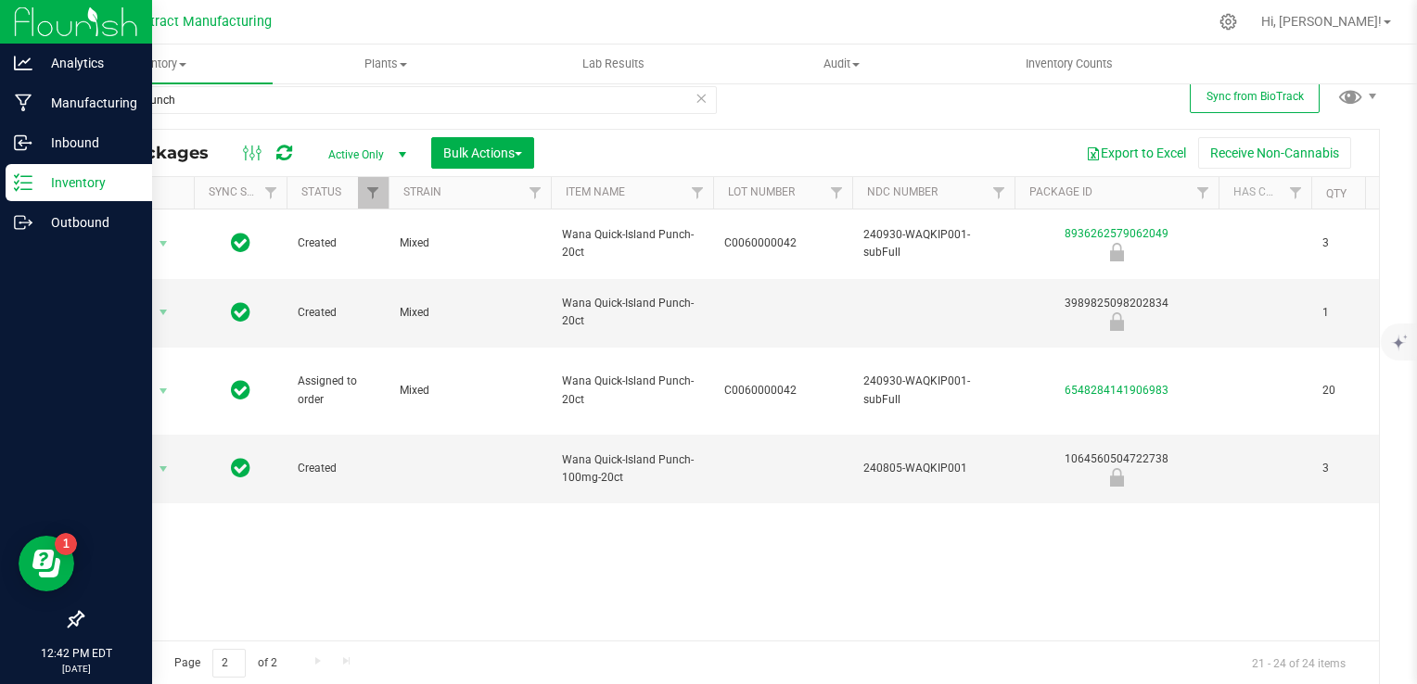
click at [142, 662] on link "Go to the previous page" at bounding box center [133, 661] width 27 height 25
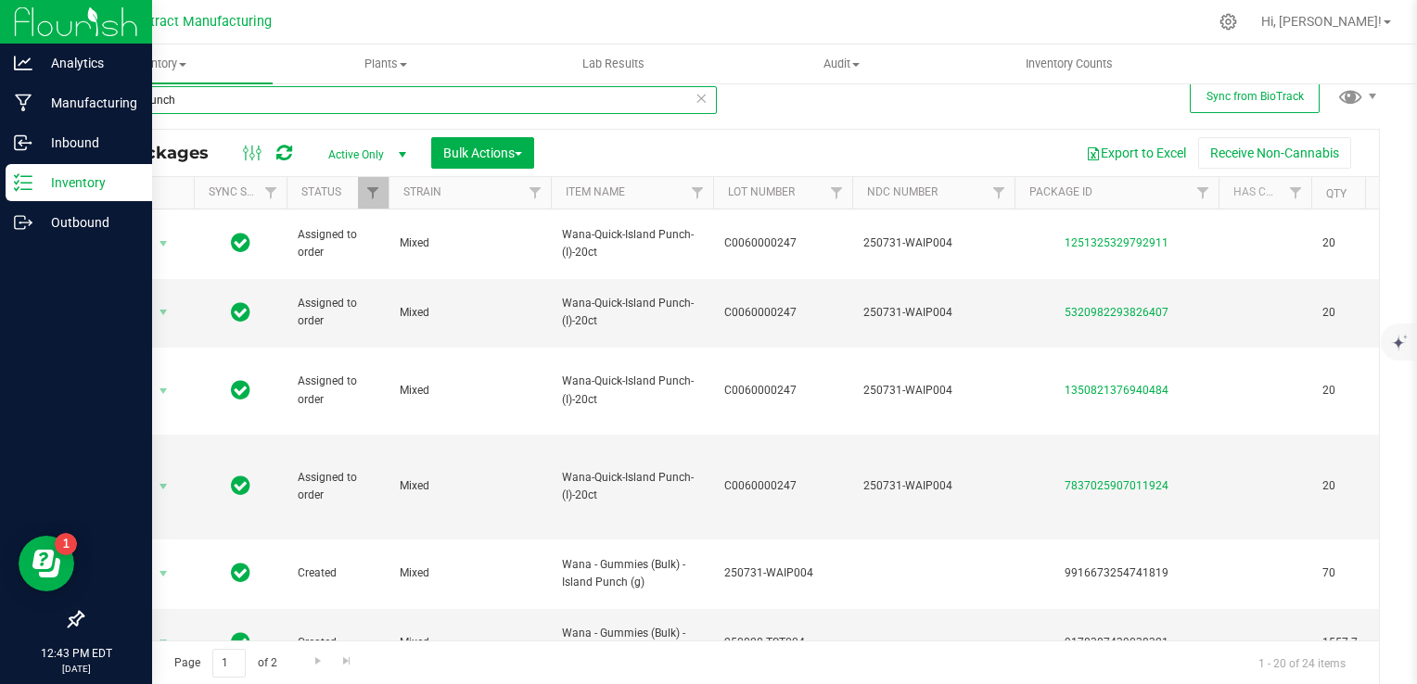
click at [239, 102] on input "island punch" at bounding box center [399, 100] width 635 height 28
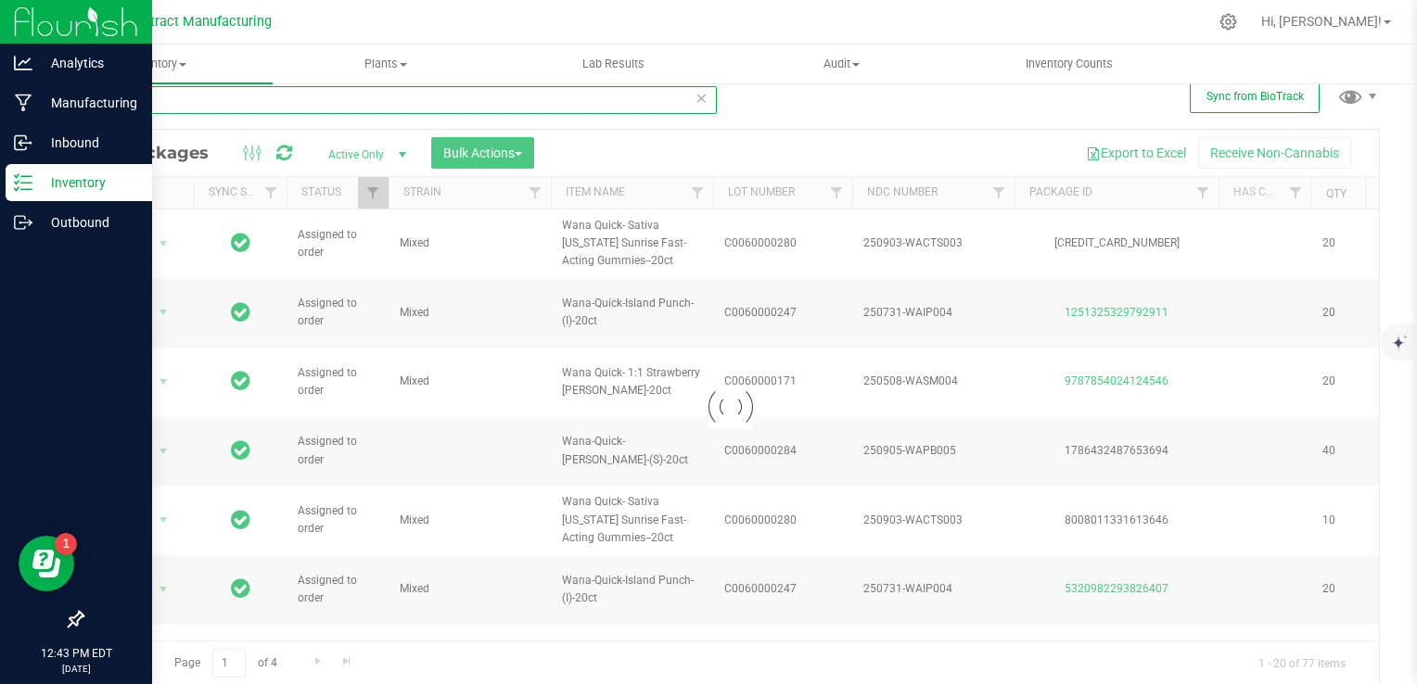
click at [239, 102] on input "quick" at bounding box center [399, 100] width 635 height 28
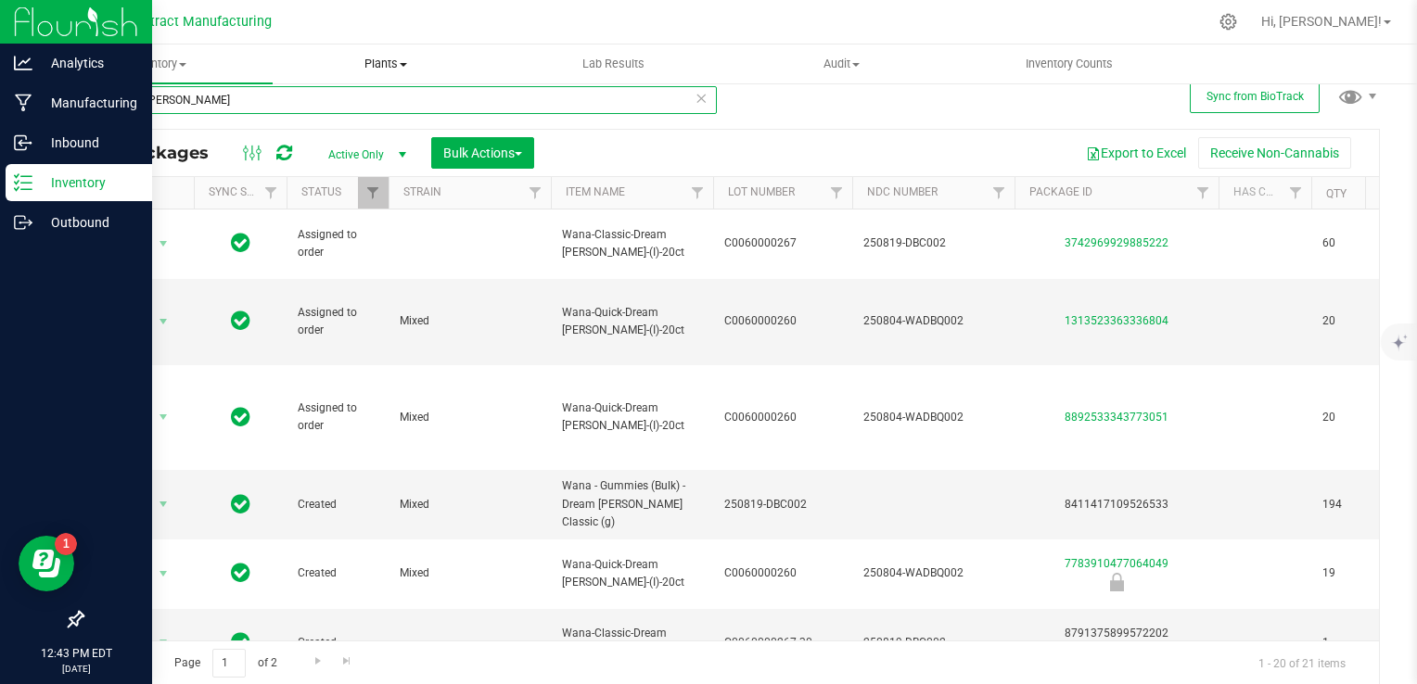
type input "dream [PERSON_NAME]"
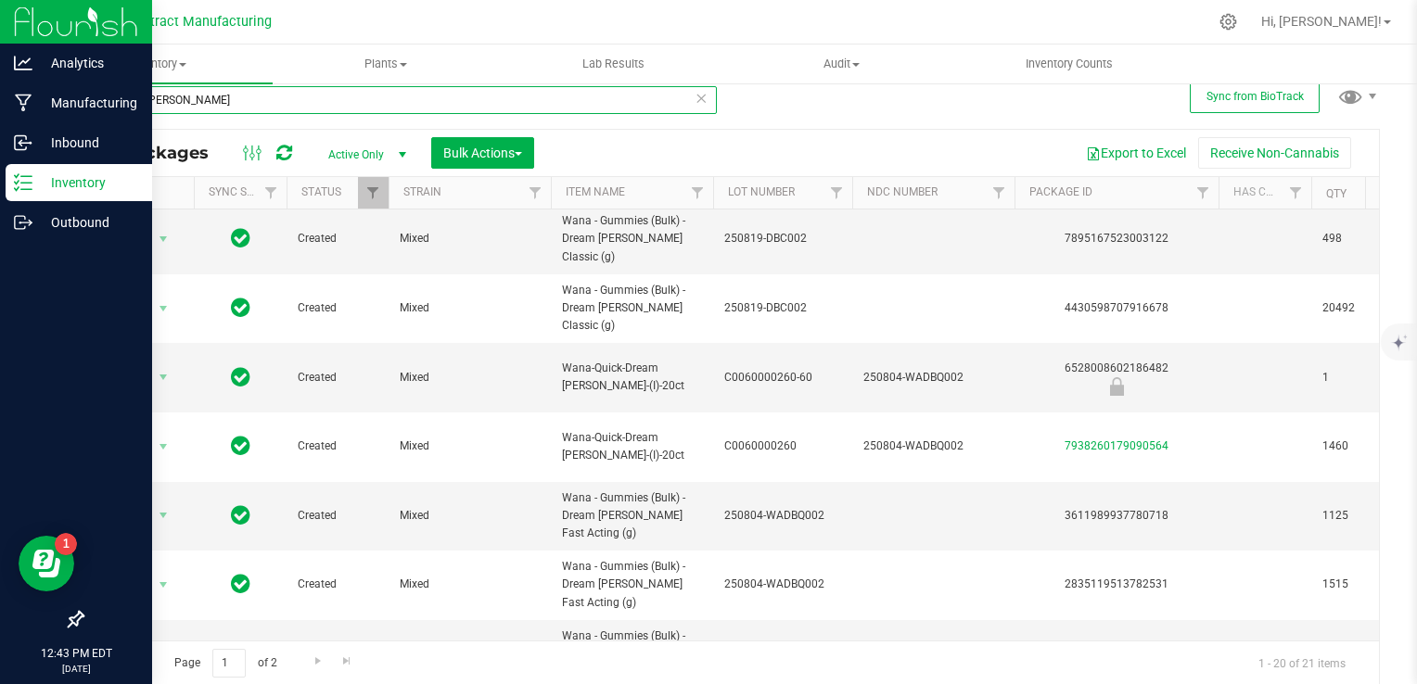
scroll to position [698, 0]
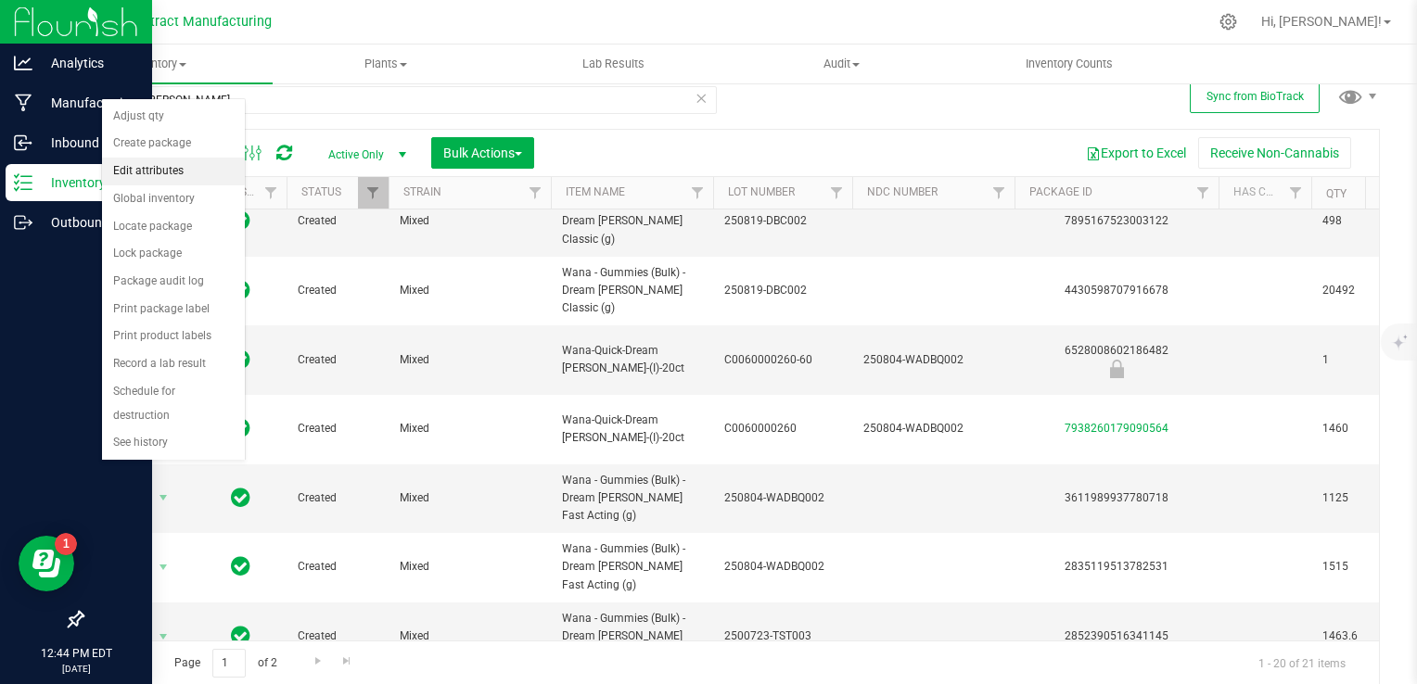
click at [152, 176] on li "Edit attributes" at bounding box center [173, 172] width 143 height 28
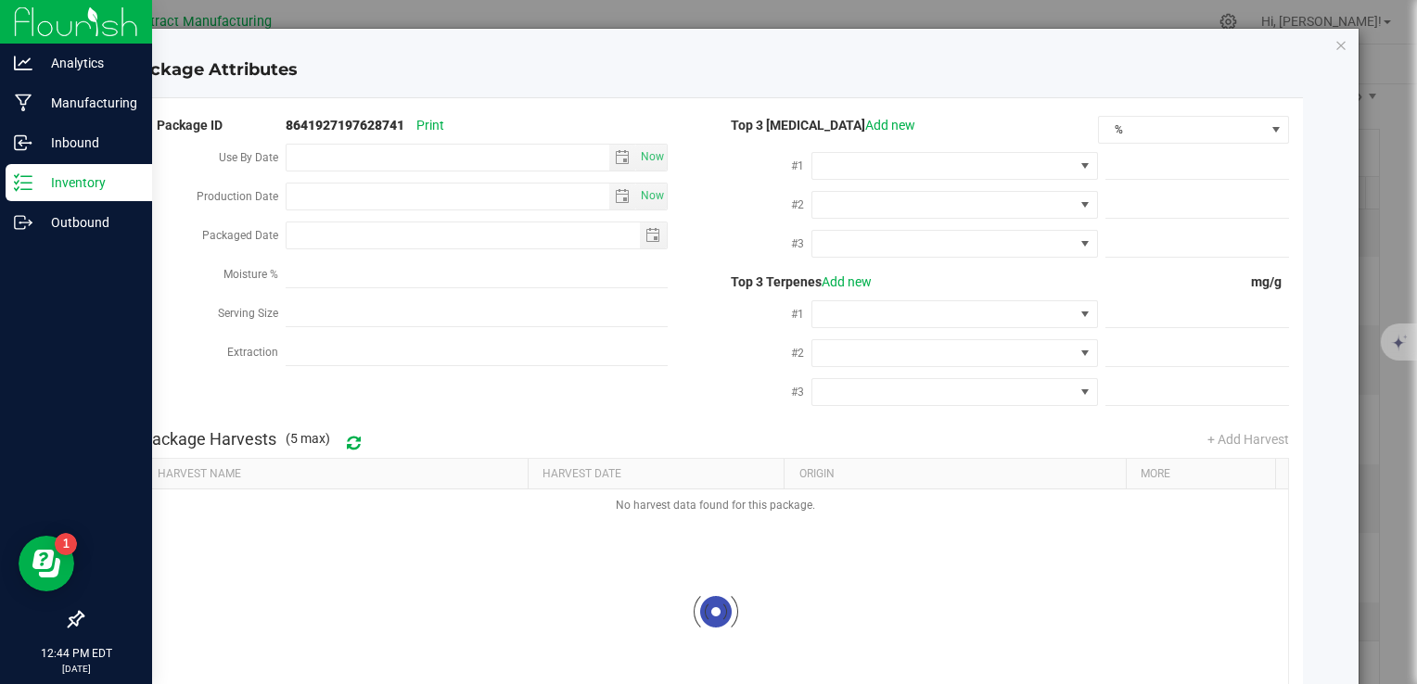
type input "[DATE]"
click at [1335, 43] on icon "Close modal" at bounding box center [1341, 44] width 13 height 22
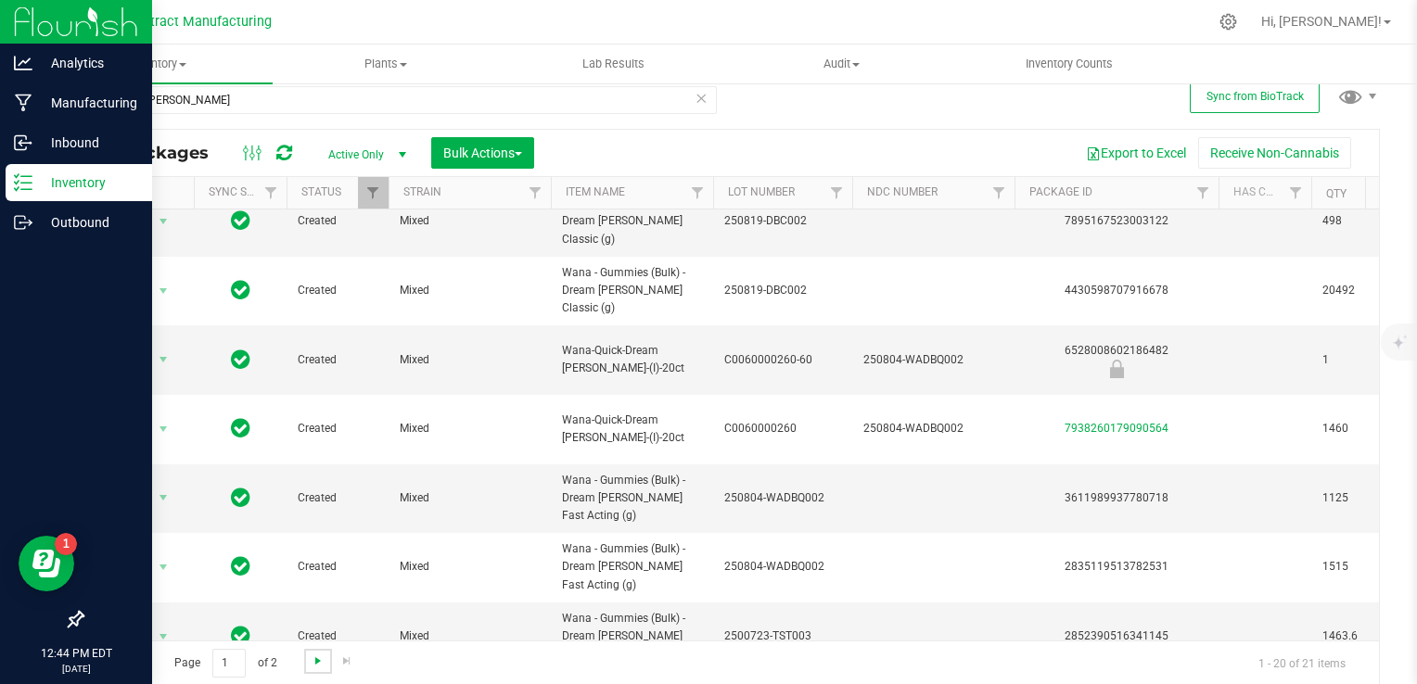
click at [311, 654] on span "Go to the next page" at bounding box center [318, 661] width 15 height 15
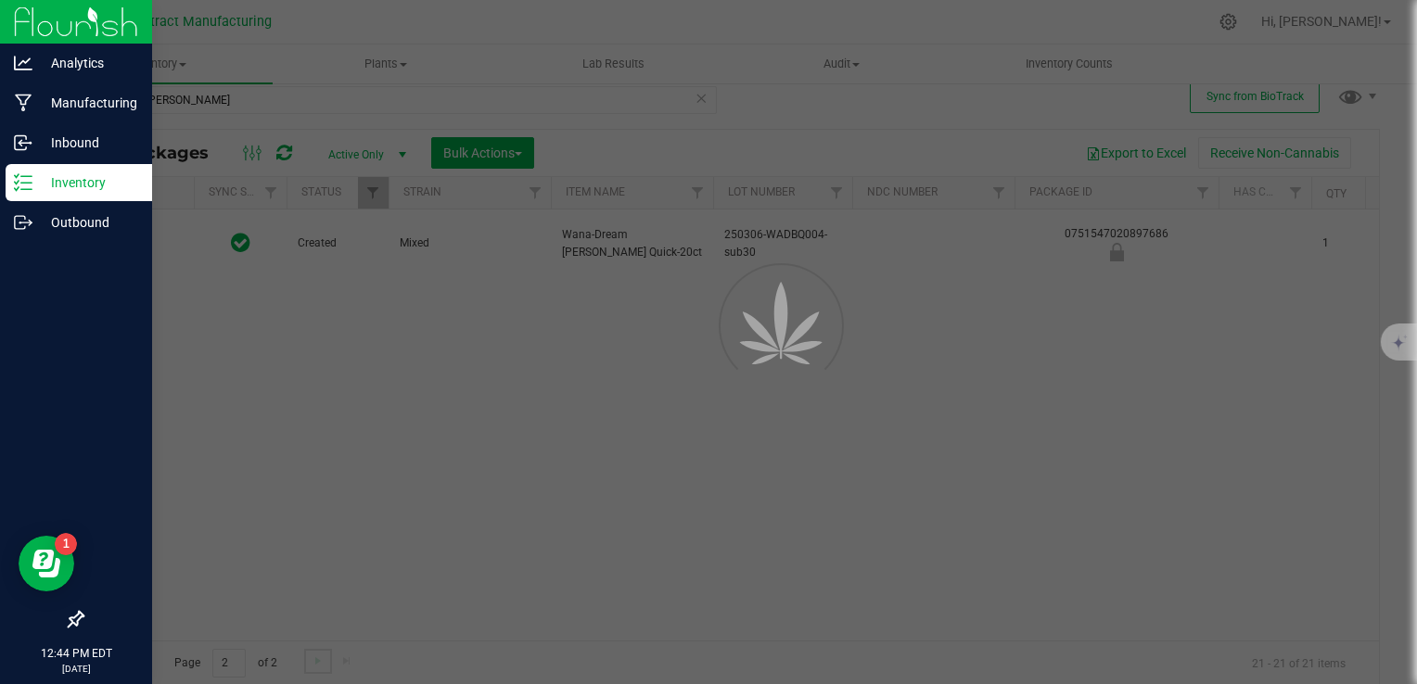
scroll to position [0, 0]
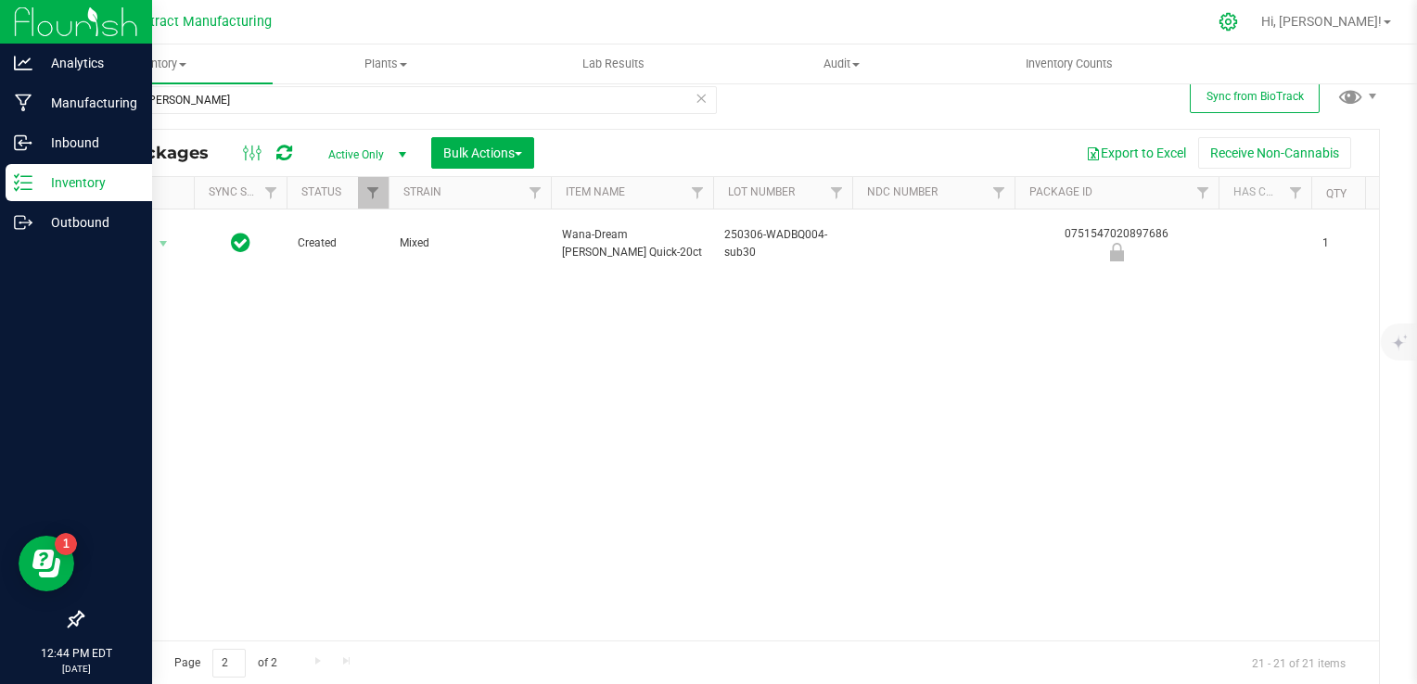
click at [1237, 20] on icon at bounding box center [1229, 22] width 18 height 18
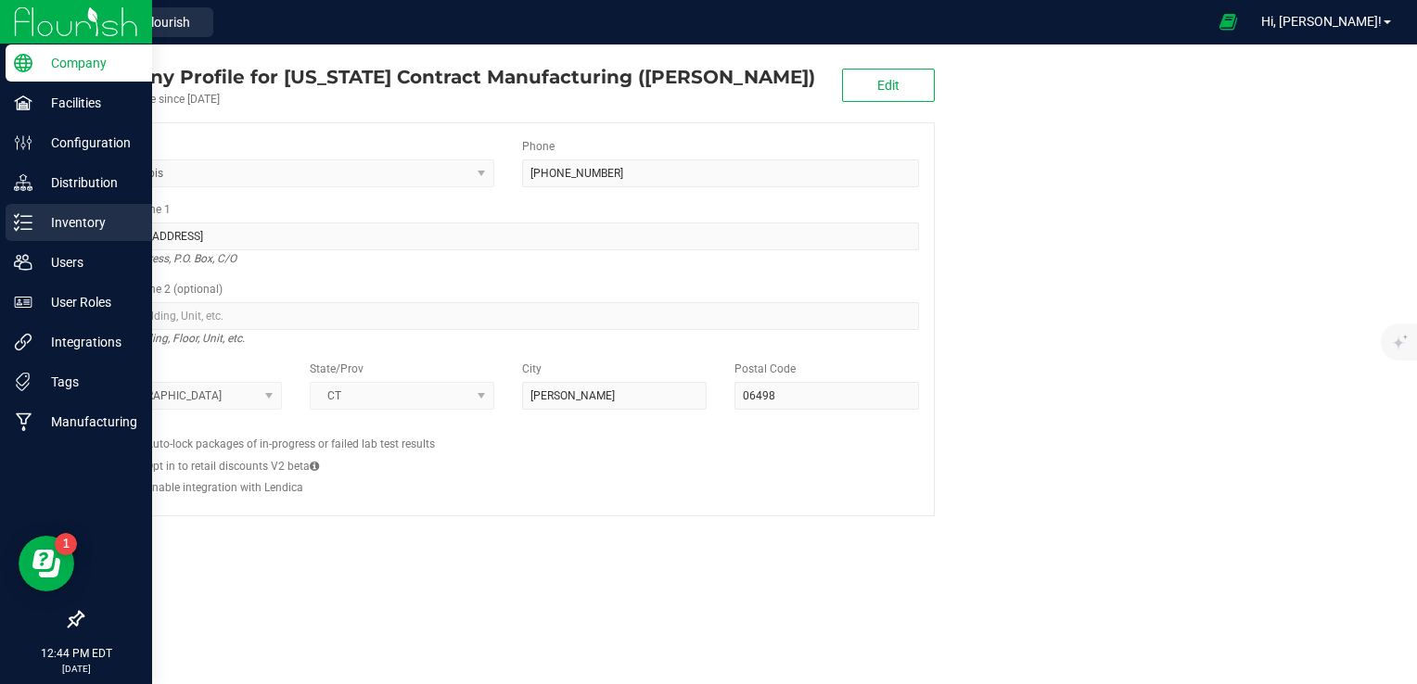
click at [89, 227] on p "Inventory" at bounding box center [87, 222] width 111 height 22
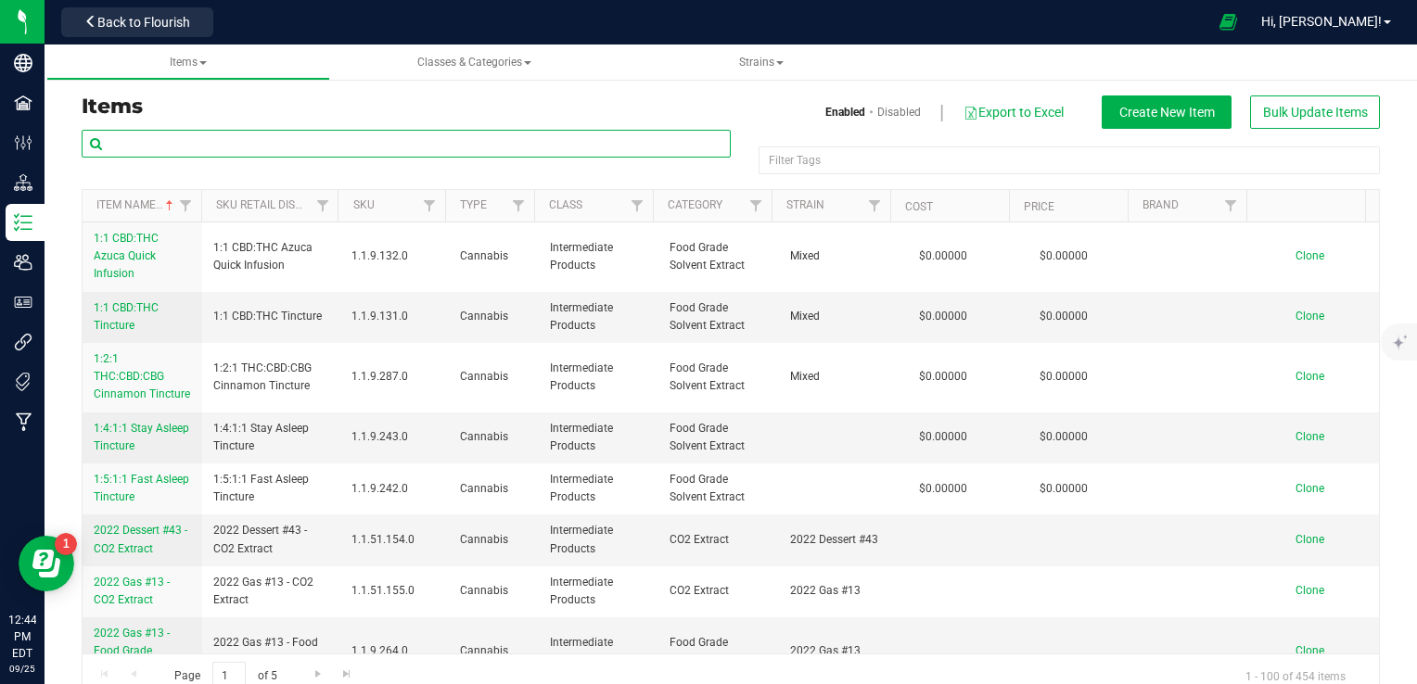
click at [278, 138] on input "text" at bounding box center [406, 144] width 649 height 28
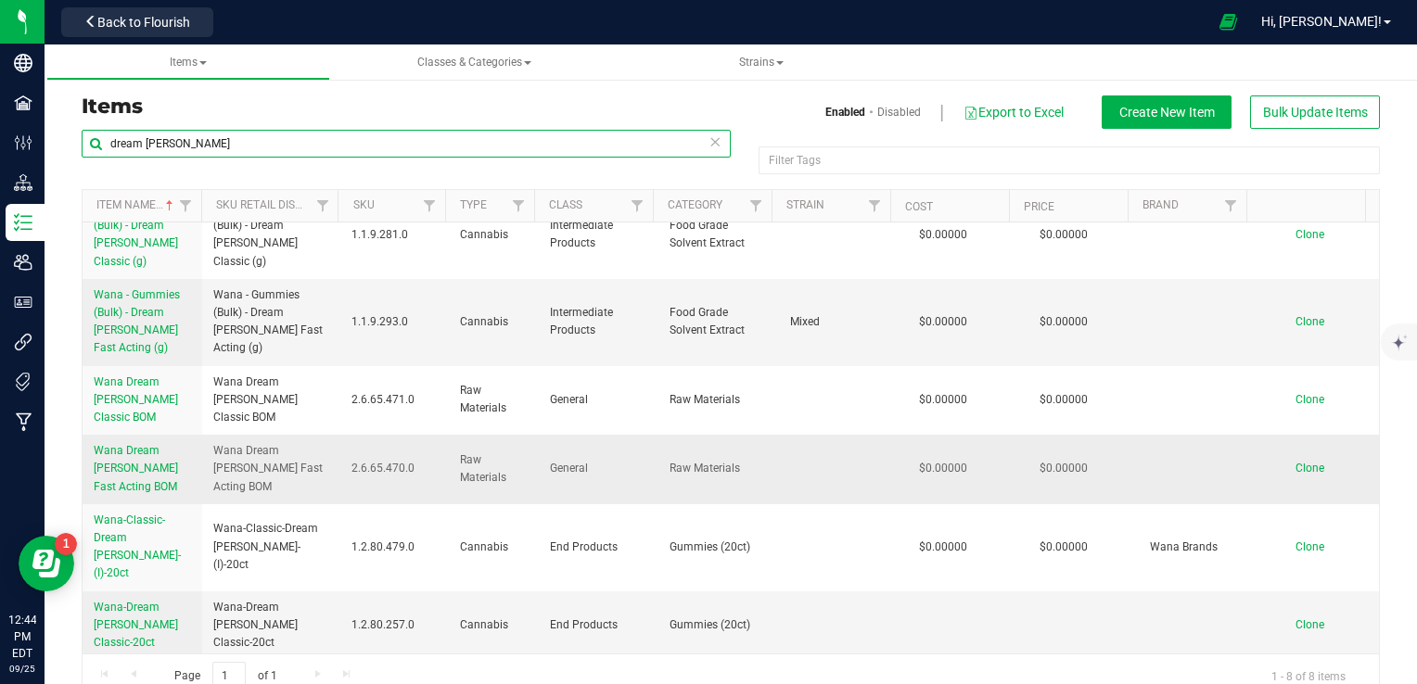
scroll to position [48, 0]
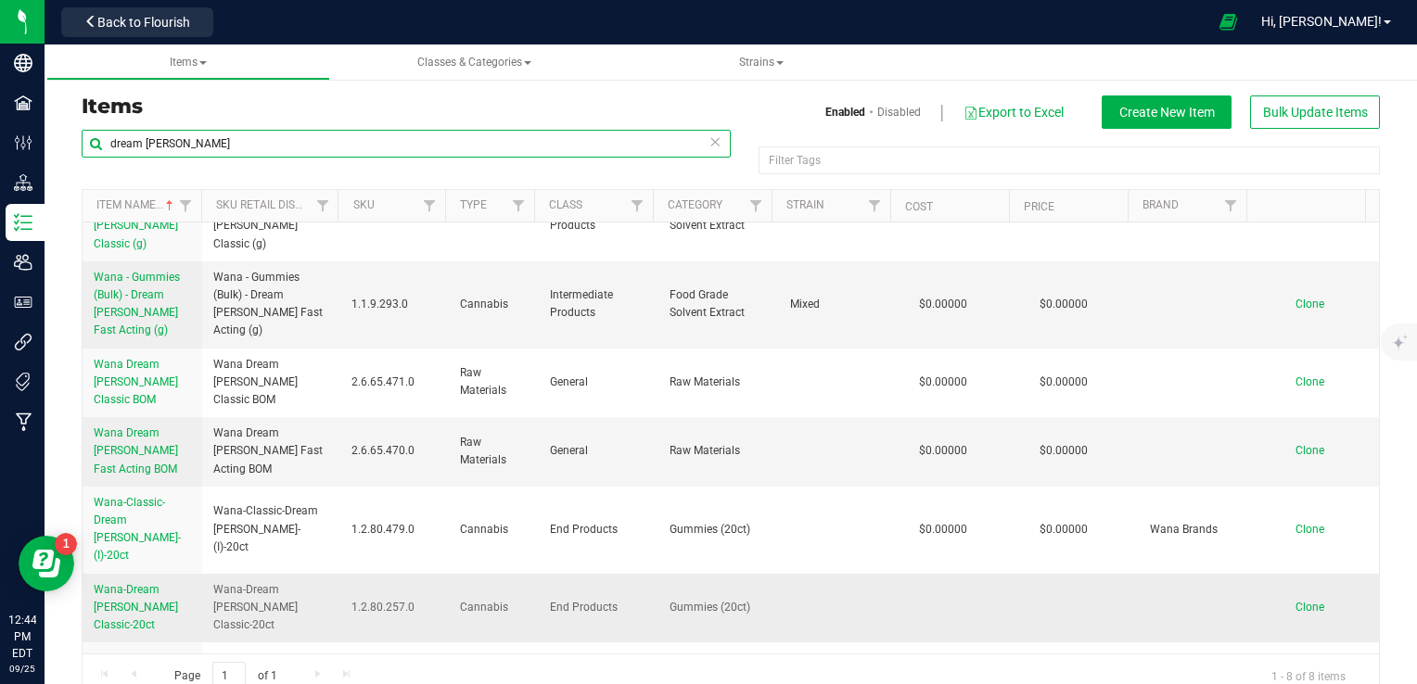
type input "dream [PERSON_NAME]"
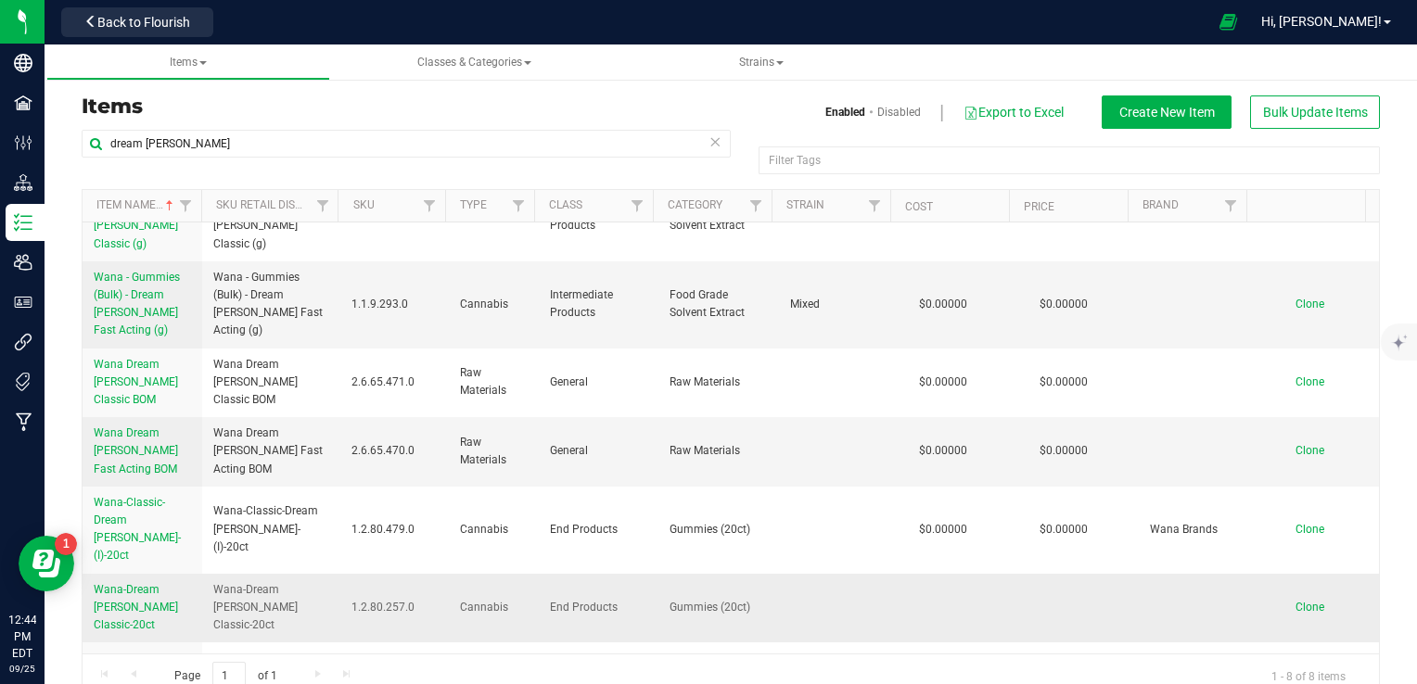
click at [154, 583] on span "Wana-Dream [PERSON_NAME] Classic-20ct" at bounding box center [136, 607] width 84 height 48
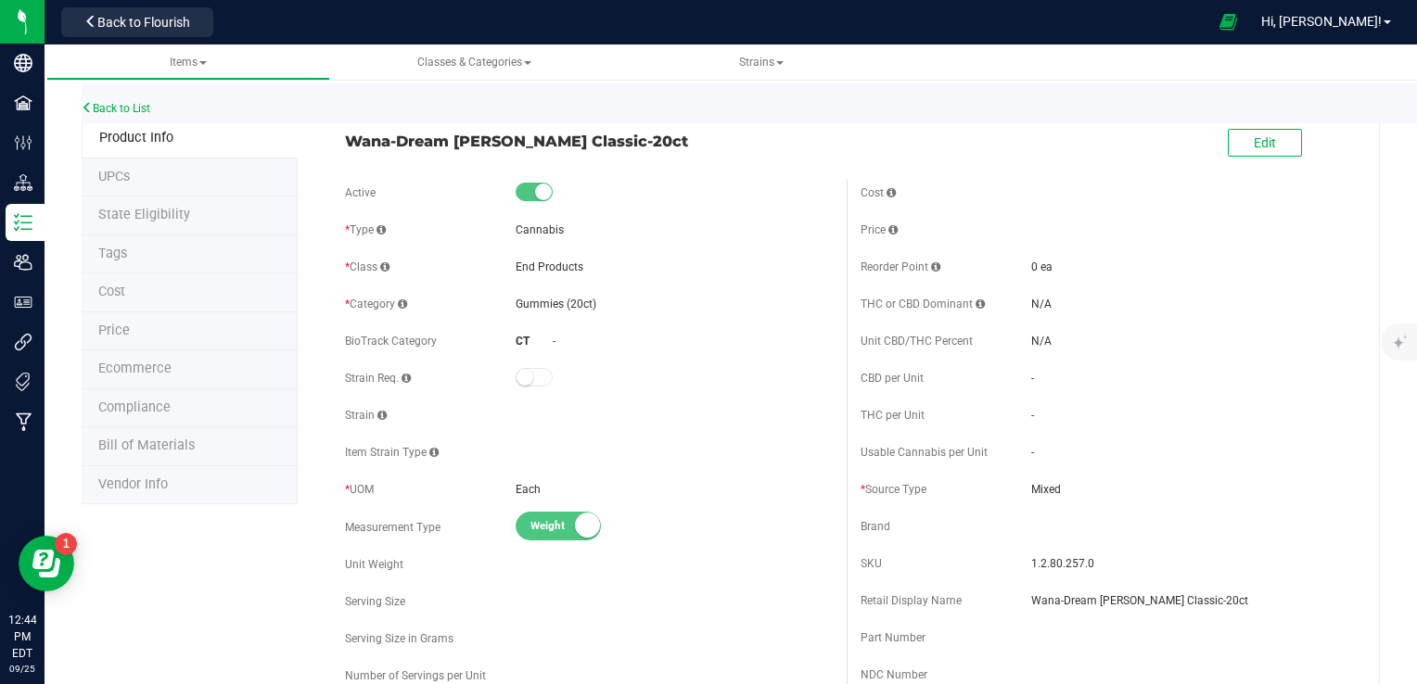
click at [537, 379] on span at bounding box center [534, 377] width 37 height 19
click at [1270, 155] on button "Edit" at bounding box center [1265, 143] width 74 height 28
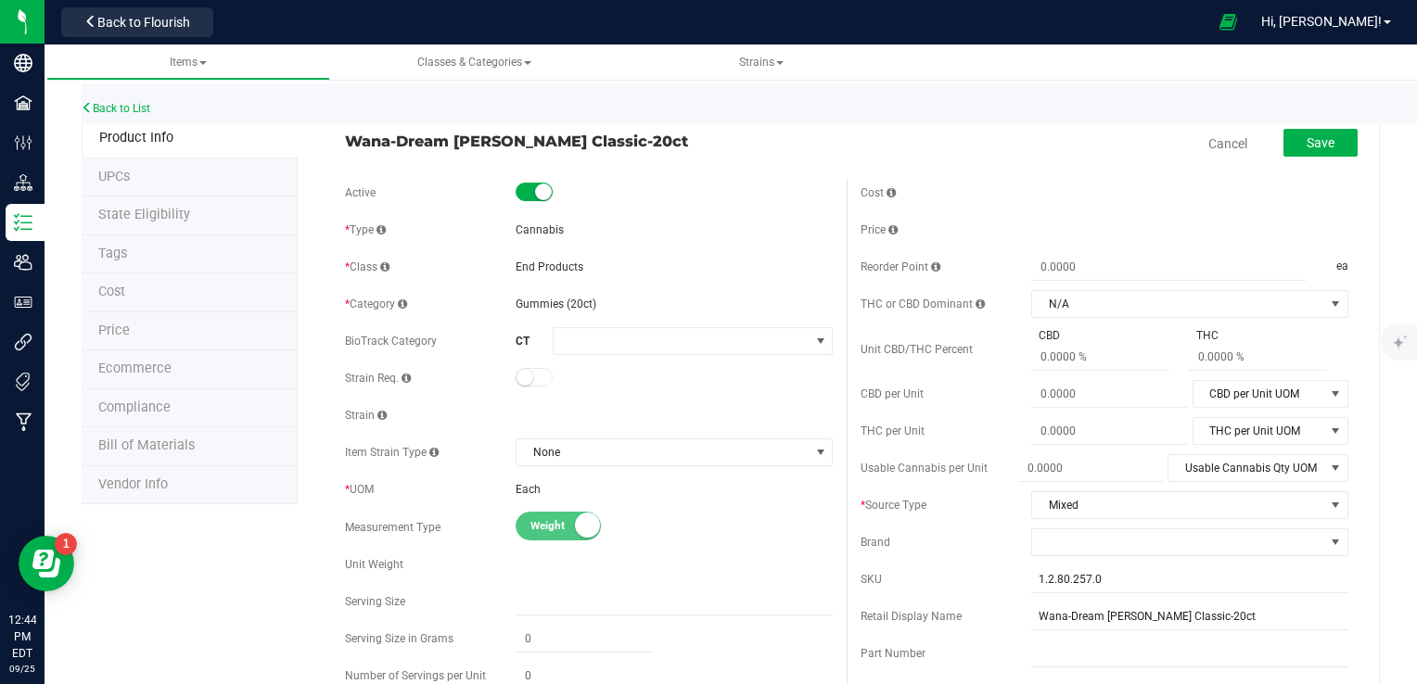
click at [535, 384] on span at bounding box center [534, 377] width 37 height 19
click at [577, 452] on span "None" at bounding box center [663, 453] width 292 height 26
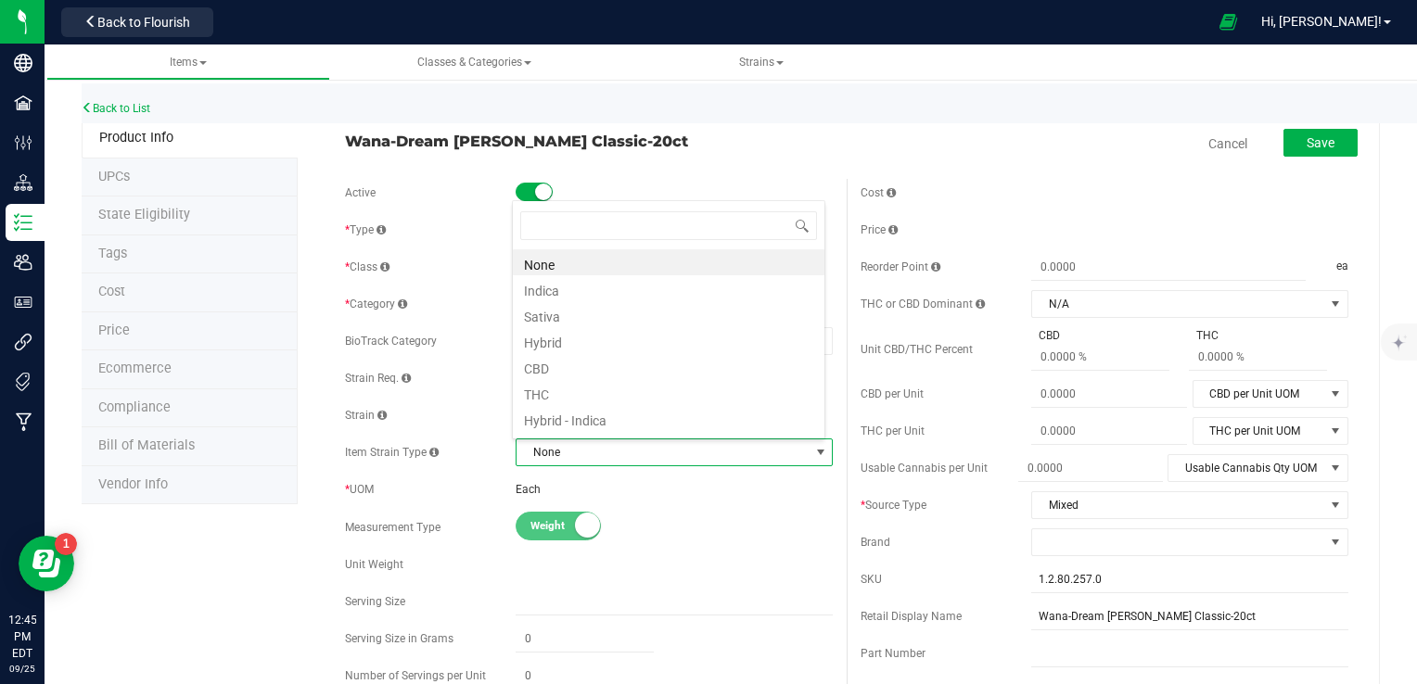
scroll to position [27, 309]
type input "mix"
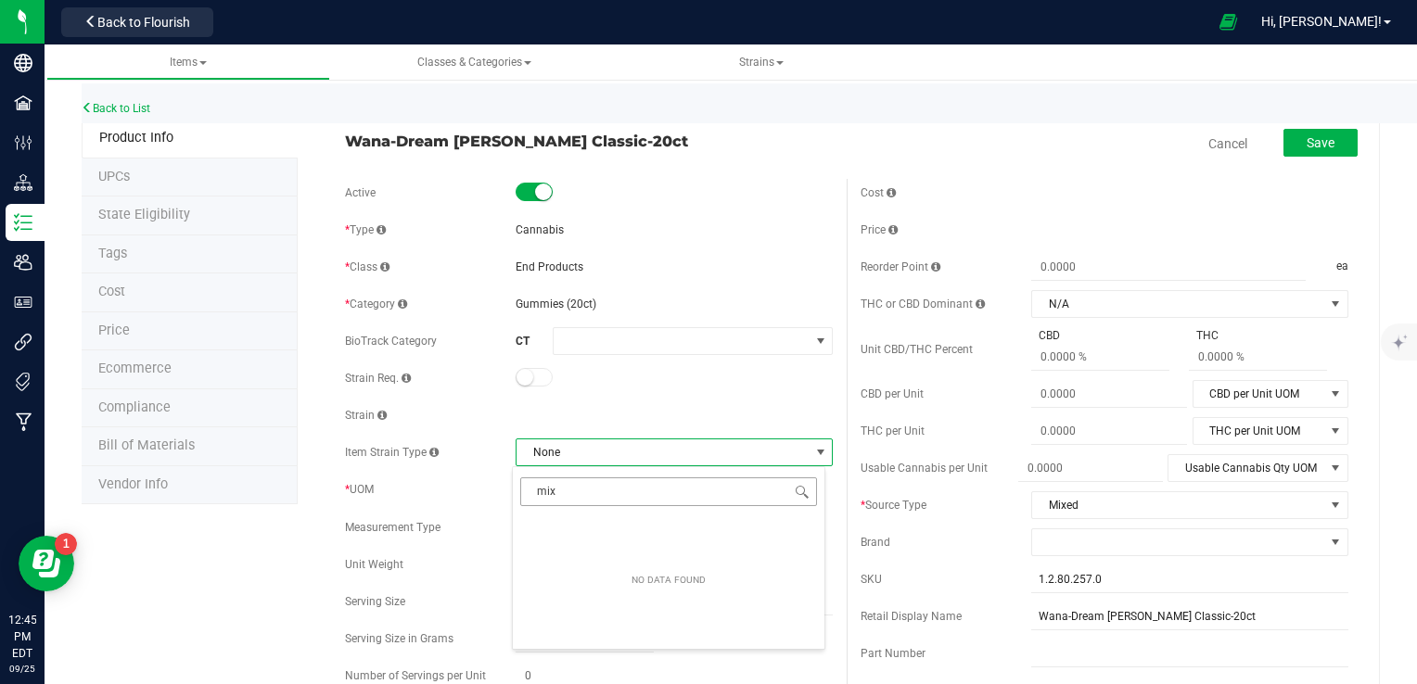
click at [558, 484] on input "mix" at bounding box center [668, 492] width 297 height 29
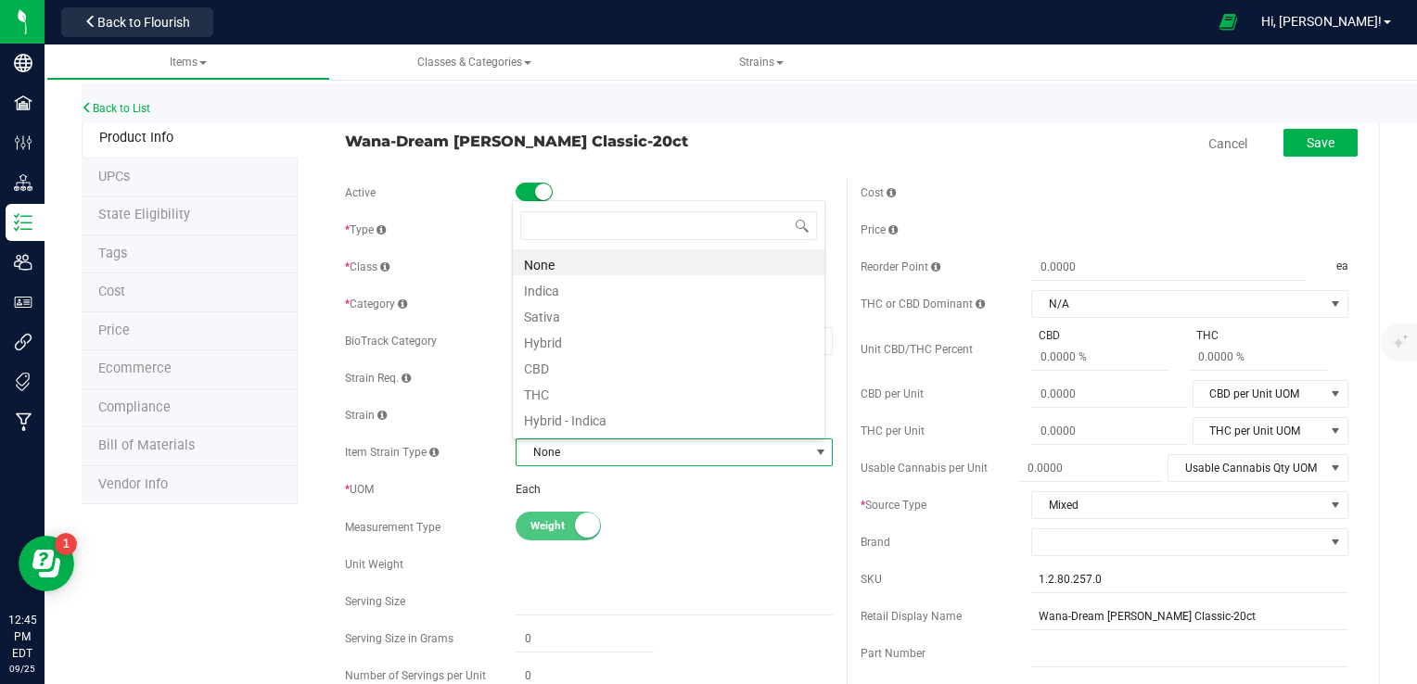
click at [460, 425] on div "Strain" at bounding box center [589, 416] width 488 height 28
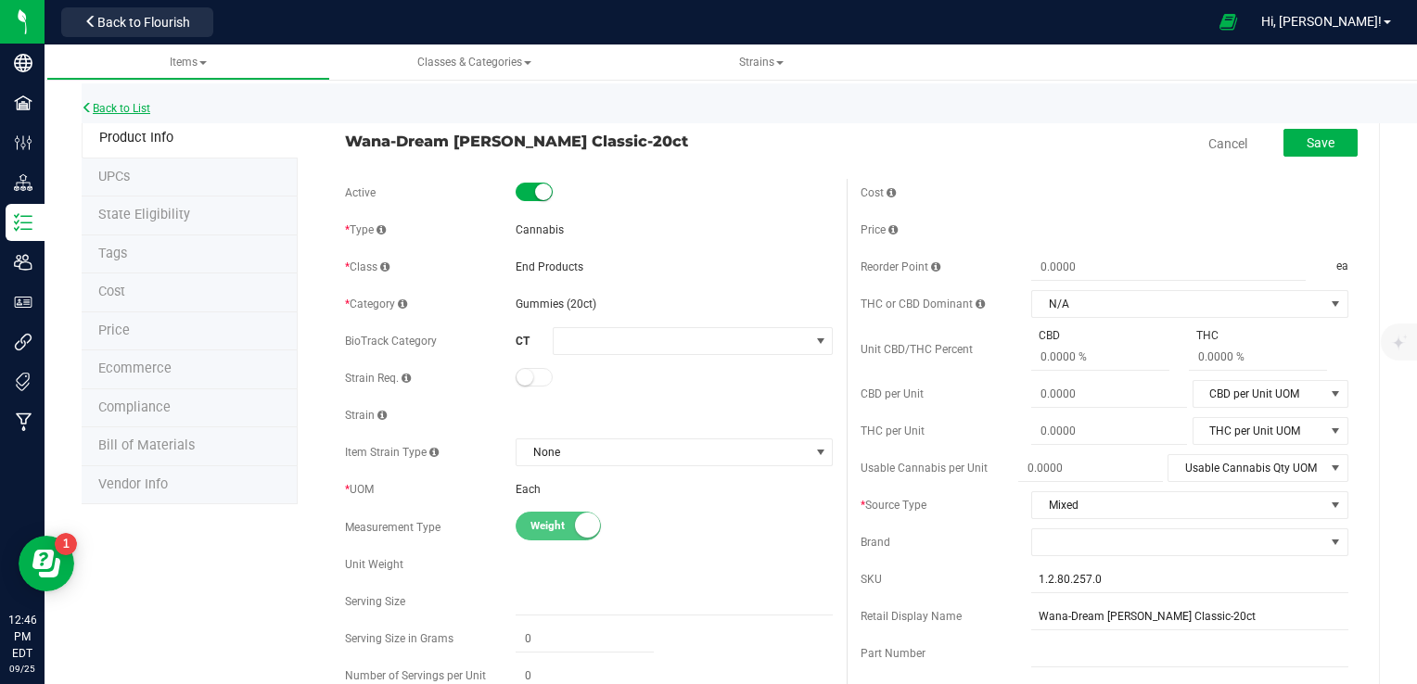
click at [132, 103] on link "Back to List" at bounding box center [116, 108] width 69 height 13
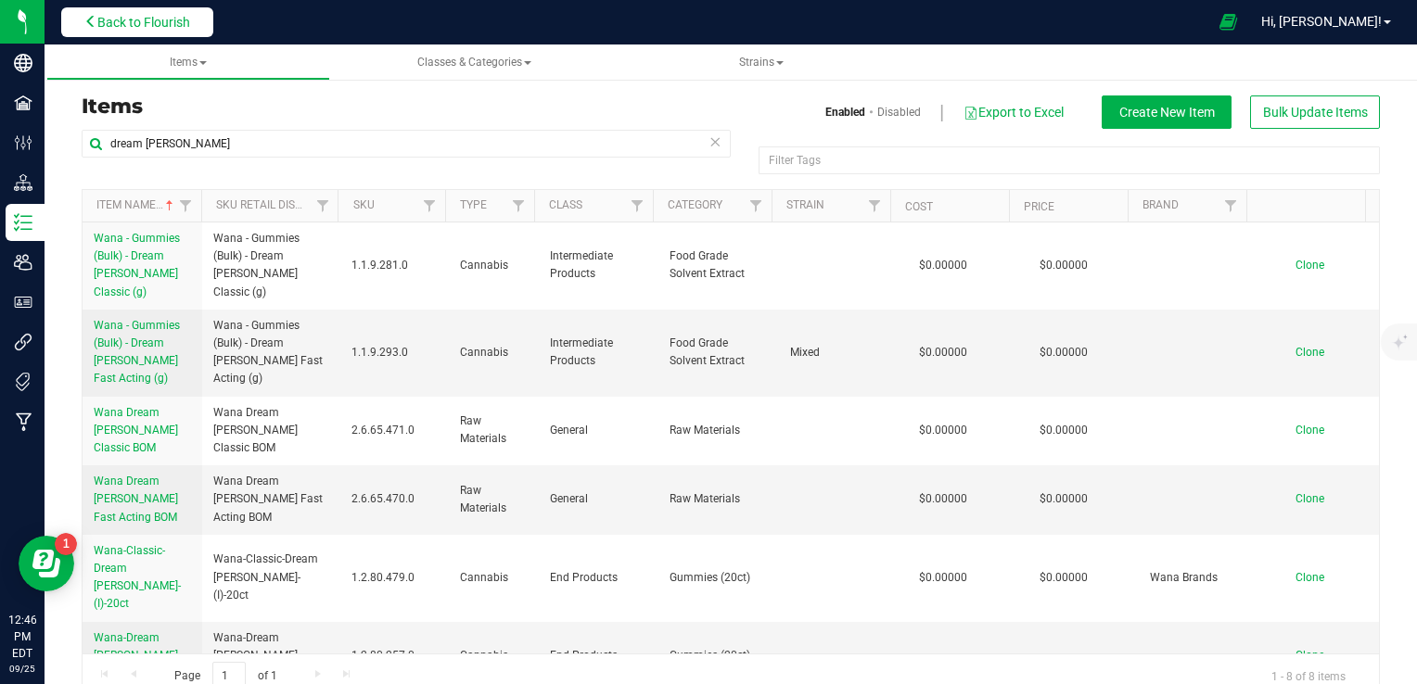
click at [164, 18] on span "Back to Flourish" at bounding box center [143, 22] width 93 height 15
